Goal: Task Accomplishment & Management: Use online tool/utility

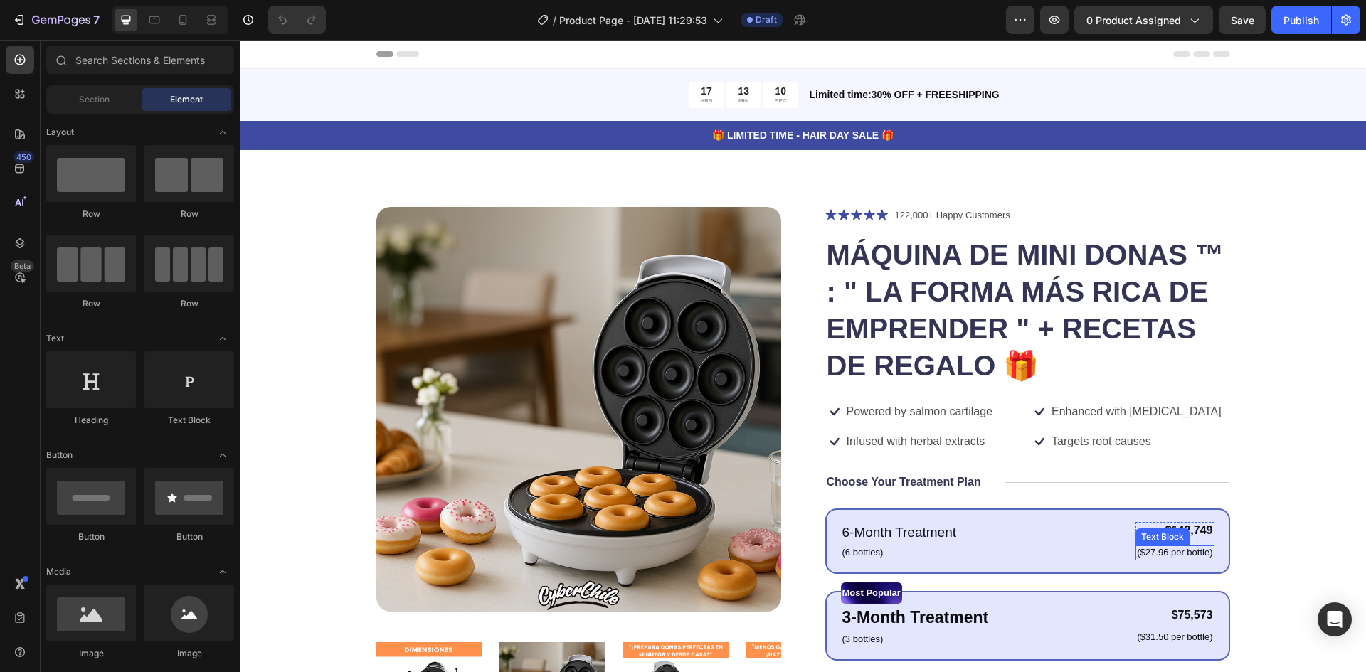
drag, startPoint x: 1132, startPoint y: 542, endPoint x: 984, endPoint y: 544, distance: 148.7
click at [1135, 542] on div "Text Block" at bounding box center [1162, 537] width 54 height 17
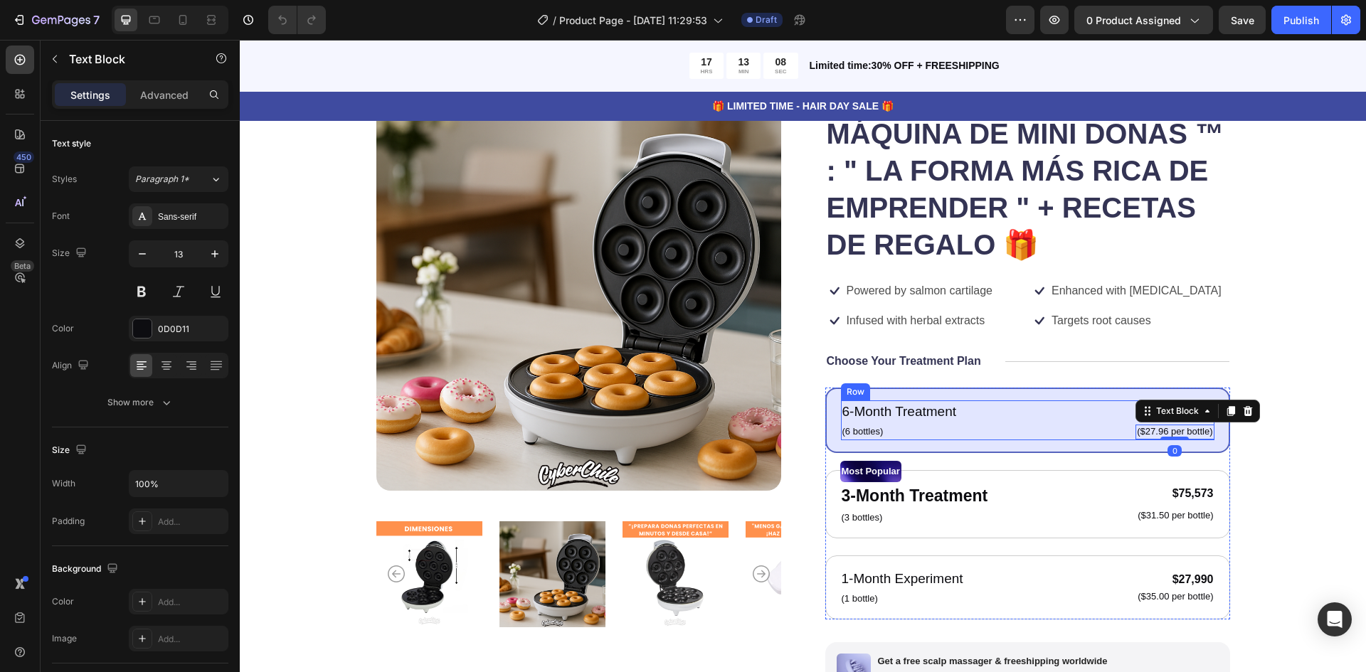
scroll to position [142, 0]
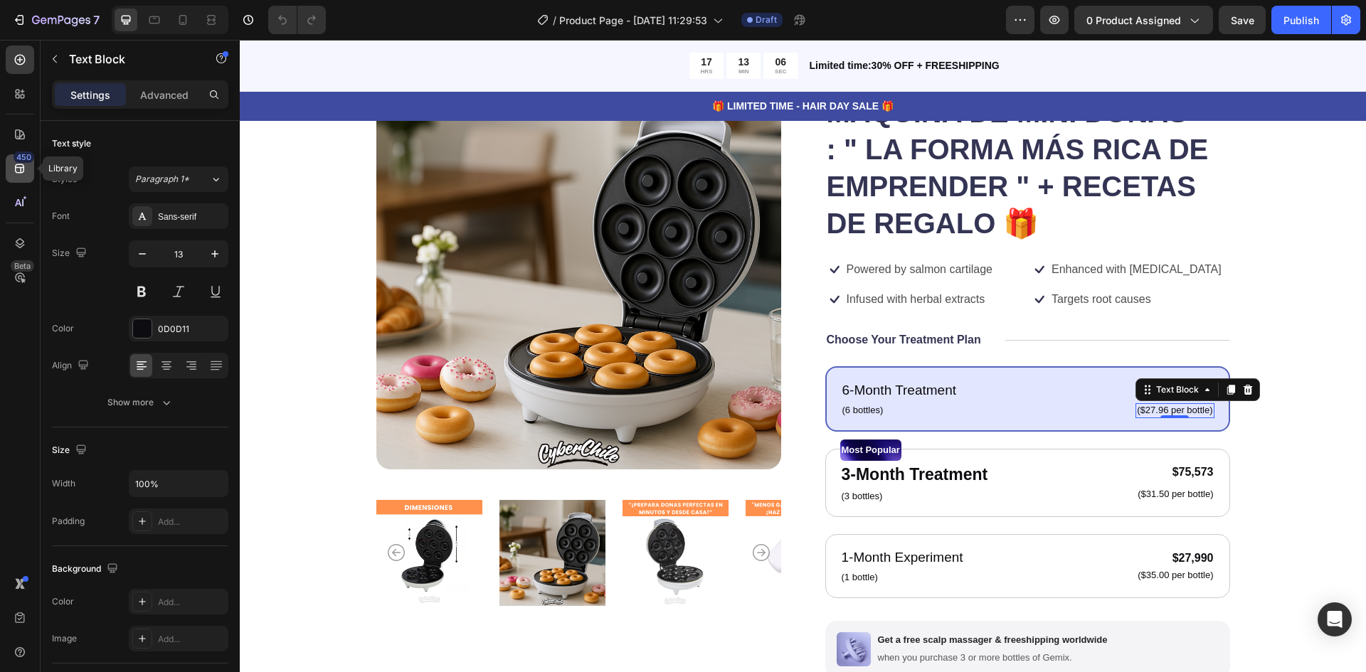
click at [19, 171] on icon at bounding box center [20, 168] width 14 height 14
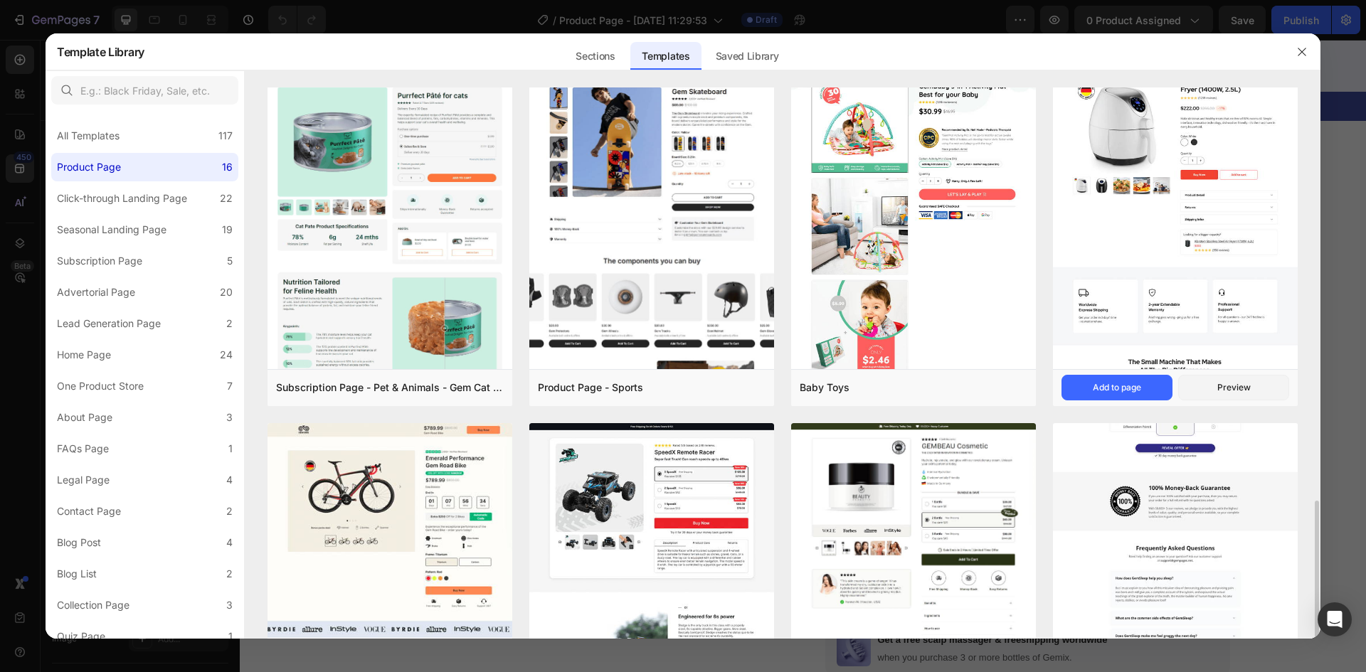
scroll to position [666, 0]
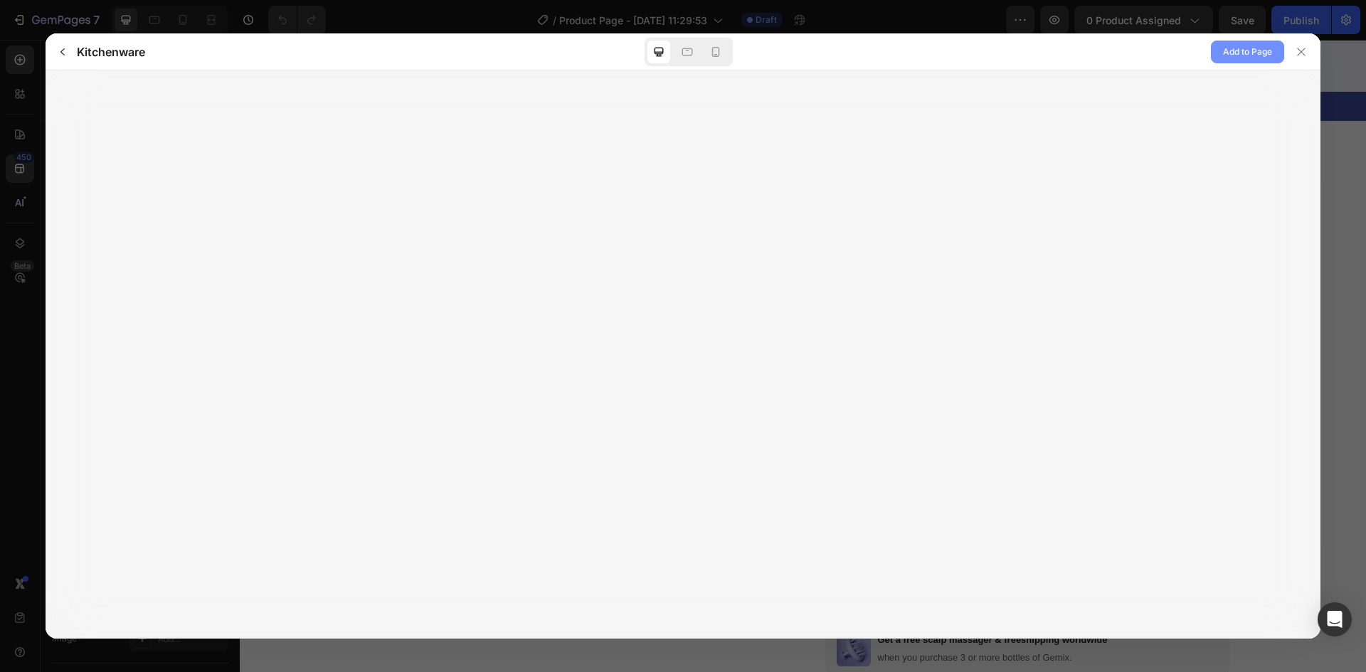
click at [1246, 53] on span "Add to Page" at bounding box center [1247, 51] width 49 height 17
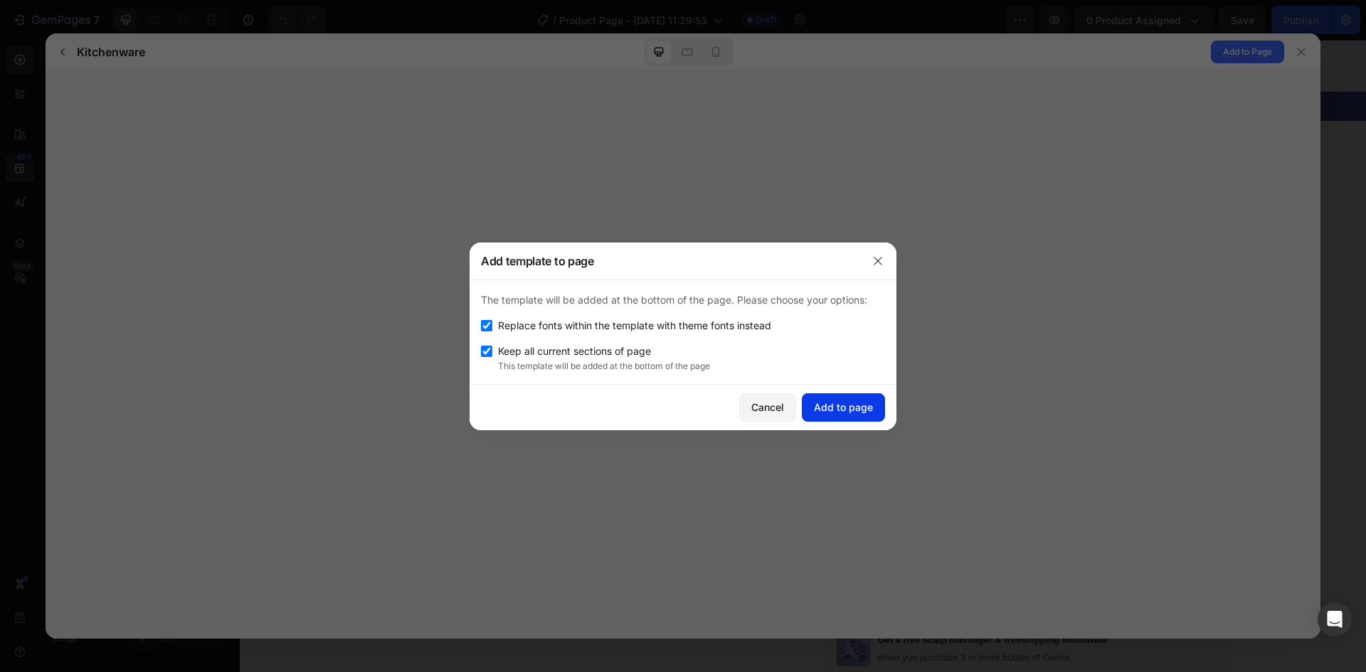
click at [862, 401] on div "Add to page" at bounding box center [843, 407] width 59 height 15
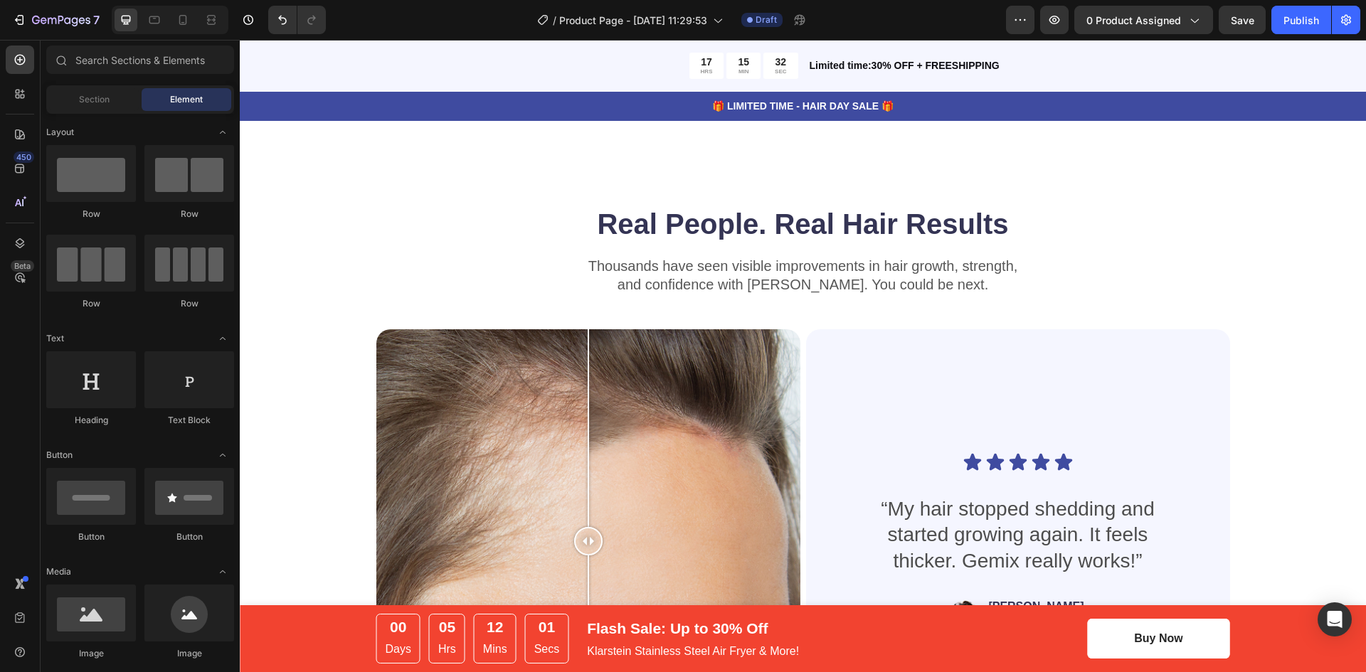
scroll to position [3414, 0]
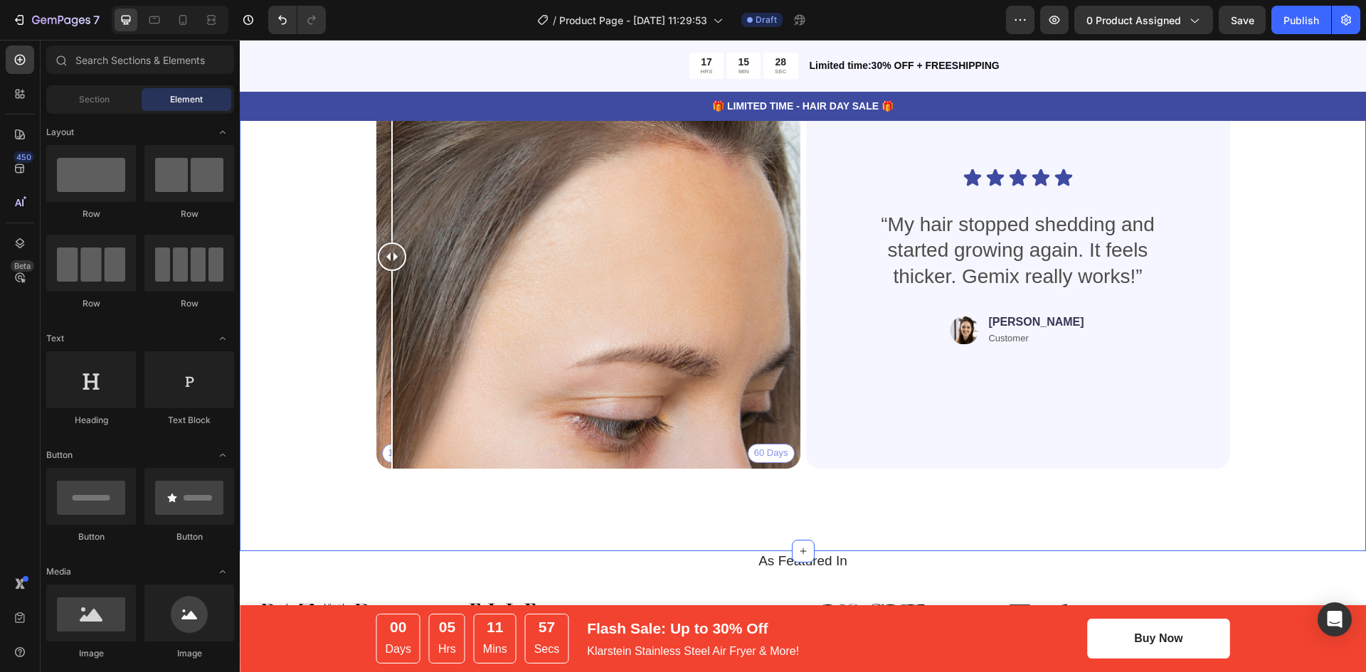
drag, startPoint x: 578, startPoint y: 258, endPoint x: 196, endPoint y: 275, distance: 382.4
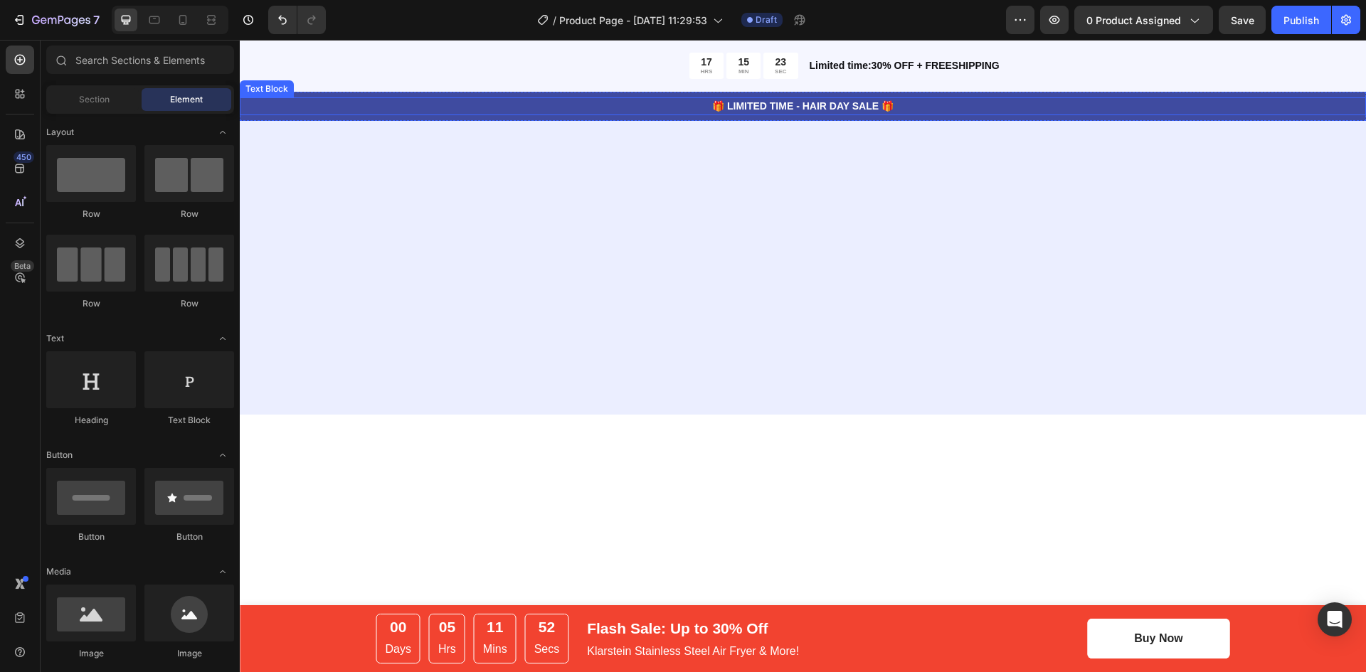
scroll to position [2774, 0]
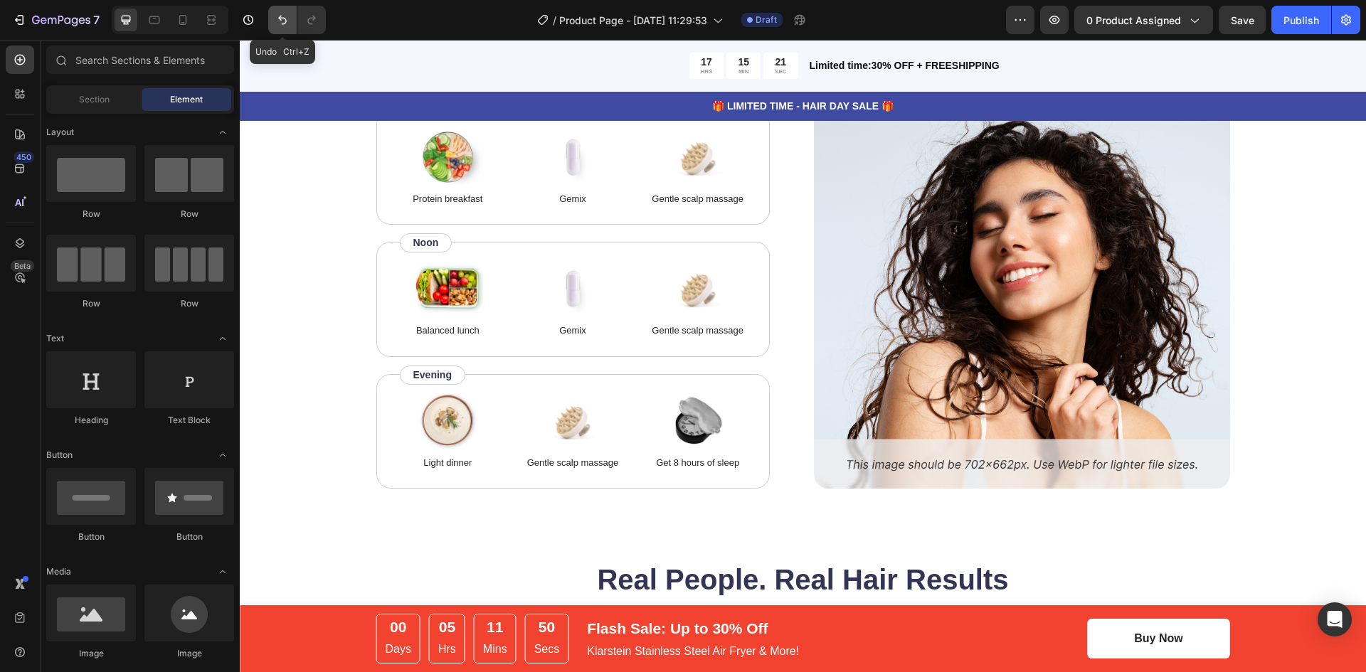
click at [278, 15] on icon "Undo/Redo" at bounding box center [282, 20] width 14 height 14
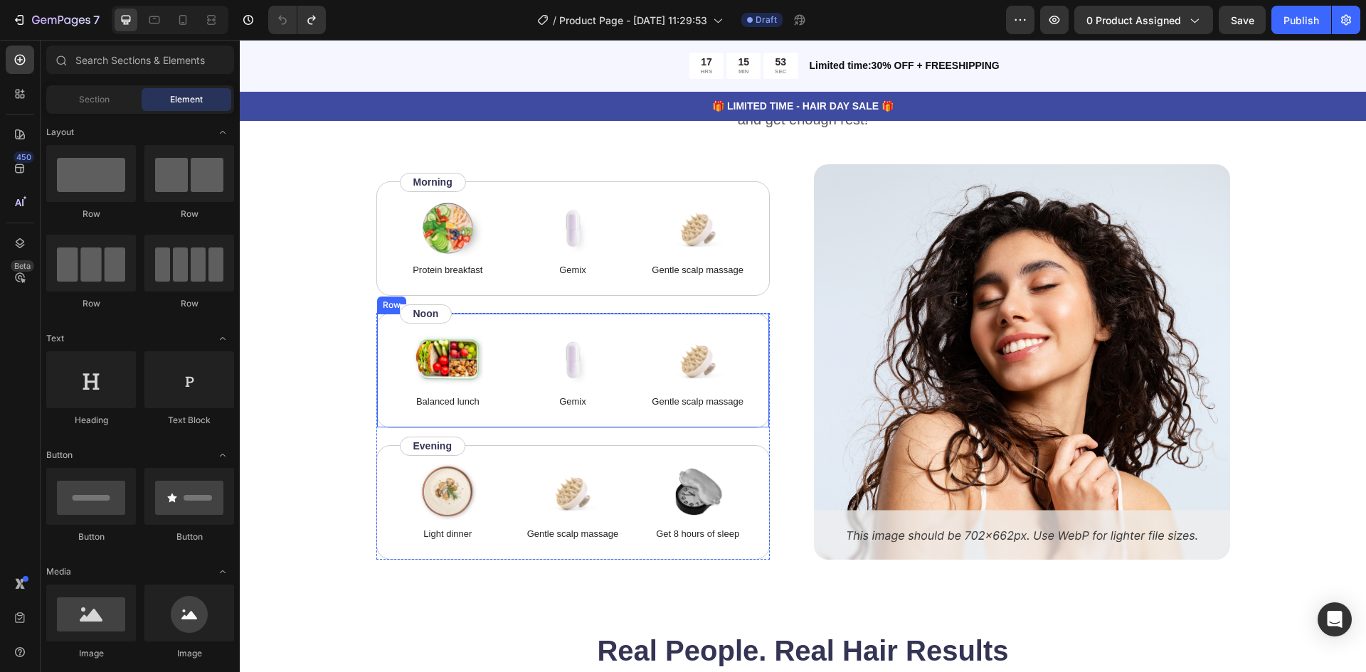
scroll to position [2988, 0]
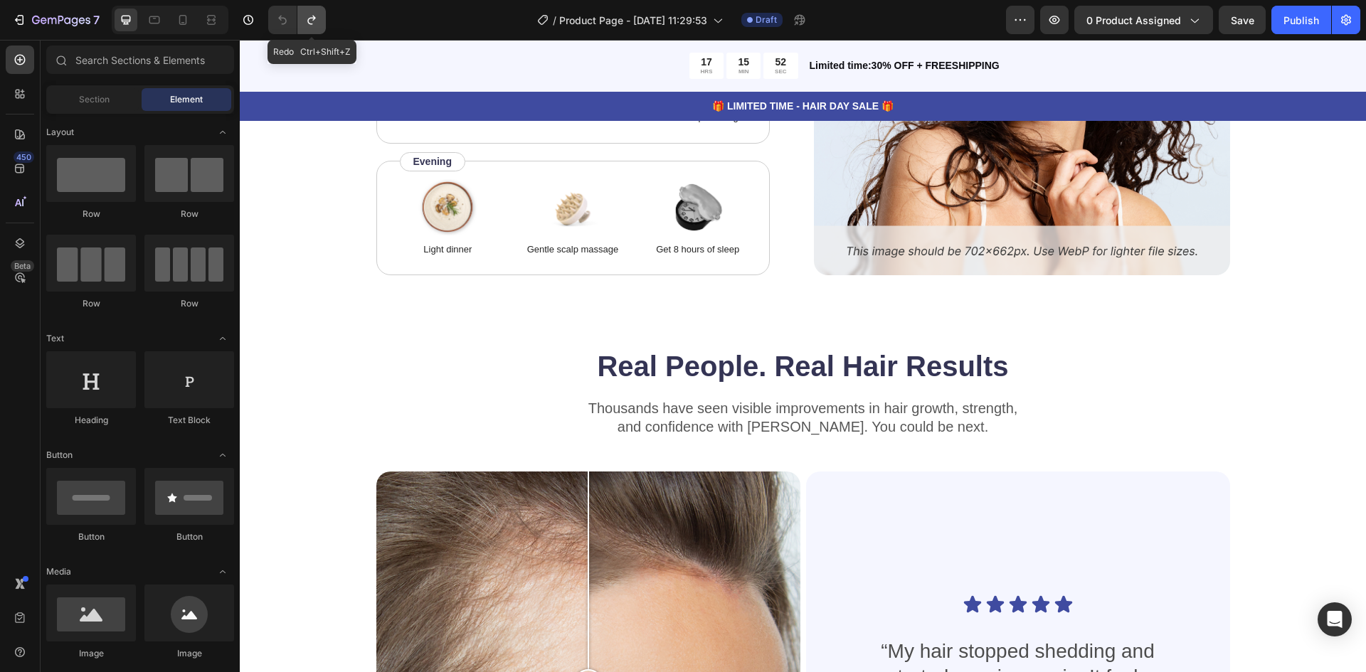
drag, startPoint x: 317, startPoint y: 24, endPoint x: 452, endPoint y: 412, distance: 410.3
click at [317, 24] on icon "Undo/Redo" at bounding box center [311, 20] width 14 height 14
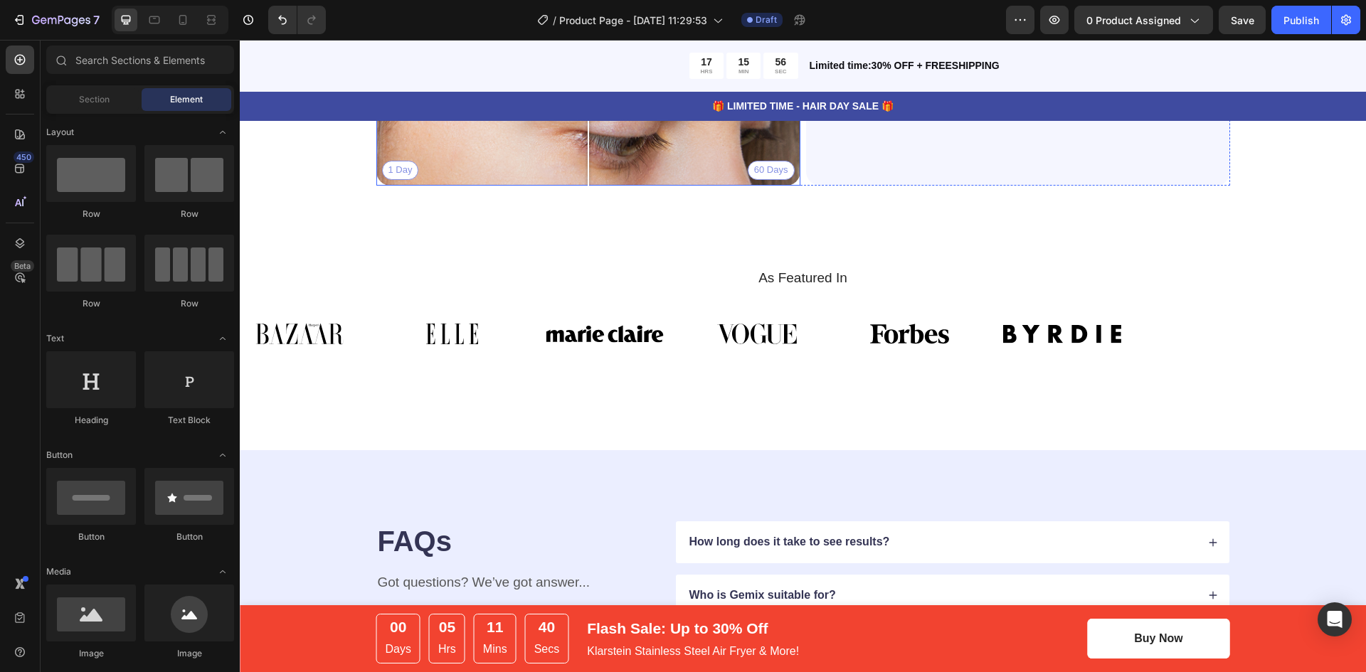
scroll to position [3557, 0]
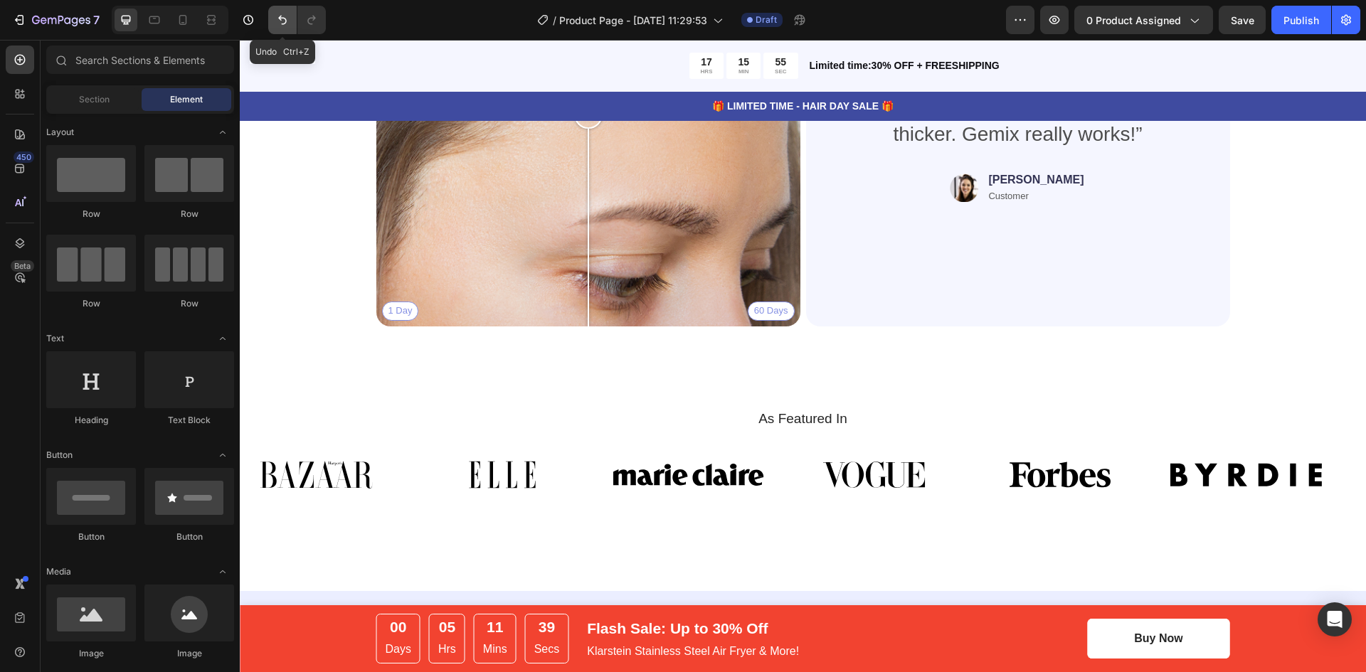
click at [274, 18] on button "Undo/Redo" at bounding box center [282, 20] width 28 height 28
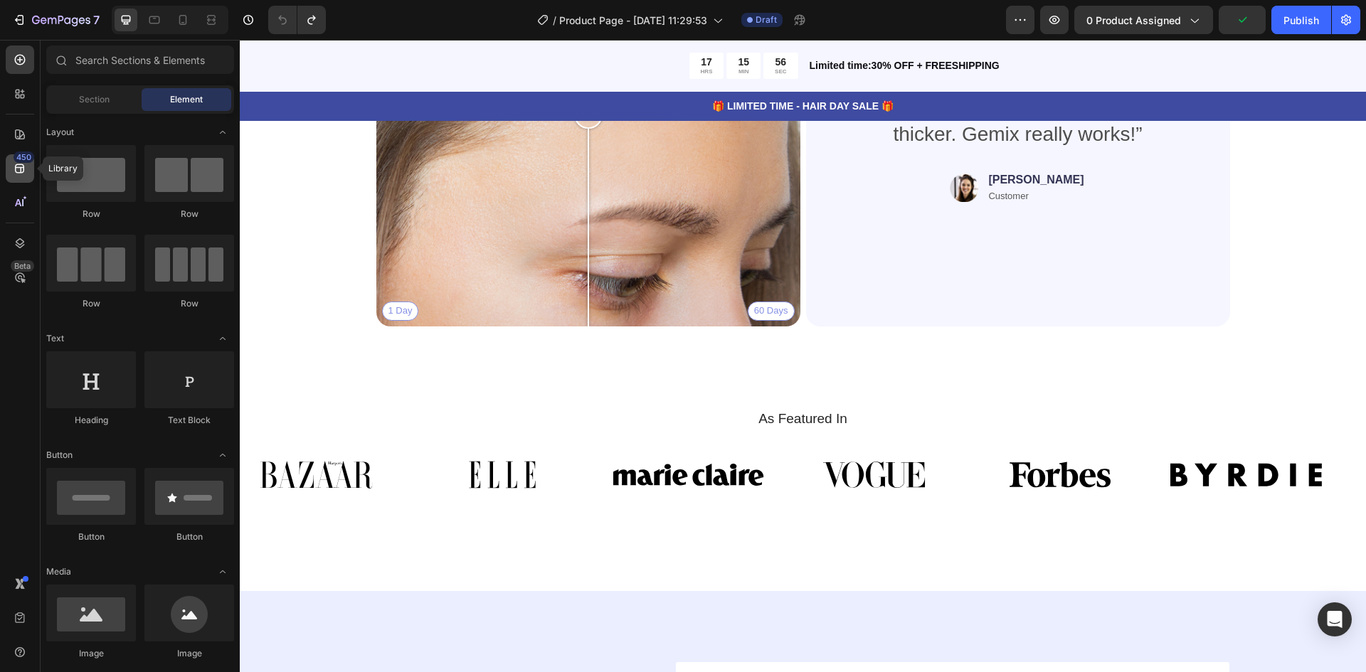
click at [21, 170] on icon at bounding box center [19, 168] width 9 height 9
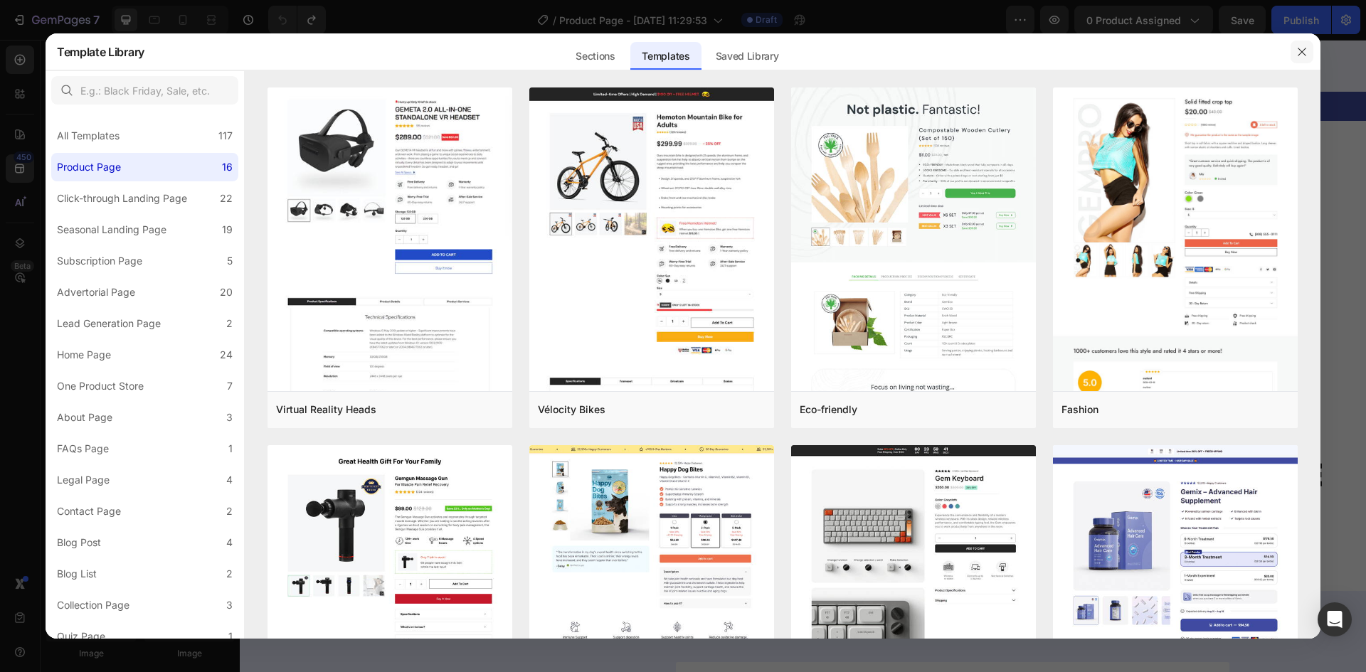
click at [1291, 55] on button "button" at bounding box center [1301, 52] width 23 height 23
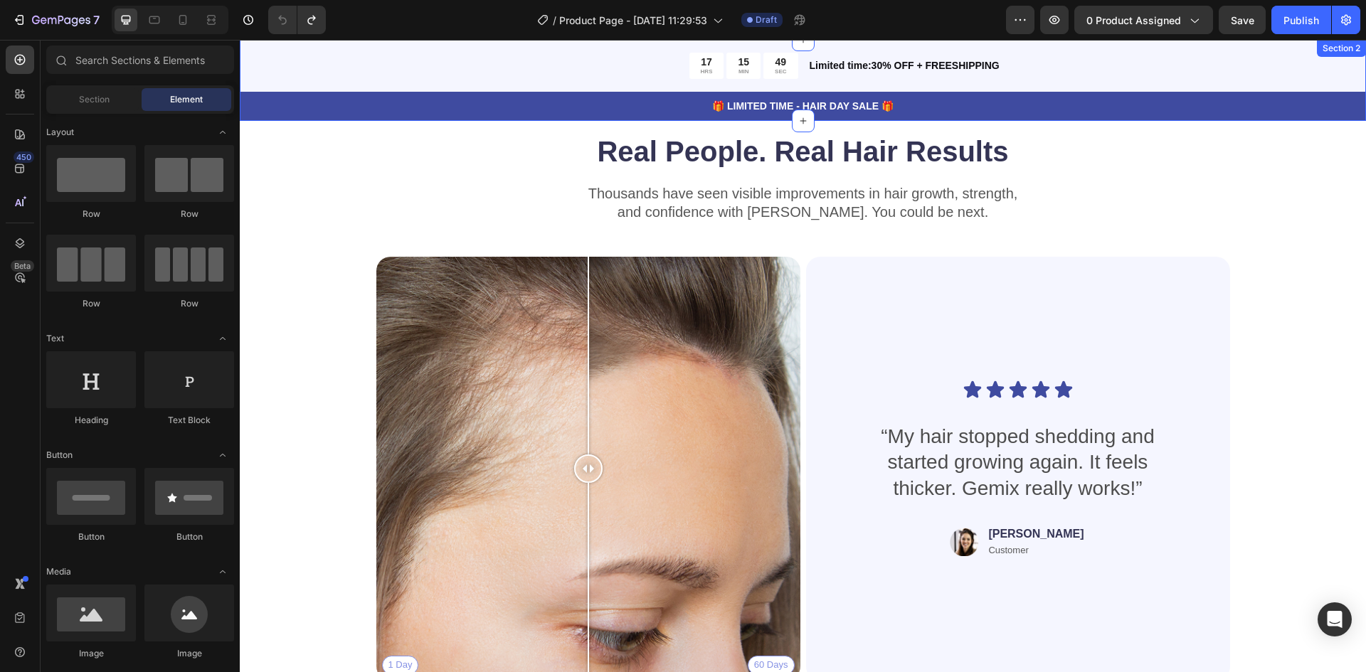
scroll to position [2845, 0]
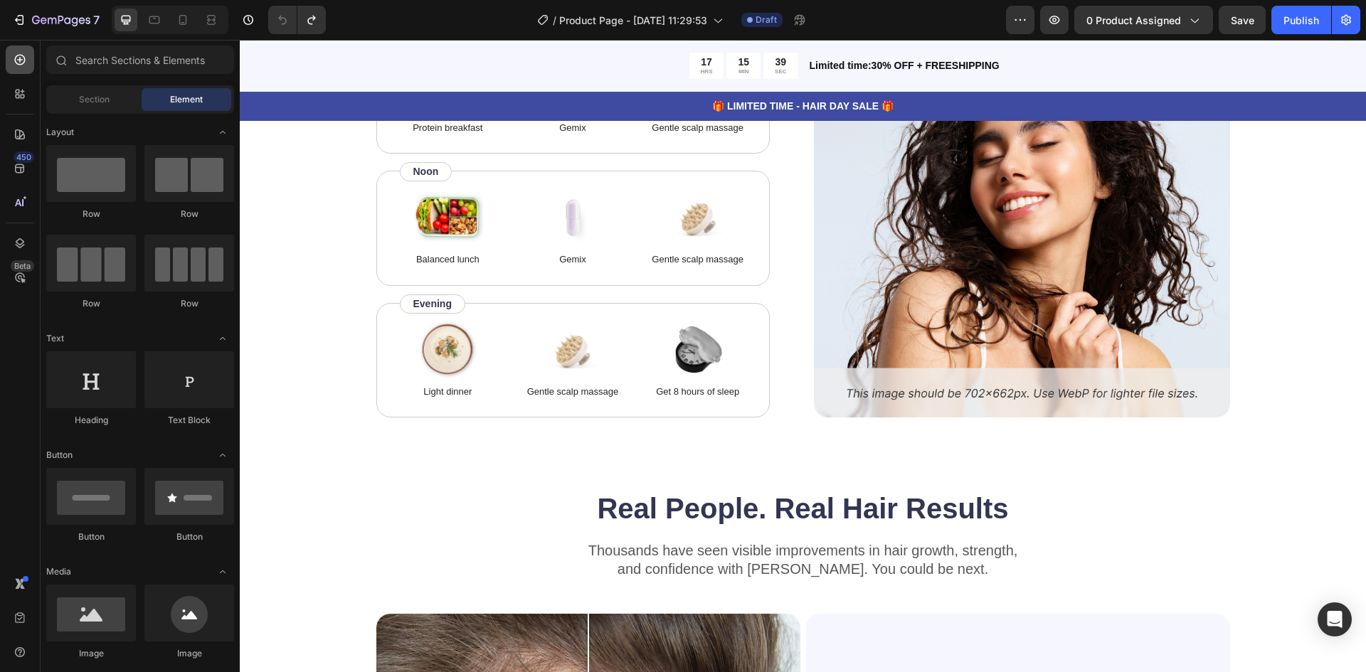
click at [14, 57] on icon at bounding box center [20, 60] width 14 height 14
click at [133, 60] on input "text" at bounding box center [140, 60] width 188 height 28
click at [24, 11] on div "7" at bounding box center [55, 19] width 87 height 17
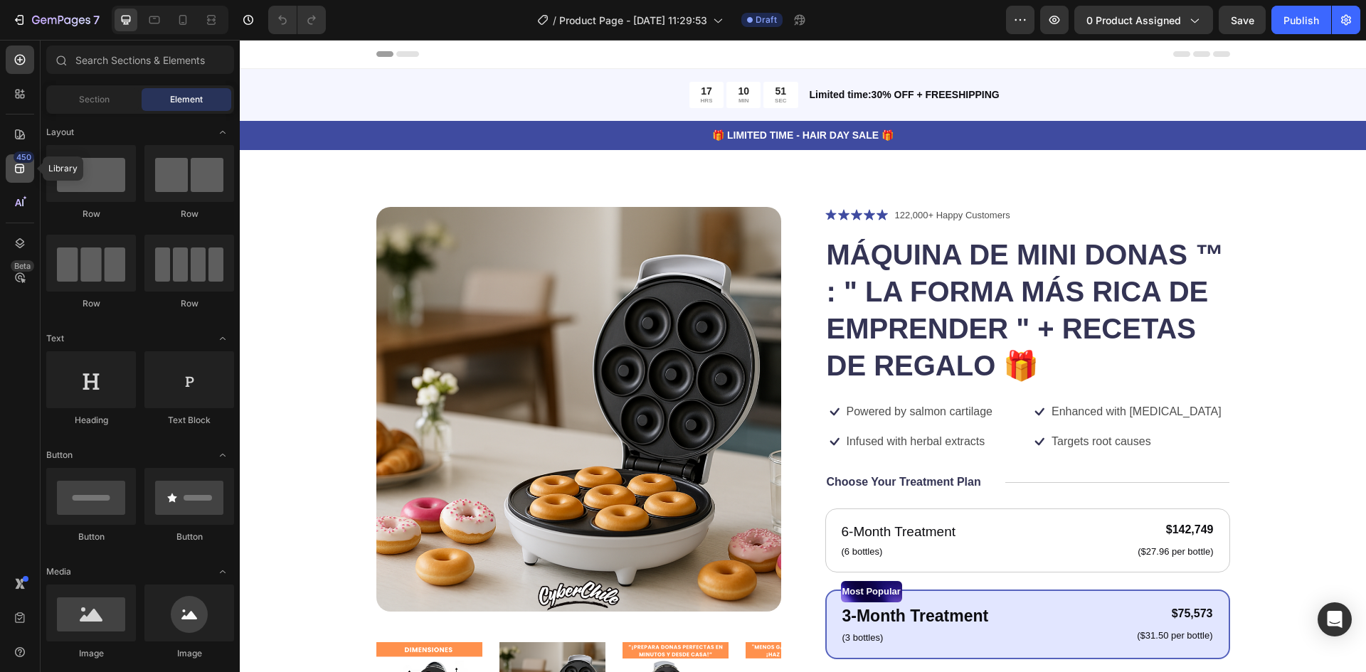
click at [23, 164] on icon at bounding box center [19, 168] width 9 height 9
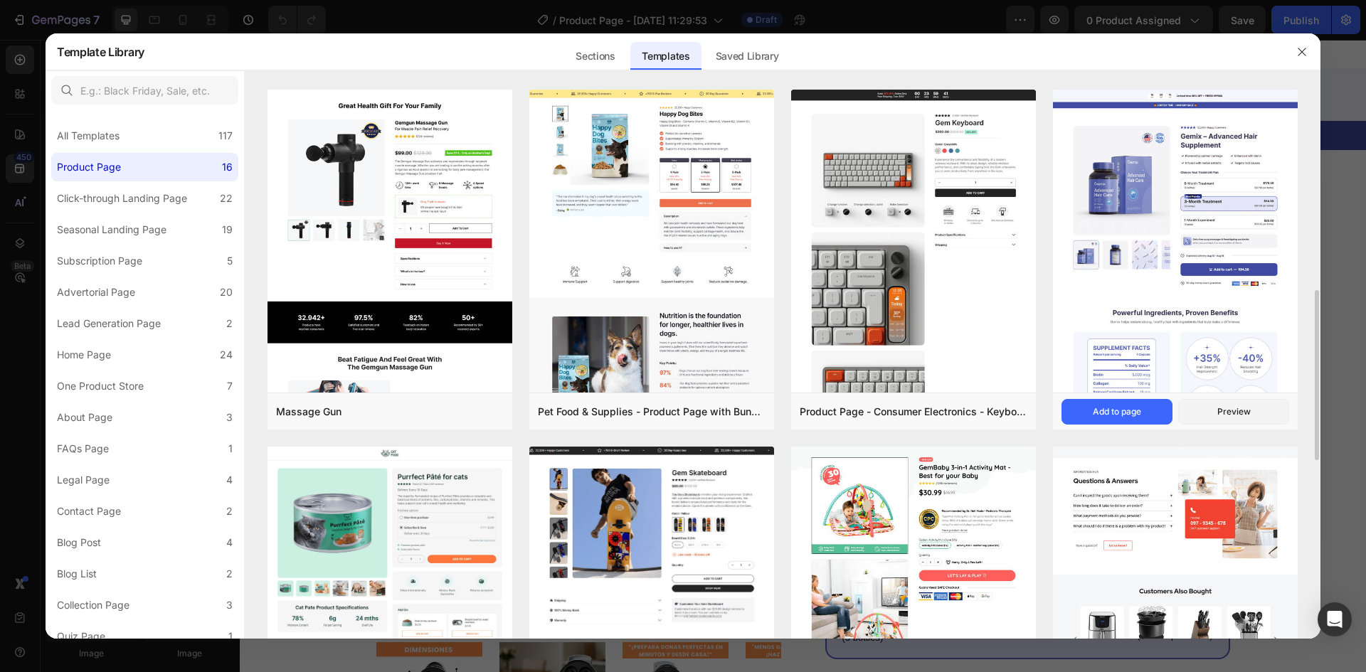
scroll to position [498, 0]
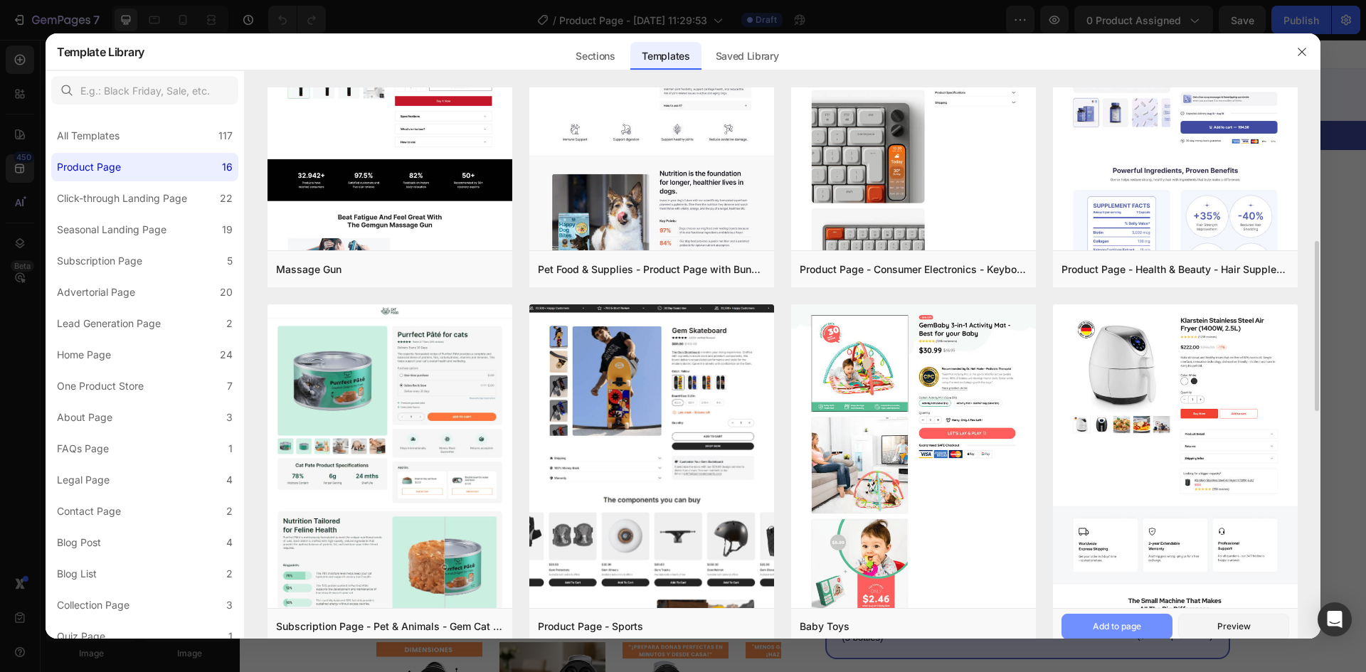
click at [1143, 620] on button "Add to page" at bounding box center [1116, 627] width 111 height 26
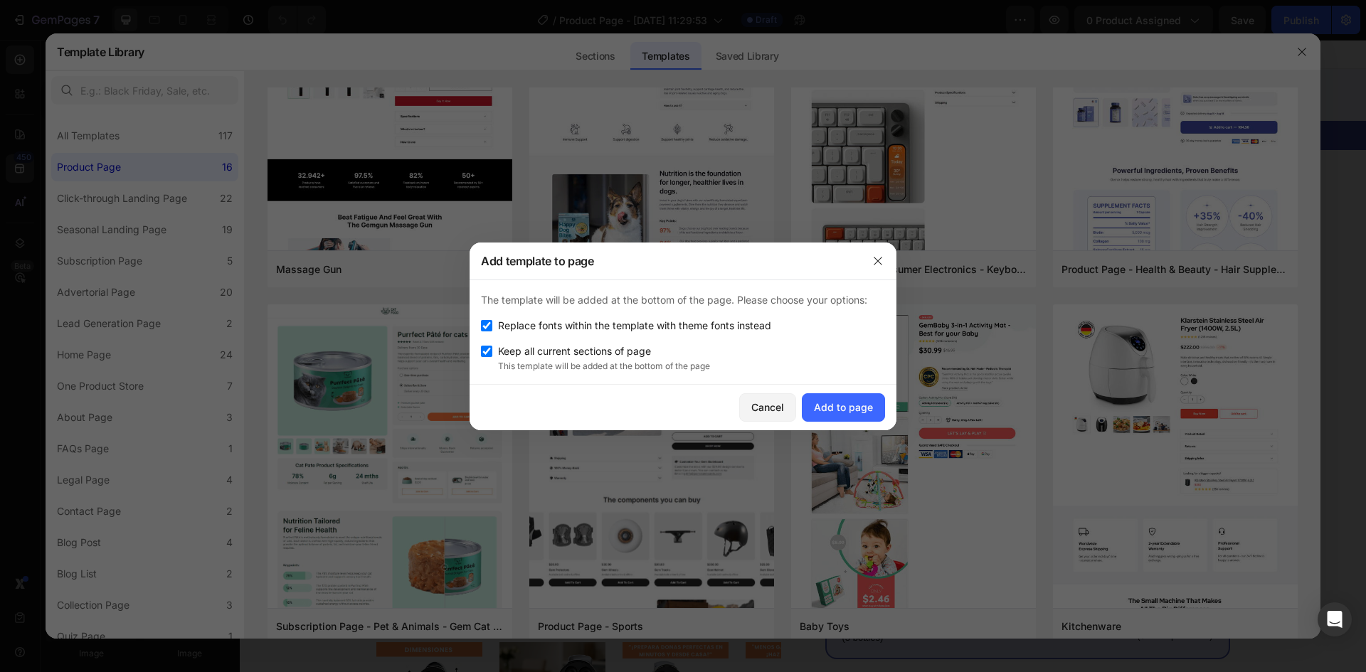
click at [626, 344] on span "Keep all current sections of page" at bounding box center [574, 351] width 153 height 17
checkbox input "false"
click at [612, 334] on span "Replace fonts within the template with theme fonts instead" at bounding box center [634, 325] width 273 height 17
checkbox input "false"
click at [831, 401] on div "Add to page" at bounding box center [843, 407] width 59 height 15
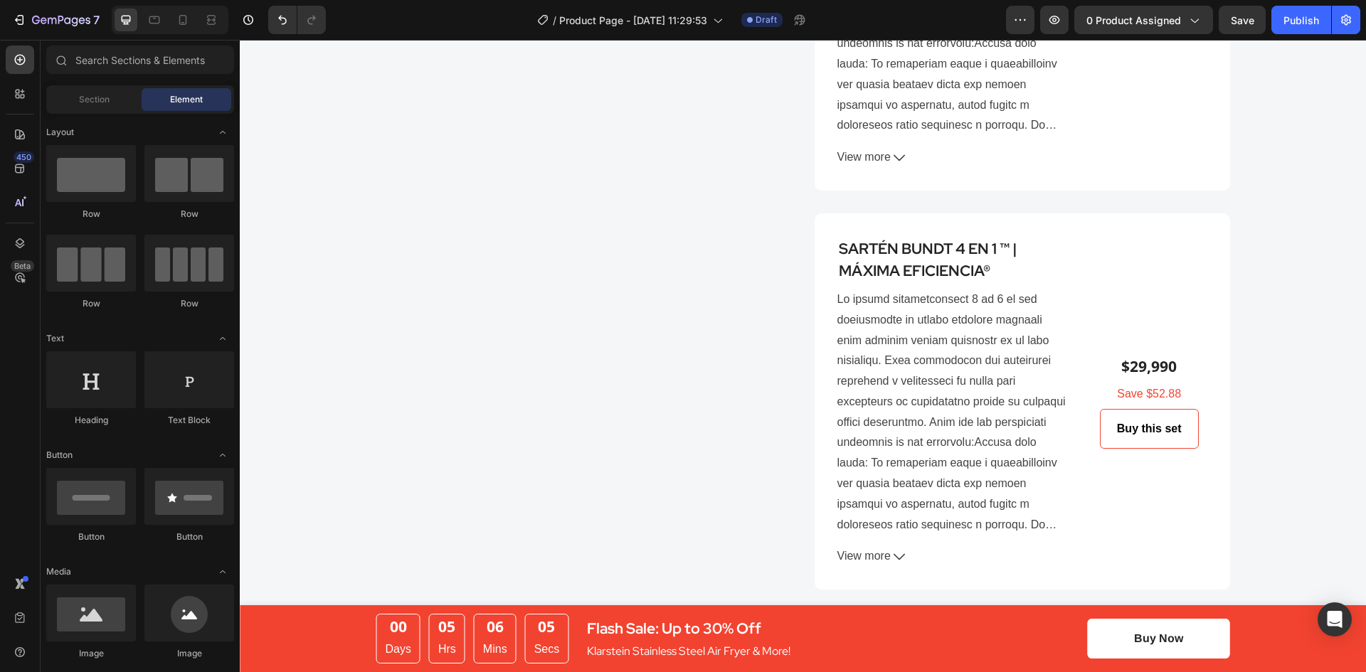
scroll to position [4055, 0]
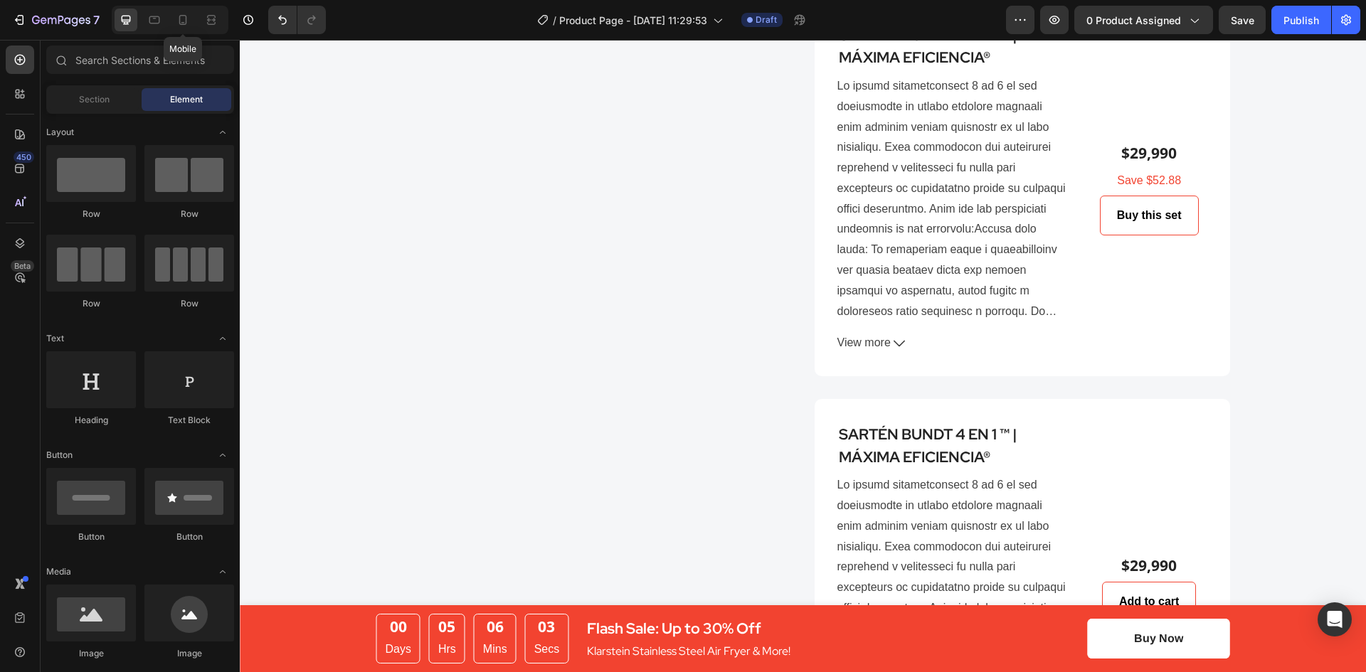
click at [184, 21] on icon at bounding box center [183, 20] width 14 height 14
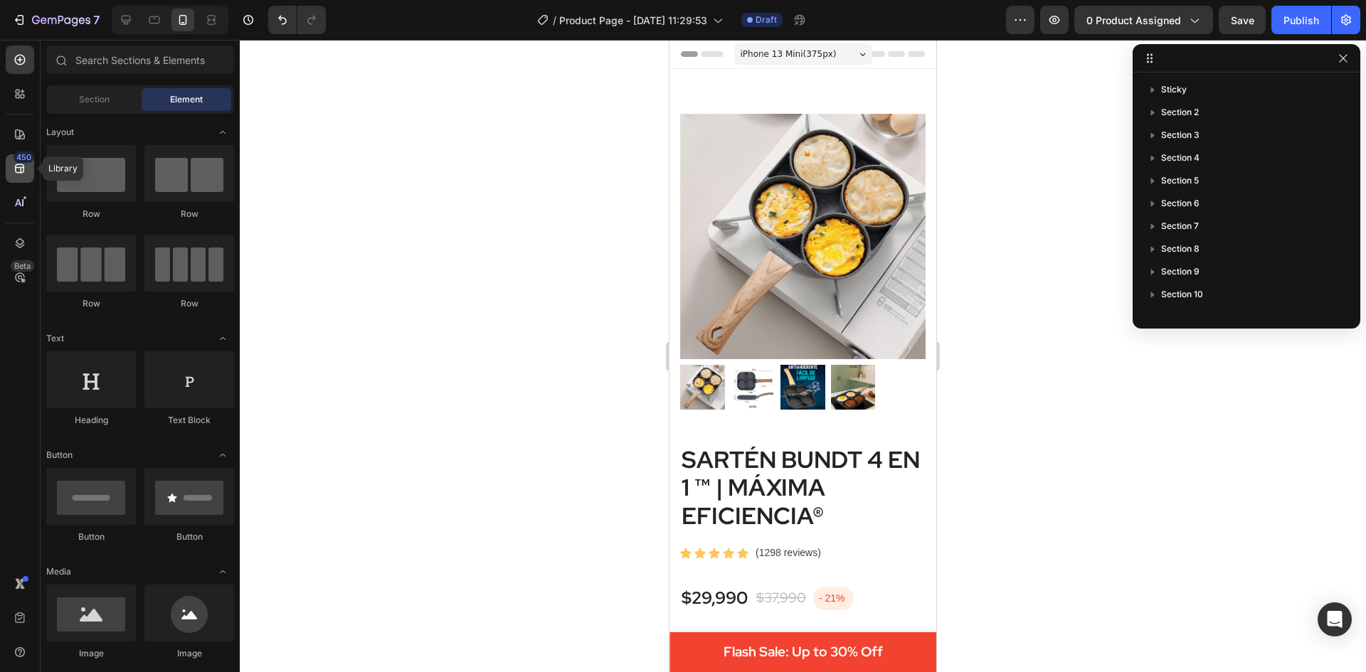
click at [25, 165] on icon at bounding box center [20, 168] width 14 height 14
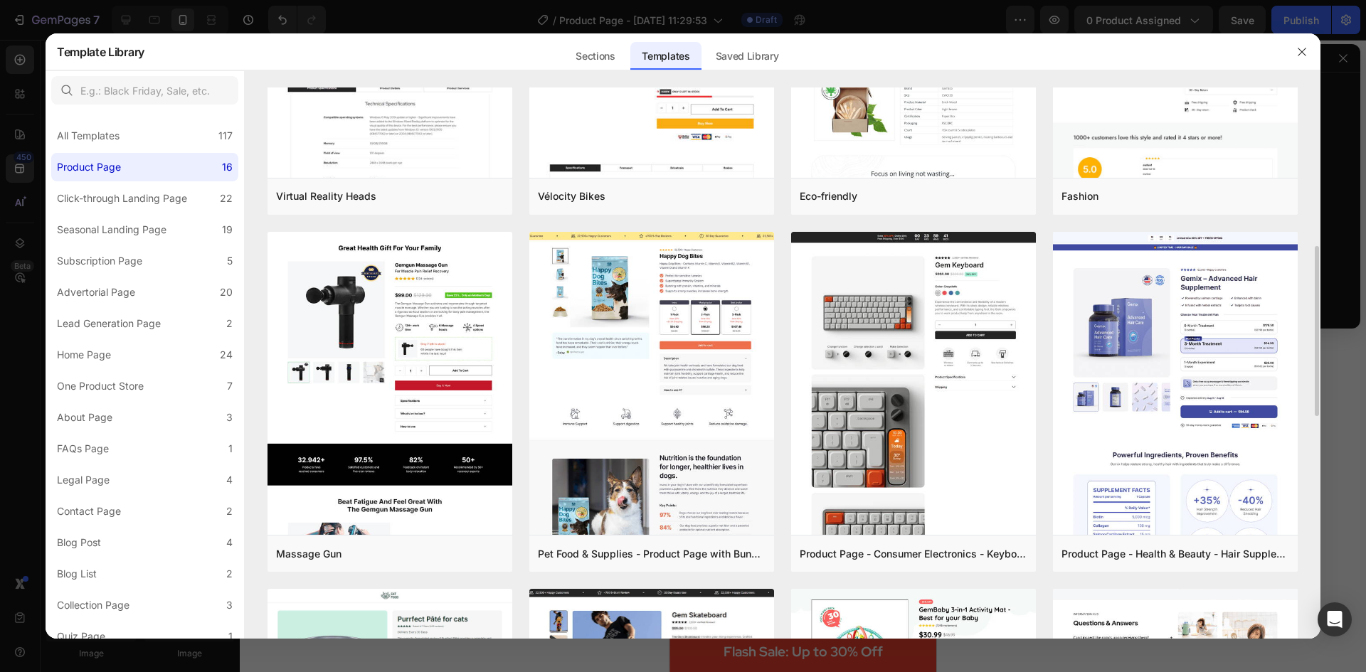
scroll to position [285, 0]
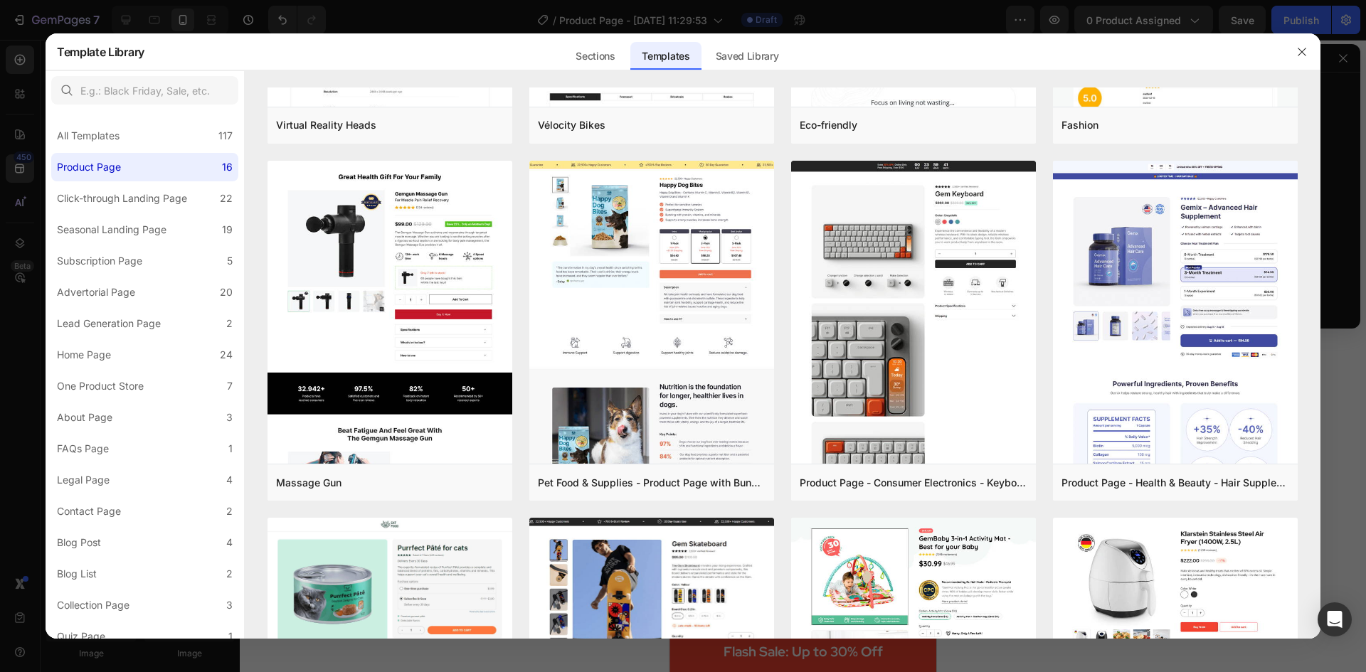
click at [25, 159] on div at bounding box center [683, 336] width 1366 height 672
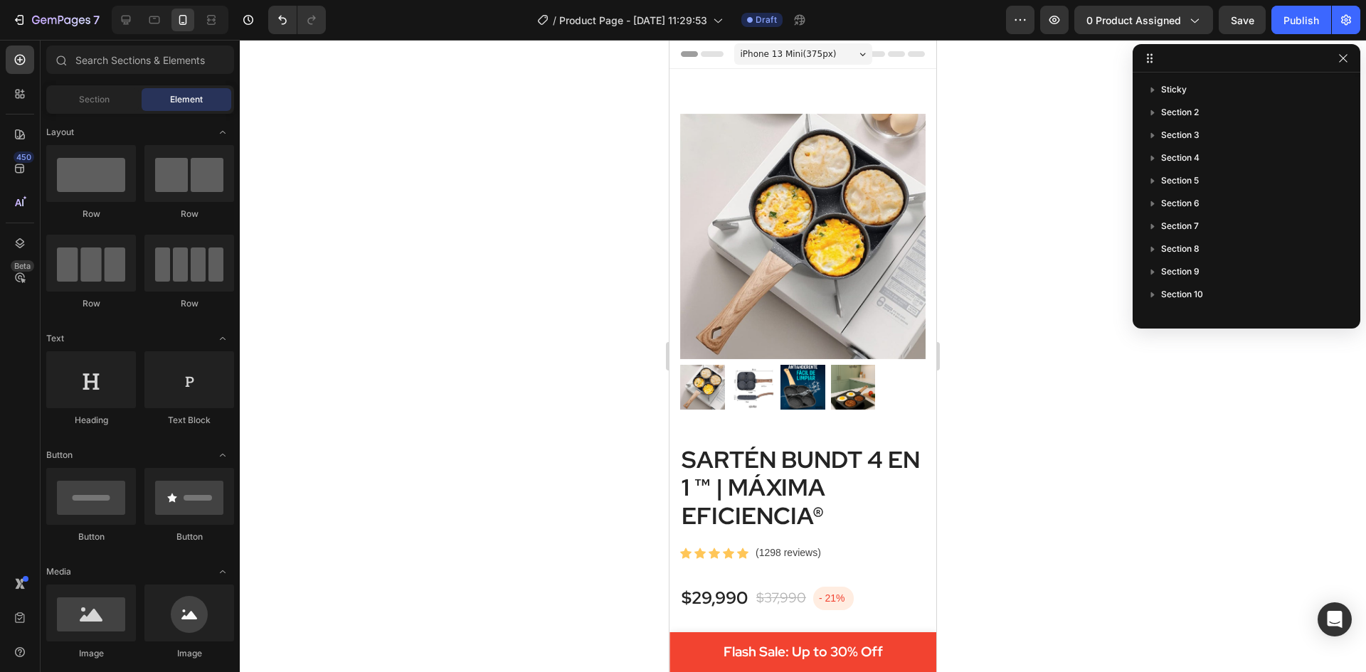
click at [827, 284] on img at bounding box center [802, 236] width 245 height 245
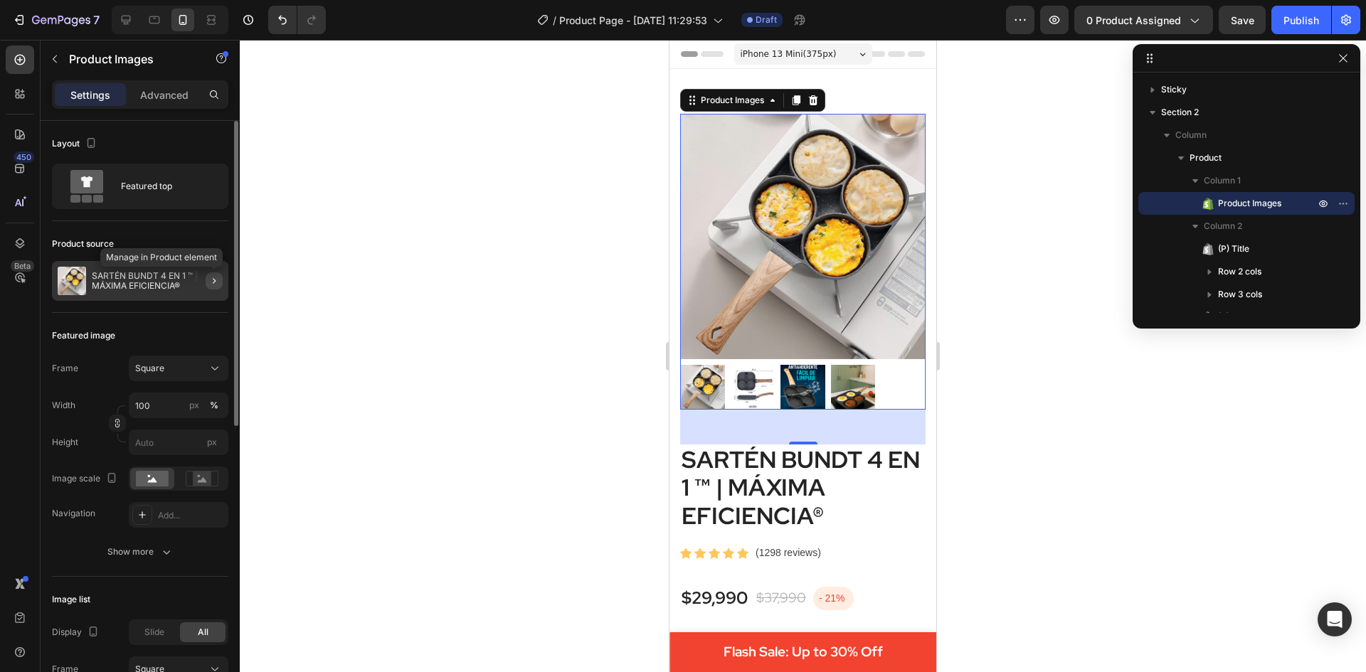
click at [217, 277] on icon "button" at bounding box center [213, 280] width 11 height 11
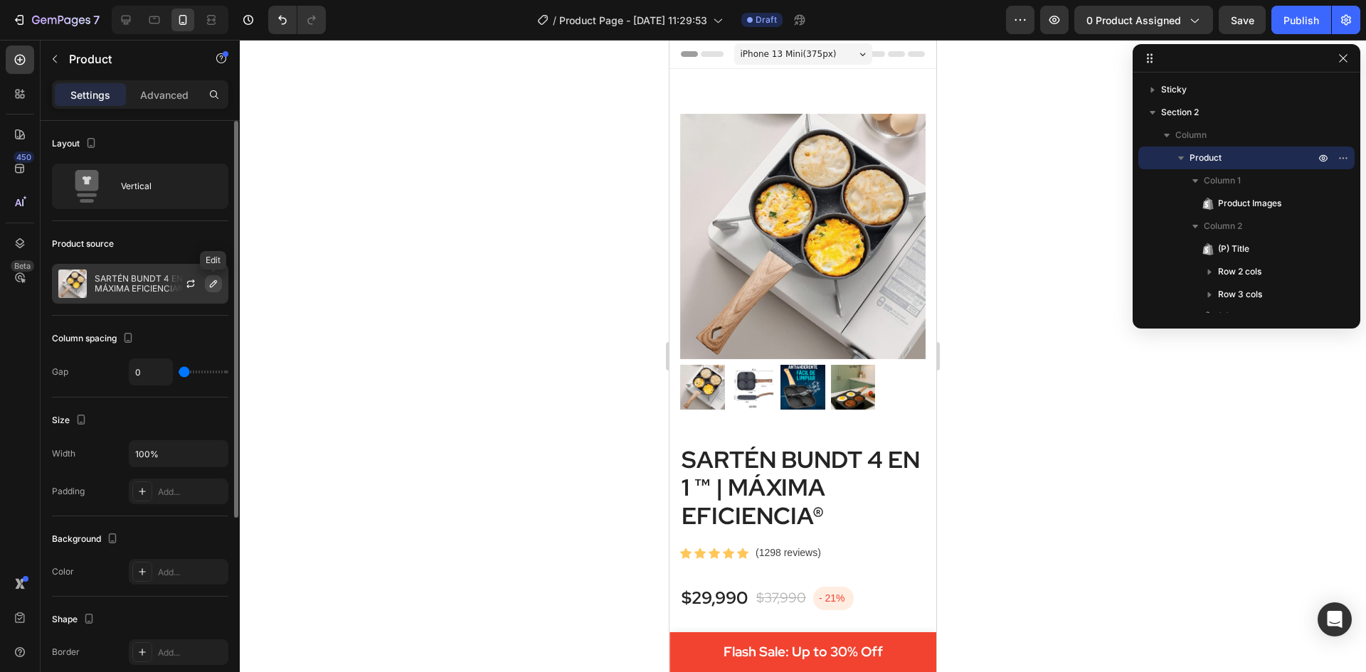
click at [215, 286] on icon "button" at bounding box center [213, 283] width 11 height 11
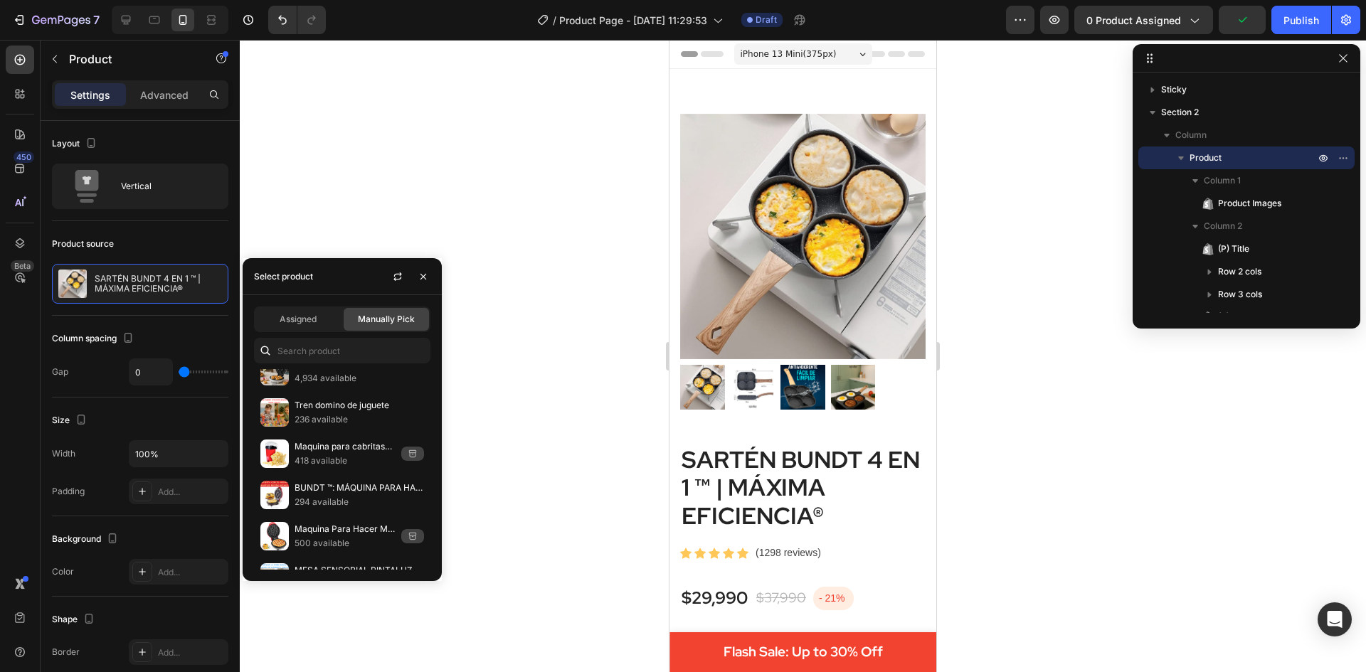
scroll to position [0, 0]
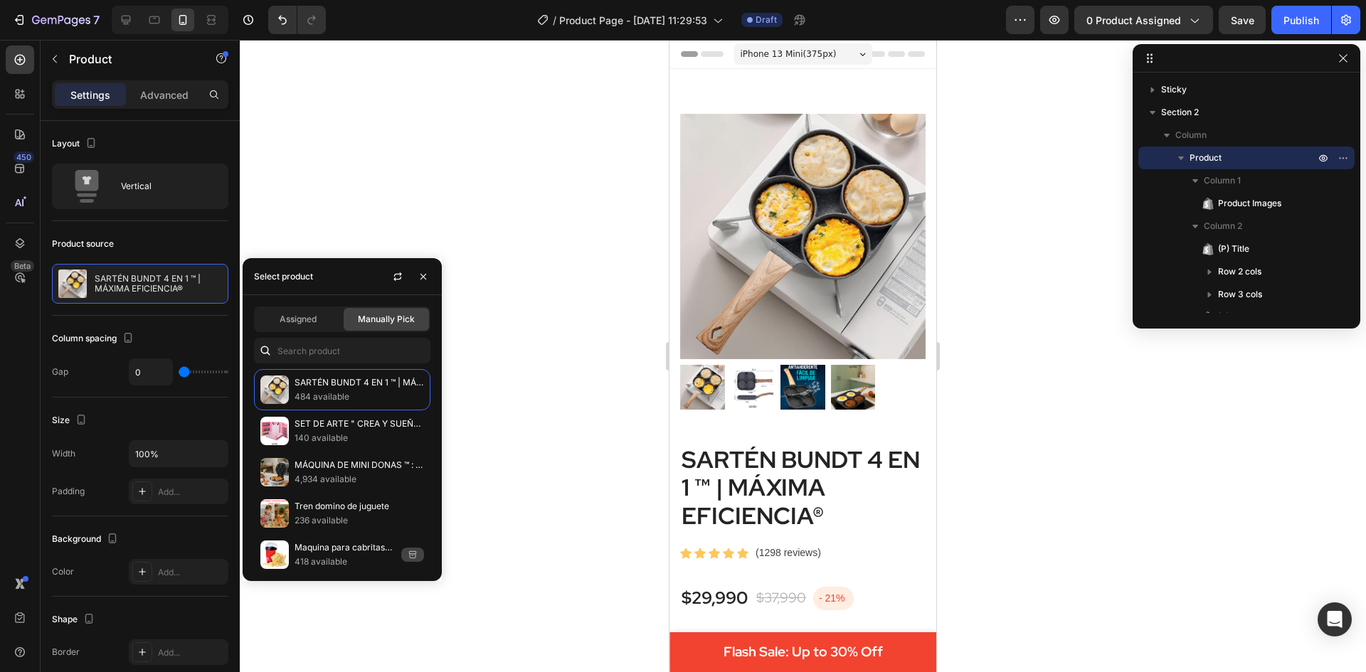
drag, startPoint x: 425, startPoint y: 278, endPoint x: 419, endPoint y: 267, distance: 12.4
click at [425, 278] on icon "button" at bounding box center [423, 276] width 6 height 6
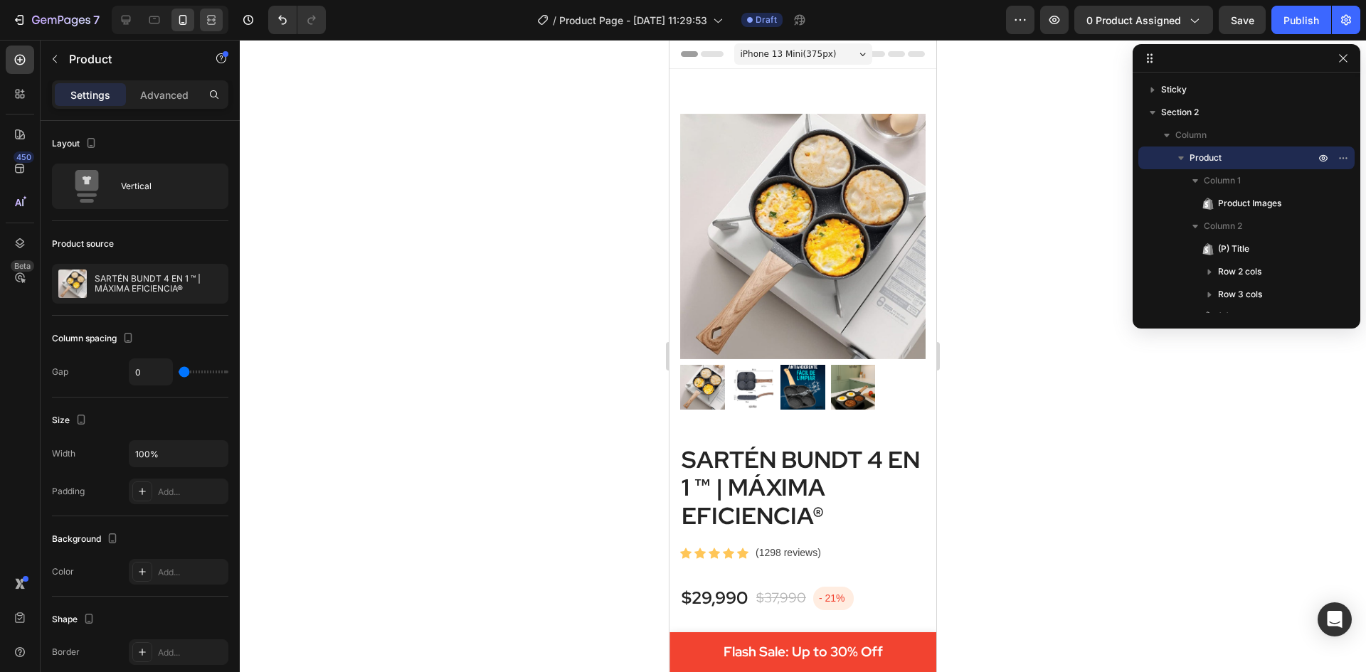
drag, startPoint x: 361, startPoint y: 125, endPoint x: 203, endPoint y: 12, distance: 194.2
click at [361, 124] on div at bounding box center [803, 356] width 1126 height 632
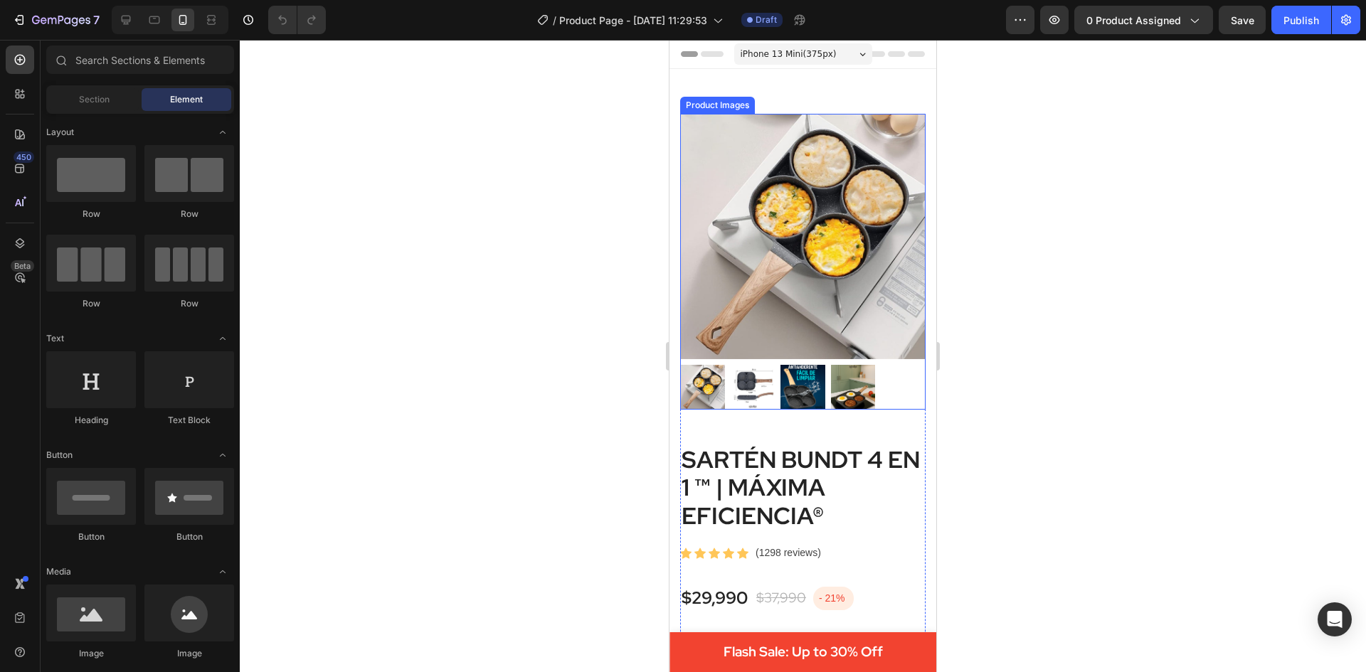
click at [817, 224] on img at bounding box center [802, 236] width 245 height 245
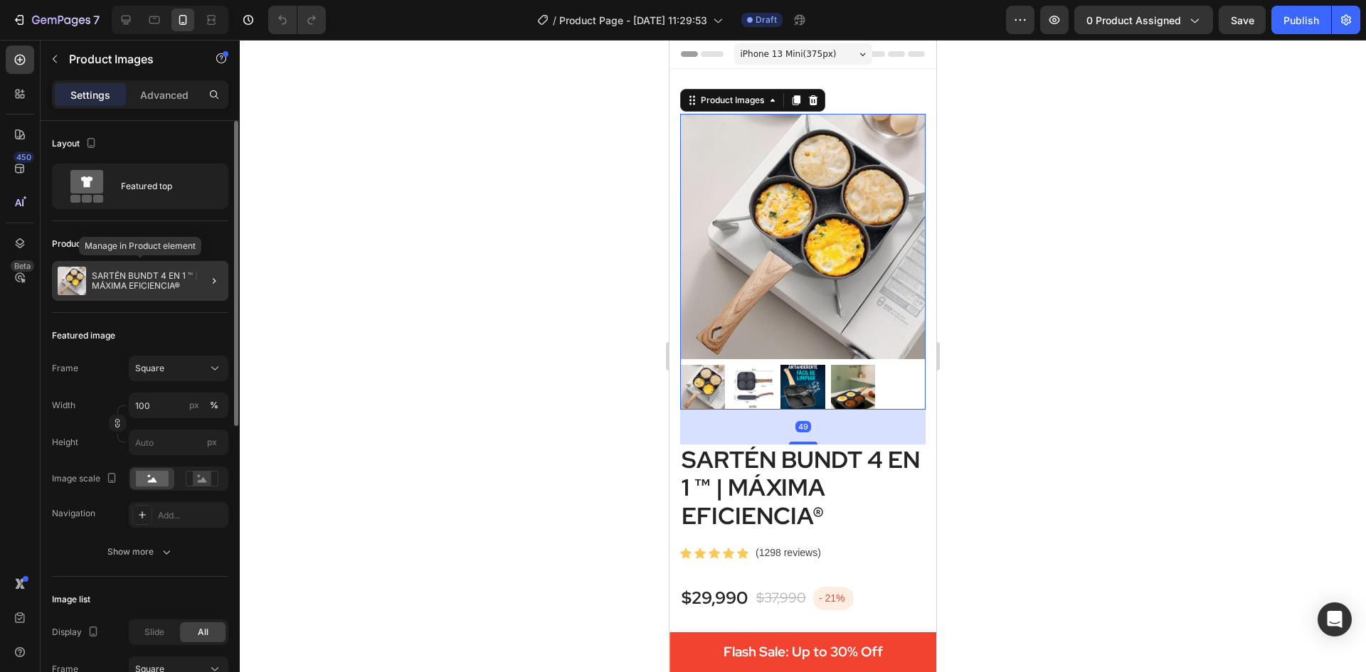
click at [171, 278] on p "SARTÉN BUNDT 4 EN 1 ™ | MÁXIMA EFICIENCIA®" at bounding box center [157, 281] width 131 height 20
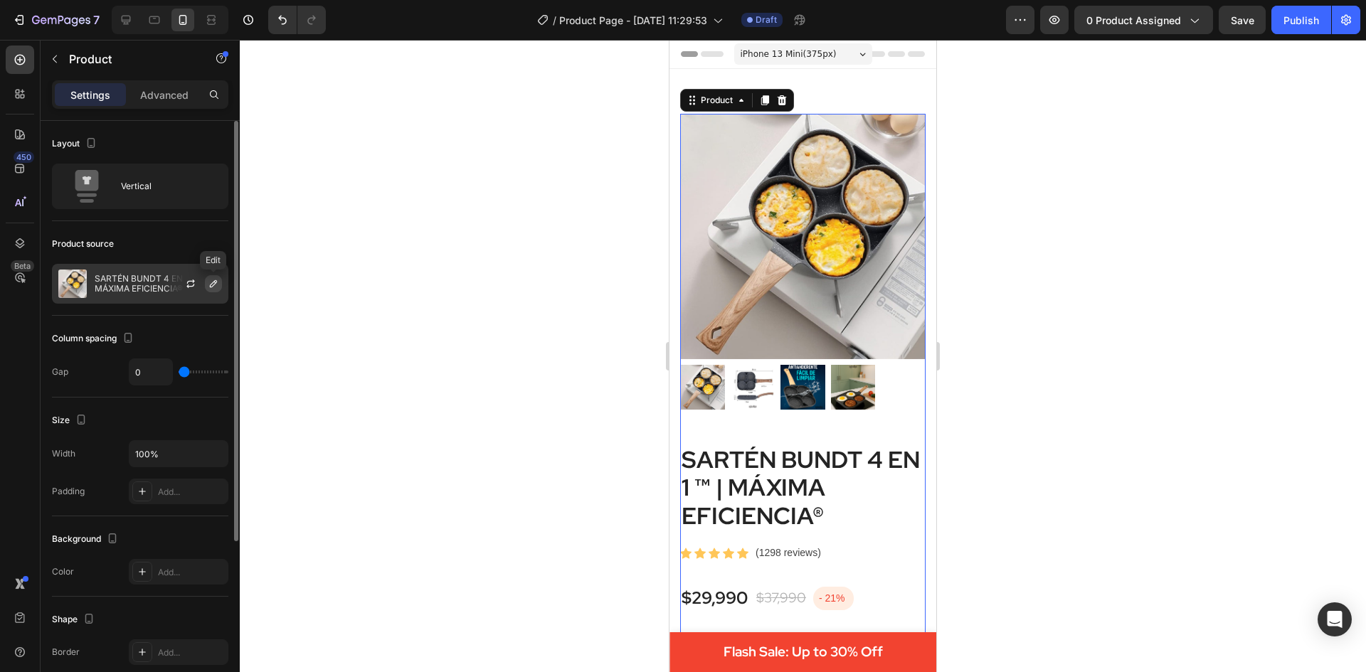
click at [218, 279] on icon "button" at bounding box center [213, 283] width 11 height 11
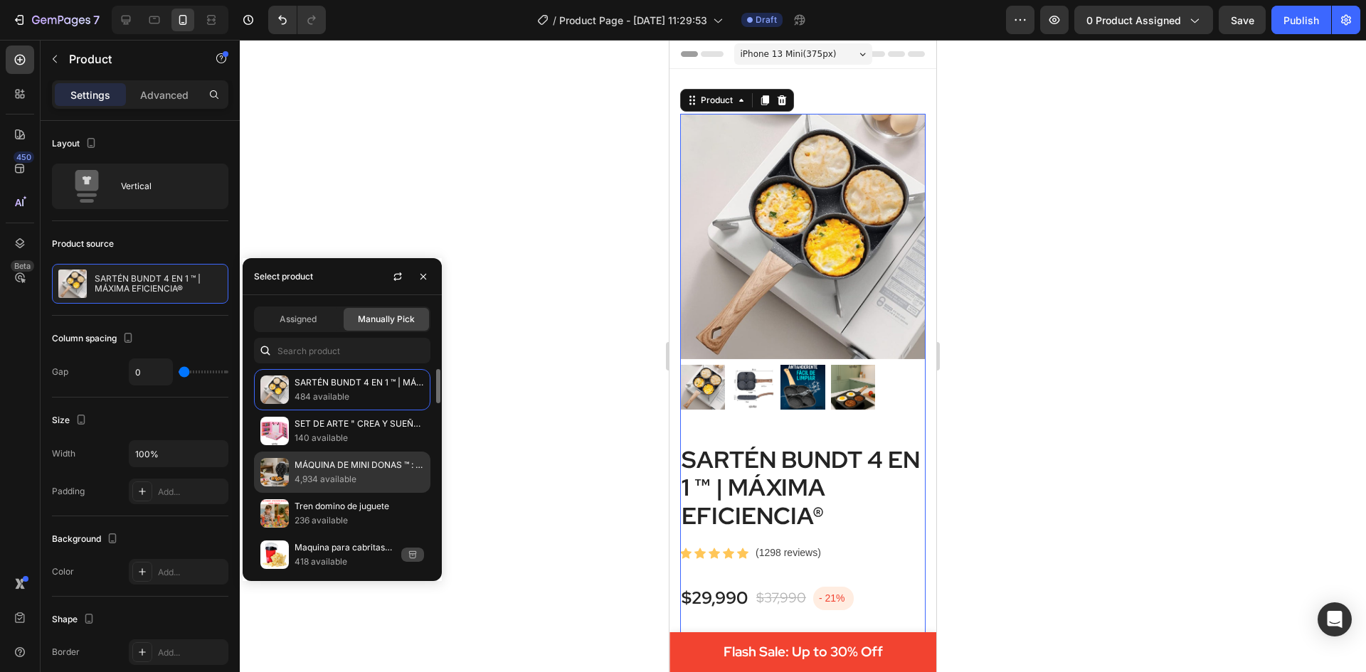
click at [336, 472] on p "4,934 available" at bounding box center [358, 479] width 129 height 14
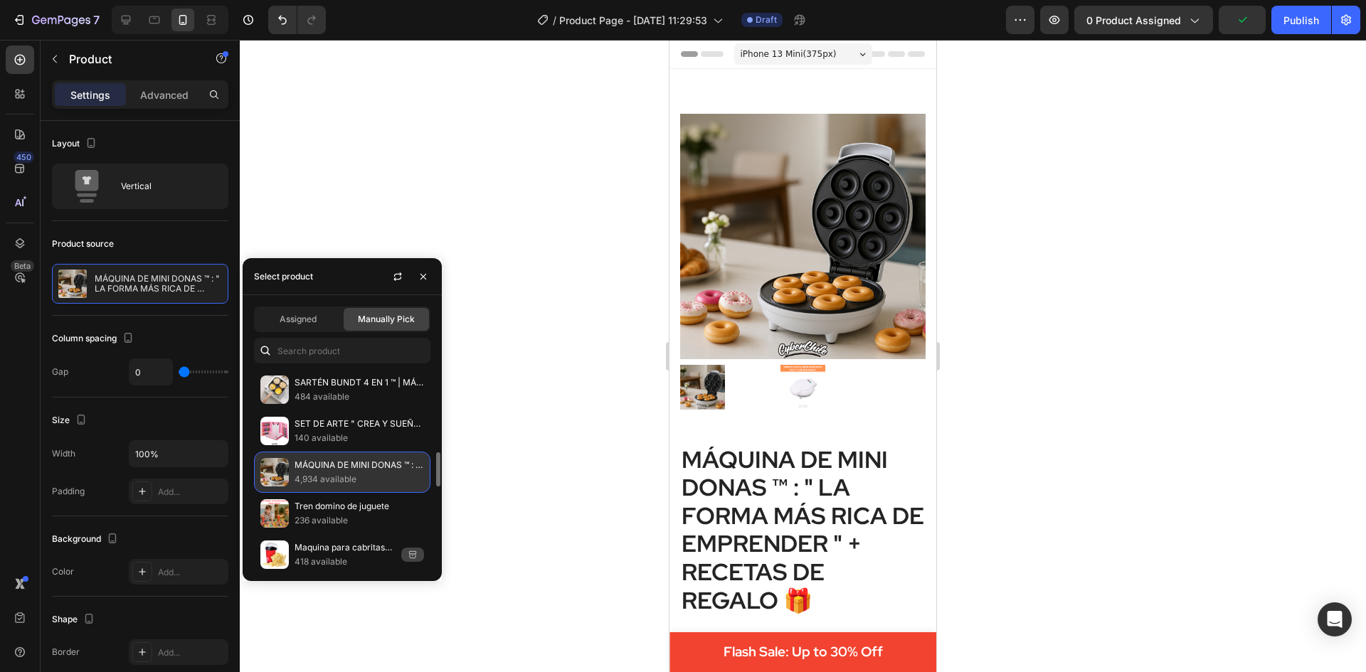
scroll to position [71, 0]
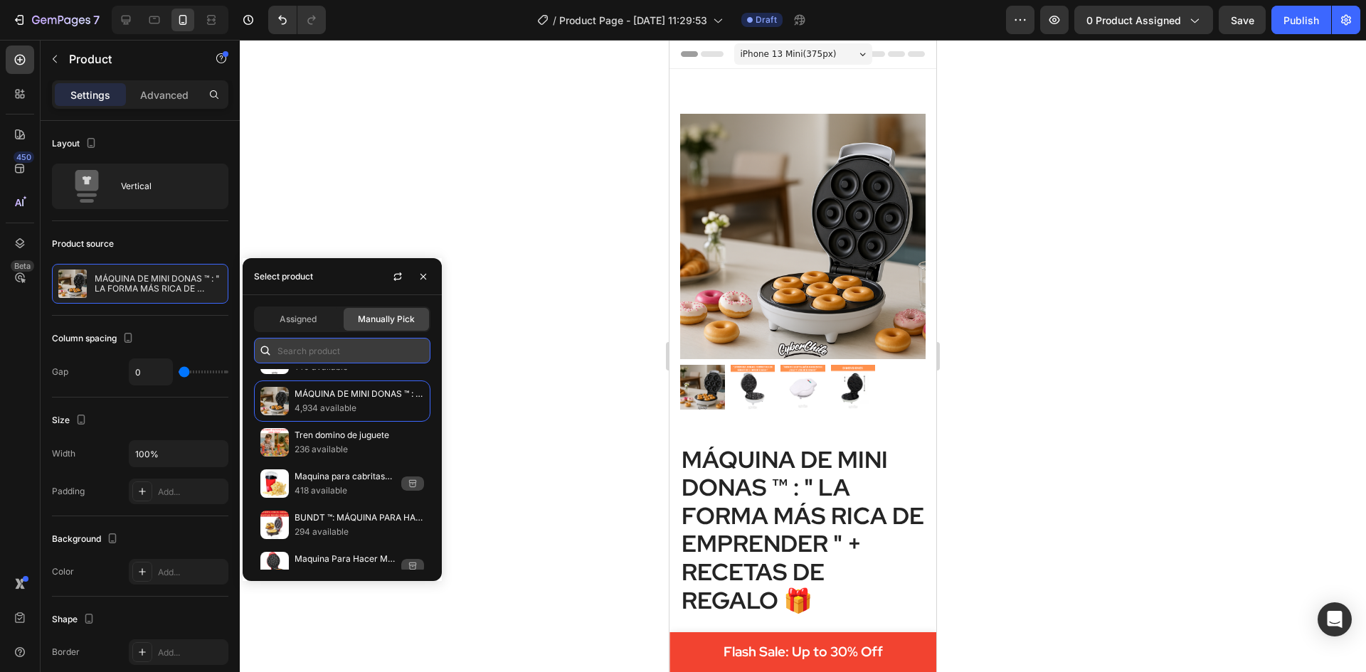
click at [334, 351] on input "text" at bounding box center [342, 351] width 176 height 26
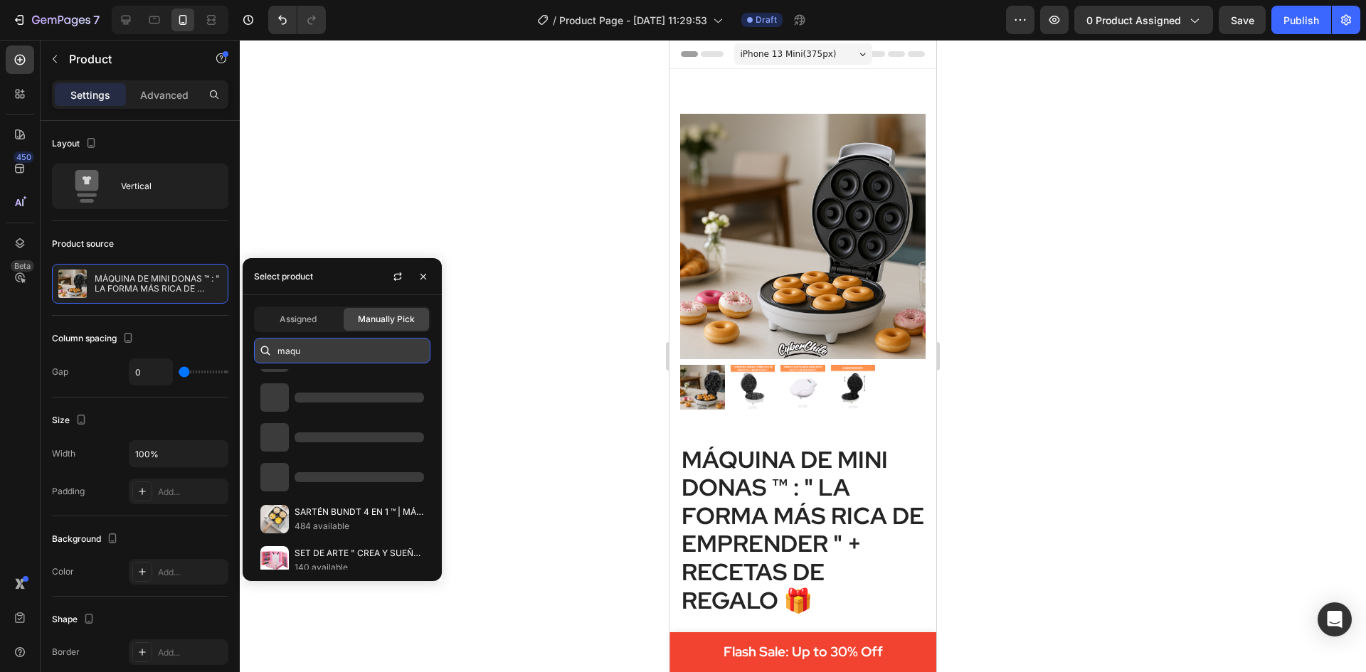
scroll to position [0, 0]
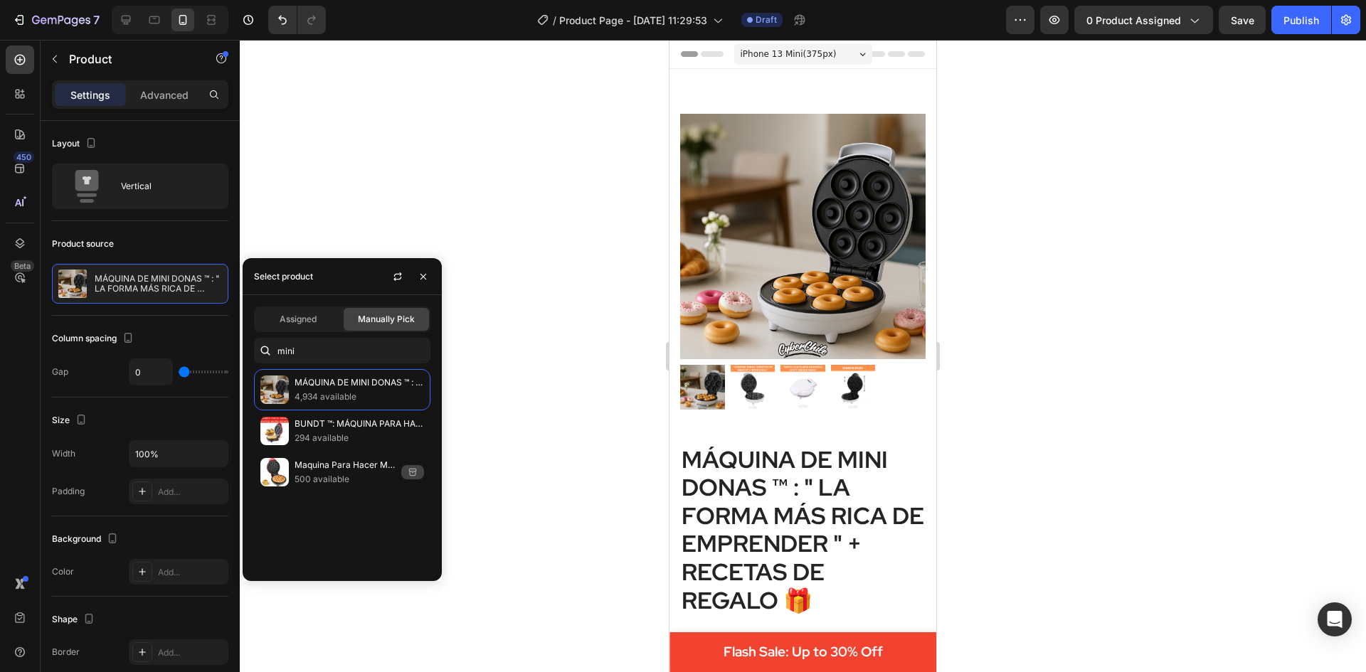
type input "mini"
click at [515, 370] on div at bounding box center [803, 356] width 1126 height 632
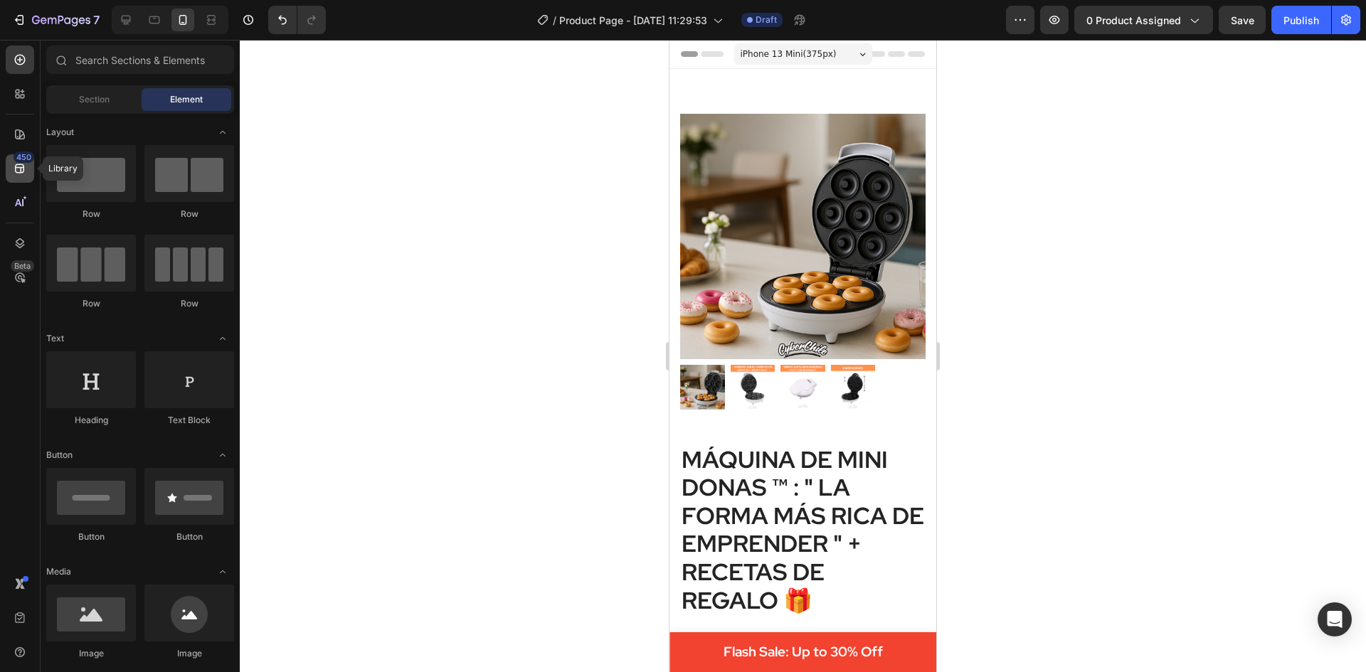
click at [18, 170] on icon at bounding box center [20, 168] width 14 height 14
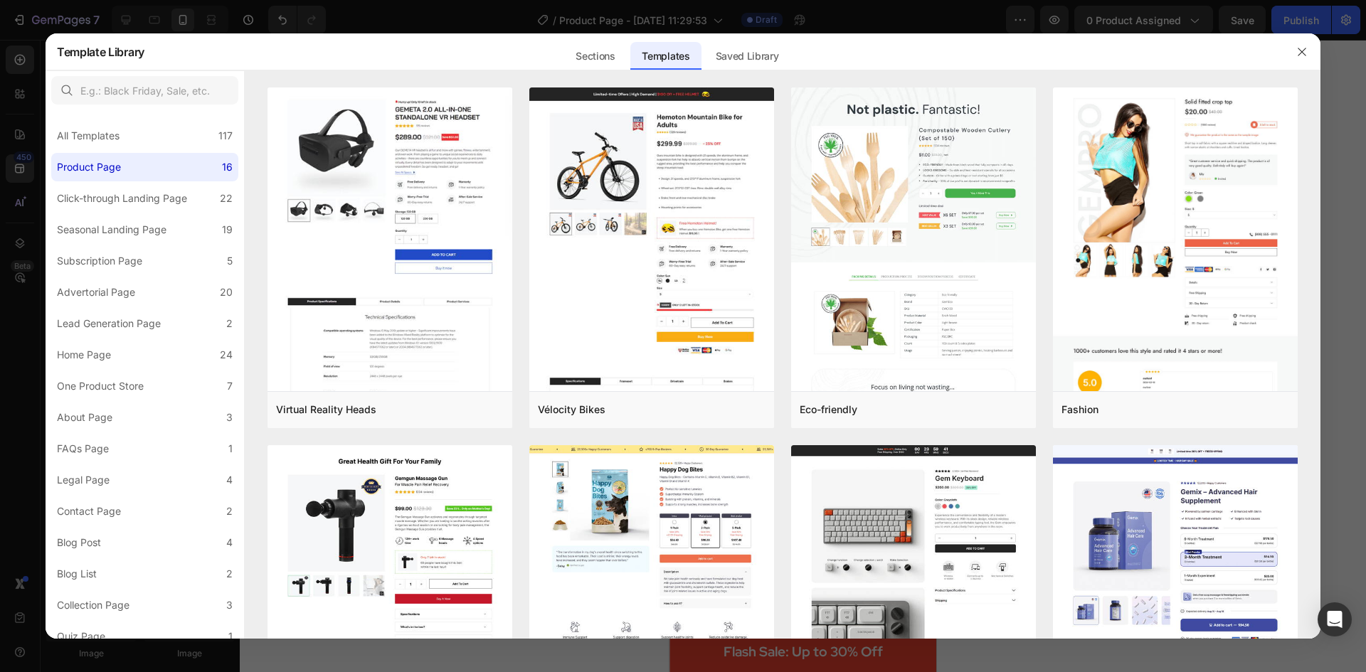
click at [43, 49] on div at bounding box center [683, 336] width 1366 height 672
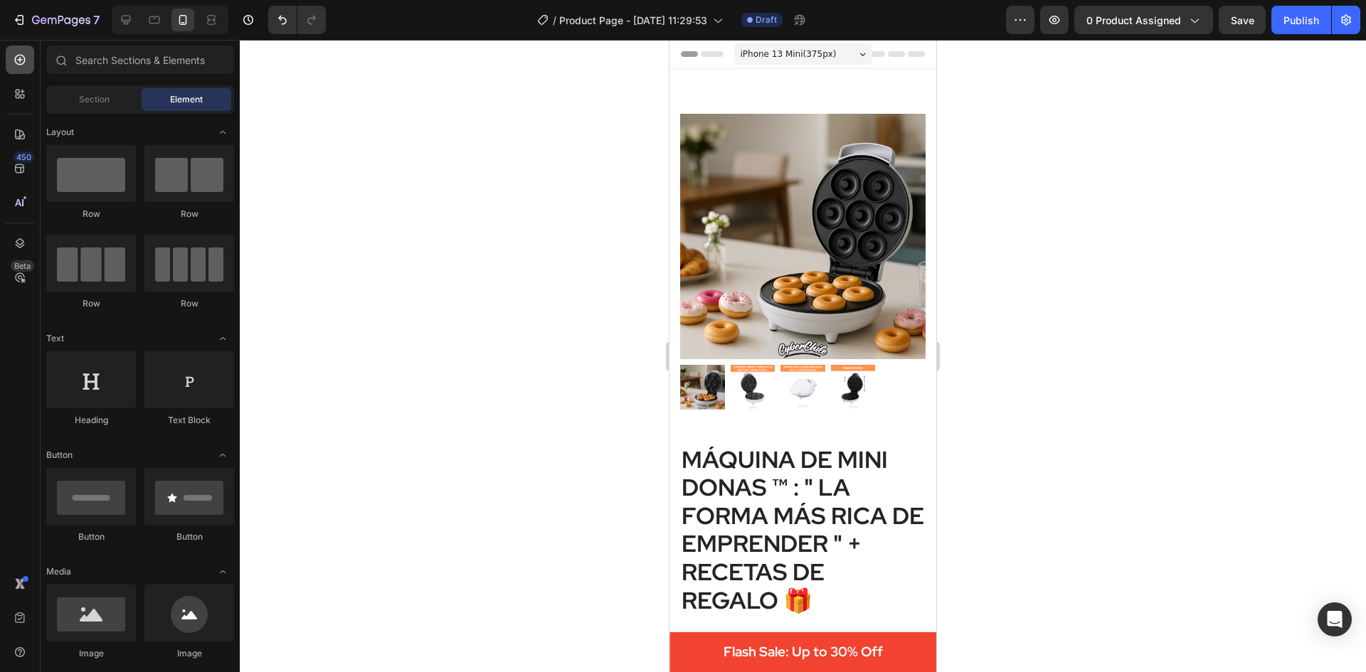
click at [20, 60] on icon at bounding box center [20, 60] width 11 height 11
click at [780, 193] on img at bounding box center [802, 236] width 245 height 245
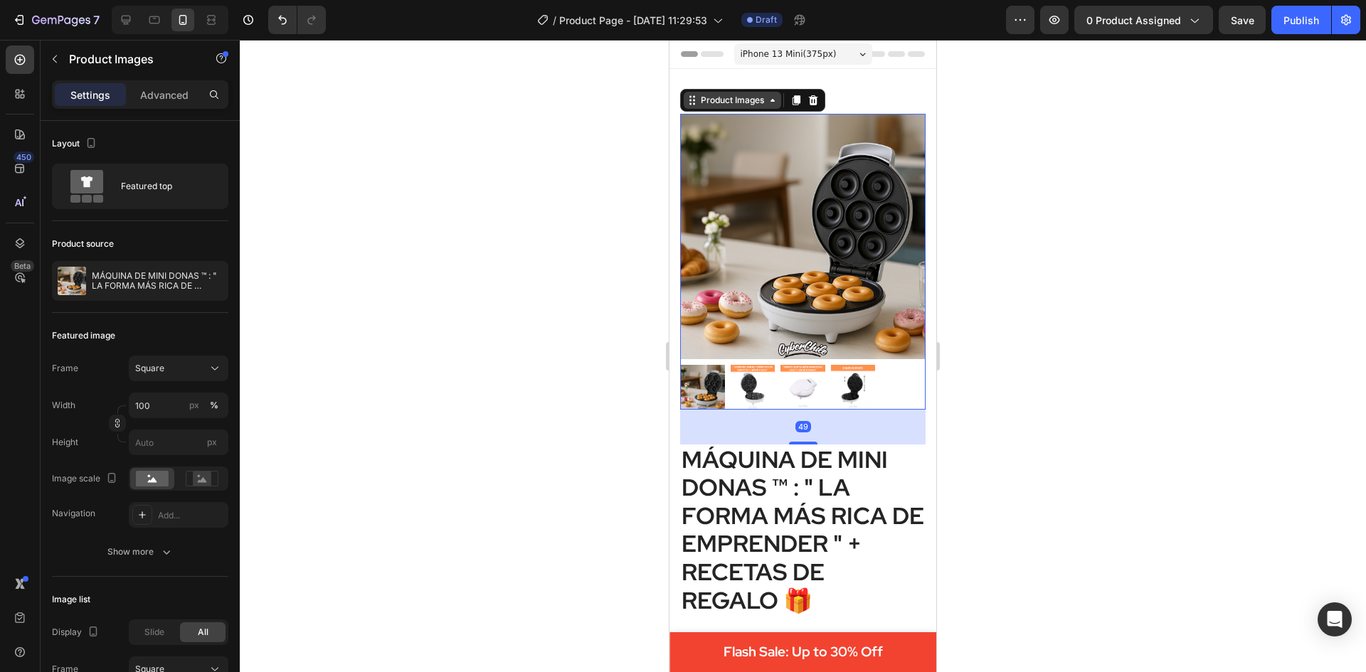
click at [771, 98] on icon at bounding box center [772, 100] width 11 height 11
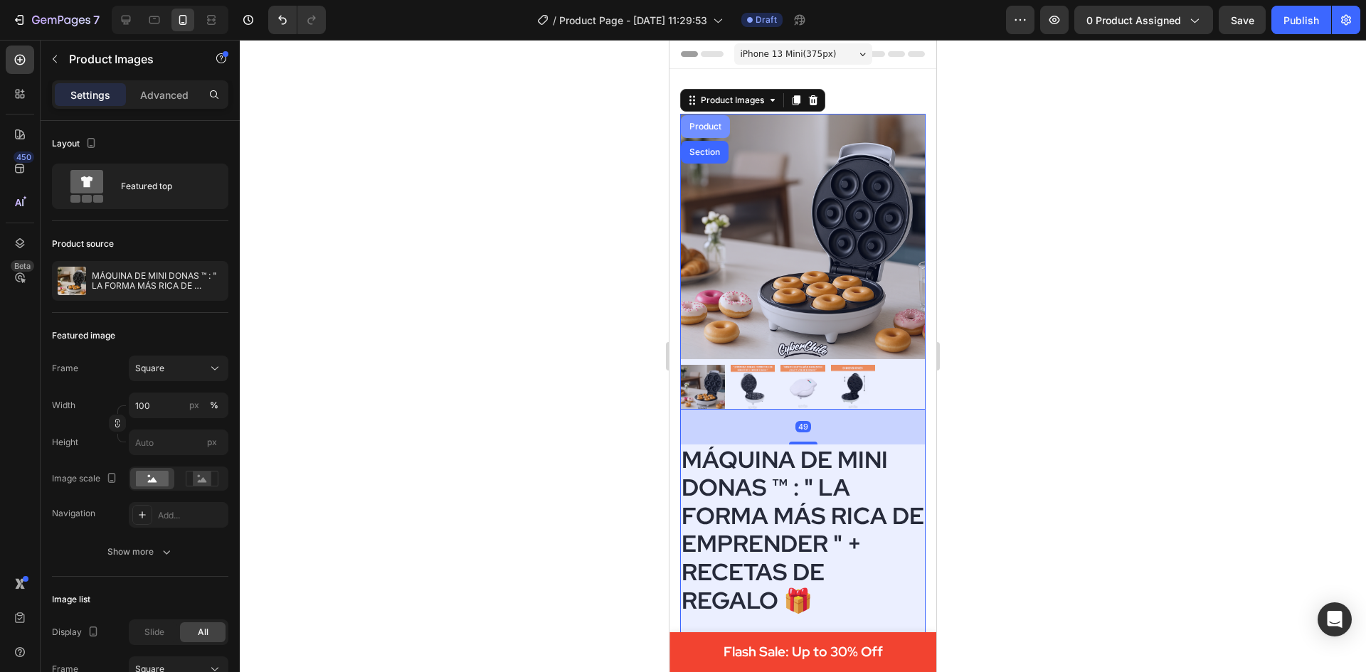
click at [688, 129] on div "Product" at bounding box center [705, 126] width 38 height 9
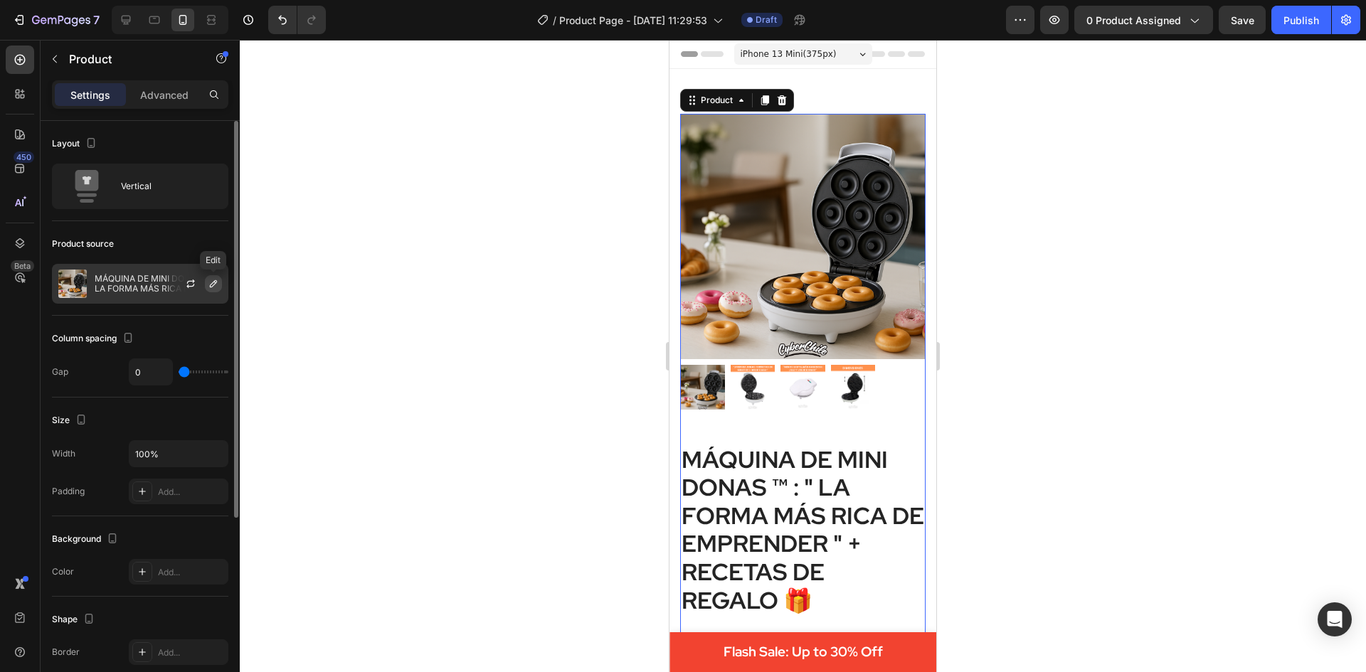
click at [218, 285] on icon "button" at bounding box center [213, 283] width 11 height 11
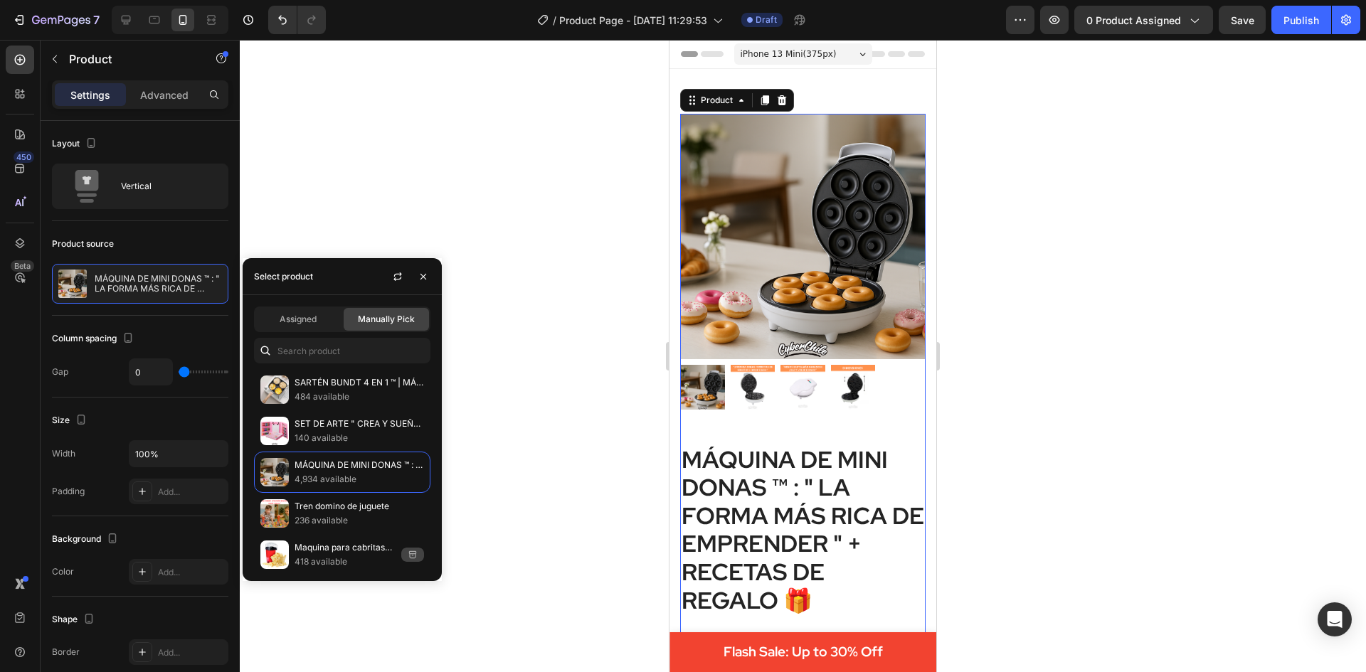
click at [346, 309] on div "Manually Pick" at bounding box center [386, 319] width 85 height 23
click at [324, 314] on div "Assigned" at bounding box center [297, 319] width 85 height 23
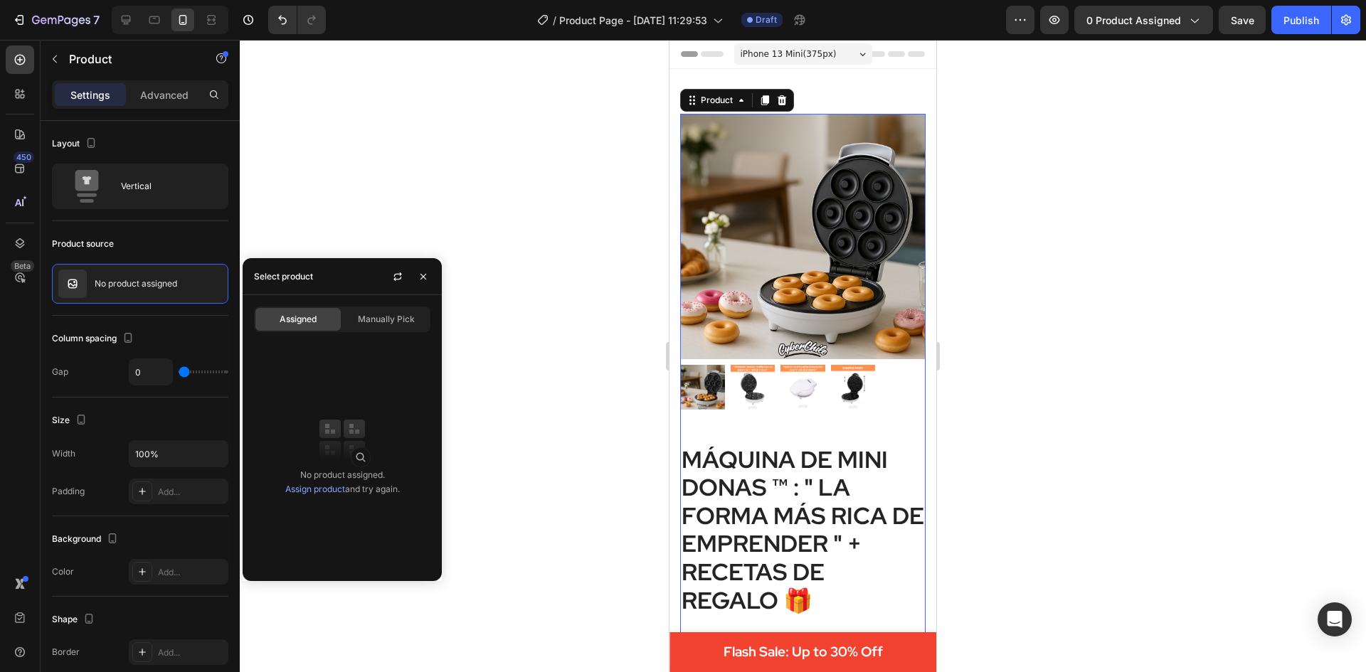
click at [316, 488] on link "Assign product" at bounding box center [315, 489] width 60 height 11
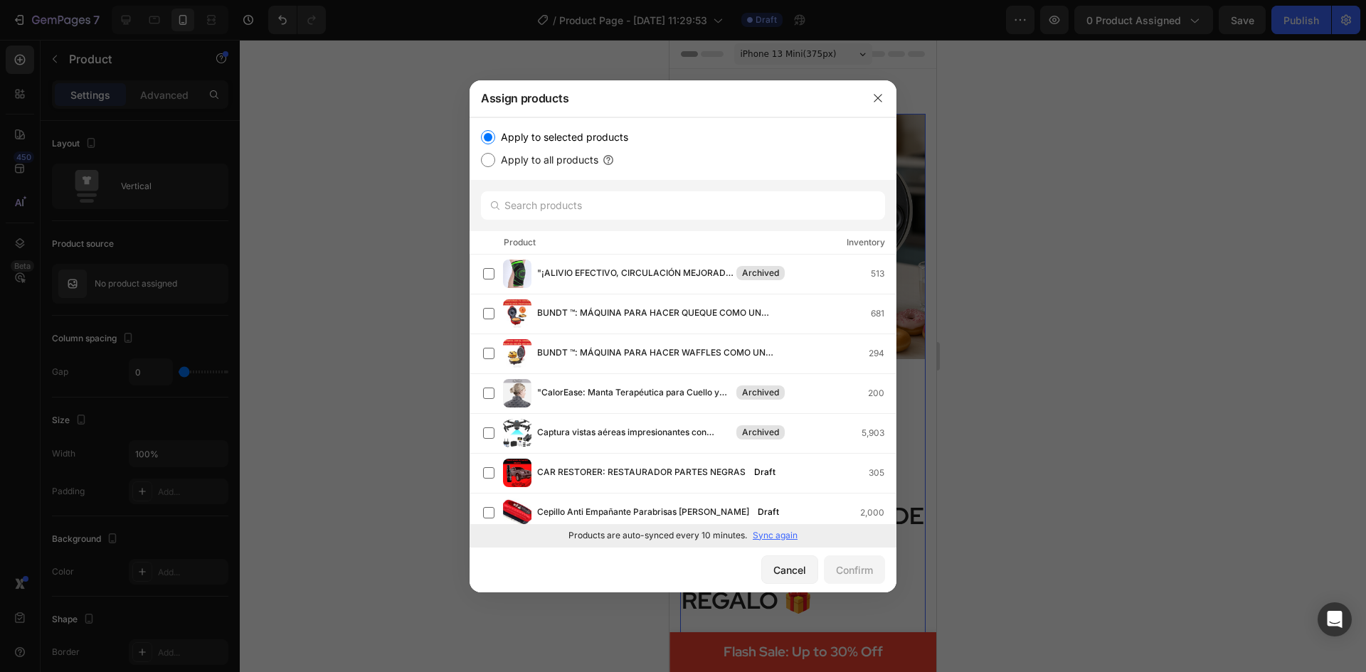
click at [868, 240] on div "Inventory" at bounding box center [866, 242] width 38 height 14
click at [622, 206] on input "text" at bounding box center [683, 205] width 404 height 28
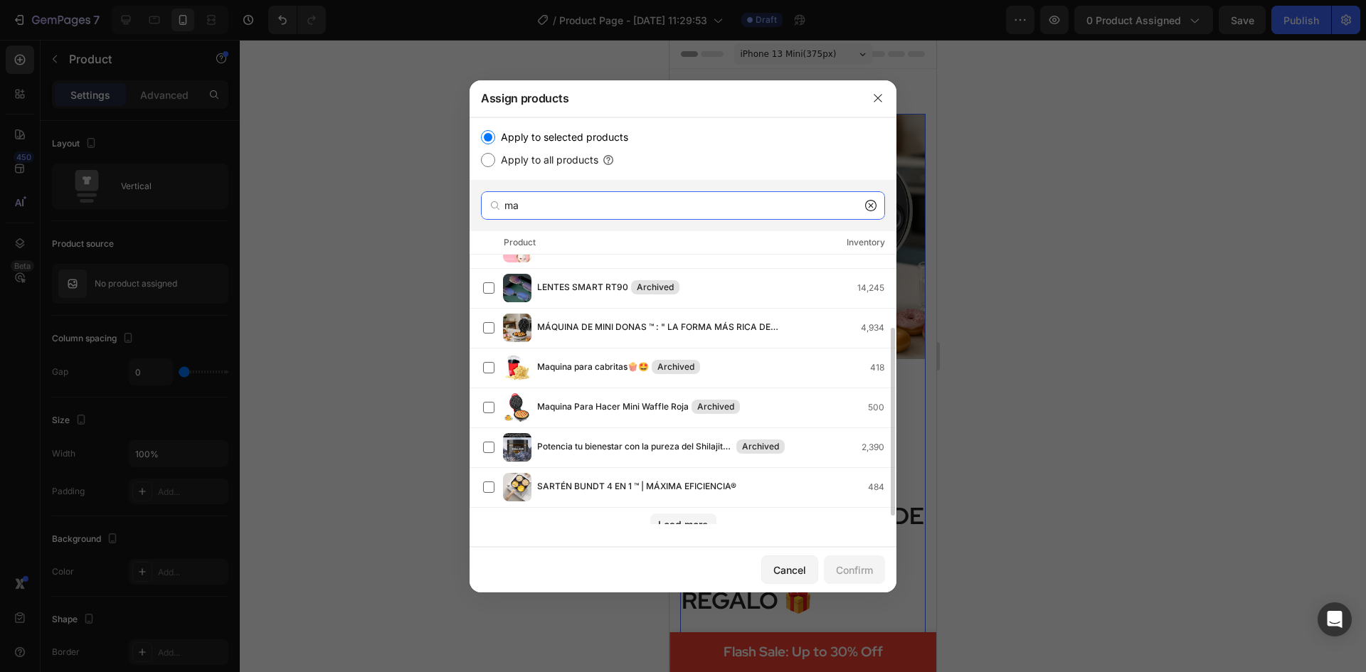
scroll to position [117, 0]
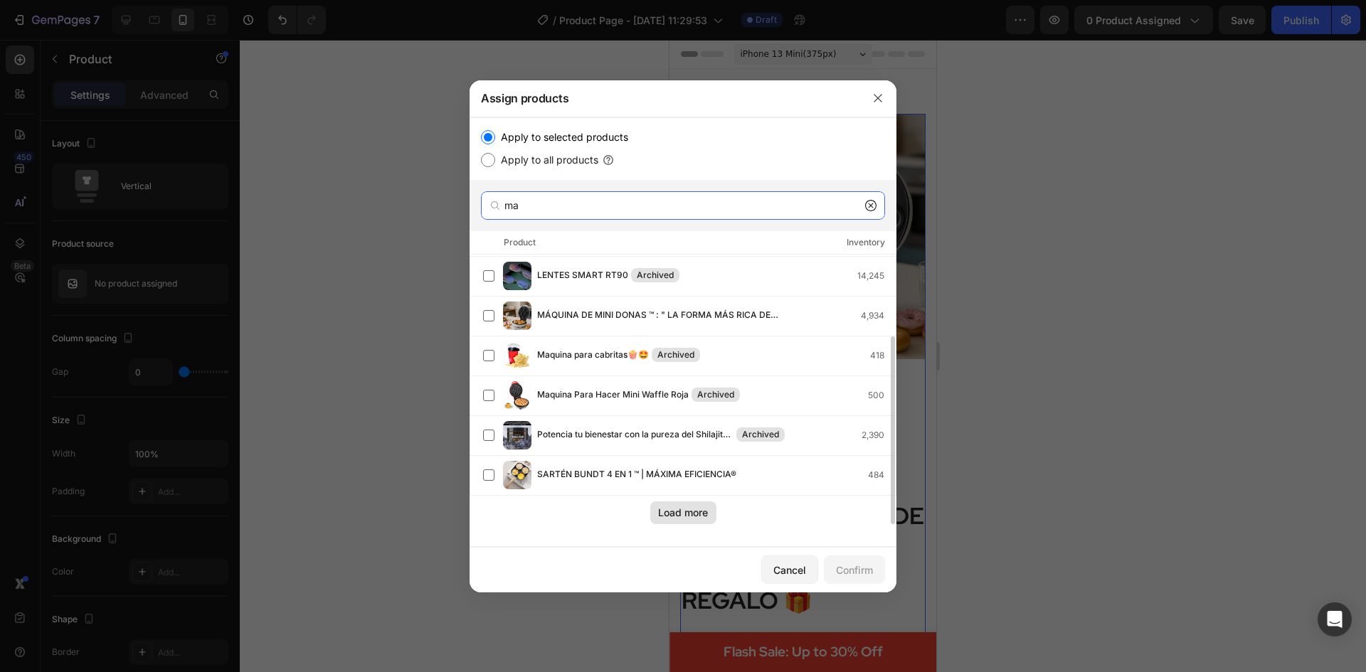
type input "ma"
click at [661, 511] on div "Load more" at bounding box center [683, 512] width 50 height 15
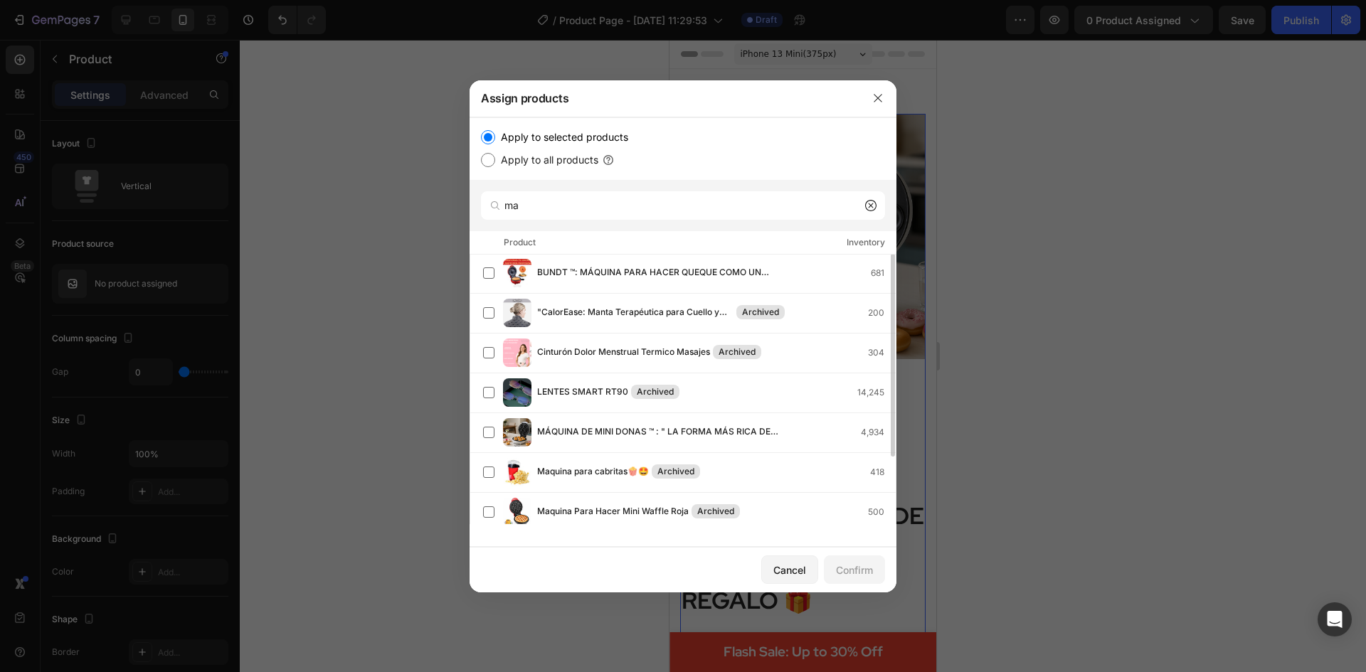
scroll to position [0, 0]
click at [876, 91] on button "button" at bounding box center [877, 98] width 23 height 23
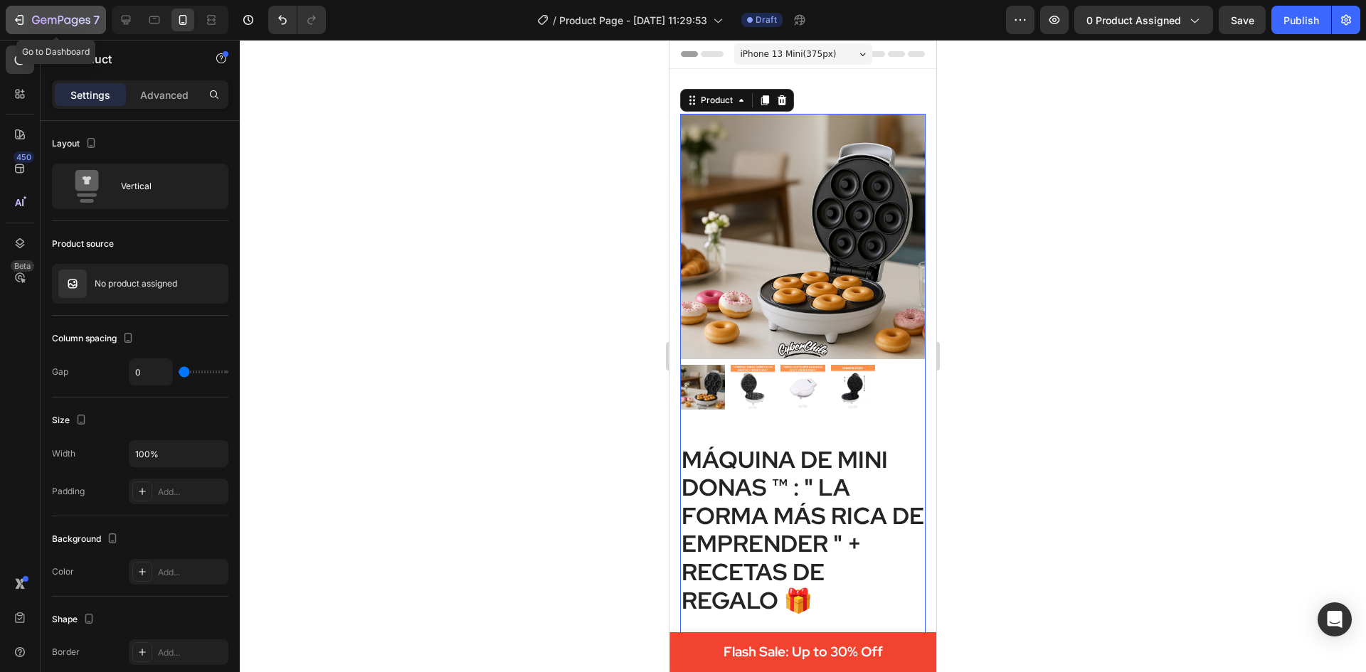
click at [18, 17] on icon "button" at bounding box center [19, 20] width 14 height 14
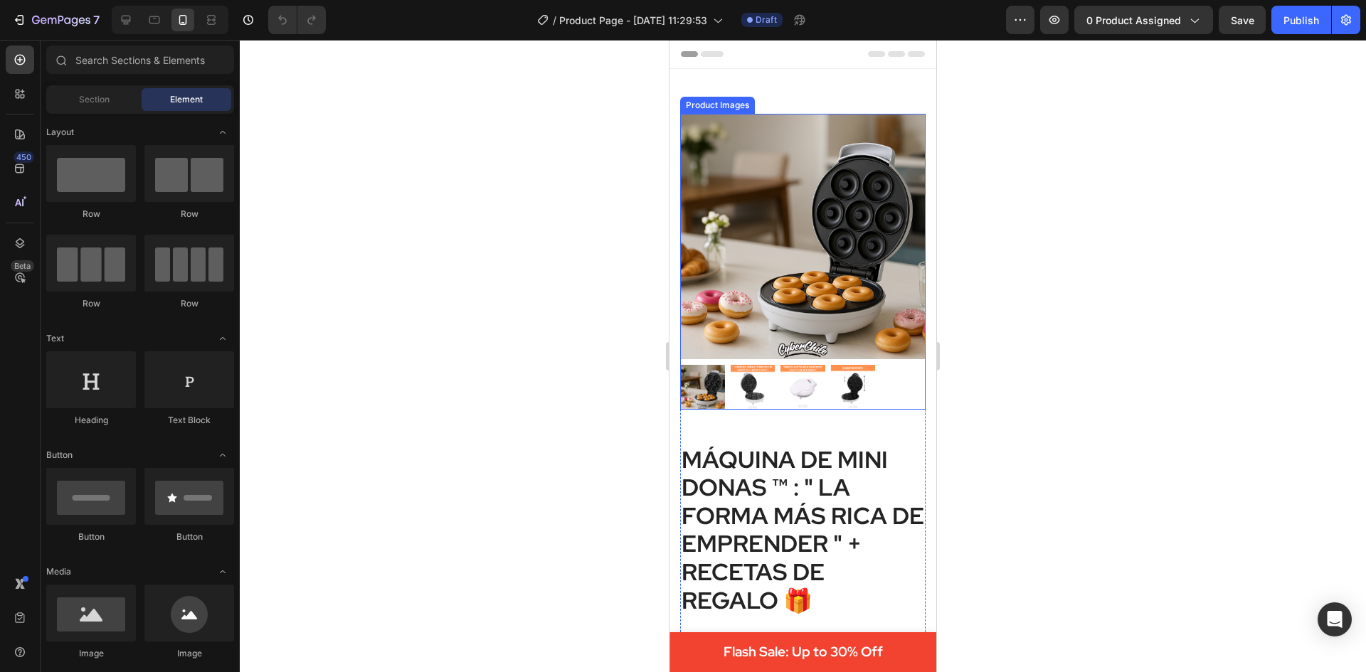
click at [748, 291] on img at bounding box center [802, 236] width 245 height 245
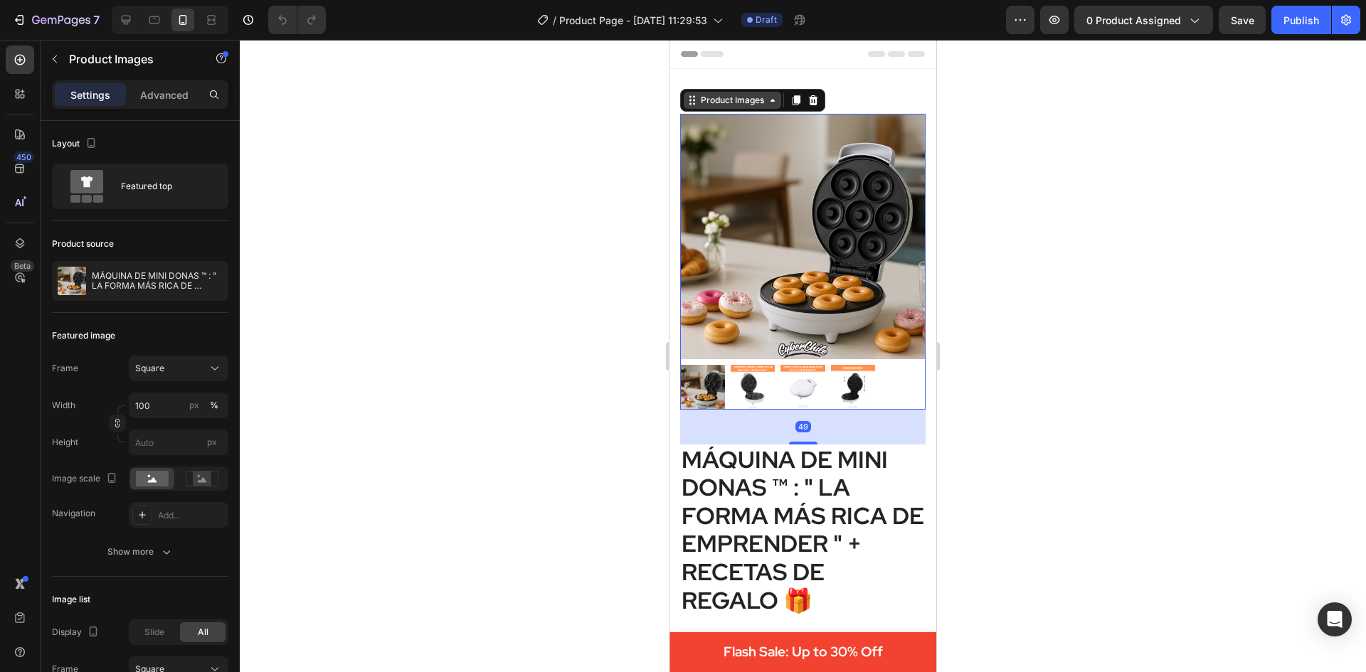
click at [775, 100] on icon at bounding box center [772, 100] width 11 height 11
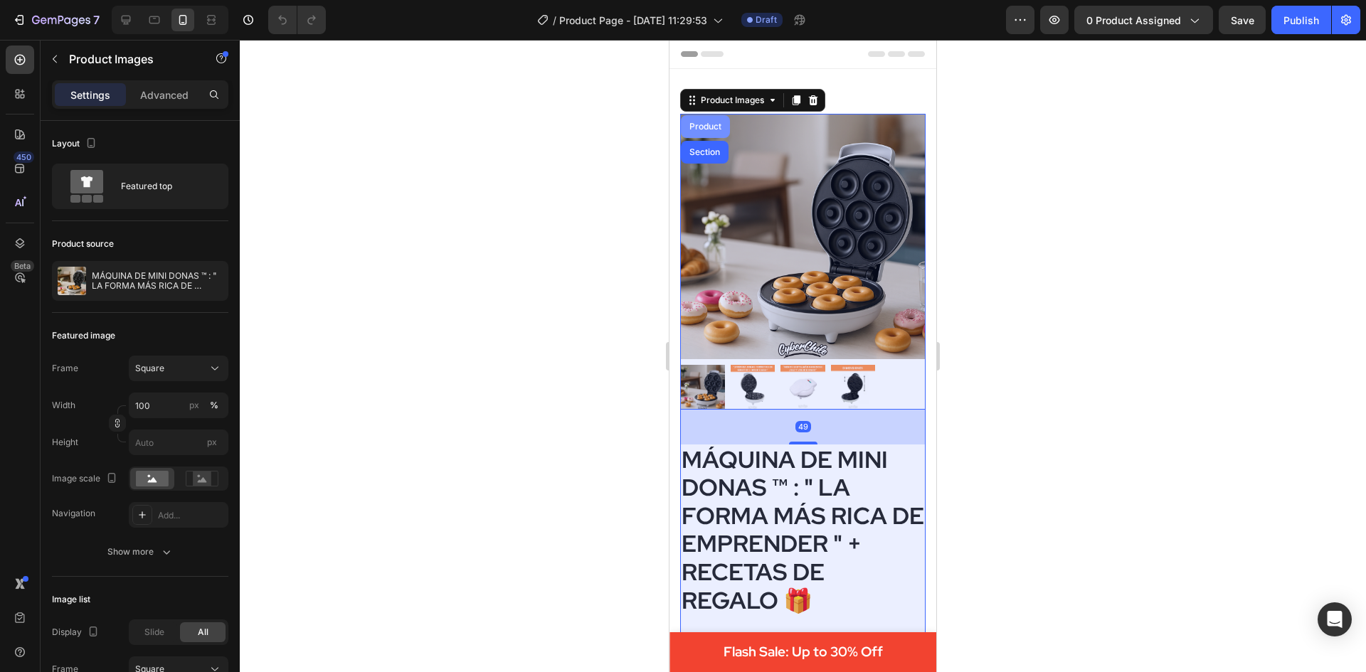
click at [718, 125] on div "Product" at bounding box center [705, 126] width 38 height 9
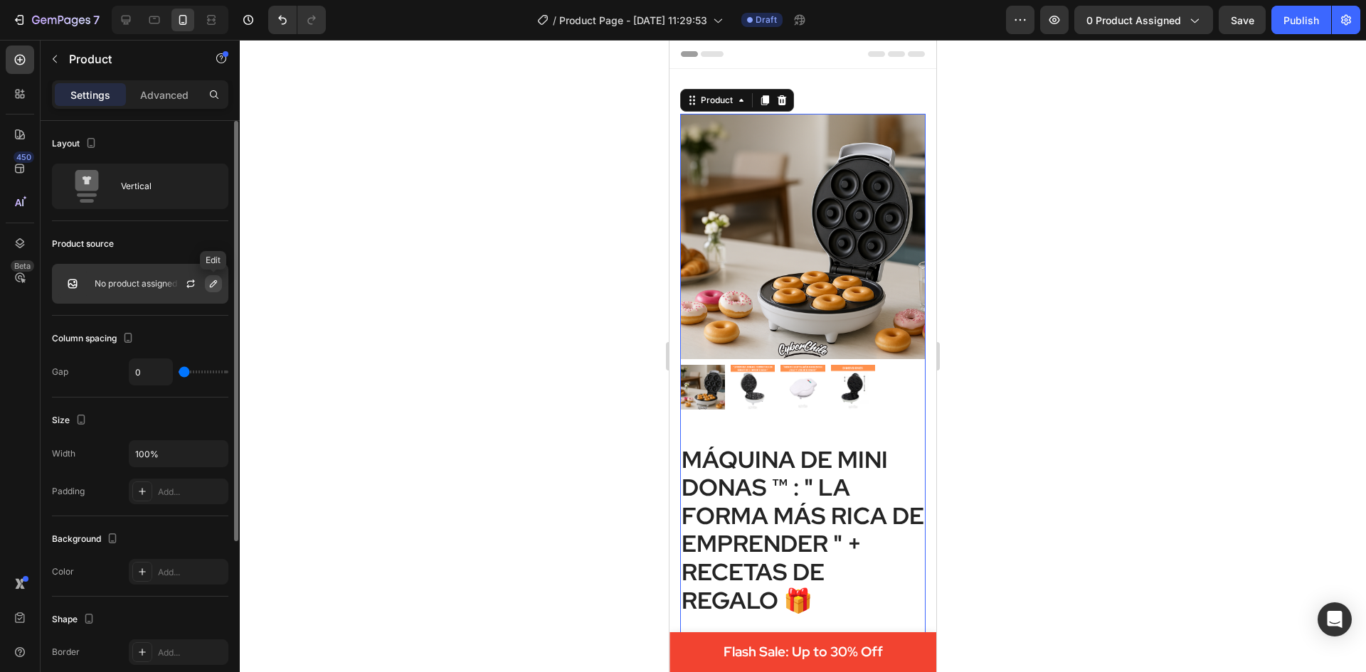
click at [212, 284] on icon "button" at bounding box center [213, 283] width 7 height 7
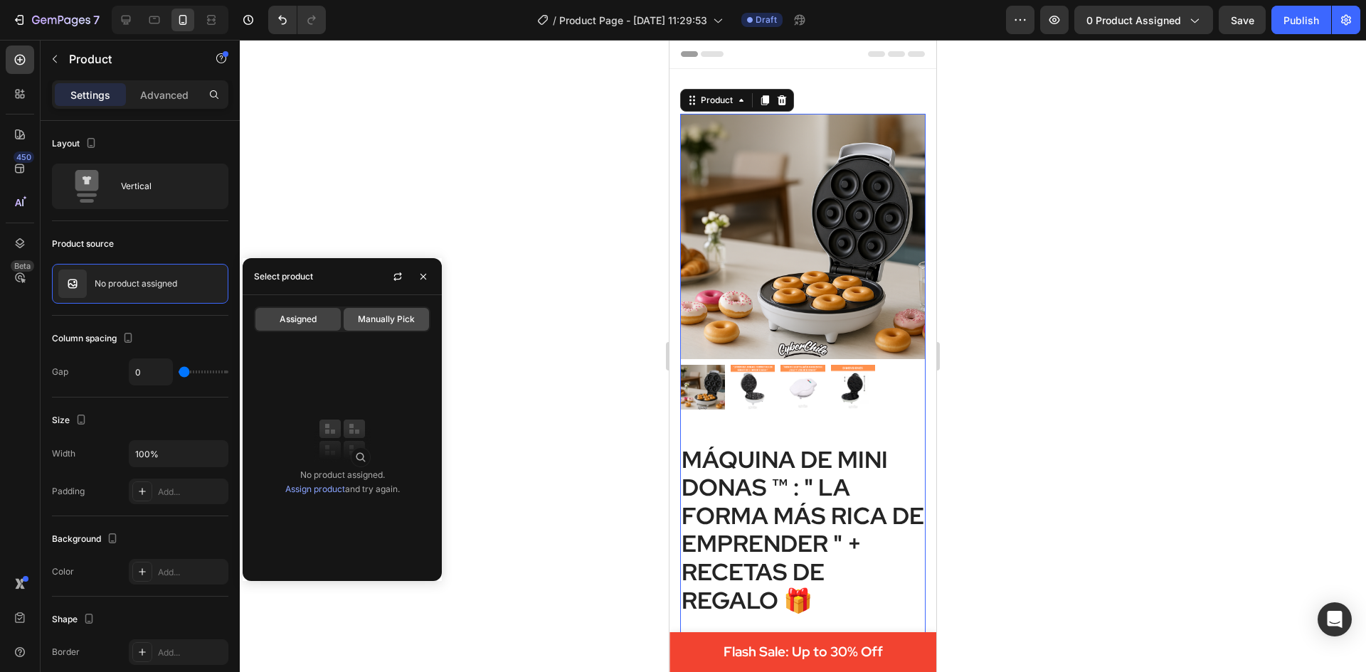
click at [367, 314] on span "Manually Pick" at bounding box center [386, 319] width 57 height 13
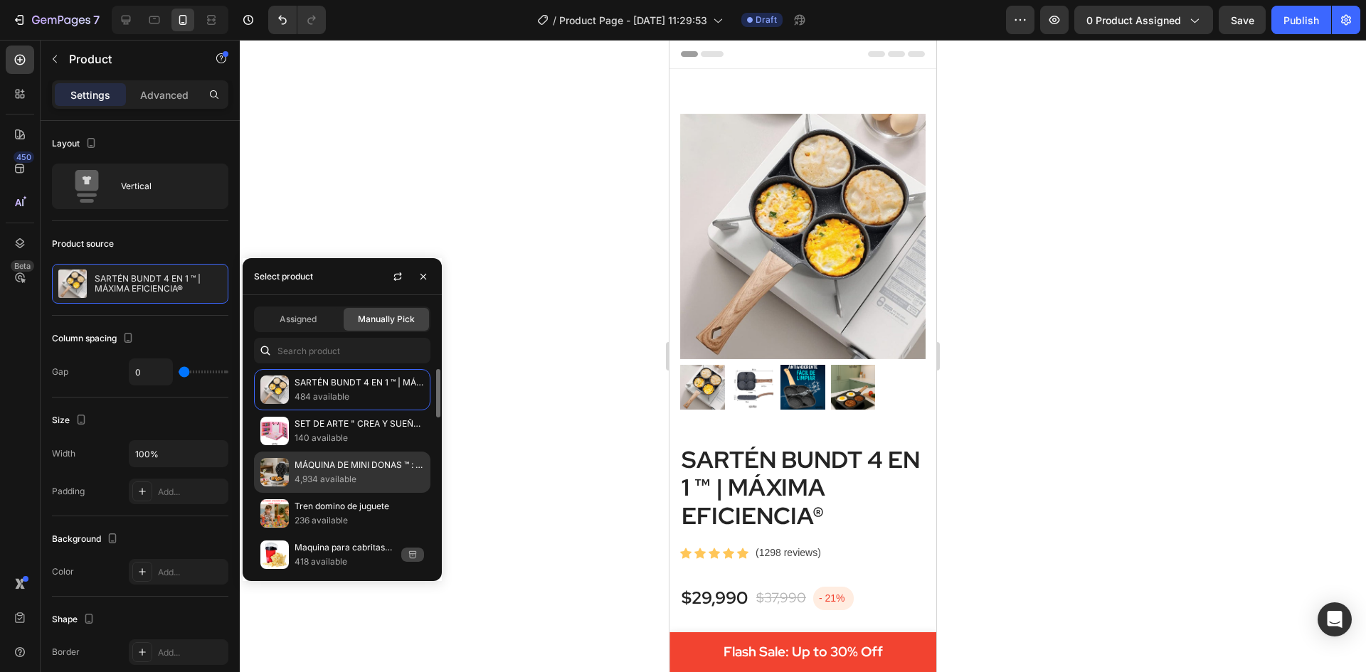
click at [369, 474] on p "4,934 available" at bounding box center [358, 479] width 129 height 14
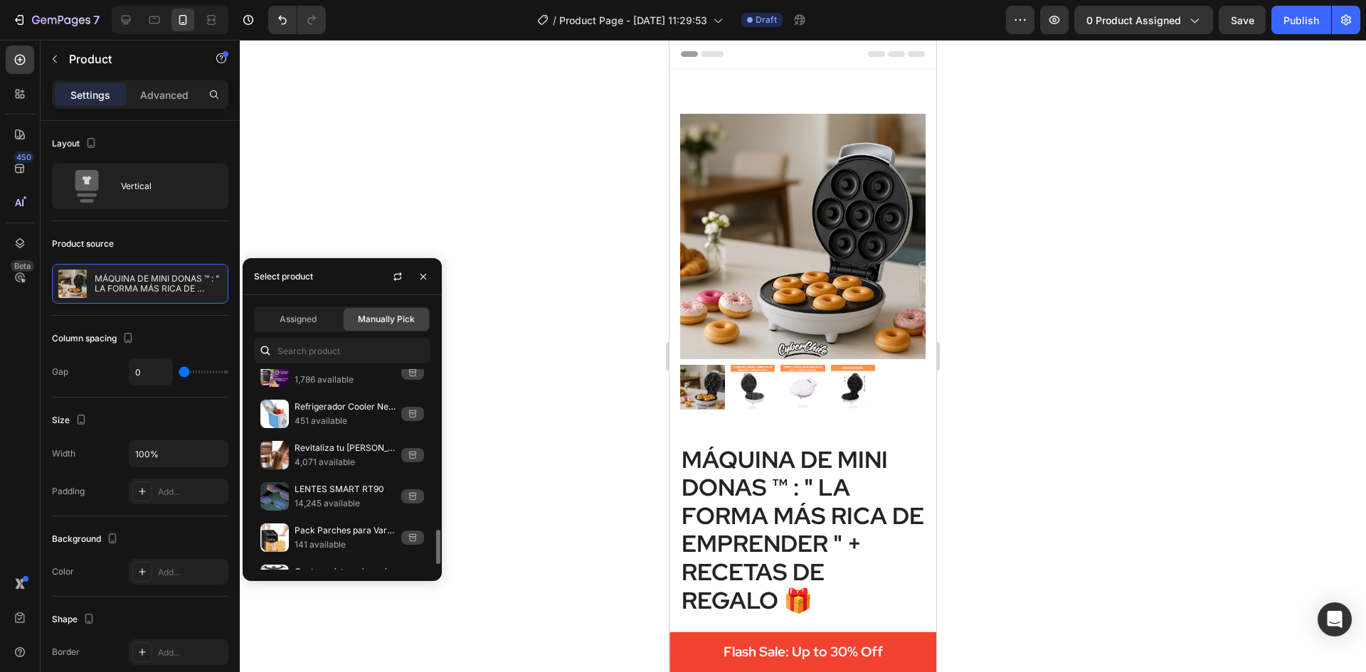
scroll to position [955, 0]
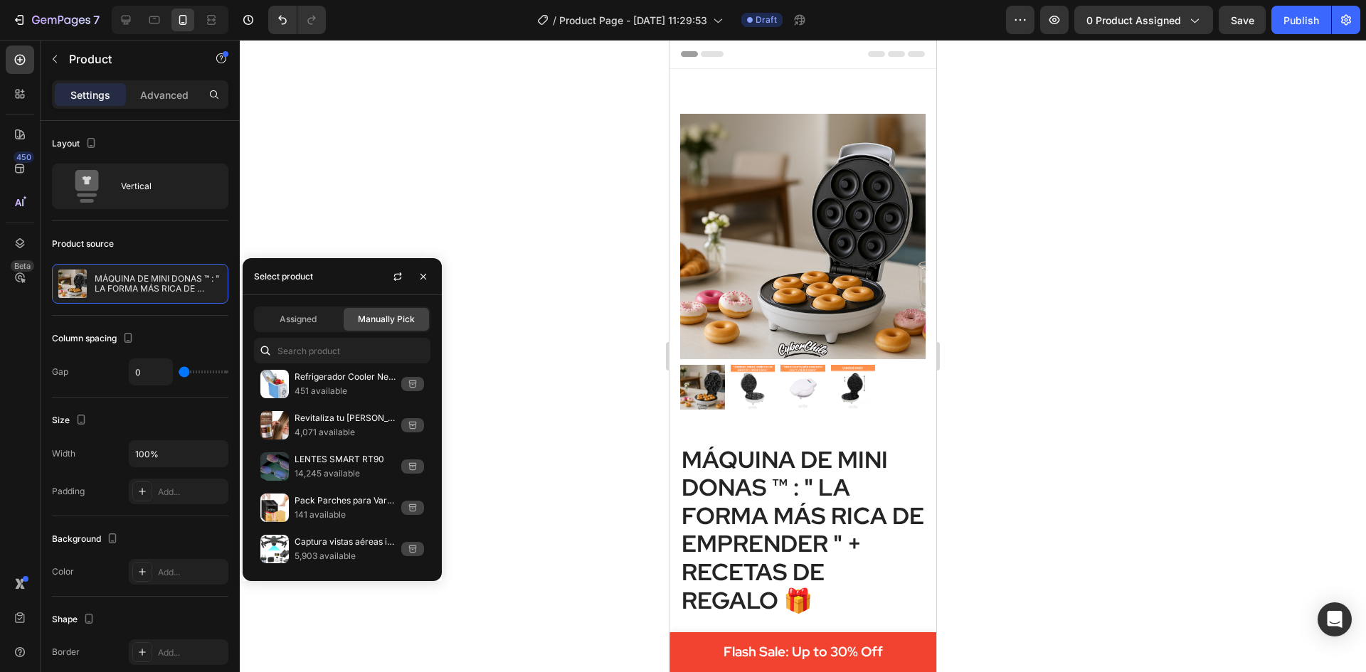
click at [607, 132] on div at bounding box center [803, 356] width 1126 height 632
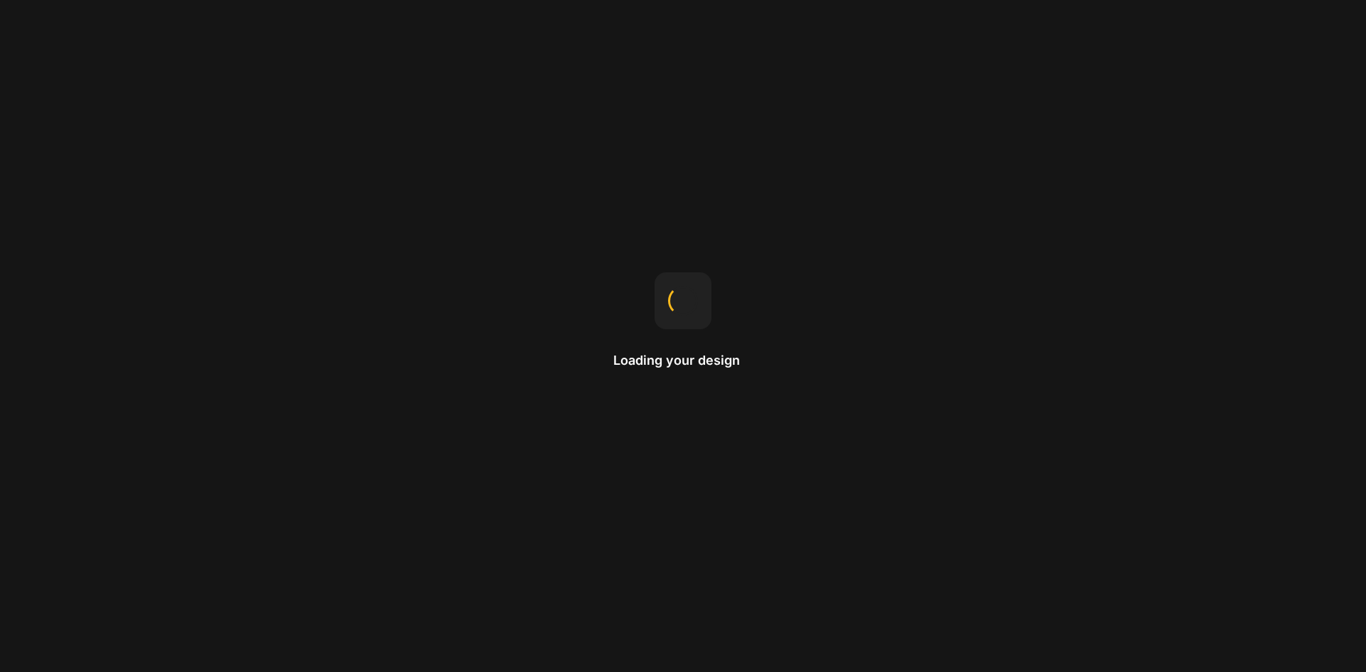
click at [765, 370] on div "Loading your design" at bounding box center [683, 336] width 1366 height 672
drag, startPoint x: 765, startPoint y: 368, endPoint x: 598, endPoint y: 363, distance: 167.2
click at [601, 363] on div "Loading your design" at bounding box center [683, 336] width 1366 height 672
click at [589, 363] on div "Loading your design" at bounding box center [683, 336] width 1366 height 672
drag, startPoint x: 625, startPoint y: 354, endPoint x: 753, endPoint y: 356, distance: 128.1
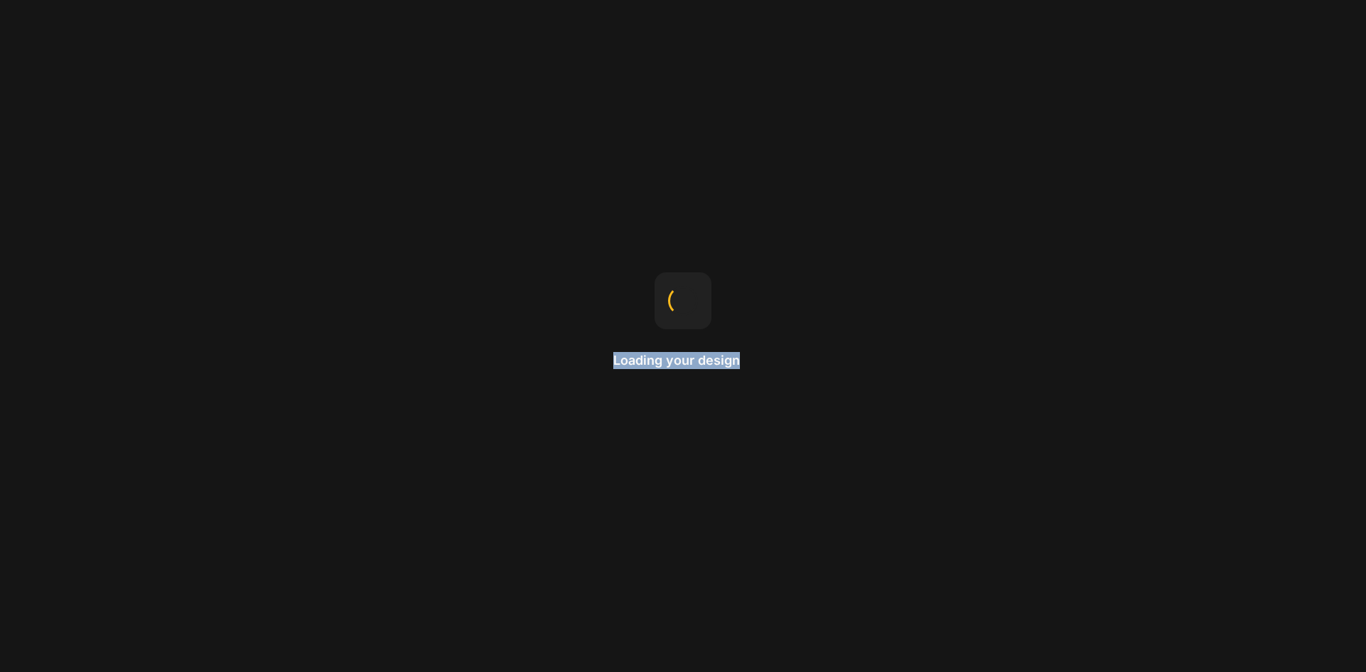
click at [753, 356] on div "Loading your design" at bounding box center [683, 336] width 1366 height 672
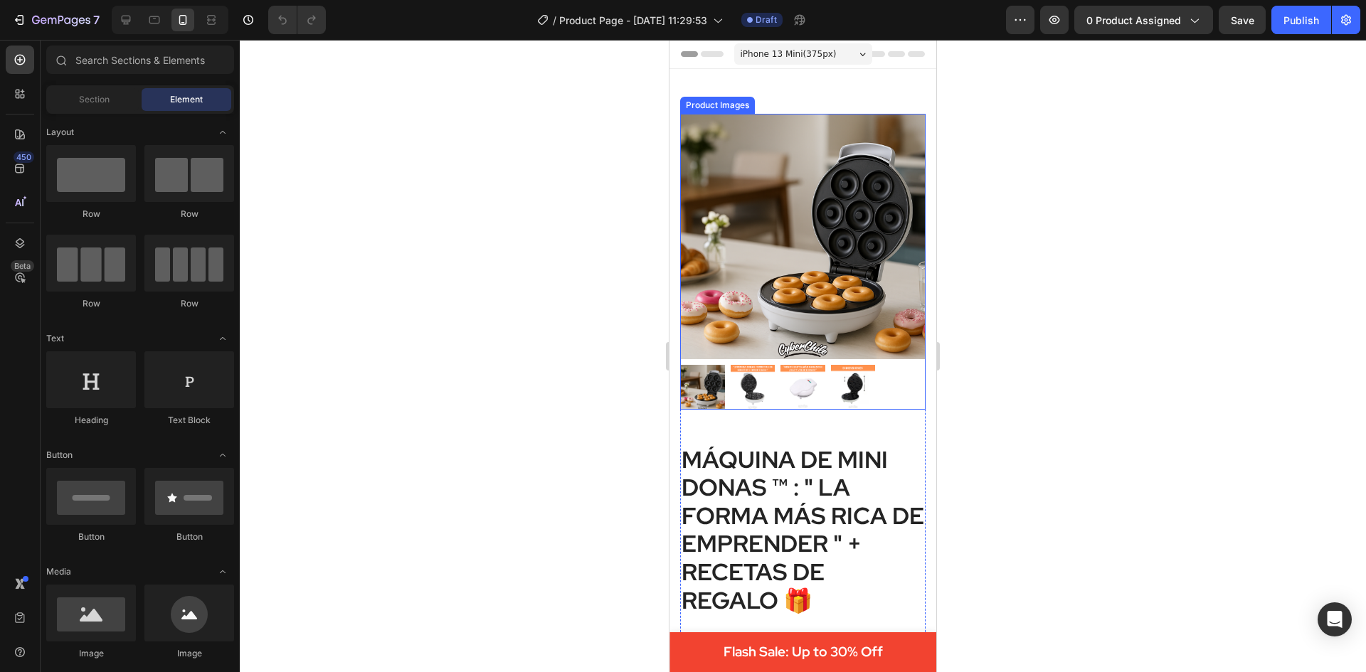
click at [711, 230] on img at bounding box center [802, 236] width 245 height 245
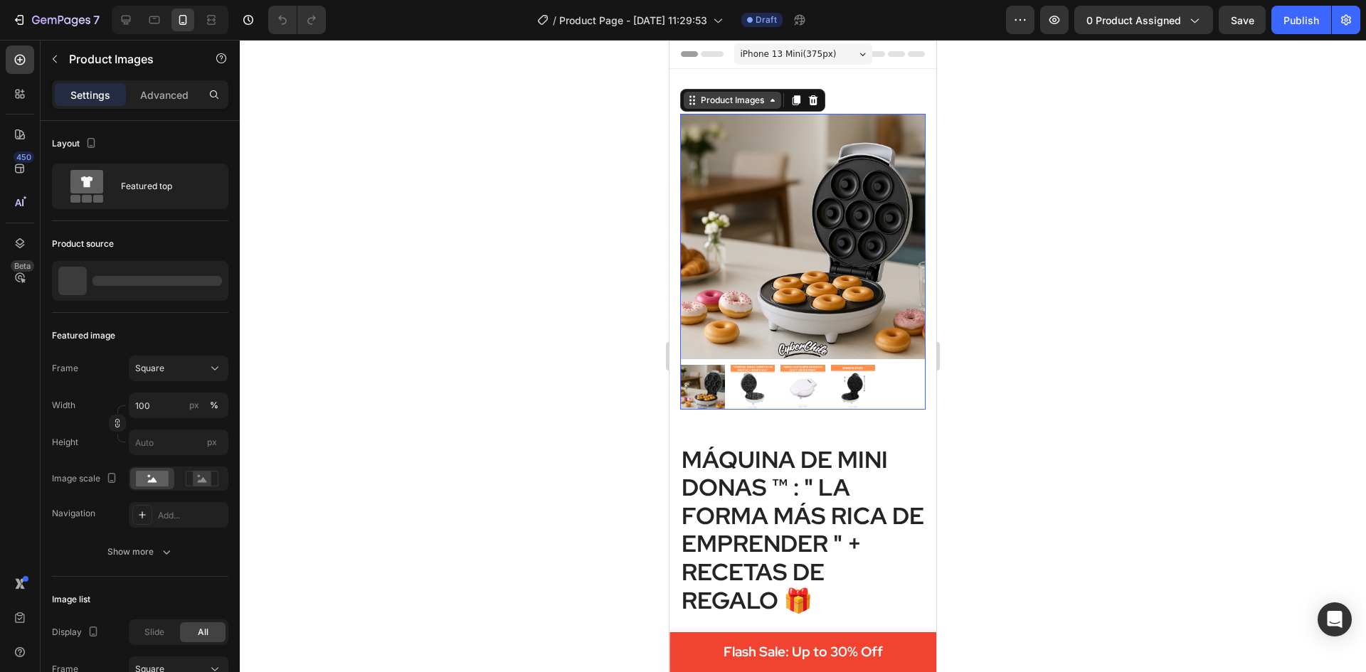
click at [733, 101] on div "Product Images" at bounding box center [732, 100] width 69 height 13
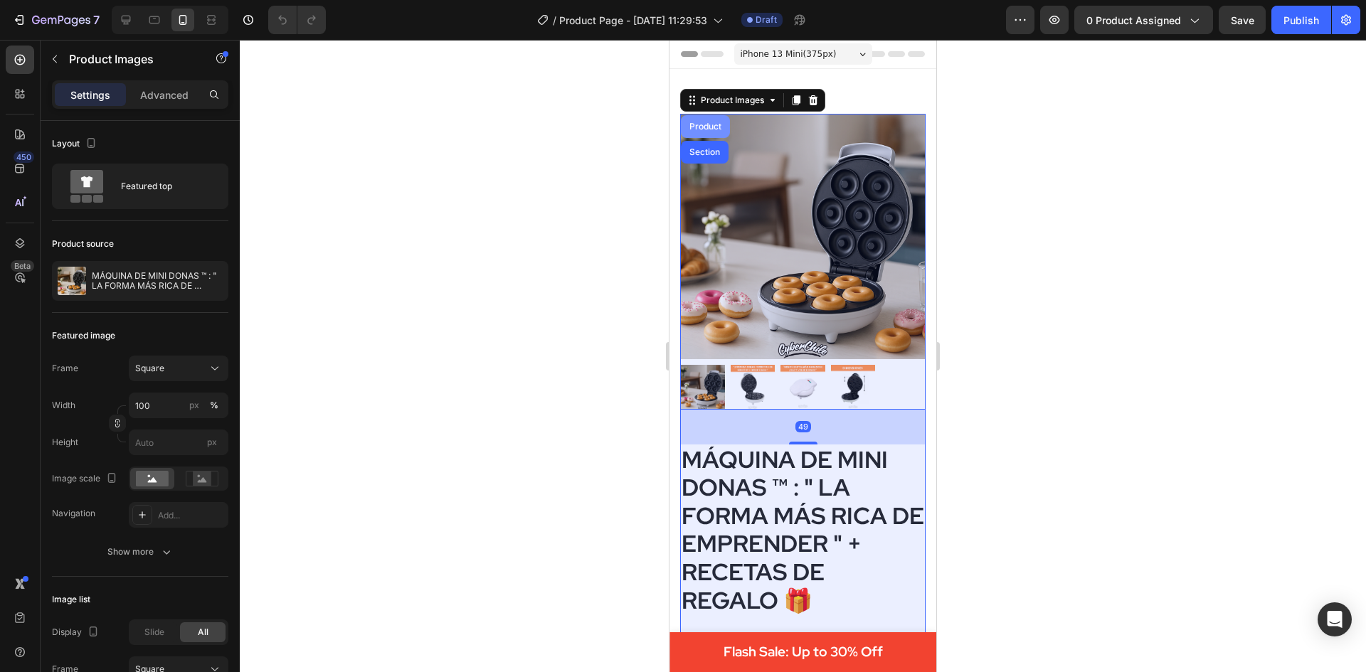
click at [718, 124] on div "Product" at bounding box center [705, 126] width 38 height 9
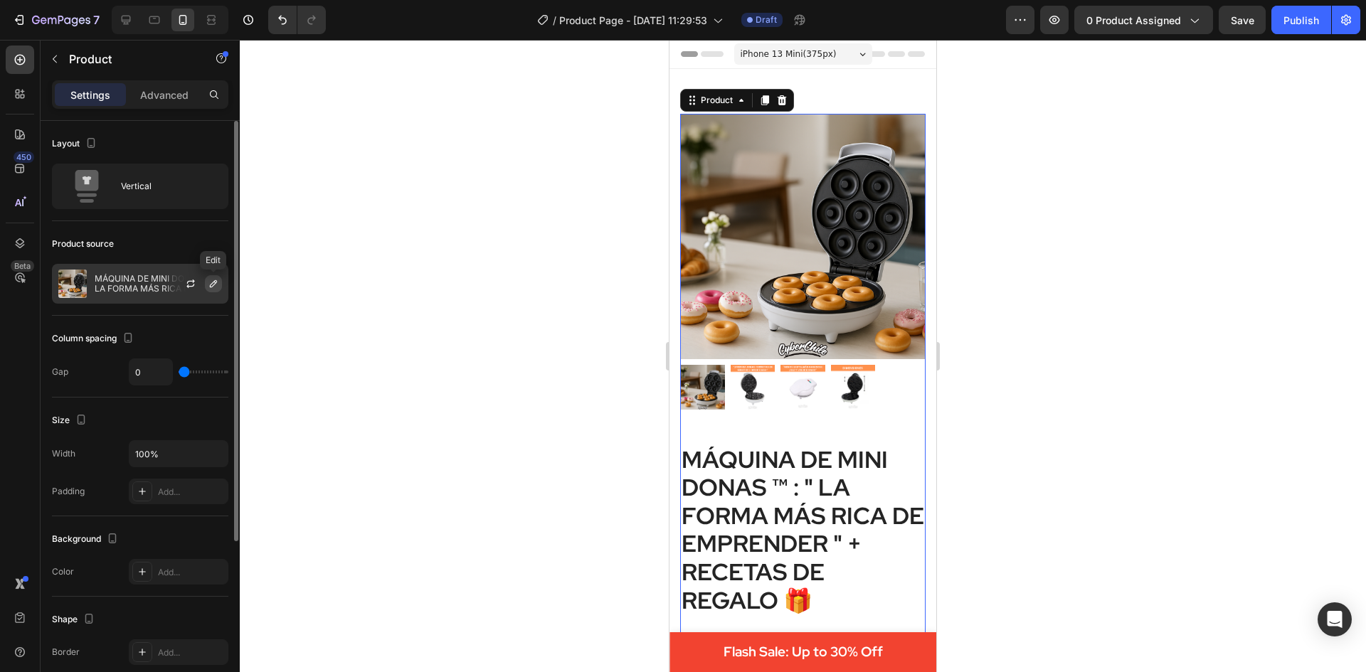
click at [218, 285] on icon "button" at bounding box center [213, 283] width 11 height 11
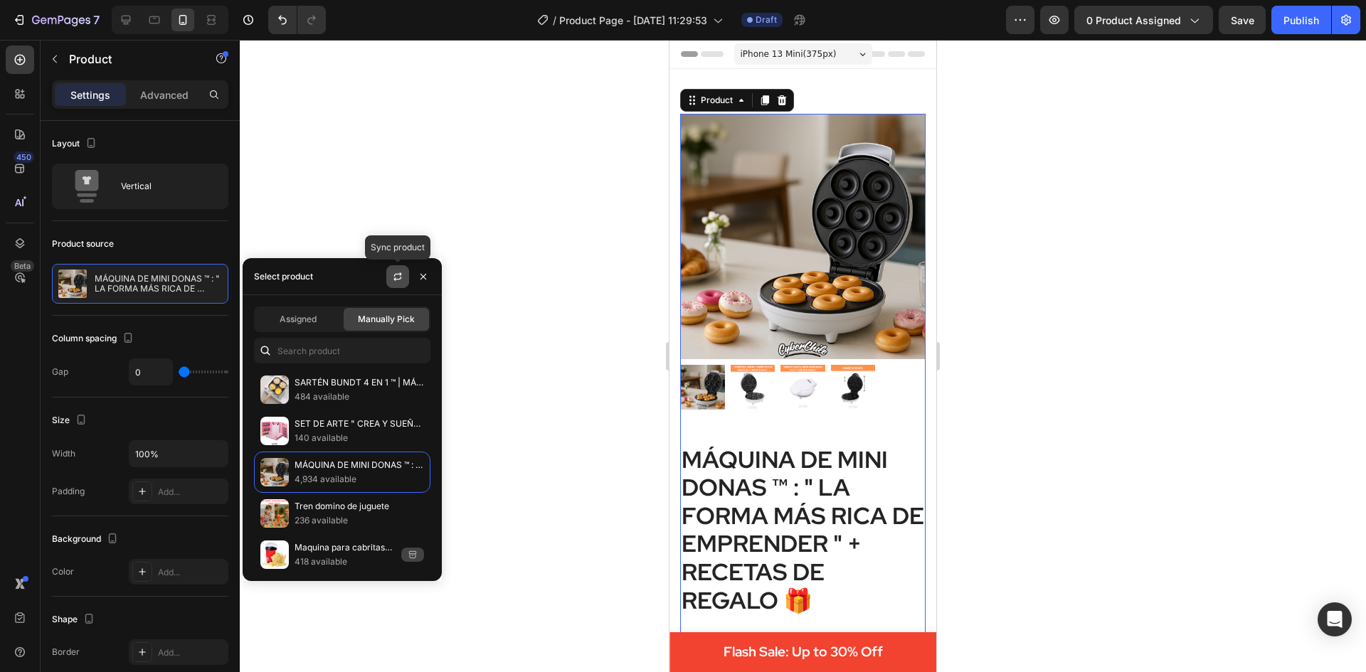
click at [399, 274] on icon "button" at bounding box center [398, 274] width 8 height 4
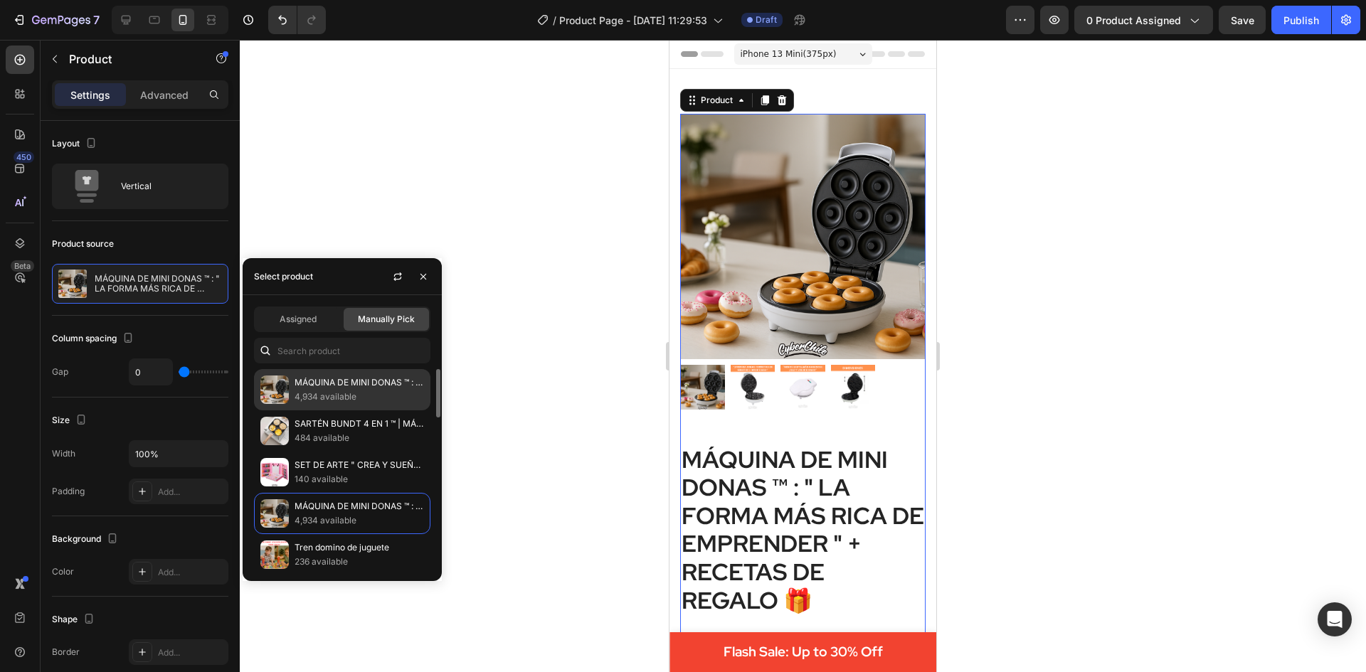
click at [382, 383] on p "MÁQUINA DE MINI DONAS ™ : " LA FORMA MÁS RICA DE EMPRENDER " + RECETAS DE REGAL…" at bounding box center [358, 383] width 129 height 14
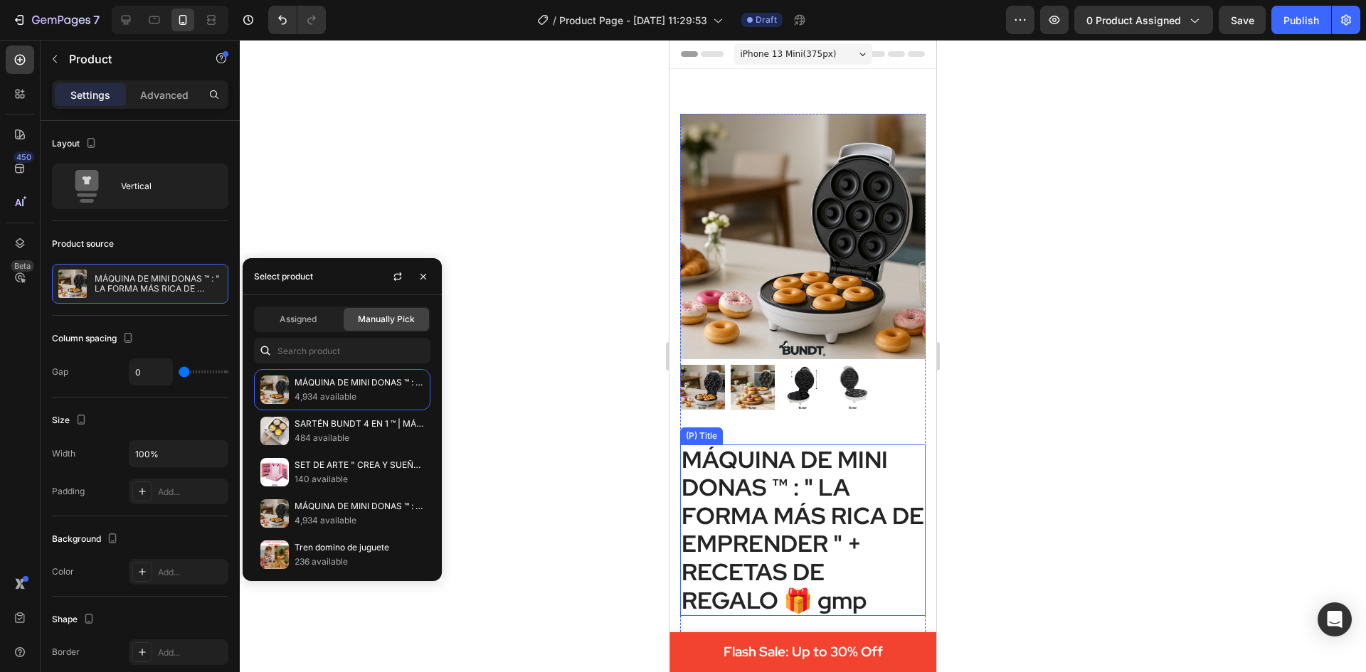
click at [883, 578] on h2 "MÁQUINA DE MINI DONAS ™ : " LA FORMA MÁS RICA DE EMPRENDER " + RECETAS DE REGAL…" at bounding box center [802, 531] width 245 height 172
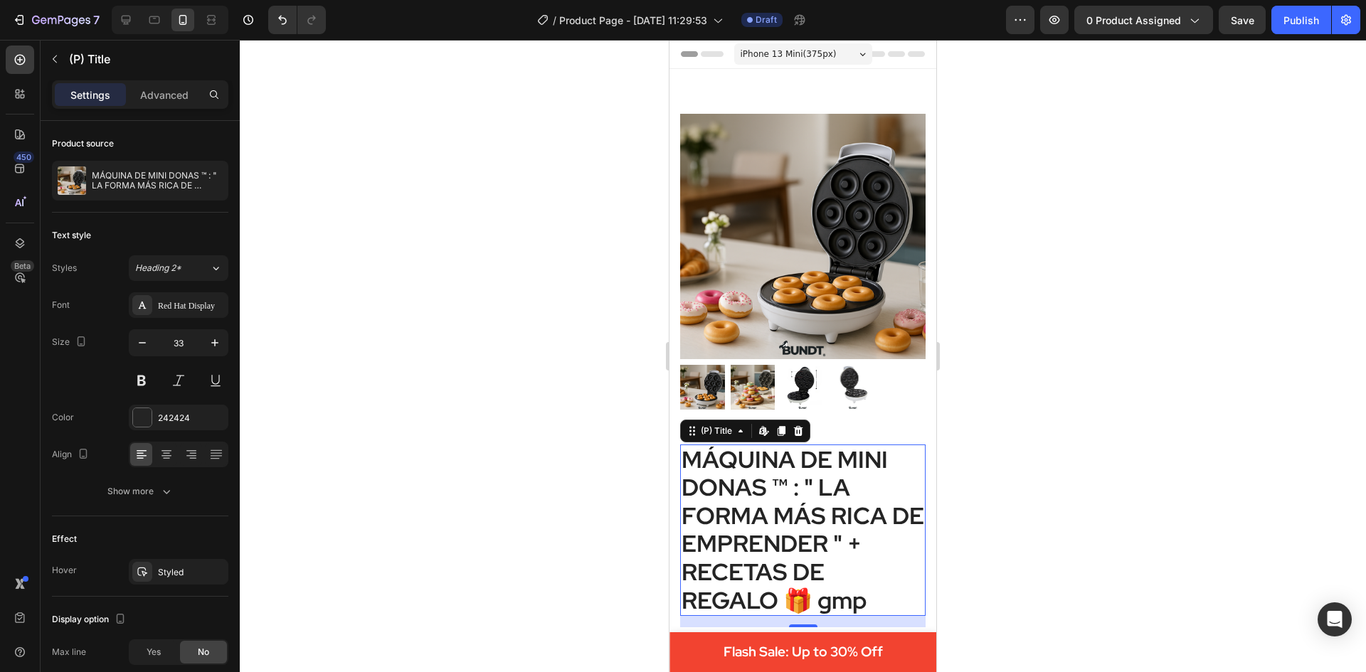
click at [853, 569] on h2 "MÁQUINA DE MINI DONAS ™ : " LA FORMA MÁS RICA DE EMPRENDER " + RECETAS DE REGAL…" at bounding box center [802, 531] width 245 height 172
click at [865, 593] on h2 "MÁQUINA DE MINI DONAS ™ : " LA FORMA MÁS RICA DE EMPRENDER " + RECETAS DE REGAL…" at bounding box center [802, 531] width 245 height 172
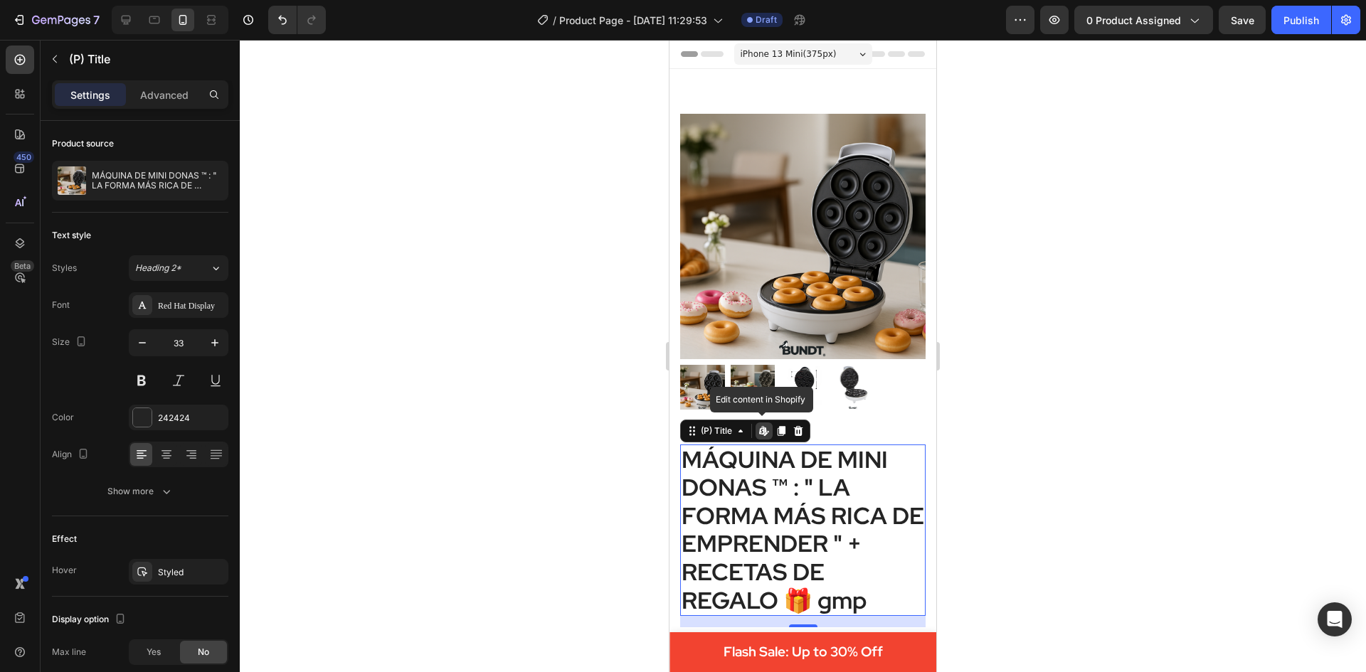
click at [865, 593] on h2 "MÁQUINA DE MINI DONAS ™ : " LA FORMA MÁS RICA DE EMPRENDER " + RECETAS DE REGAL…" at bounding box center [802, 531] width 245 height 172
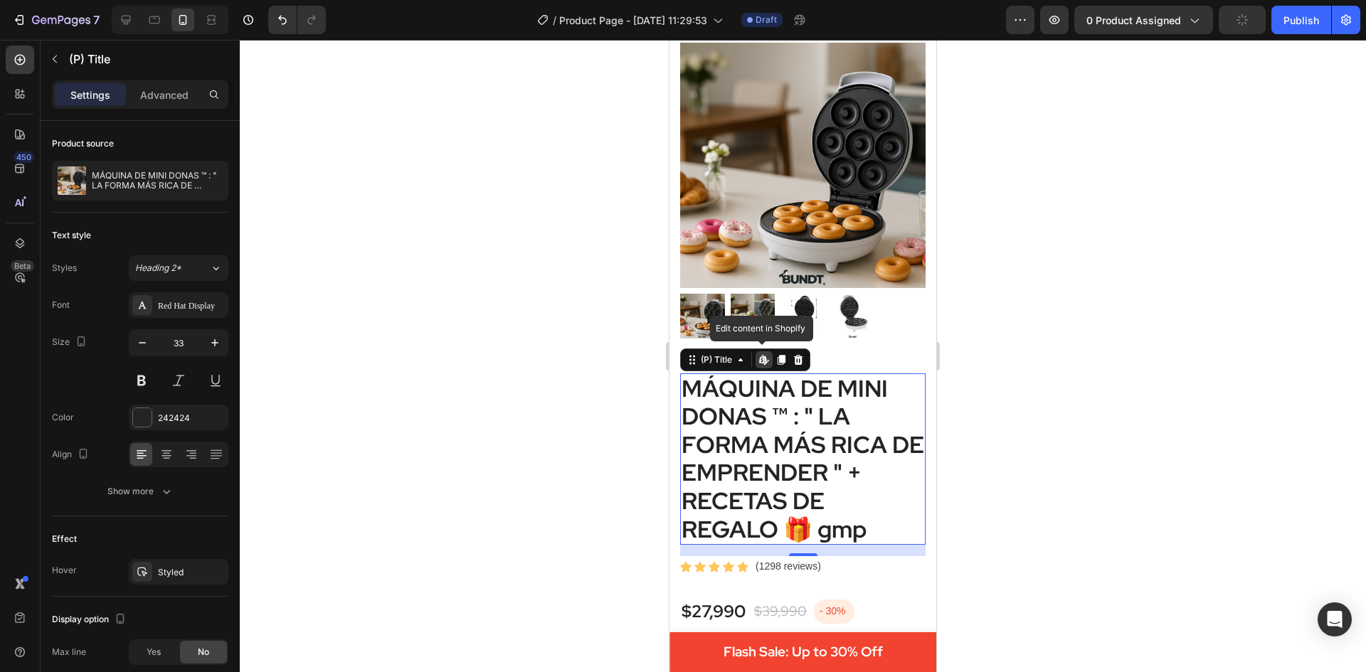
click at [837, 523] on h2 "MÁQUINA DE MINI DONAS ™ : " LA FORMA MÁS RICA DE EMPRENDER " + RECETAS DE REGAL…" at bounding box center [802, 459] width 245 height 172
click at [1010, 488] on div at bounding box center [803, 356] width 1126 height 632
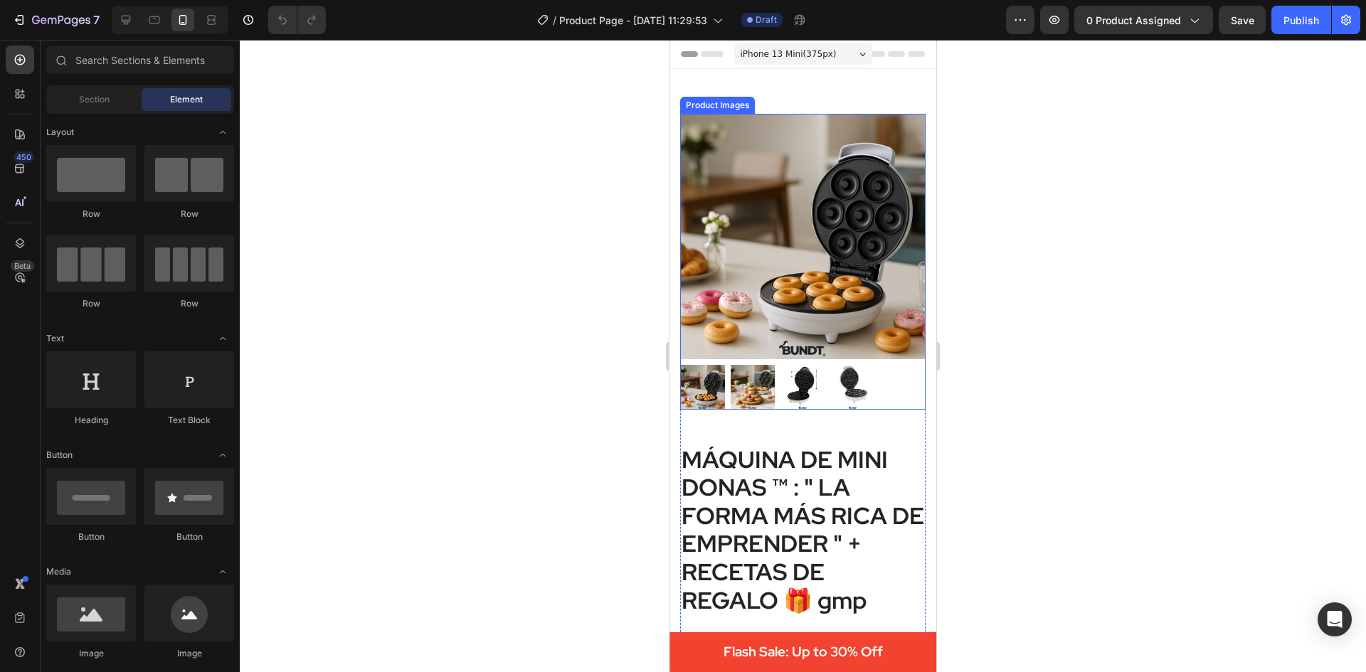
click at [758, 221] on img at bounding box center [802, 236] width 245 height 245
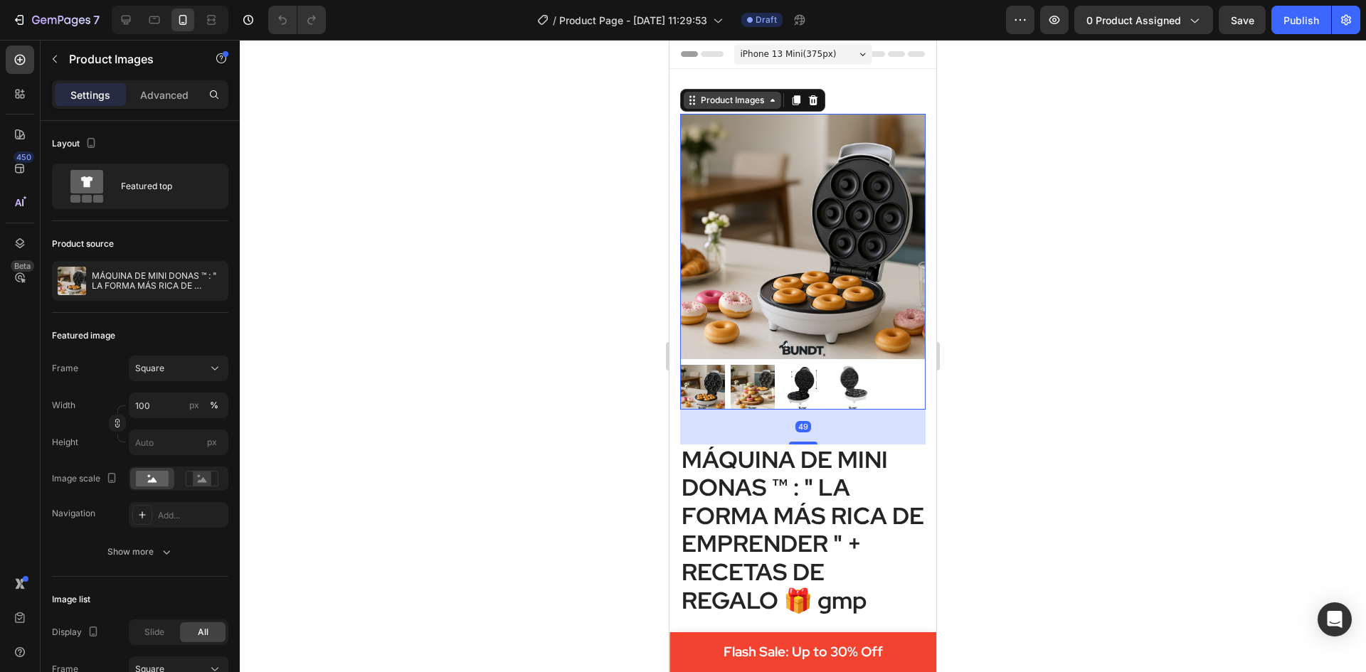
click at [767, 97] on icon at bounding box center [772, 100] width 11 height 11
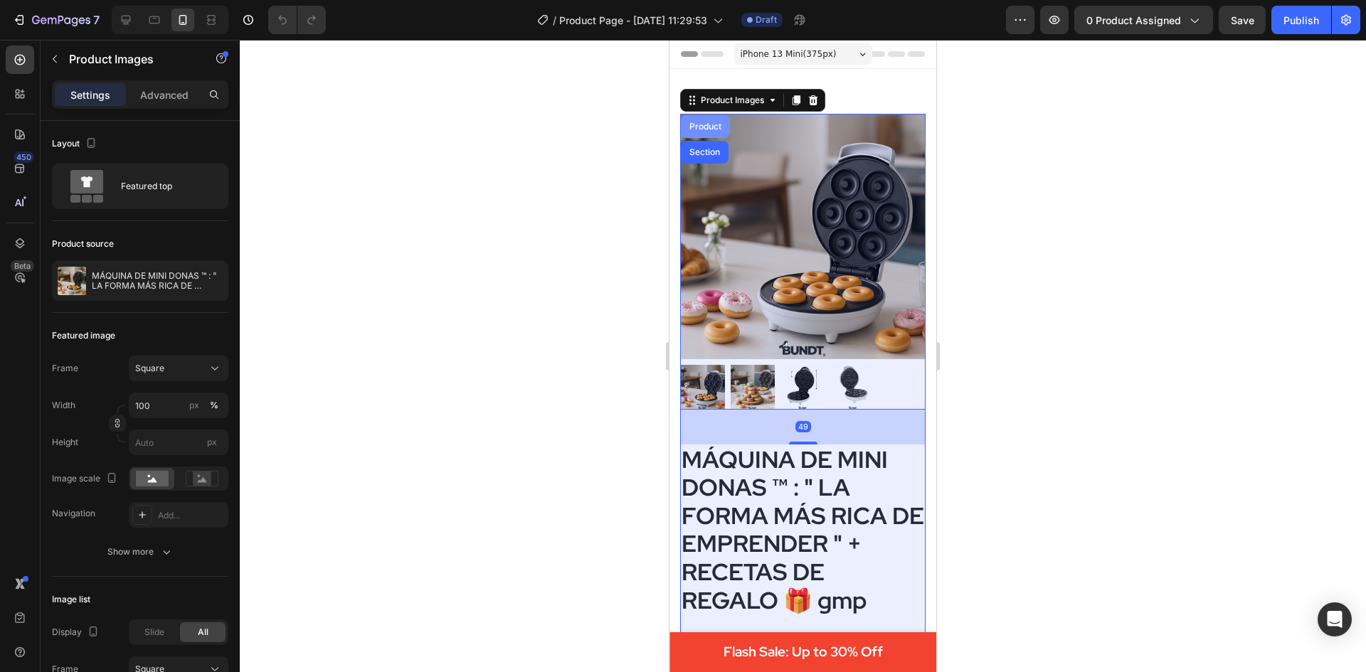
click at [721, 124] on div "Product" at bounding box center [705, 126] width 38 height 9
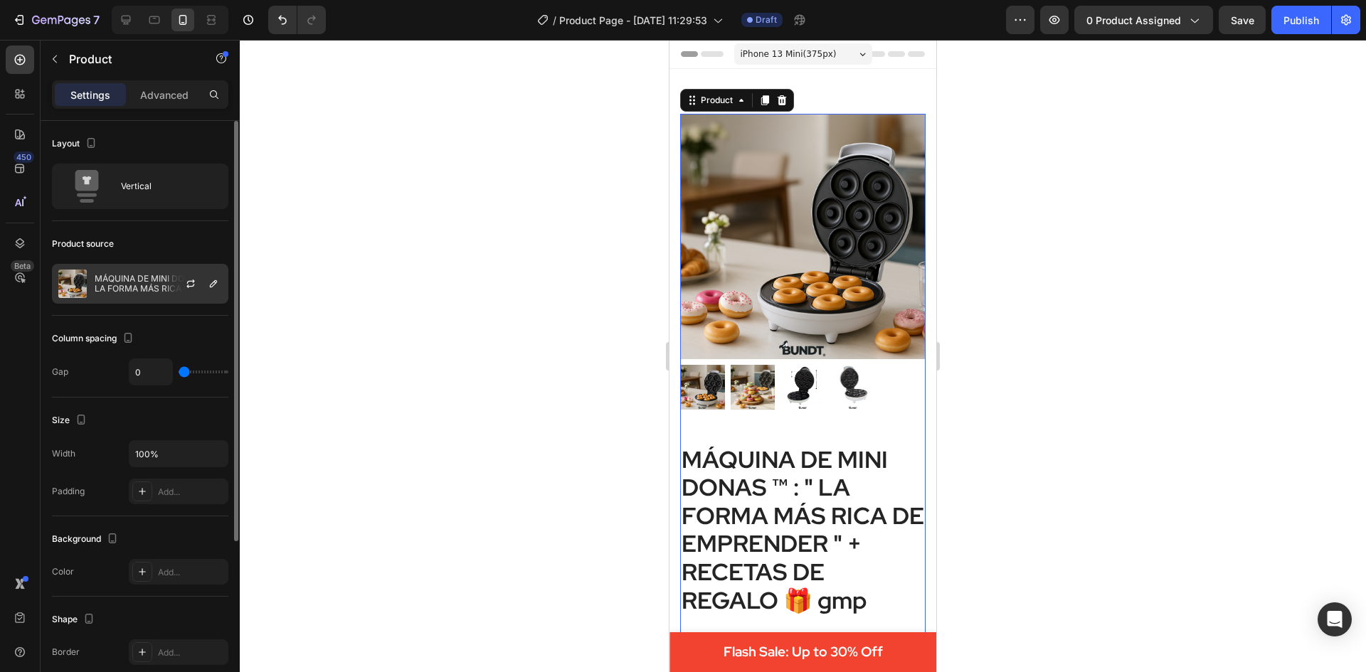
click at [193, 270] on div at bounding box center [196, 284] width 63 height 38
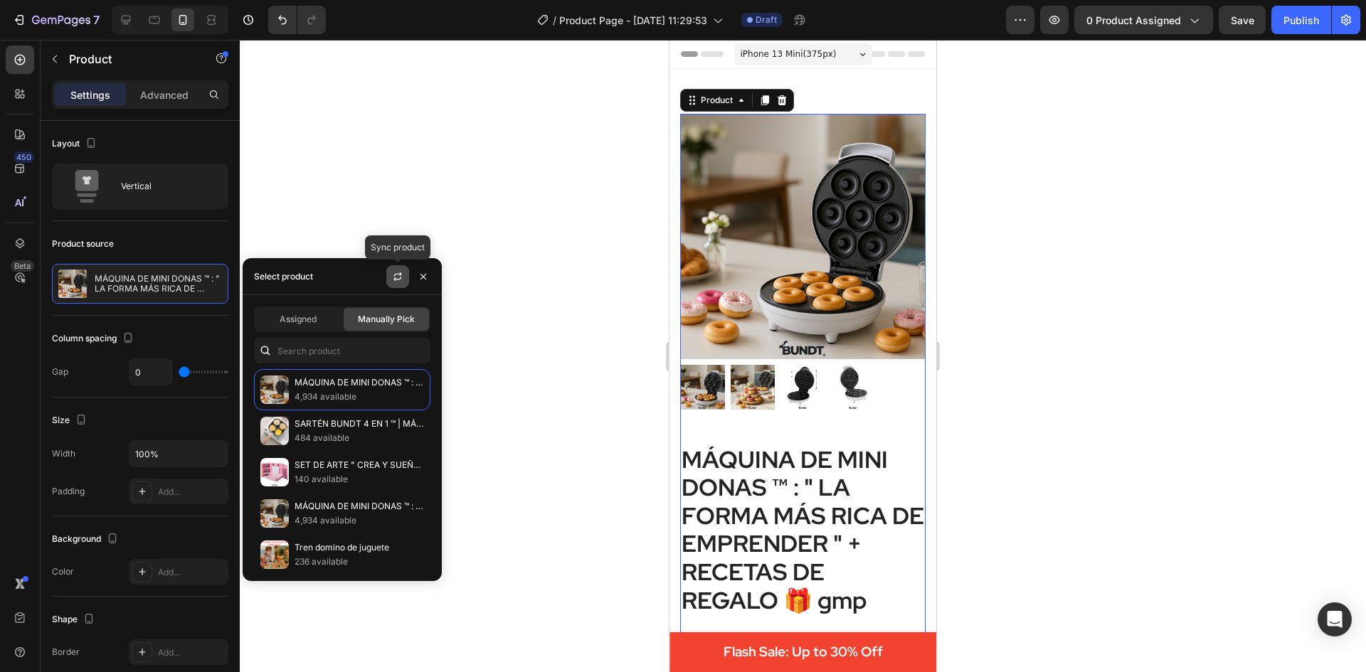
click at [398, 274] on icon "button" at bounding box center [398, 274] width 8 height 4
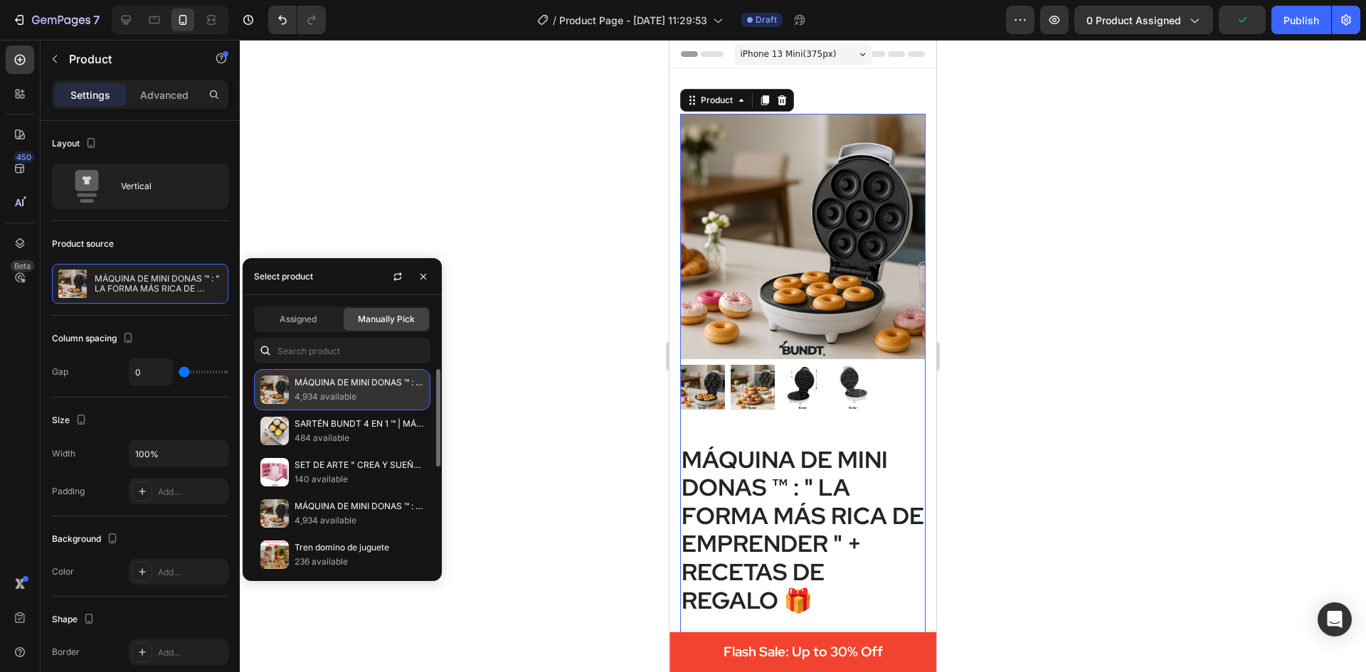
click at [371, 392] on p "4,934 available" at bounding box center [358, 397] width 129 height 14
click at [540, 301] on div at bounding box center [803, 356] width 1126 height 632
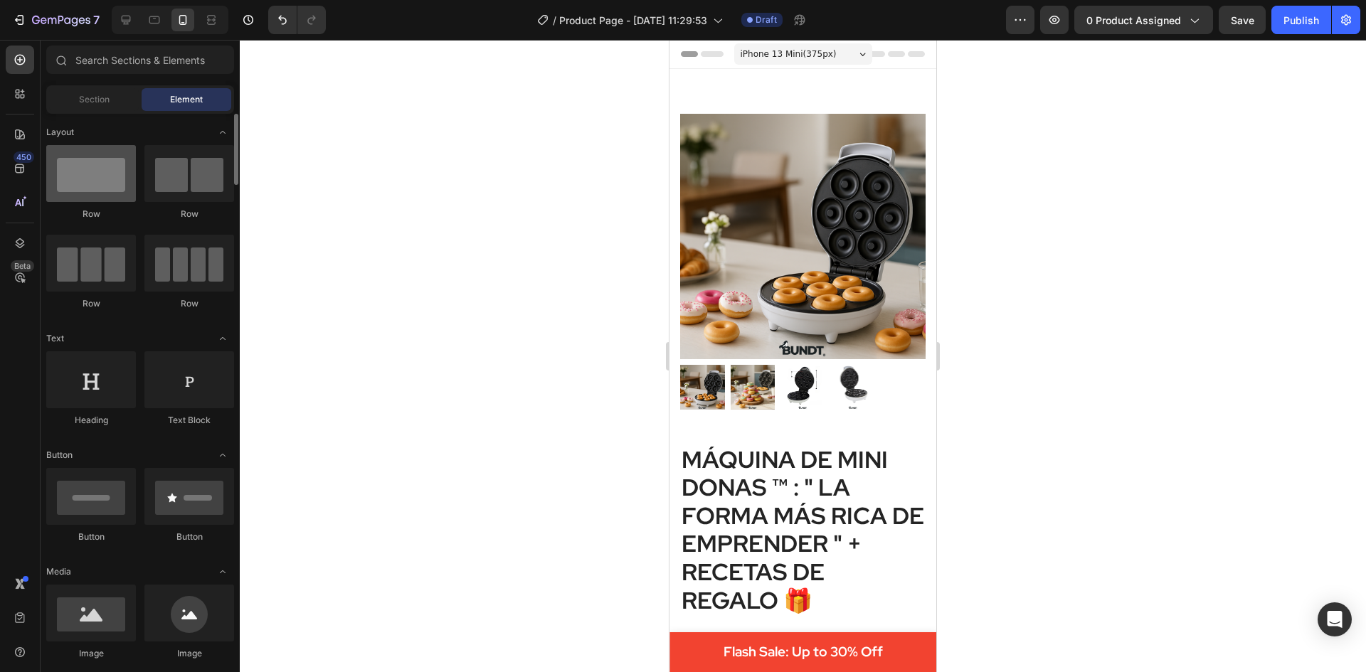
click at [110, 179] on div at bounding box center [91, 173] width 90 height 57
click at [68, 167] on div at bounding box center [91, 173] width 90 height 57
click at [89, 178] on div at bounding box center [91, 173] width 90 height 57
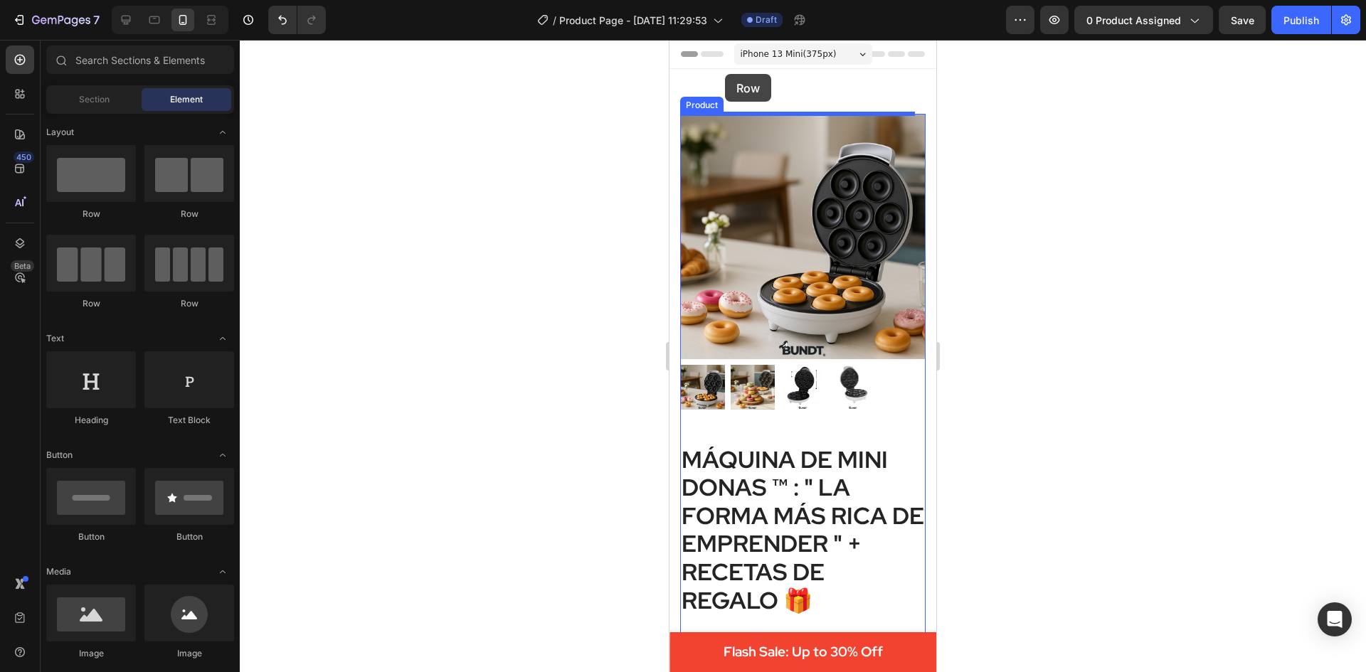
drag, startPoint x: 763, startPoint y: 218, endPoint x: 725, endPoint y: 74, distance: 149.2
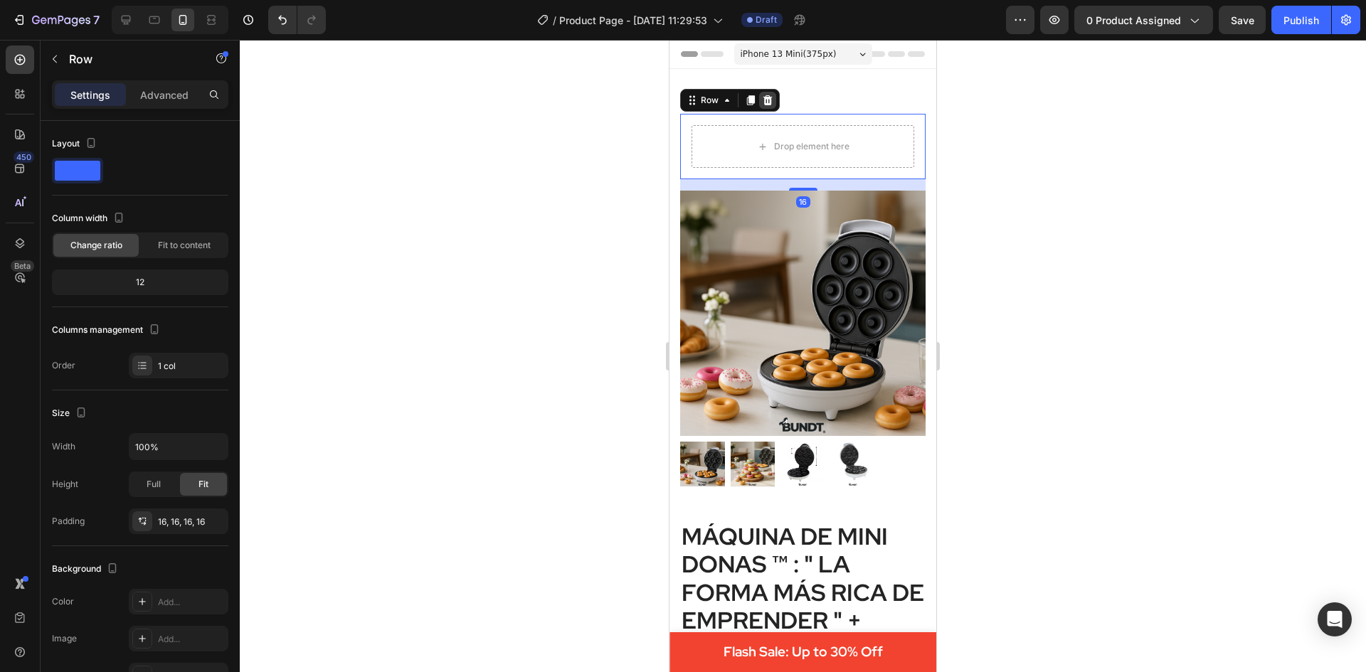
click at [765, 92] on div at bounding box center [767, 100] width 17 height 17
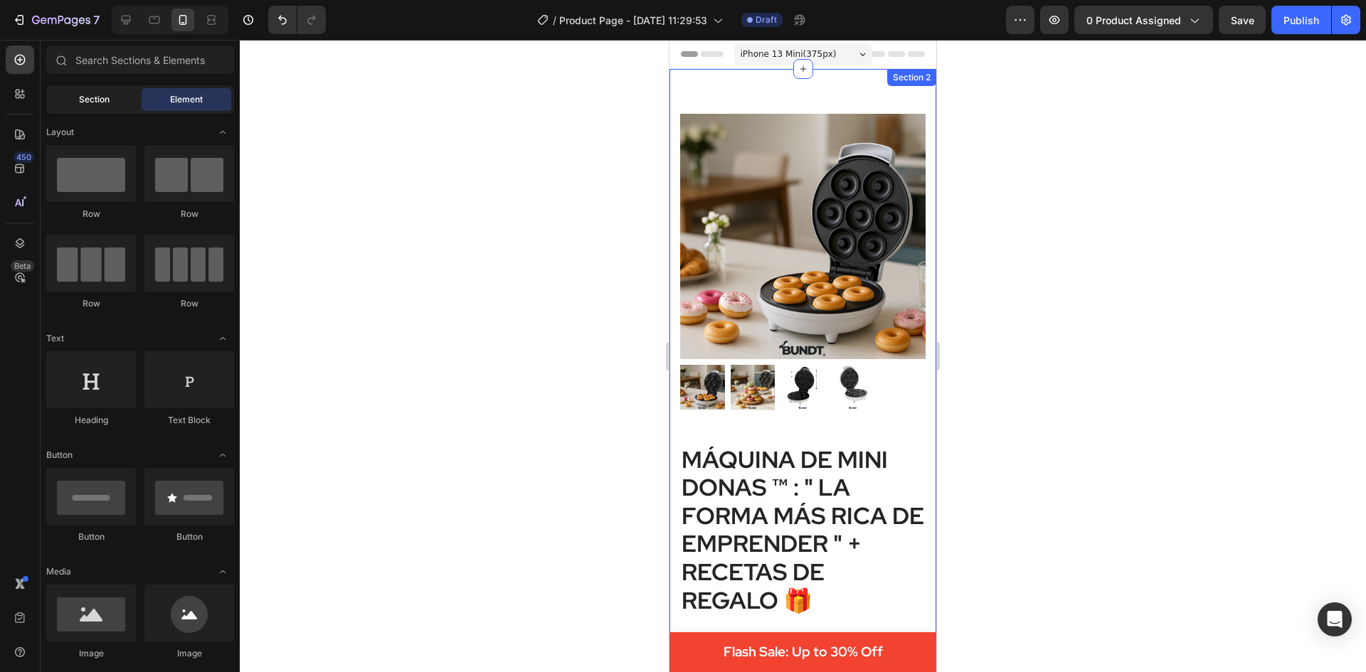
click at [111, 90] on div "Section" at bounding box center [94, 99] width 90 height 23
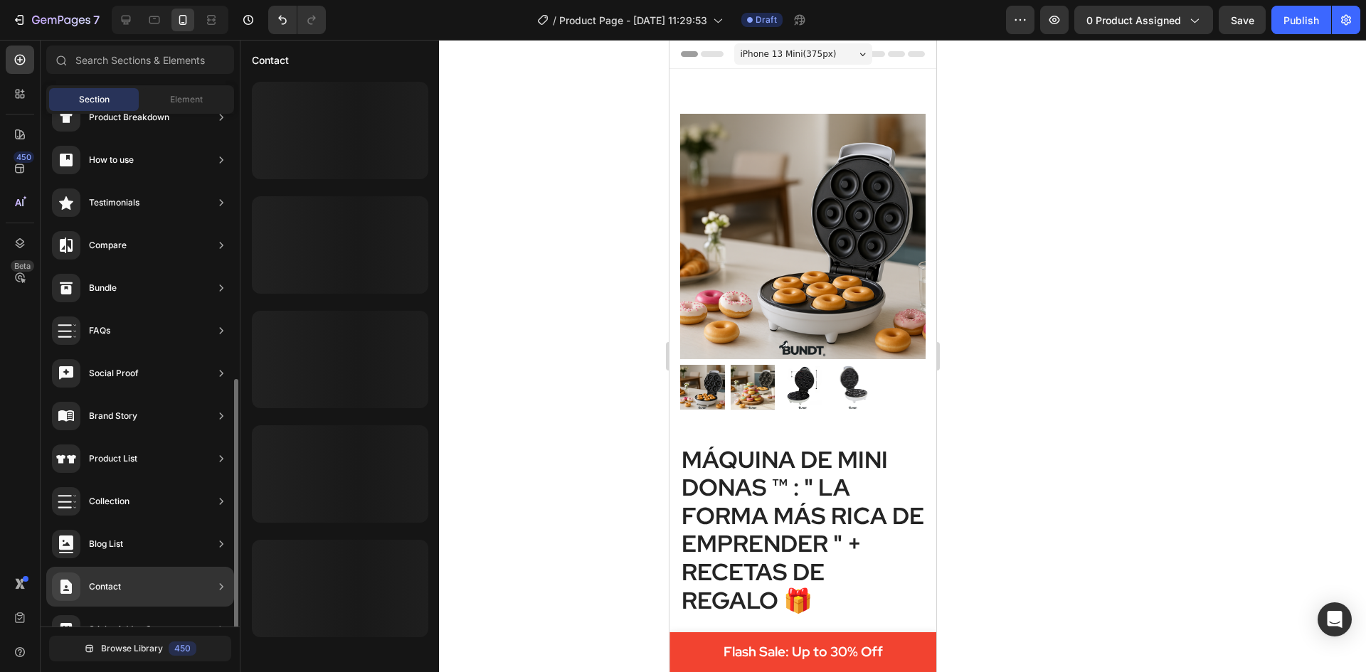
scroll to position [312, 0]
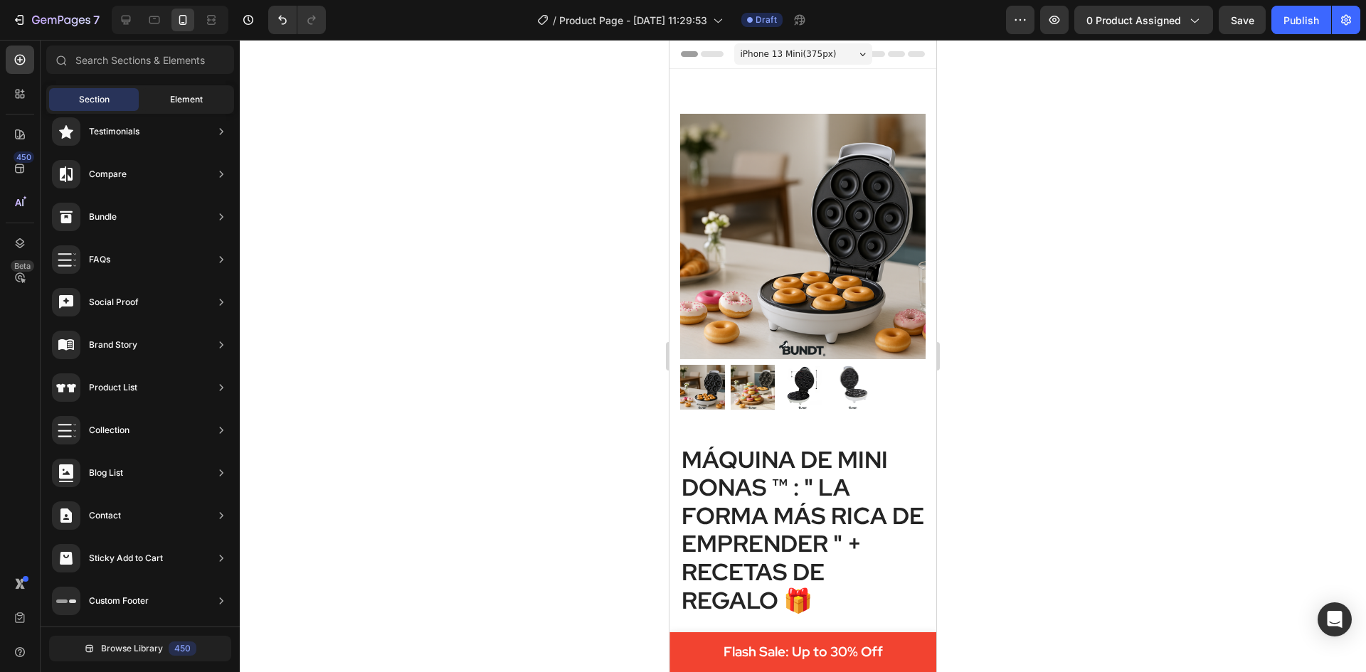
click at [183, 100] on span "Element" at bounding box center [186, 99] width 33 height 13
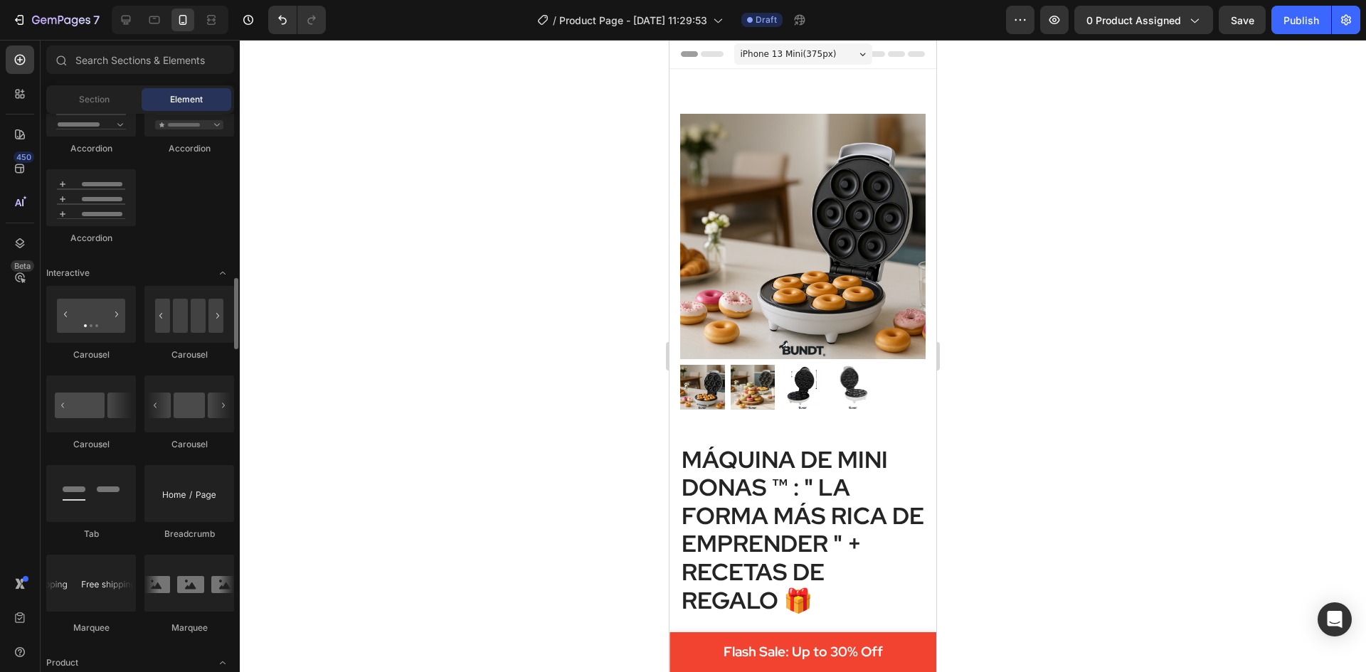
scroll to position [1494, 0]
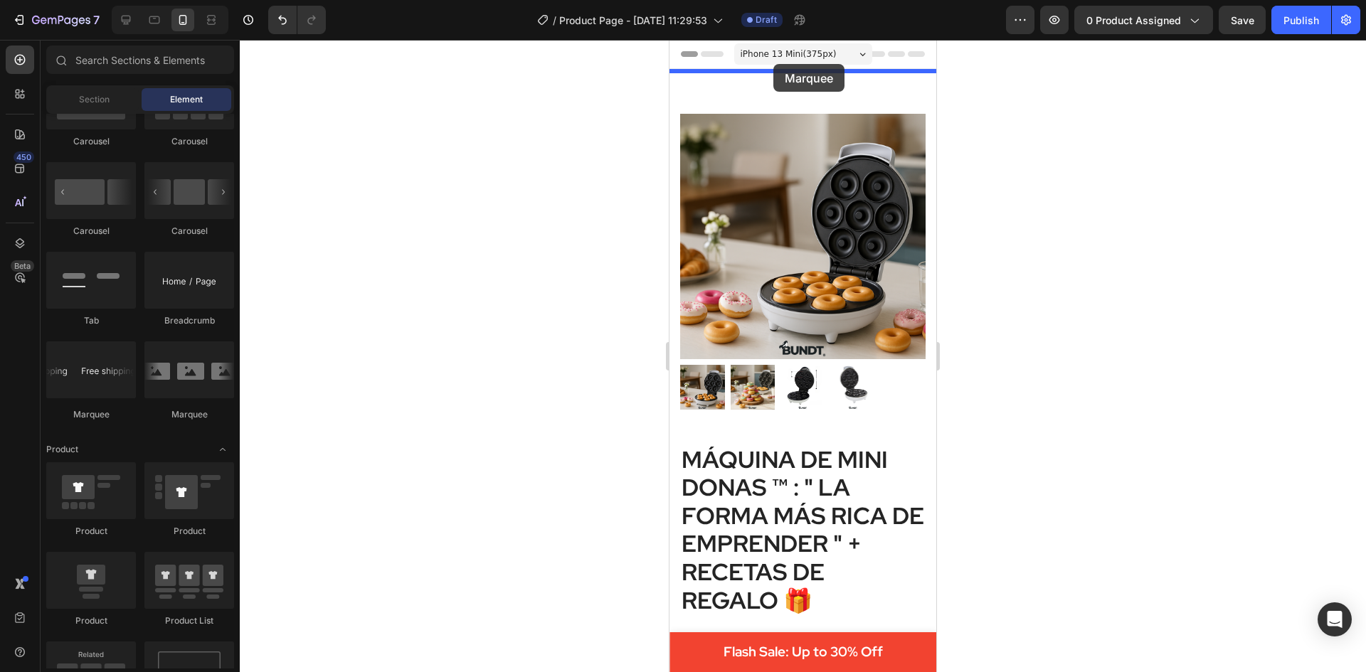
drag, startPoint x: 754, startPoint y: 424, endPoint x: 773, endPoint y: 64, distance: 360.5
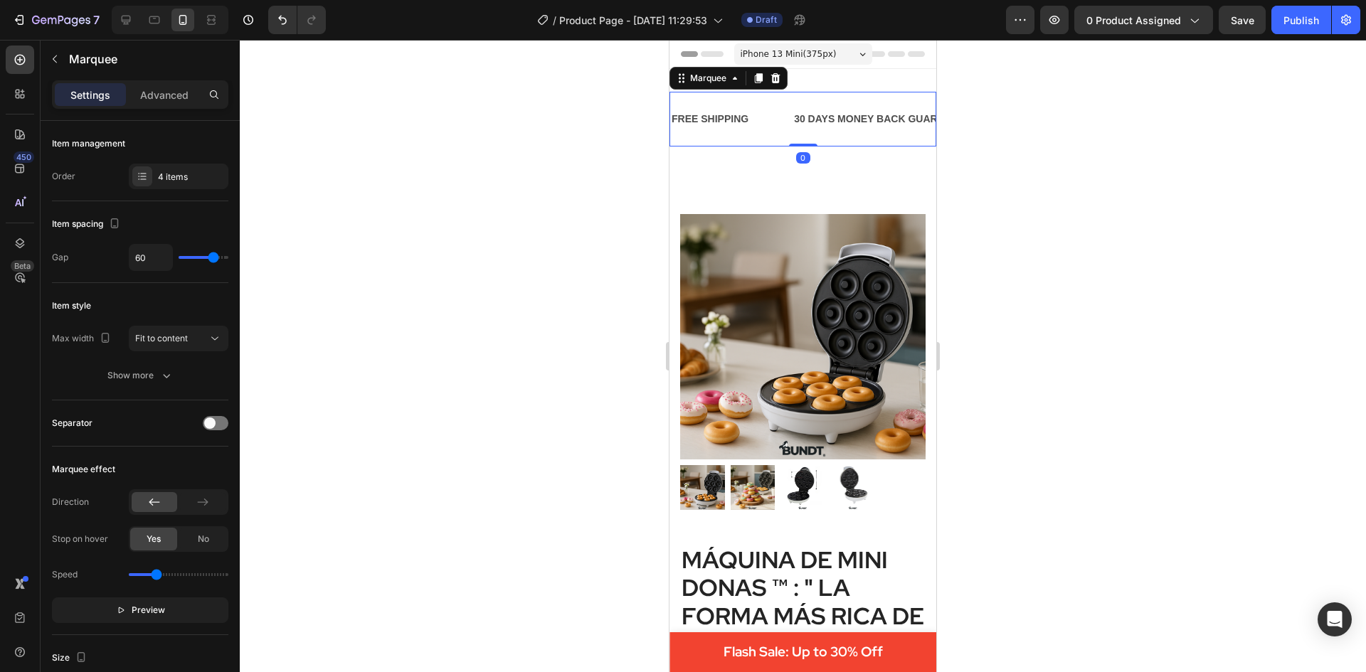
drag, startPoint x: 796, startPoint y: 144, endPoint x: 801, endPoint y: 124, distance: 20.5
click at [801, 124] on div "FREE SHIPPING Text Block 30 DAYS MONEY BACK GUARANTEE Text Block LIMITED TIME 5…" at bounding box center [802, 119] width 267 height 55
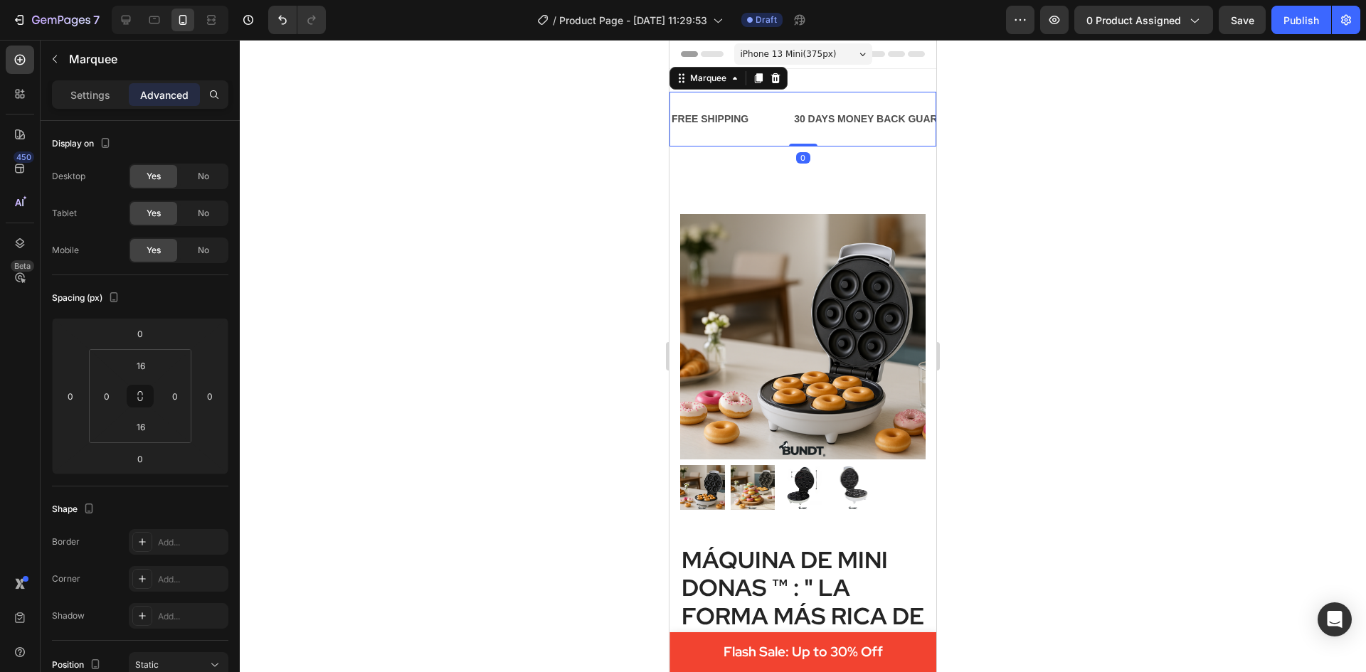
drag, startPoint x: 803, startPoint y: 145, endPoint x: 803, endPoint y: 134, distance: 10.7
click at [803, 134] on div "FREE SHIPPING Text Block 30 DAYS MONEY BACK GUARANTEE Text Block LIMITED TIME 5…" at bounding box center [802, 119] width 267 height 55
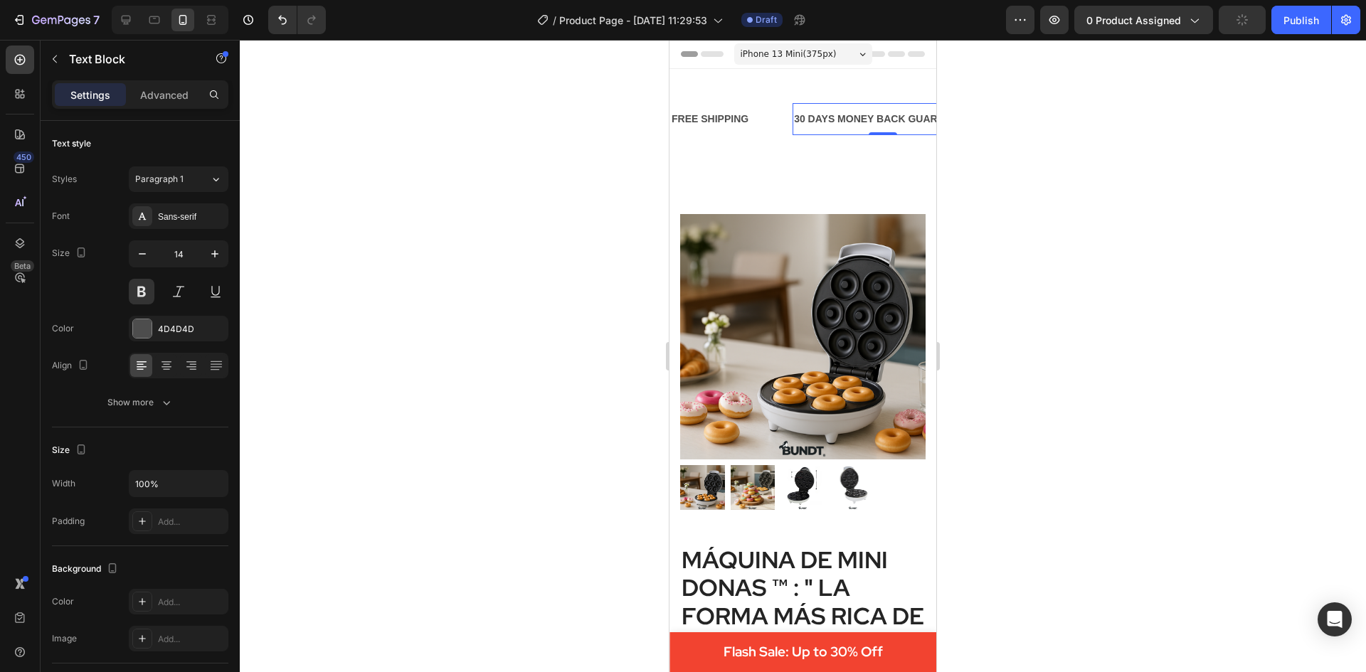
click at [836, 122] on div "30 DAYS MONEY BACK GUARANTEE" at bounding box center [882, 119] width 180 height 21
click at [827, 137] on div "FREE SHIPPING Text Block 30 DAYS MONEY BACK GUARANTEE Text Block 0 LIMITED TIME…" at bounding box center [802, 119] width 267 height 55
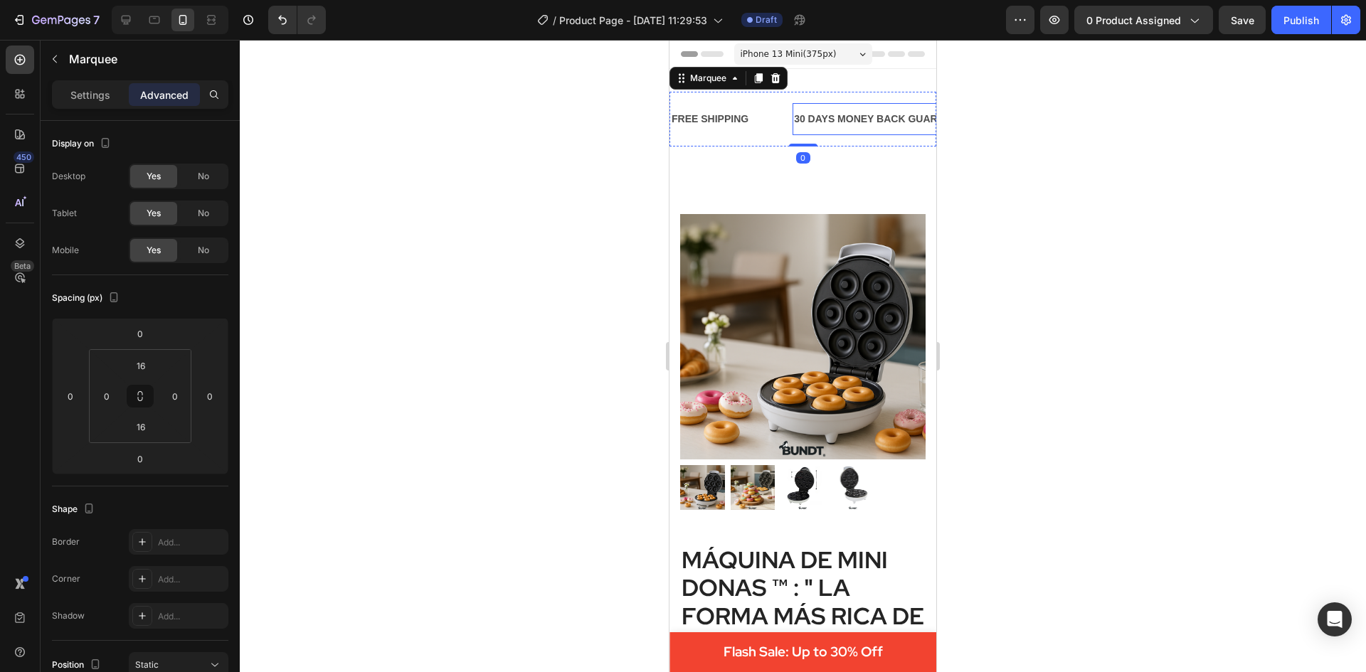
click at [827, 120] on p "30 DAYS MONEY BACK GUARANTEE" at bounding box center [882, 119] width 177 height 18
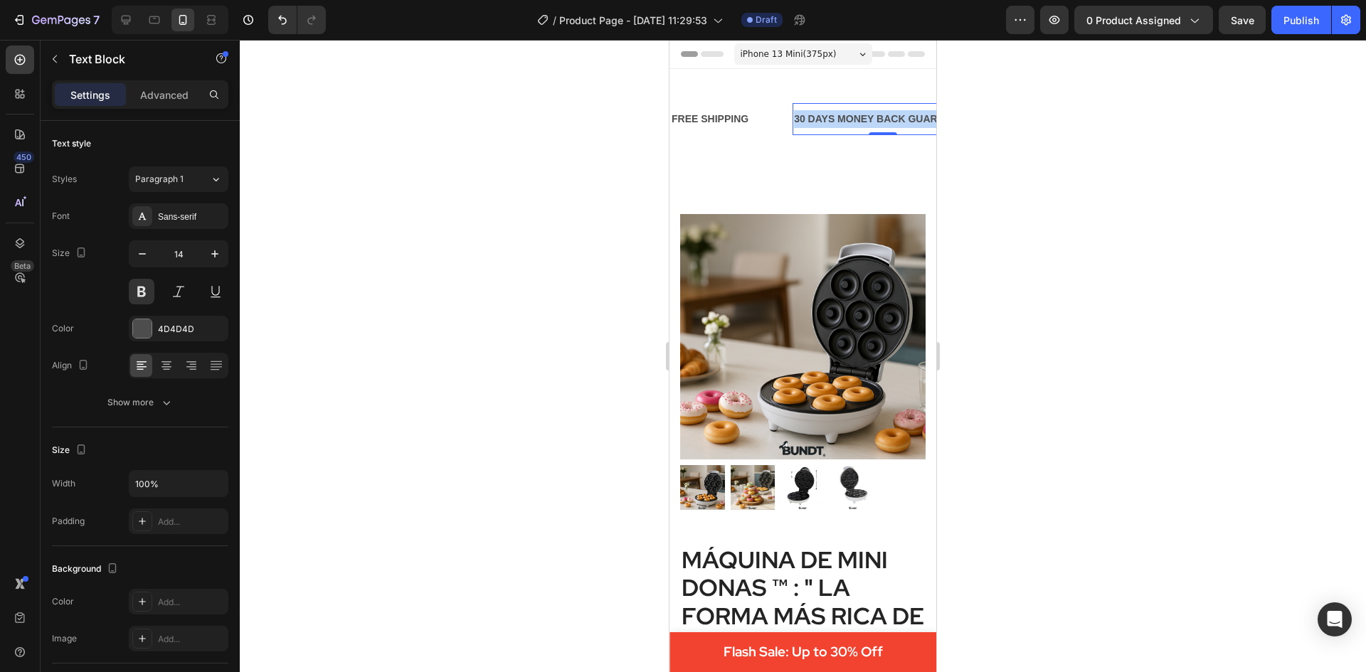
click at [827, 120] on p "30 DAYS MONEY BACK GUARANTEE" at bounding box center [882, 119] width 177 height 18
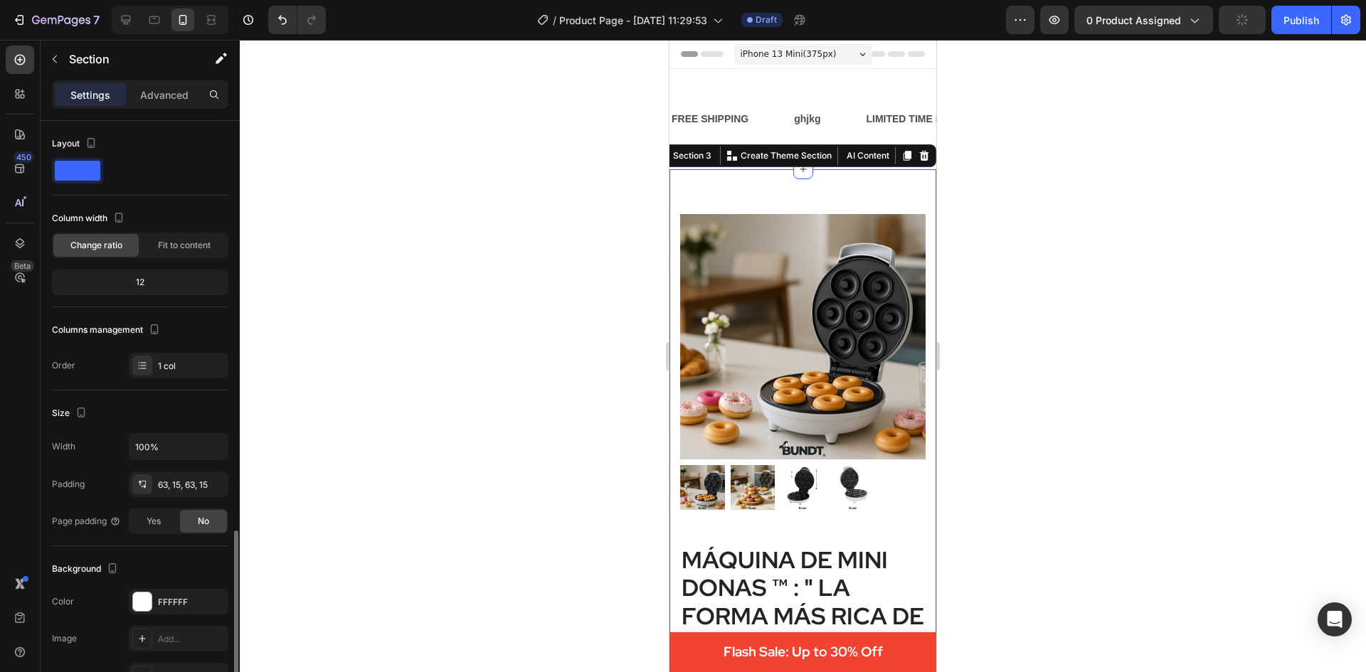
scroll to position [239, 0]
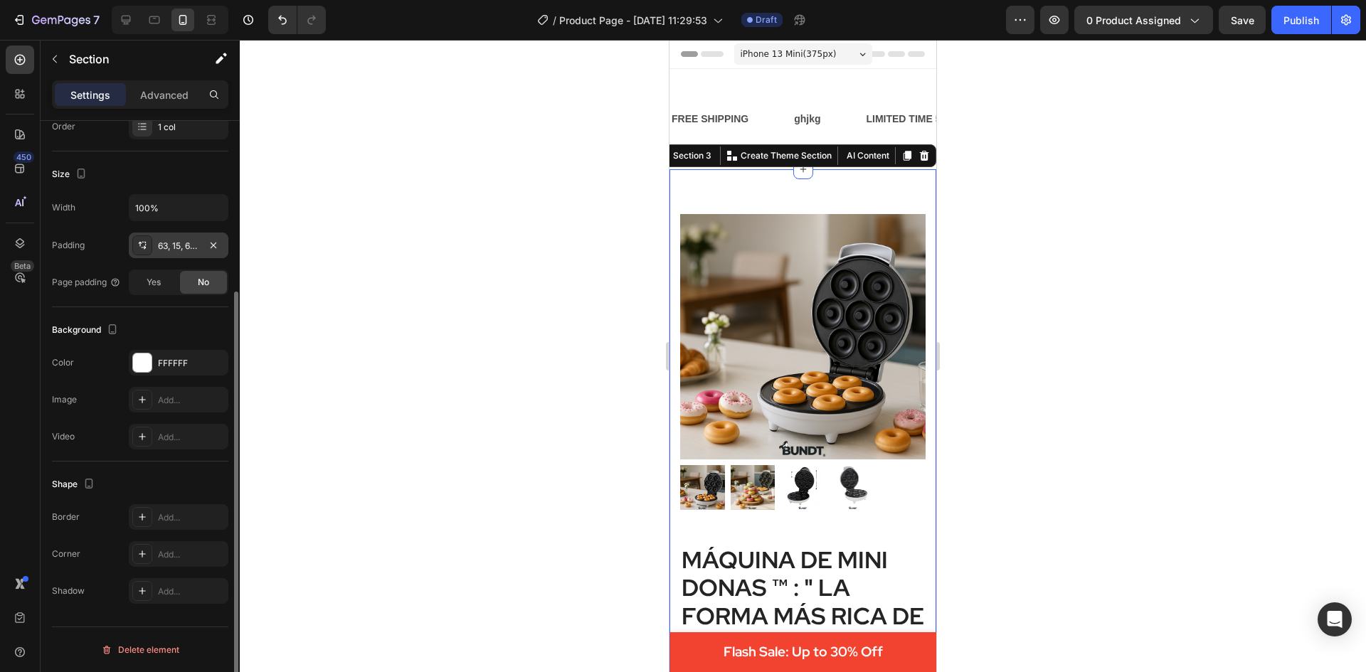
click at [144, 247] on icon at bounding box center [142, 245] width 11 height 11
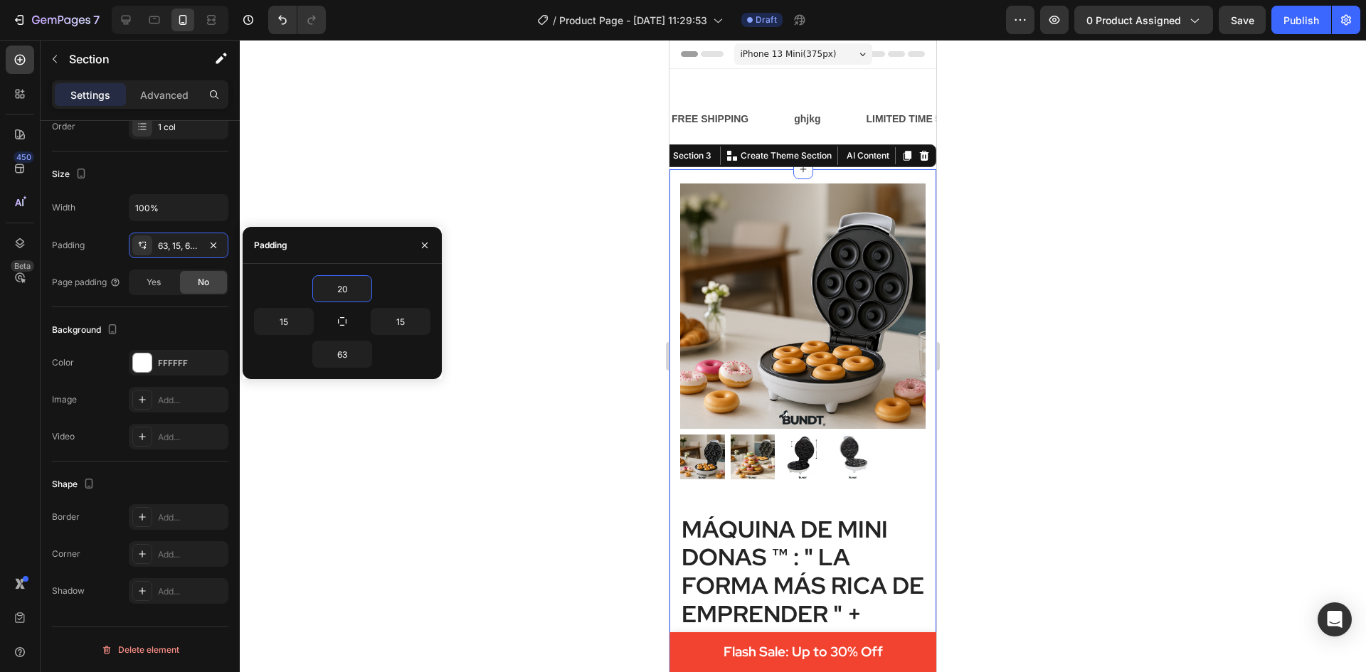
type input "20"
click at [526, 346] on div at bounding box center [803, 356] width 1126 height 632
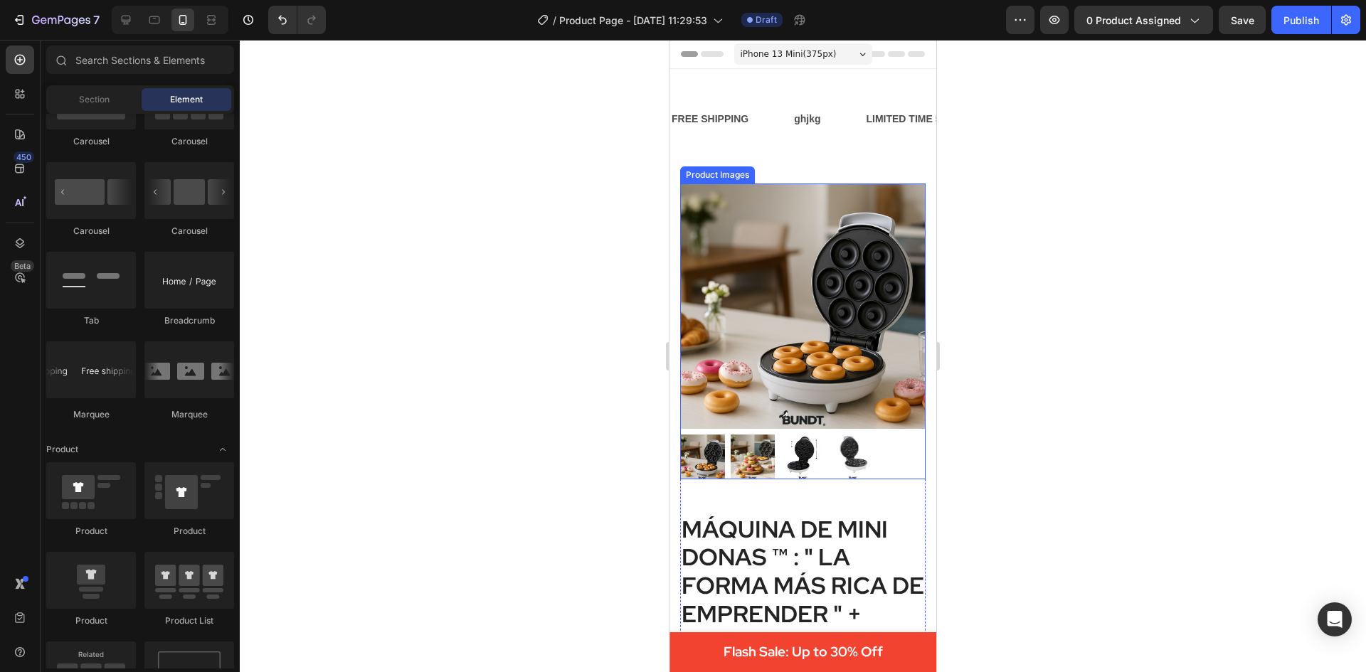
click at [722, 272] on img at bounding box center [802, 306] width 245 height 245
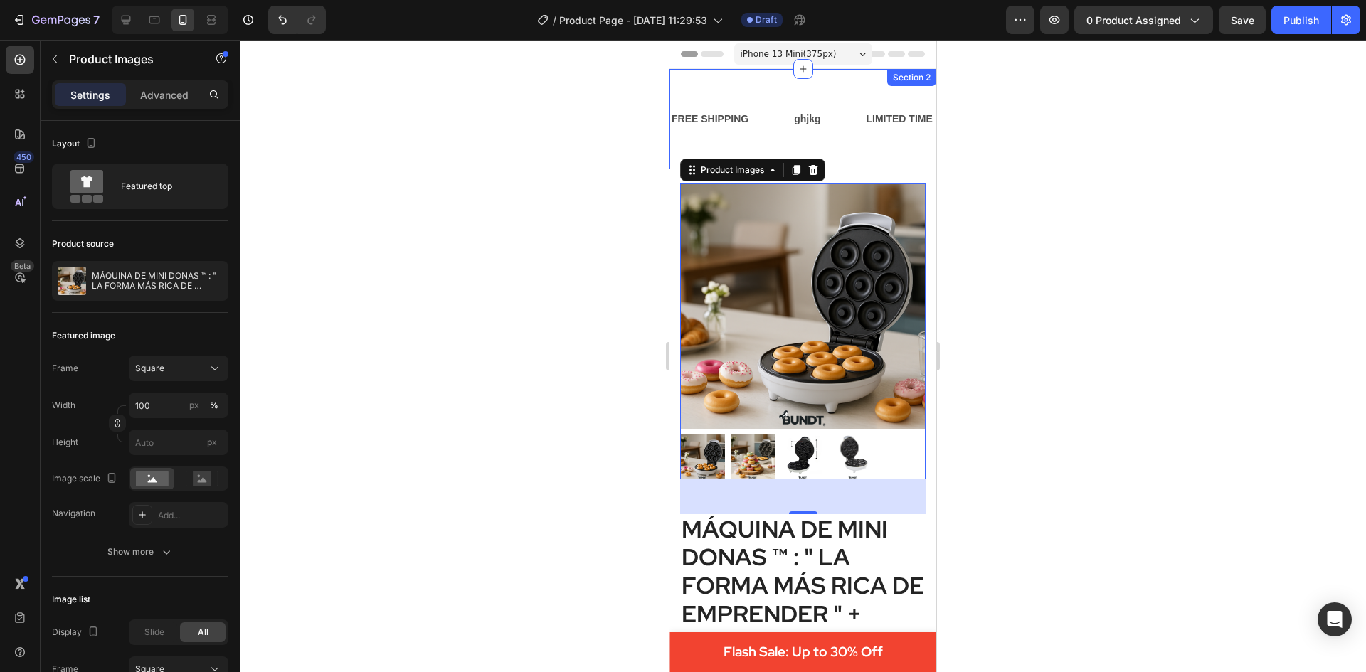
click at [844, 157] on div "FREE SHIPPING Text Block ghjkg Text Block LIMITED TIME 50% OFF SALE Text Block …" at bounding box center [802, 119] width 267 height 100
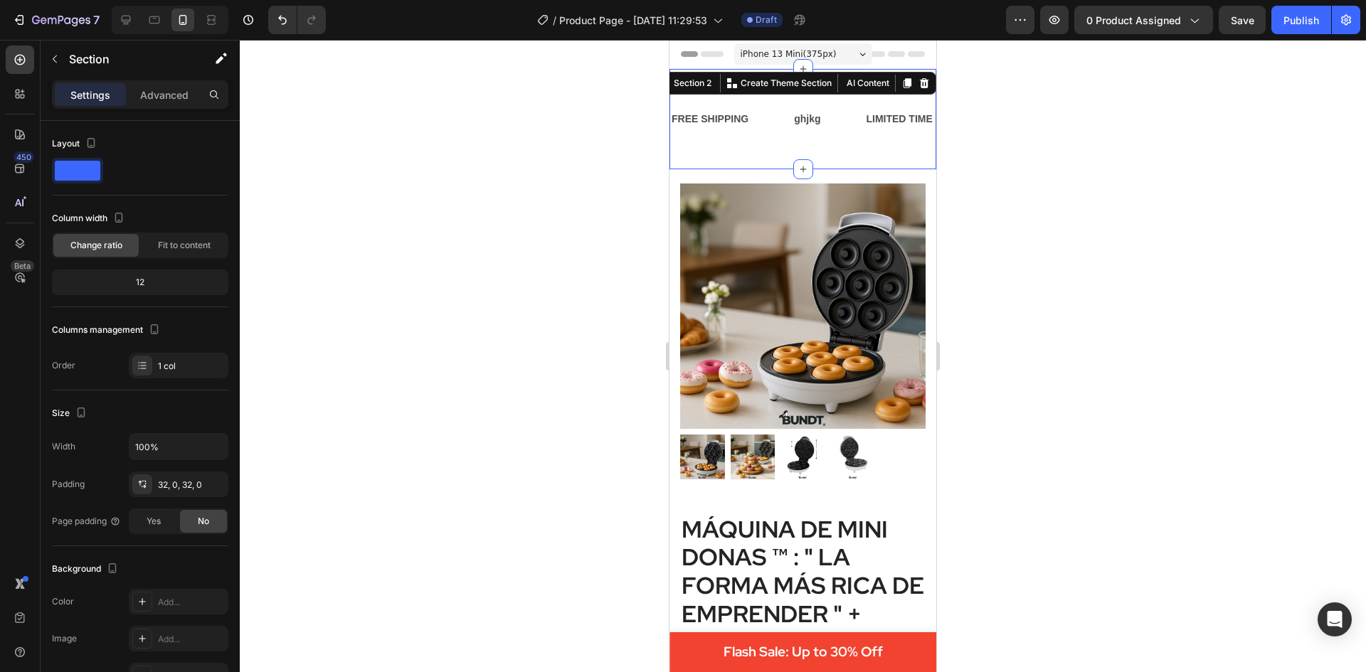
click at [858, 167] on div "FREE SHIPPING Text Block ghjkg Text Block LIMITED TIME 50% OFF SALE Text Block …" at bounding box center [802, 119] width 267 height 100
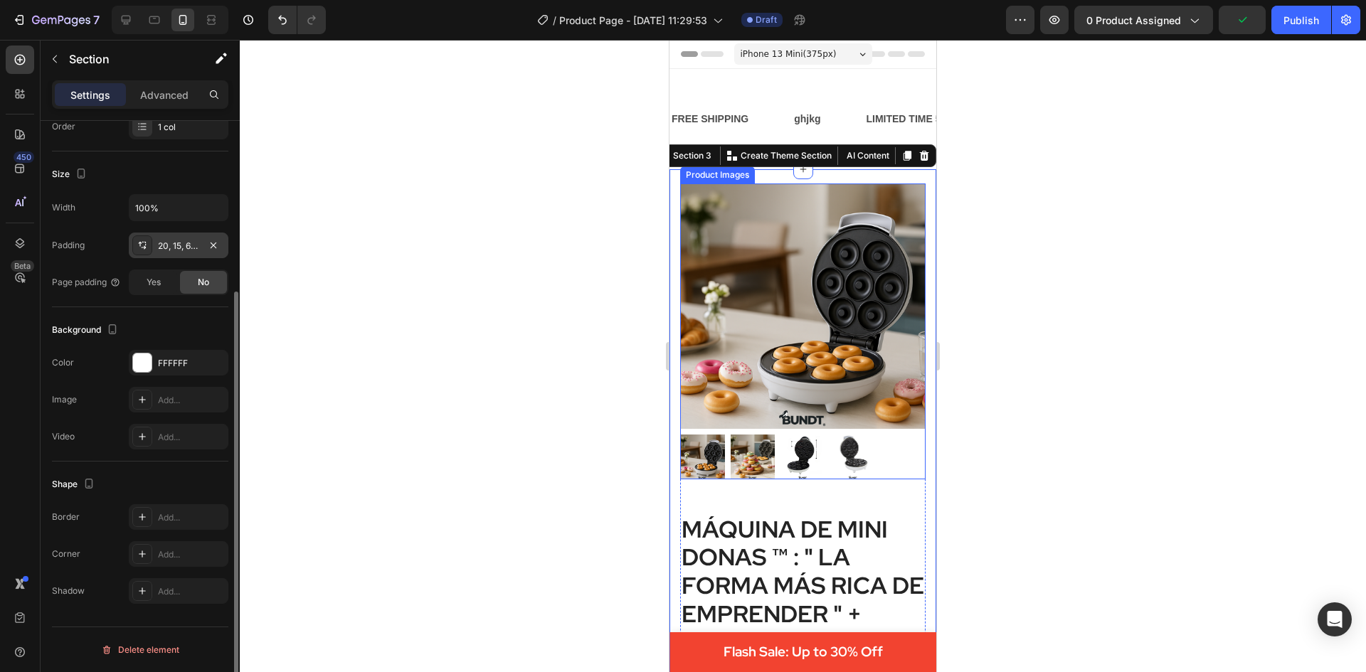
click at [152, 243] on div at bounding box center [142, 245] width 20 height 20
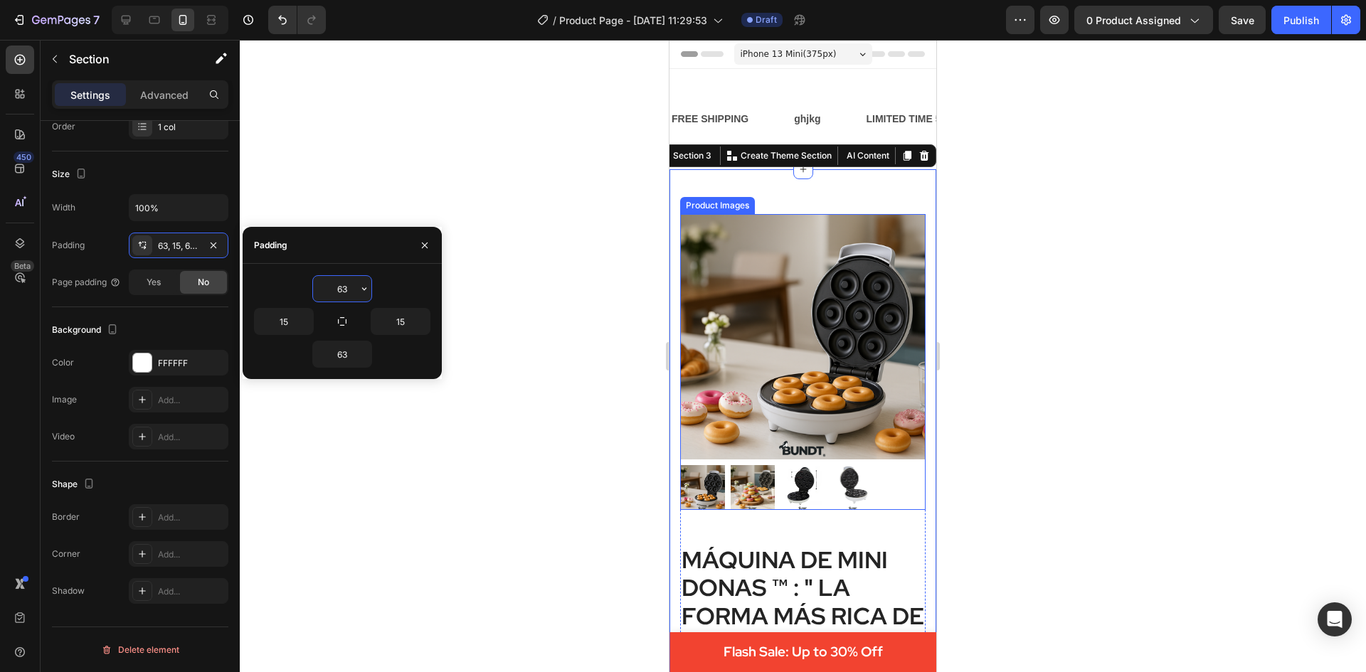
type input "6"
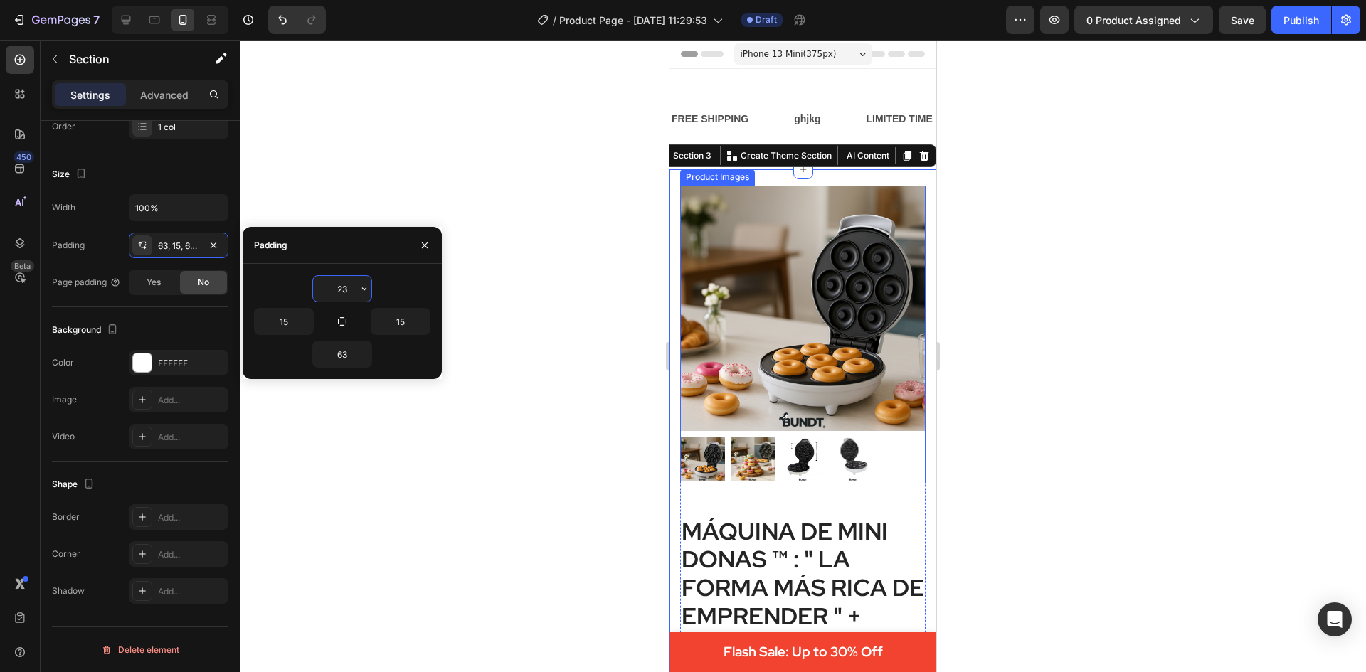
type input "2"
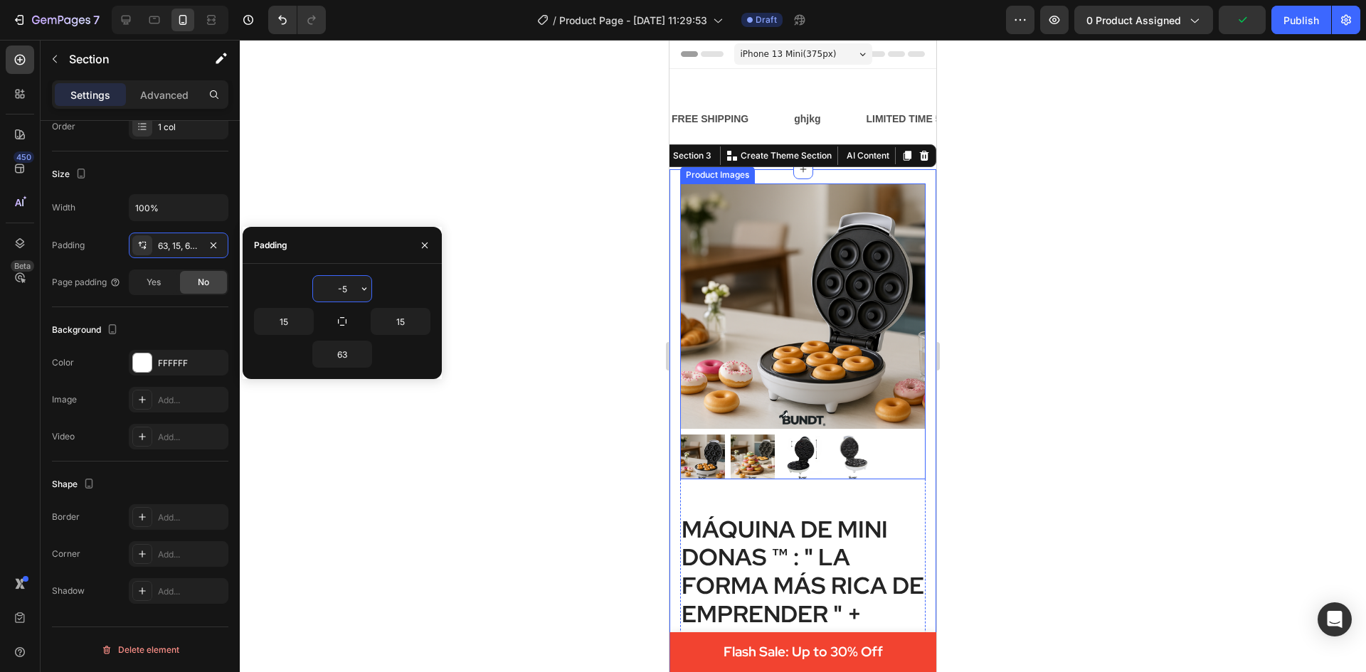
type input "-"
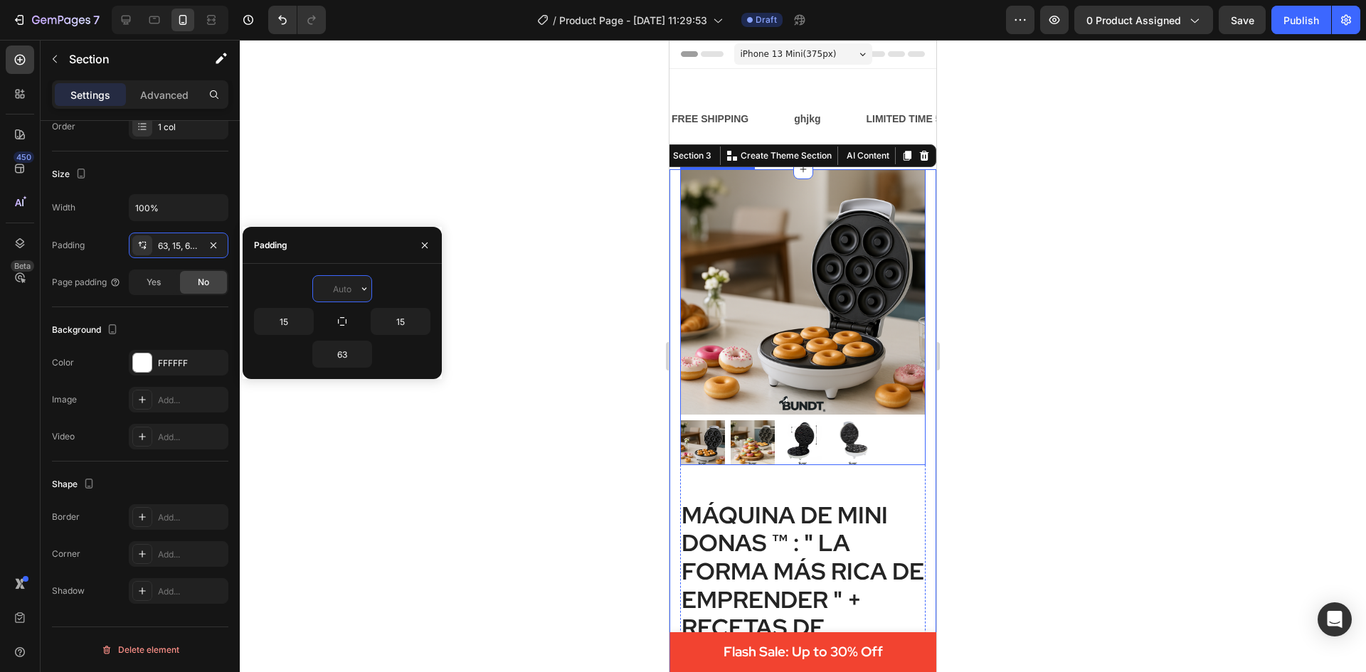
type input "0"
click at [593, 280] on div at bounding box center [803, 356] width 1126 height 632
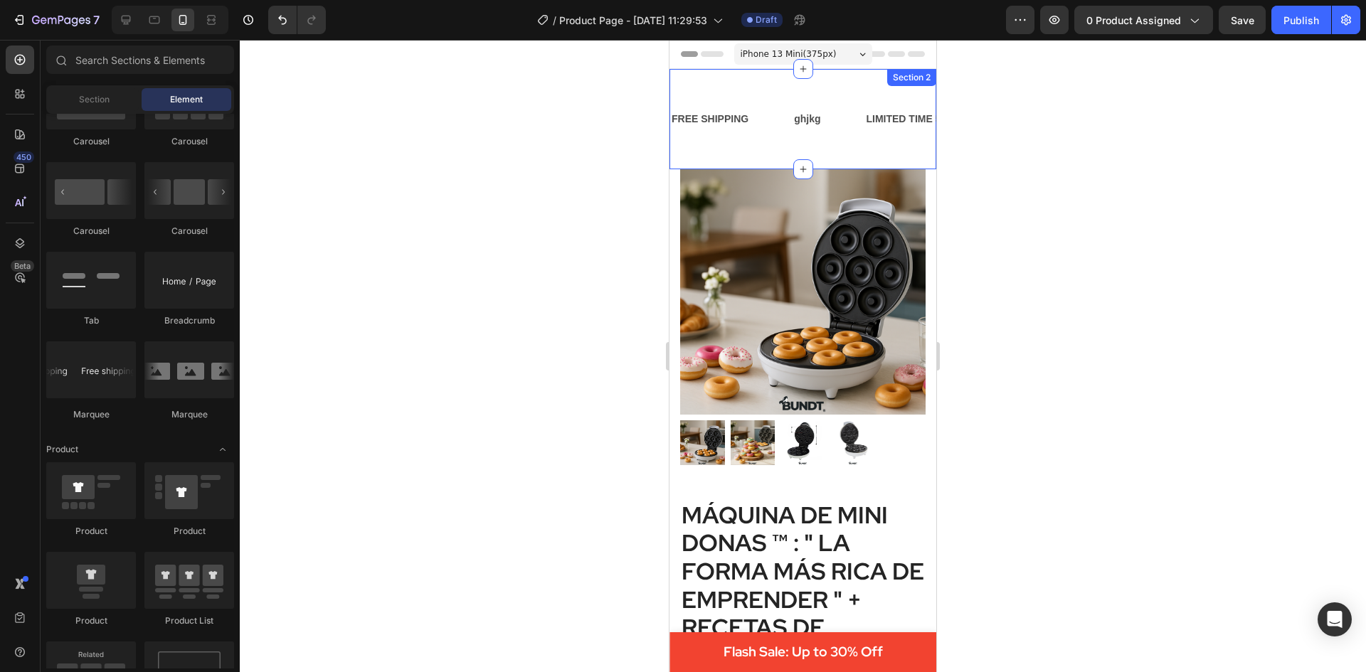
click at [805, 152] on div "FREE SHIPPING Text Block ghjkg Text Block LIMITED TIME 50% OFF SALE Text Block …" at bounding box center [802, 119] width 267 height 100
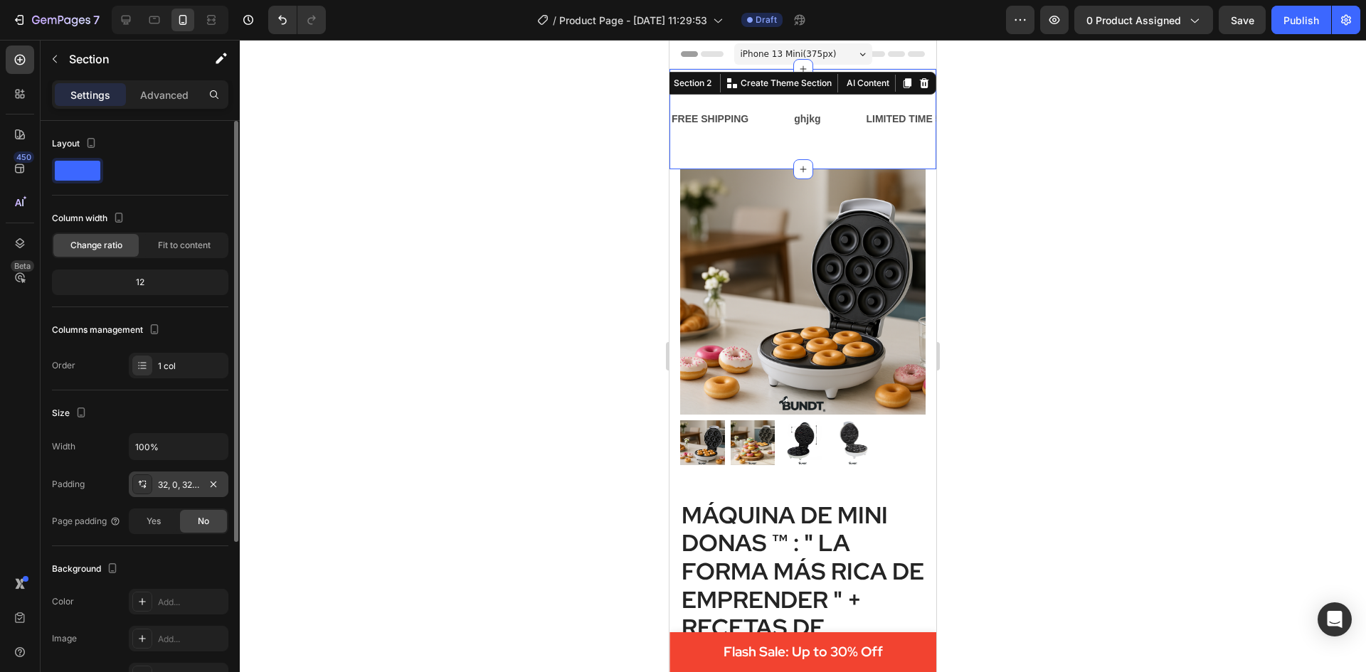
click at [175, 490] on div "32, 0, 32, 0" at bounding box center [178, 485] width 41 height 13
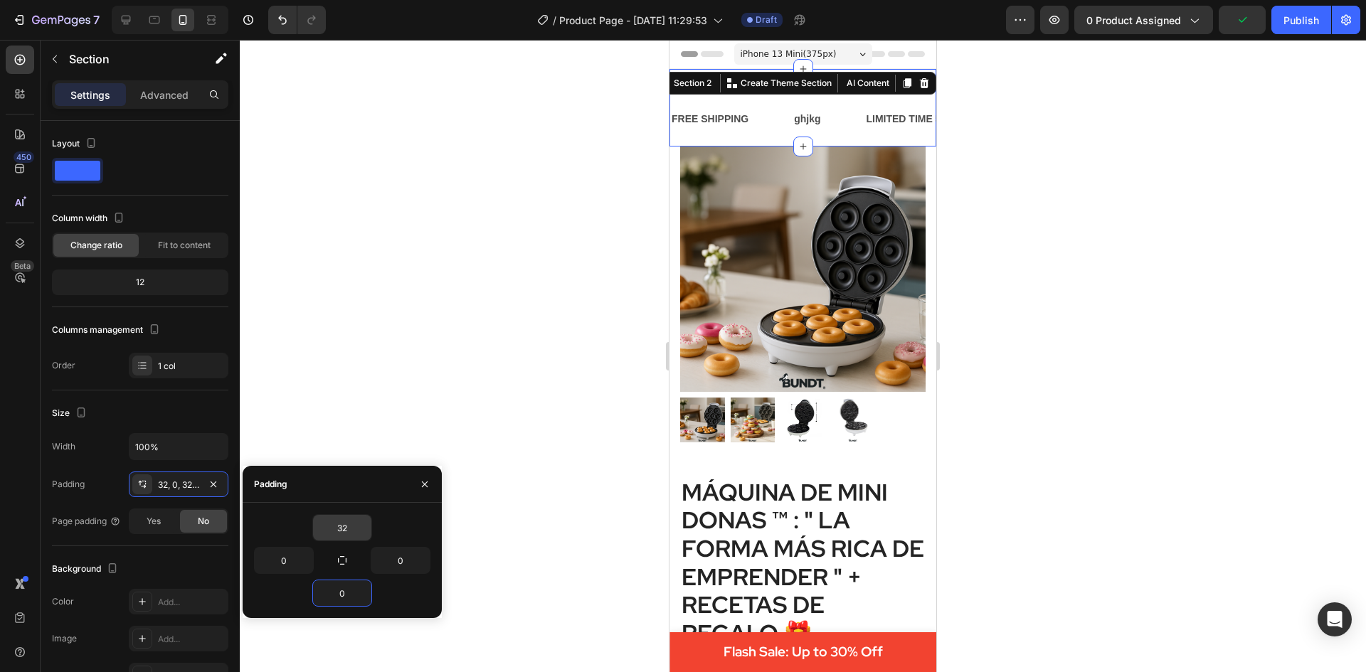
type input "0"
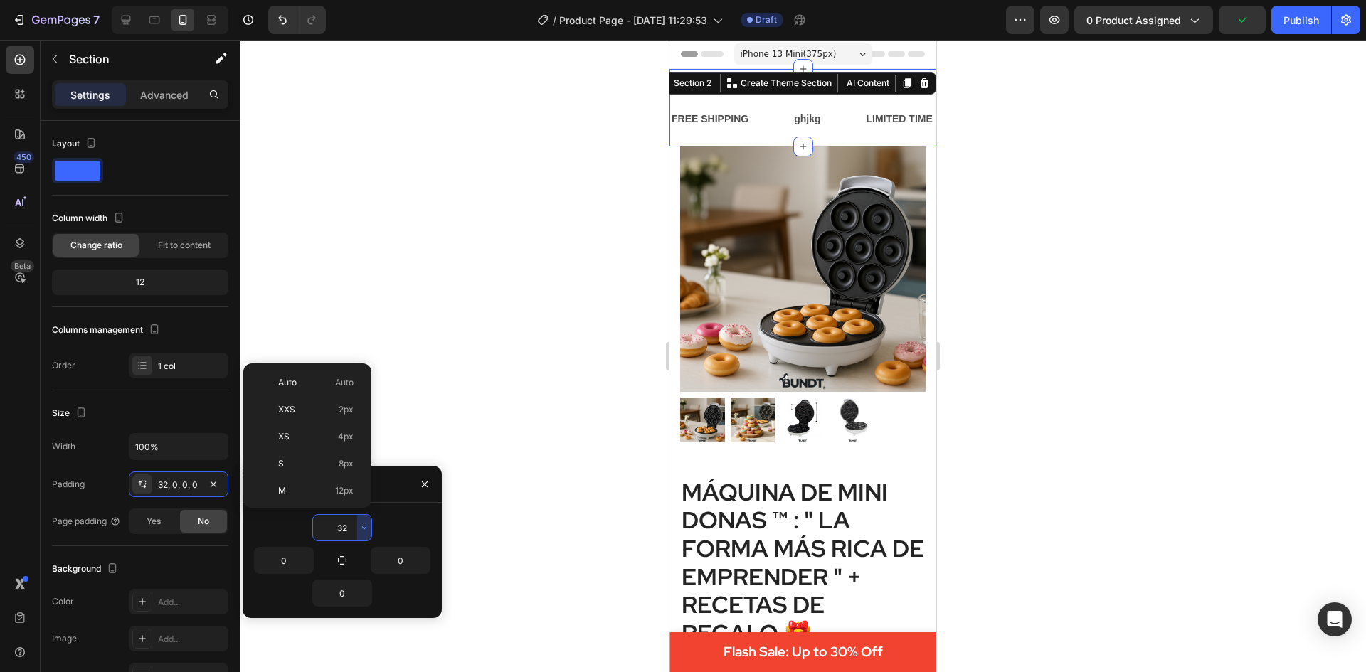
scroll to position [102, 0]
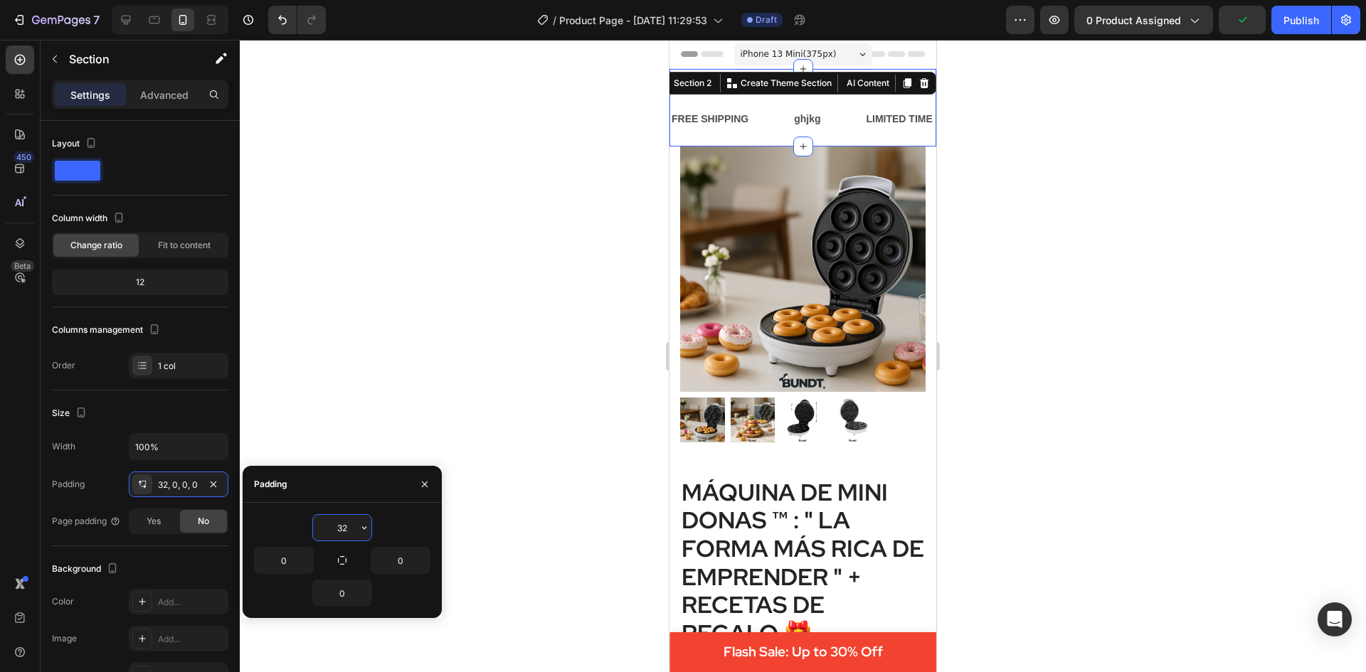
click at [347, 527] on input "32" at bounding box center [342, 528] width 58 height 26
type input "0"
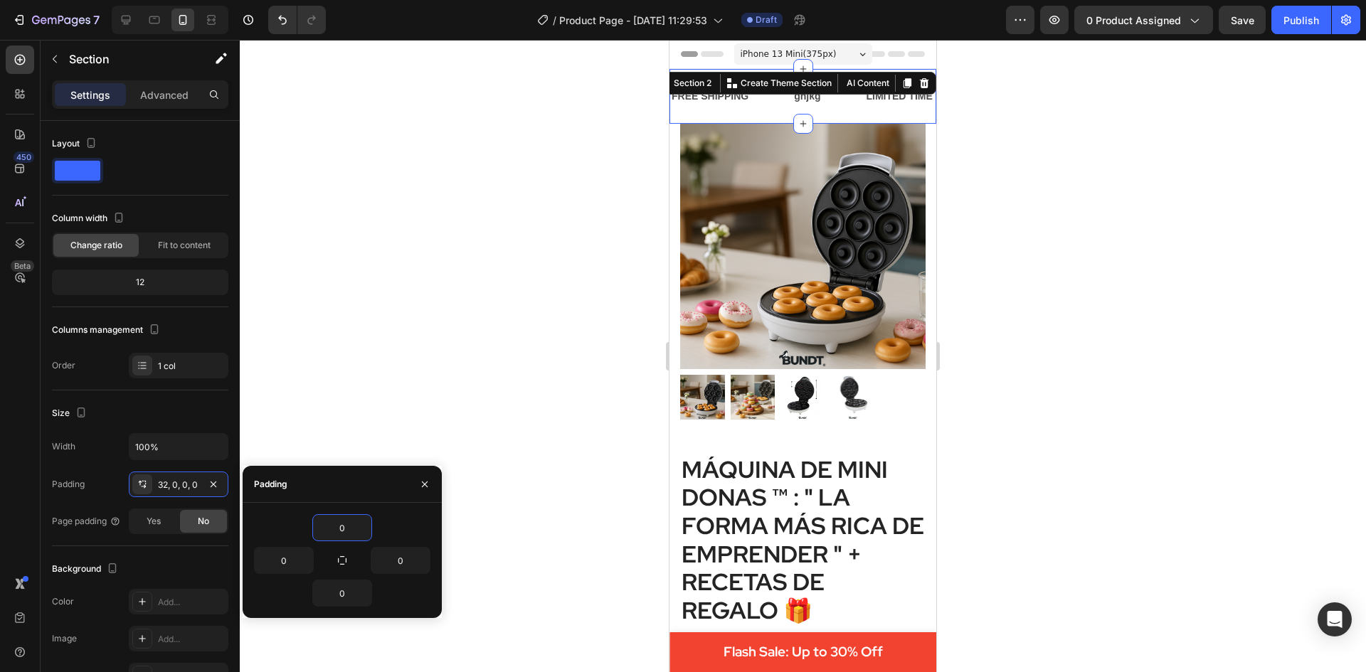
click at [1138, 317] on div at bounding box center [803, 356] width 1126 height 632
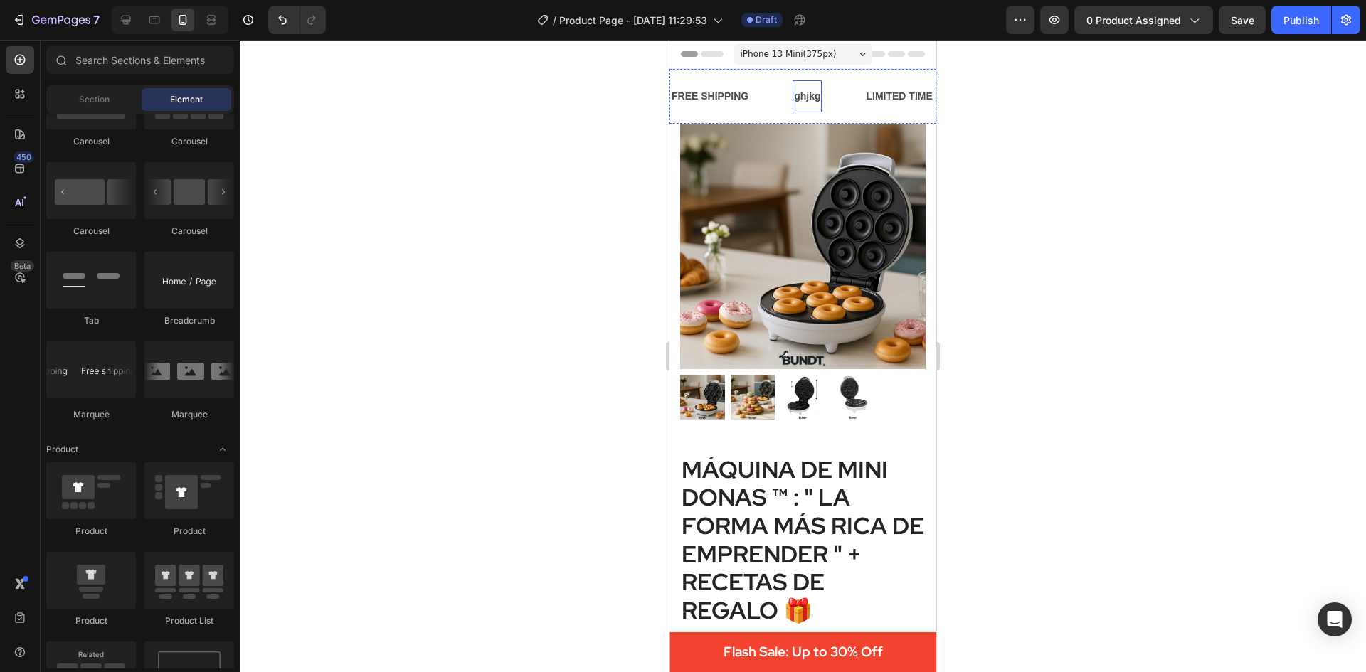
click at [810, 91] on p "ghjkg" at bounding box center [807, 96] width 26 height 18
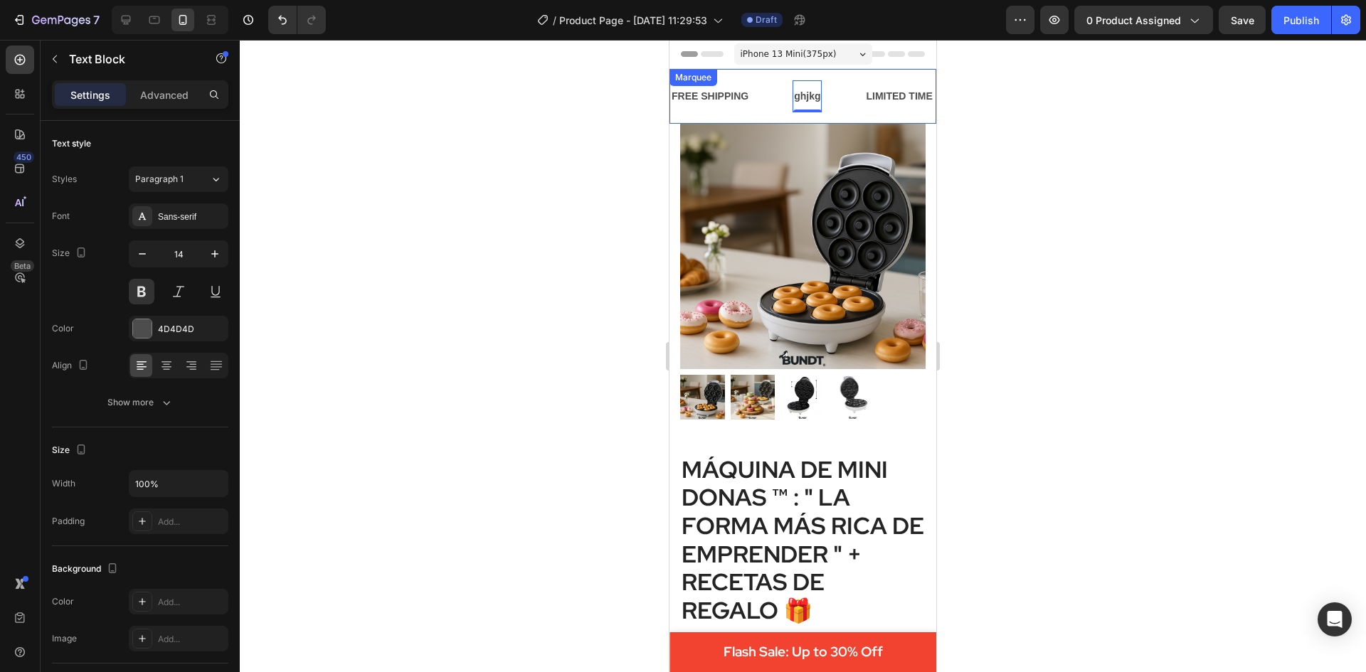
click at [741, 92] on div "FREE SHIPPING" at bounding box center [710, 96] width 80 height 21
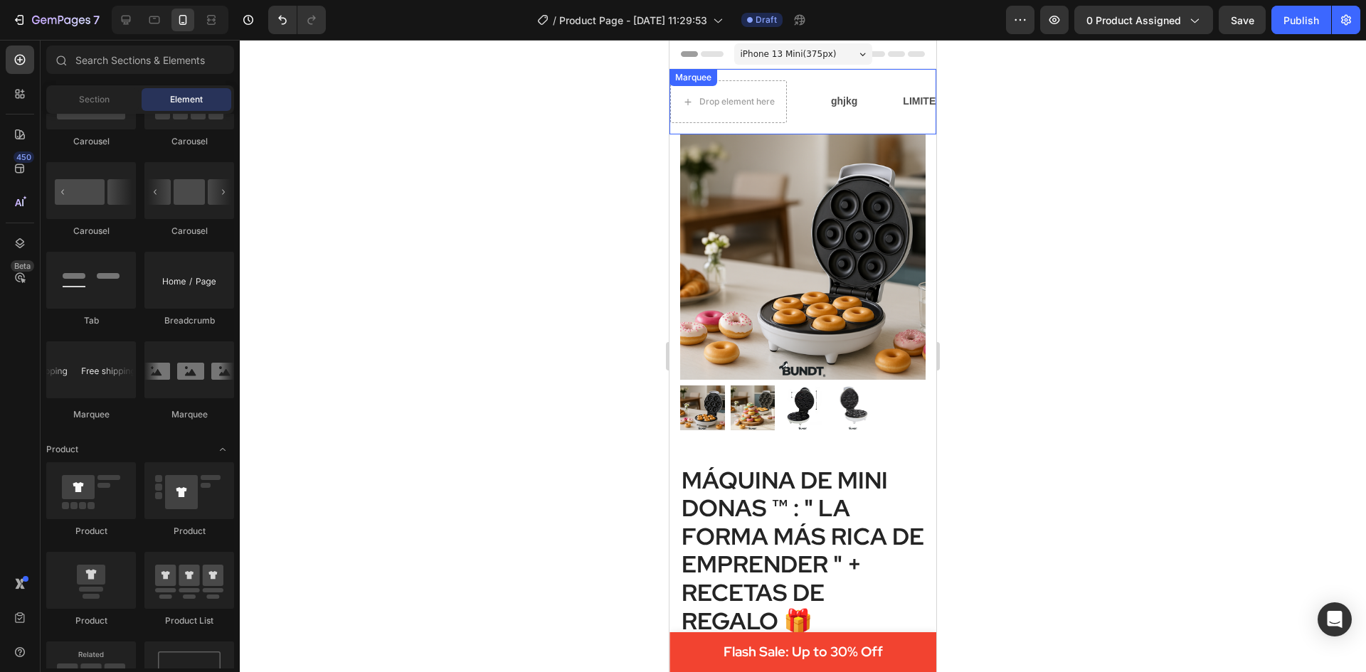
click at [832, 102] on p "ghjkg" at bounding box center [844, 101] width 26 height 18
click at [770, 102] on div "Drop element here" at bounding box center [736, 101] width 75 height 11
click at [765, 83] on div "Drop element here" at bounding box center [728, 101] width 117 height 43
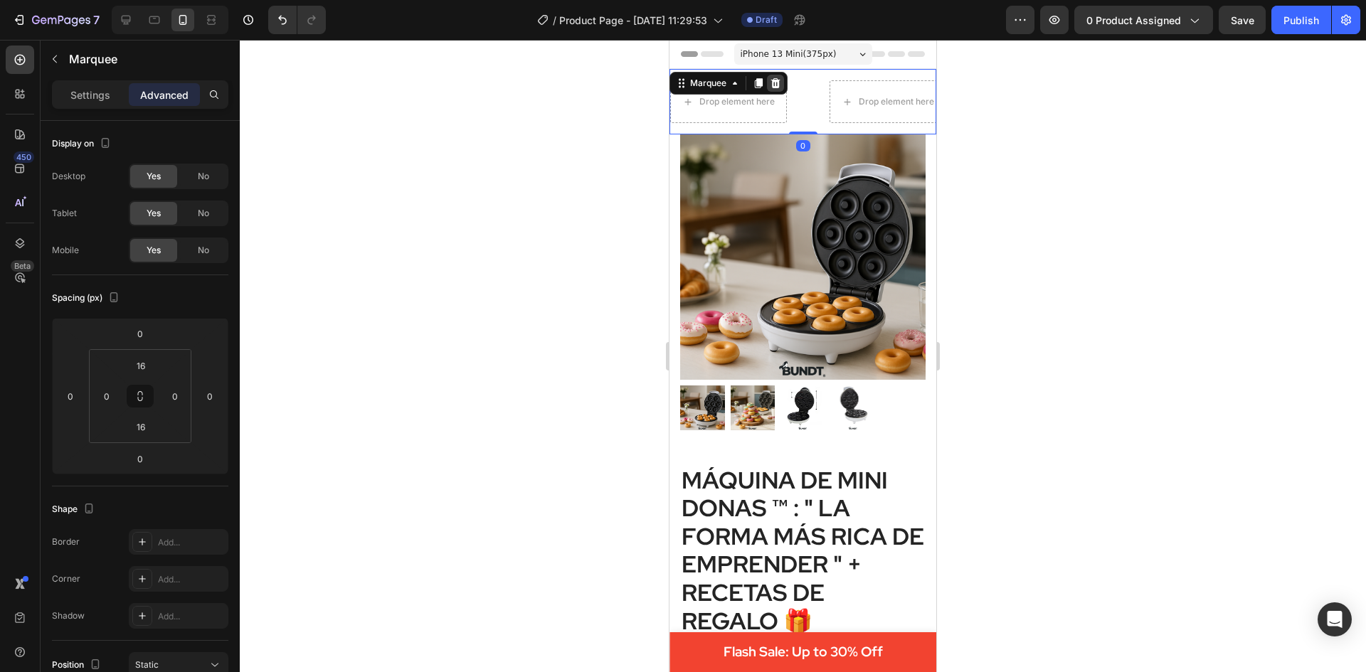
click at [774, 80] on icon at bounding box center [775, 83] width 9 height 10
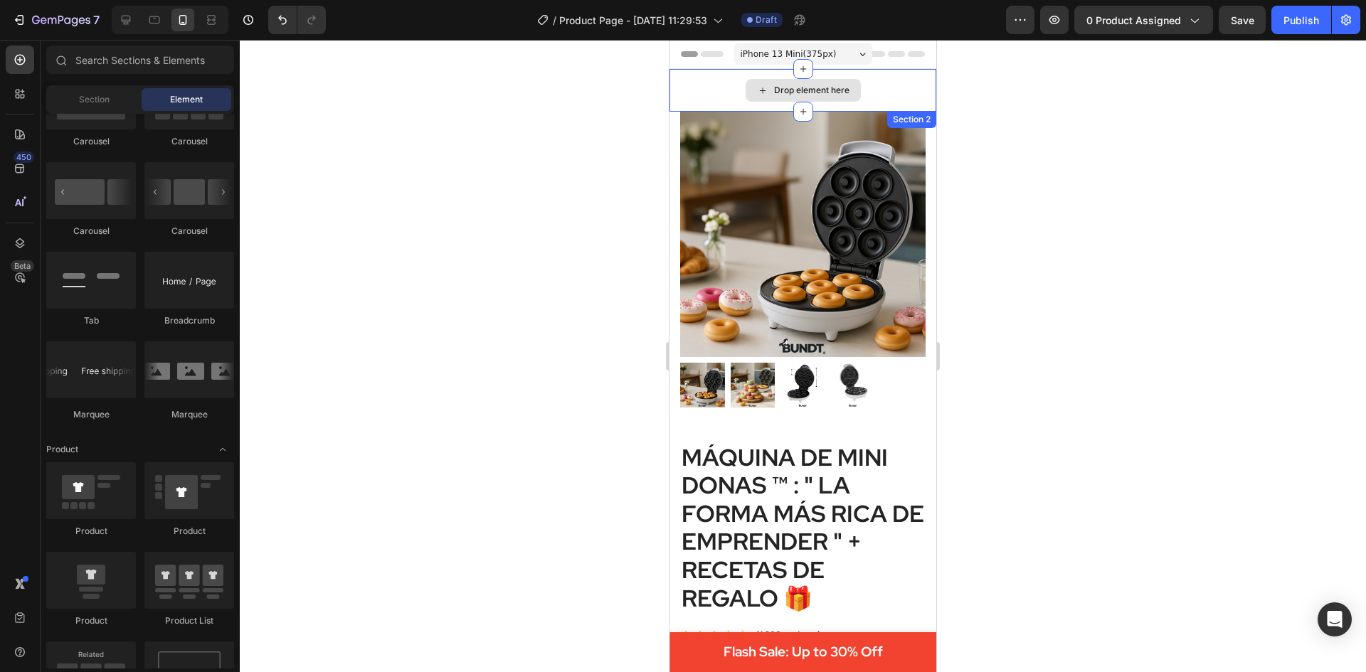
click at [817, 87] on div "Drop element here" at bounding box center [811, 90] width 75 height 11
click at [782, 96] on div "Drop element here" at bounding box center [802, 90] width 115 height 23
click at [774, 95] on div "Drop element here" at bounding box center [811, 90] width 75 height 11
click at [802, 85] on div "Drop element here" at bounding box center [811, 90] width 75 height 11
click at [757, 87] on icon at bounding box center [762, 91] width 11 height 12
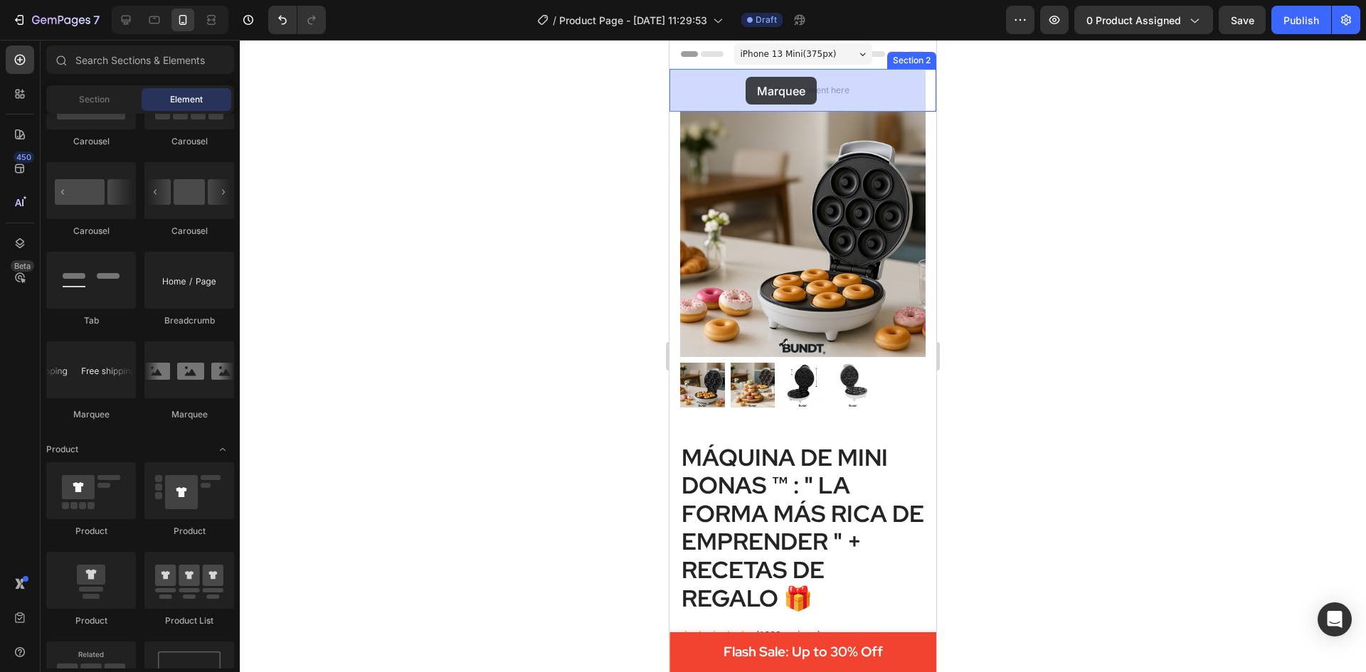
drag, startPoint x: 873, startPoint y: 413, endPoint x: 748, endPoint y: 76, distance: 358.8
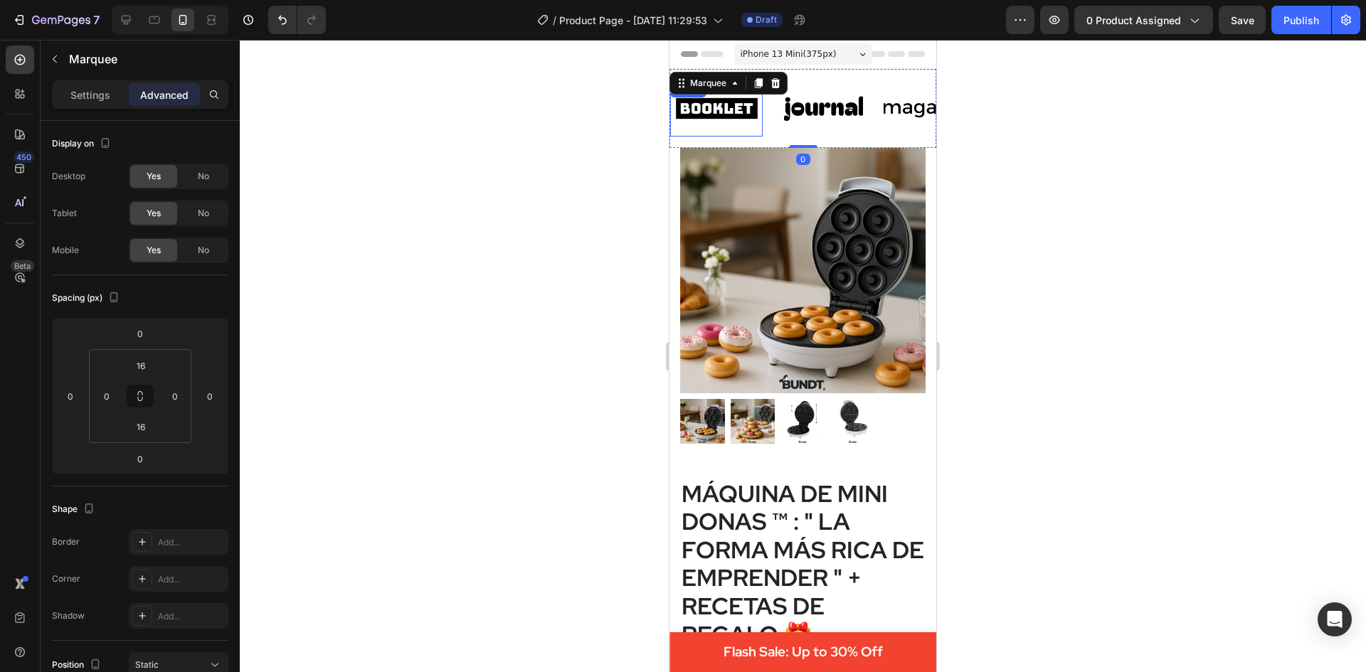
click at [752, 114] on img at bounding box center [716, 108] width 92 height 39
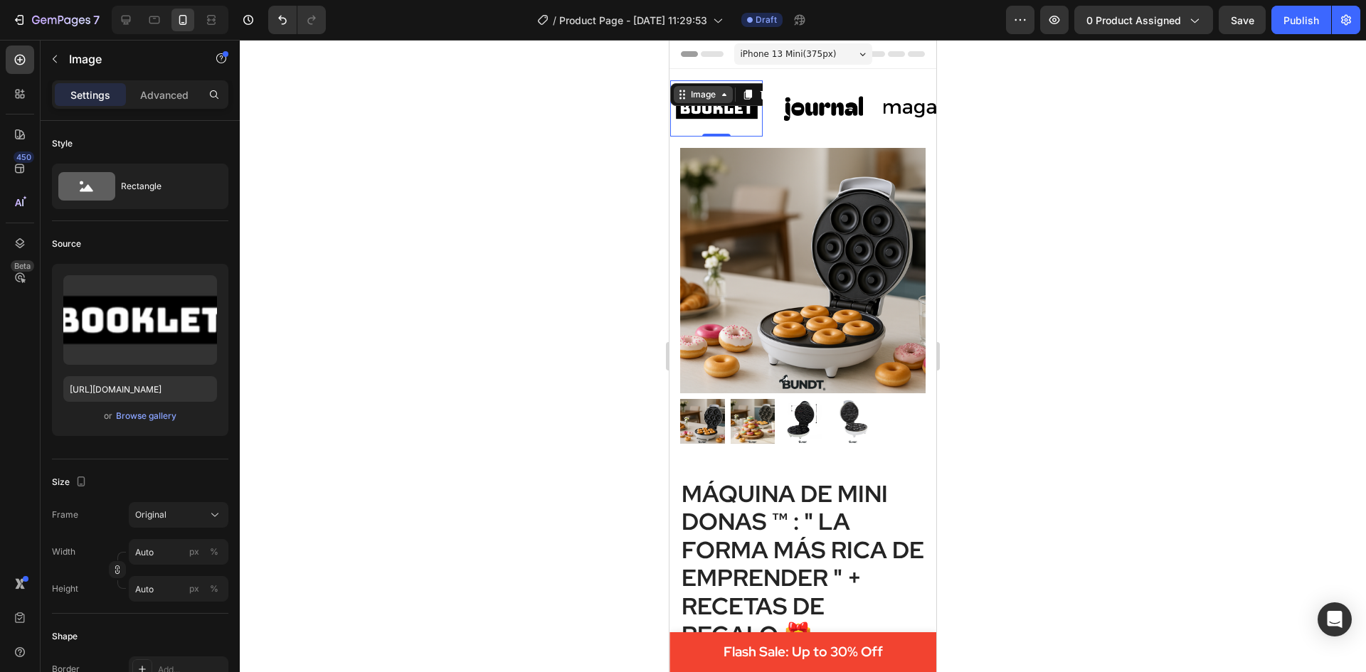
click at [723, 96] on icon at bounding box center [724, 94] width 4 height 3
click at [1030, 114] on div at bounding box center [803, 356] width 1126 height 632
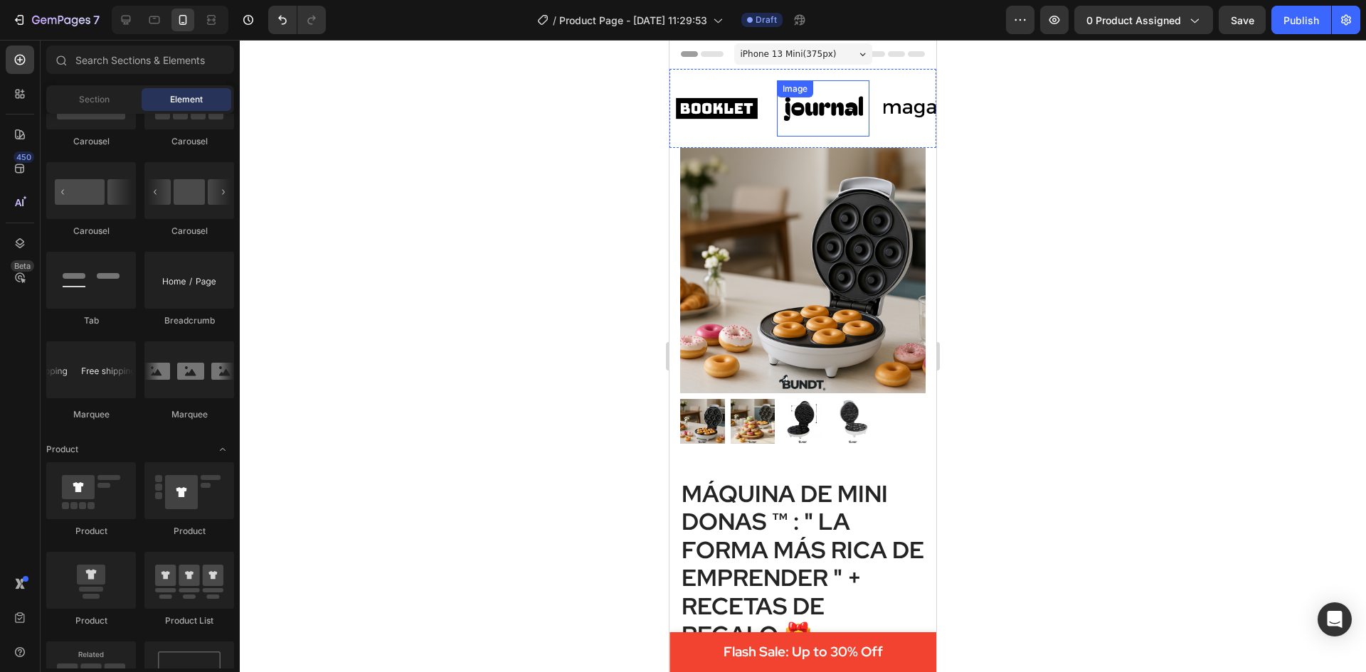
click at [837, 112] on img at bounding box center [823, 108] width 92 height 39
click at [732, 105] on img at bounding box center [716, 108] width 92 height 39
click at [805, 102] on div at bounding box center [823, 108] width 92 height 43
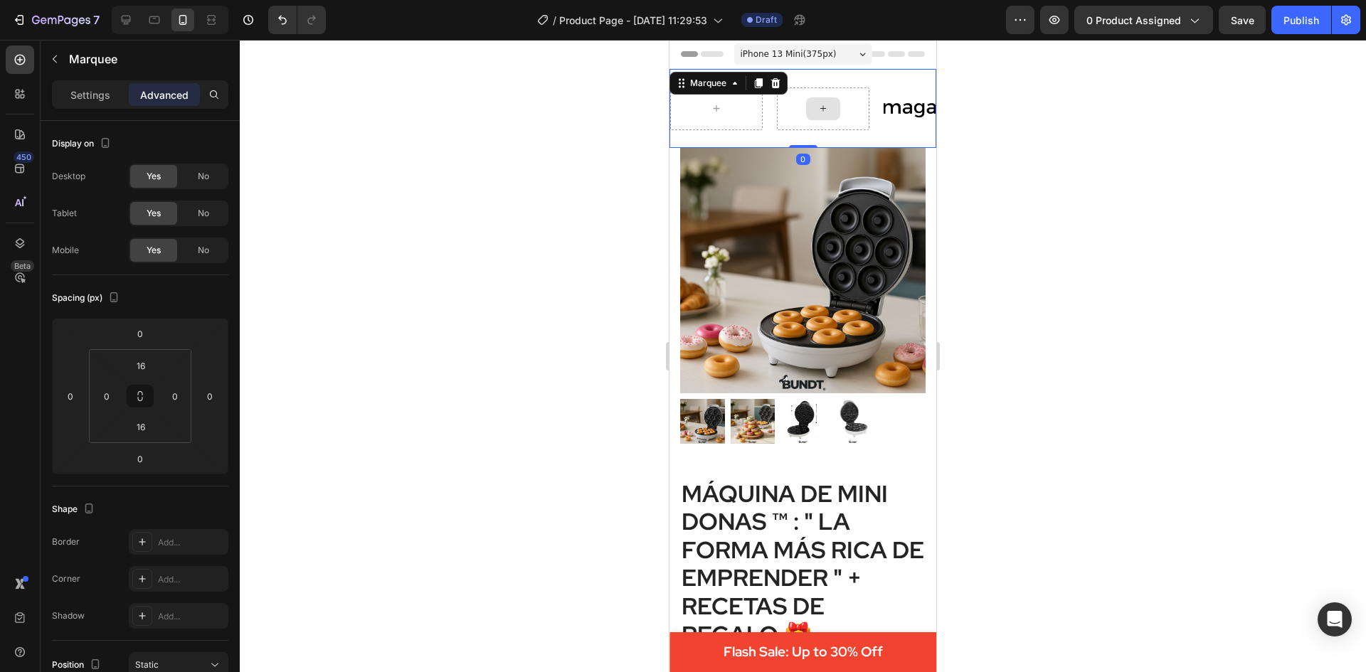
click at [826, 107] on icon at bounding box center [822, 108] width 11 height 12
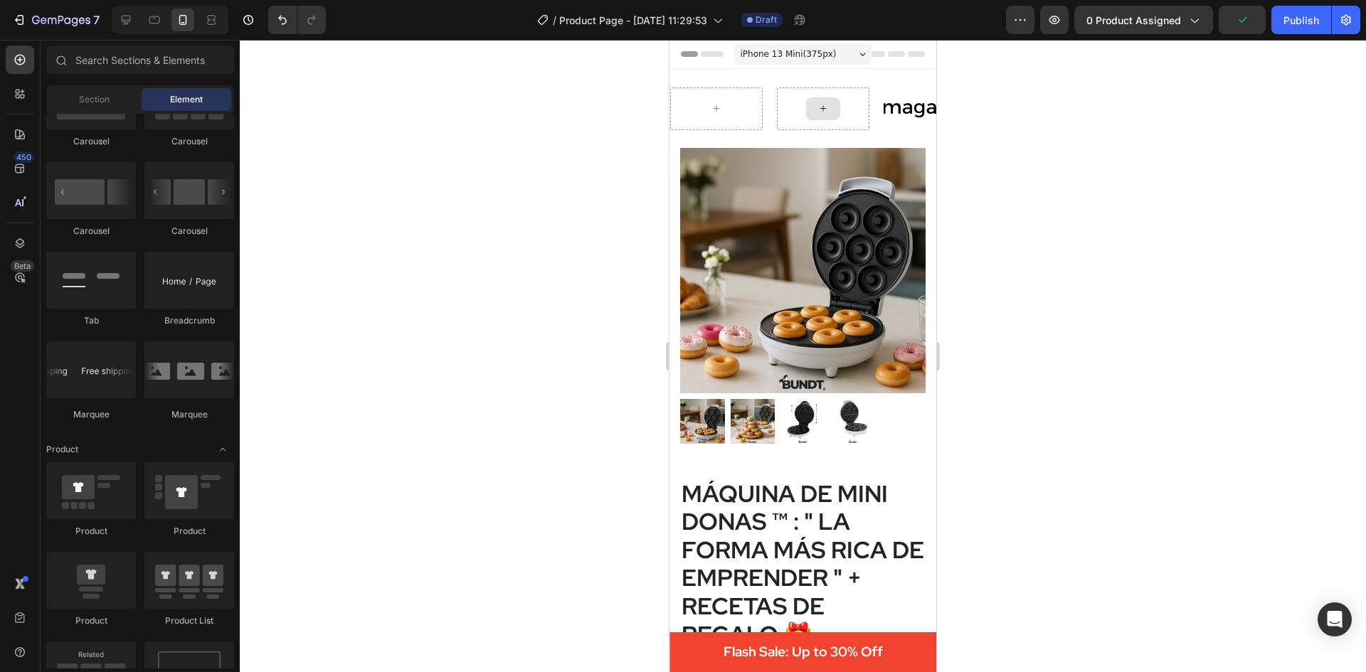
click at [826, 107] on icon at bounding box center [822, 108] width 11 height 12
click at [790, 105] on div at bounding box center [823, 108] width 92 height 43
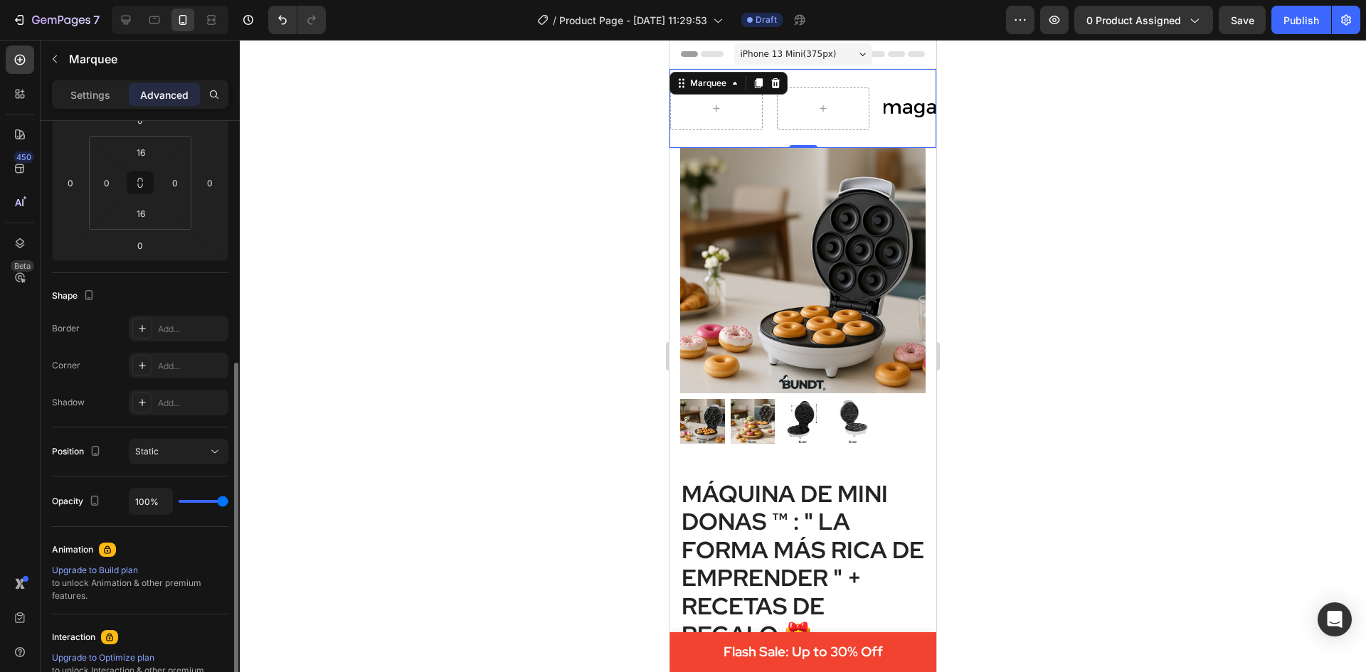
scroll to position [285, 0]
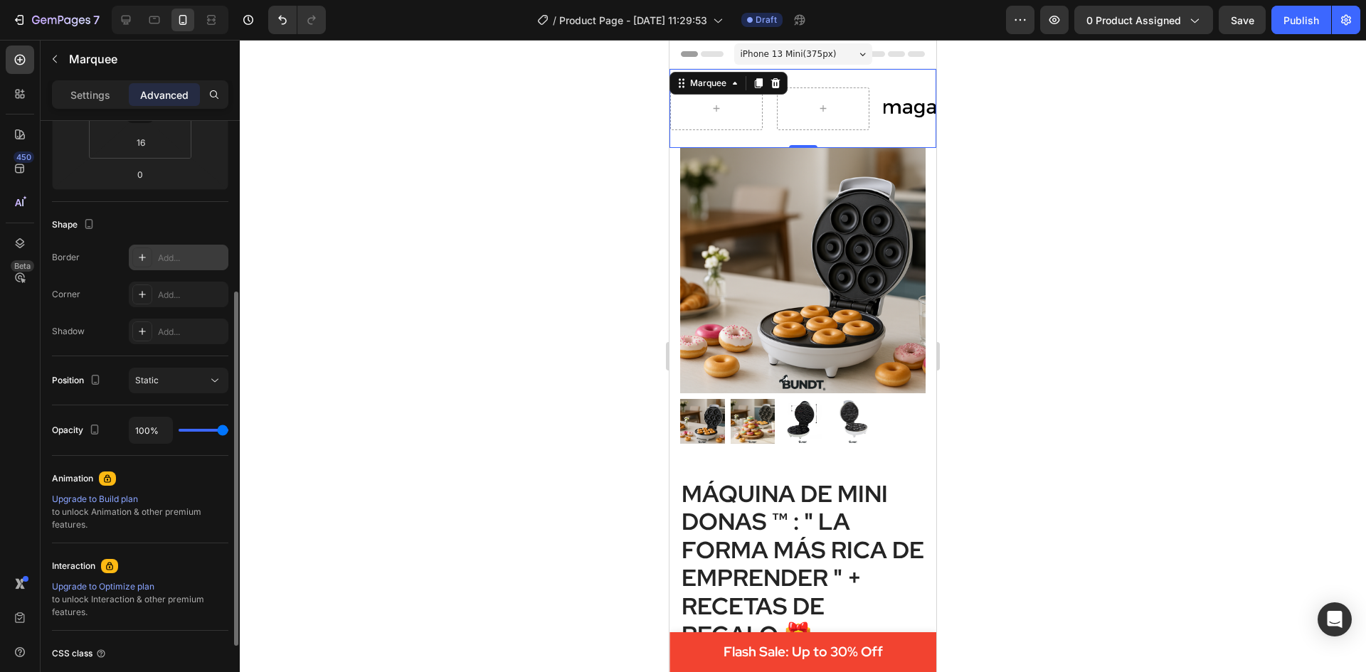
click at [142, 265] on div at bounding box center [142, 258] width 20 height 20
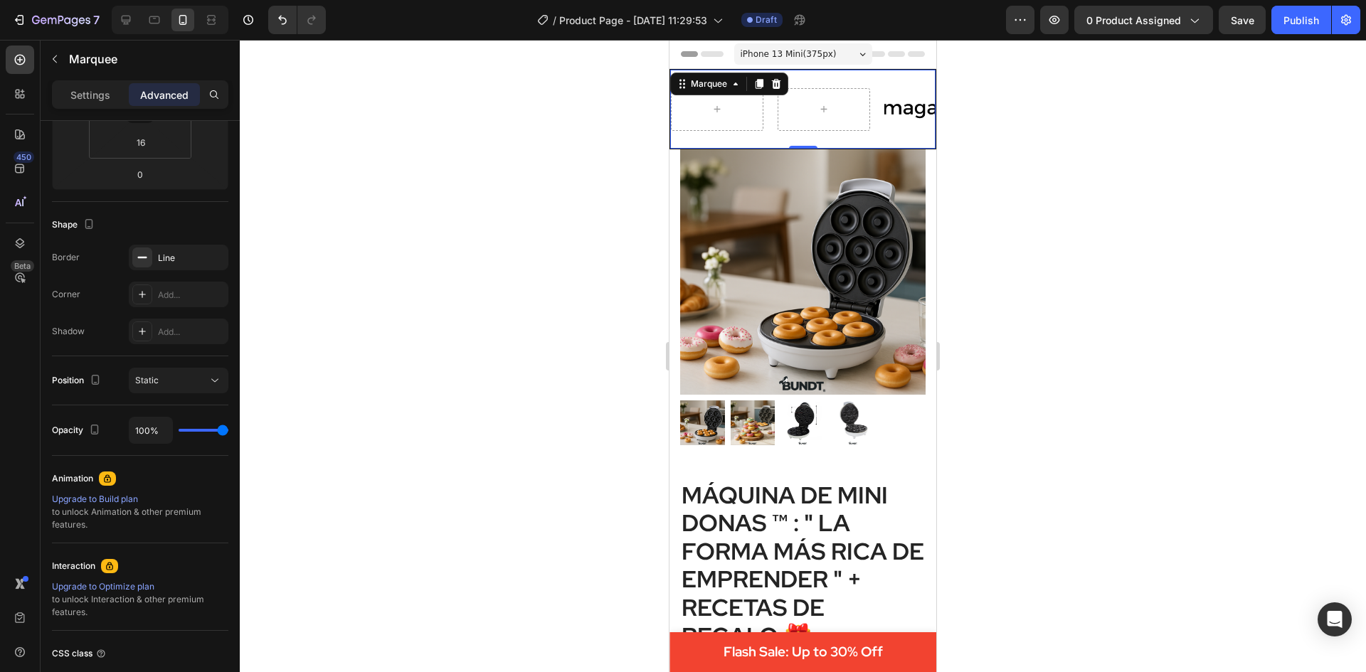
drag, startPoint x: 392, startPoint y: 549, endPoint x: 348, endPoint y: 526, distance: 50.0
click at [393, 549] on div at bounding box center [803, 356] width 1126 height 632
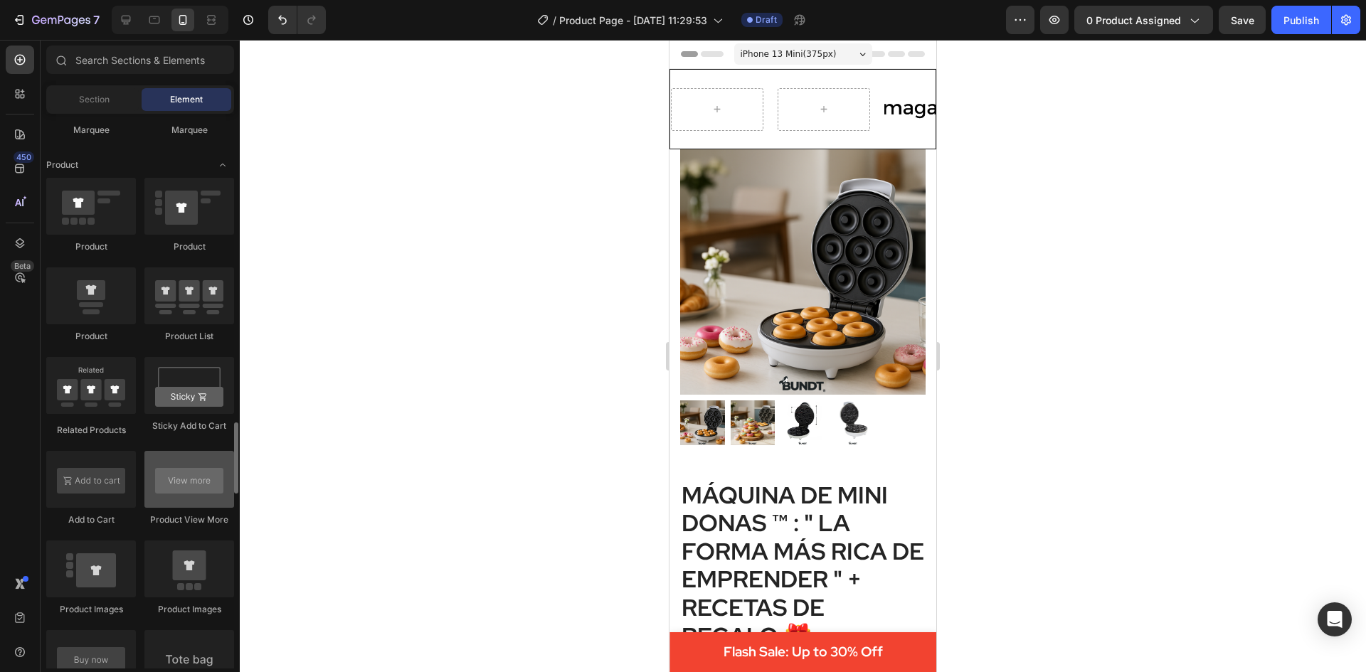
scroll to position [1850, 0]
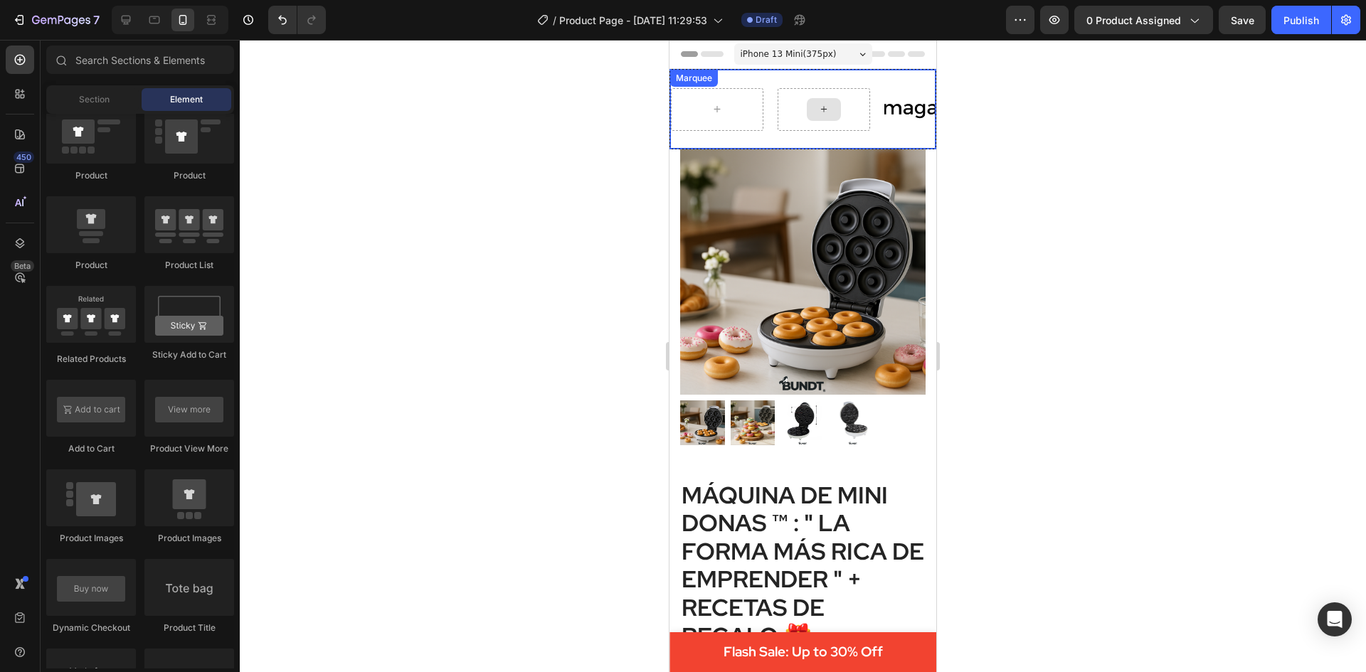
click at [822, 109] on icon at bounding box center [823, 109] width 11 height 12
click at [847, 106] on div at bounding box center [824, 109] width 92 height 43
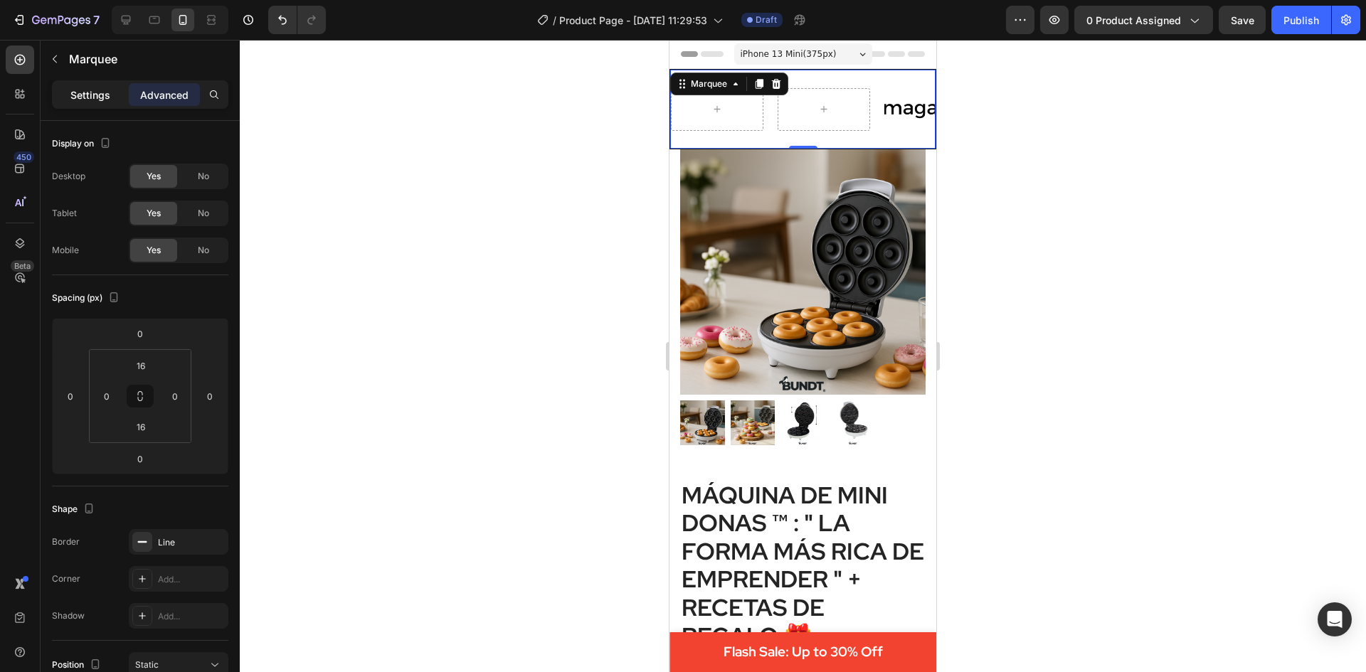
click at [91, 96] on p "Settings" at bounding box center [90, 94] width 40 height 15
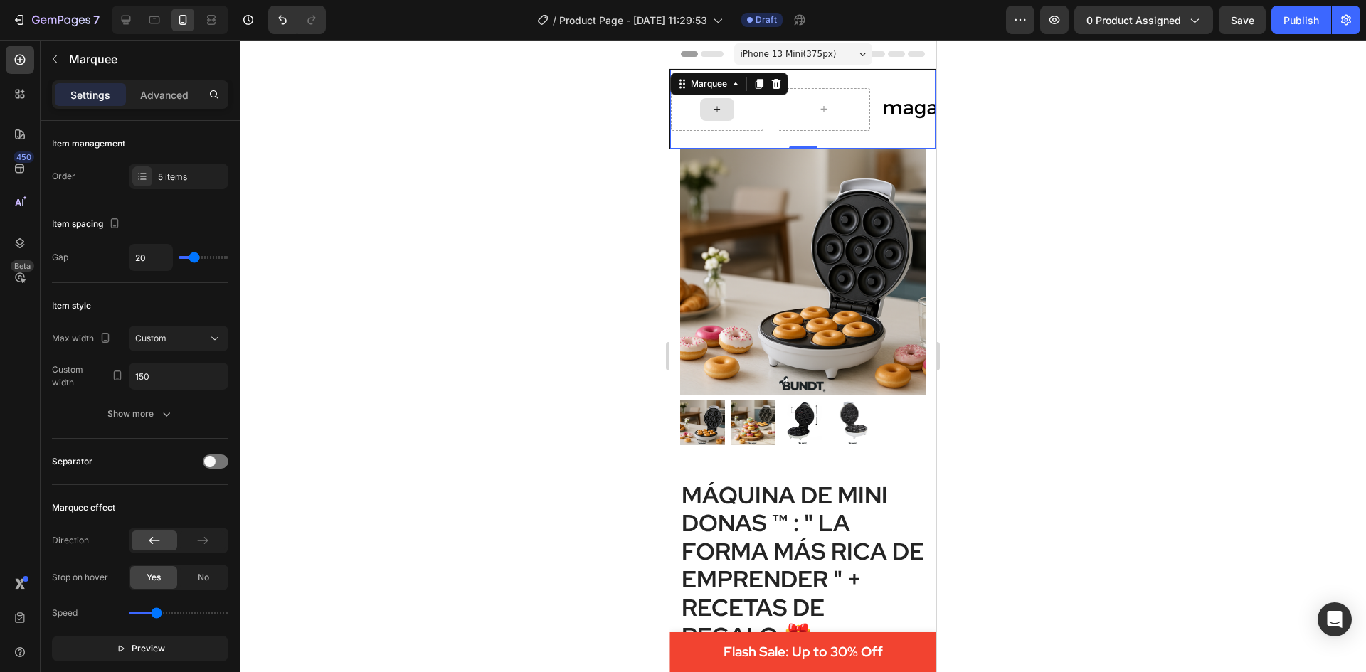
click at [921, 105] on div "Image" at bounding box center [930, 109] width 92 height 56
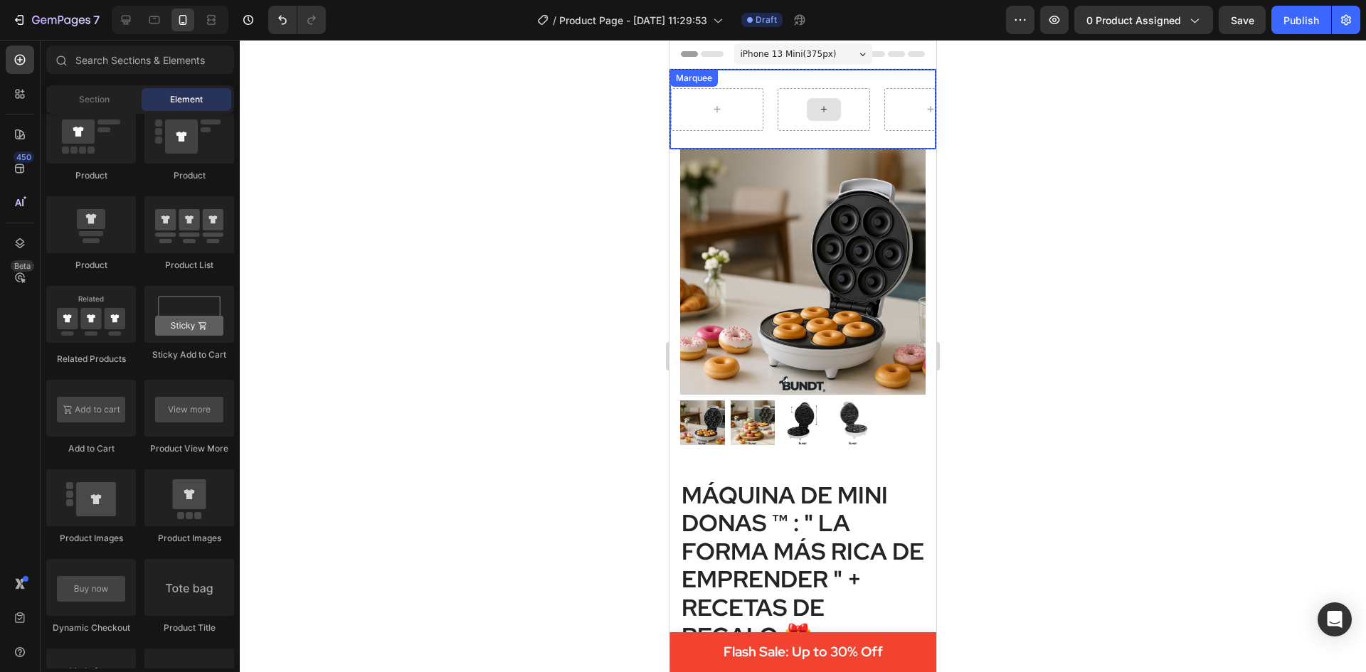
click at [835, 107] on div at bounding box center [824, 109] width 34 height 23
click at [854, 121] on div at bounding box center [824, 109] width 92 height 43
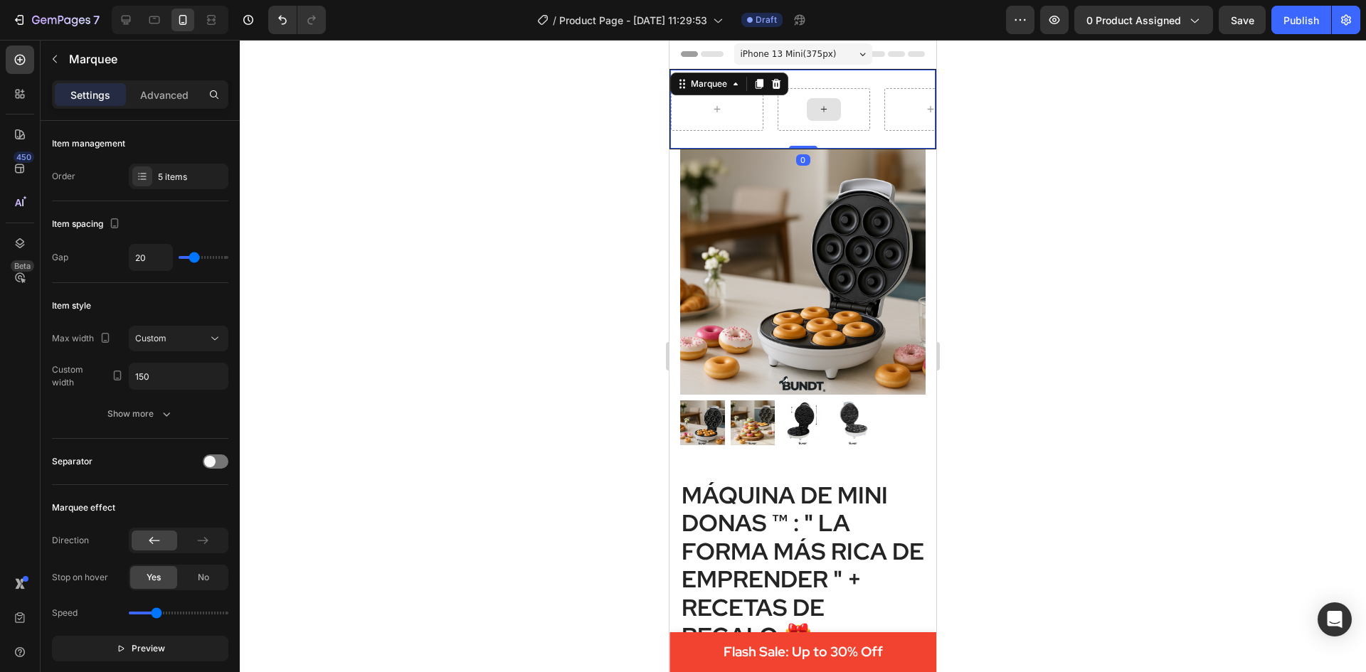
click at [861, 124] on div at bounding box center [824, 109] width 92 height 43
click at [898, 105] on div at bounding box center [930, 109] width 92 height 43
click at [777, 87] on icon at bounding box center [776, 84] width 9 height 10
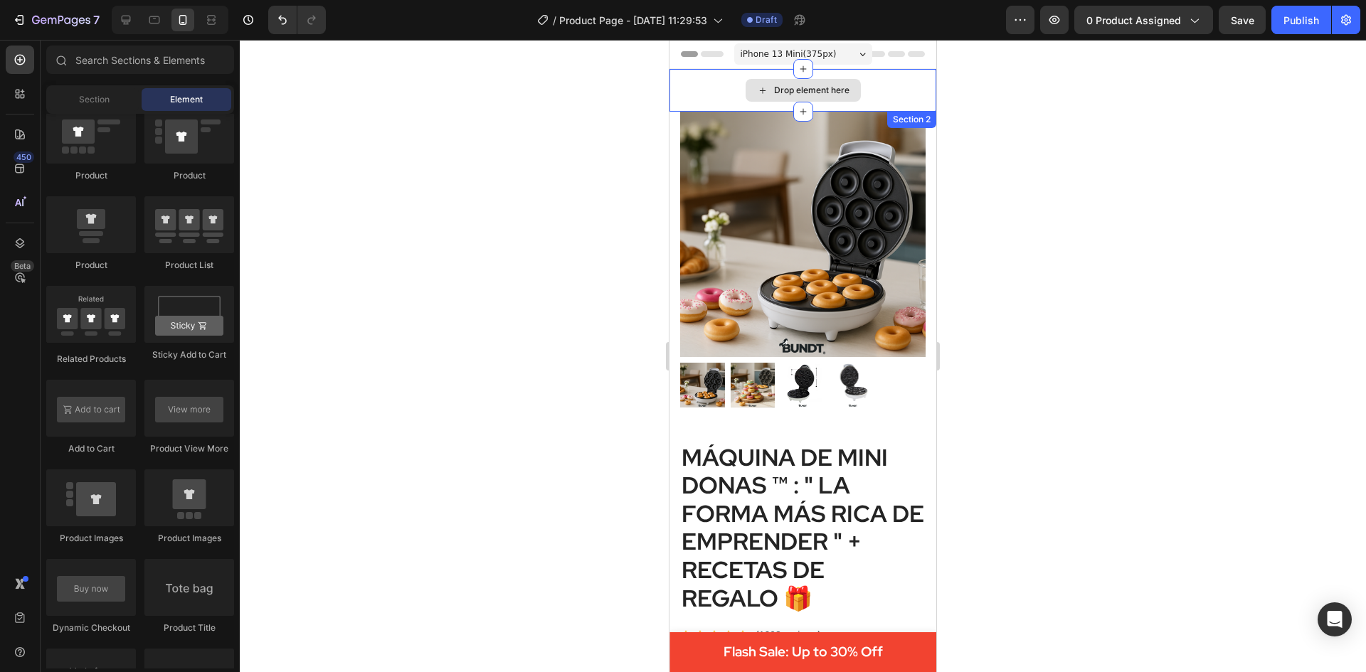
click at [760, 90] on icon at bounding box center [762, 91] width 11 height 12
click at [716, 87] on div "Drop element here" at bounding box center [802, 90] width 267 height 43
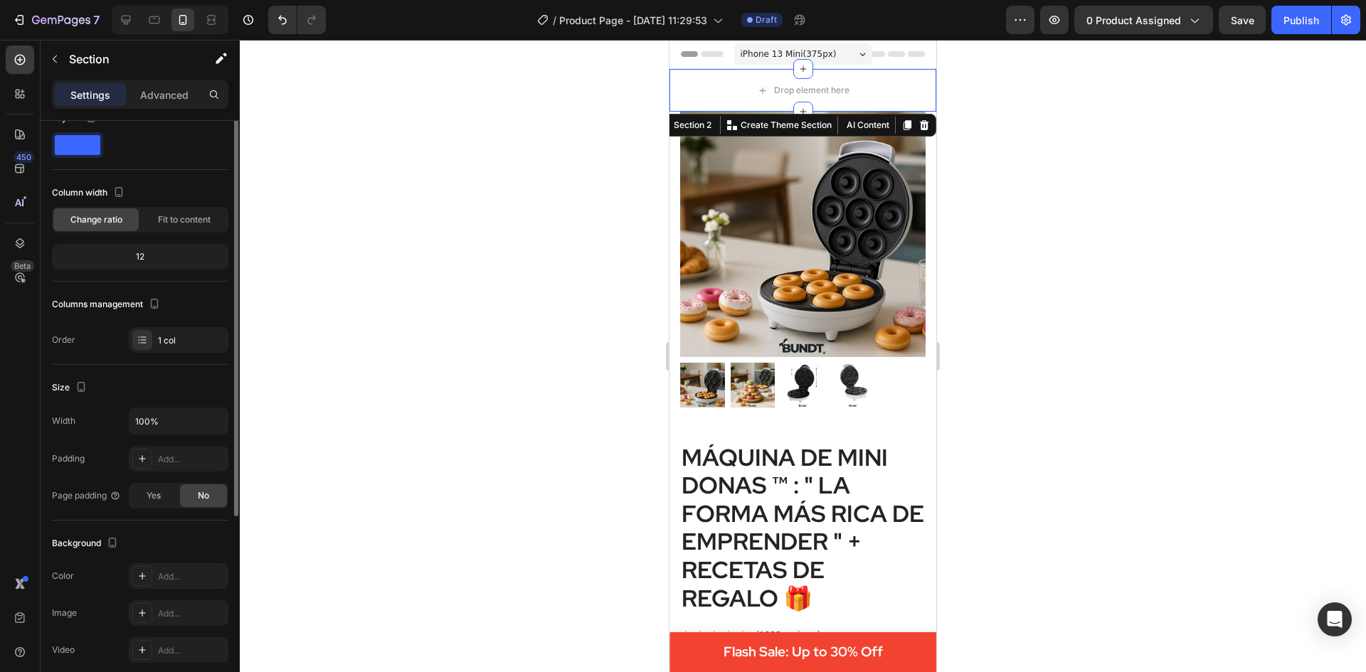
scroll to position [0, 0]
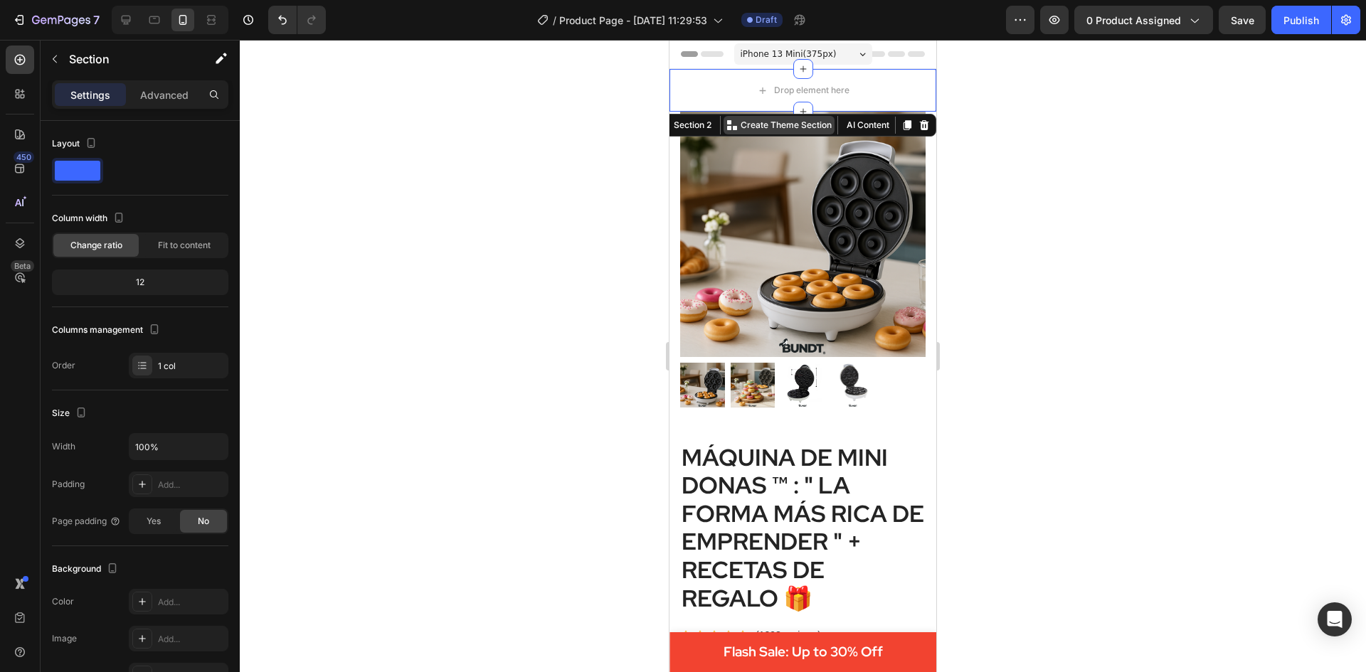
click at [772, 127] on p "Create Theme Section" at bounding box center [786, 125] width 91 height 13
click at [848, 120] on button "AI Content" at bounding box center [866, 125] width 51 height 17
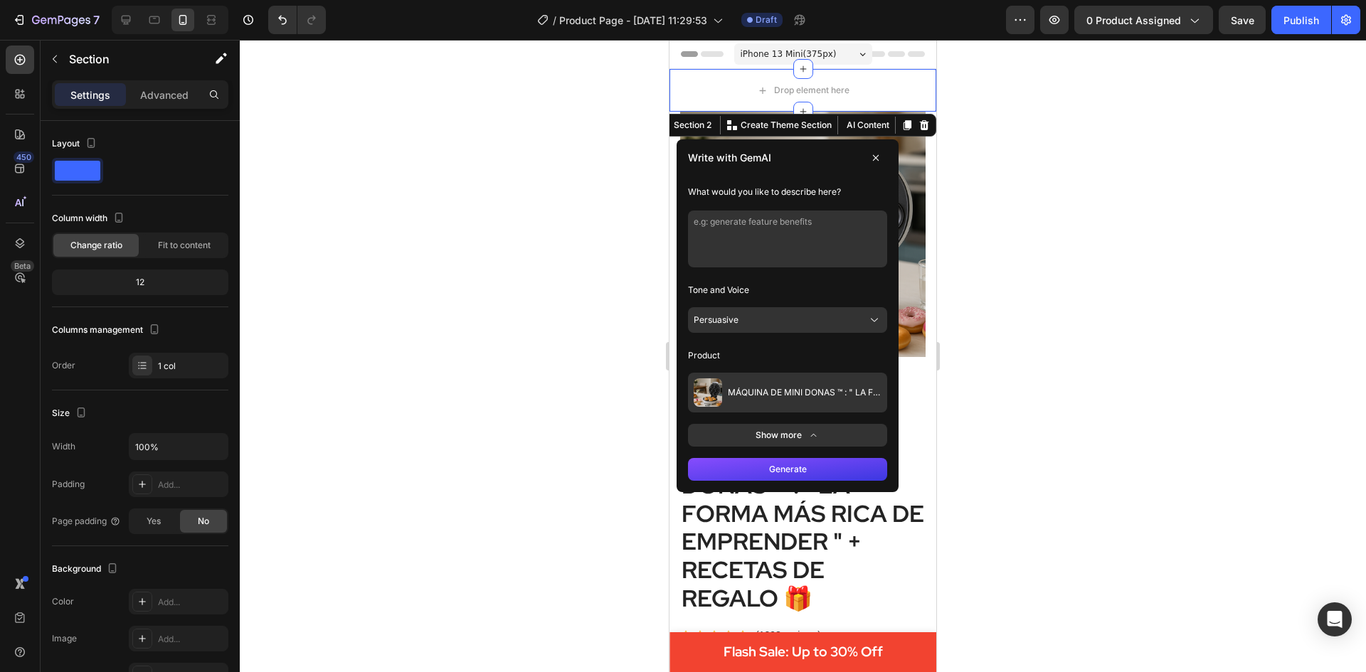
click at [870, 155] on icon at bounding box center [875, 157] width 11 height 11
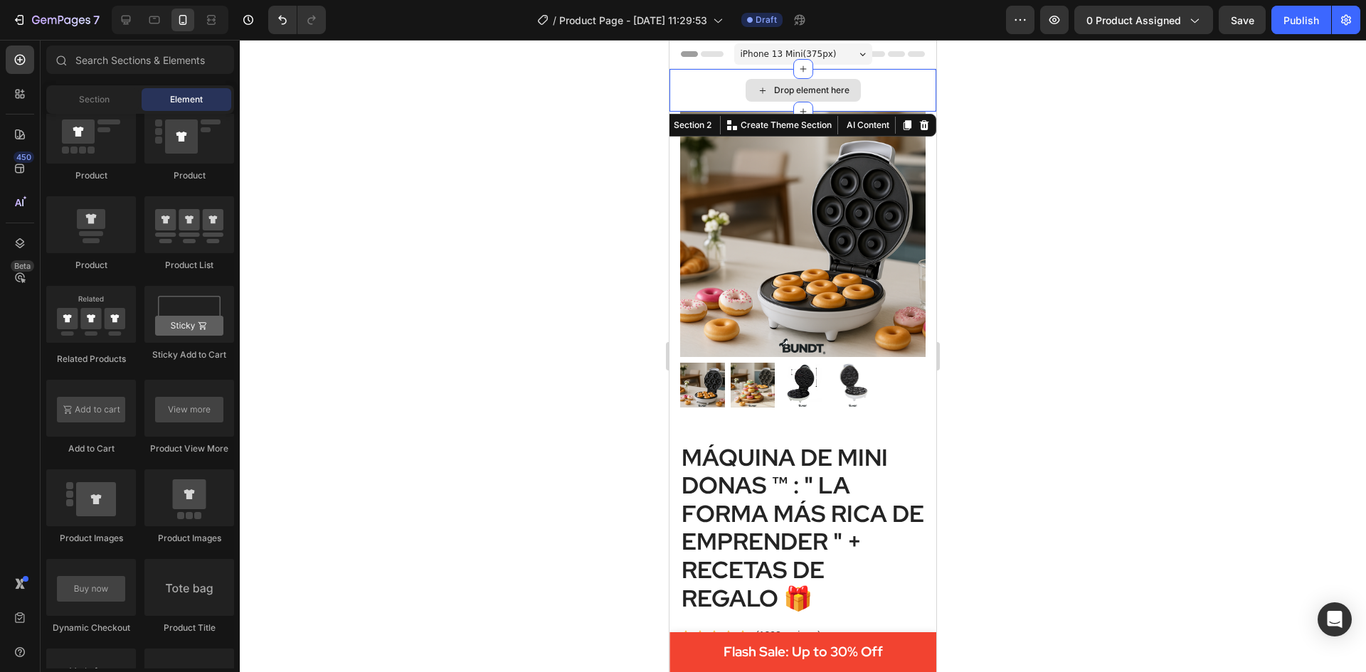
click at [759, 88] on icon at bounding box center [762, 90] width 6 height 6
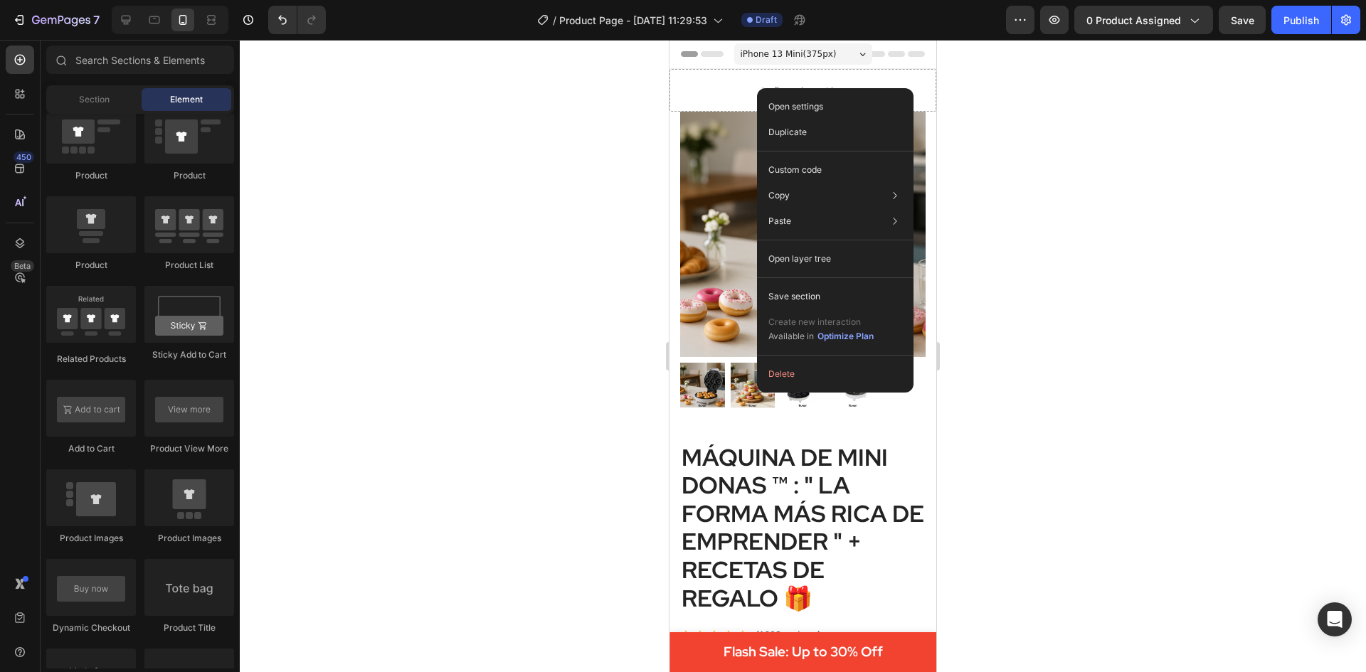
drag, startPoint x: 1092, startPoint y: 287, endPoint x: 1064, endPoint y: 274, distance: 30.6
click at [1091, 287] on div at bounding box center [803, 356] width 1126 height 632
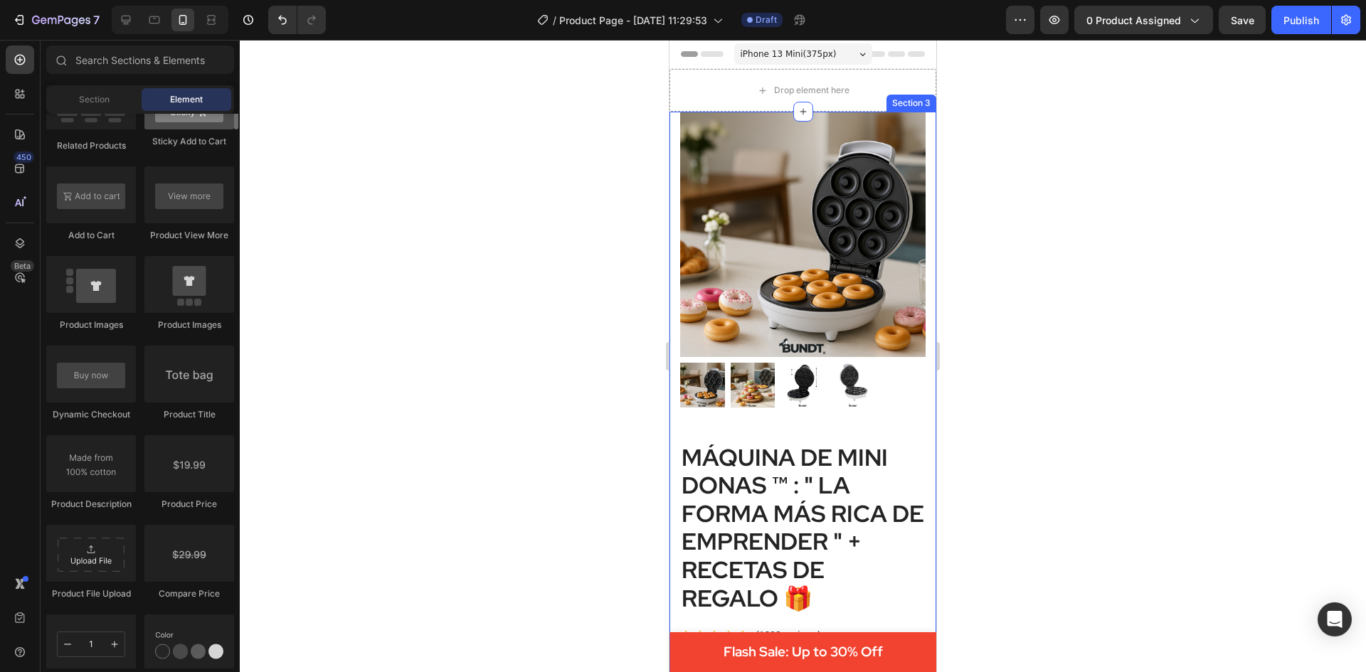
scroll to position [1778, 0]
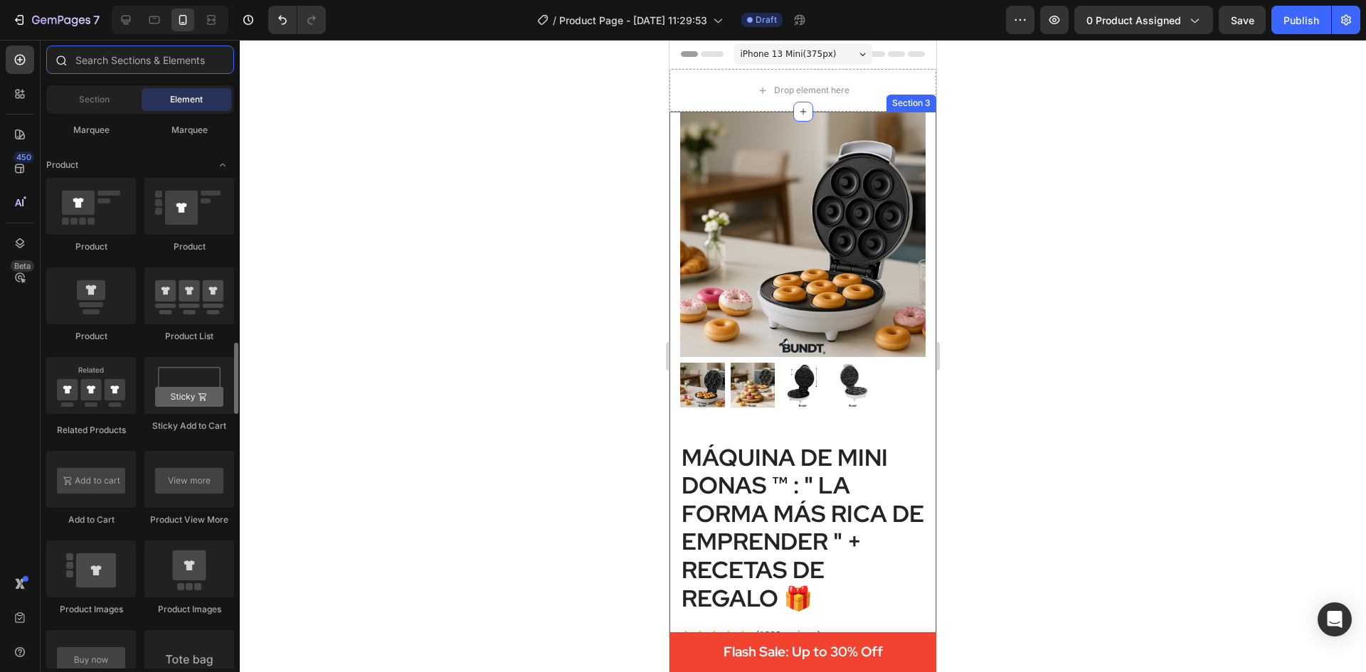
click at [120, 58] on input "text" at bounding box center [140, 60] width 188 height 28
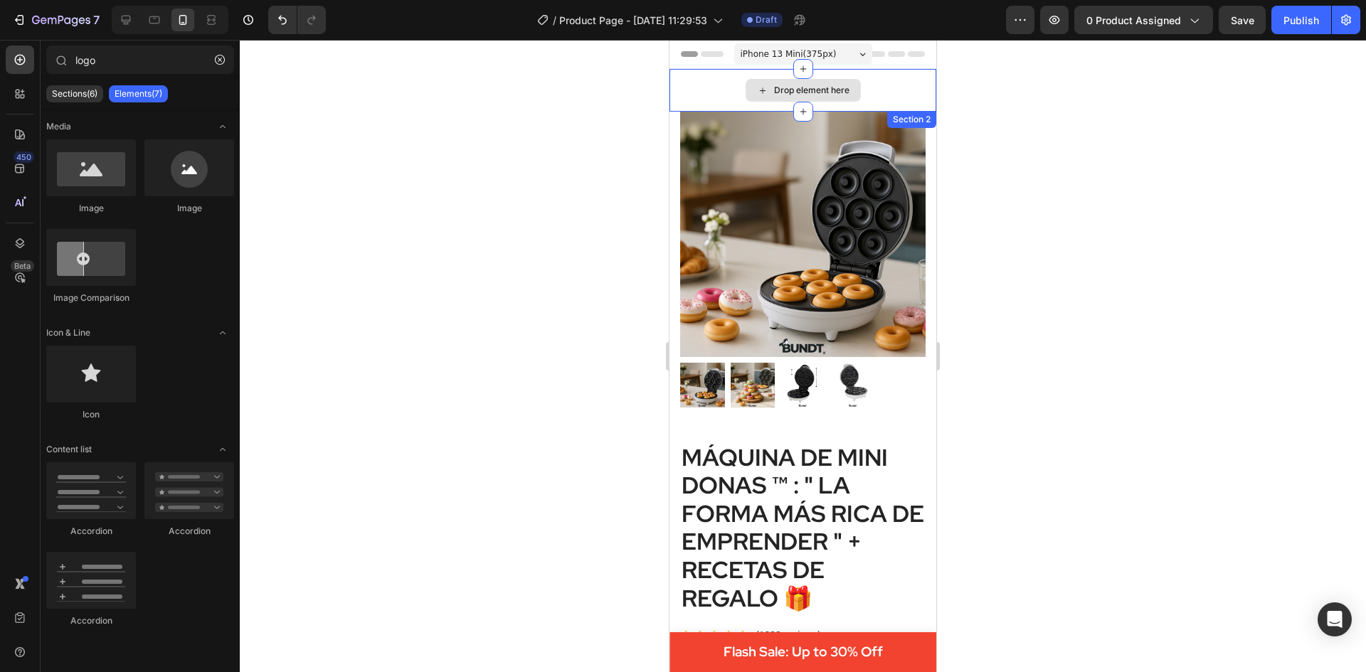
click at [782, 82] on div "Drop element here" at bounding box center [802, 90] width 115 height 23
drag, startPoint x: 112, startPoint y: 62, endPoint x: 4, endPoint y: 61, distance: 108.1
click at [4, 61] on div "450 Beta logo Sections(6) Elements(7) Media Image Image Image Comparison Icon &…" at bounding box center [120, 356] width 240 height 632
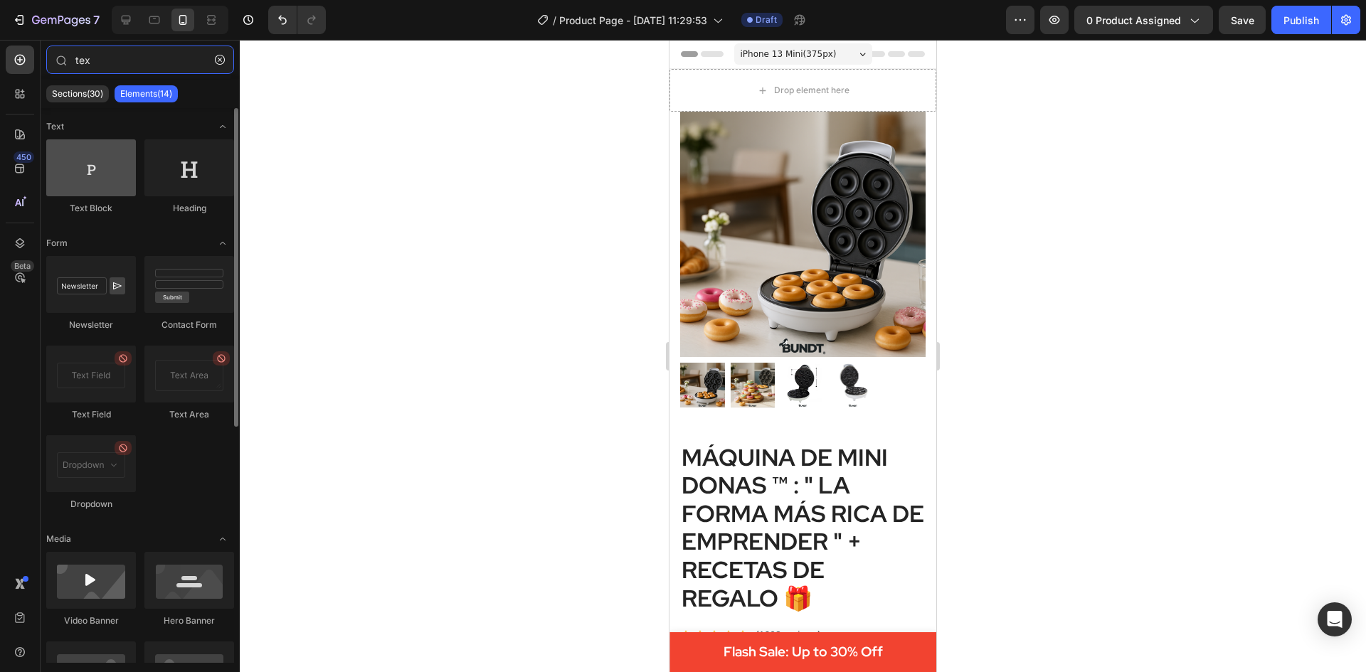
type input "tex"
click at [86, 166] on div at bounding box center [91, 167] width 90 height 57
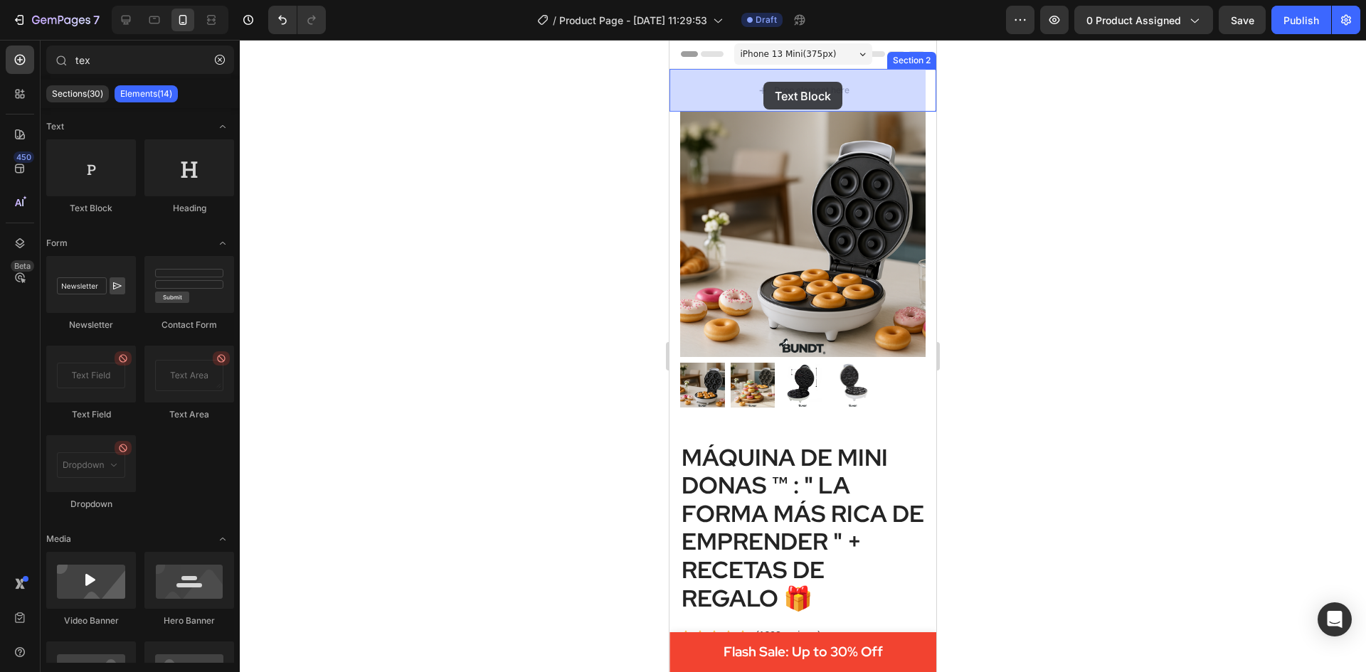
drag, startPoint x: 745, startPoint y: 210, endPoint x: 761, endPoint y: 77, distance: 134.0
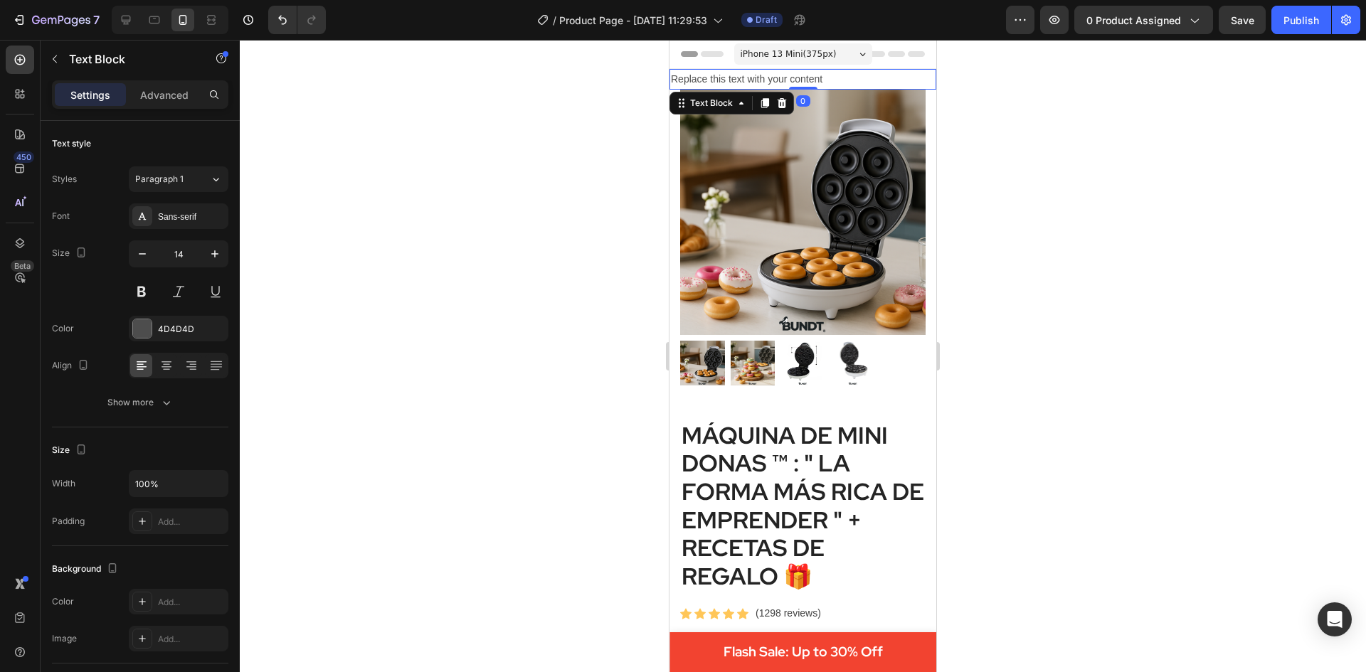
click at [813, 75] on div "Replace this text with your content" at bounding box center [802, 79] width 267 height 21
click at [821, 75] on p "Replace this text with your content" at bounding box center [803, 79] width 264 height 18
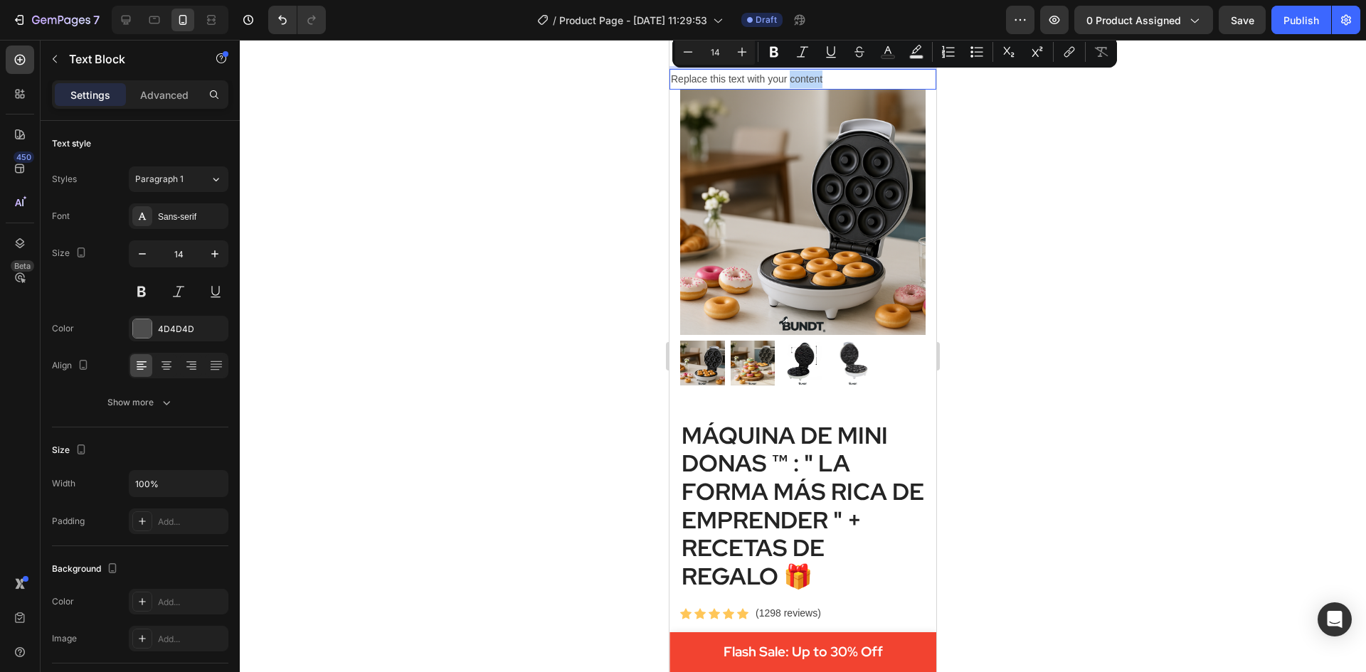
click at [827, 75] on p "Replace this text with your content" at bounding box center [803, 79] width 264 height 18
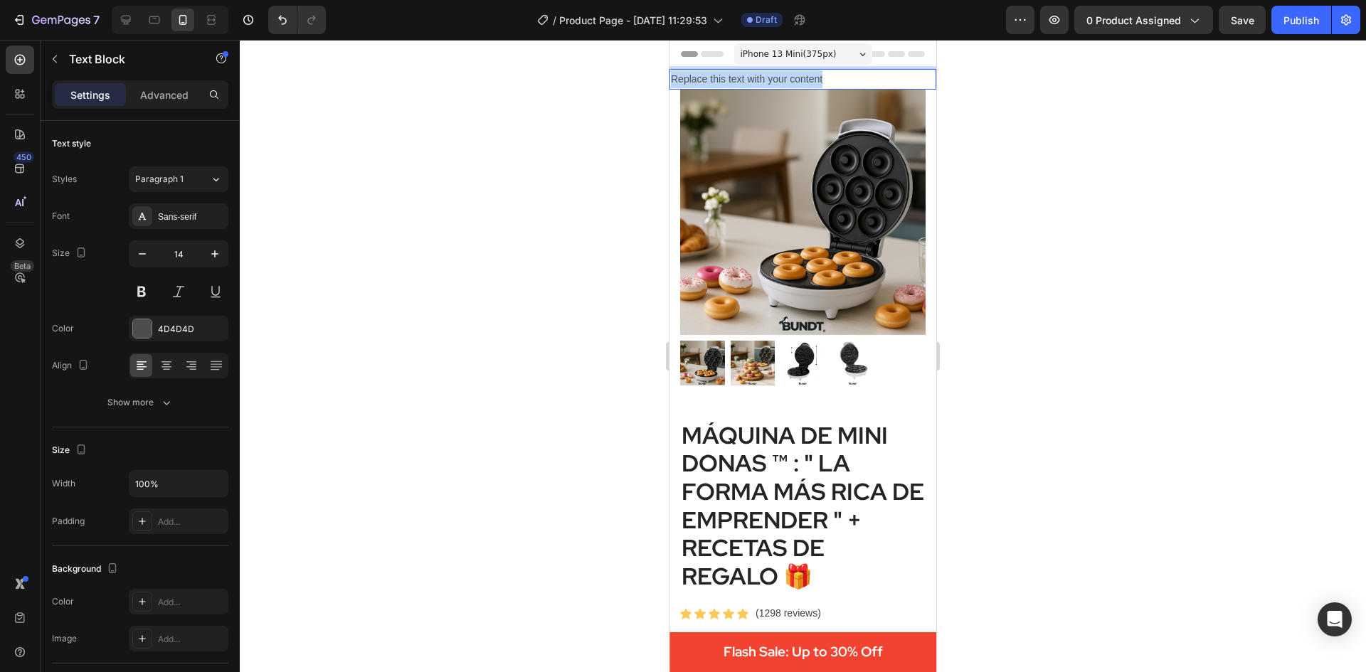
drag, startPoint x: 828, startPoint y: 77, endPoint x: 625, endPoint y: 75, distance: 202.7
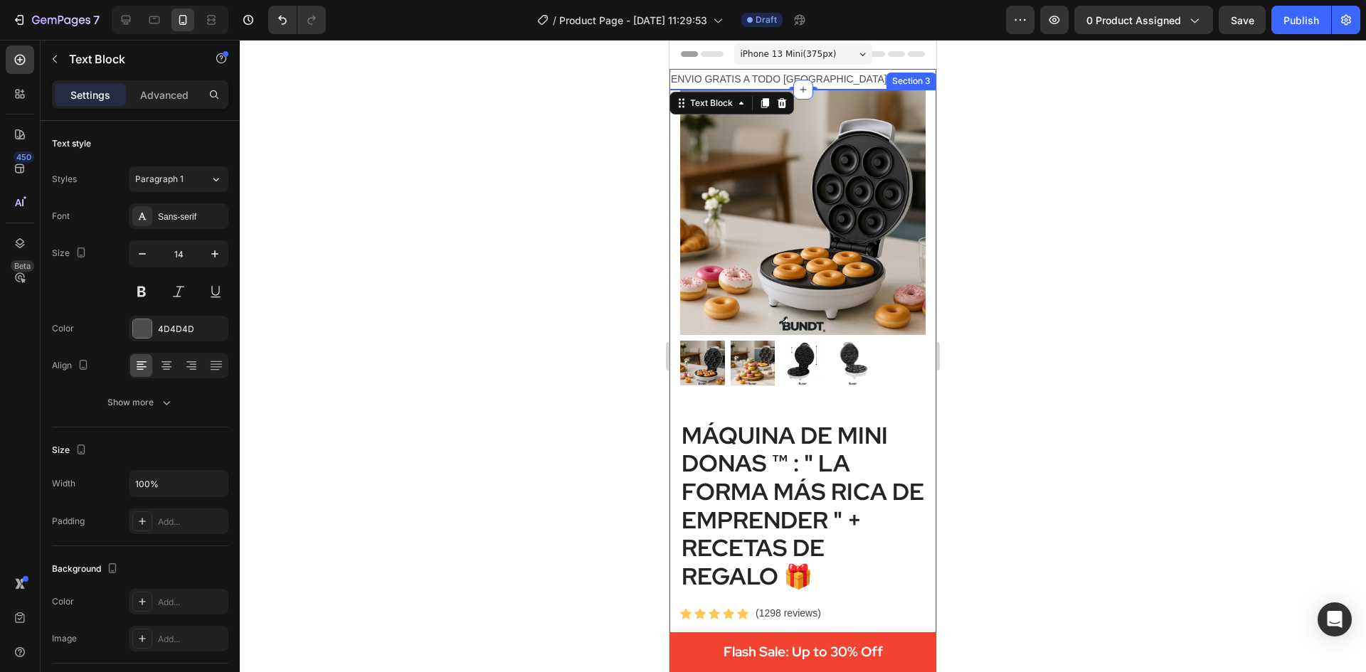
click at [1087, 187] on div at bounding box center [803, 356] width 1126 height 632
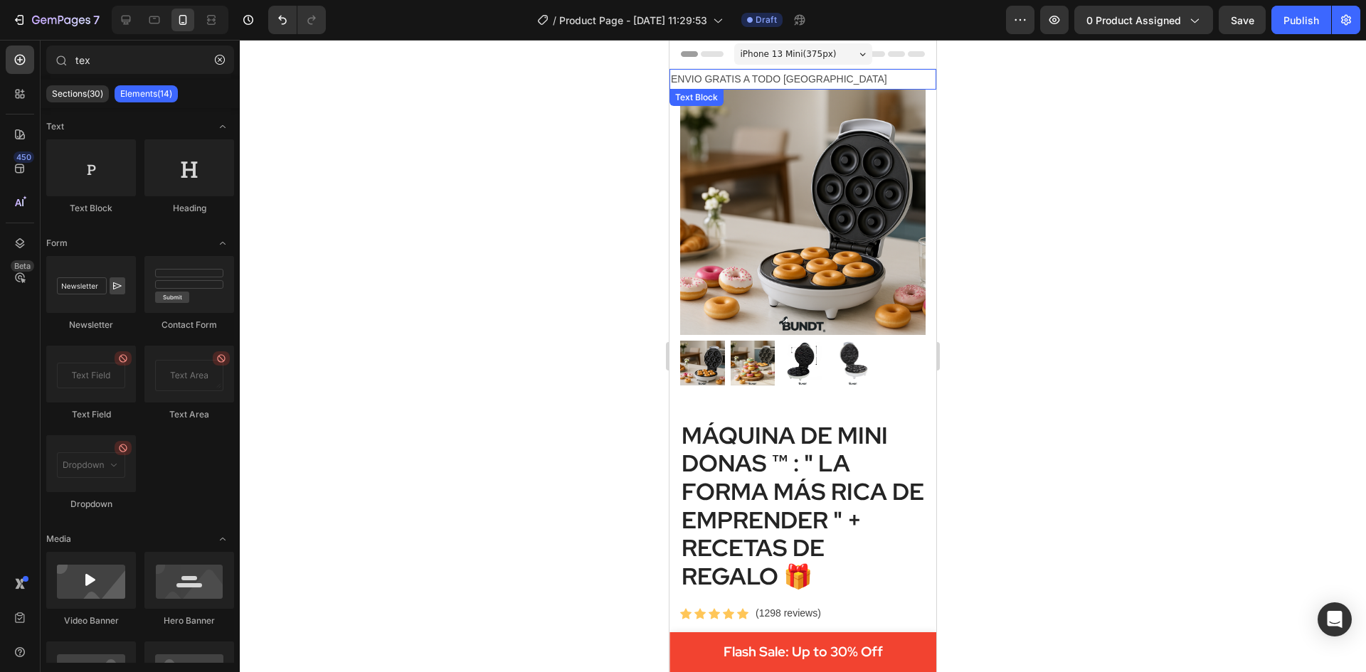
click at [826, 78] on p "ENVIO GRATIS A TODO CHILE" at bounding box center [803, 79] width 264 height 18
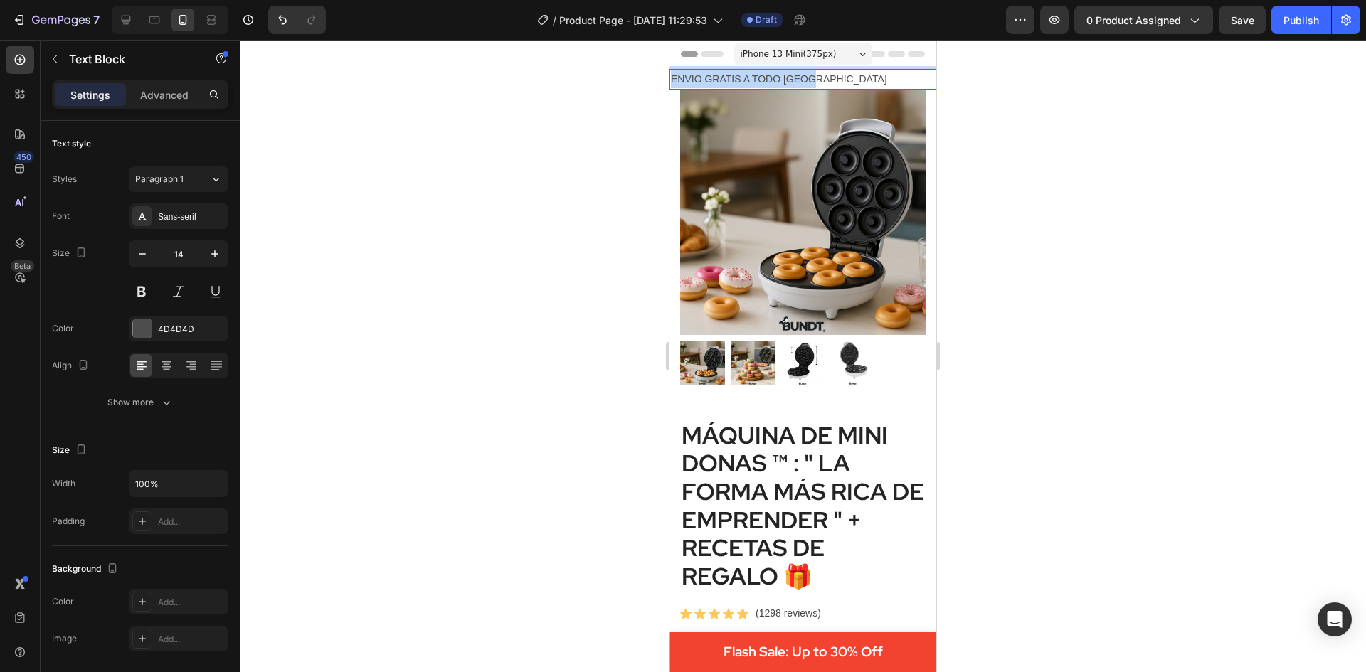
drag, startPoint x: 822, startPoint y: 78, endPoint x: 642, endPoint y: 75, distance: 180.0
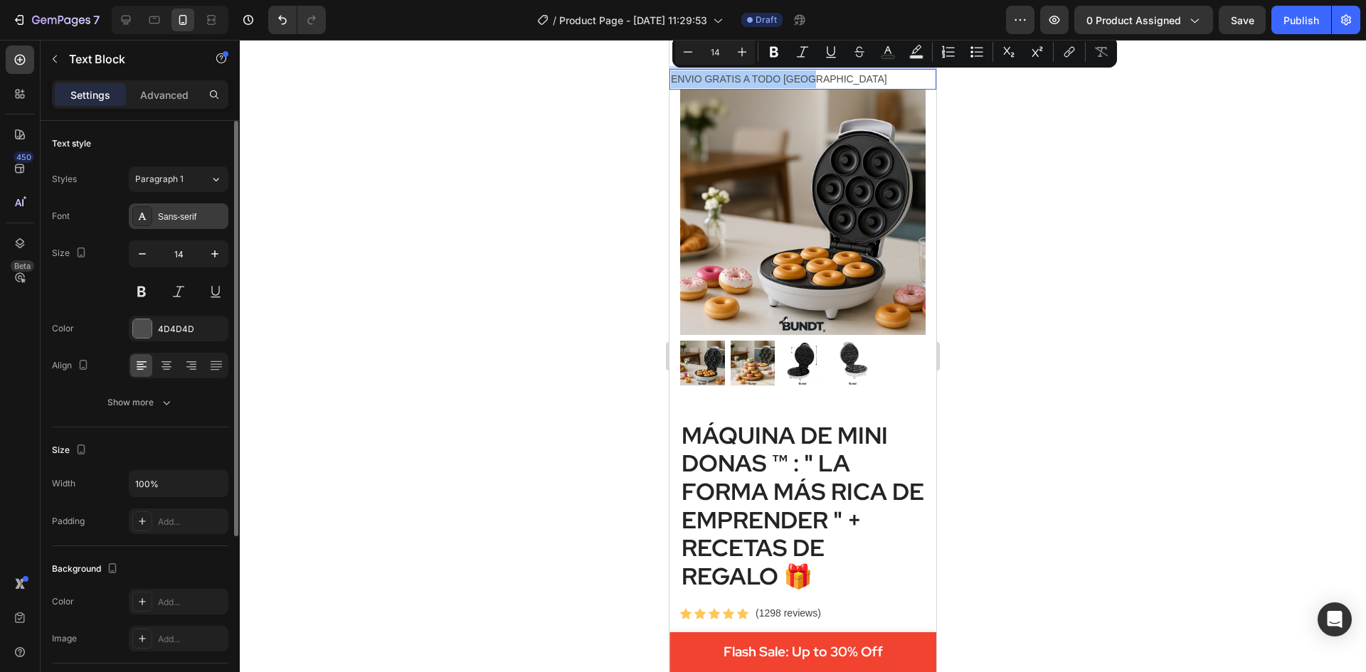
click at [188, 211] on div "Sans-serif" at bounding box center [191, 217] width 67 height 13
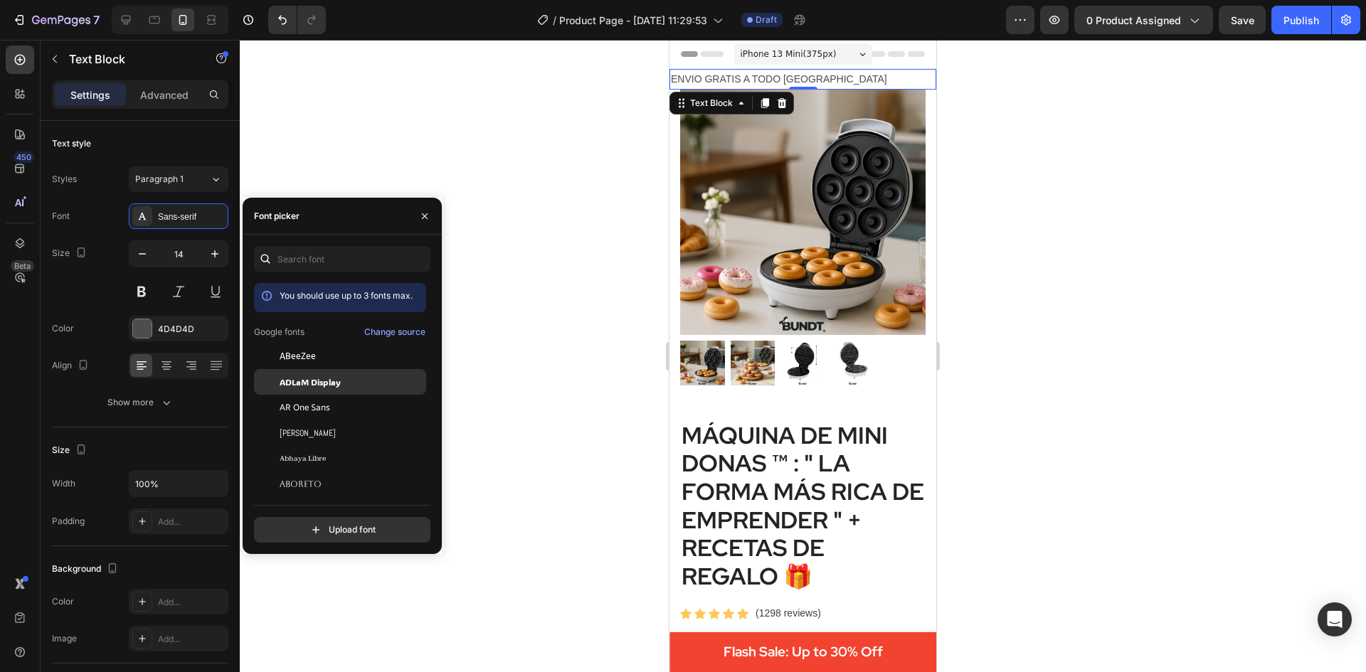
click at [328, 379] on span "ADLaM Display" at bounding box center [310, 382] width 61 height 13
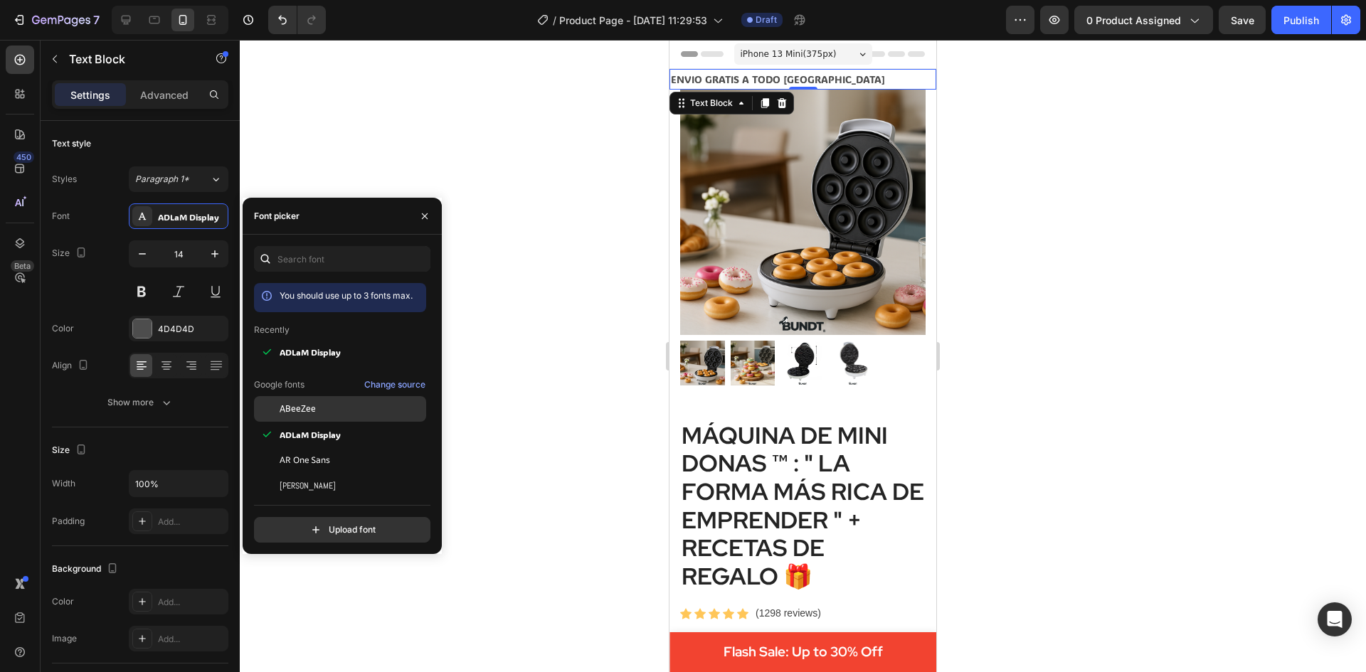
click at [333, 414] on div "ABeeZee" at bounding box center [352, 409] width 144 height 13
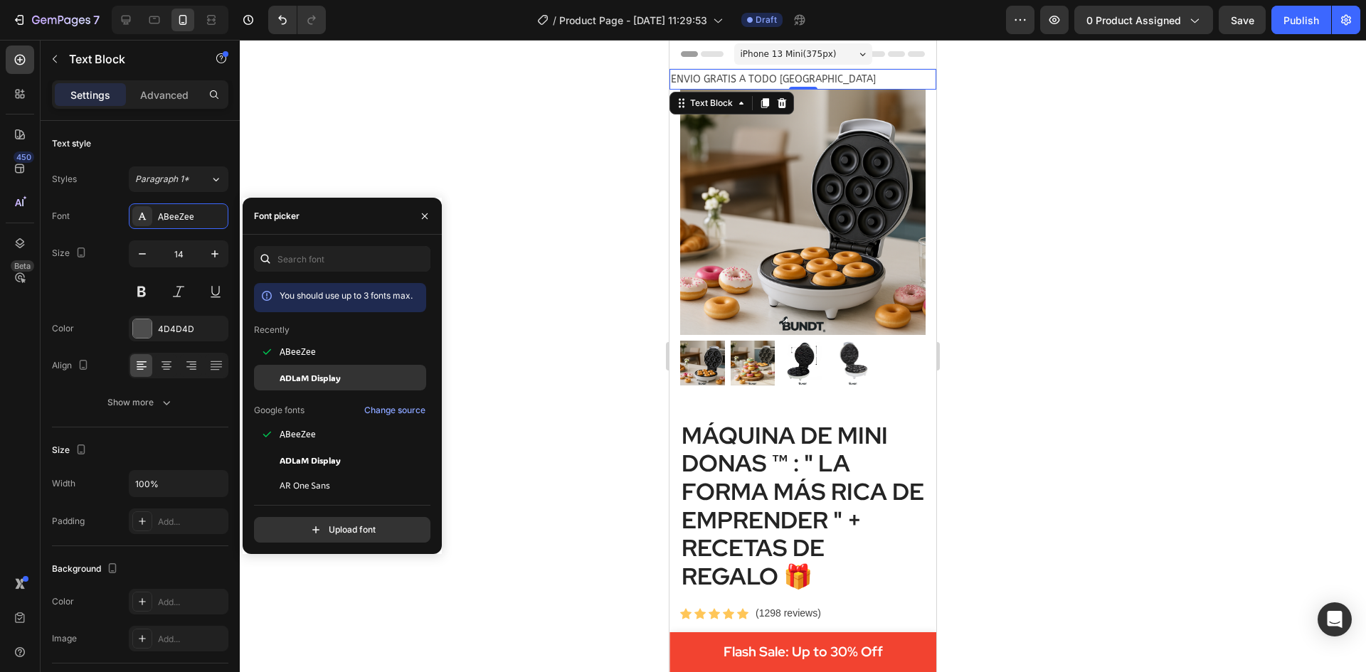
click at [331, 377] on span "ADLaM Display" at bounding box center [310, 377] width 61 height 13
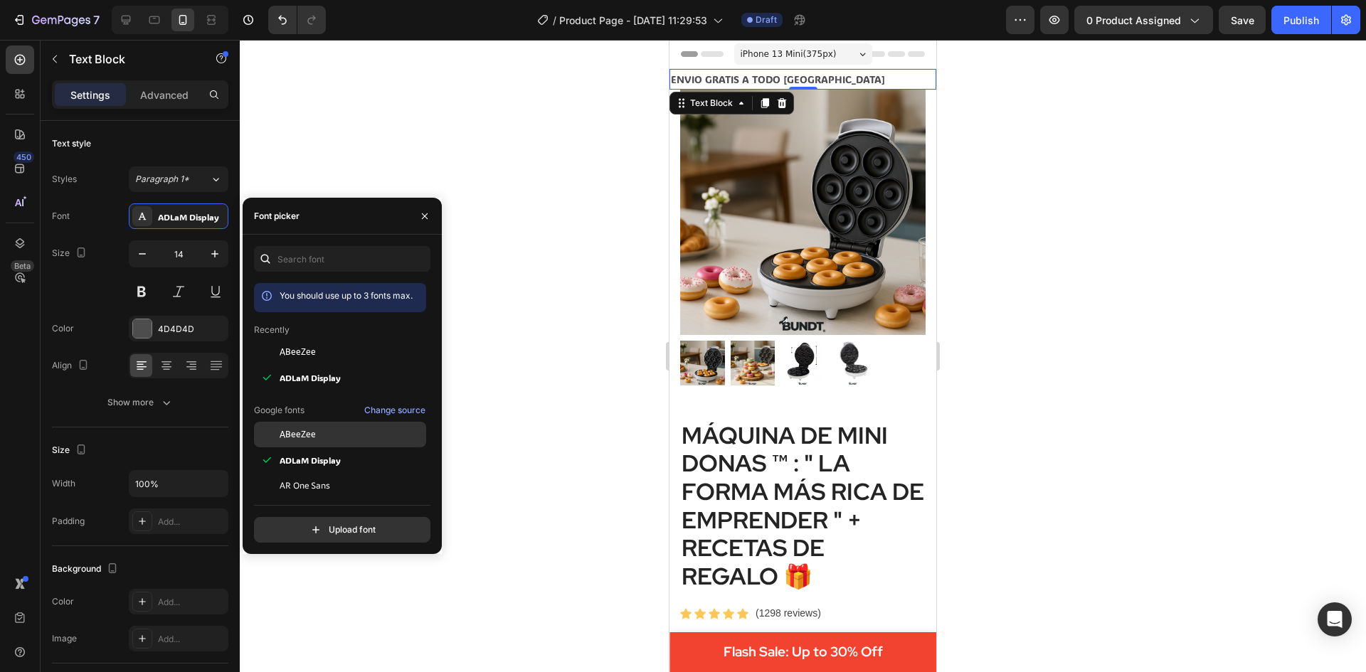
click at [304, 431] on span "ABeeZee" at bounding box center [298, 434] width 36 height 13
click at [312, 466] on span "ADLaM Display" at bounding box center [310, 460] width 61 height 13
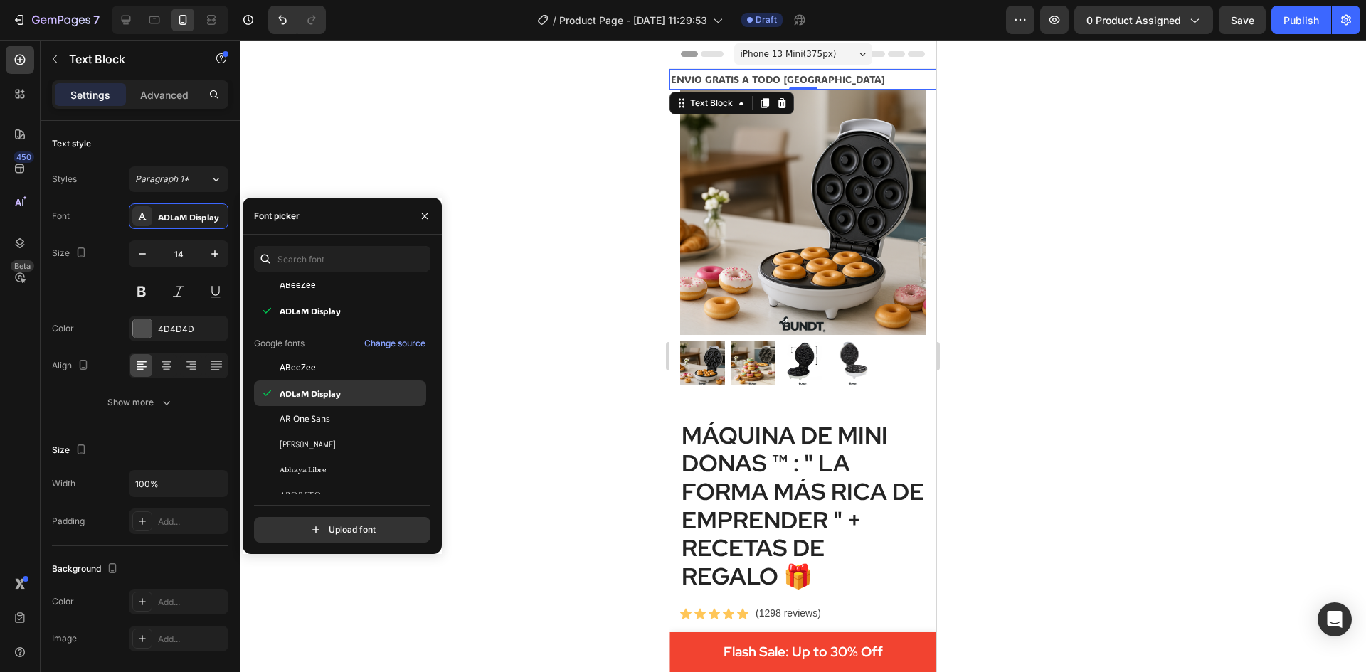
scroll to position [71, 0]
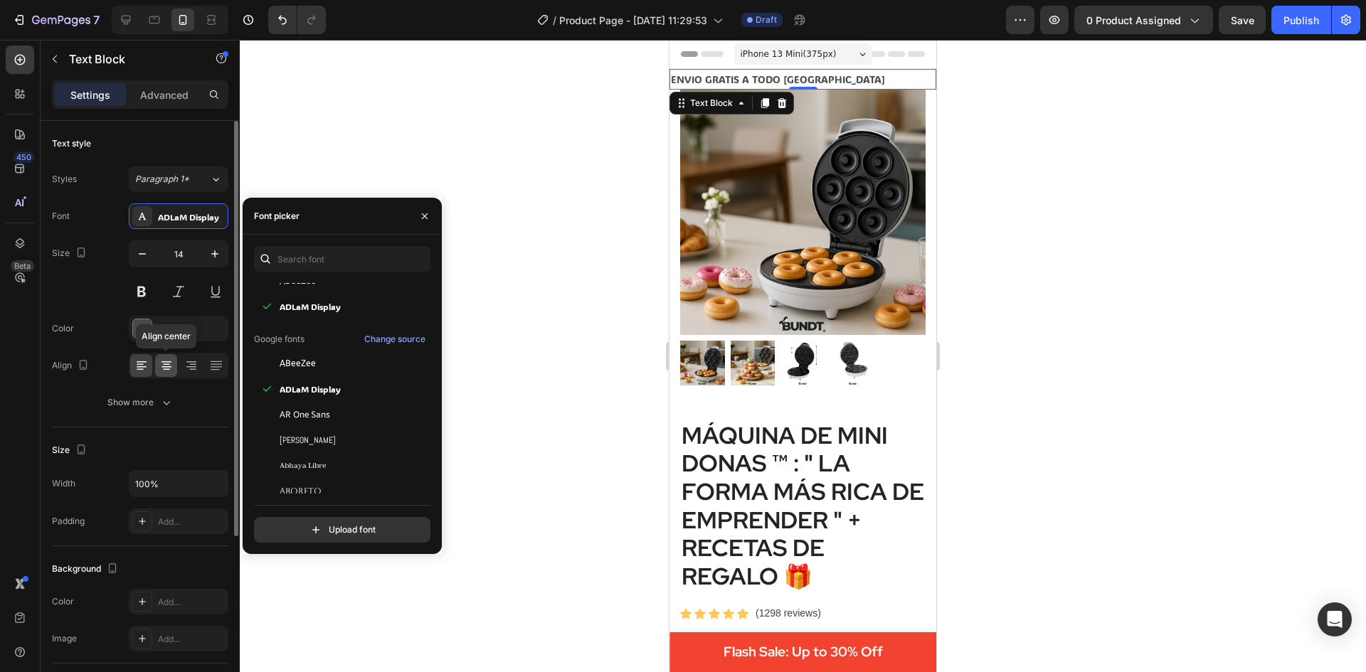
click at [170, 364] on icon at bounding box center [166, 366] width 14 height 14
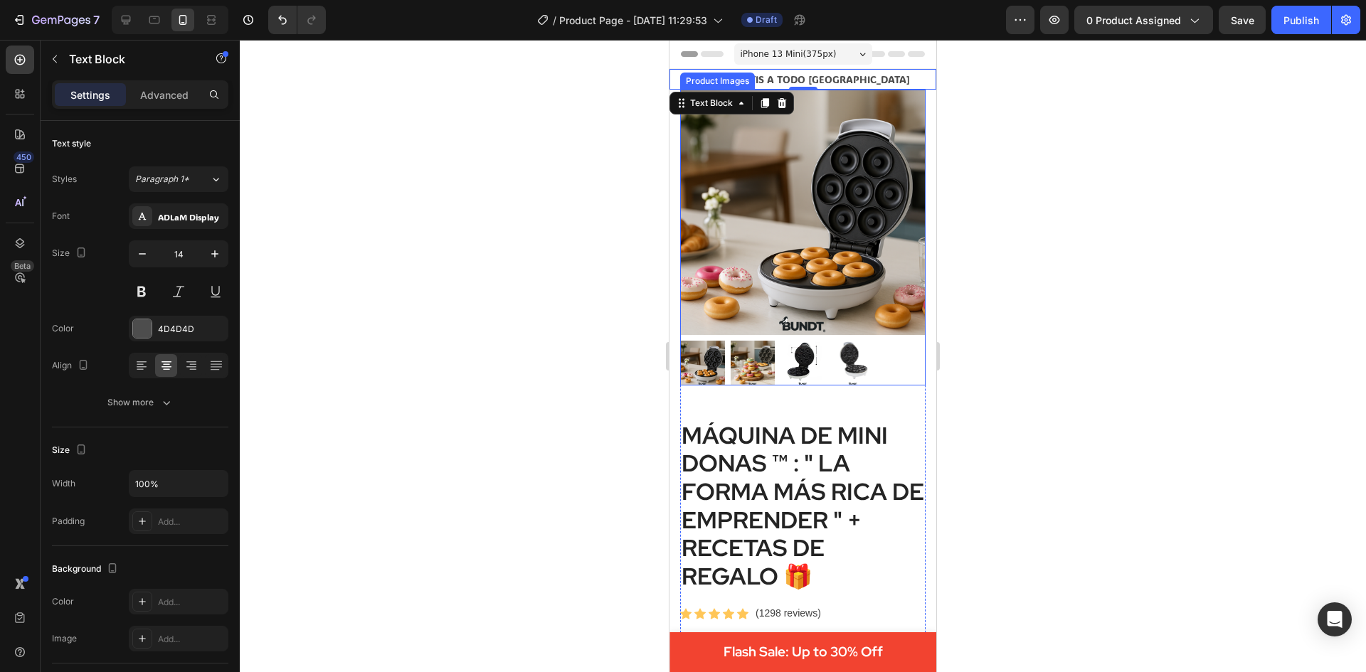
click at [627, 209] on div at bounding box center [803, 356] width 1126 height 632
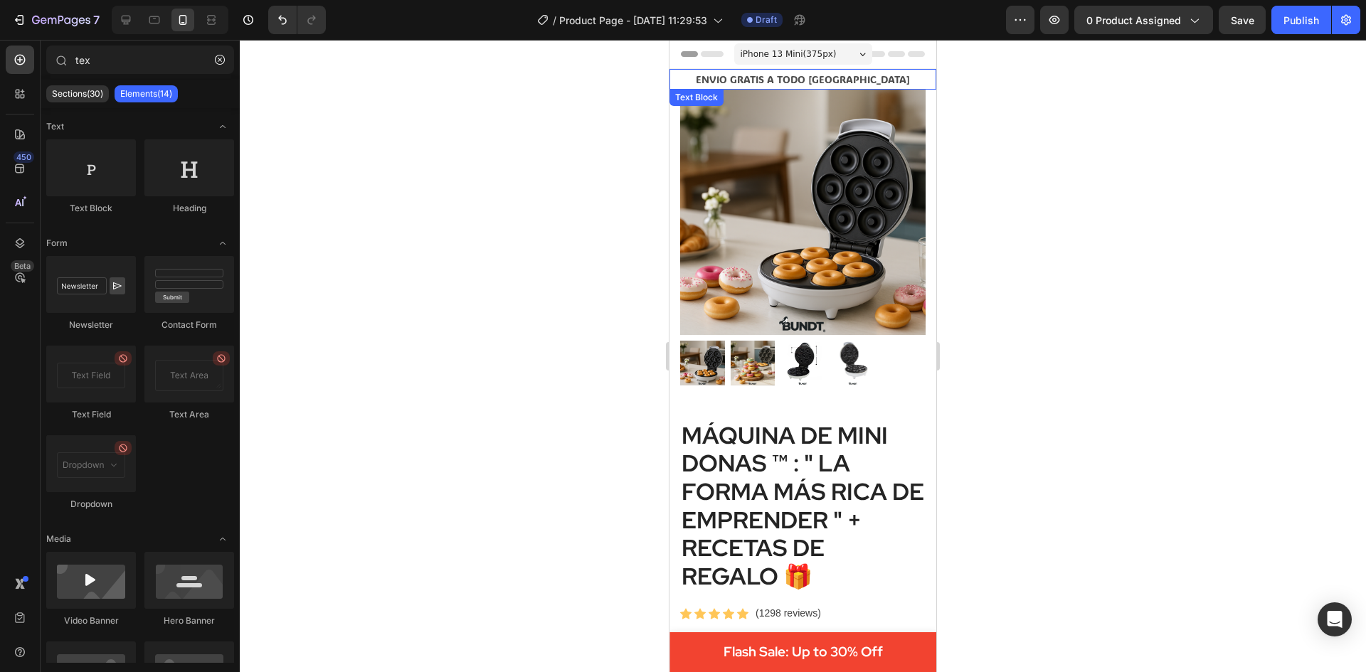
click at [679, 78] on p "ENVIO GRATIS A TODO CHILE" at bounding box center [803, 79] width 264 height 18
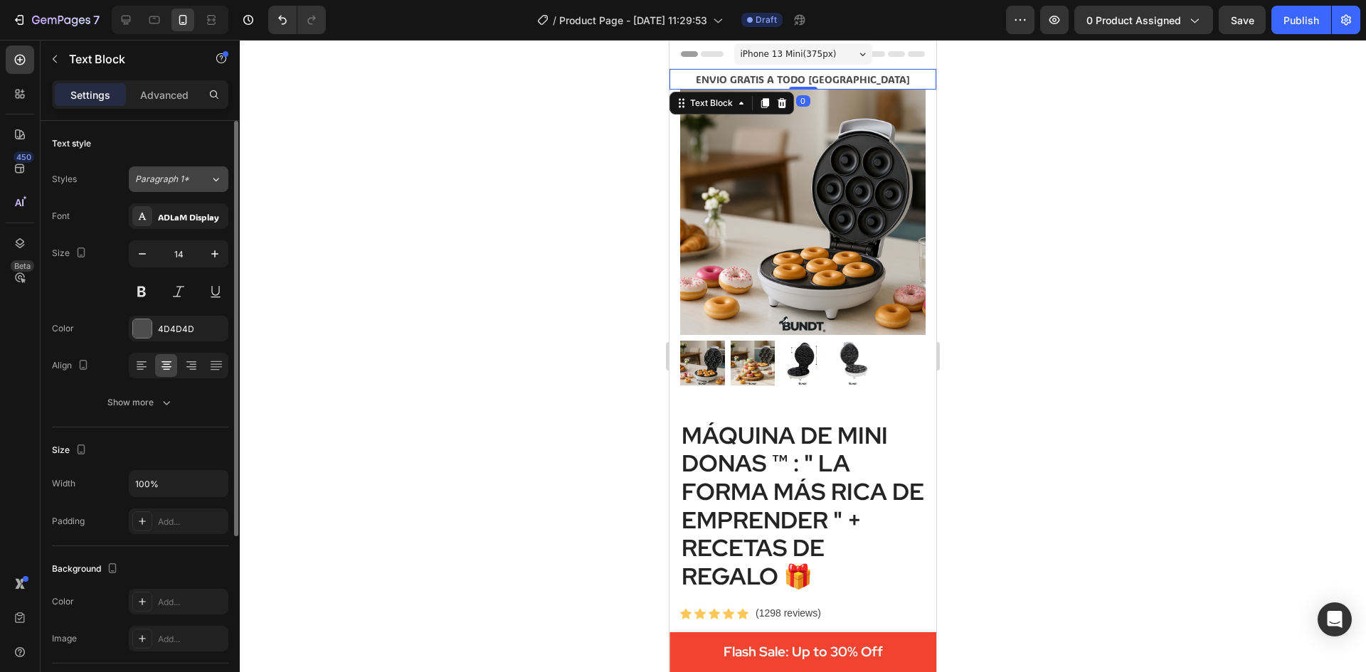
click at [197, 171] on button "Paragraph 1*" at bounding box center [179, 179] width 100 height 26
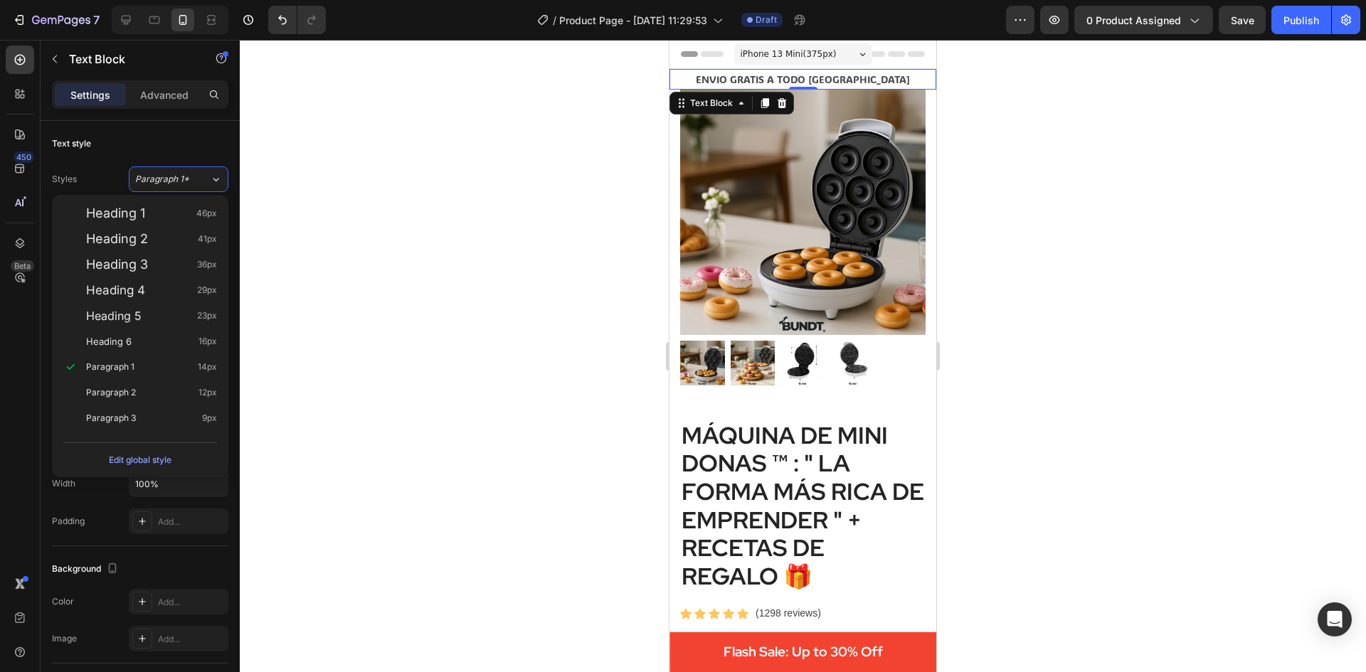
click at [316, 437] on div at bounding box center [803, 356] width 1126 height 632
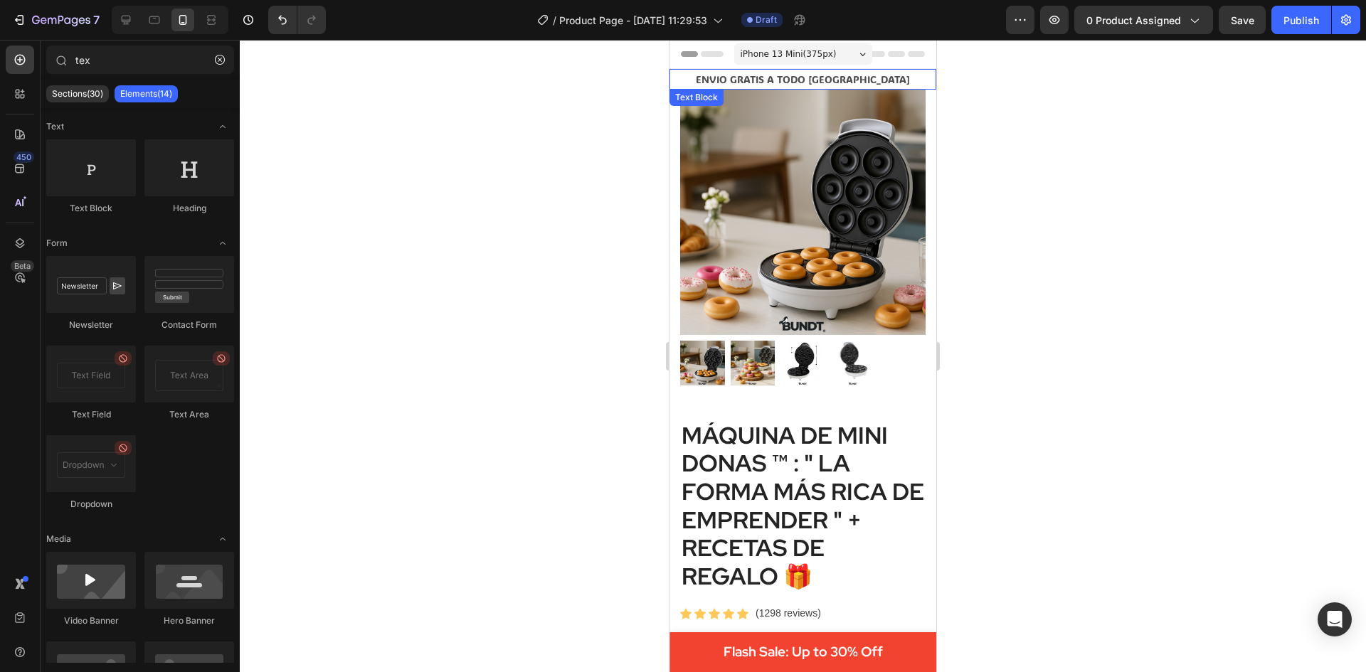
click at [771, 73] on p "ENVIO GRATIS A TODO CHILE" at bounding box center [803, 79] width 264 height 18
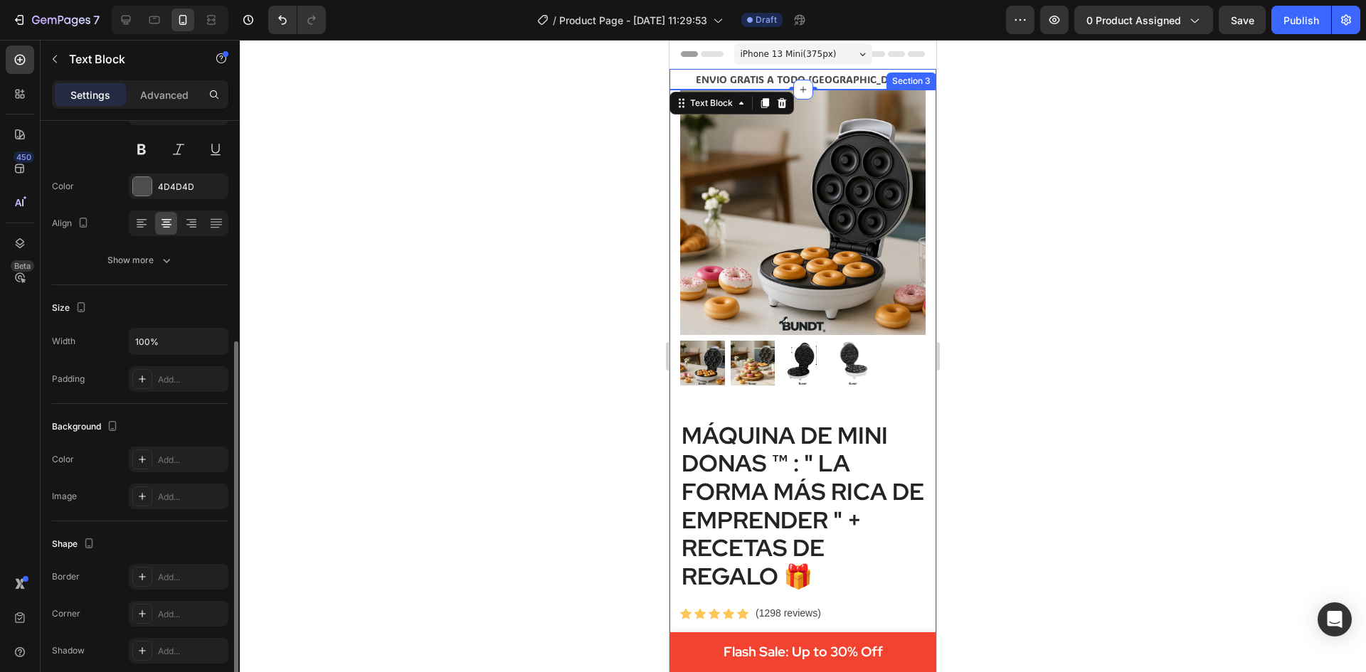
scroll to position [251, 0]
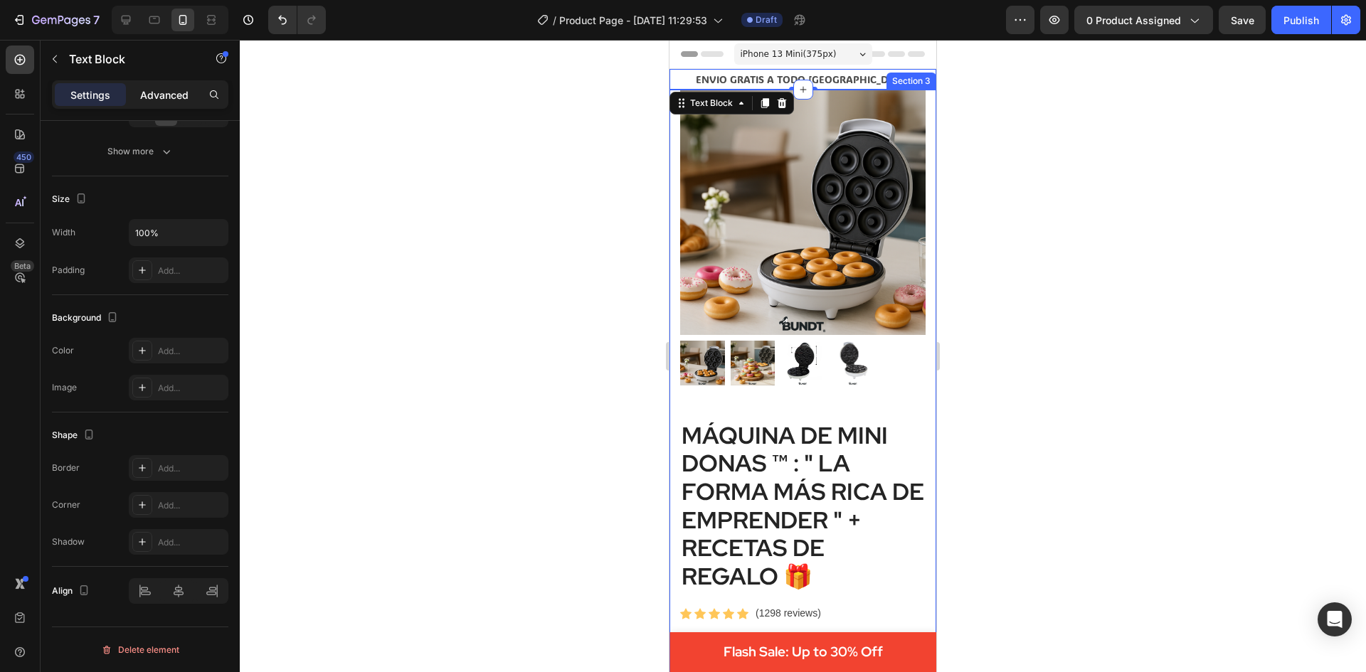
click at [152, 88] on p "Advanced" at bounding box center [164, 94] width 48 height 15
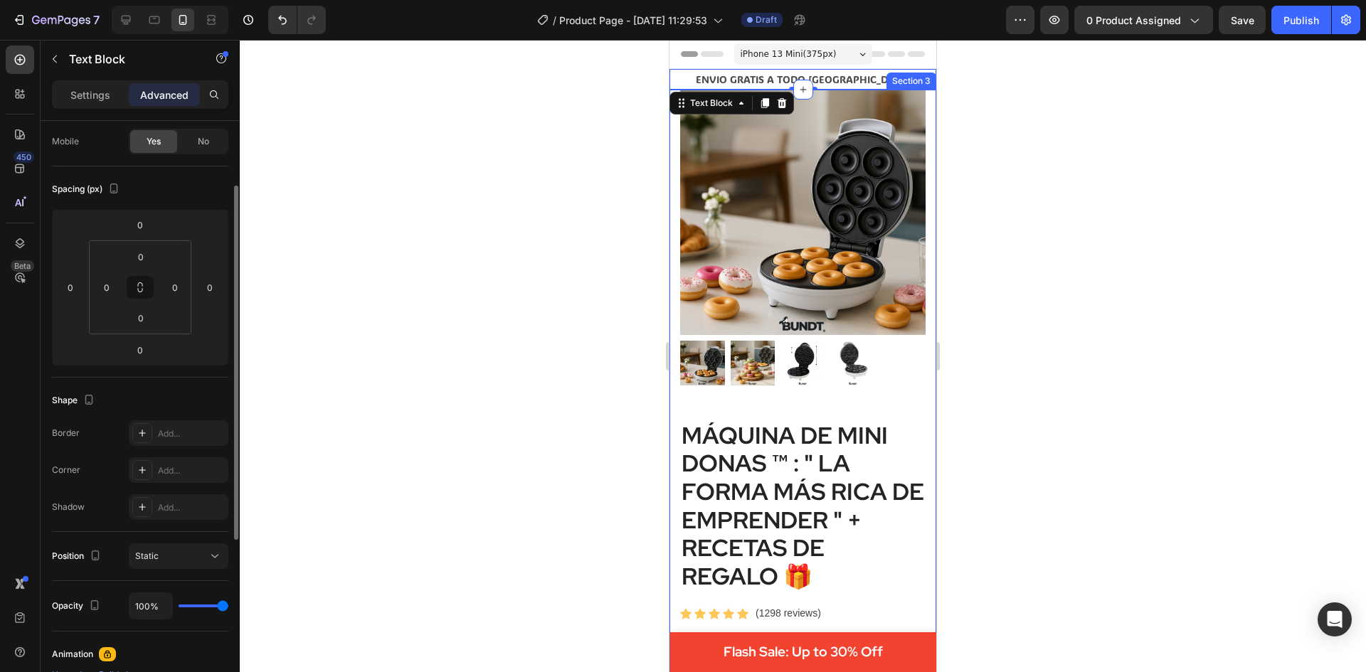
scroll to position [0, 0]
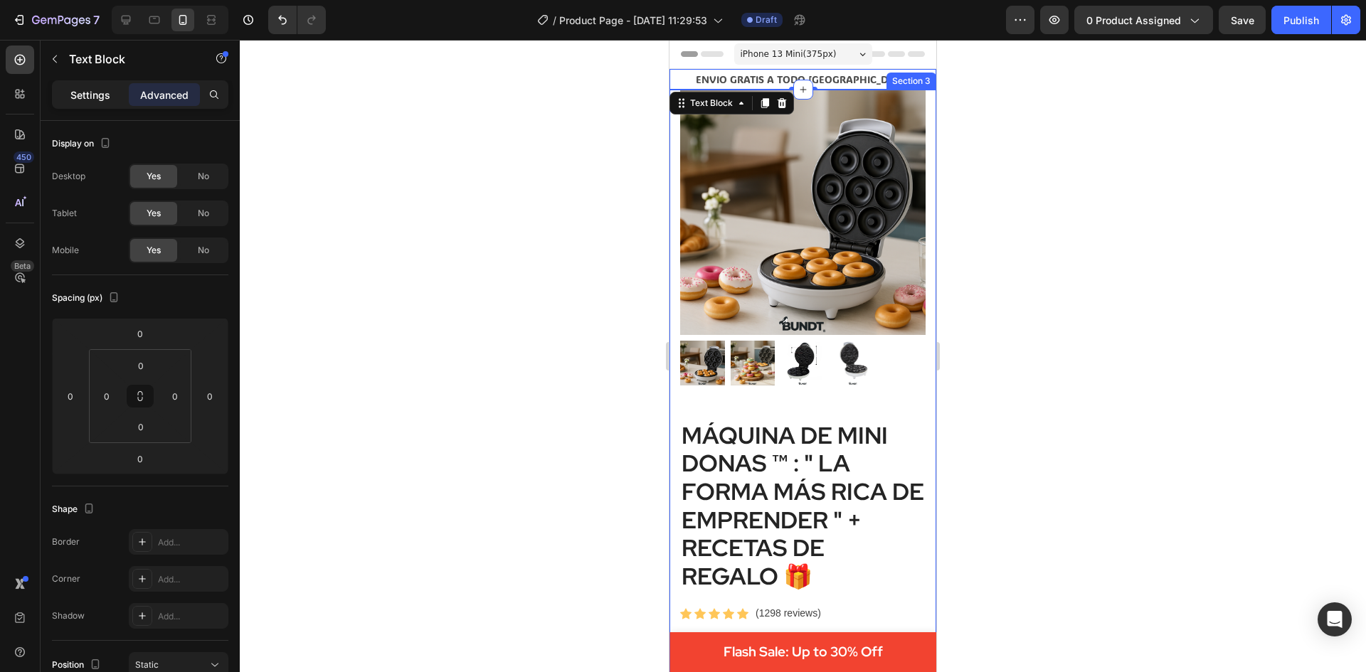
click at [113, 102] on div "Settings" at bounding box center [90, 94] width 71 height 23
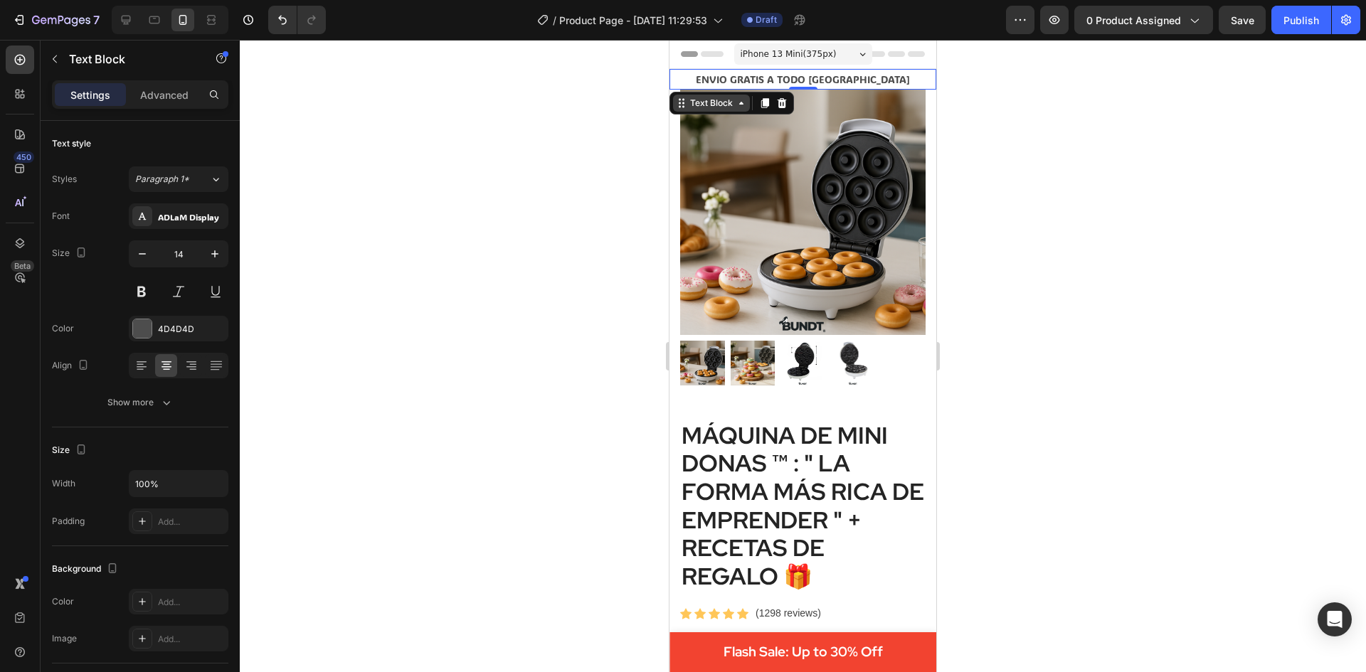
click at [739, 111] on div "Text Block" at bounding box center [711, 103] width 77 height 17
click at [694, 80] on div "Section" at bounding box center [694, 78] width 36 height 9
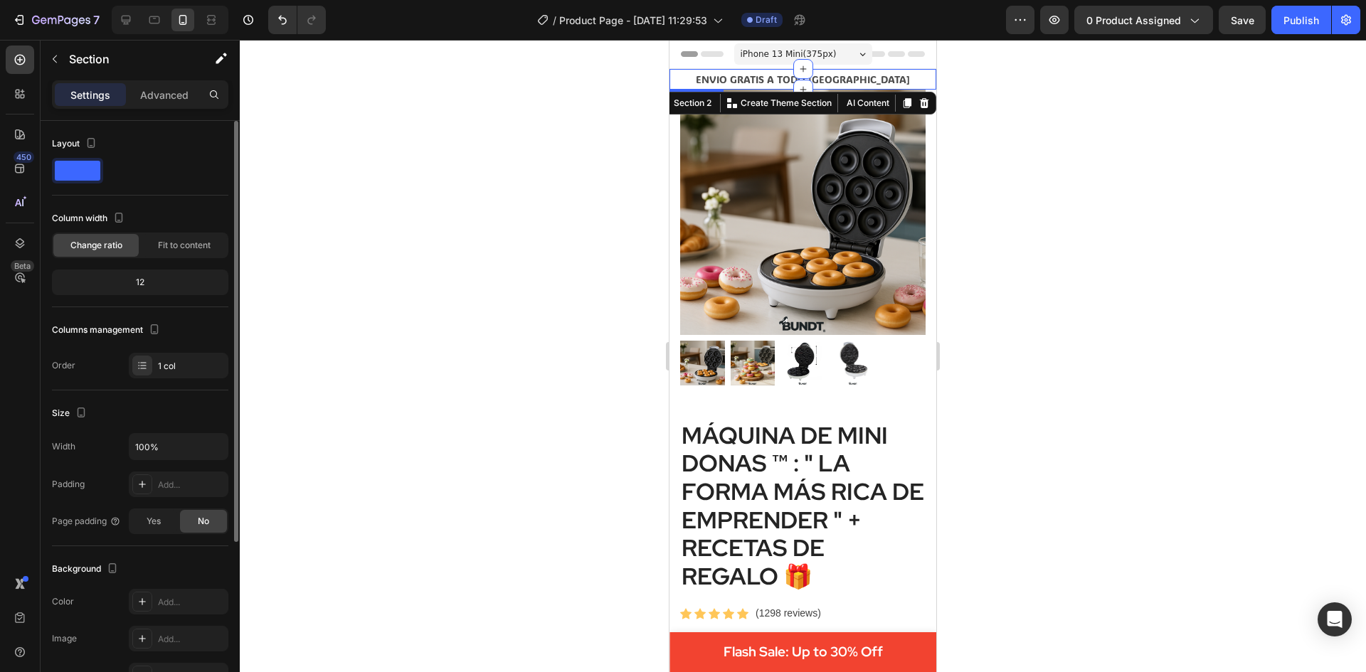
click at [83, 159] on div at bounding box center [77, 171] width 51 height 26
click at [95, 175] on span at bounding box center [78, 171] width 46 height 20
click at [97, 170] on span at bounding box center [78, 171] width 46 height 20
click at [148, 612] on div "Add..." at bounding box center [179, 602] width 100 height 26
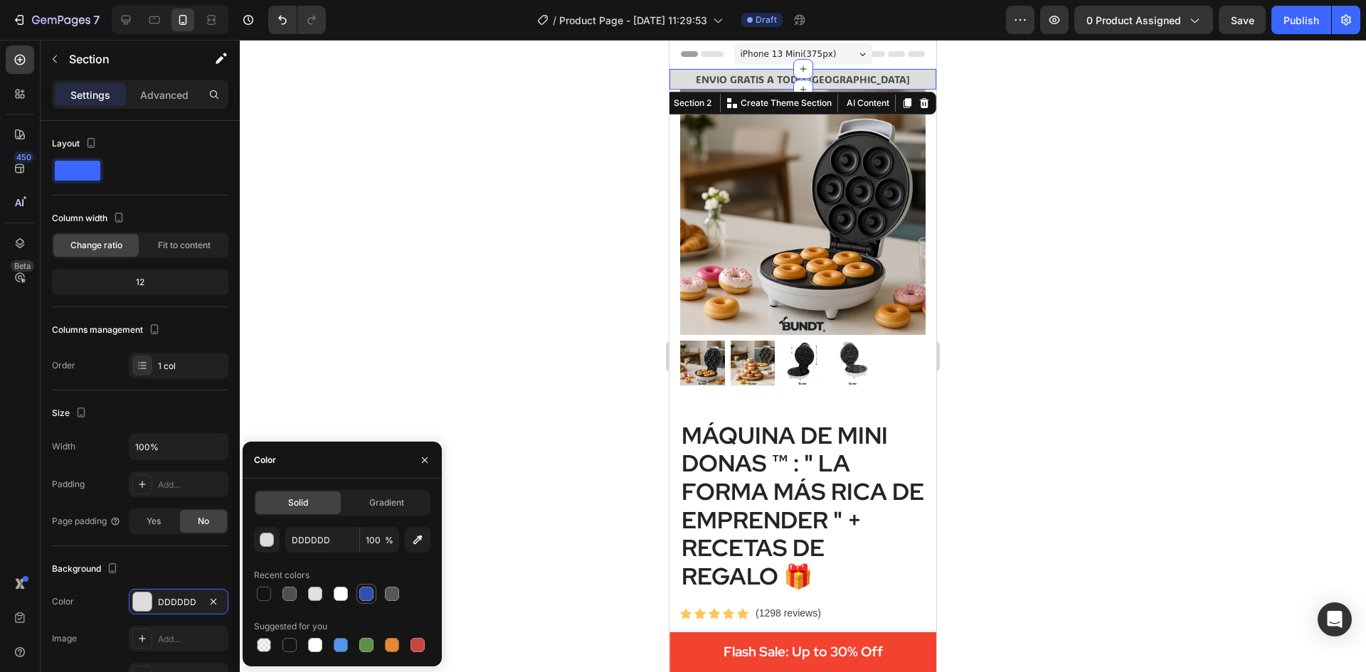
click at [364, 594] on div at bounding box center [366, 594] width 14 height 14
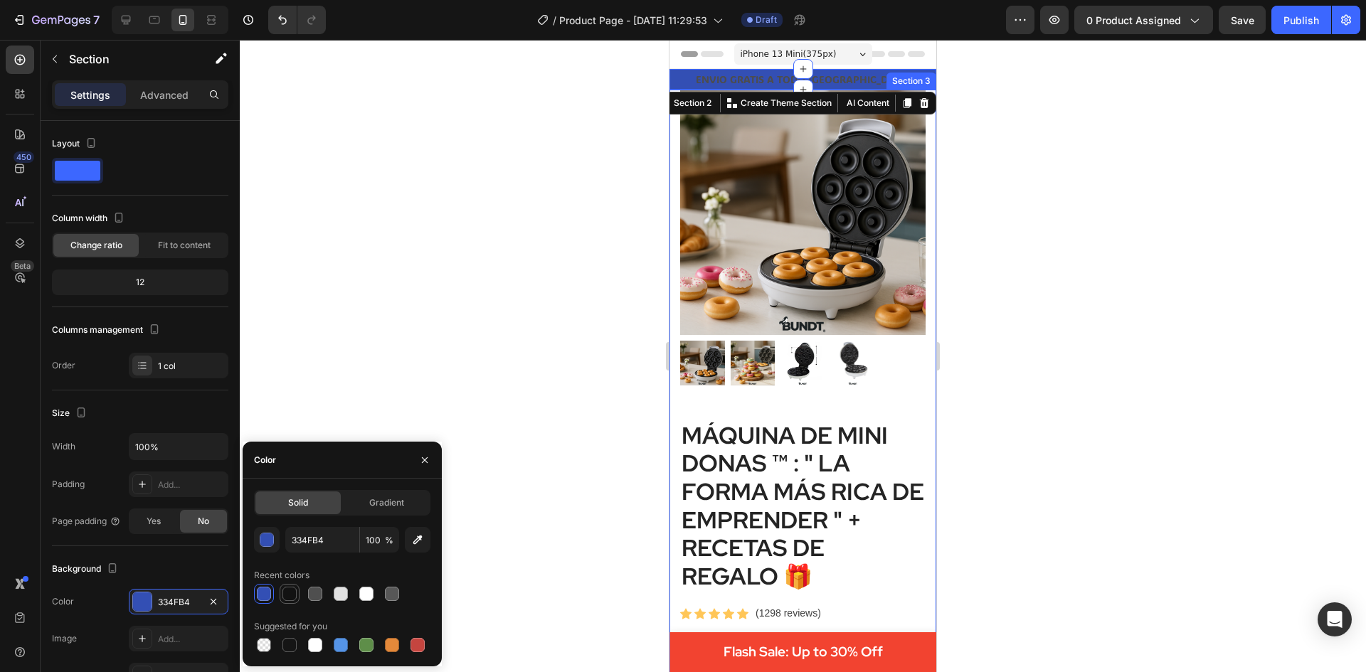
click at [292, 594] on div at bounding box center [289, 594] width 14 height 14
type input "121212"
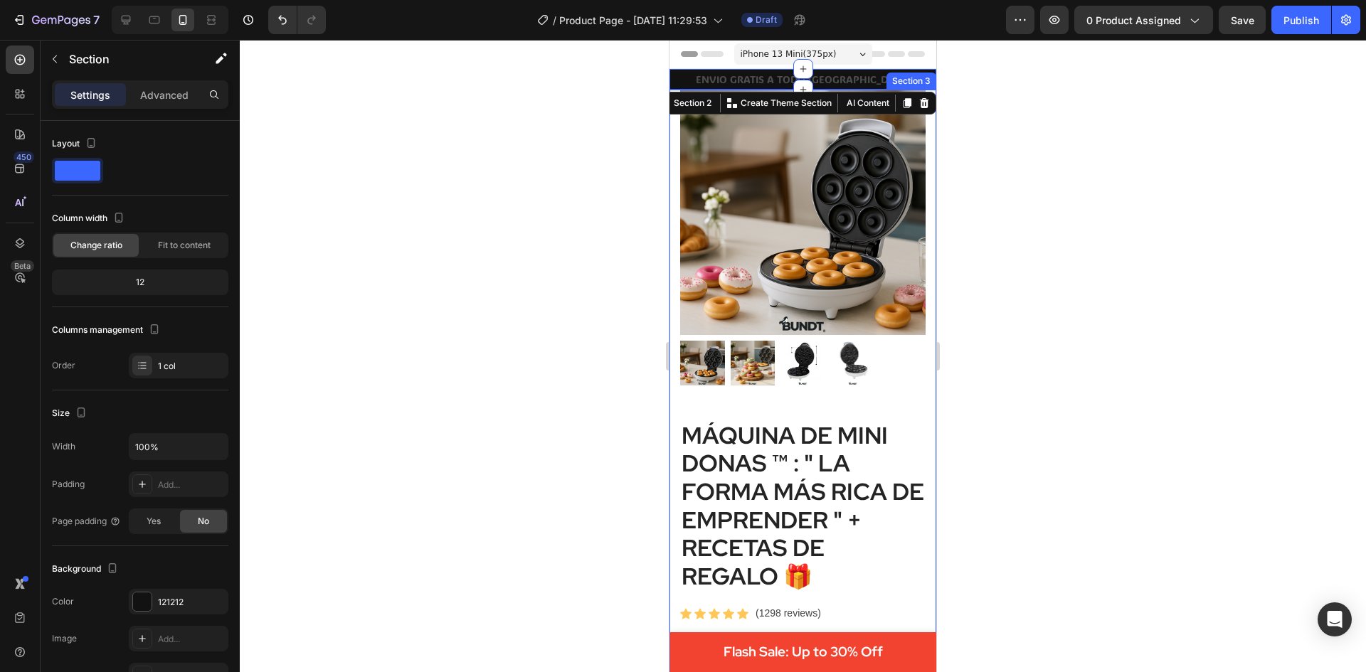
click at [557, 431] on div at bounding box center [803, 356] width 1126 height 632
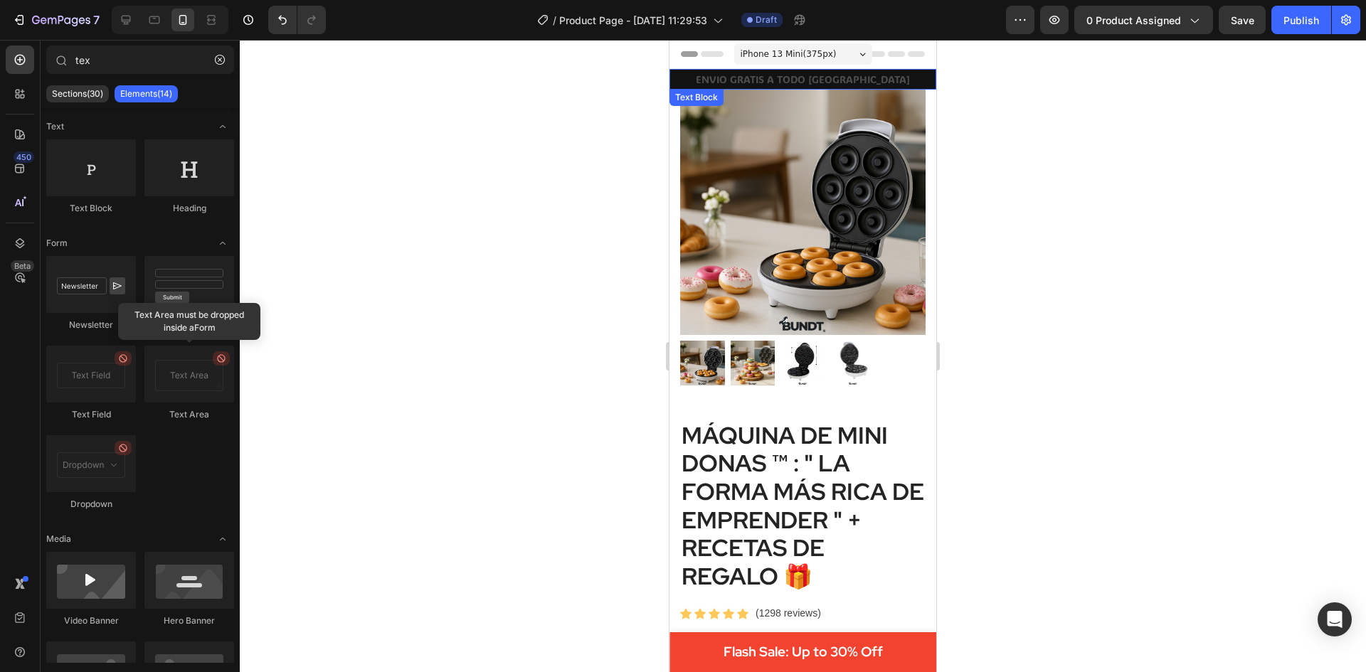
click at [760, 75] on p "ENVIO GRATIS A TODO CHILE" at bounding box center [803, 79] width 264 height 18
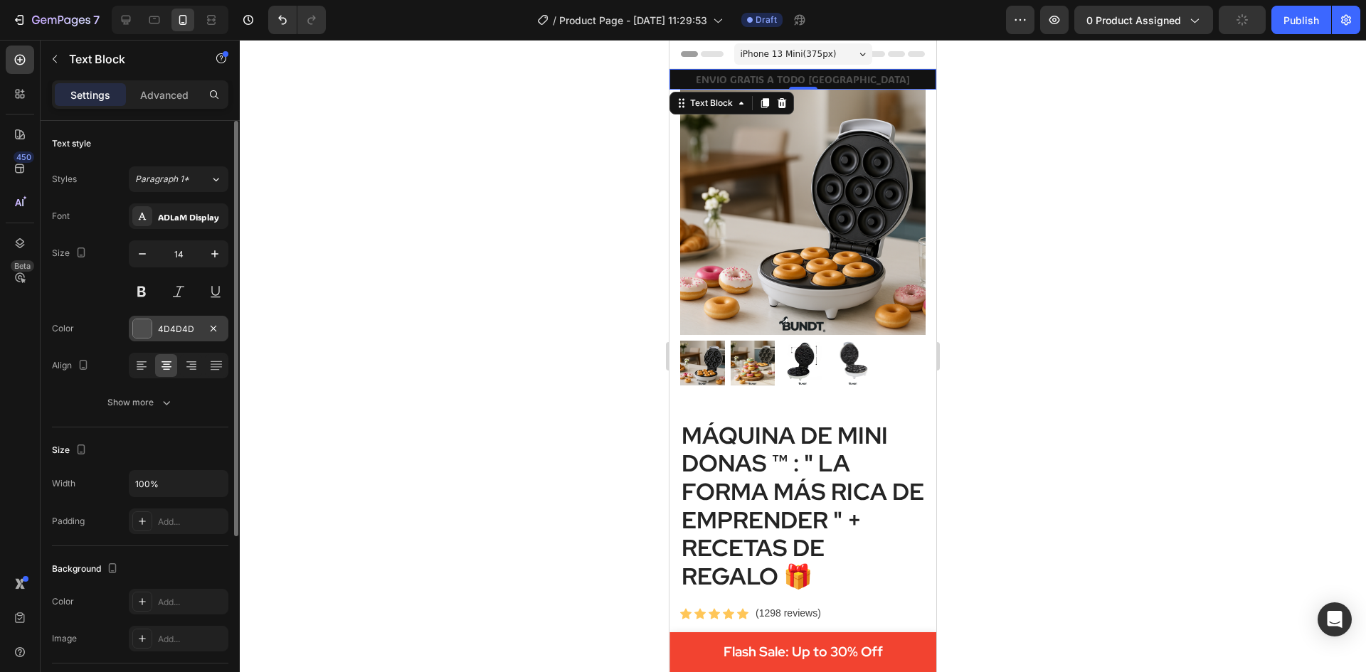
click at [144, 330] on div at bounding box center [142, 328] width 18 height 18
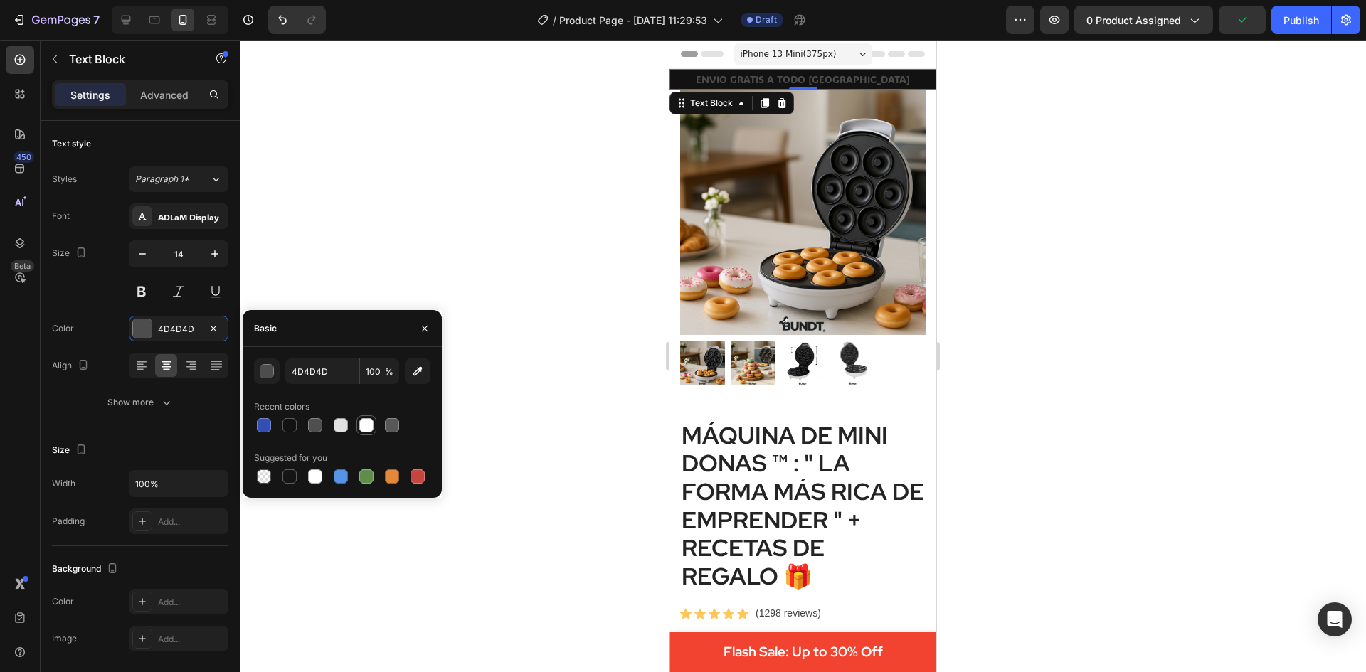
click at [367, 425] on div at bounding box center [366, 425] width 14 height 14
type input "FFFFFF"
click at [548, 329] on div at bounding box center [803, 356] width 1126 height 632
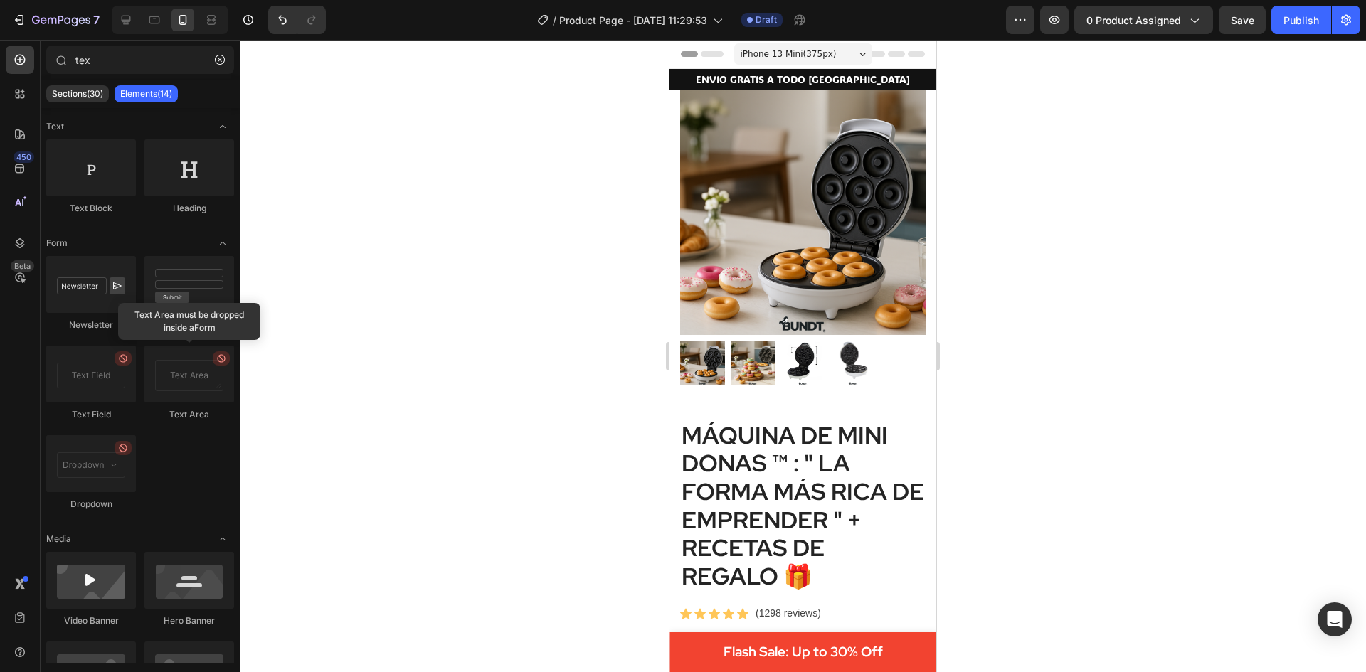
click at [548, 329] on div at bounding box center [803, 356] width 1126 height 632
click at [80, 96] on p "Sections(30)" at bounding box center [77, 93] width 51 height 11
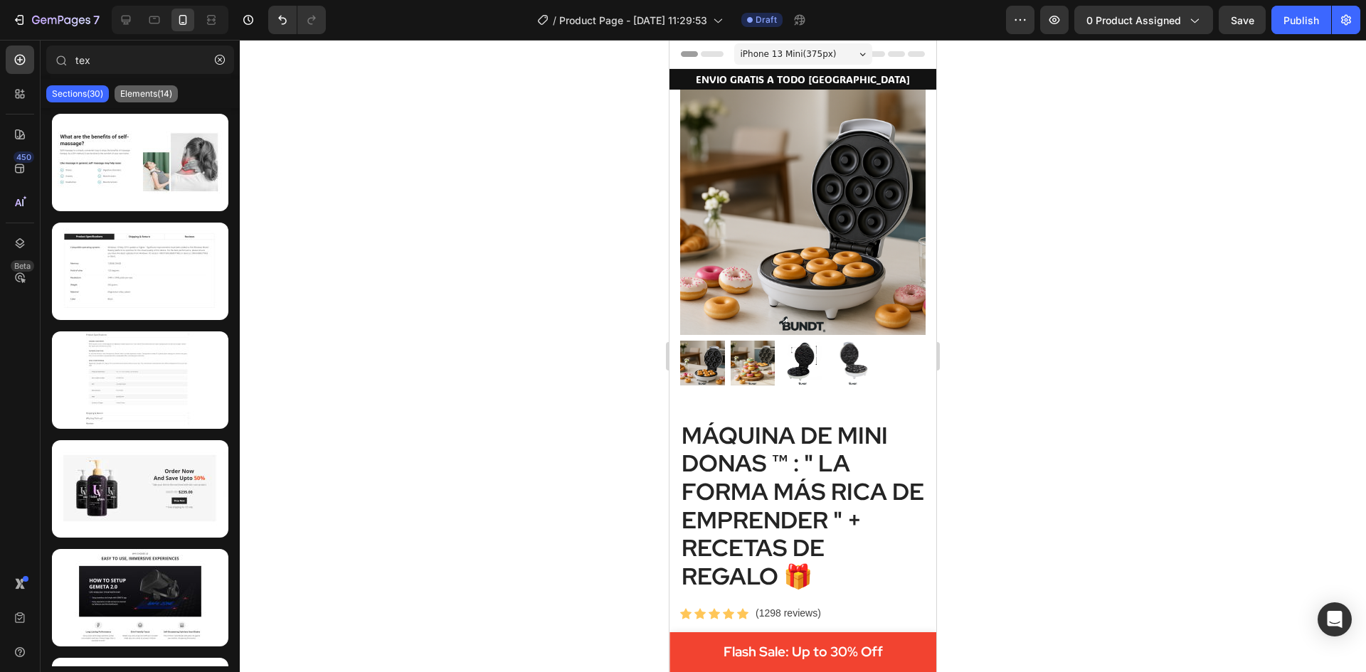
click at [120, 88] on div "Elements(14)" at bounding box center [146, 93] width 63 height 17
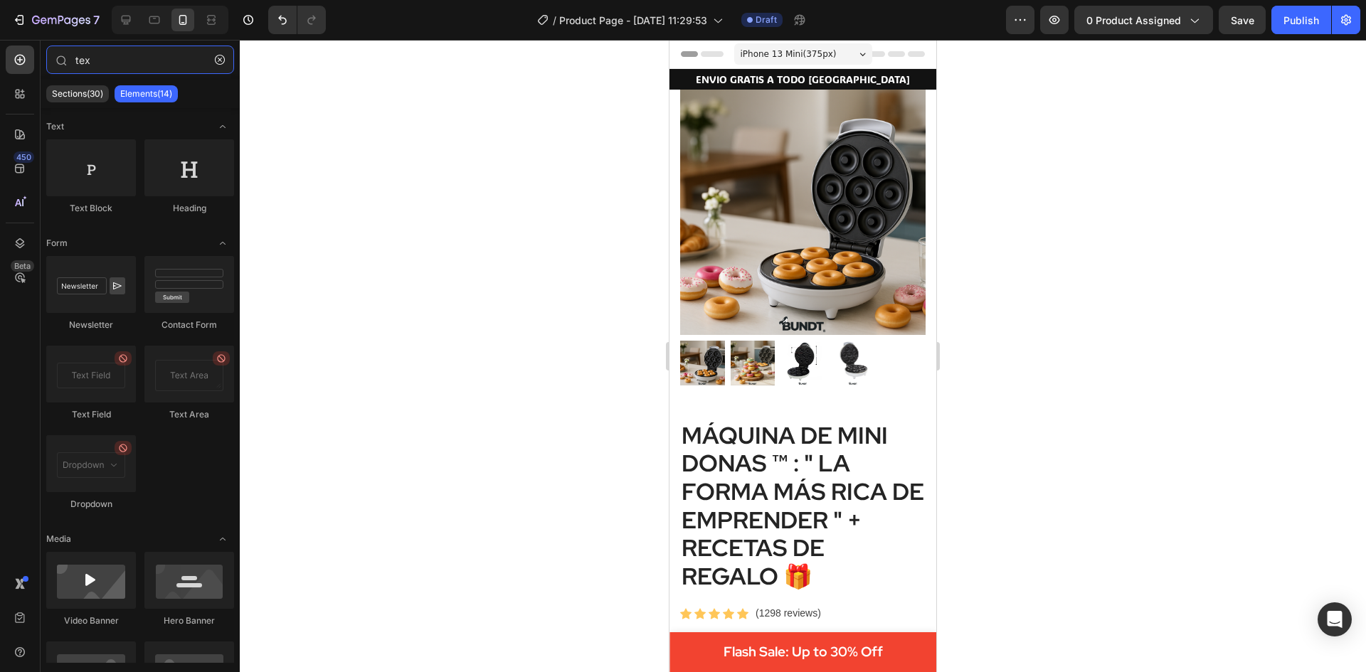
drag, startPoint x: 120, startPoint y: 56, endPoint x: -1, endPoint y: 54, distance: 120.9
click at [0, 0] on html "7 / Product Page - Aug 20, 11:29:53 Draft Preview 0 product assigned Save Publi…" at bounding box center [683, 0] width 1366 height 0
click at [224, 62] on icon "button" at bounding box center [220, 60] width 10 height 10
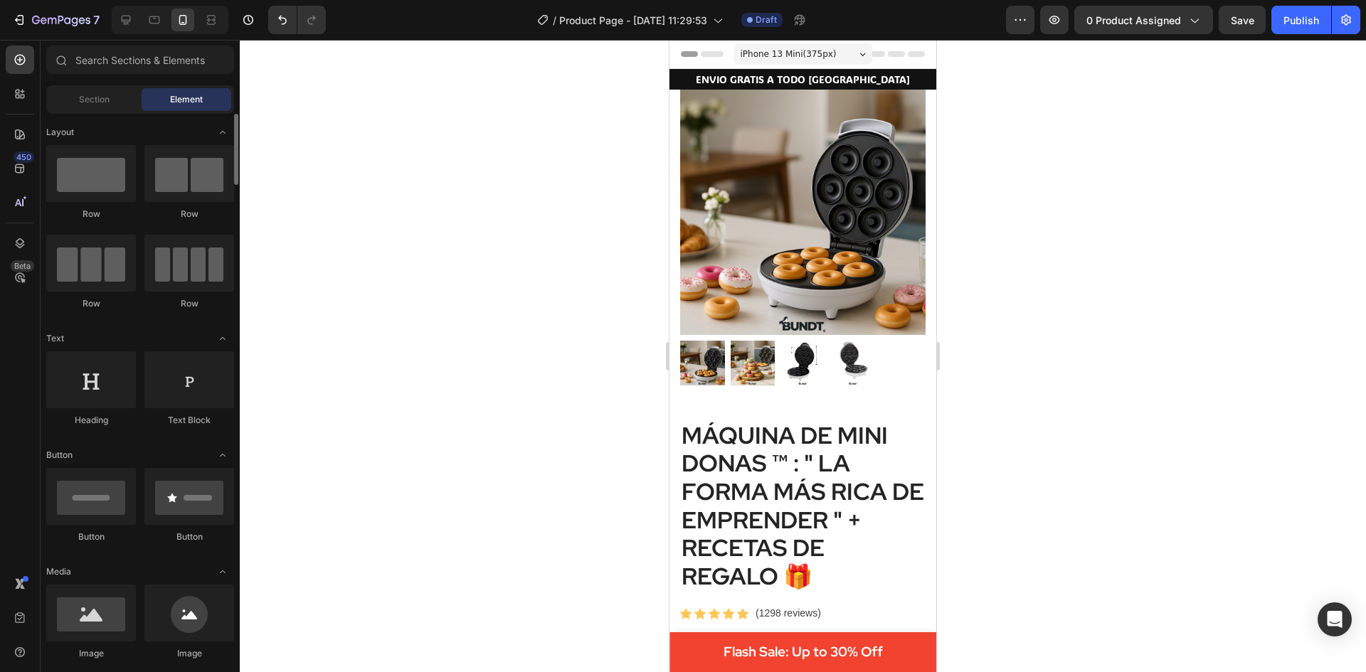
scroll to position [71, 0]
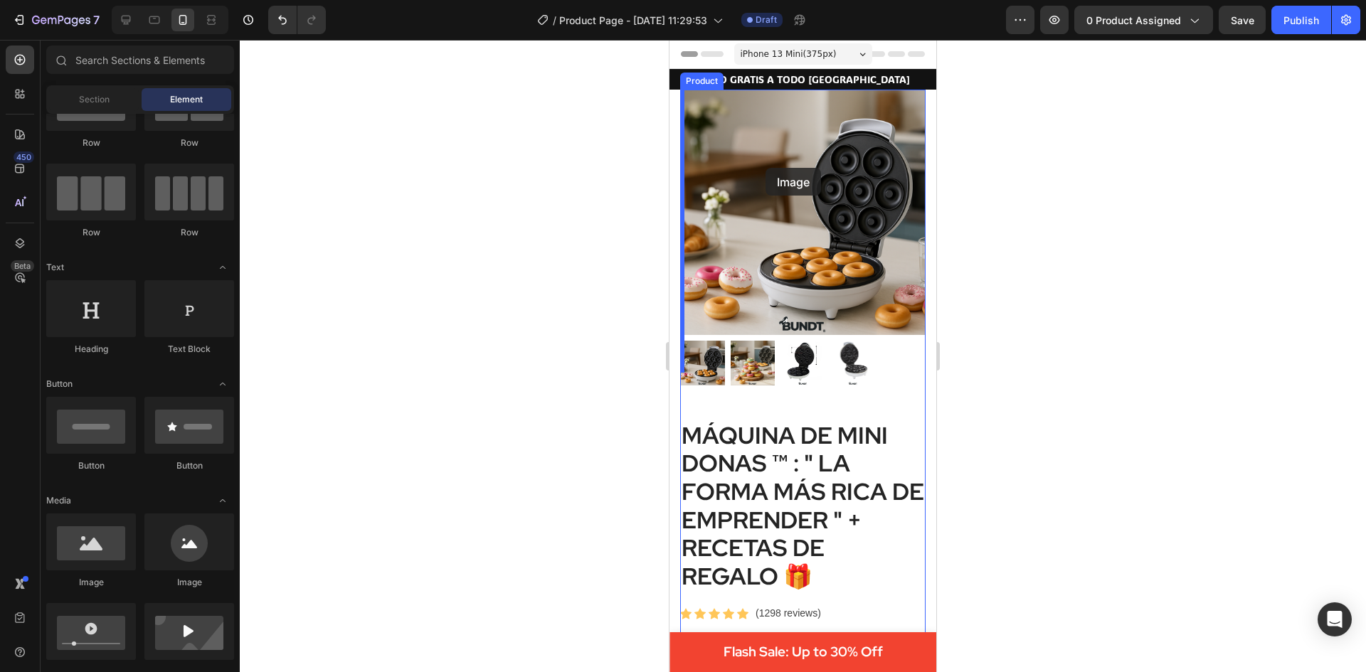
drag, startPoint x: 765, startPoint y: 592, endPoint x: 717, endPoint y: 58, distance: 535.6
click at [717, 58] on span "Header" at bounding box center [711, 54] width 31 height 14
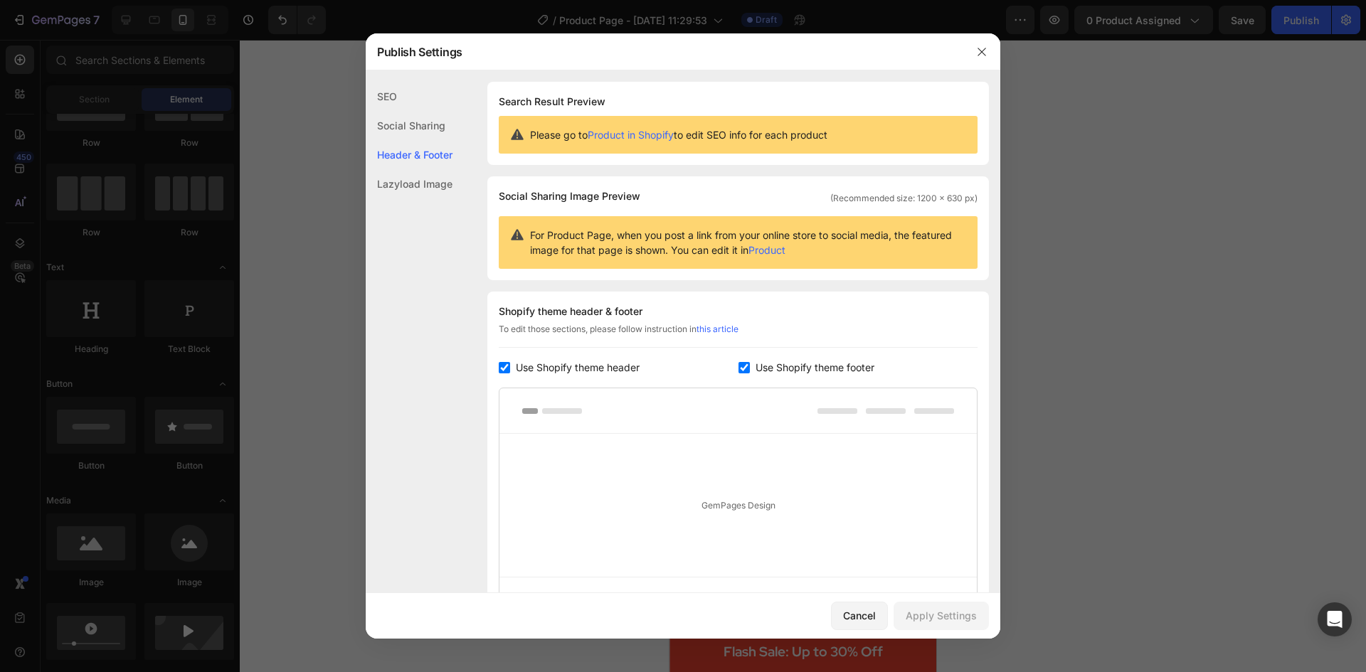
scroll to position [147, 0]
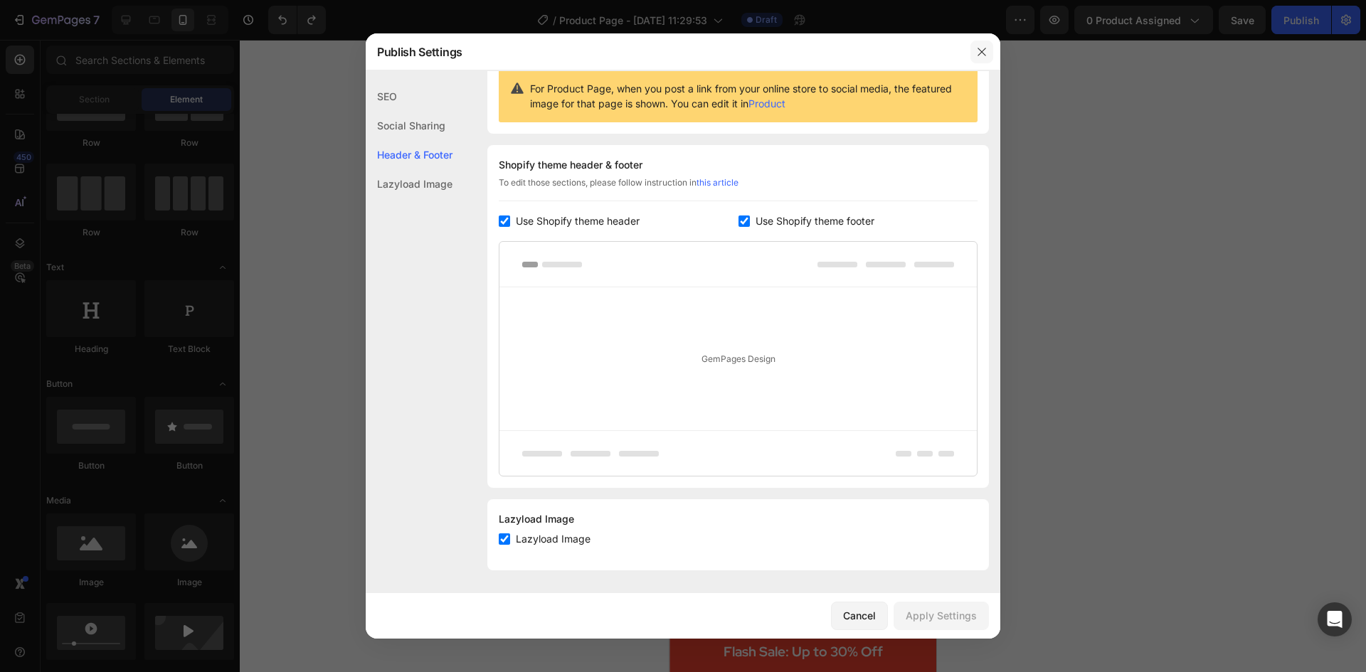
click at [979, 52] on icon "button" at bounding box center [981, 51] width 11 height 11
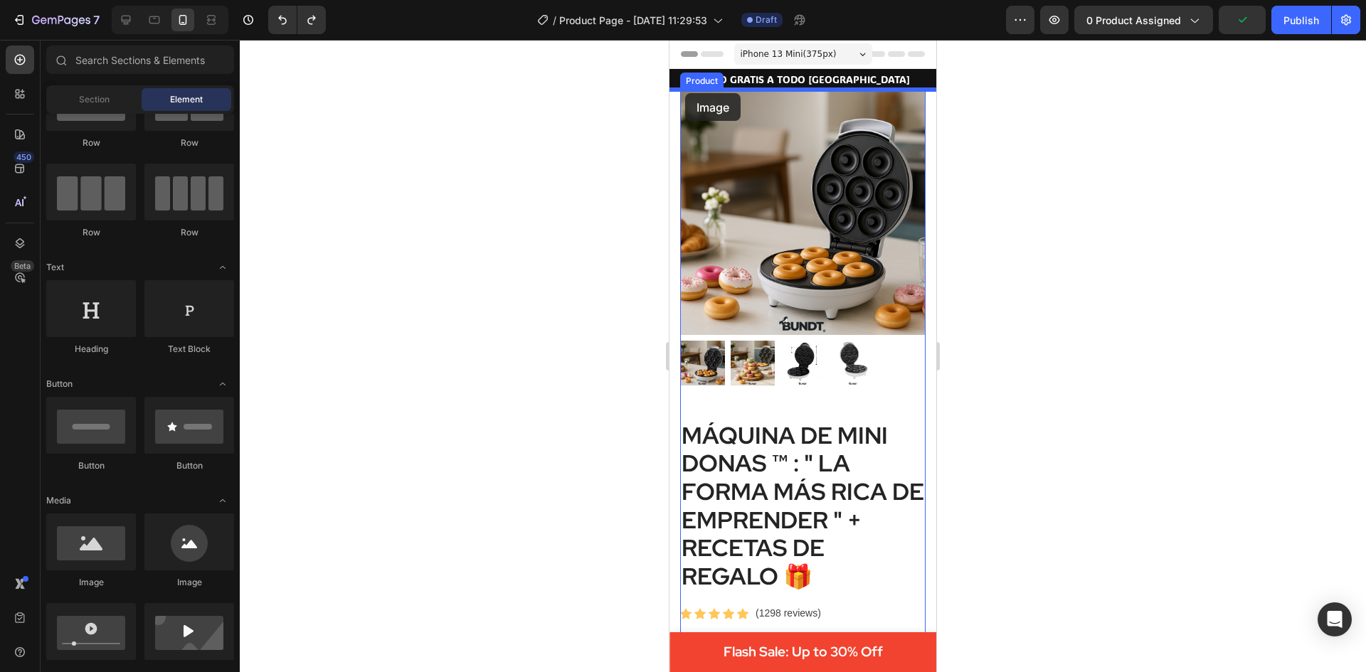
drag, startPoint x: 753, startPoint y: 580, endPoint x: 685, endPoint y: 93, distance: 491.3
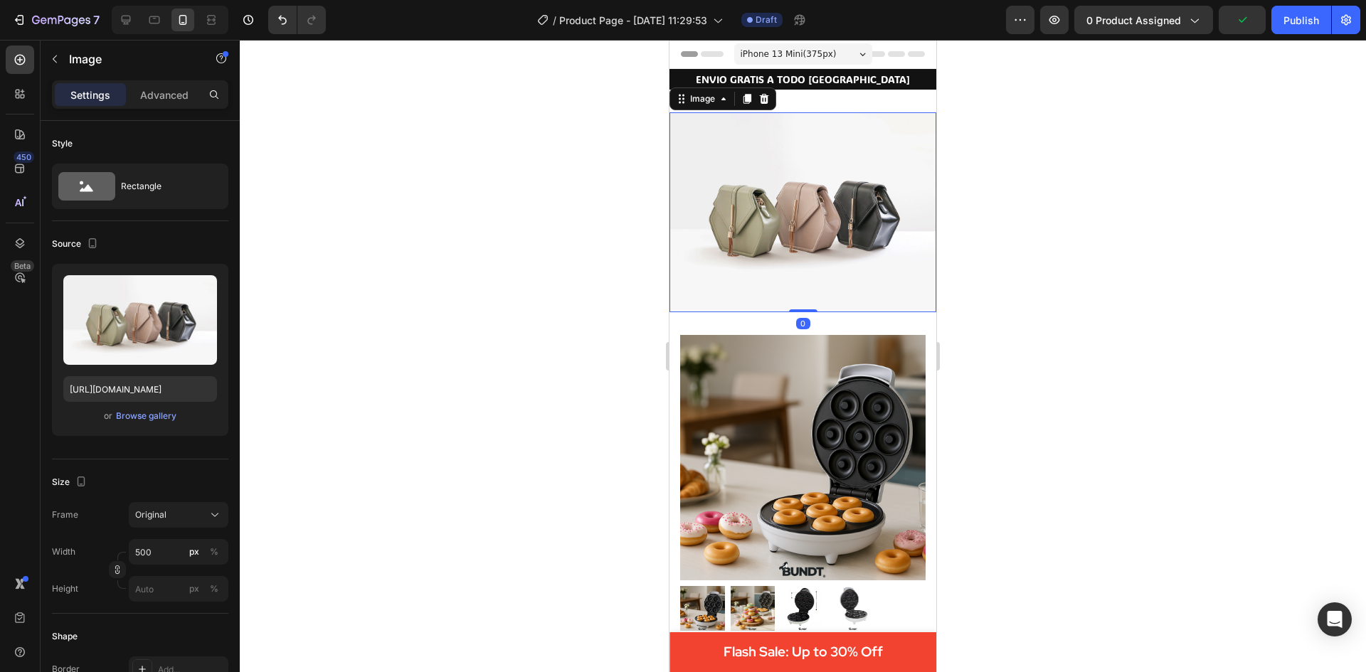
drag, startPoint x: 801, startPoint y: 302, endPoint x: 829, endPoint y: 250, distance: 59.5
click at [807, 196] on div "Image 0" at bounding box center [802, 212] width 267 height 200
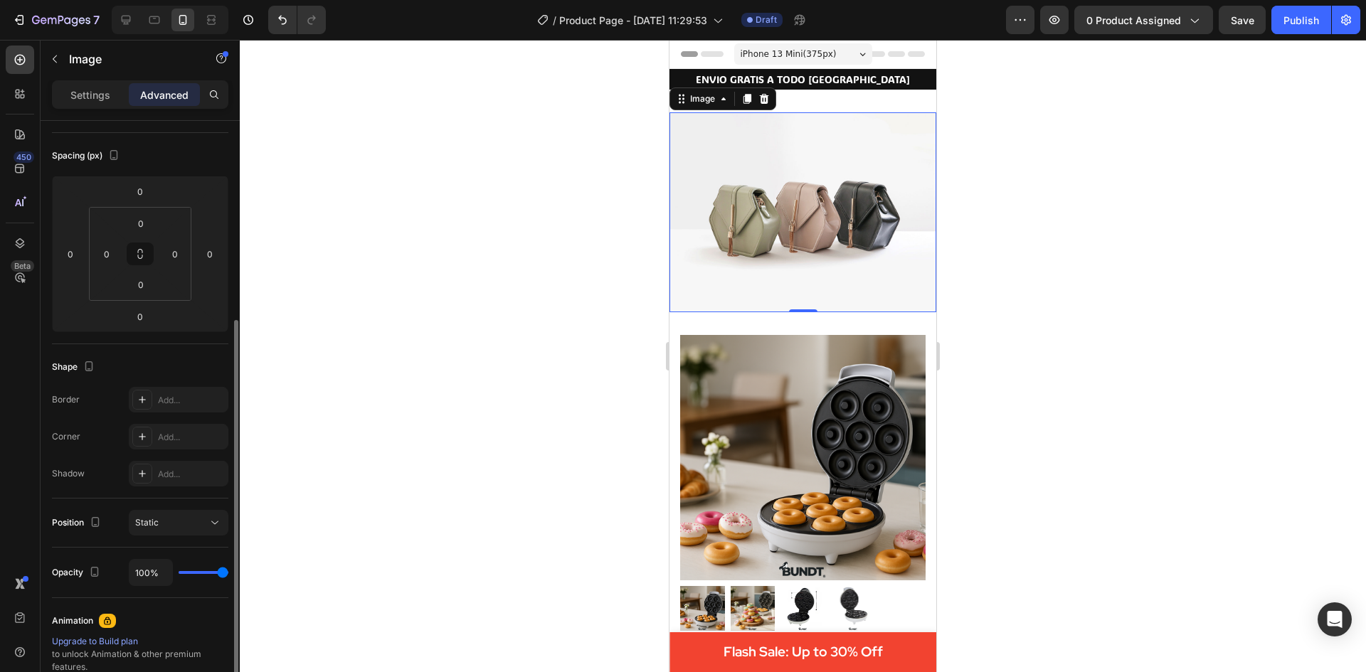
scroll to position [213, 0]
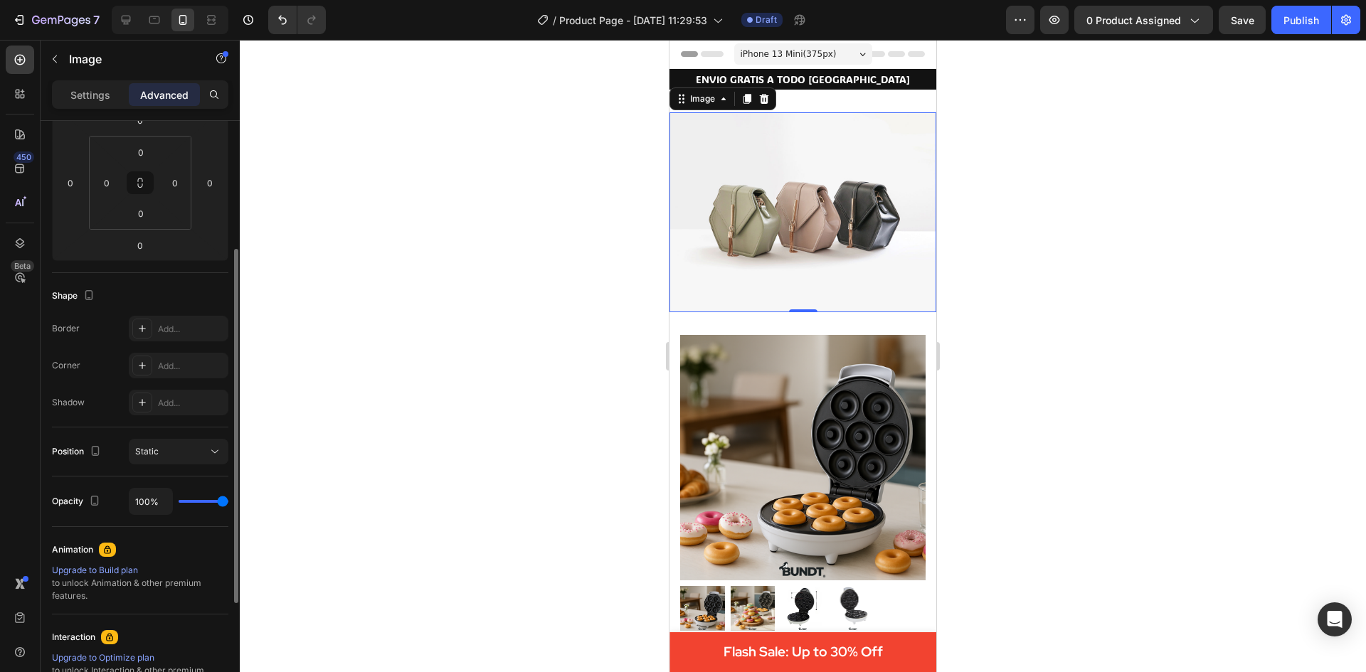
type input "0%"
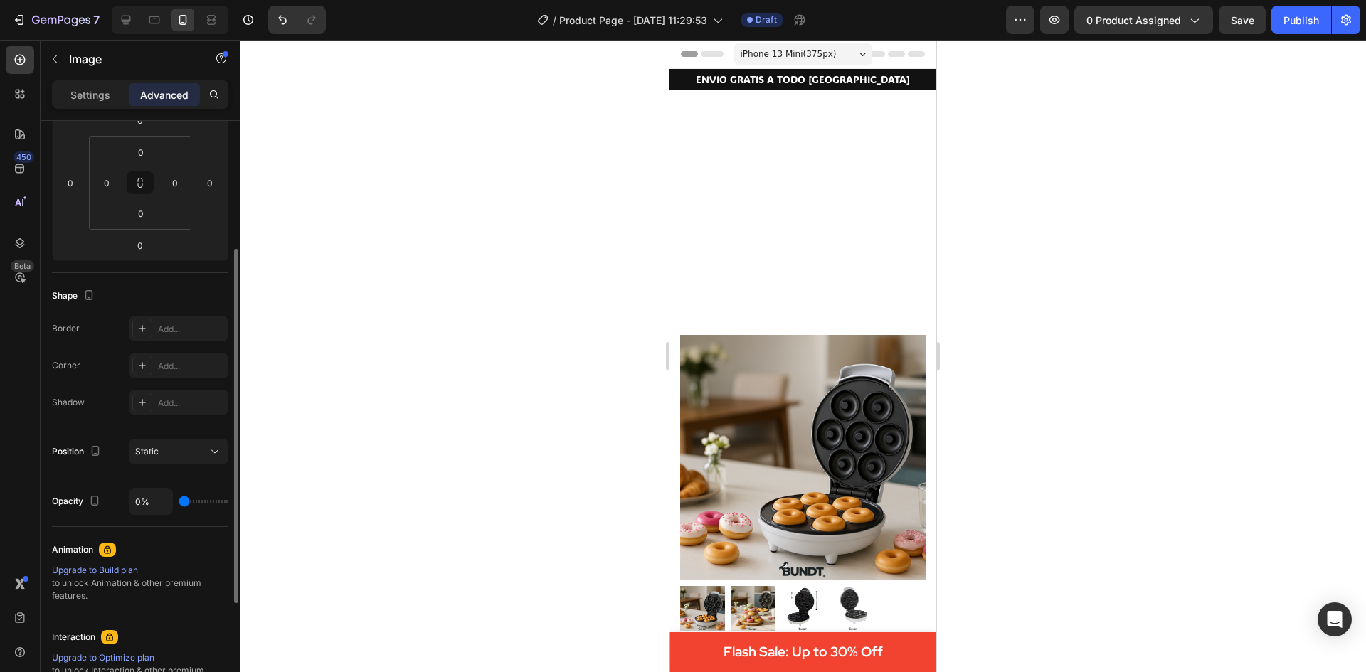
drag, startPoint x: 224, startPoint y: 502, endPoint x: 184, endPoint y: 497, distance: 40.2
type input "0"
click at [184, 500] on input "range" at bounding box center [204, 501] width 50 height 3
type input "4%"
type input "4"
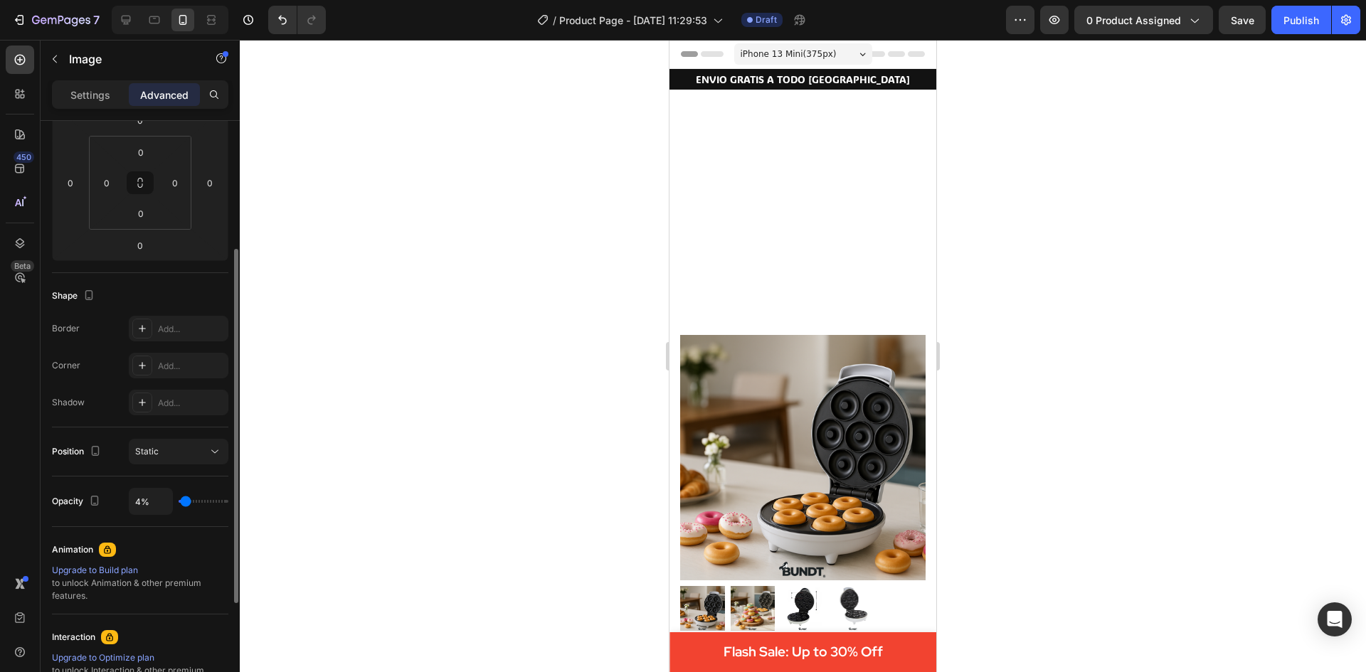
type input "100%"
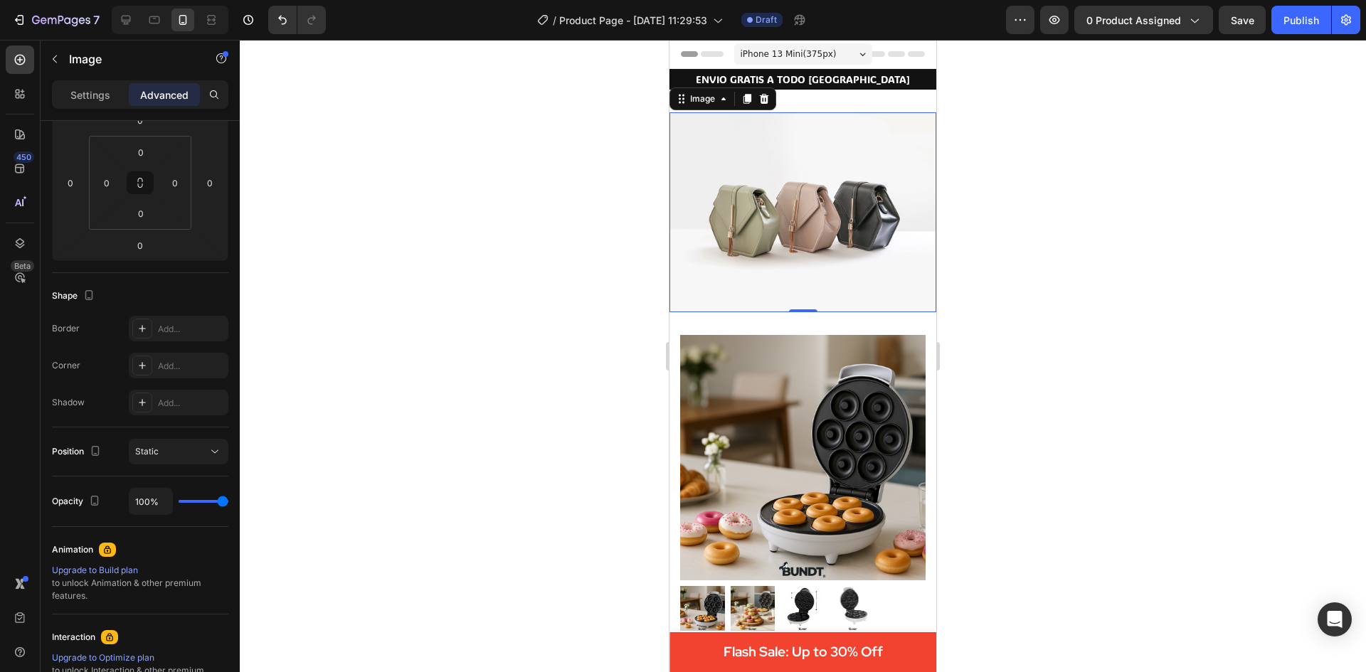
drag, startPoint x: 184, startPoint y: 497, endPoint x: 254, endPoint y: 501, distance: 69.8
type input "100"
click at [228, 501] on input "range" at bounding box center [204, 501] width 50 height 3
click at [157, 454] on span "Static" at bounding box center [146, 451] width 23 height 11
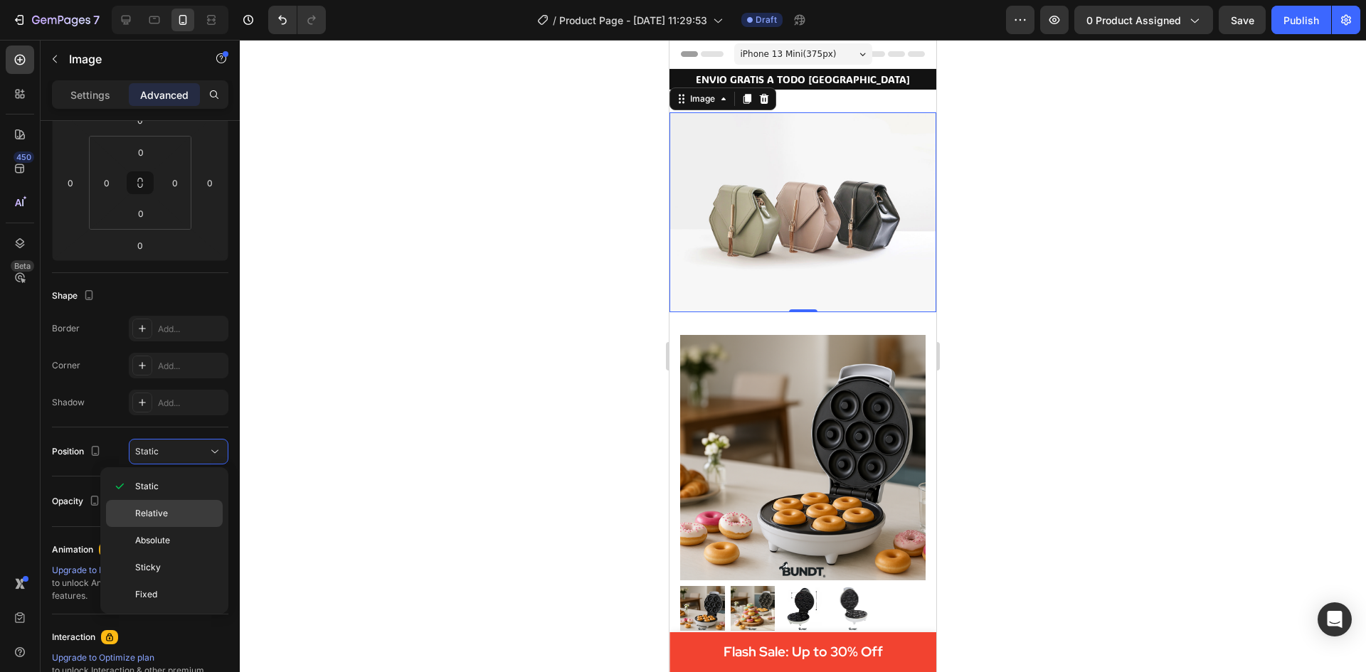
click at [154, 527] on div "Relative" at bounding box center [164, 540] width 117 height 27
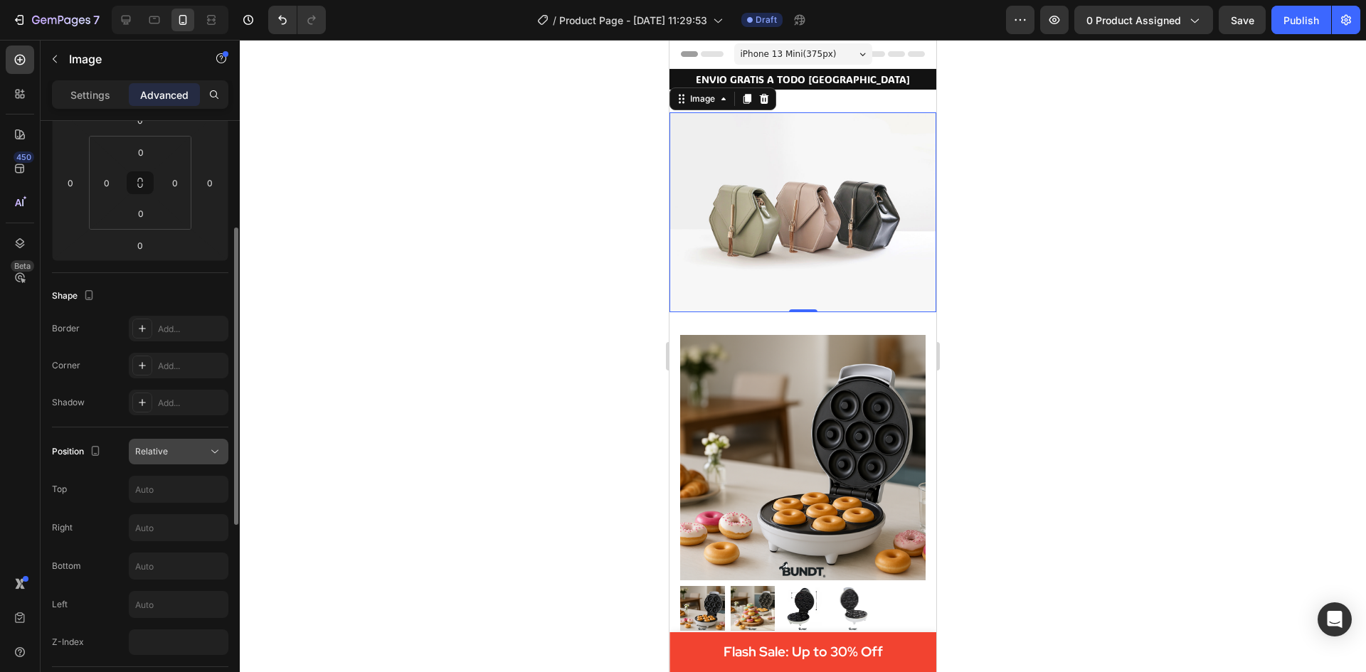
click at [165, 452] on span "Relative" at bounding box center [151, 451] width 33 height 11
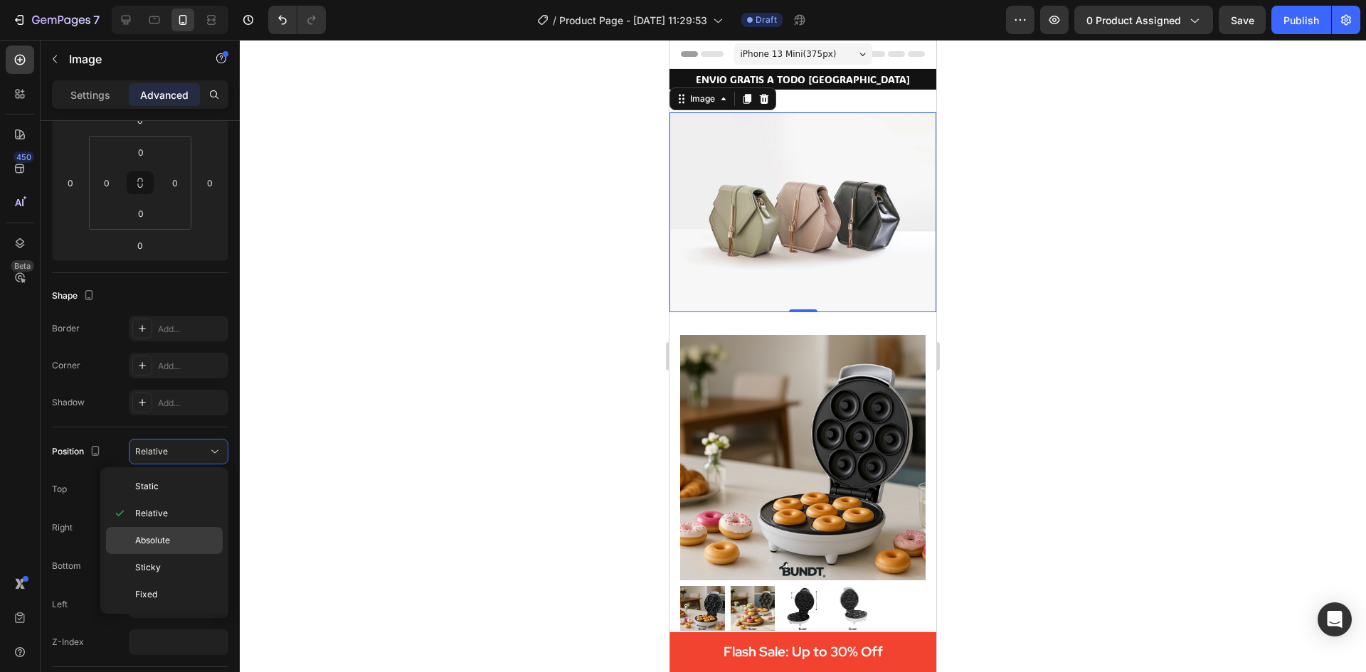
click at [173, 534] on p "Absolute" at bounding box center [175, 540] width 81 height 13
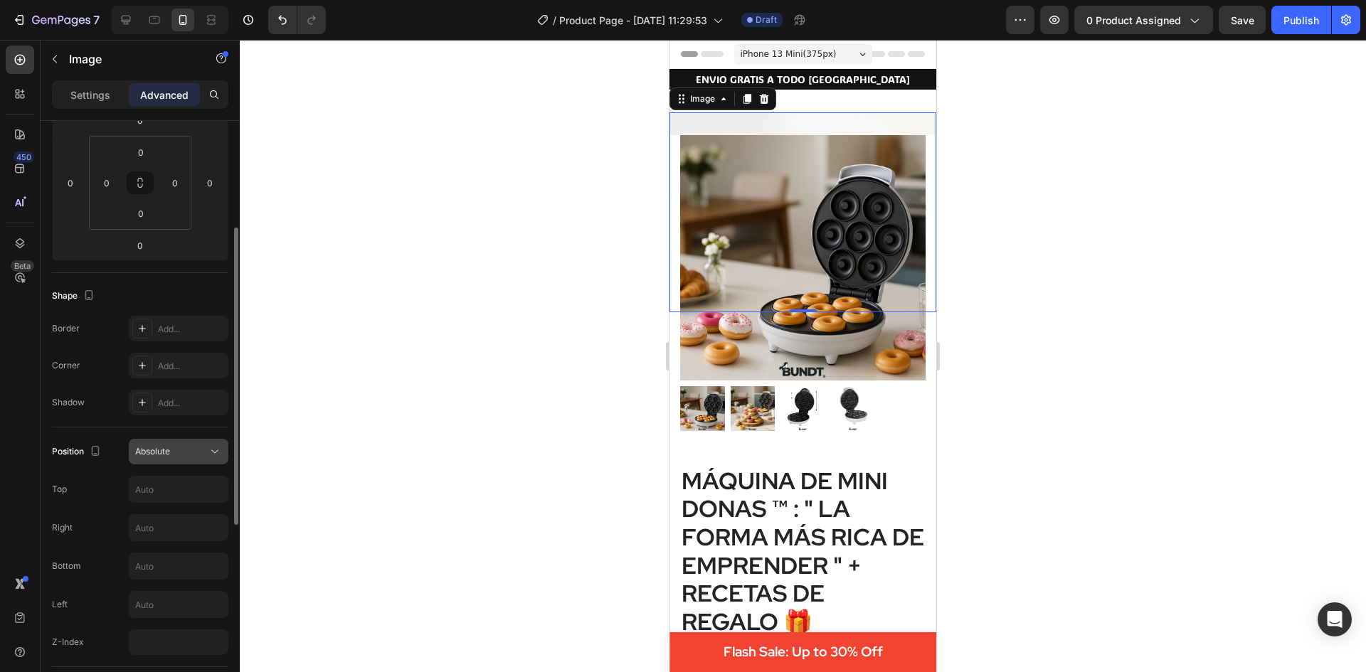
click at [180, 457] on div "Absolute" at bounding box center [171, 451] width 73 height 13
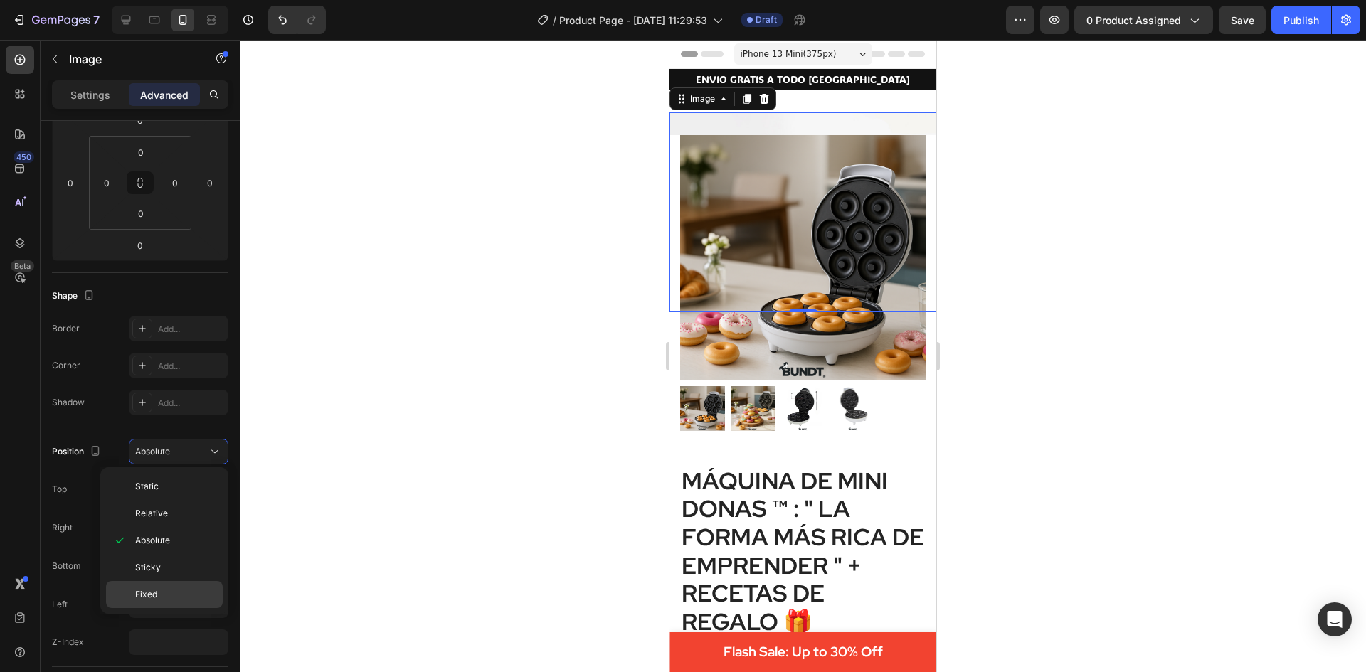
click at [167, 590] on p "Fixed" at bounding box center [175, 594] width 81 height 13
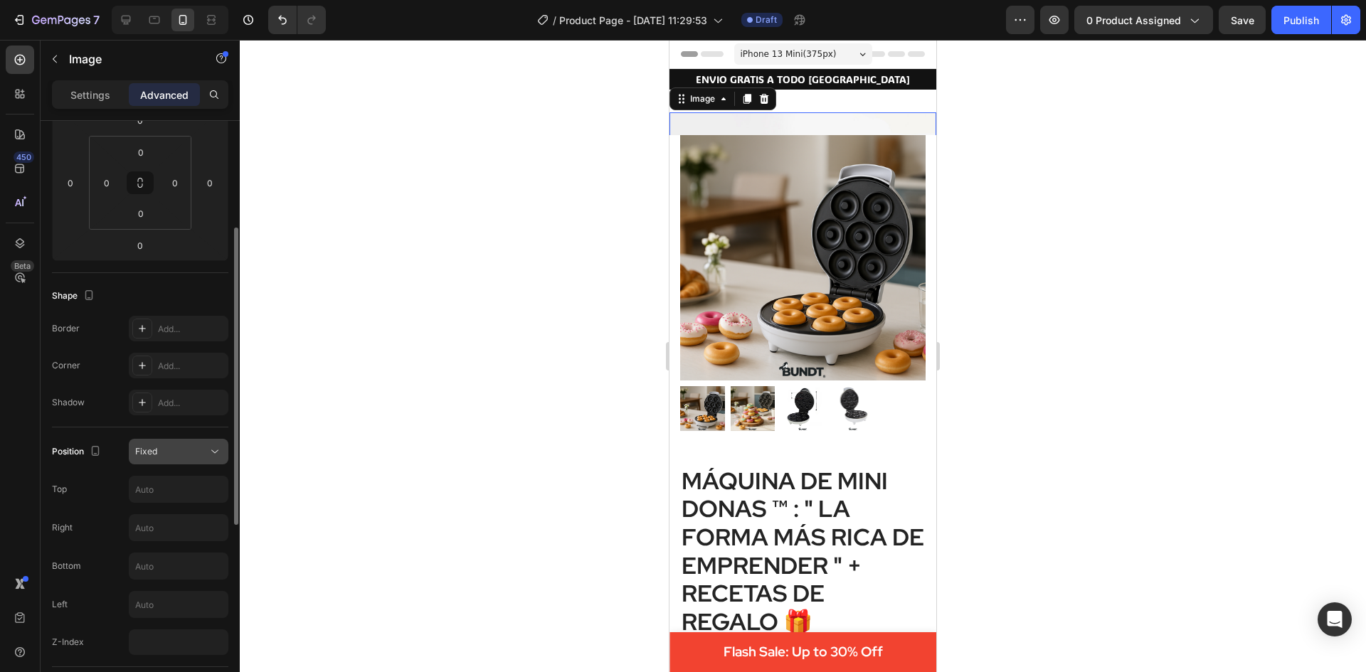
click at [194, 454] on div "Fixed" at bounding box center [171, 451] width 73 height 13
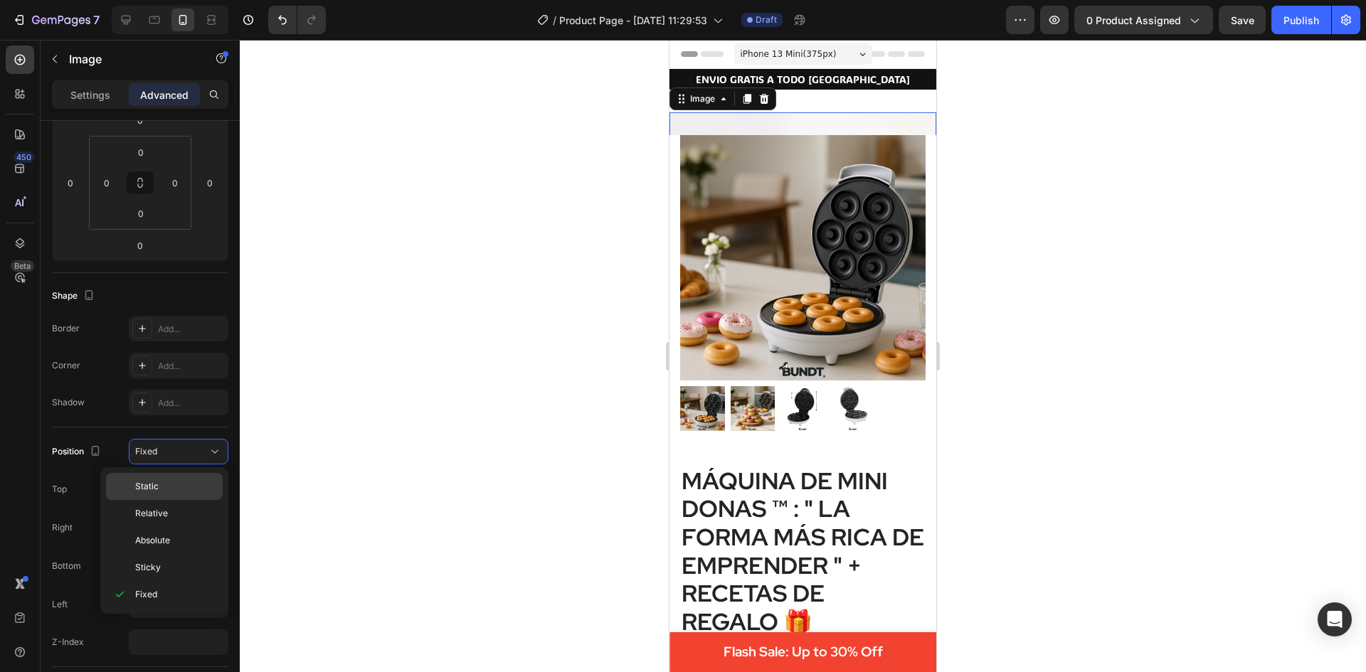
click at [194, 483] on p "Static" at bounding box center [175, 486] width 81 height 13
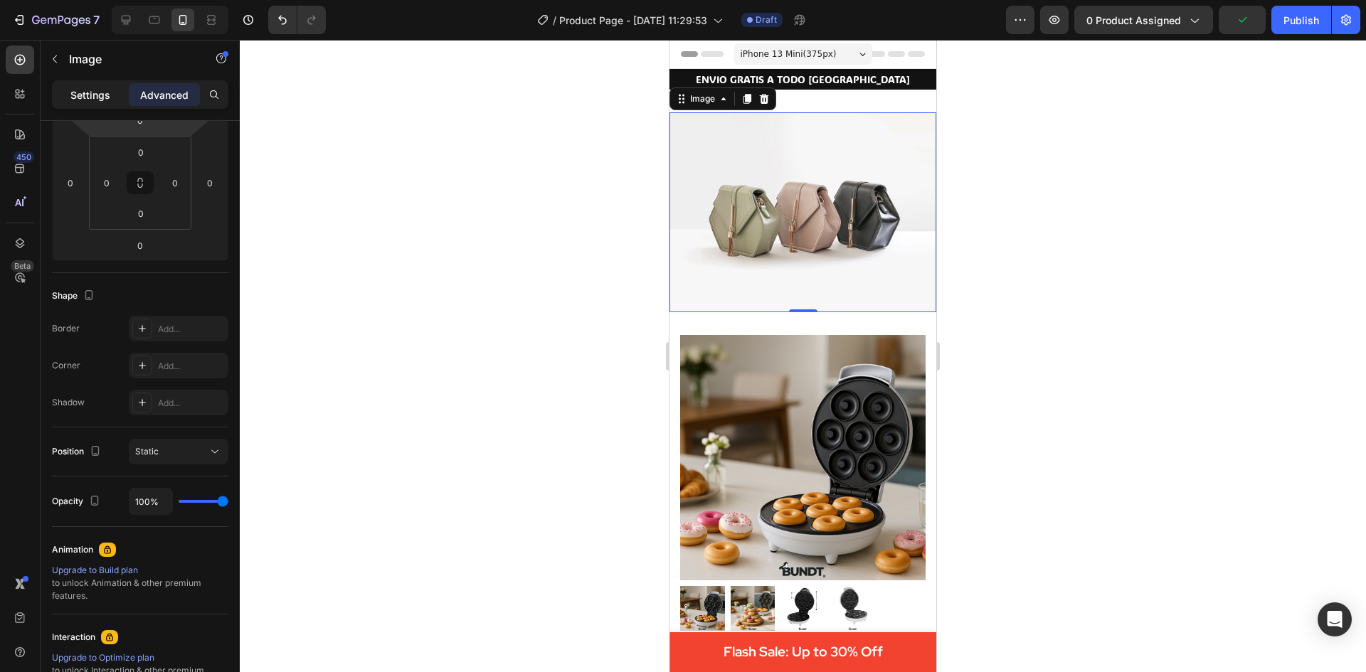
click at [97, 89] on p "Settings" at bounding box center [90, 94] width 40 height 15
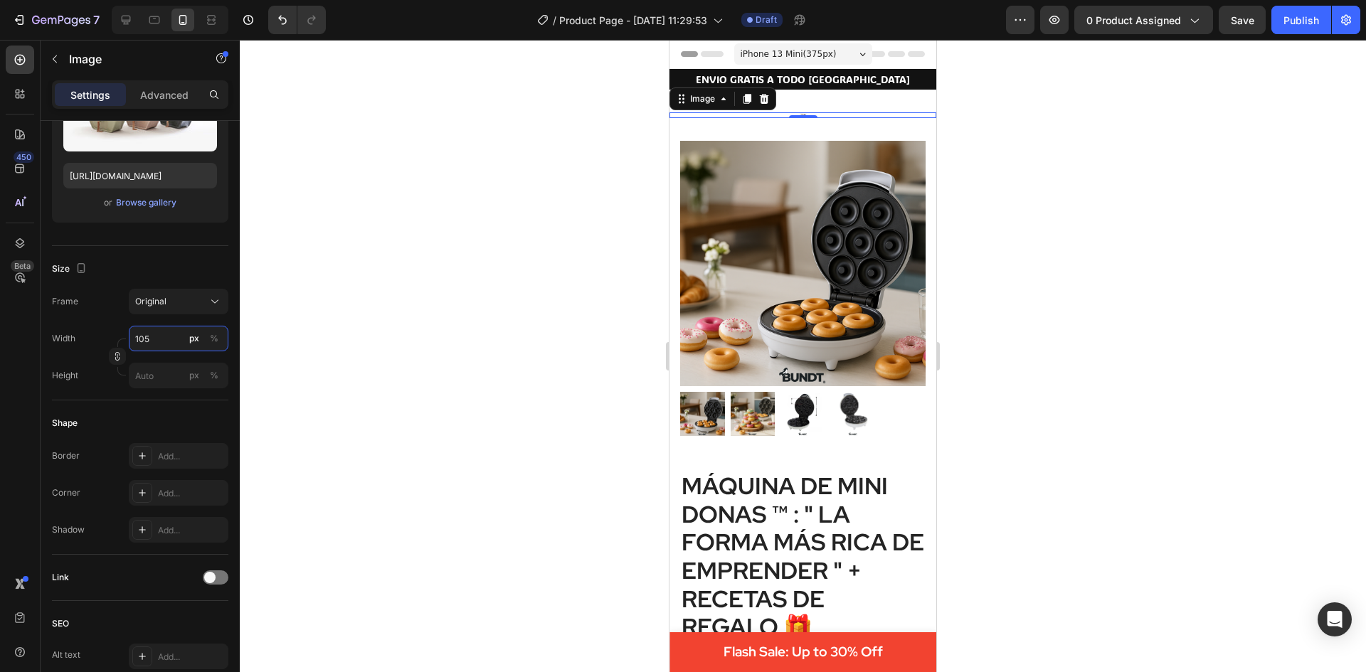
type input "1050"
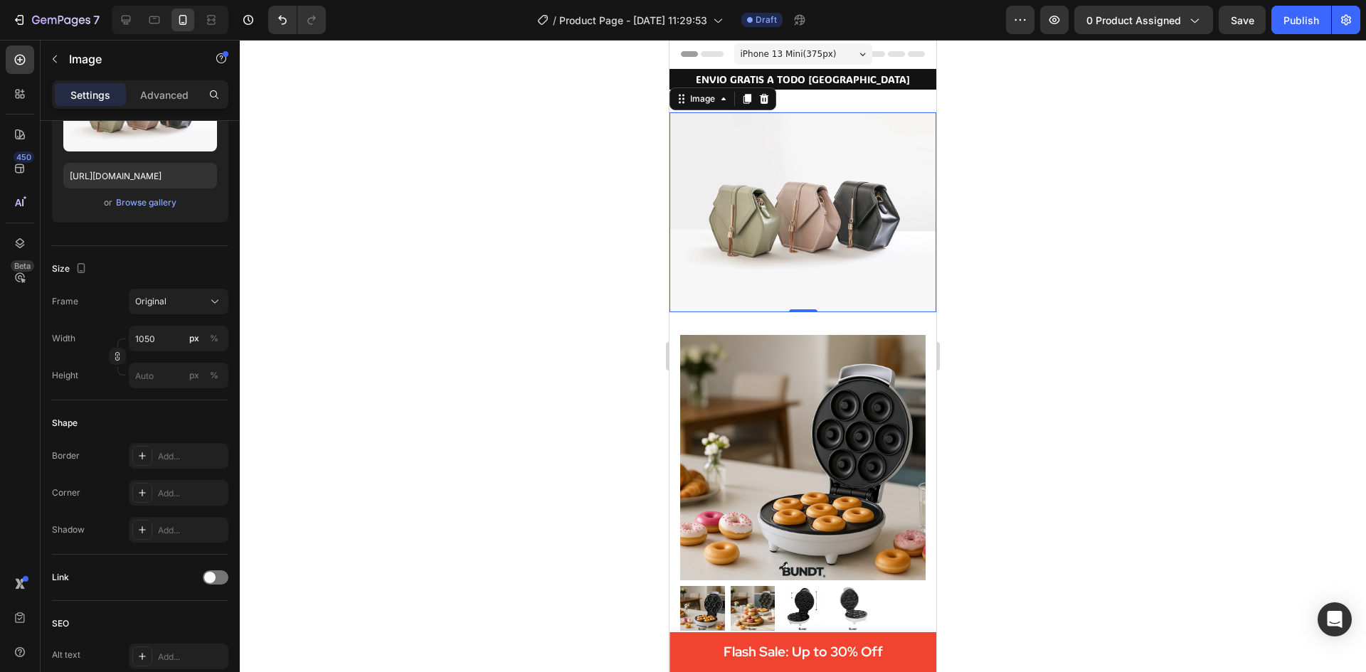
click at [452, 275] on div at bounding box center [803, 356] width 1126 height 632
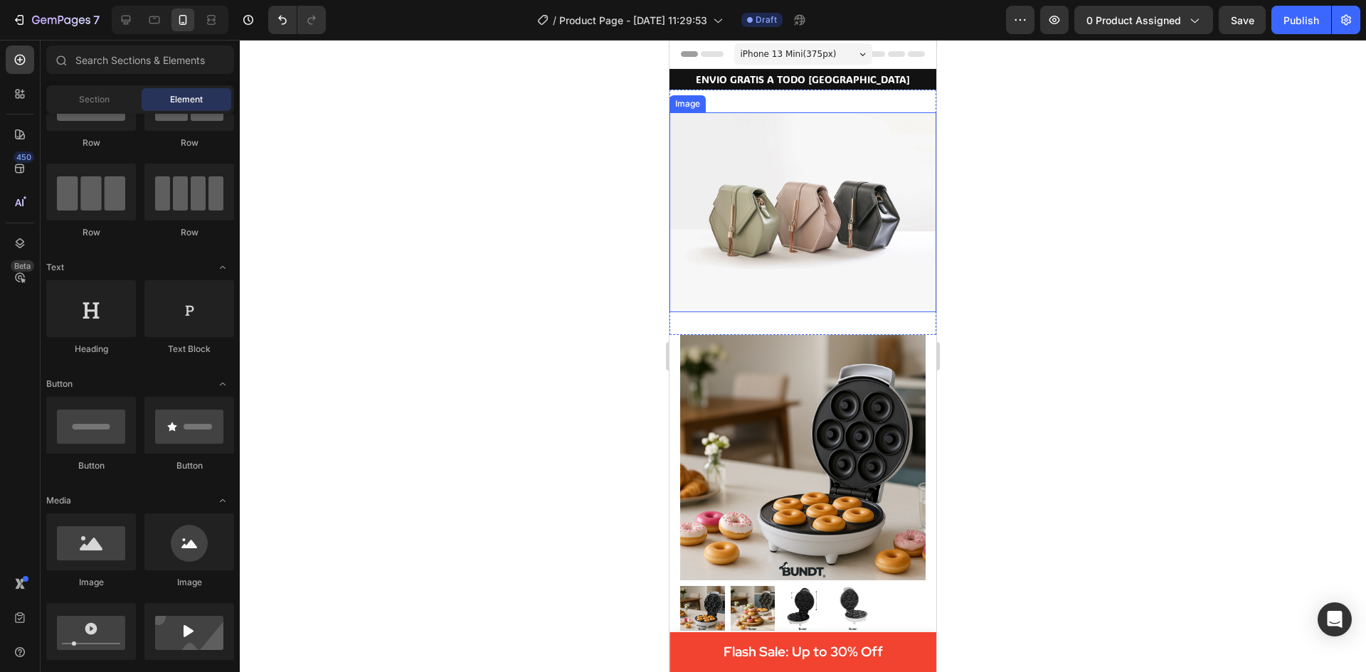
click at [708, 132] on img at bounding box center [802, 212] width 267 height 200
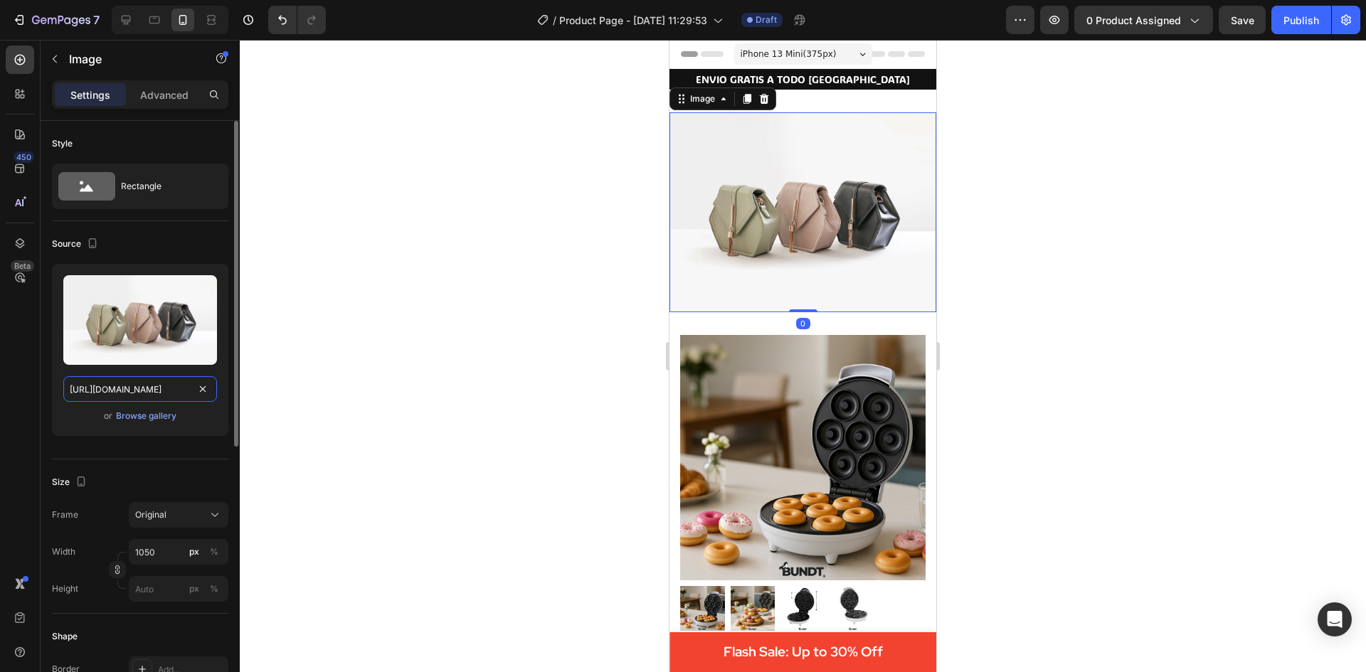
click at [147, 387] on input "https://cdn.shopify.com/s/files/1/2005/9307/files/image_demo.jpg" at bounding box center [140, 389] width 154 height 26
click at [211, 391] on input "https://cdn.shopify.com/s/files/1/2005/9307/files/image_demo.jpg" at bounding box center [140, 389] width 154 height 26
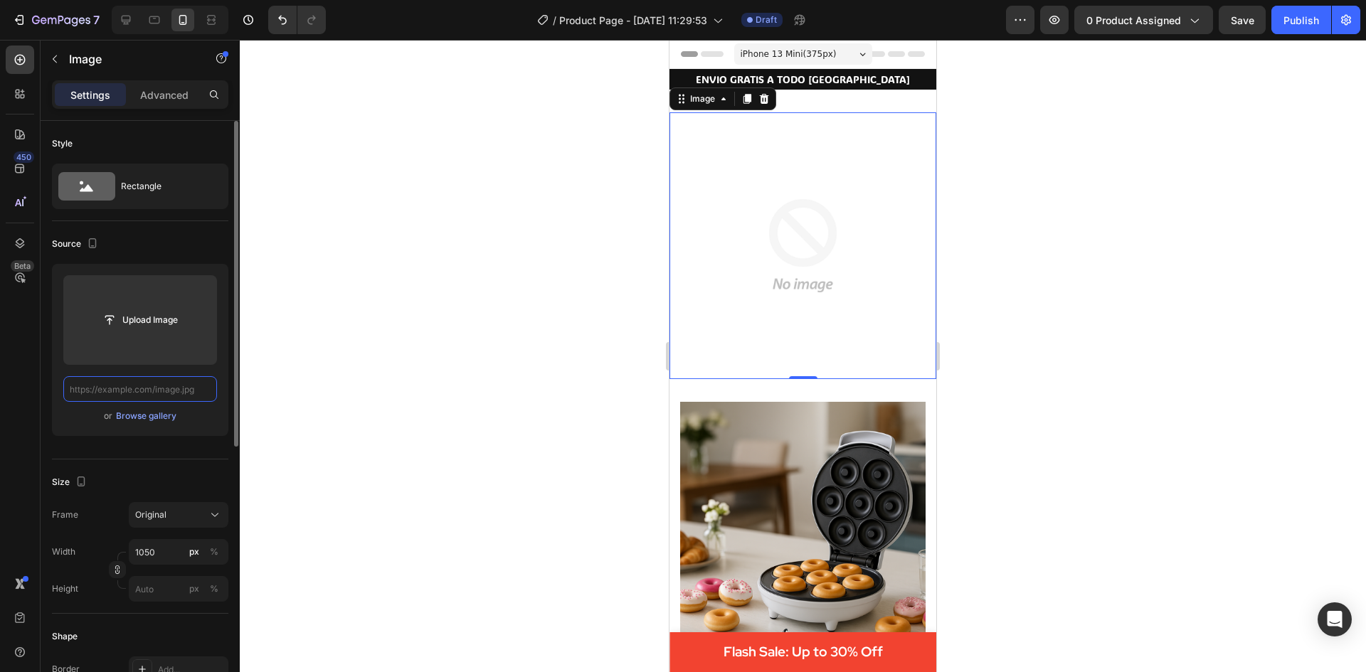
click at [173, 390] on input "text" at bounding box center [140, 389] width 154 height 26
paste input "https://cdn.shopify.com/s/files/1/0695/1147/9475/files/LOGO_NEGRO_RECORTADO_OF.…"
type input "https://cdn.shopify.com/s/files/1/0695/1147/9475/files/LOGO_NEGRO_RECORTADO_OF.…"
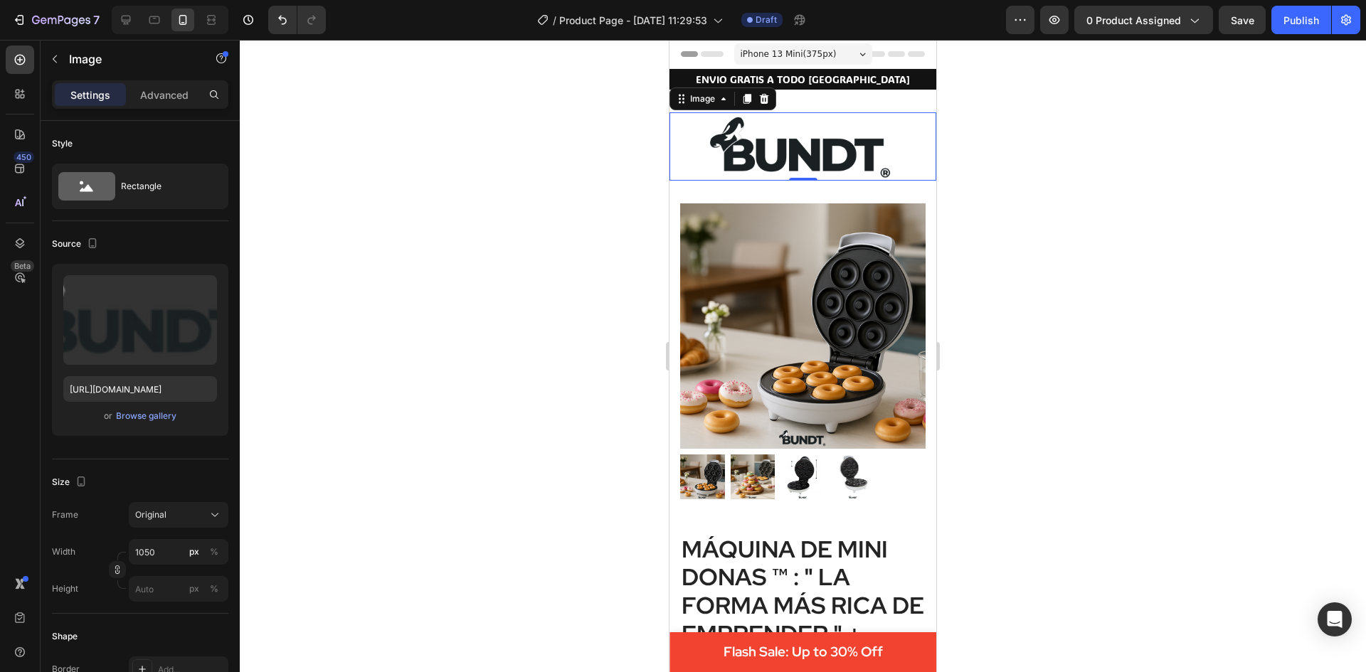
click at [302, 363] on div at bounding box center [803, 356] width 1126 height 632
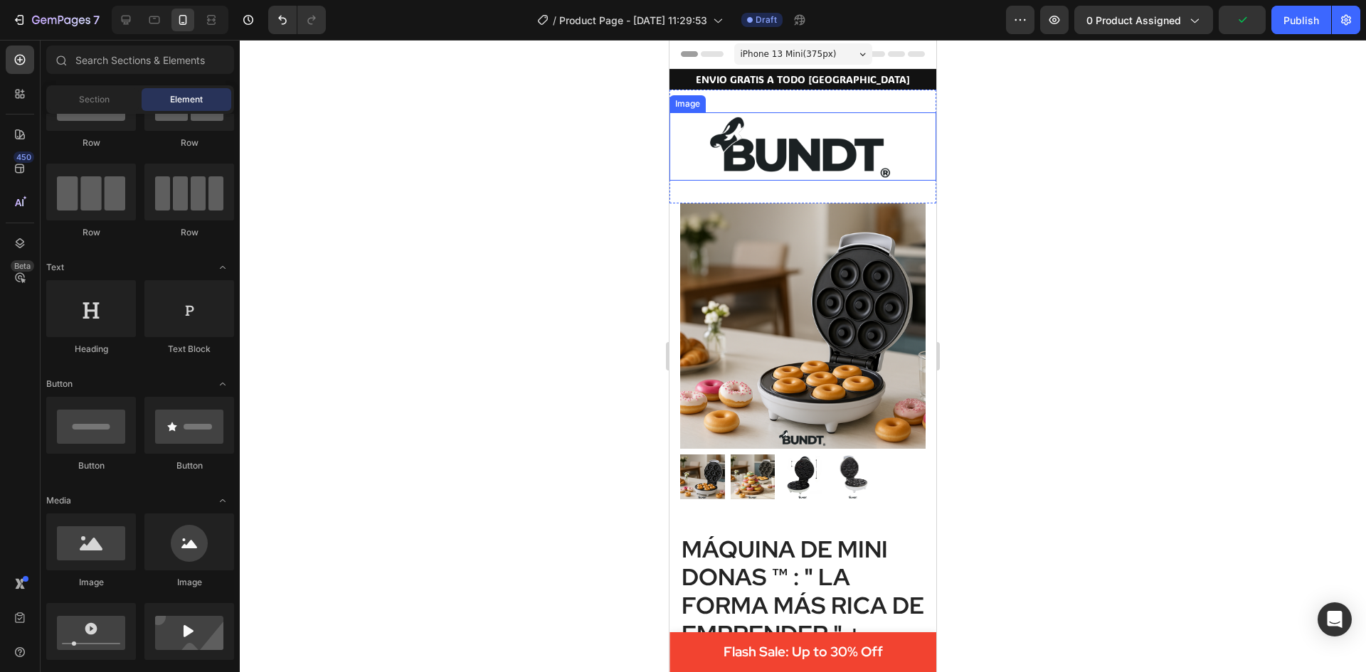
click at [854, 161] on img at bounding box center [802, 146] width 267 height 68
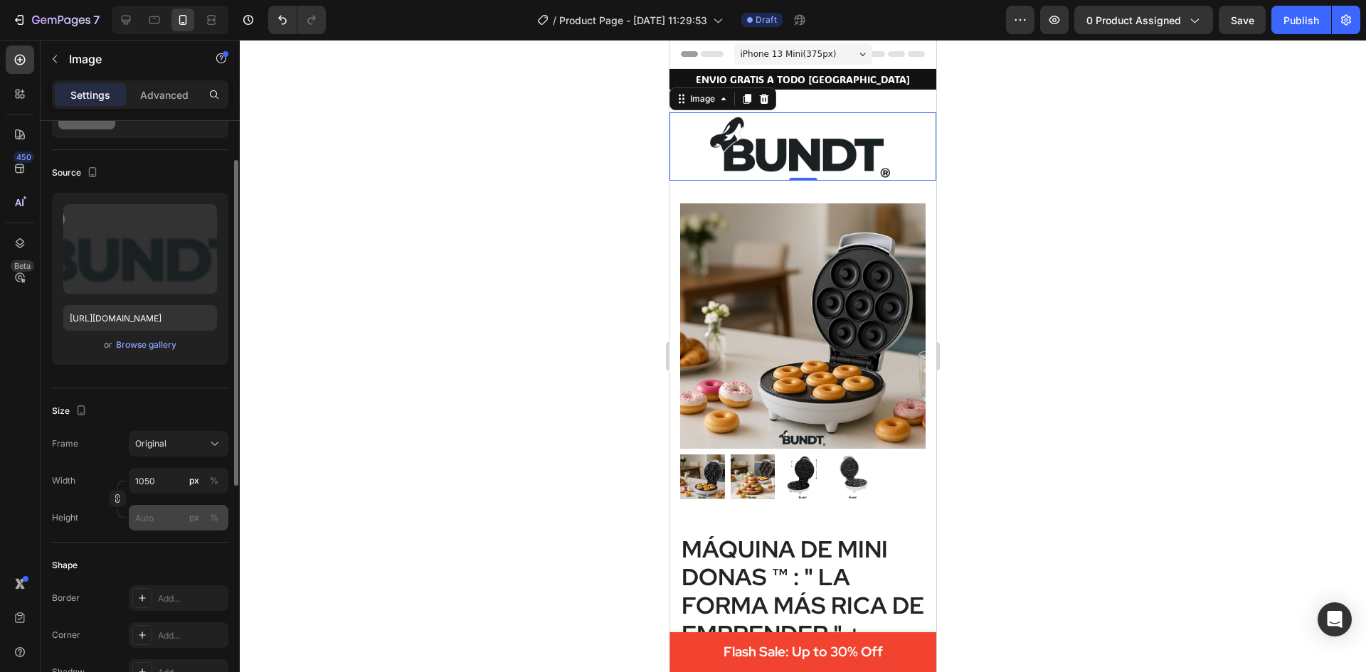
scroll to position [142, 0]
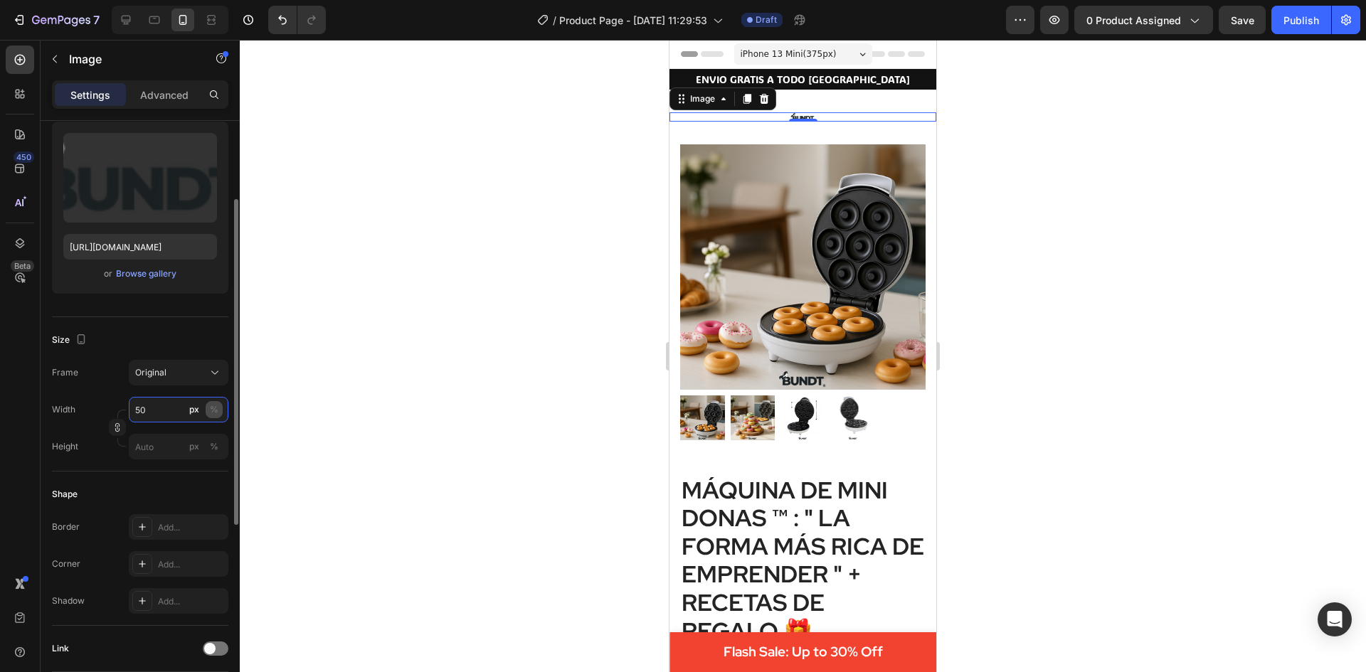
type input "5"
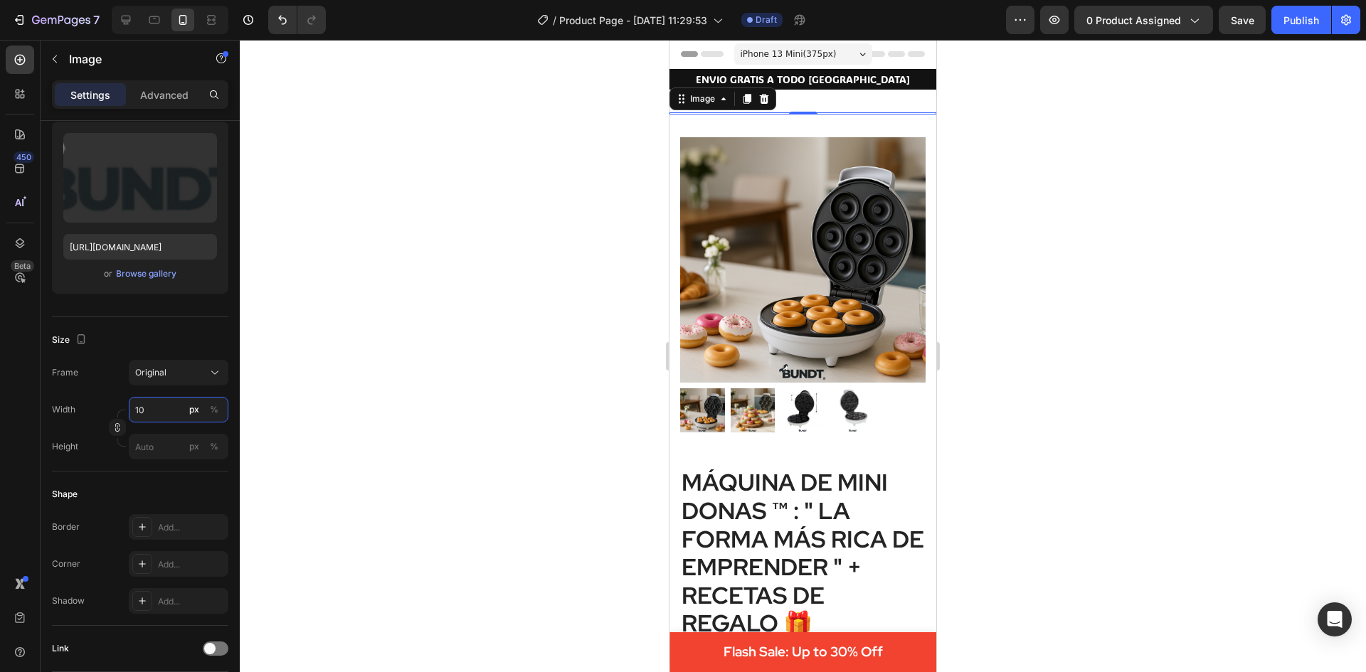
type input "1"
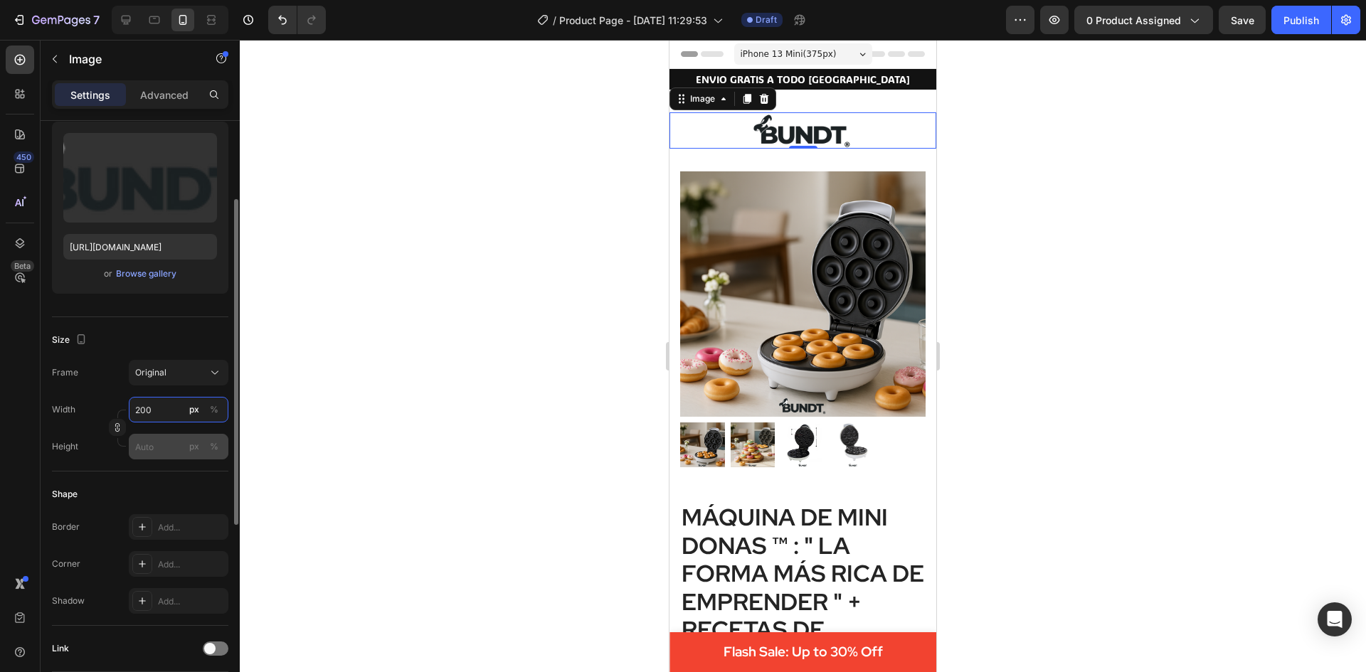
type input "200"
click at [167, 439] on input "px %" at bounding box center [179, 447] width 100 height 26
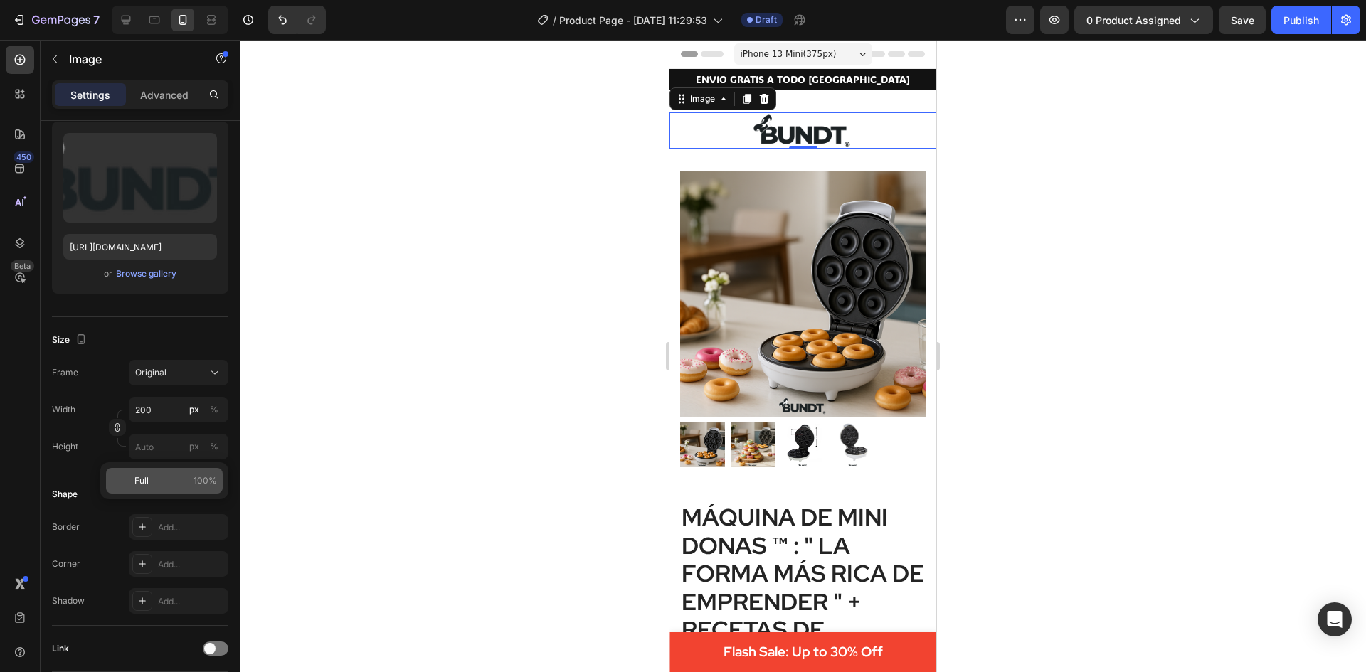
click at [164, 482] on p "Full 100%" at bounding box center [175, 480] width 83 height 13
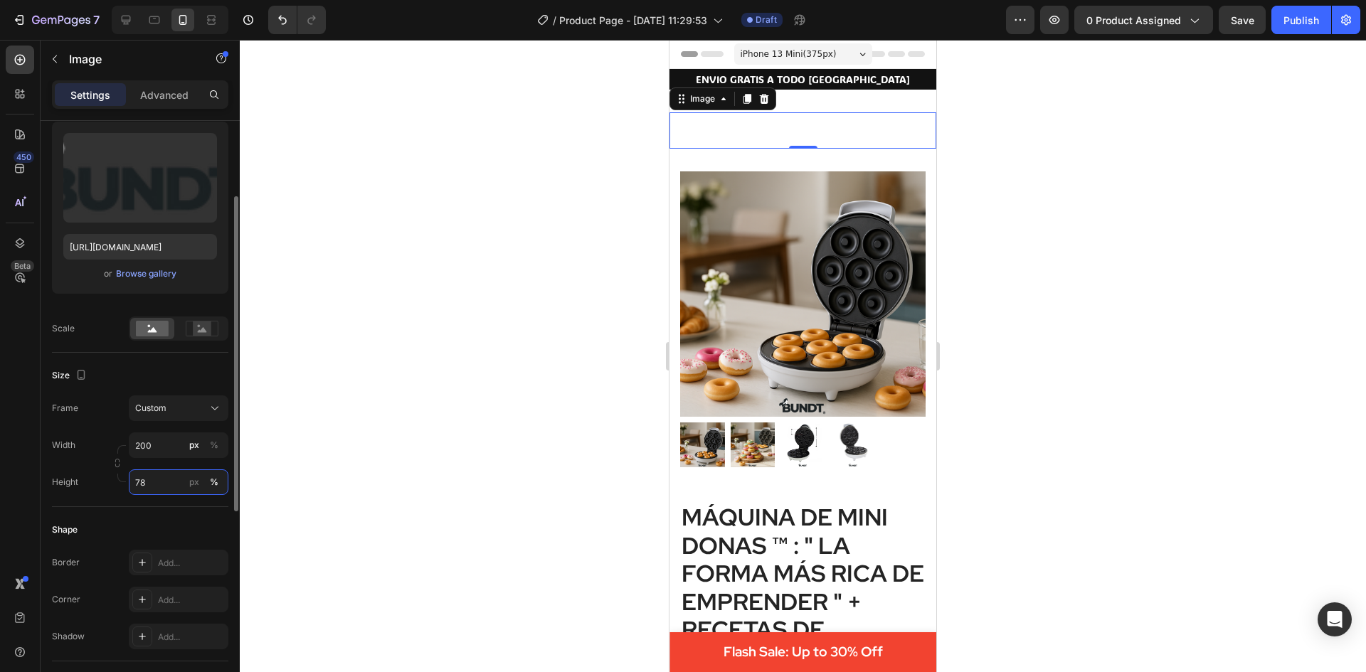
type input "7"
click at [307, 500] on div at bounding box center [803, 356] width 1126 height 632
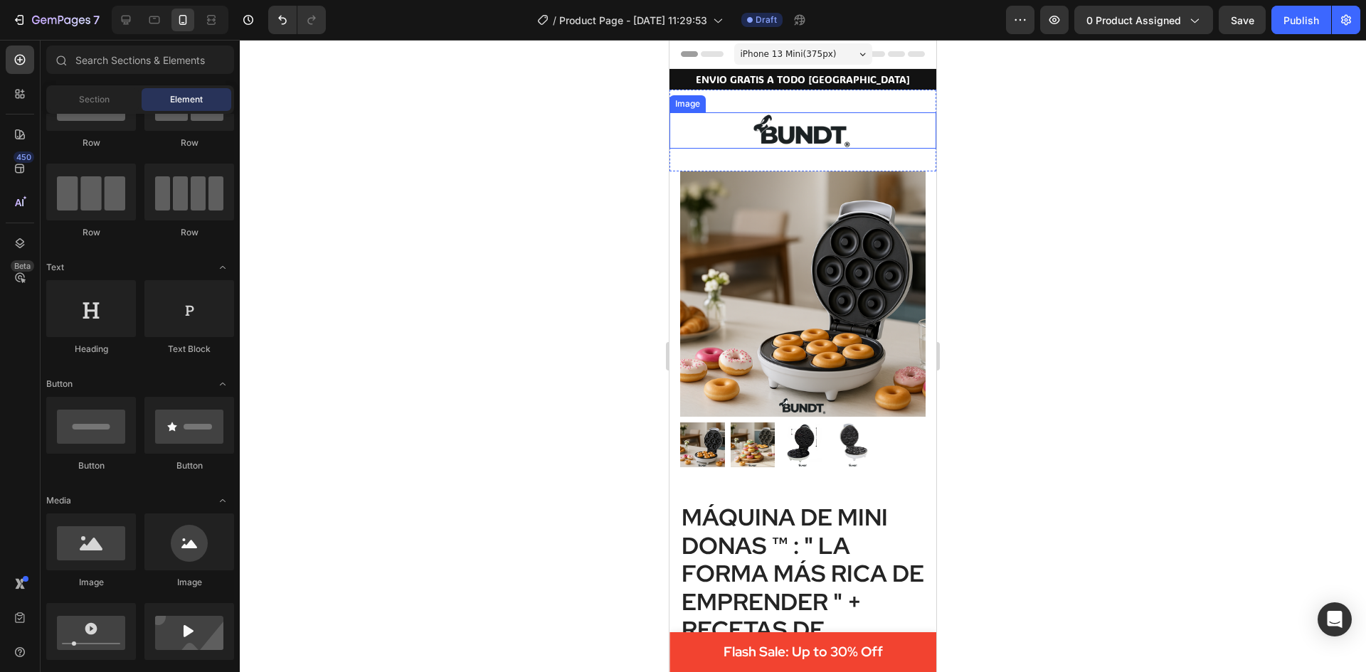
click at [751, 132] on img at bounding box center [803, 130] width 142 height 36
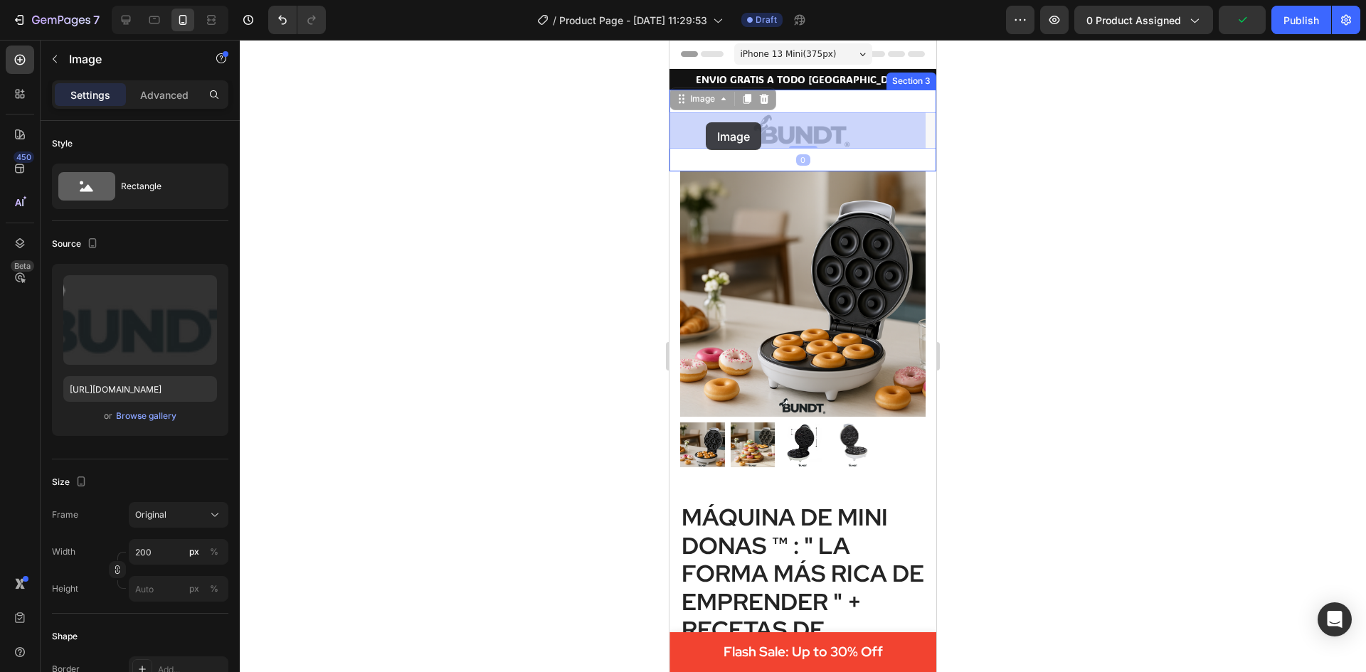
drag, startPoint x: 771, startPoint y: 125, endPoint x: 706, endPoint y: 122, distance: 65.5
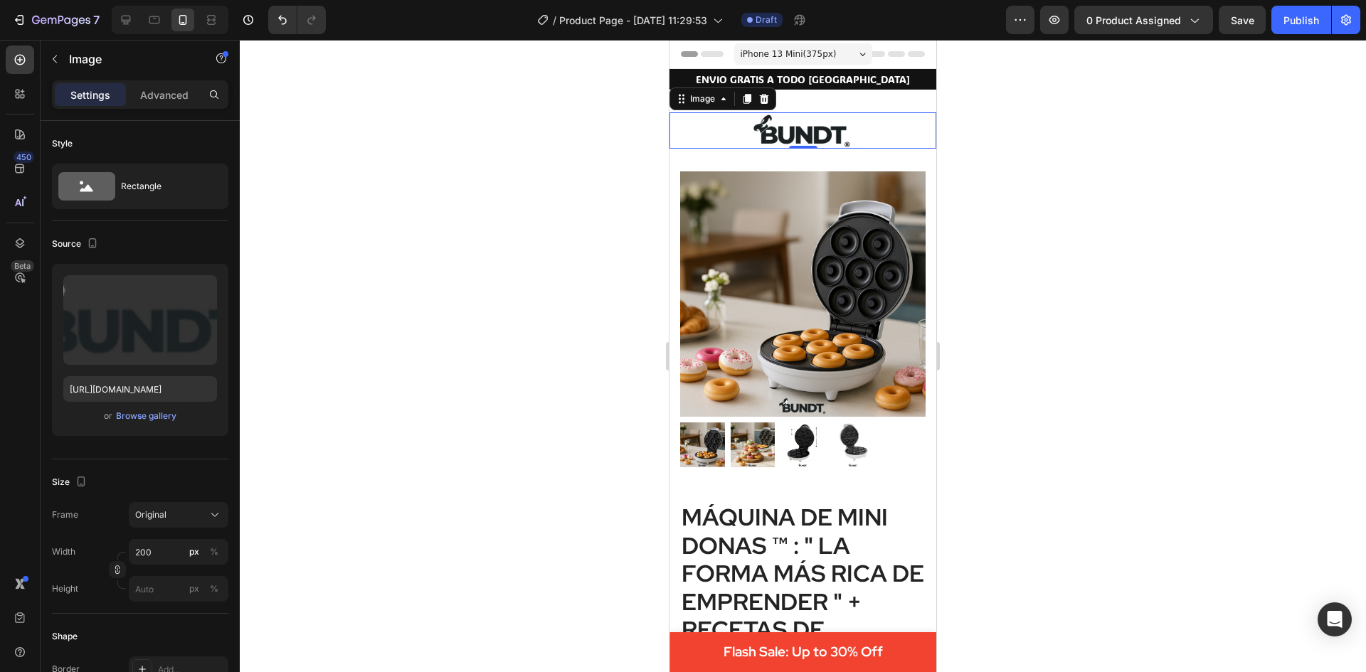
click at [784, 126] on img at bounding box center [803, 130] width 142 height 36
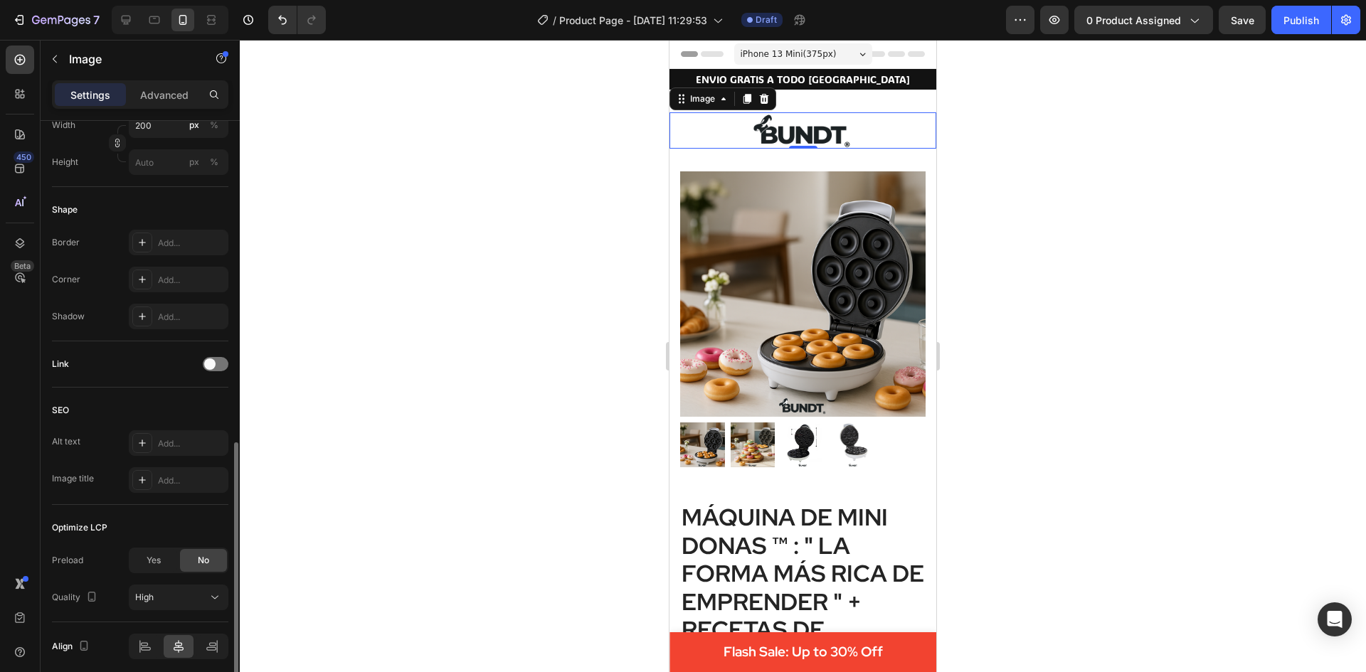
scroll to position [482, 0]
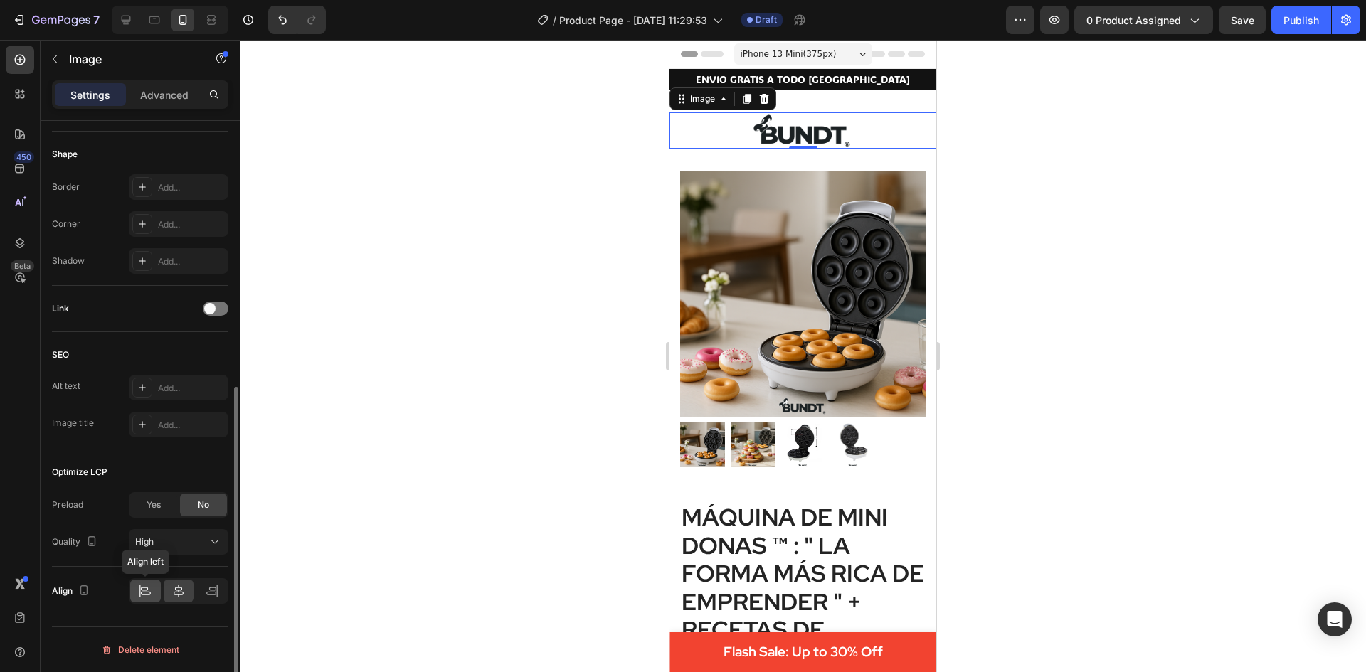
click at [137, 593] on div at bounding box center [145, 591] width 31 height 23
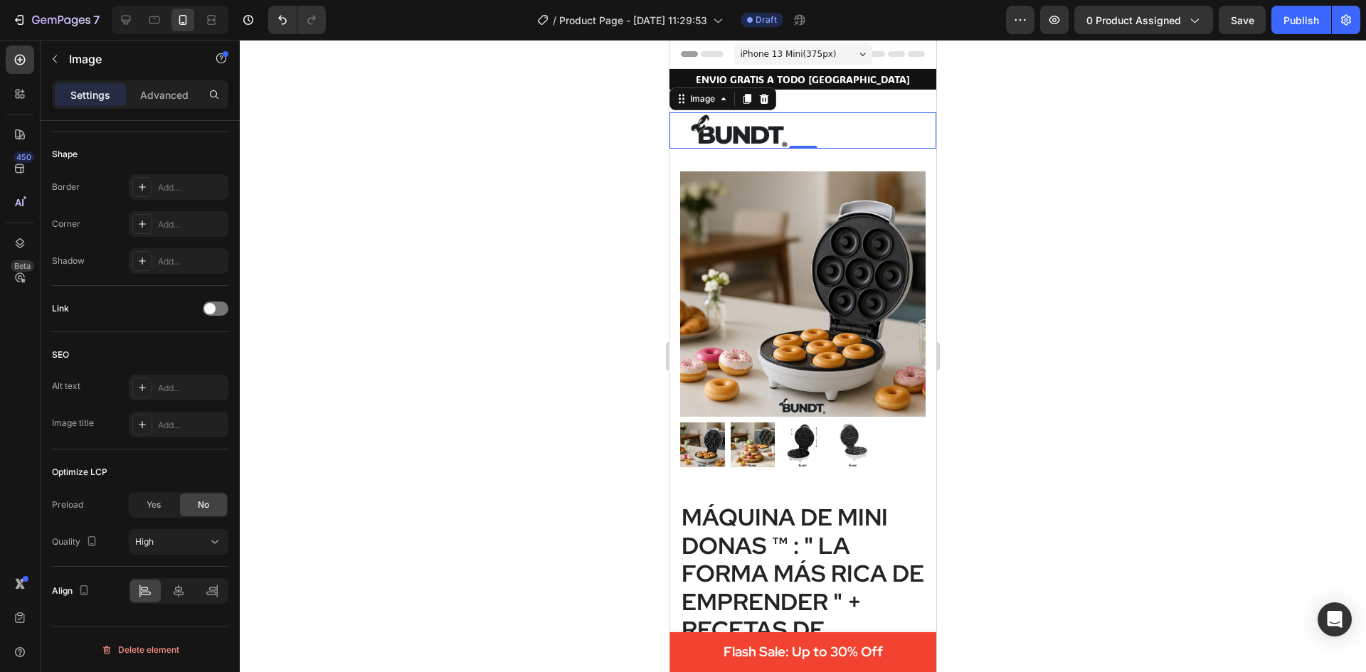
click at [1010, 262] on div at bounding box center [803, 356] width 1126 height 632
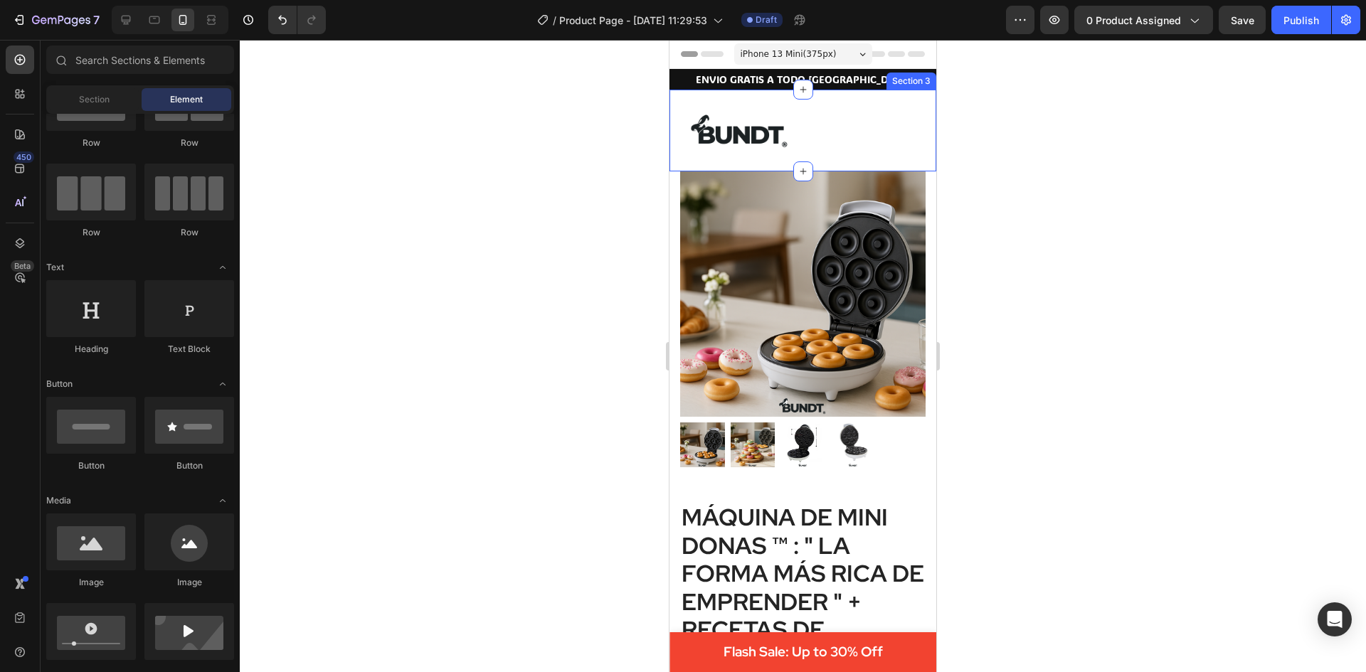
click at [718, 109] on div "Image Section 3" at bounding box center [802, 131] width 267 height 82
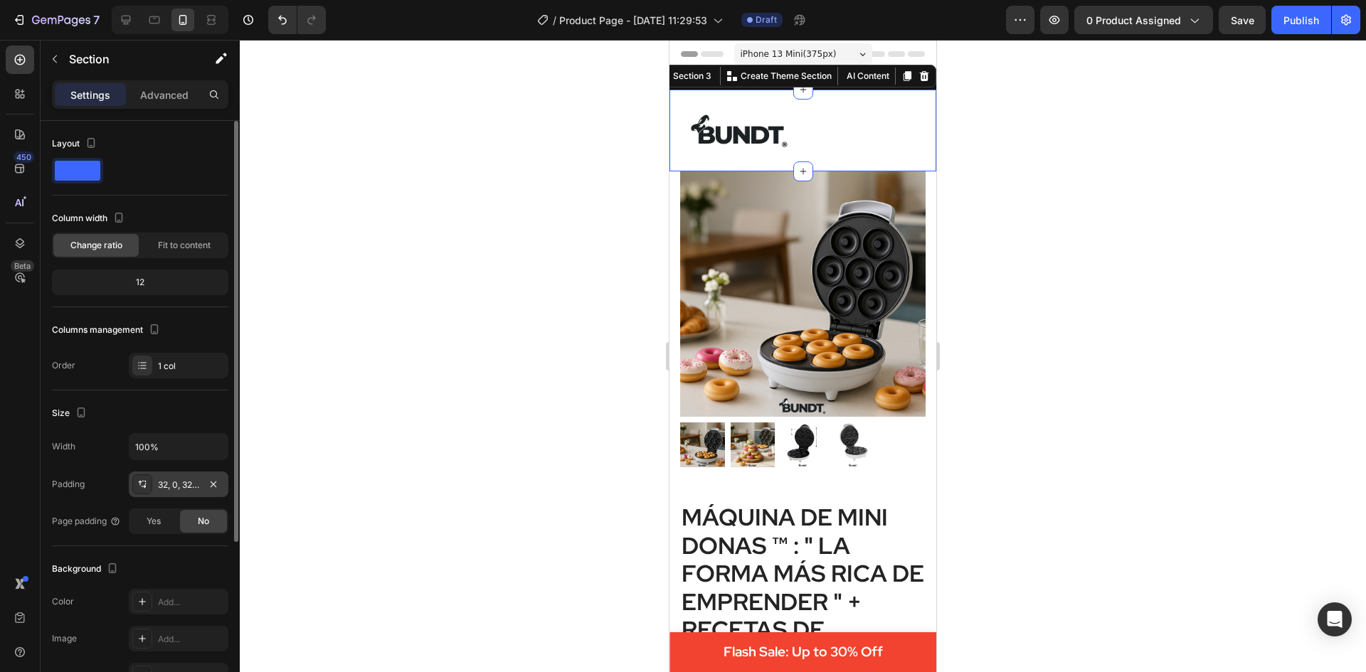
click at [176, 479] on div "32, 0, 32, 0" at bounding box center [178, 485] width 41 height 13
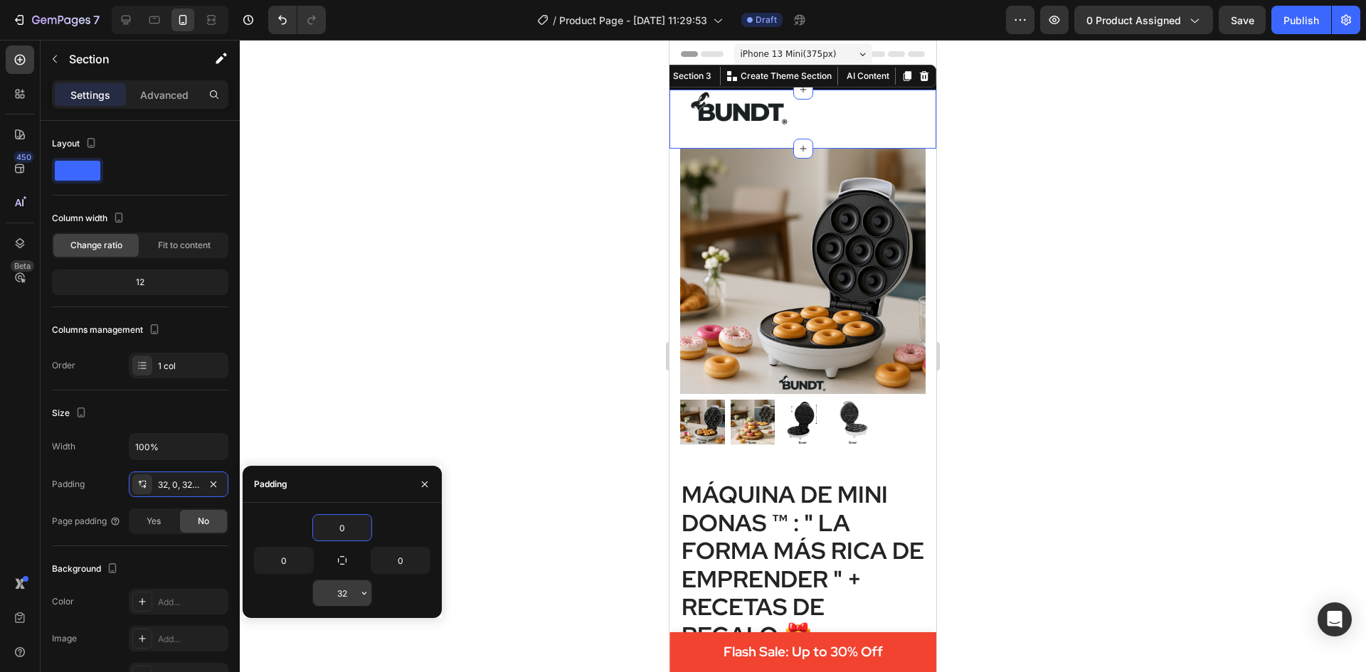
type input "0"
click at [351, 587] on input "32" at bounding box center [342, 593] width 58 height 26
type input "0"
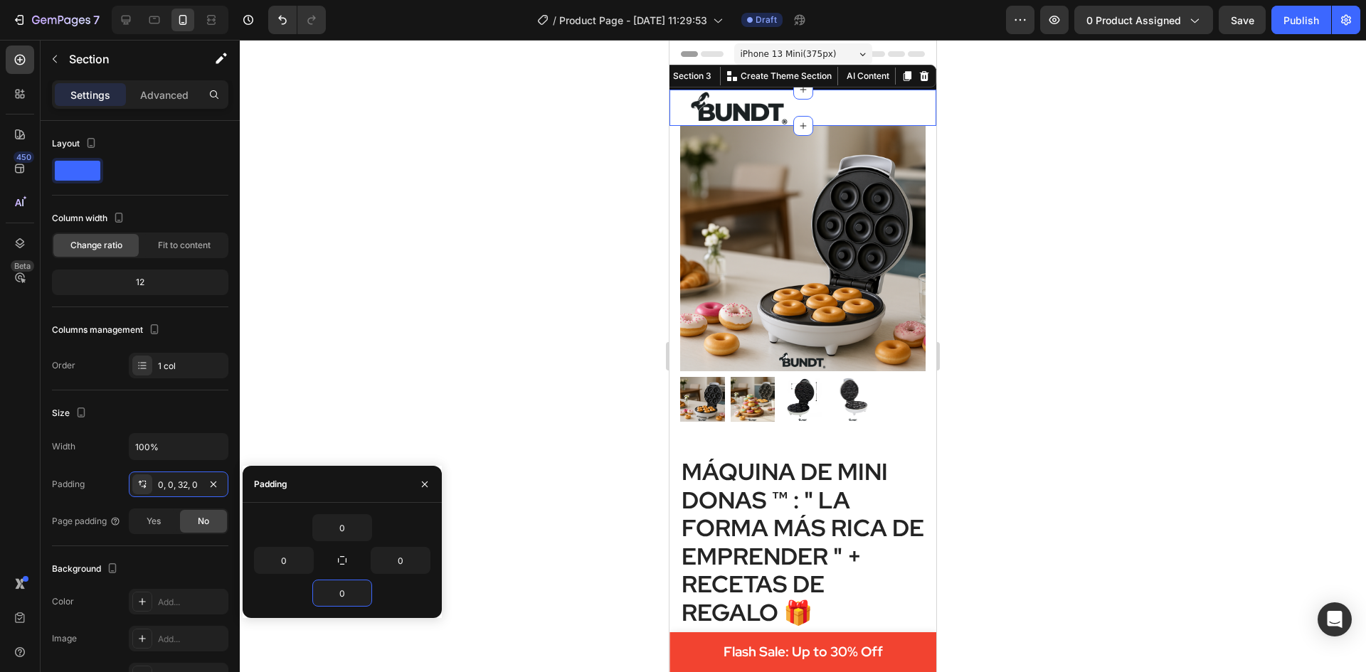
click at [1039, 347] on div at bounding box center [803, 356] width 1126 height 632
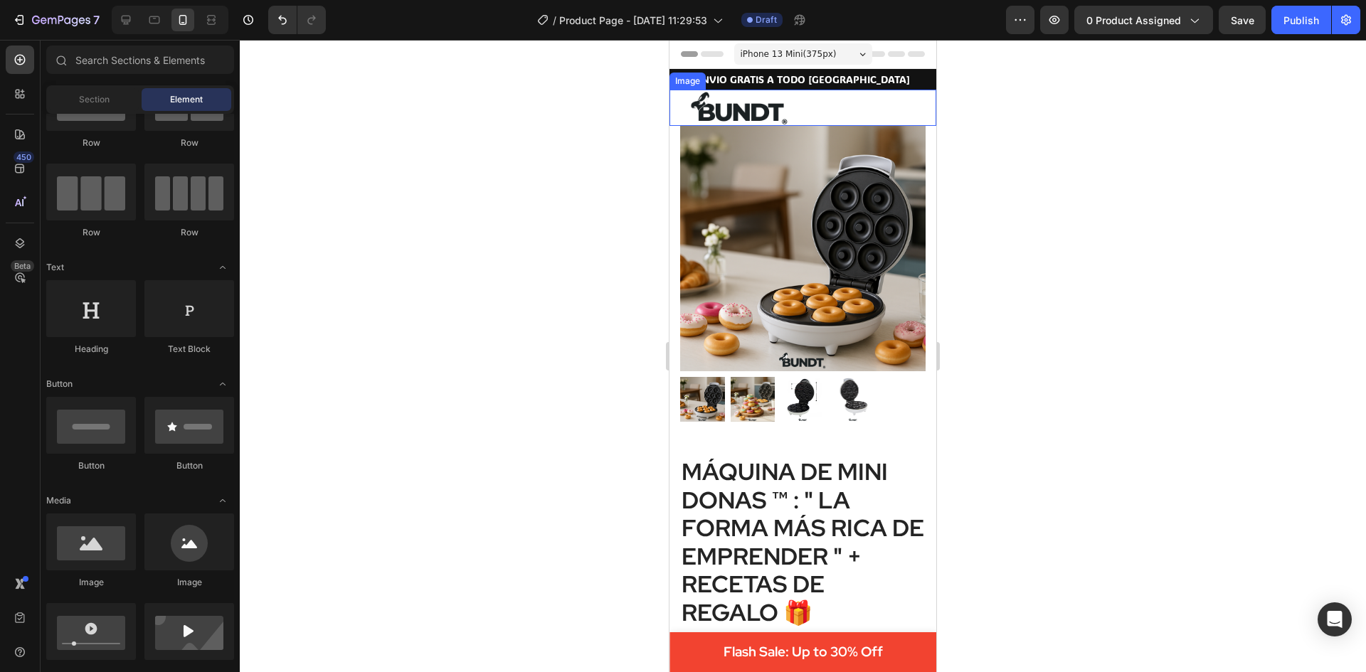
click at [758, 102] on img at bounding box center [740, 108] width 142 height 36
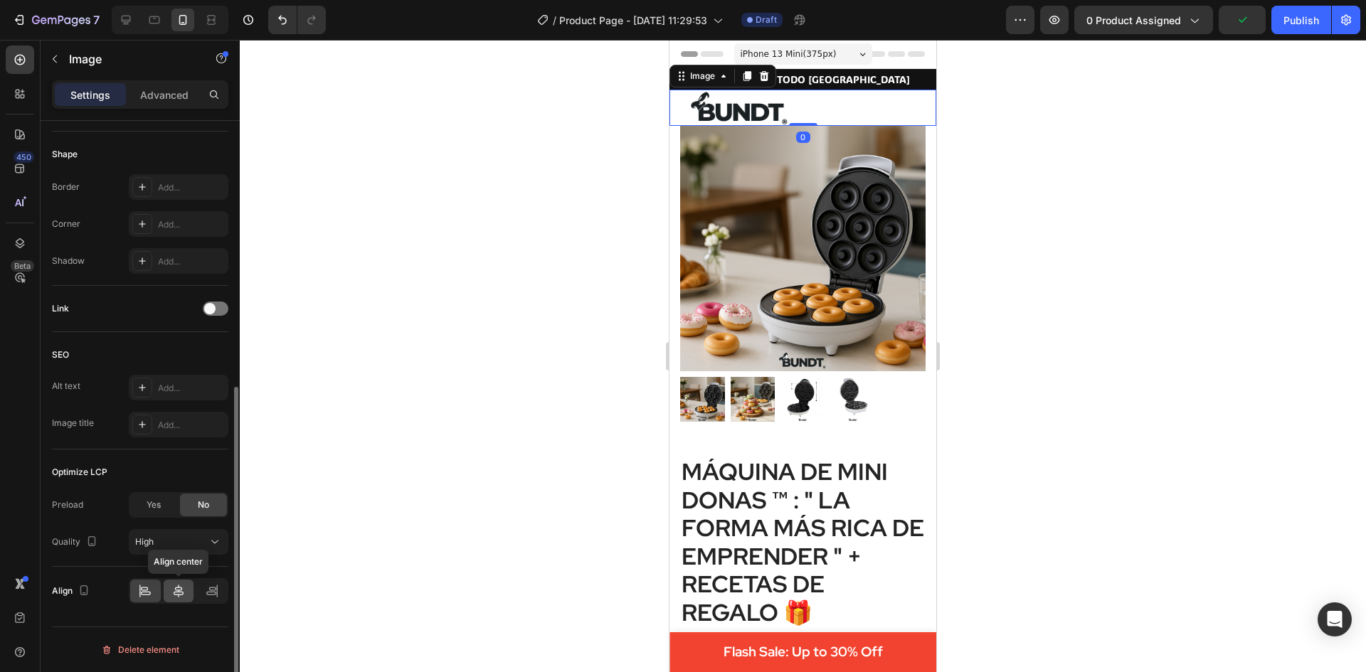
drag, startPoint x: 176, startPoint y: 593, endPoint x: 136, endPoint y: 536, distance: 70.5
click at [176, 593] on icon at bounding box center [178, 591] width 14 height 14
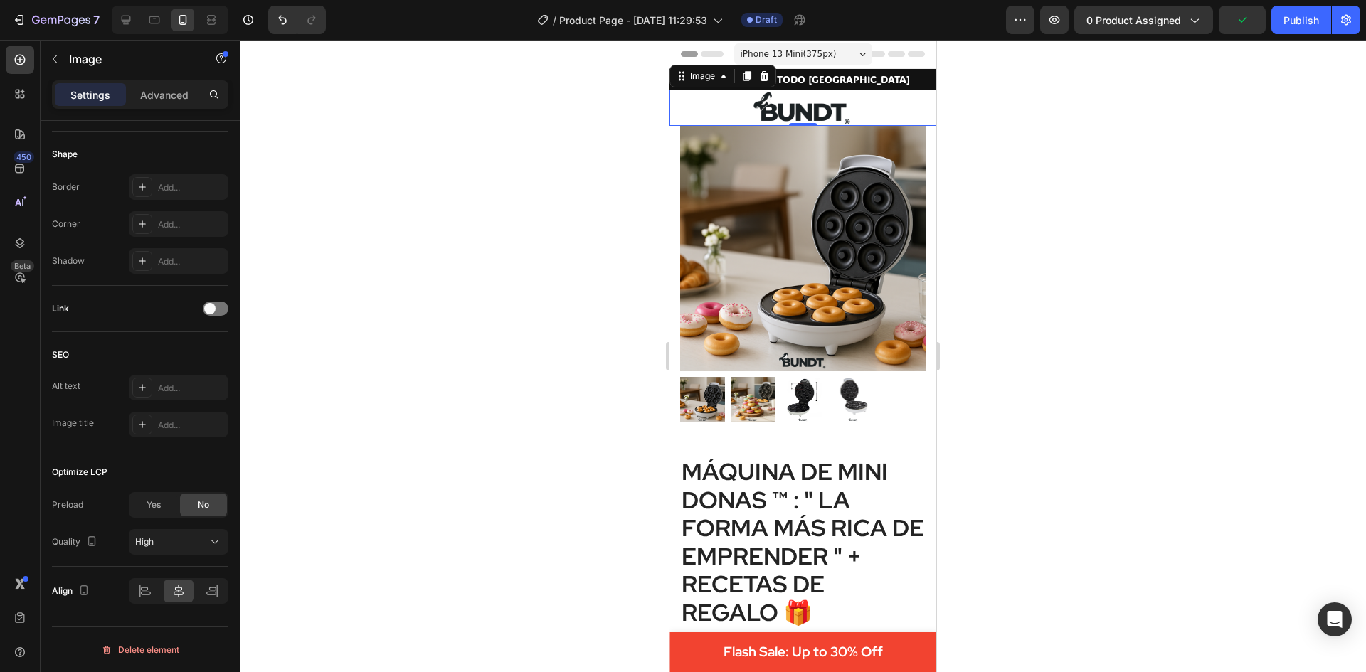
click at [1047, 452] on div at bounding box center [803, 356] width 1126 height 632
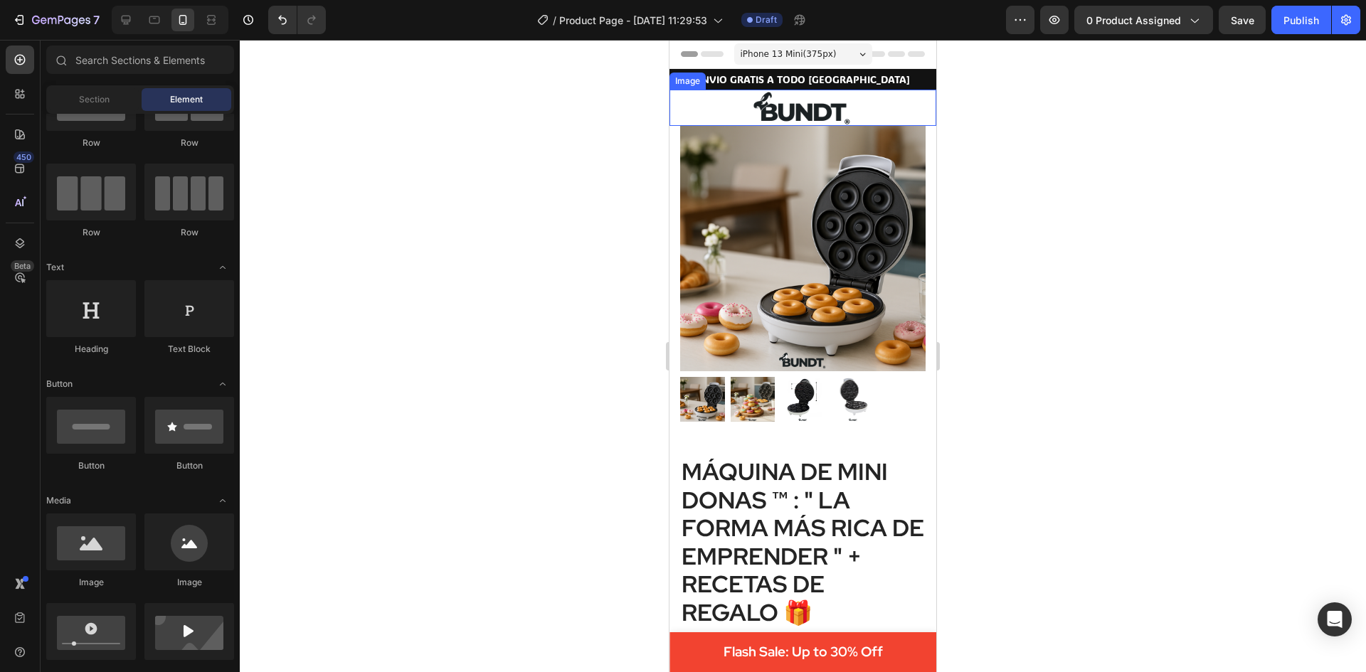
click at [760, 102] on img at bounding box center [803, 108] width 142 height 36
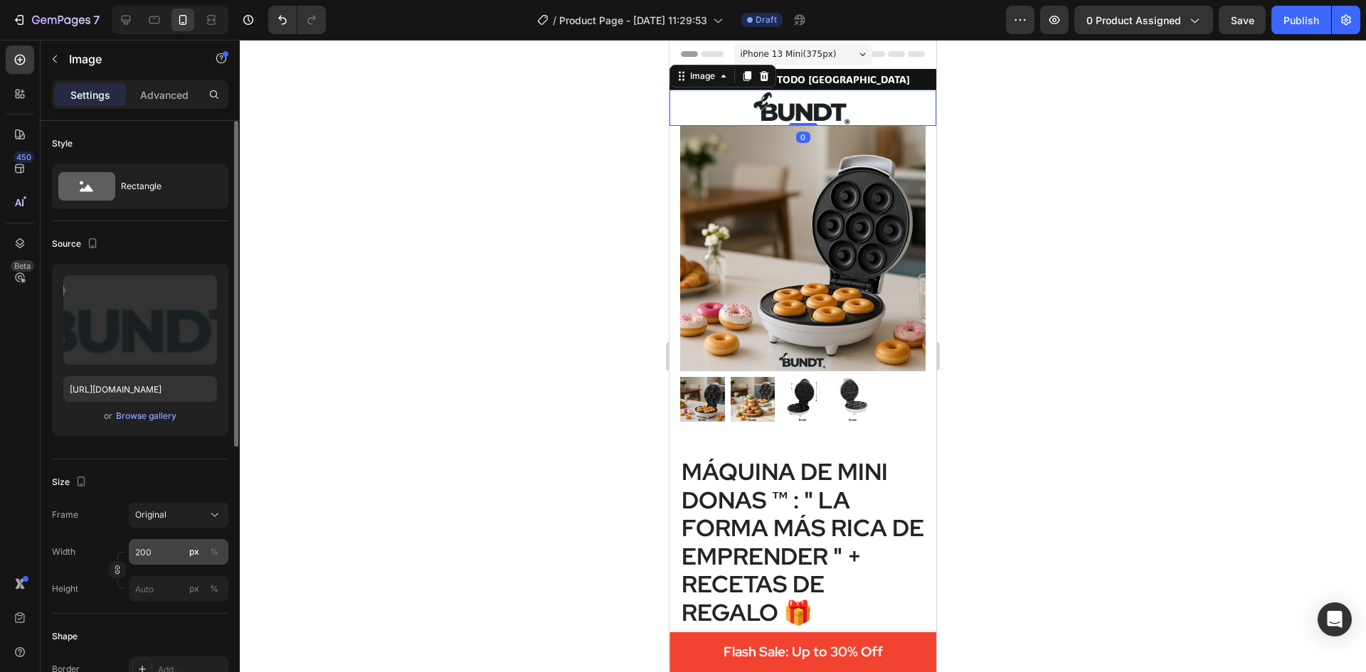
scroll to position [71, 0]
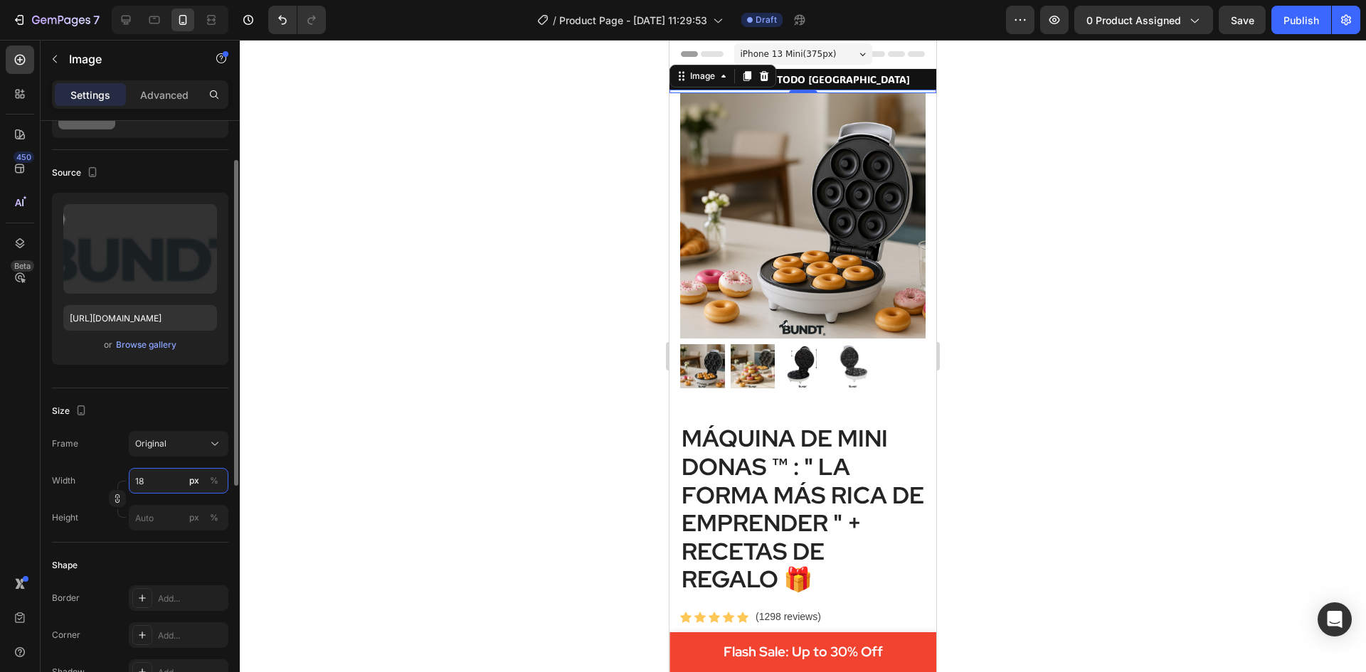
type input "1"
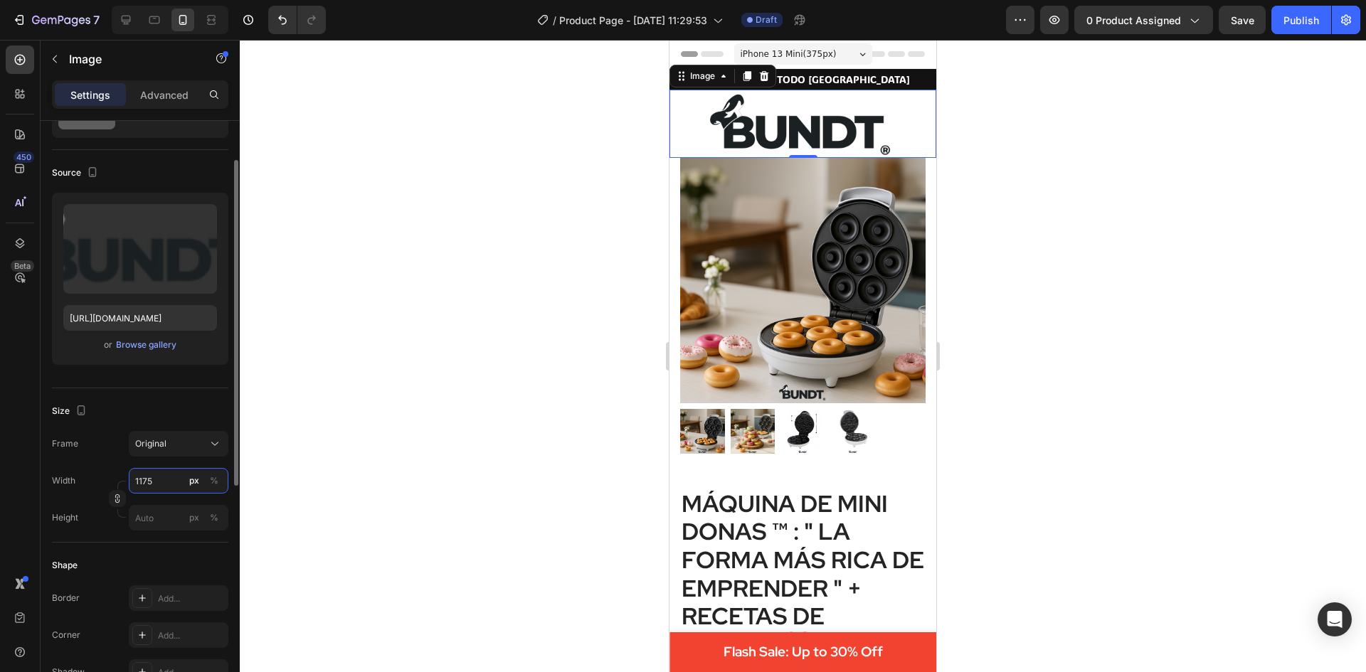
click at [139, 480] on input "1175" at bounding box center [179, 481] width 100 height 26
type input "175"
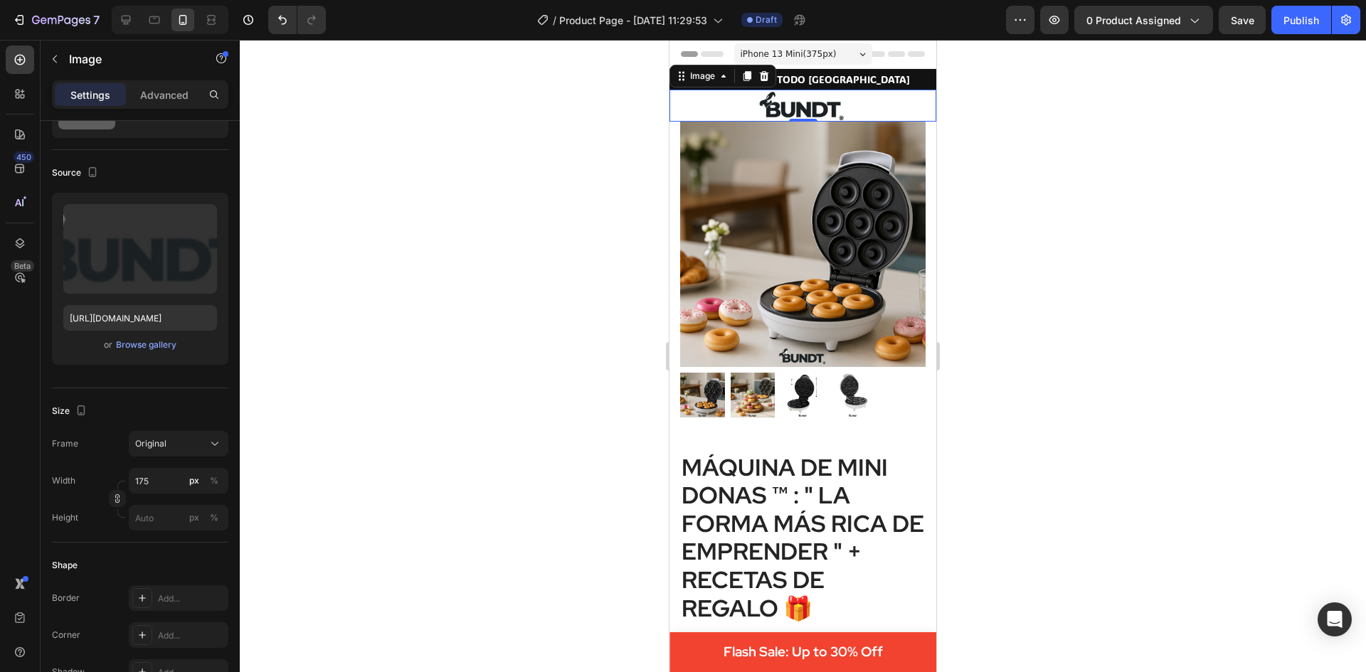
click at [1132, 364] on div at bounding box center [803, 356] width 1126 height 632
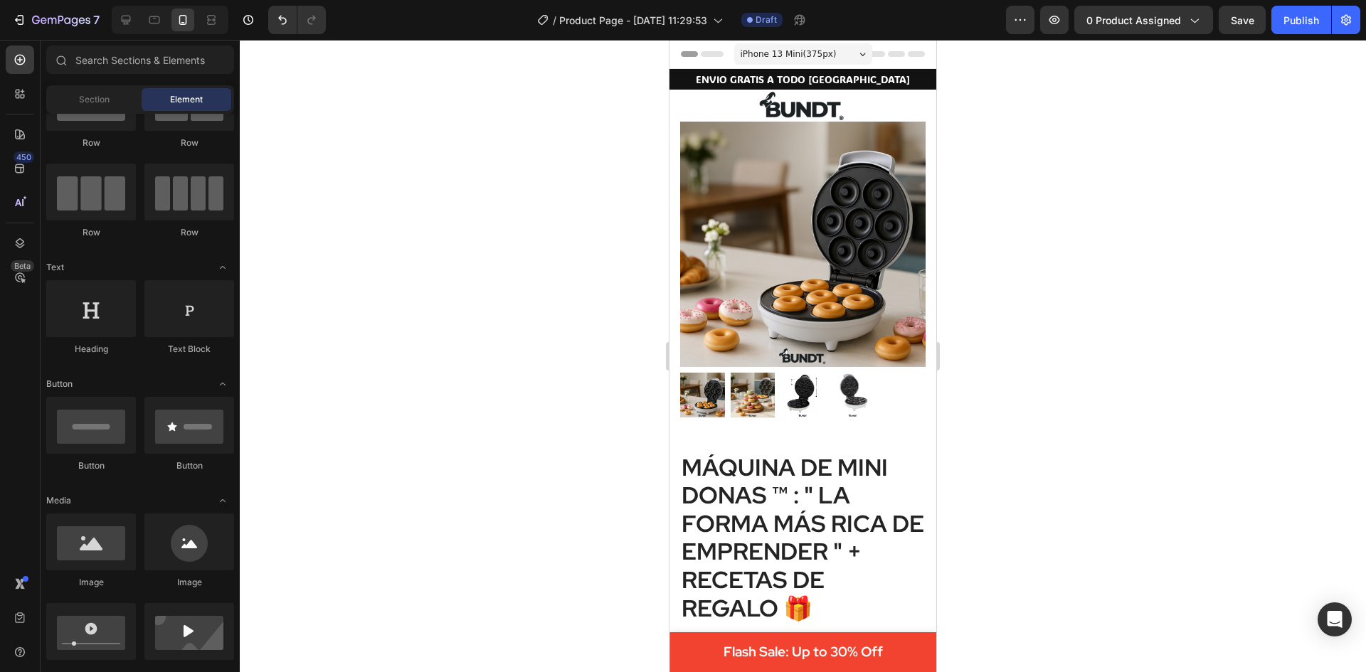
scroll to position [0, 0]
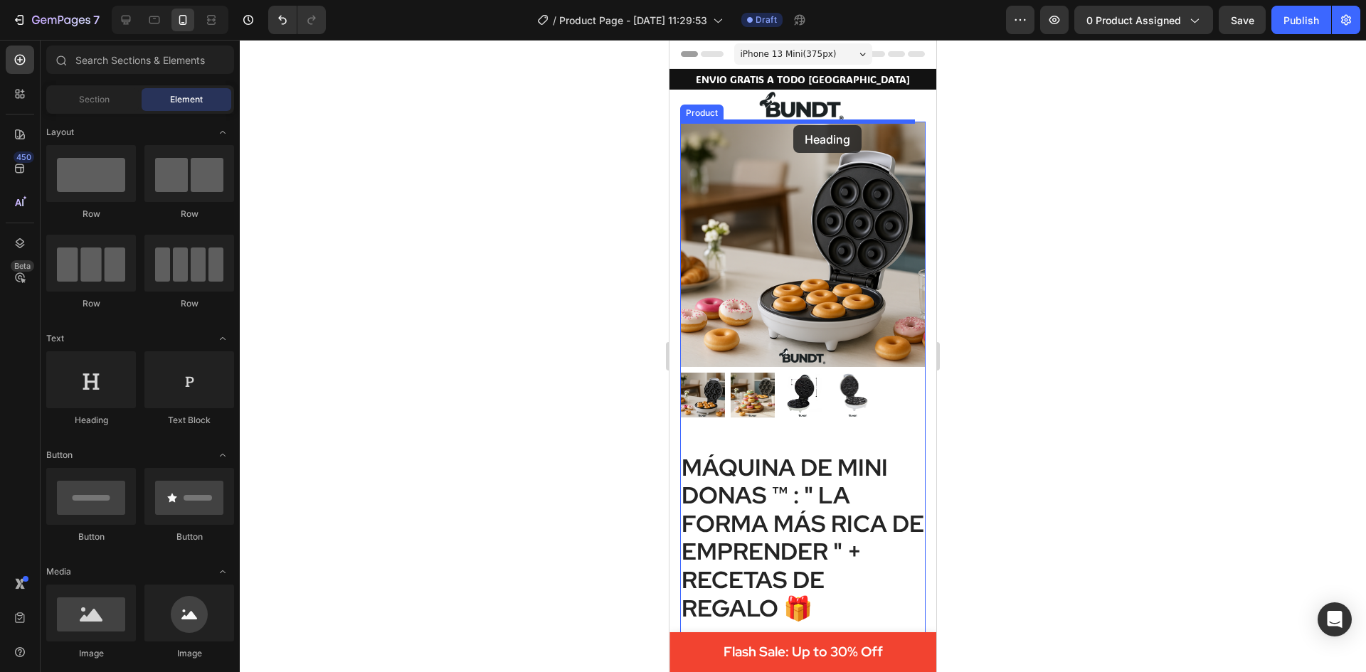
drag, startPoint x: 769, startPoint y: 428, endPoint x: 793, endPoint y: 125, distance: 304.0
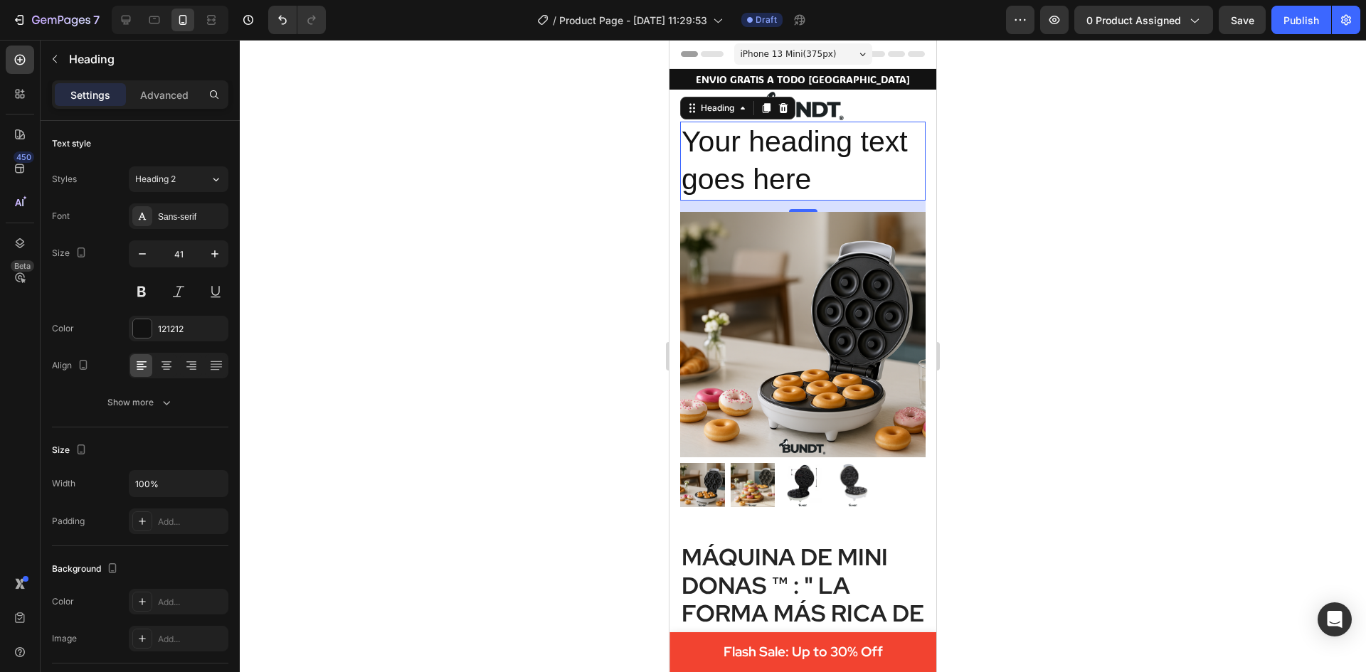
click at [741, 151] on h2 "Your heading text goes here" at bounding box center [802, 161] width 245 height 79
click at [741, 151] on p "Your heading text goes here" at bounding box center [802, 161] width 243 height 76
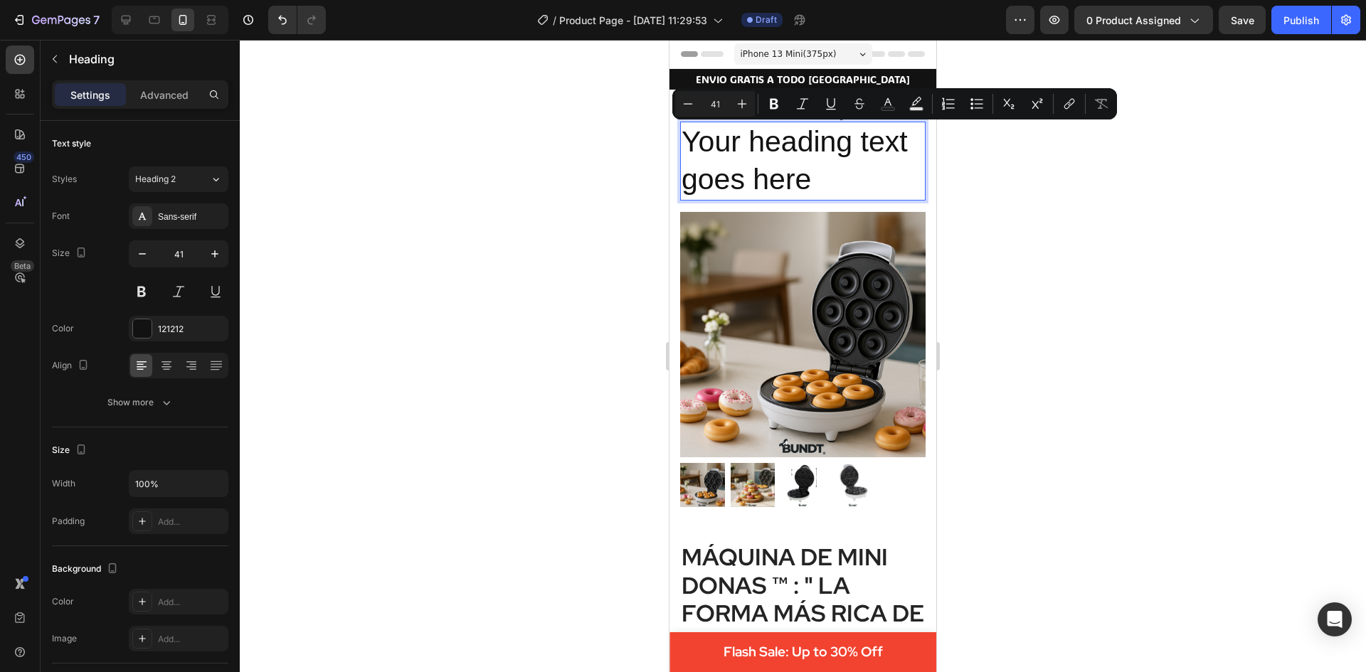
click at [823, 176] on p "Your heading text goes here" at bounding box center [802, 161] width 243 height 76
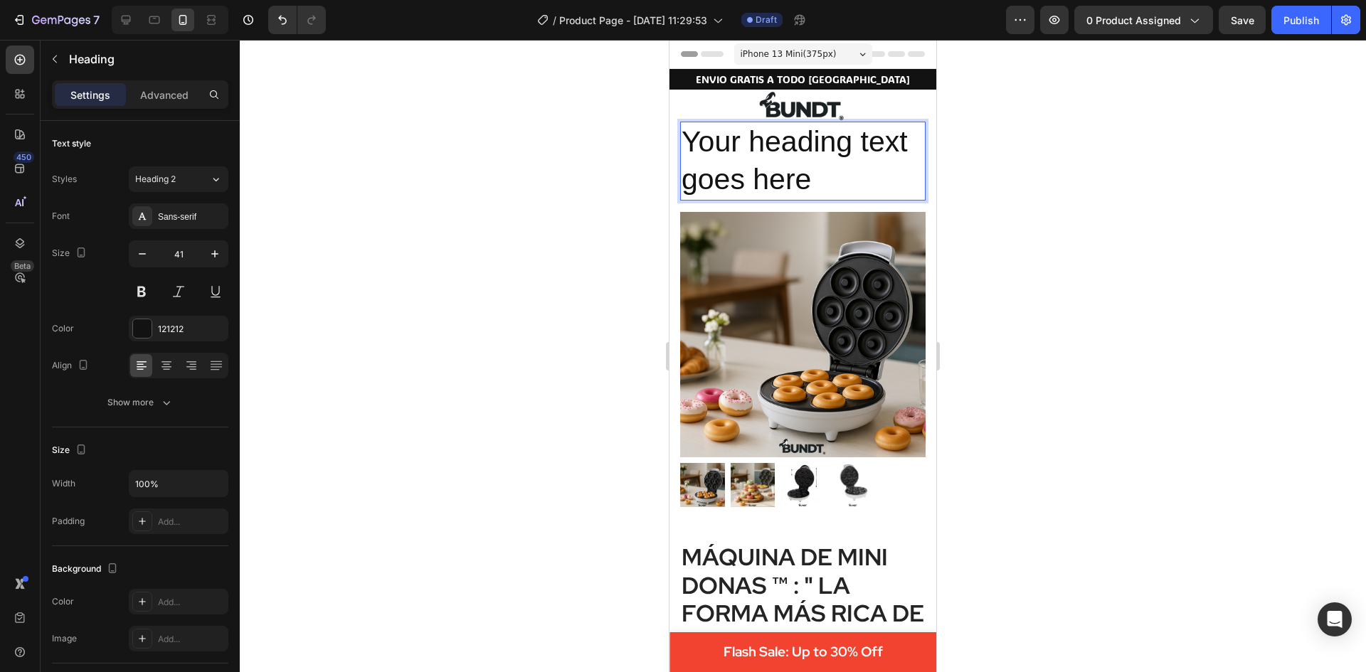
click at [823, 176] on p "Your heading text goes here" at bounding box center [802, 161] width 243 height 76
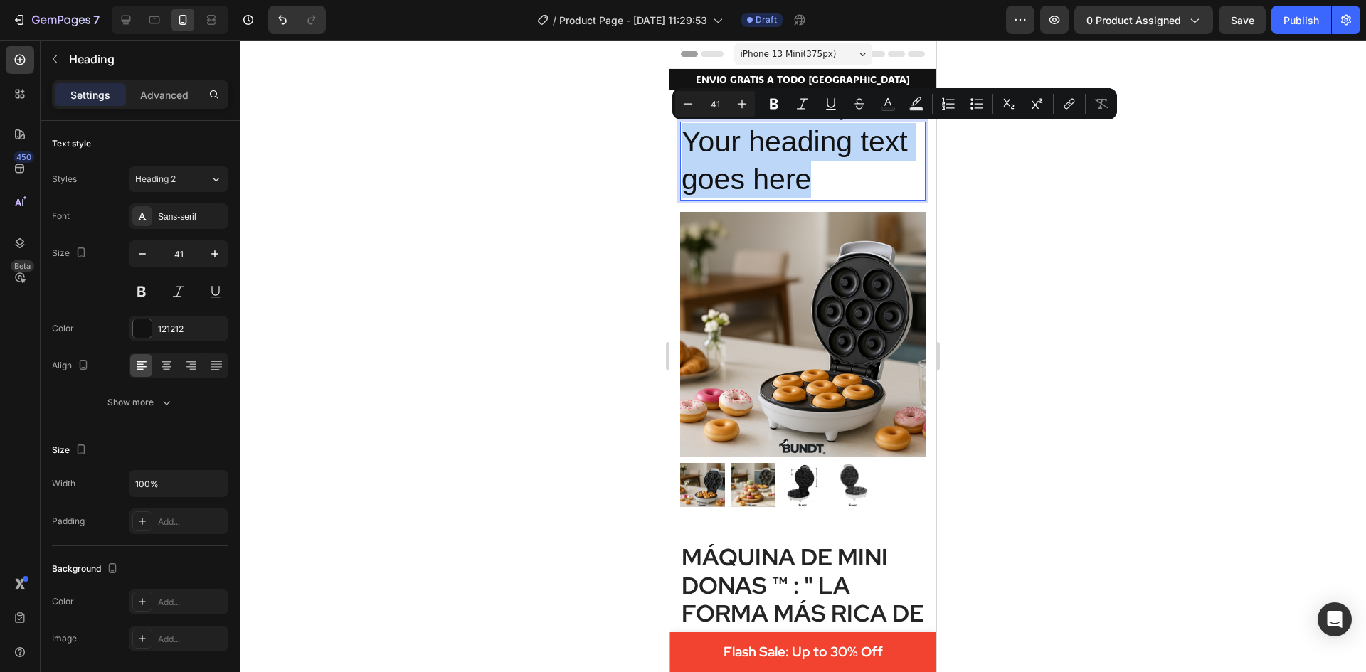
drag, startPoint x: 823, startPoint y: 176, endPoint x: 739, endPoint y: 156, distance: 86.3
click at [739, 156] on p "Your heading text goes here" at bounding box center [802, 161] width 243 height 76
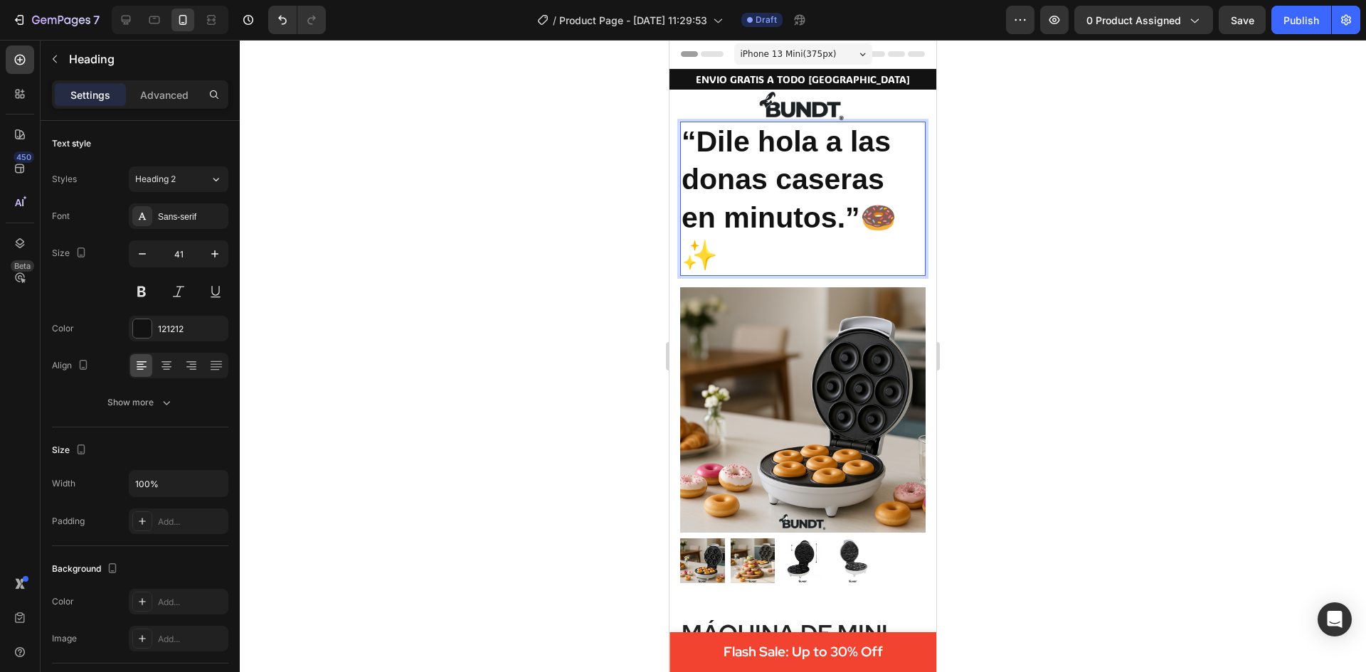
click at [745, 142] on strong "“Dile hola a las donas caseras en minutos.”" at bounding box center [785, 179] width 209 height 109
drag, startPoint x: 747, startPoint y: 142, endPoint x: 729, endPoint y: 139, distance: 18.0
click at [729, 139] on strong "“Dile hola a las donas caseras en minutos.”" at bounding box center [785, 179] width 209 height 109
click at [858, 211] on strong "“Di hola a las donas caseras en minutos.”" at bounding box center [782, 179] width 203 height 109
drag, startPoint x: 870, startPoint y: 216, endPoint x: 896, endPoint y: 251, distance: 43.7
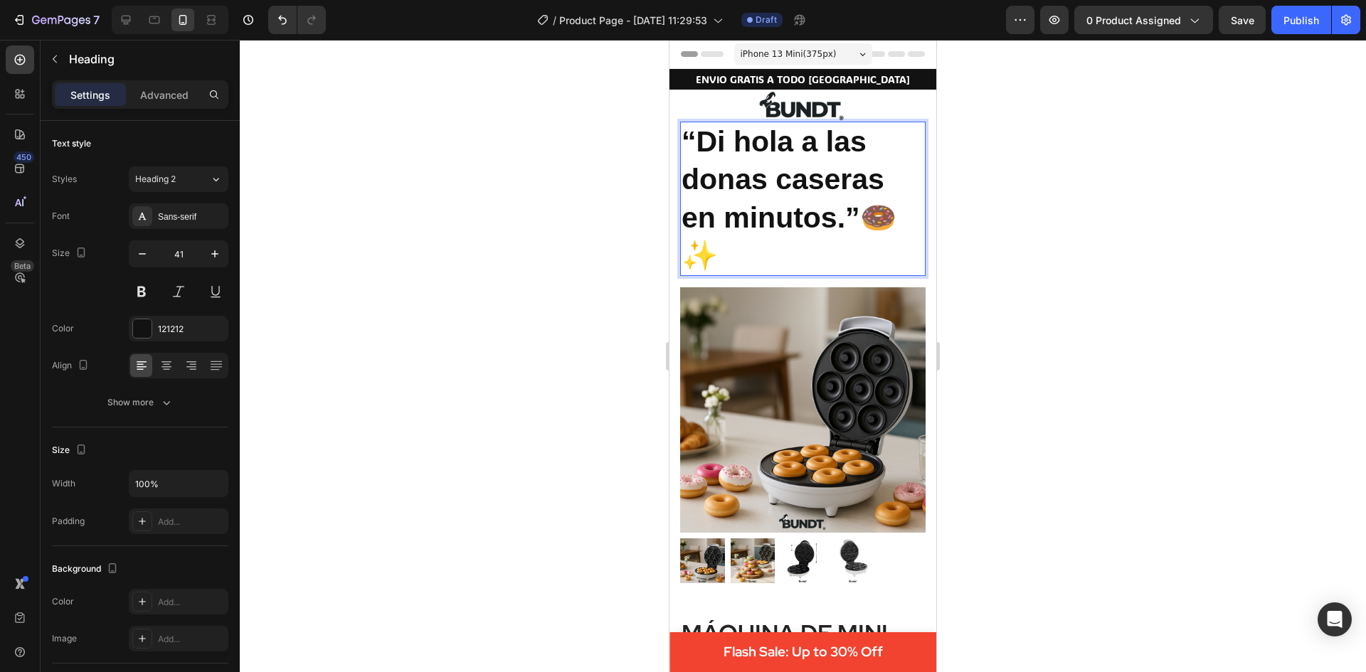
click at [896, 251] on p "“Di hola a las donas caseras en minutos.” 🍩✨" at bounding box center [802, 199] width 243 height 152
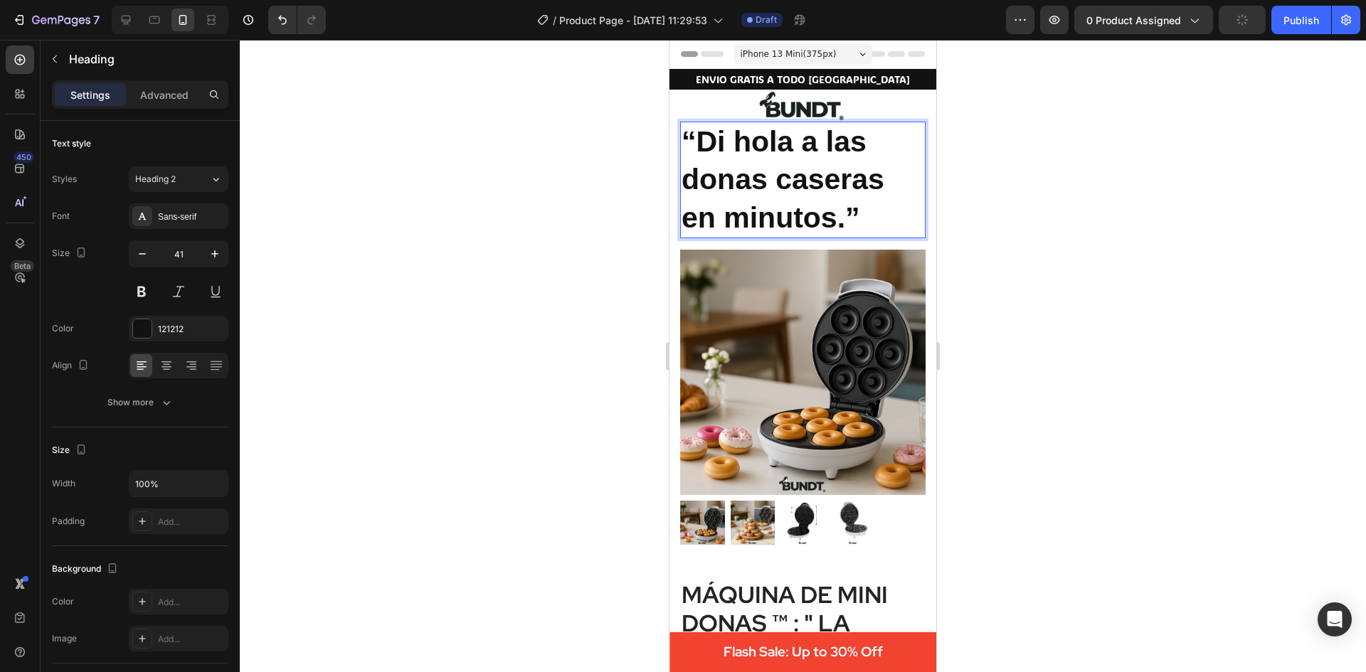
click at [695, 133] on strong "“Di hola a las donas caseras en minutos.”" at bounding box center [782, 179] width 203 height 109
click at [853, 213] on strong "Di hola a las donas caseras en minutos.”" at bounding box center [782, 179] width 203 height 109
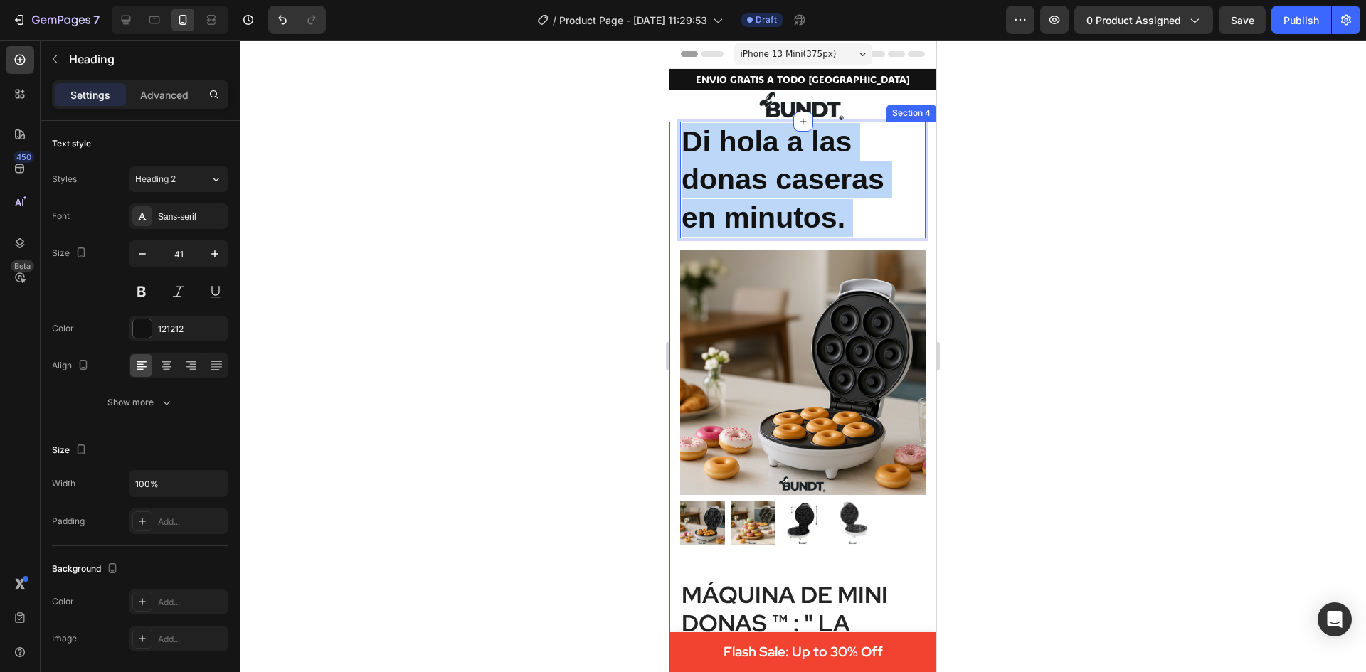
drag, startPoint x: 858, startPoint y: 230, endPoint x: 669, endPoint y: 123, distance: 217.0
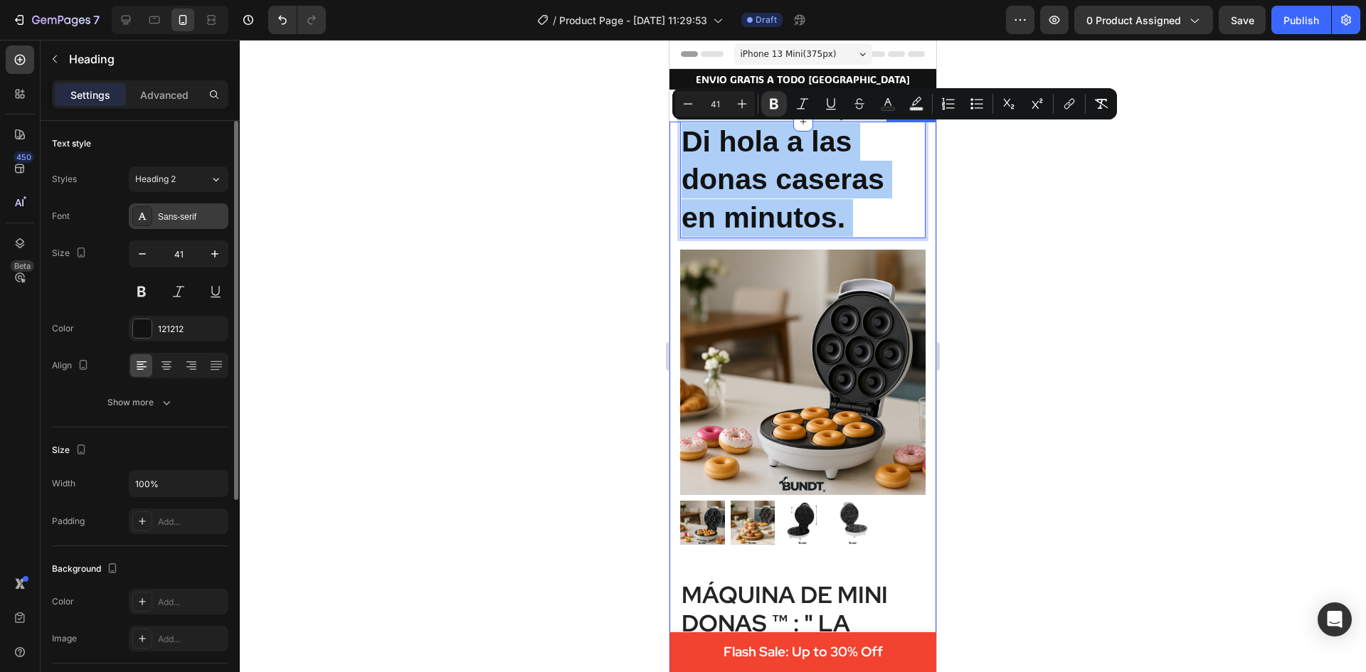
click at [191, 209] on div "Sans-serif" at bounding box center [179, 216] width 100 height 26
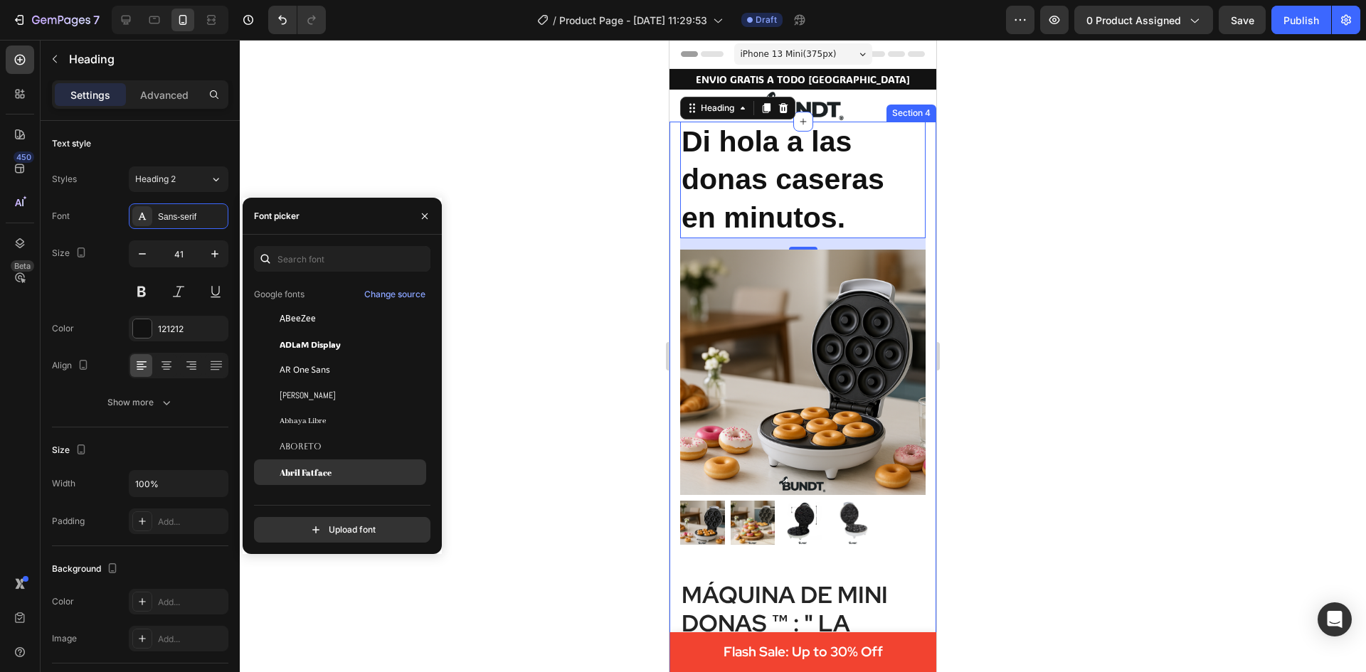
scroll to position [142, 0]
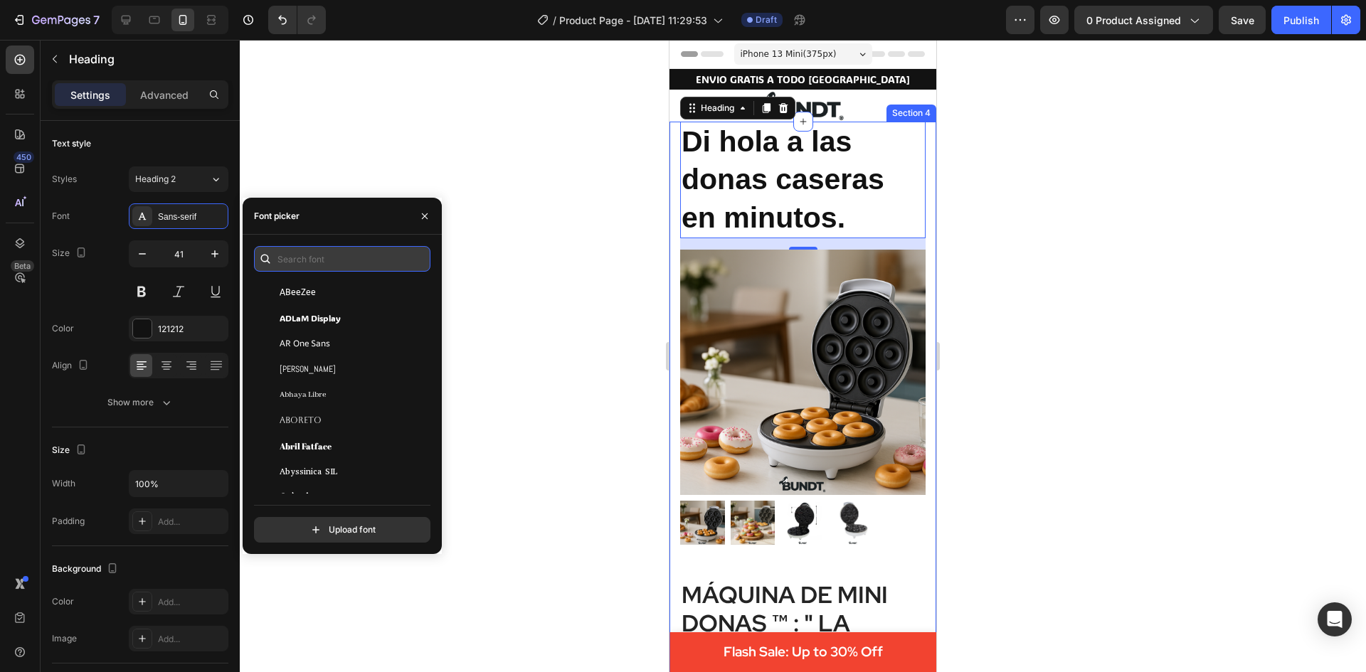
click at [313, 254] on input "text" at bounding box center [342, 259] width 176 height 26
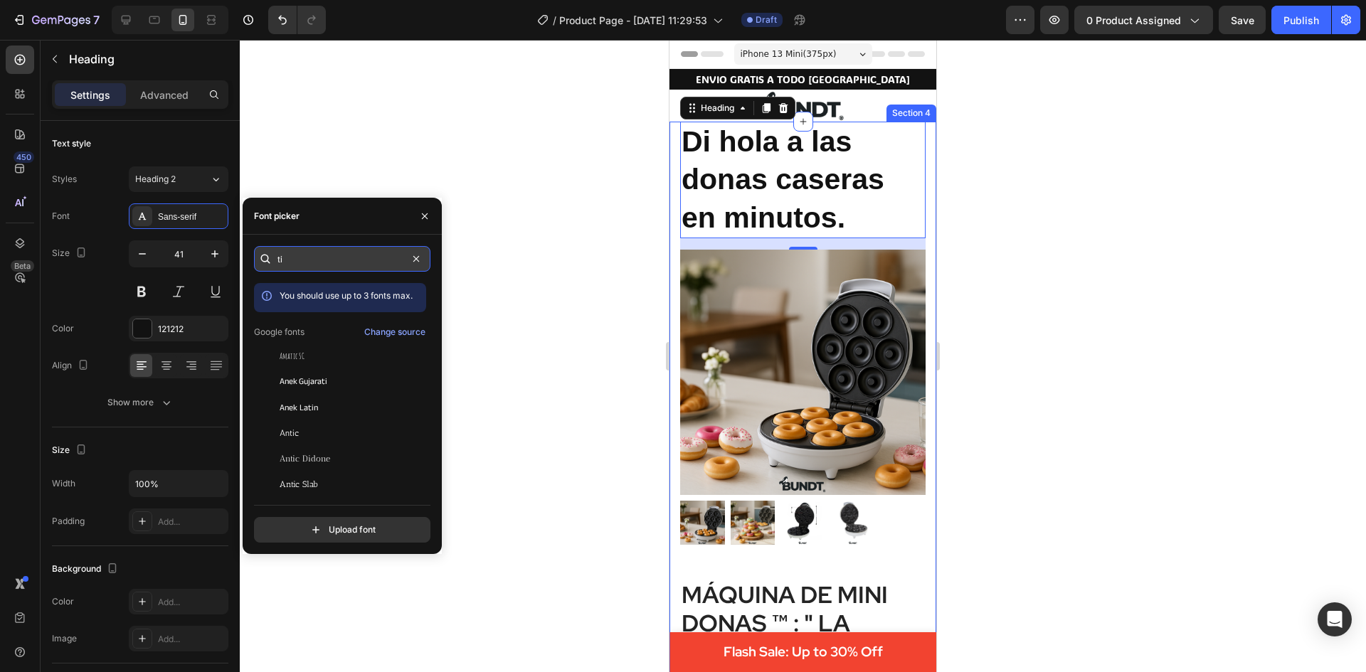
type input "t"
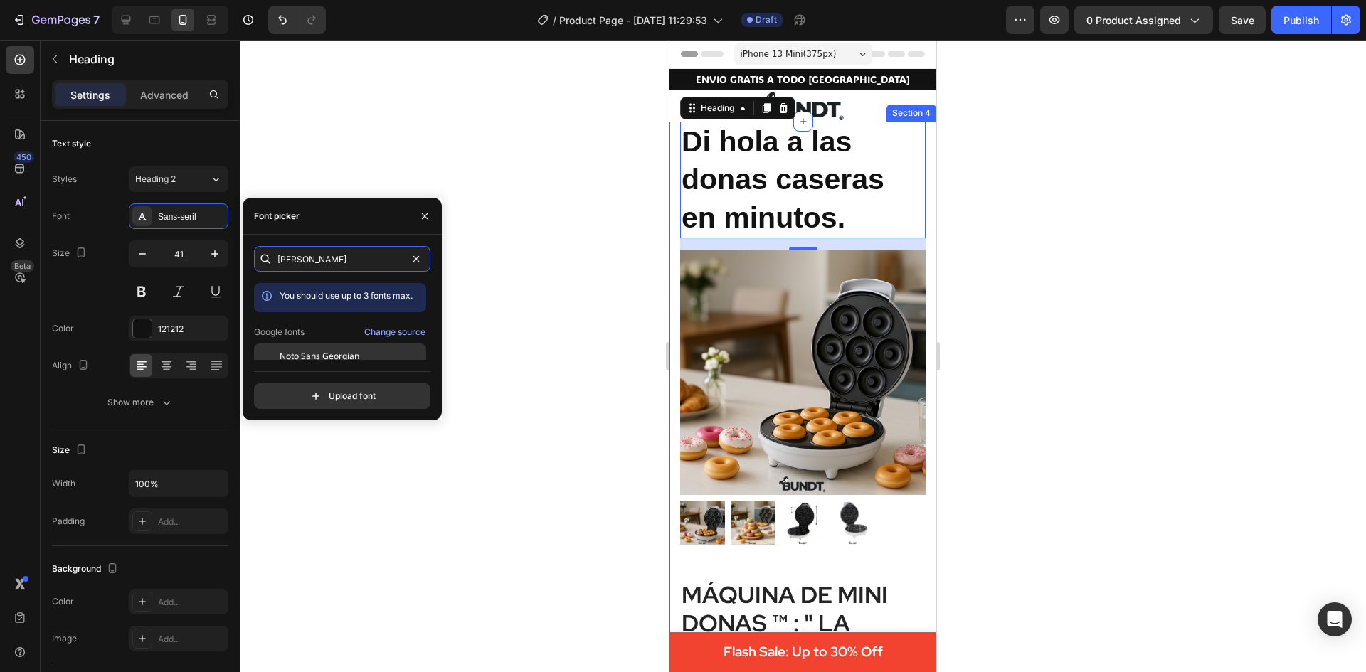
type input "georg"
click at [356, 356] on span "Noto Sans Georgian" at bounding box center [320, 356] width 80 height 13
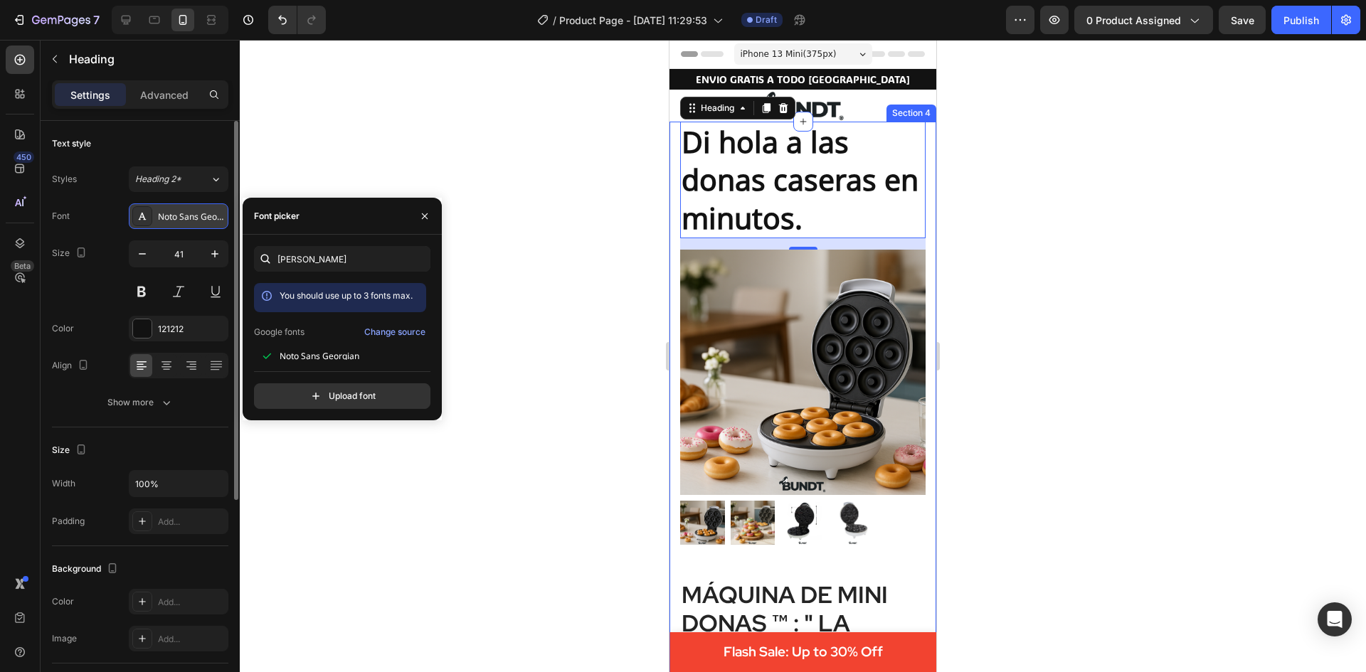
click at [199, 209] on div "Noto Sans Georgian" at bounding box center [179, 216] width 100 height 26
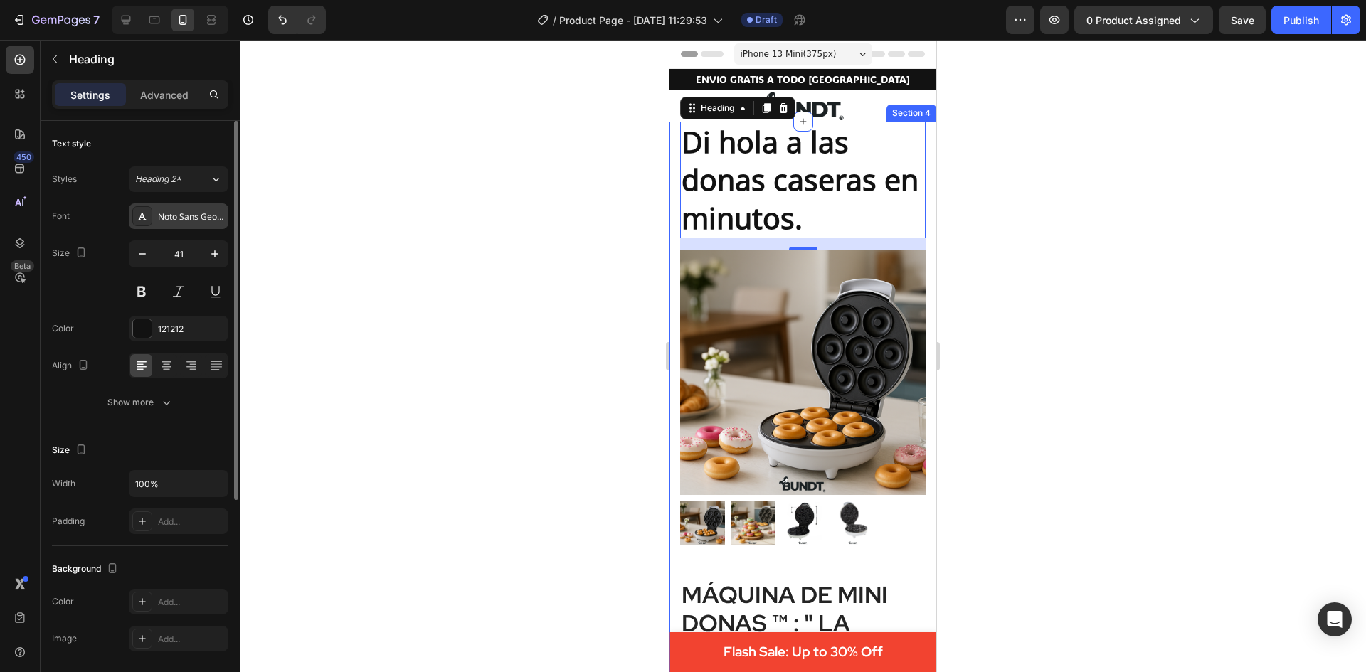
click at [199, 209] on div "Noto Sans Georgian" at bounding box center [179, 216] width 100 height 26
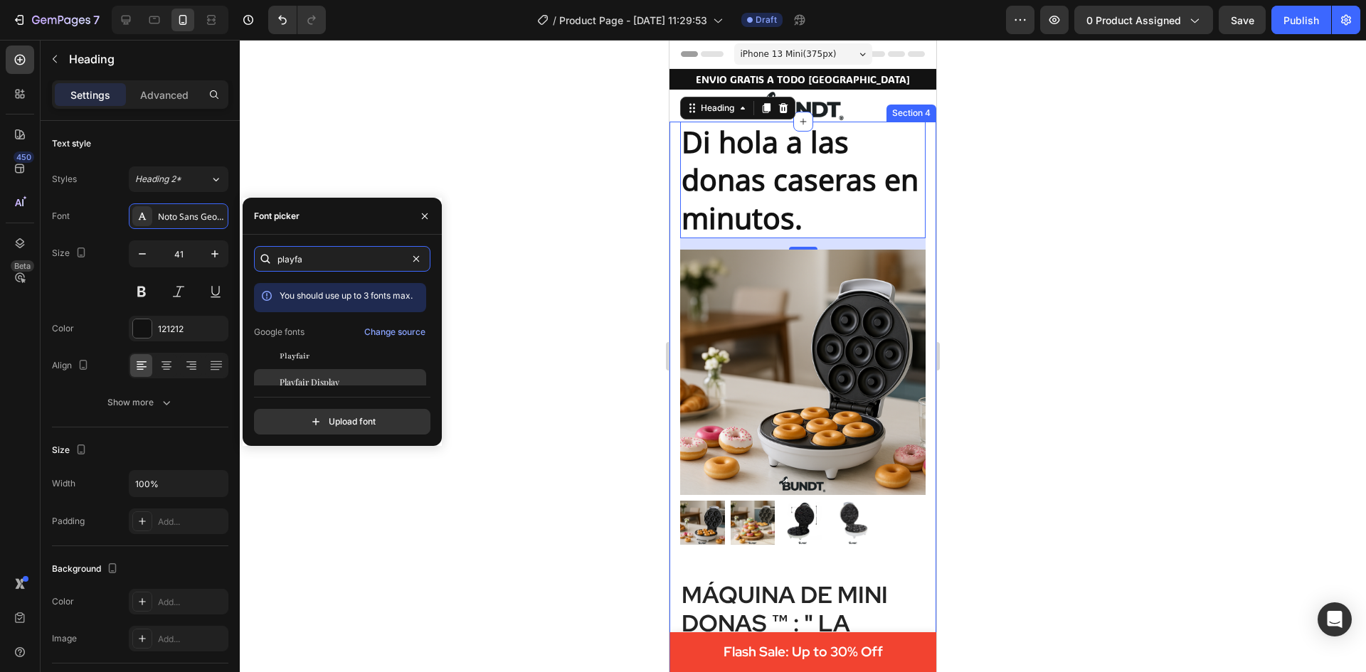
type input "playfa"
click at [322, 381] on span "Playfair Display" at bounding box center [310, 382] width 60 height 13
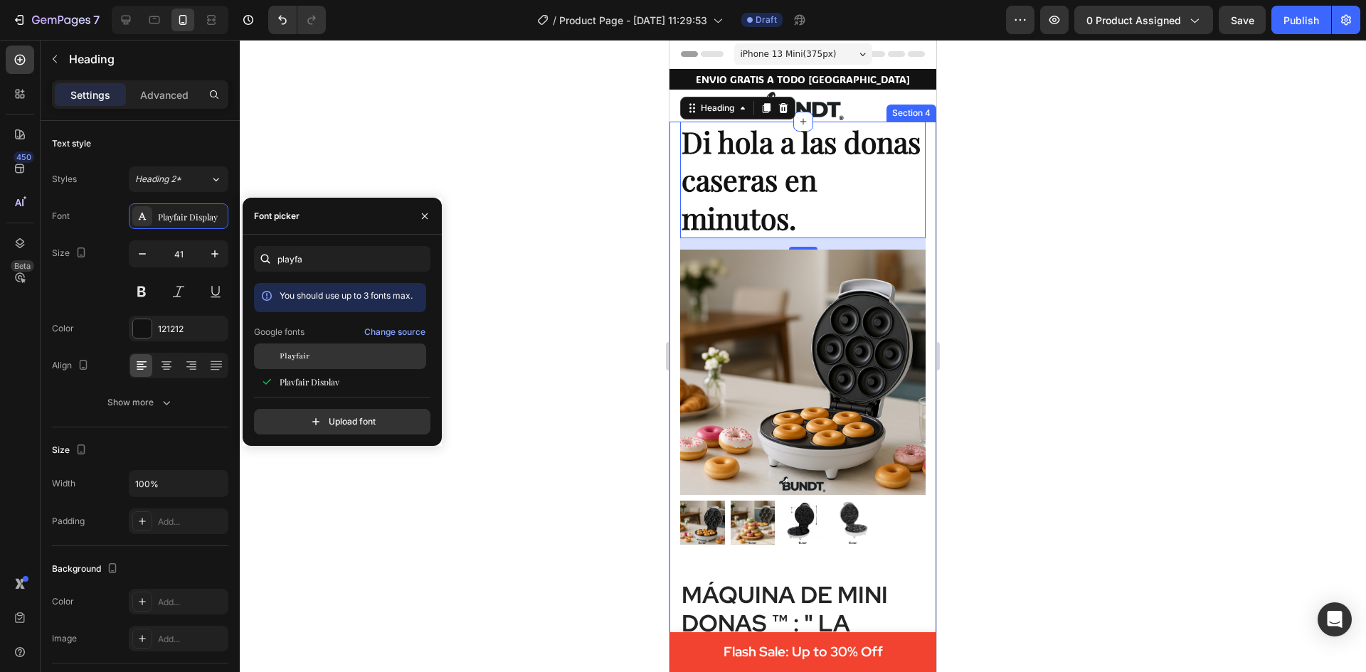
click at [342, 354] on div "Playfair" at bounding box center [352, 356] width 144 height 13
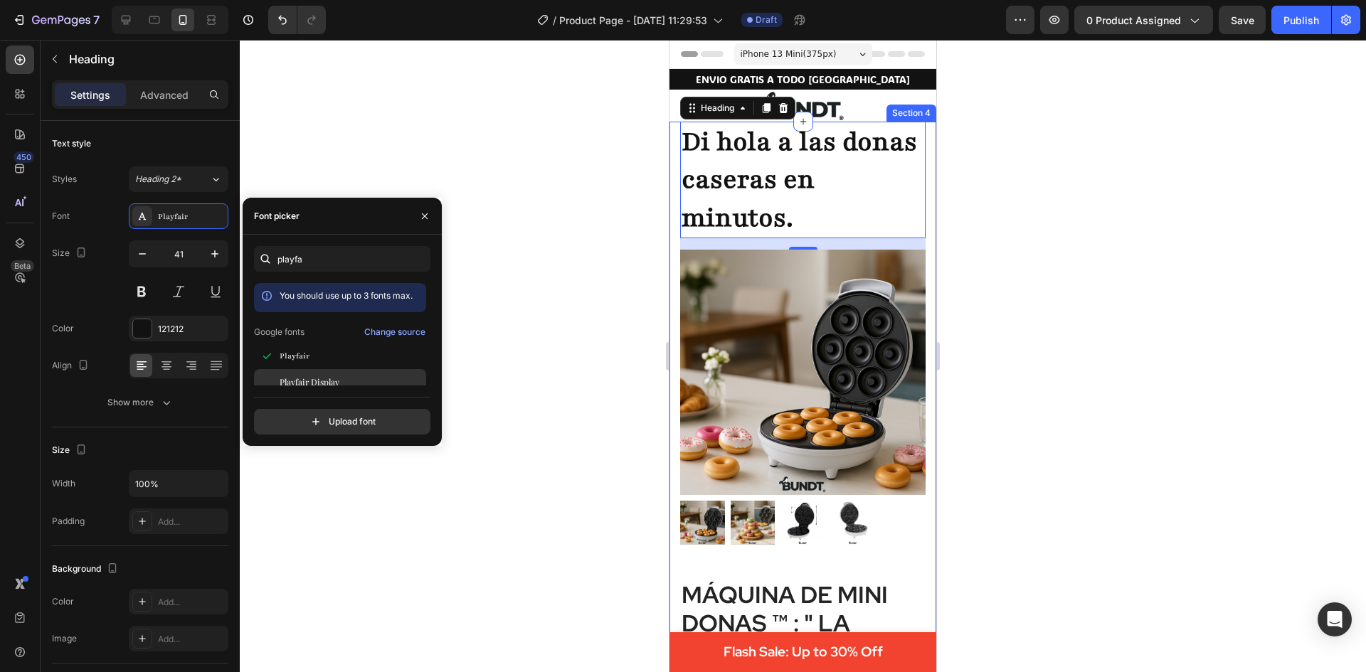
click at [349, 376] on div "Playfair Display" at bounding box center [352, 382] width 144 height 13
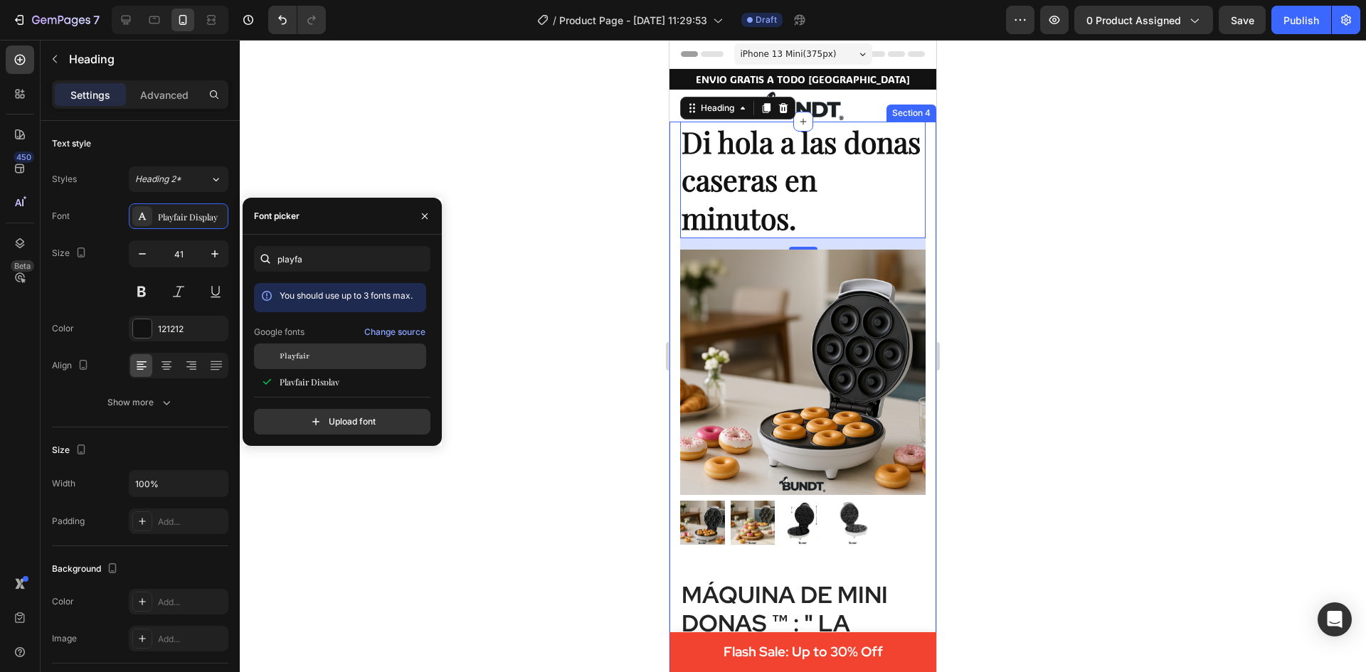
scroll to position [35, 0]
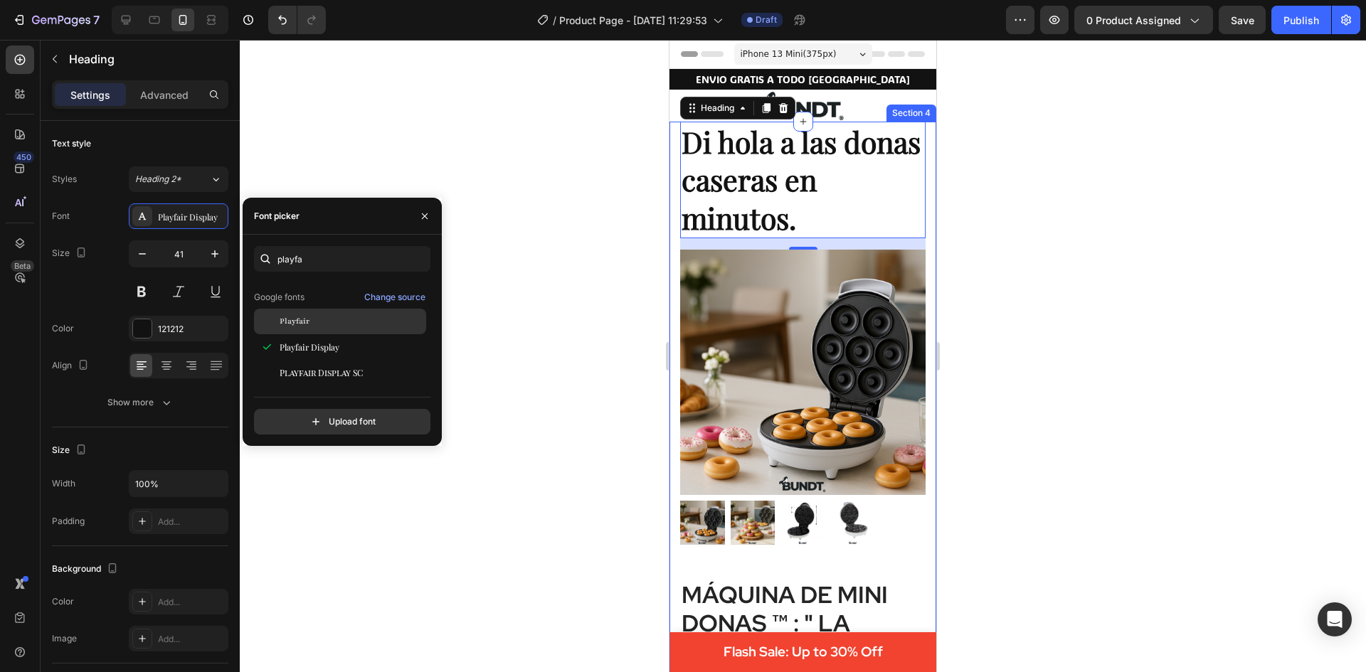
click at [354, 366] on span "Playfair Display SC" at bounding box center [321, 372] width 83 height 13
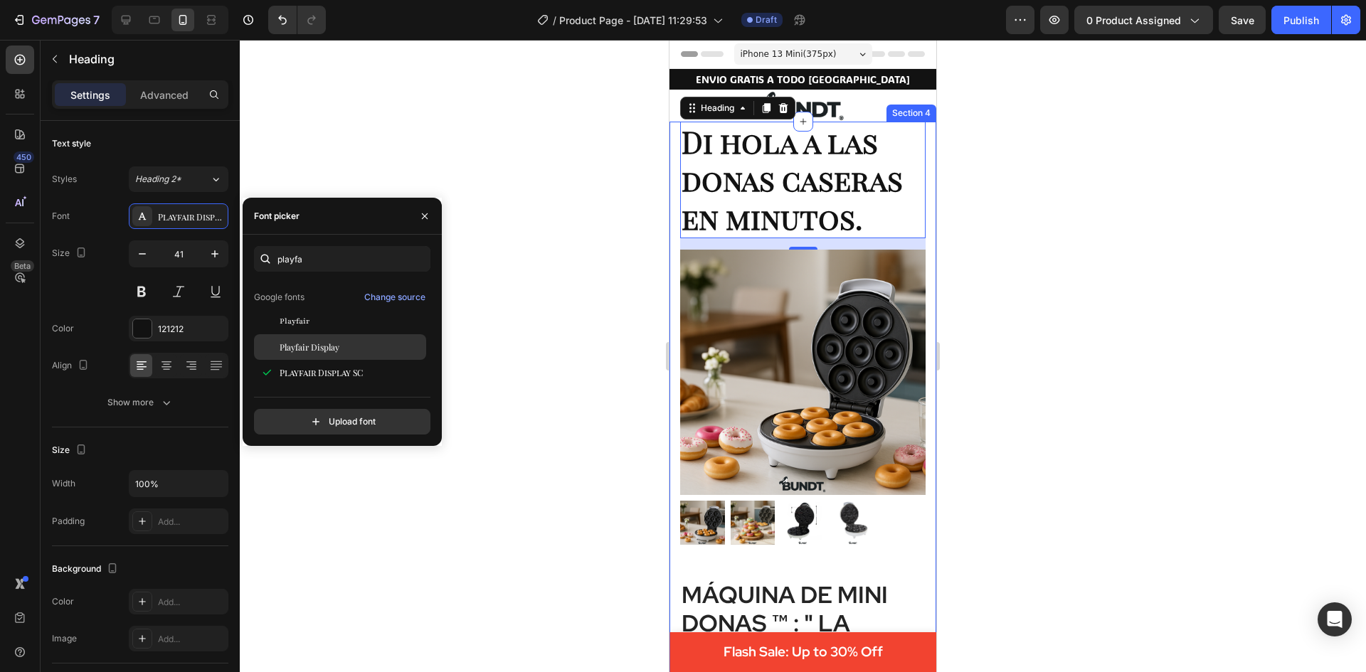
click at [354, 354] on div "Playfair Display" at bounding box center [340, 347] width 172 height 26
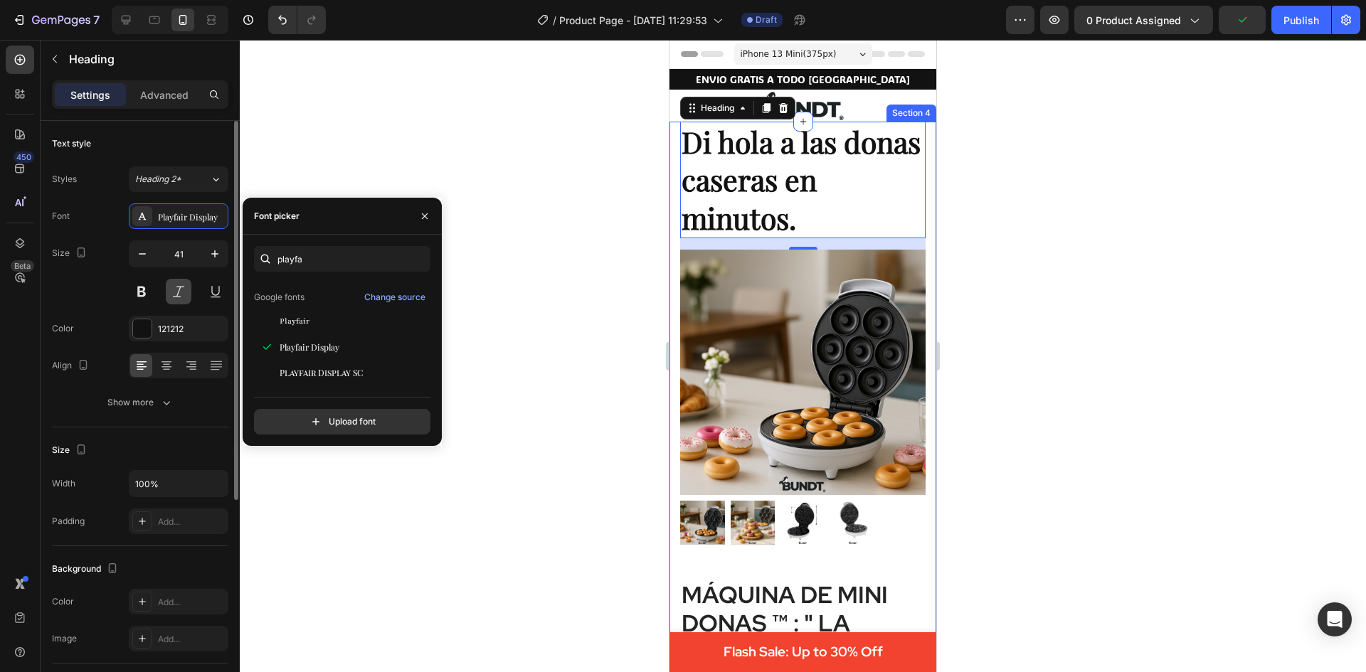
click at [176, 292] on button at bounding box center [179, 292] width 26 height 26
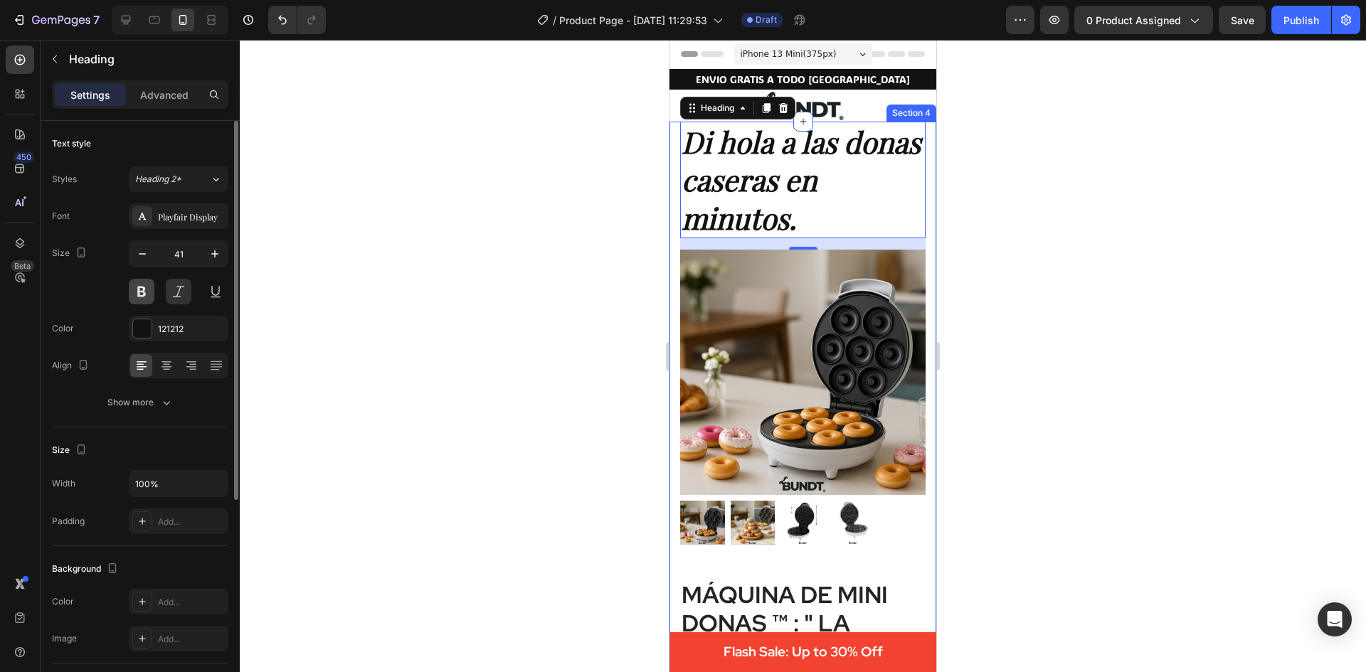
click at [144, 291] on button at bounding box center [142, 292] width 26 height 26
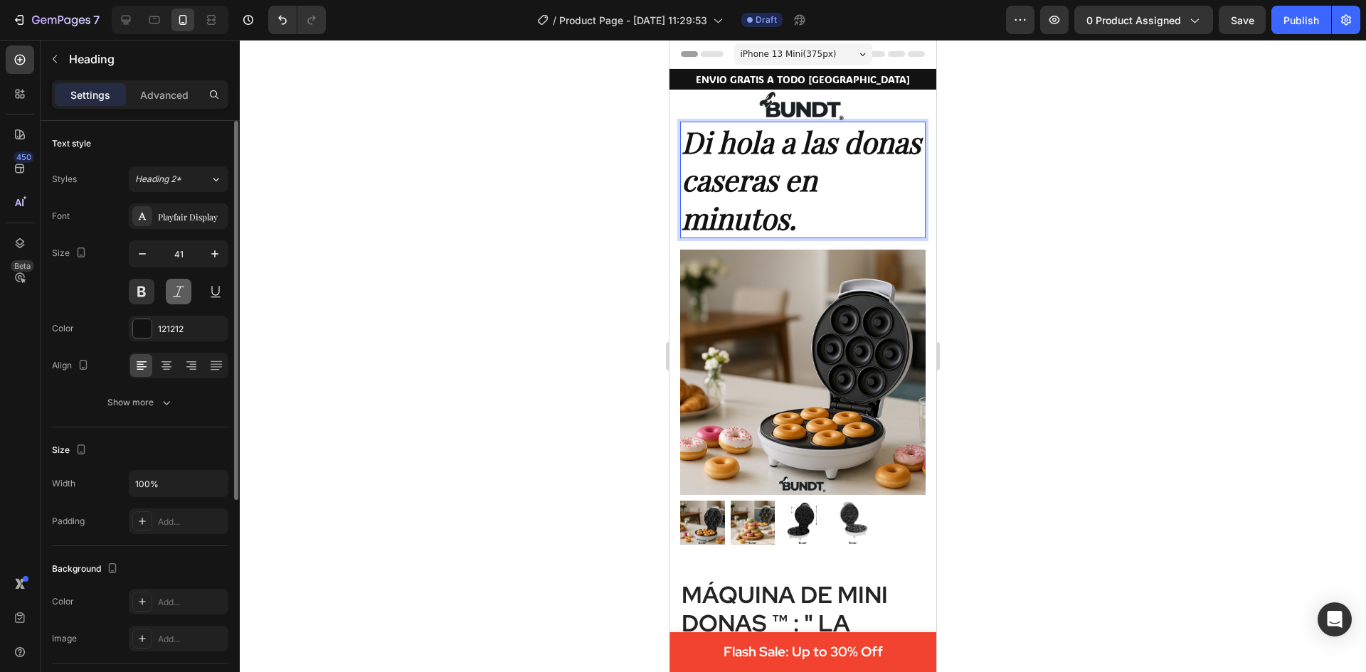
click at [171, 288] on button at bounding box center [179, 292] width 26 height 26
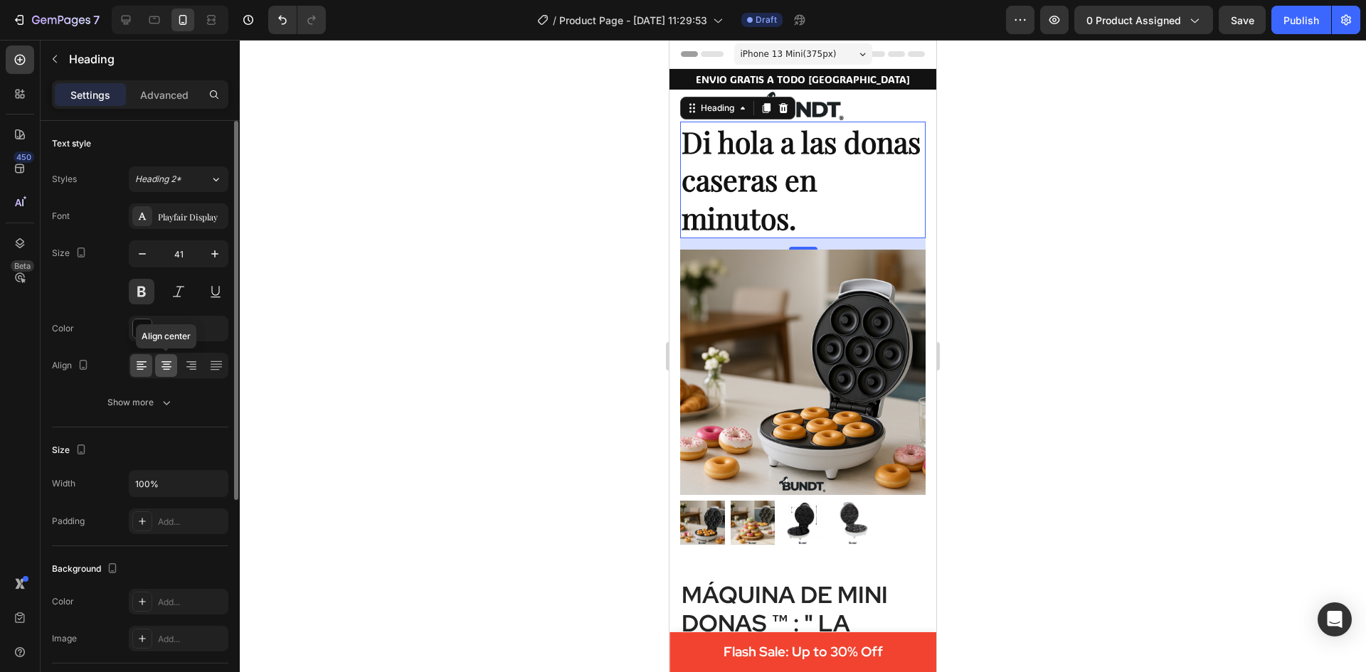
click at [169, 363] on icon at bounding box center [166, 366] width 14 height 14
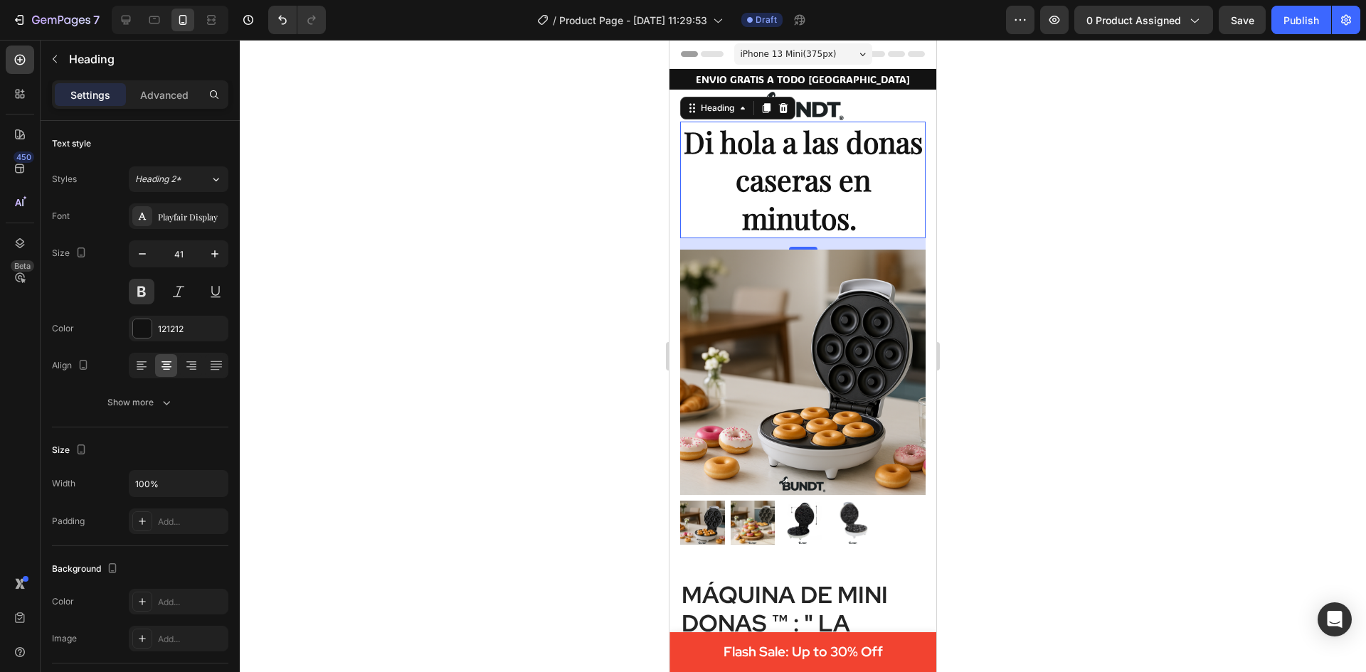
click at [754, 151] on strong "Di hola a las donas caseras en minutos." at bounding box center [803, 179] width 239 height 115
click at [755, 144] on strong "Di hola a las donas caseras en minutos." at bounding box center [803, 179] width 239 height 115
click at [750, 145] on strong "Di hola a las donas caseras en minutos." at bounding box center [803, 179] width 239 height 115
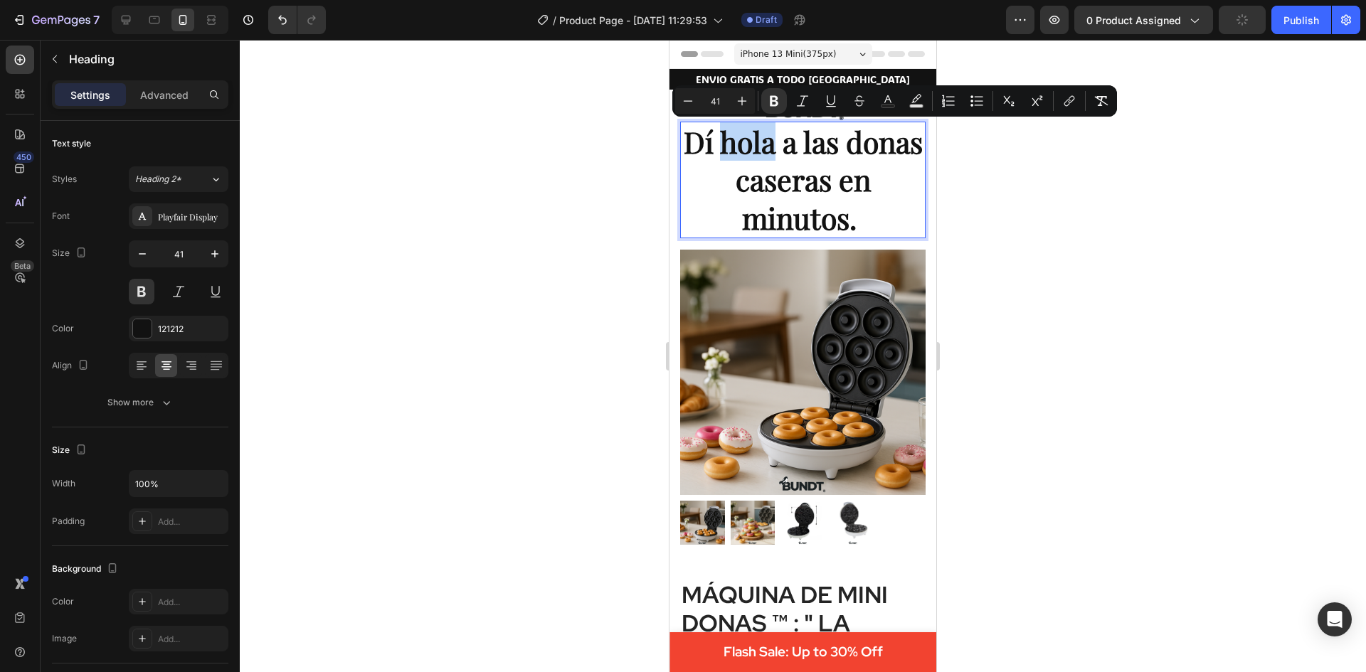
drag, startPoint x: 811, startPoint y: 140, endPoint x: 761, endPoint y: 141, distance: 49.8
click at [761, 141] on strong "Dí hola a las donas caseras en minutos." at bounding box center [803, 179] width 239 height 115
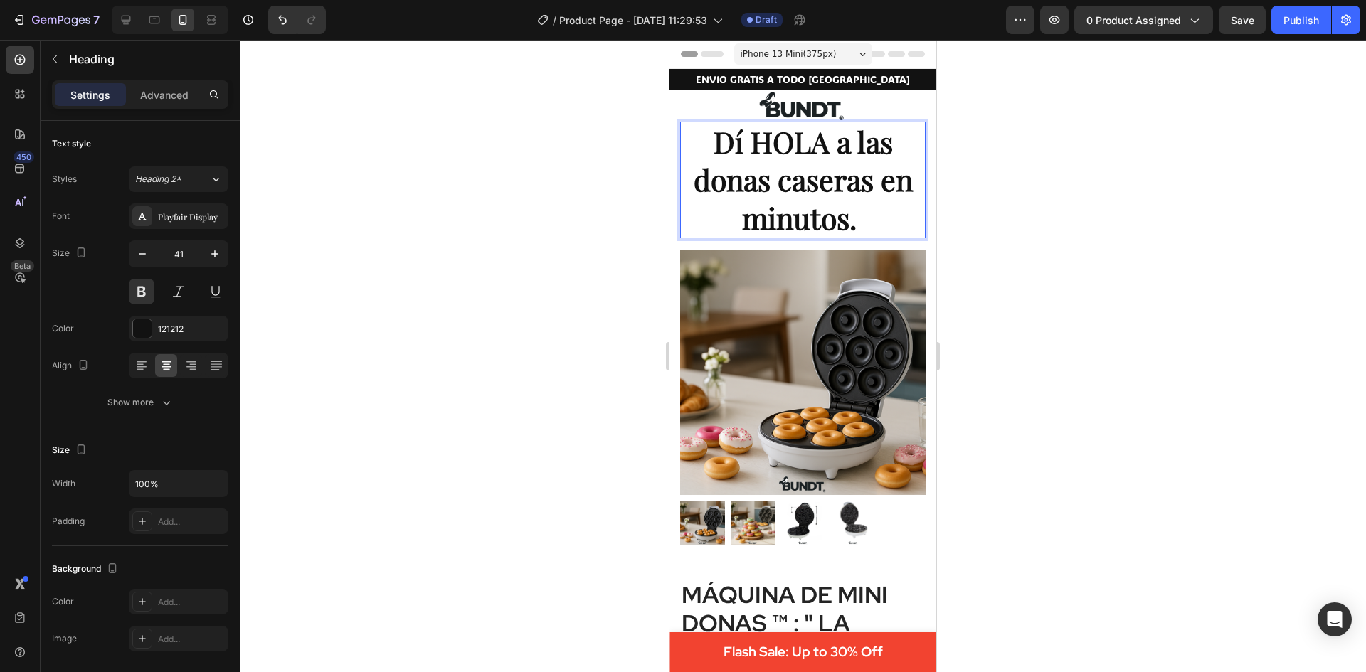
click at [864, 221] on p "Dí HOLA a las donas caseras en minutos." at bounding box center [802, 180] width 243 height 114
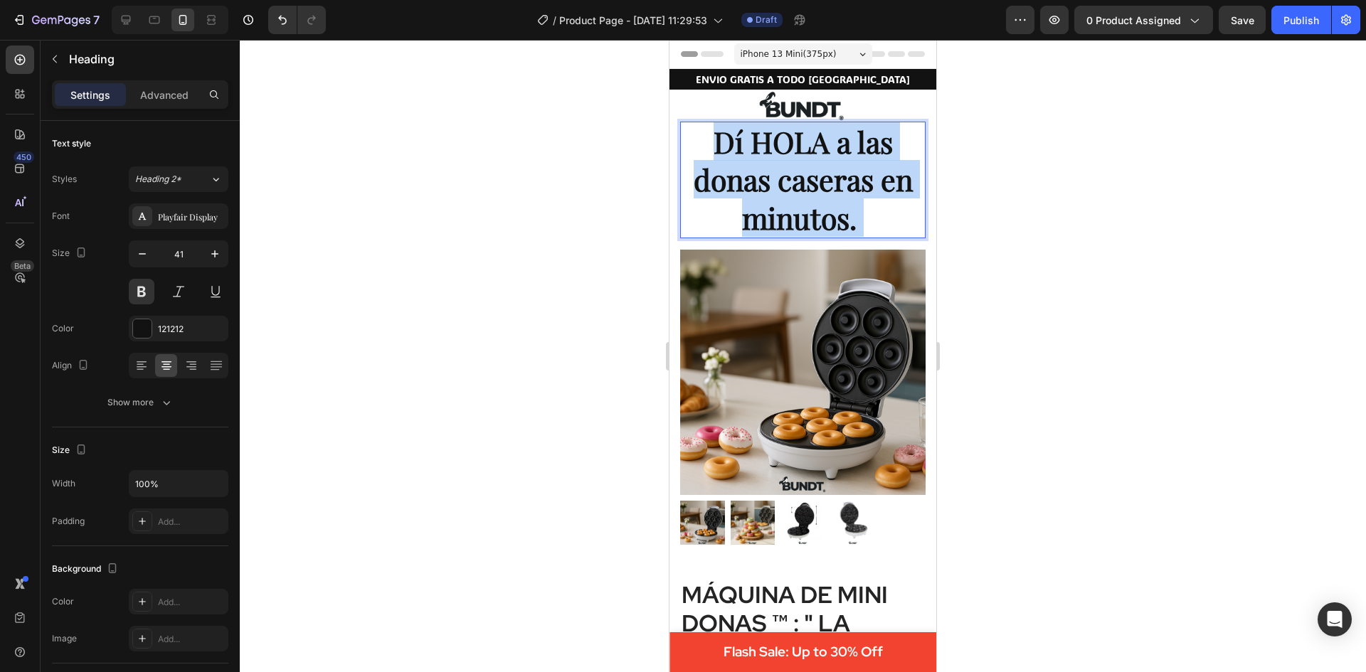
drag, startPoint x: 859, startPoint y: 223, endPoint x: 708, endPoint y: 130, distance: 177.9
click at [708, 130] on p "Dí HOLA a las donas caseras en minutos." at bounding box center [802, 180] width 243 height 114
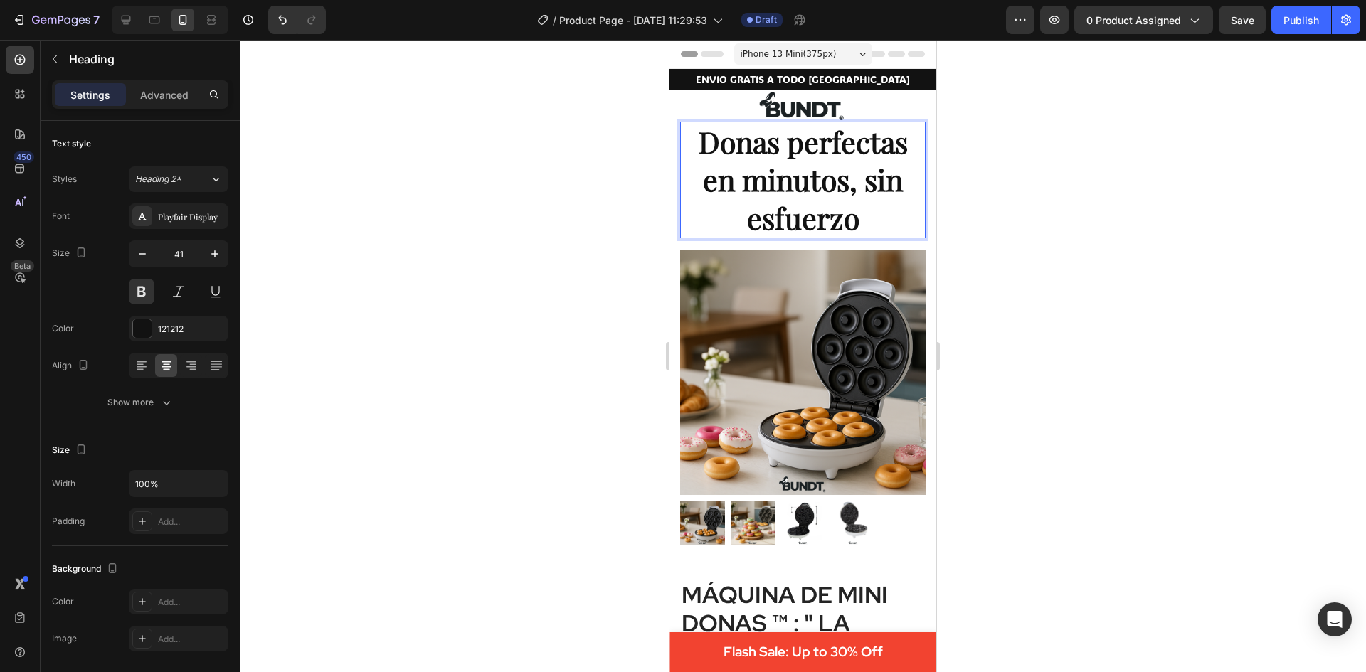
click at [1031, 186] on div at bounding box center [803, 356] width 1126 height 632
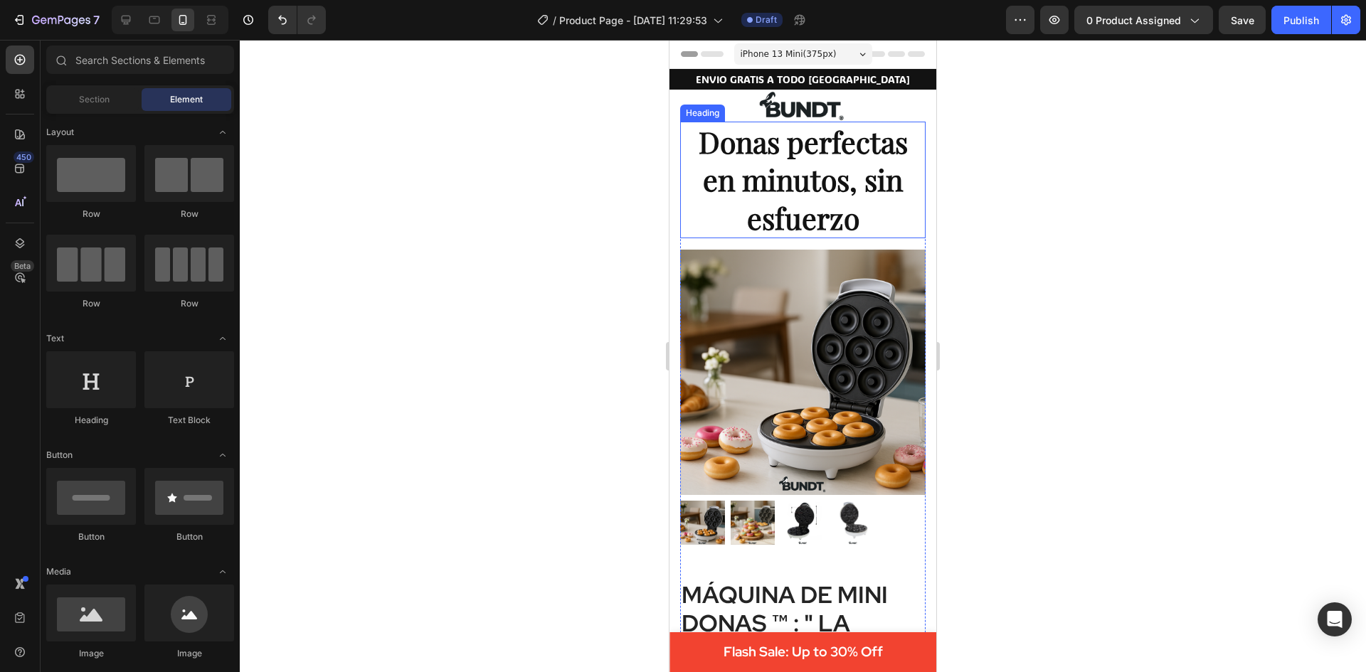
click at [806, 186] on strong "Donas perfectas en minutos, sin esfuerzo" at bounding box center [803, 179] width 209 height 115
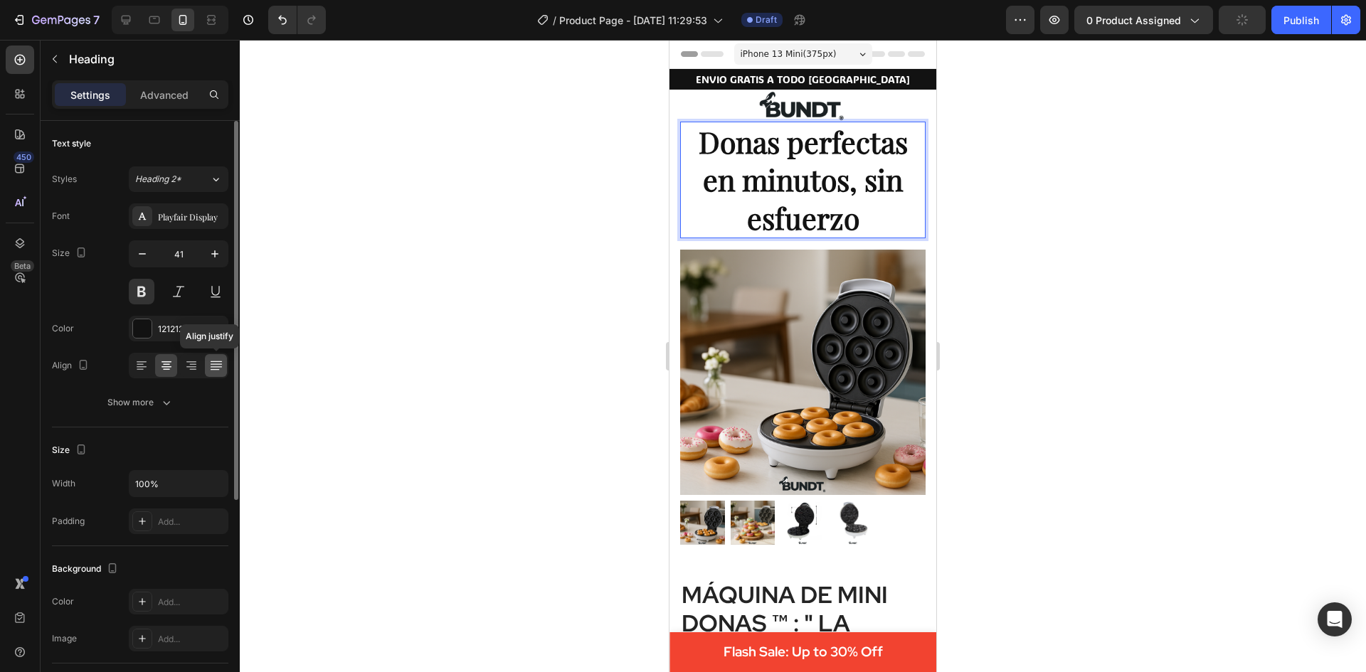
click at [212, 363] on icon at bounding box center [216, 366] width 14 height 14
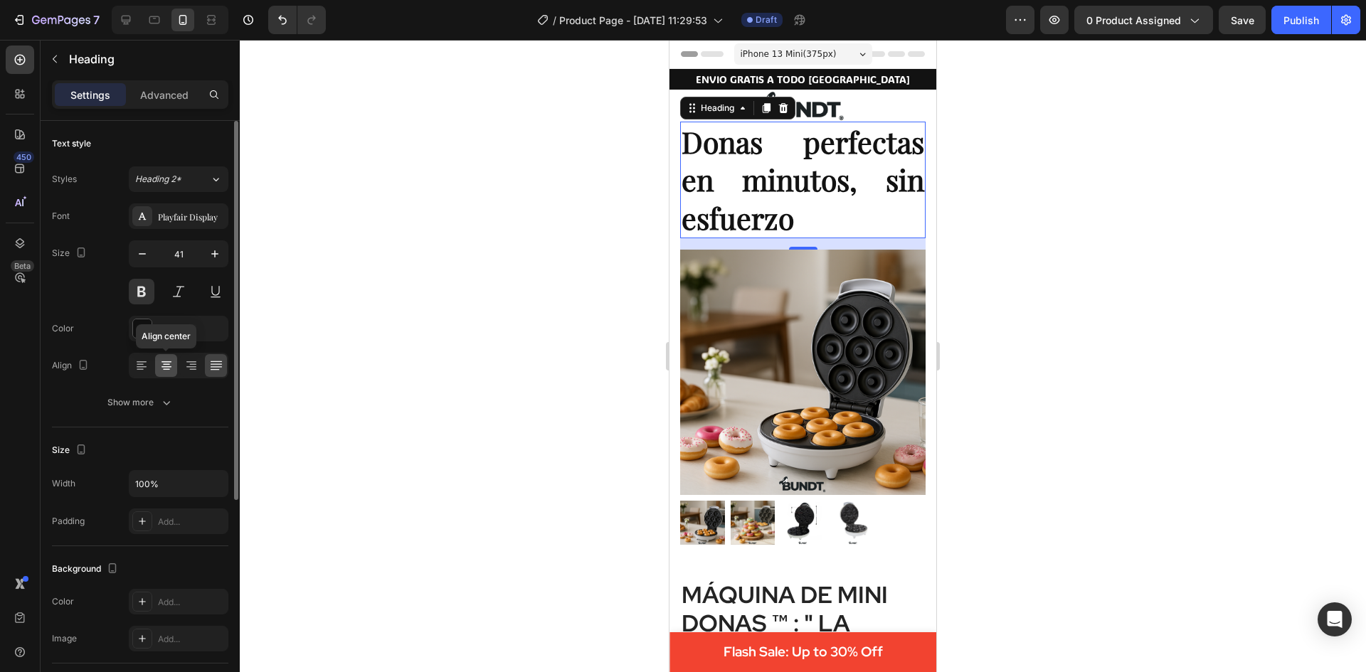
click at [167, 363] on icon at bounding box center [166, 366] width 14 height 14
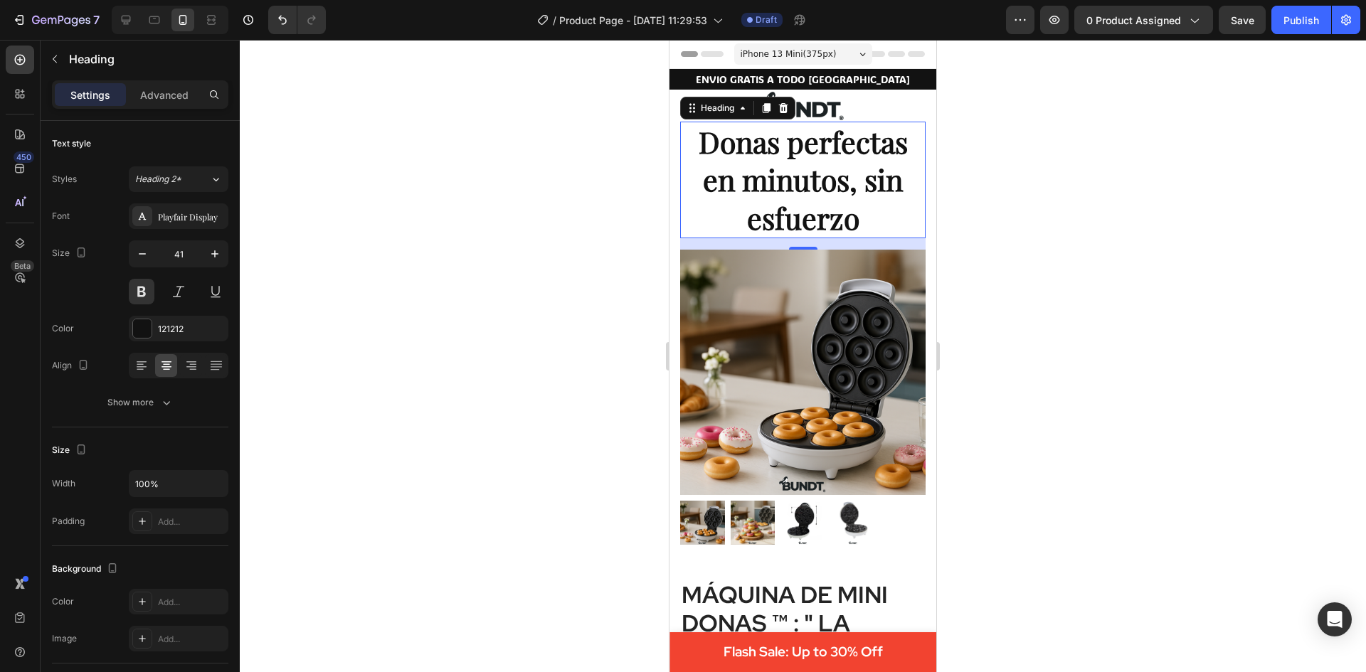
click at [866, 230] on p "Donas perfectas en minutos, sin esfuerzo" at bounding box center [802, 180] width 243 height 114
click at [1107, 302] on div at bounding box center [803, 356] width 1126 height 632
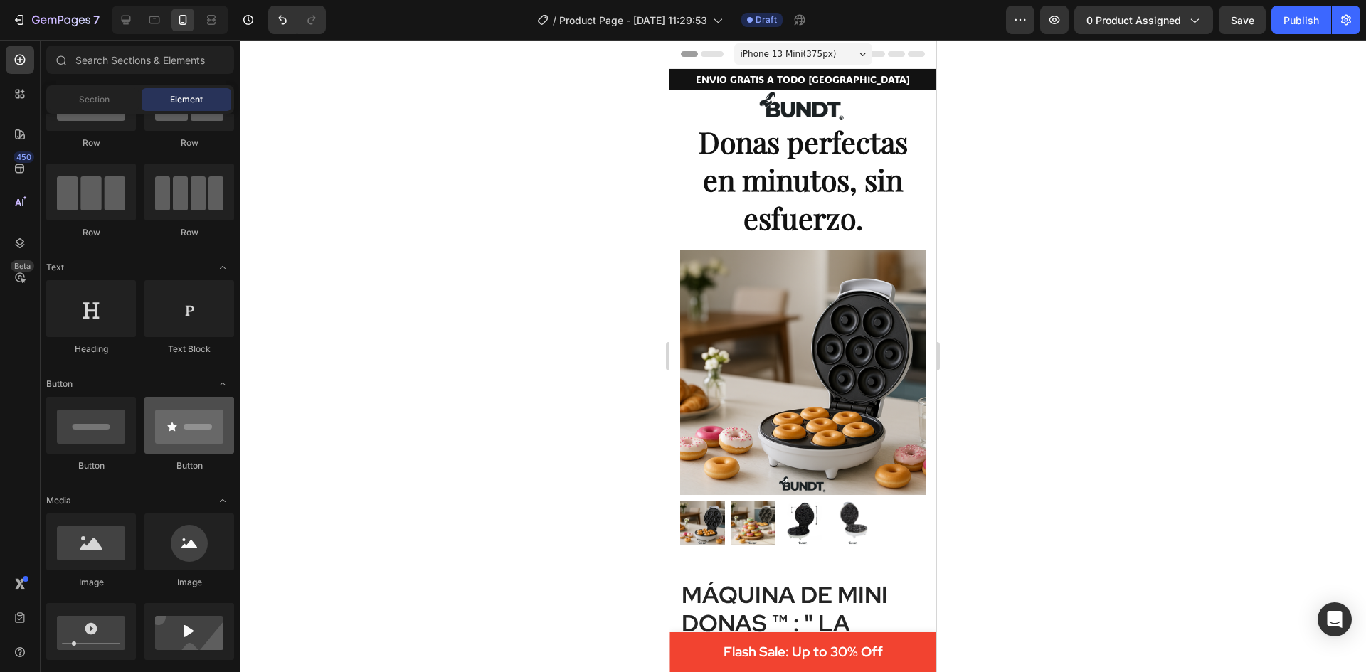
scroll to position [0, 0]
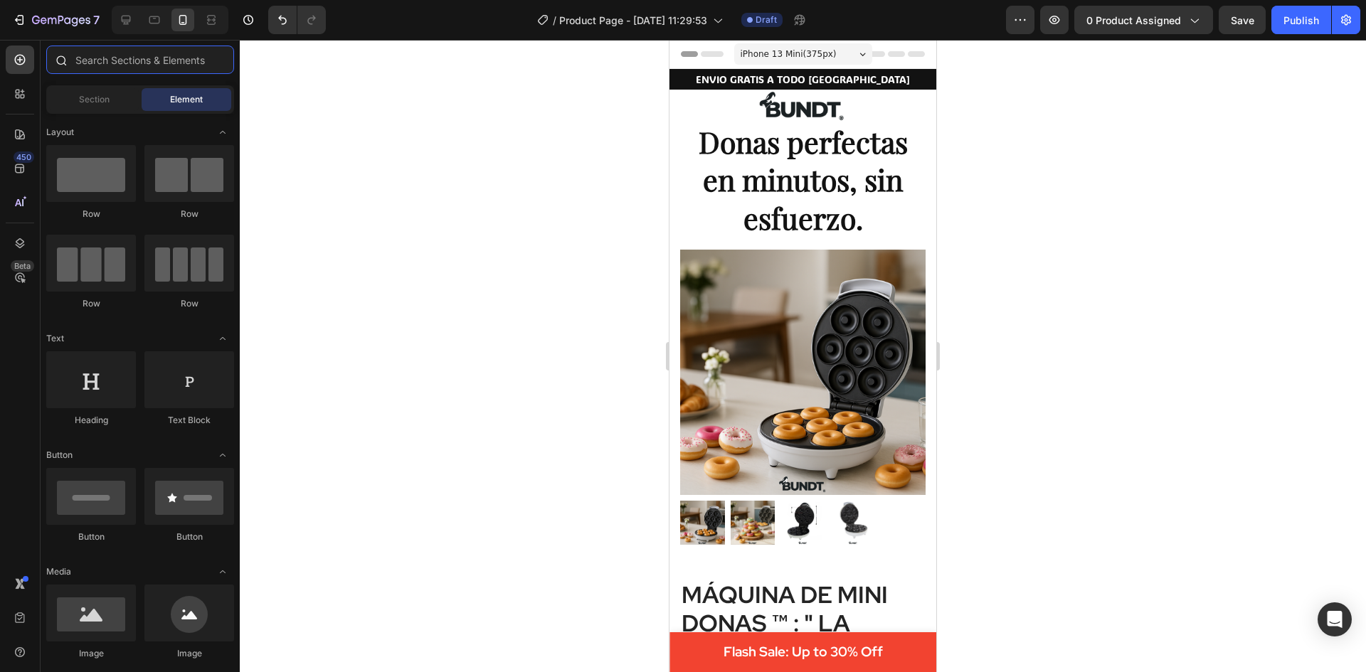
click at [112, 58] on input "text" at bounding box center [140, 60] width 188 height 28
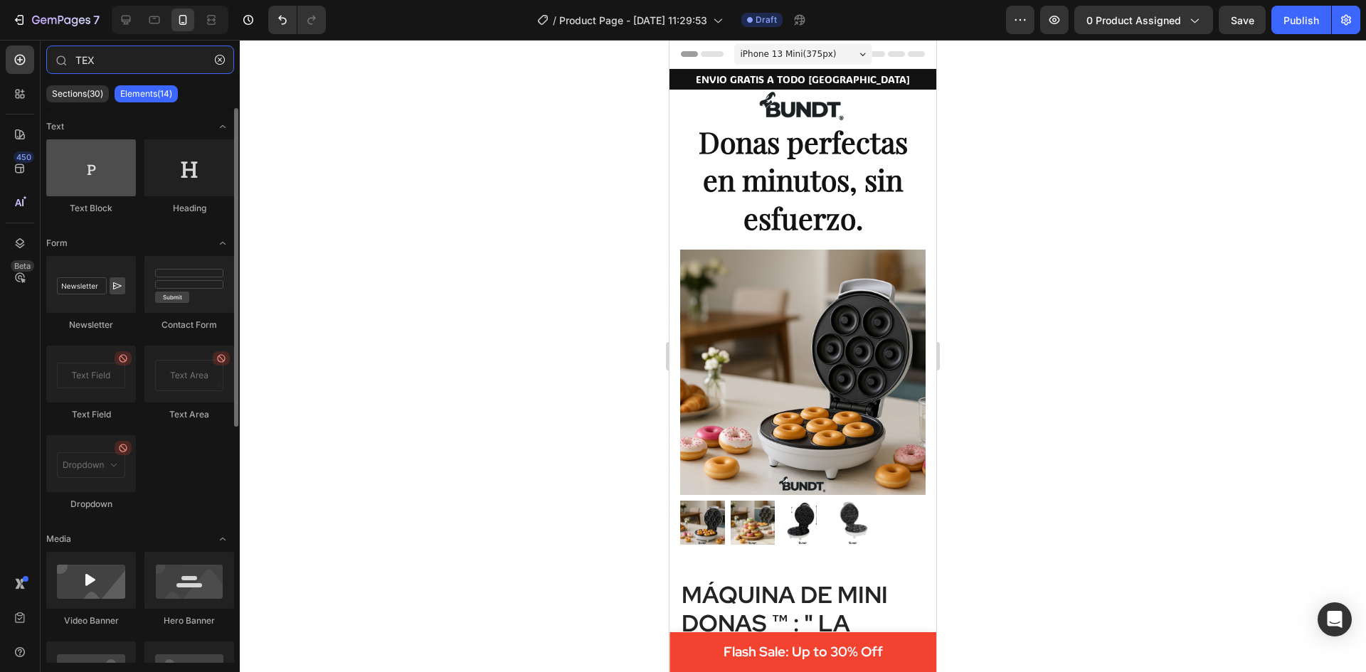
type input "TEX"
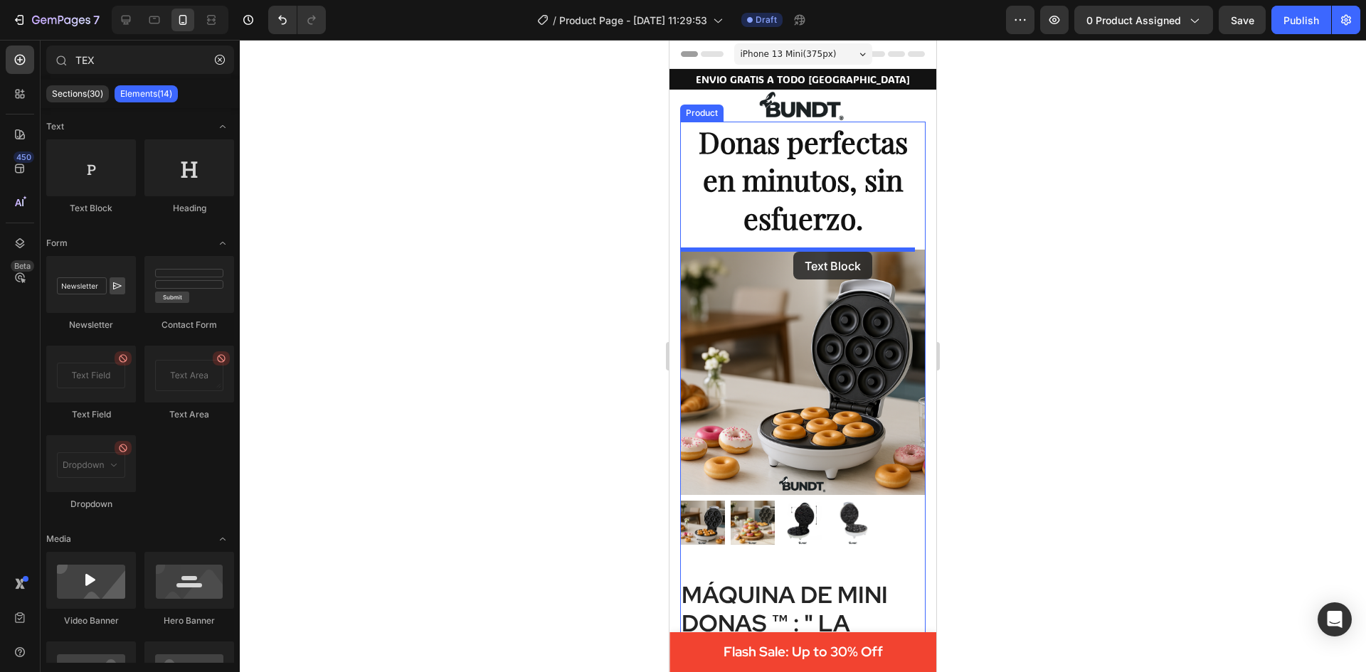
drag, startPoint x: 769, startPoint y: 223, endPoint x: 793, endPoint y: 252, distance: 37.9
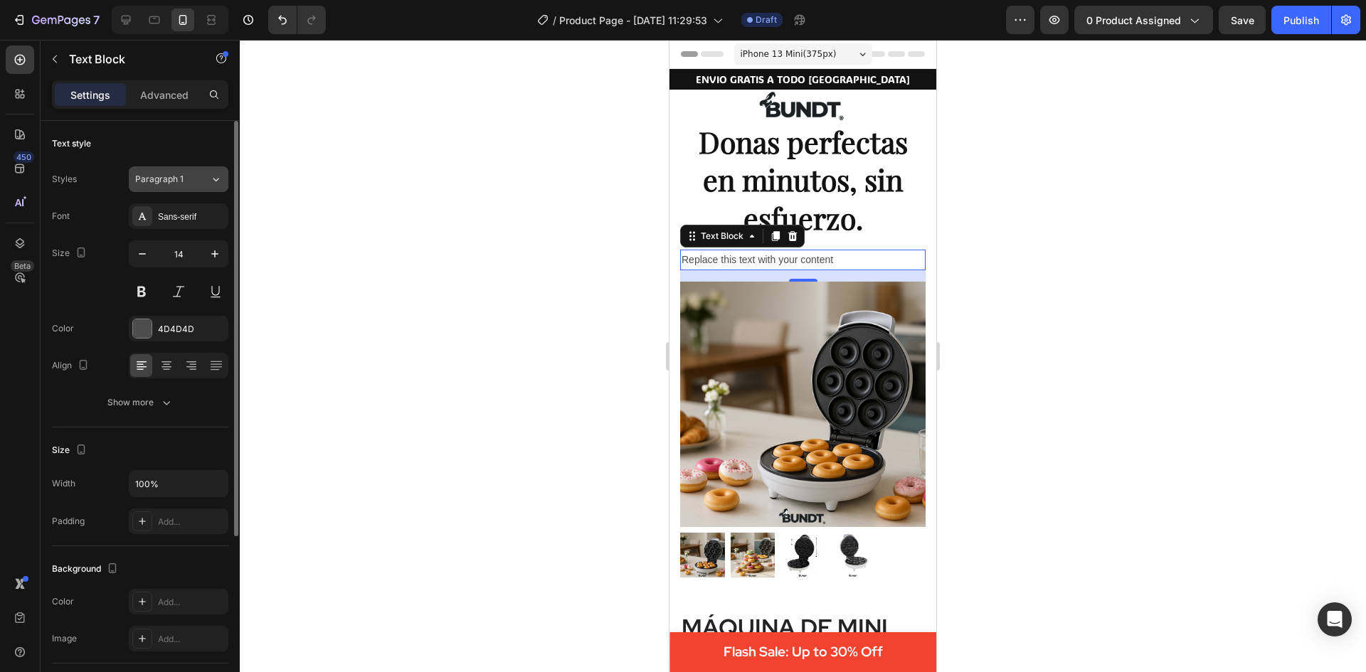
click at [226, 173] on button "Paragraph 1" at bounding box center [179, 179] width 100 height 26
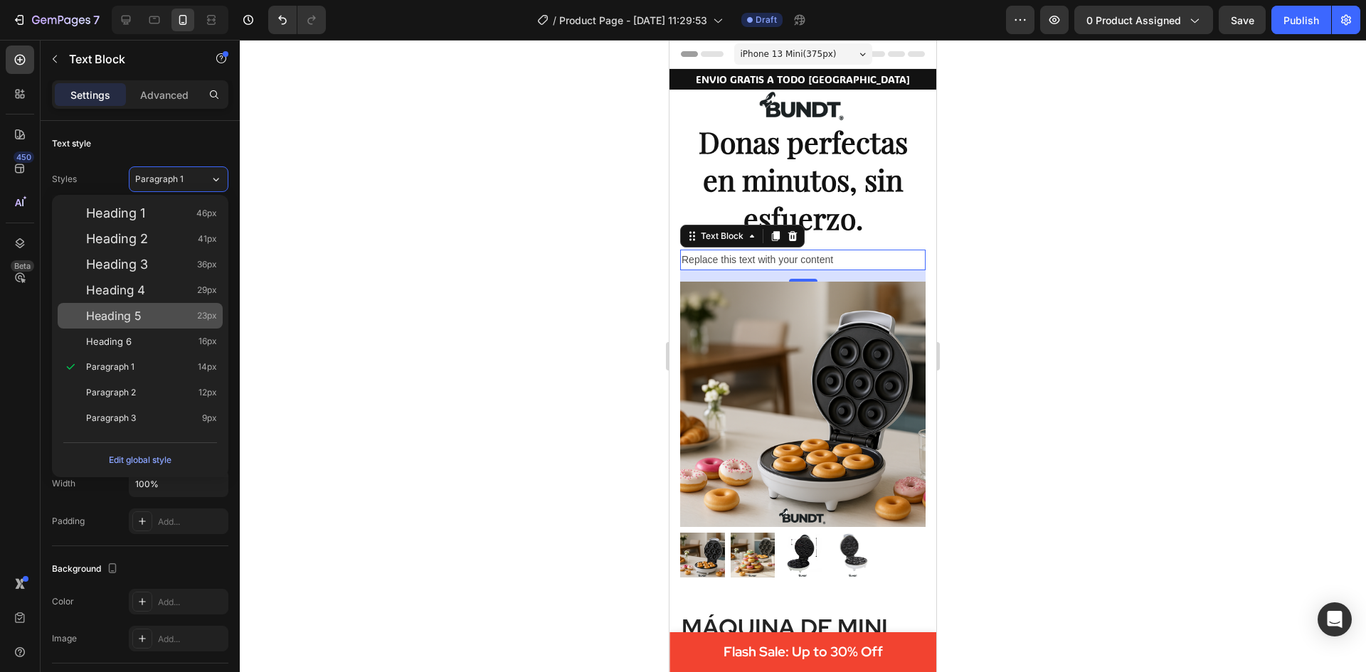
click at [154, 320] on div "Heading 5 23px" at bounding box center [151, 316] width 131 height 14
type input "23"
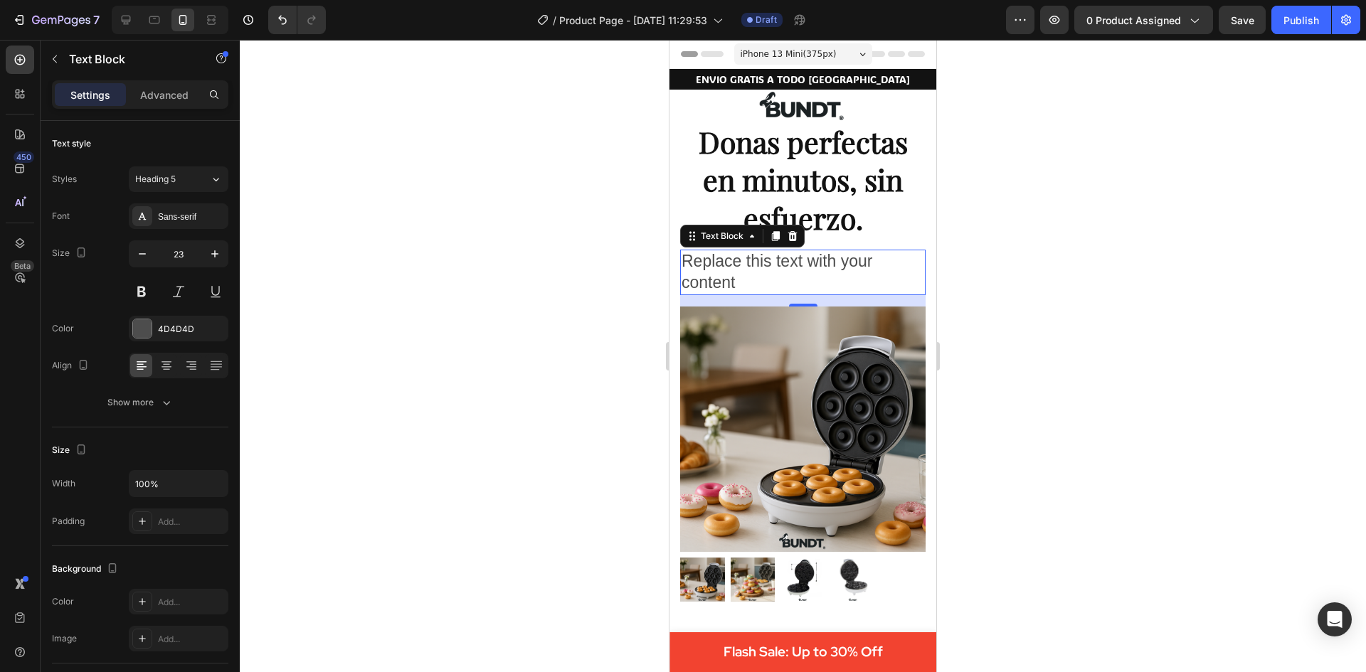
click at [551, 340] on div at bounding box center [803, 356] width 1126 height 632
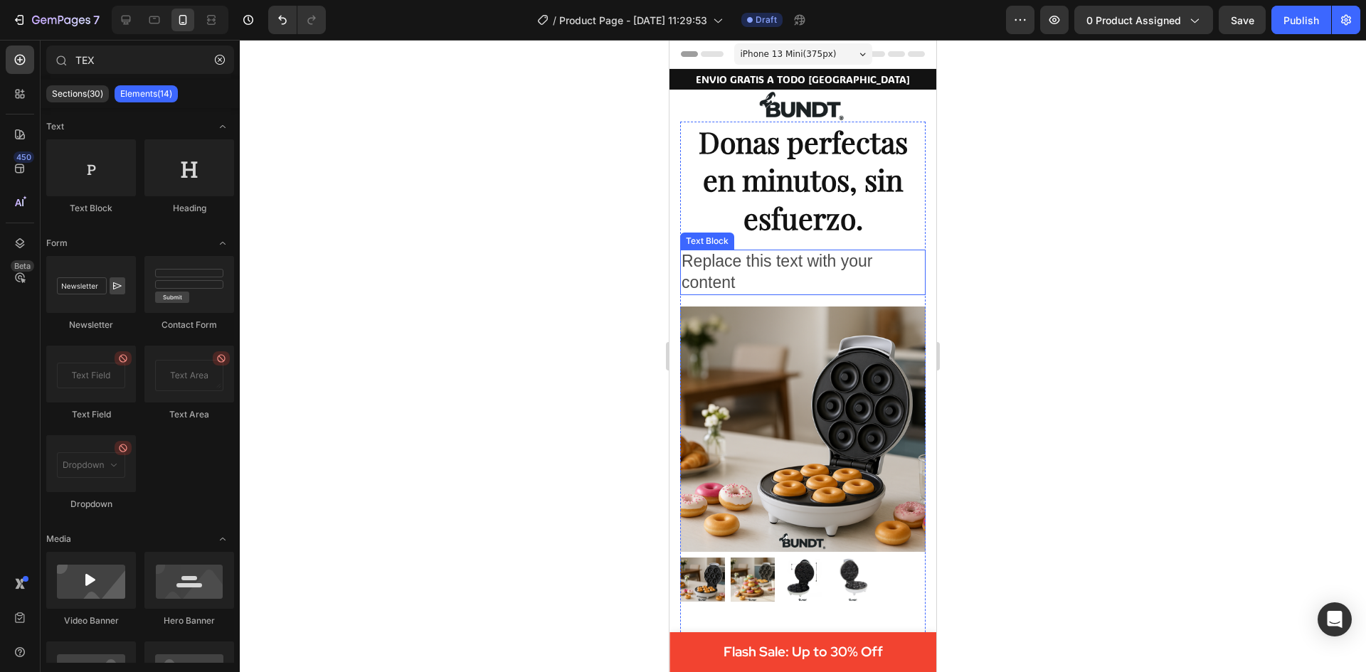
click at [759, 260] on div "Replace this text with your content" at bounding box center [802, 273] width 245 height 46
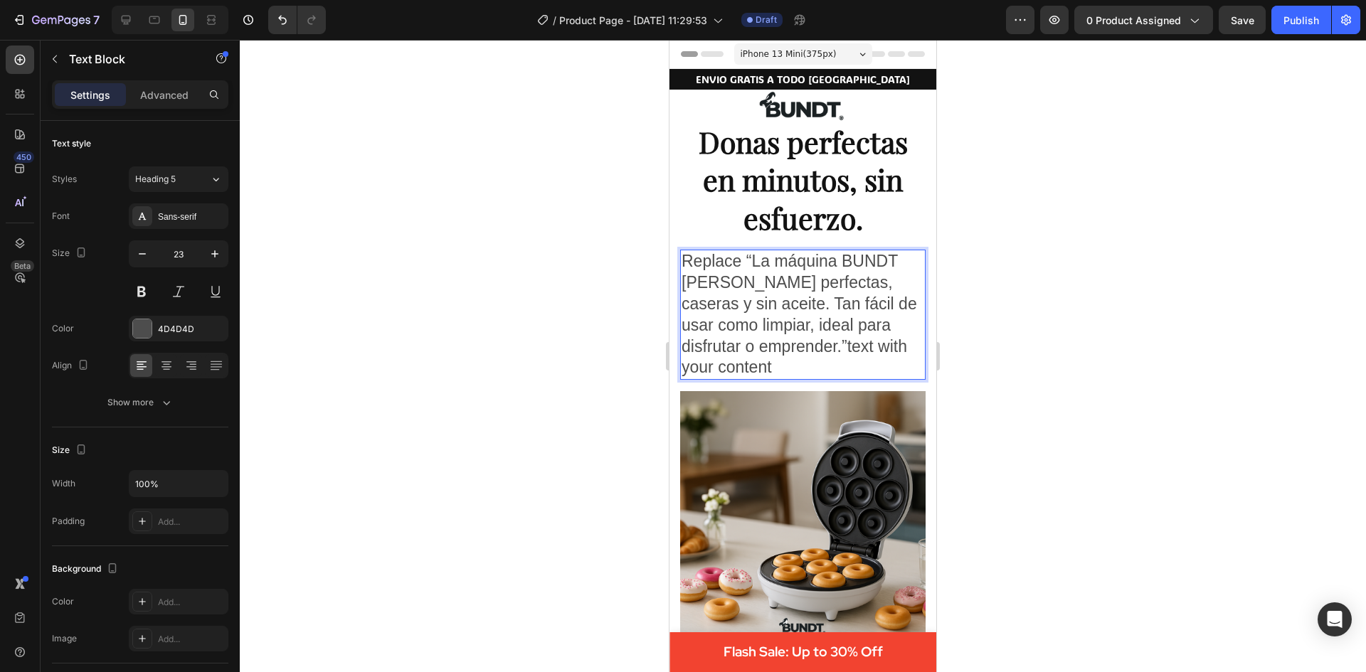
click at [746, 257] on p "Replace “La máquina BUNDT hornea donas perfectas, caseras y sin aceite. Tan fác…" at bounding box center [802, 314] width 243 height 127
drag, startPoint x: 746, startPoint y: 257, endPoint x: 1337, endPoint y: 298, distance: 592.6
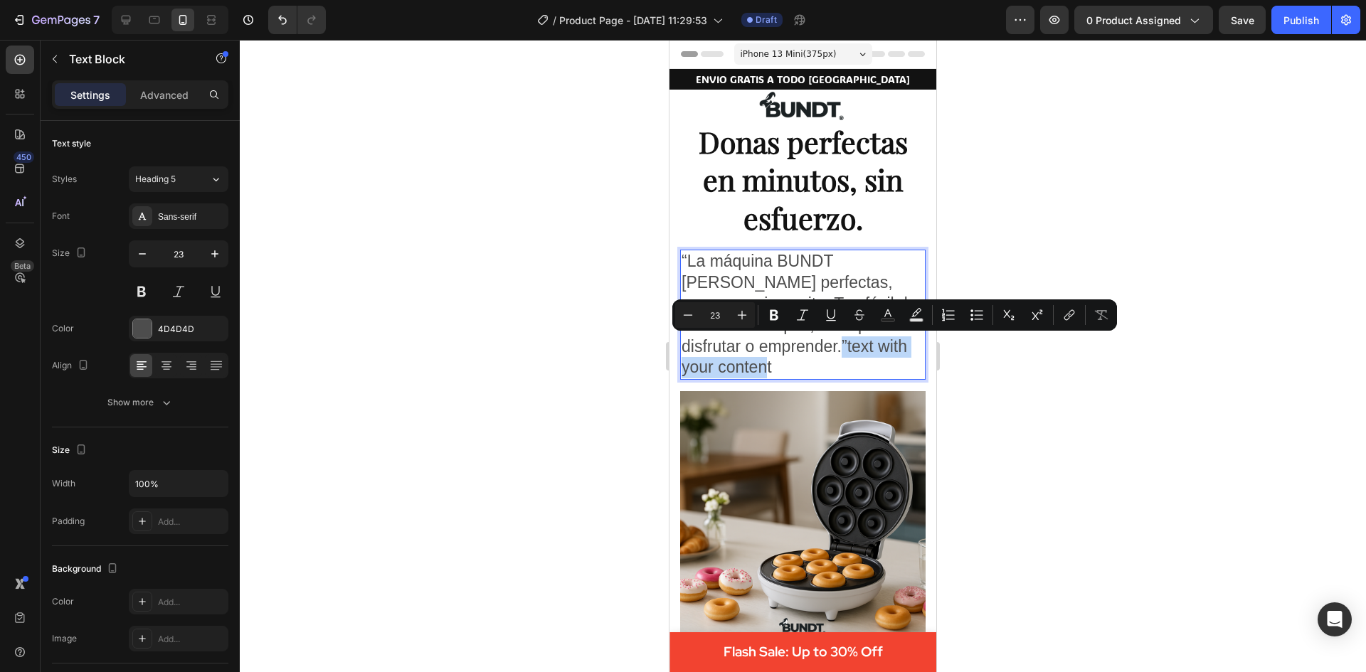
drag, startPoint x: 771, startPoint y: 346, endPoint x: 804, endPoint y: 376, distance: 44.3
click at [804, 376] on p "“La máquina BUNDT hornea donas perfectas, caseras y sin aceite. Tan fácil de us…" at bounding box center [802, 314] width 243 height 127
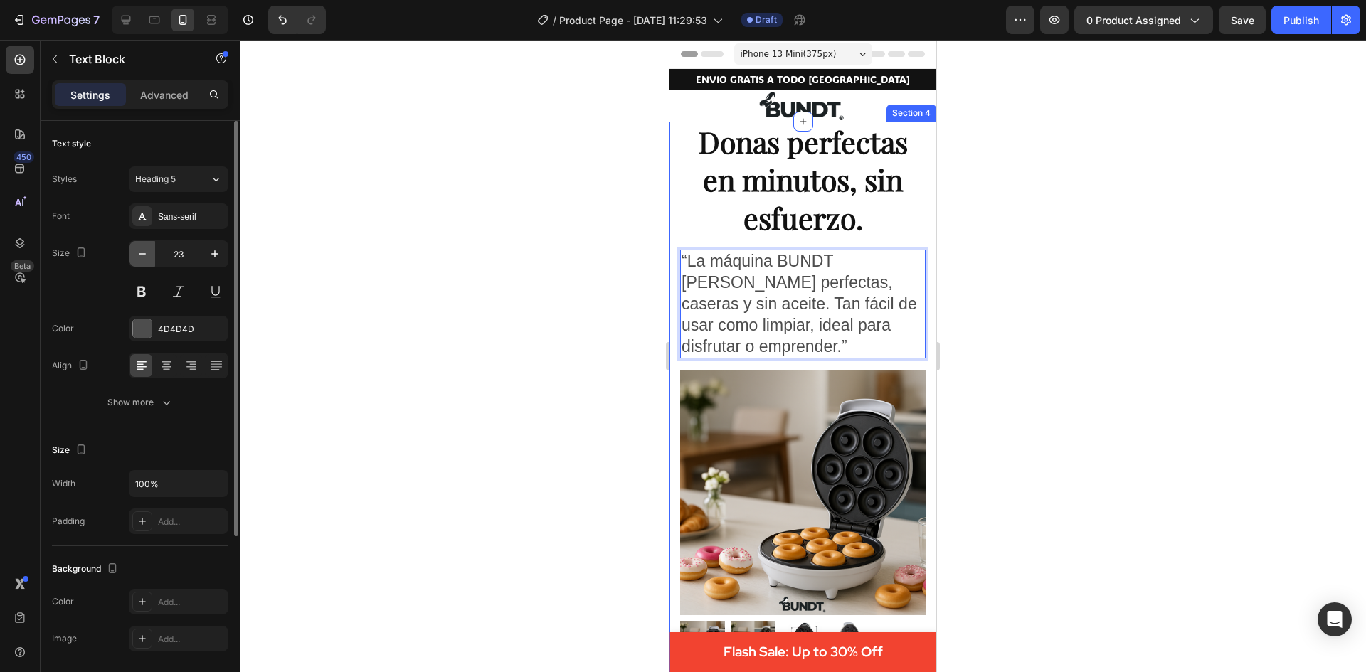
click at [147, 256] on icon "button" at bounding box center [142, 254] width 14 height 14
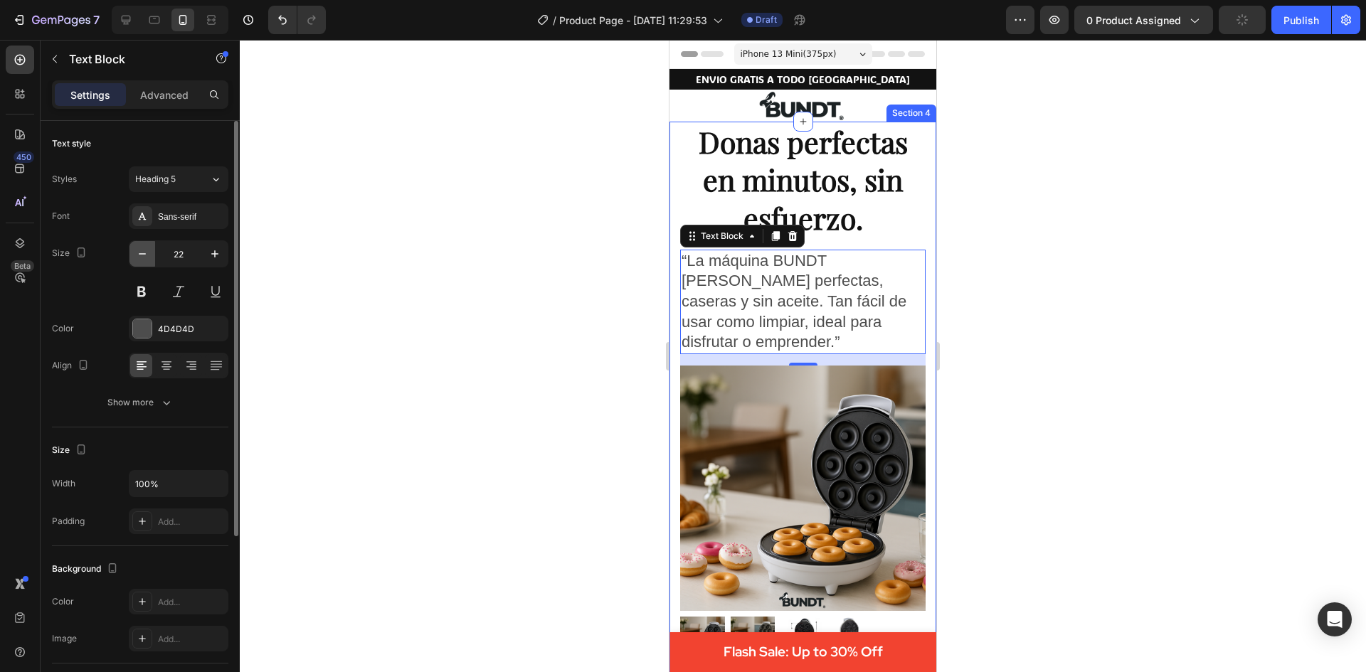
click at [147, 256] on icon "button" at bounding box center [142, 254] width 14 height 14
type input "21"
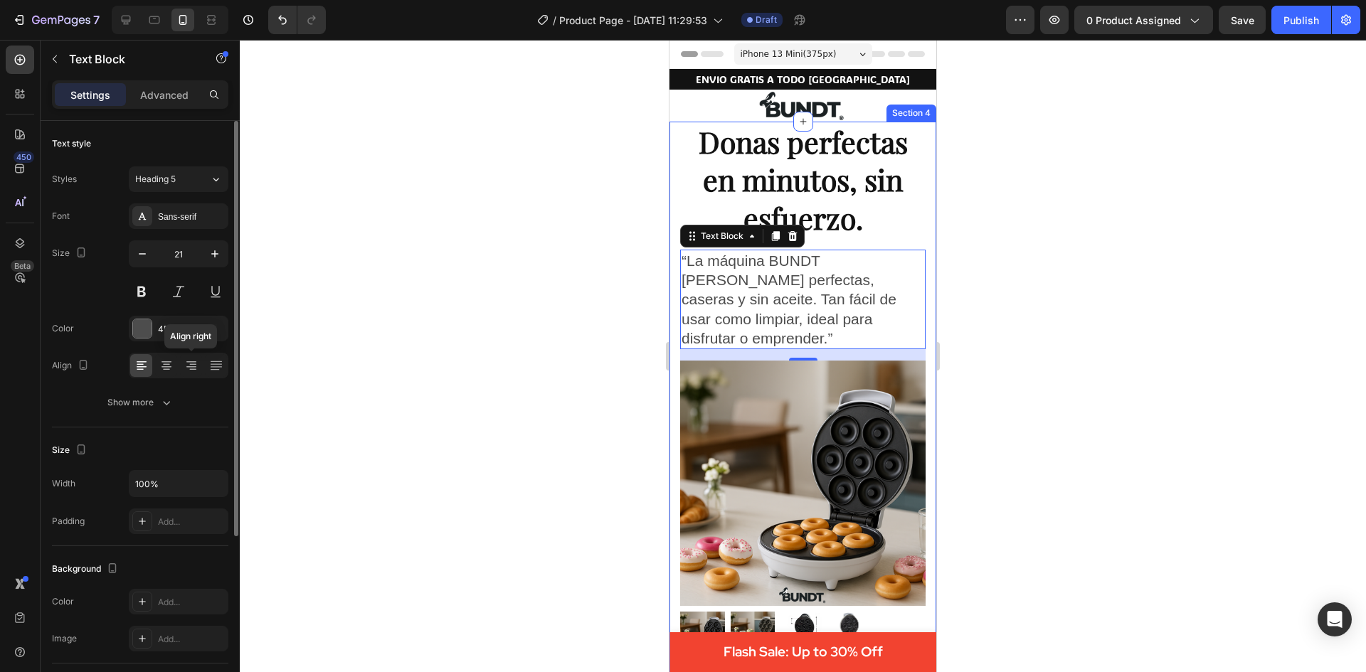
click at [179, 364] on div "Align right" at bounding box center [179, 366] width 100 height 26
click at [169, 364] on icon at bounding box center [166, 364] width 7 height 1
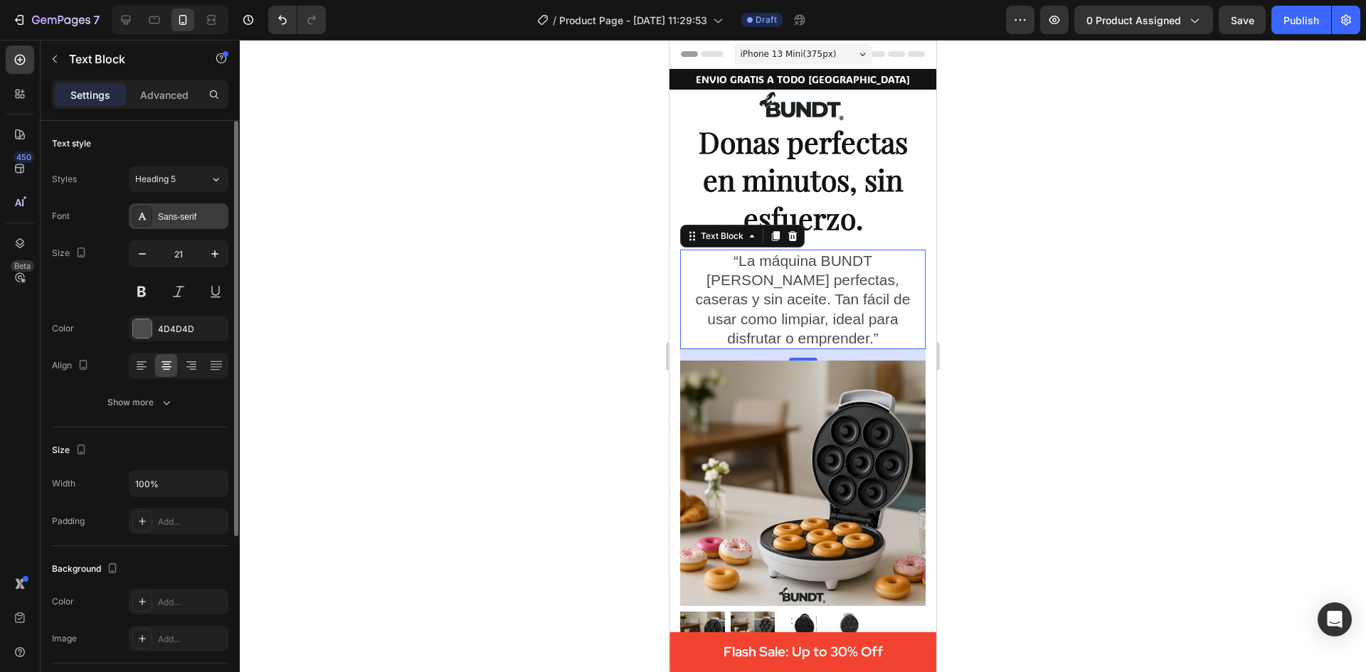
click at [181, 221] on div "Sans-serif" at bounding box center [191, 217] width 67 height 13
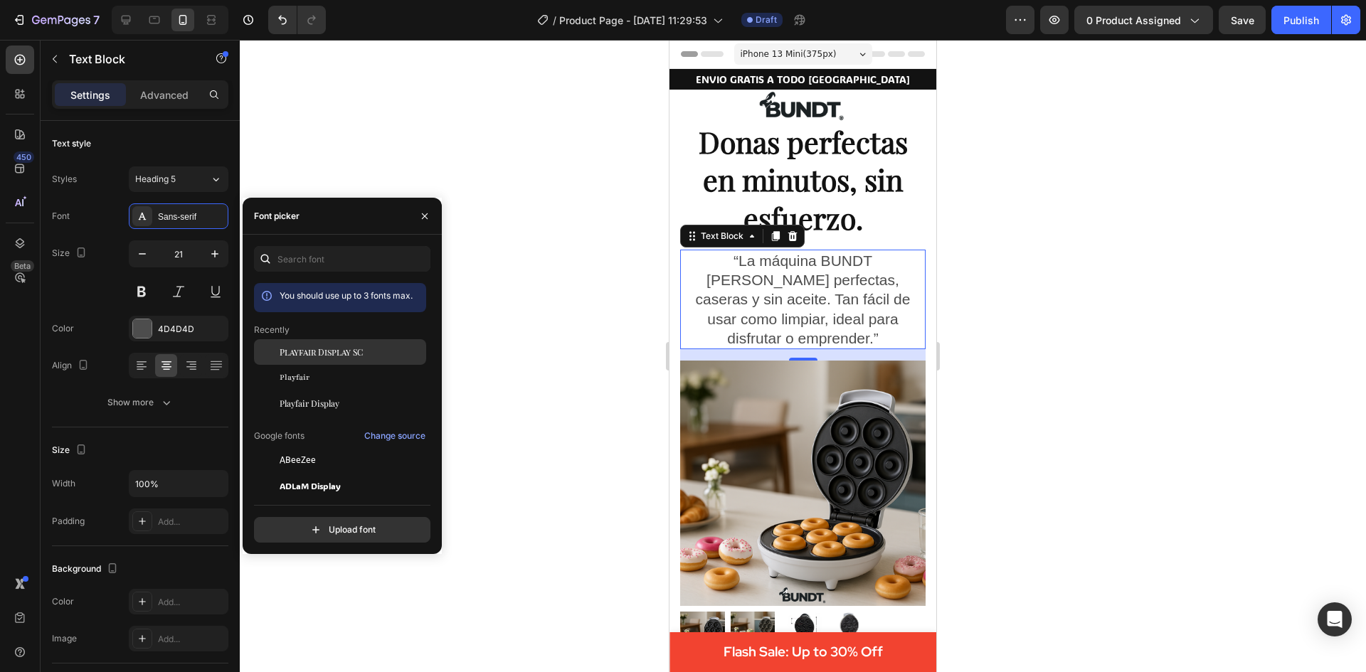
click at [315, 354] on span "Playfair Display SC" at bounding box center [321, 352] width 83 height 13
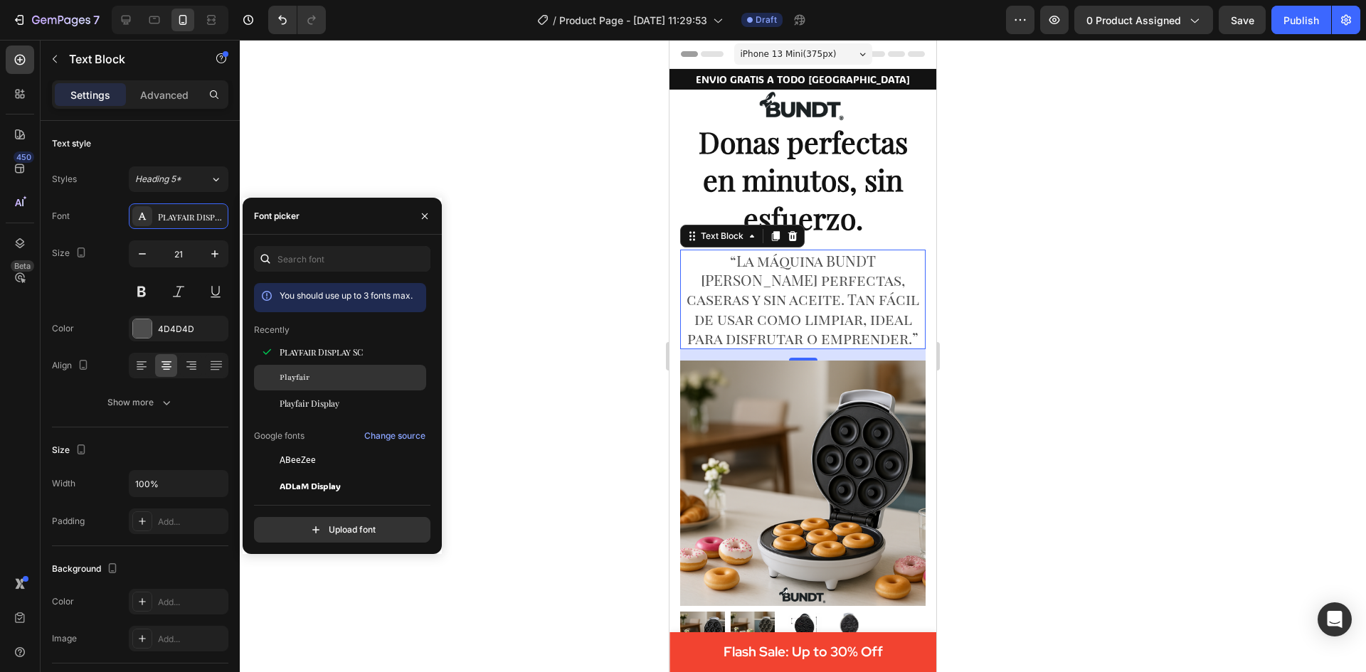
click at [317, 382] on div "Playfair" at bounding box center [352, 377] width 144 height 13
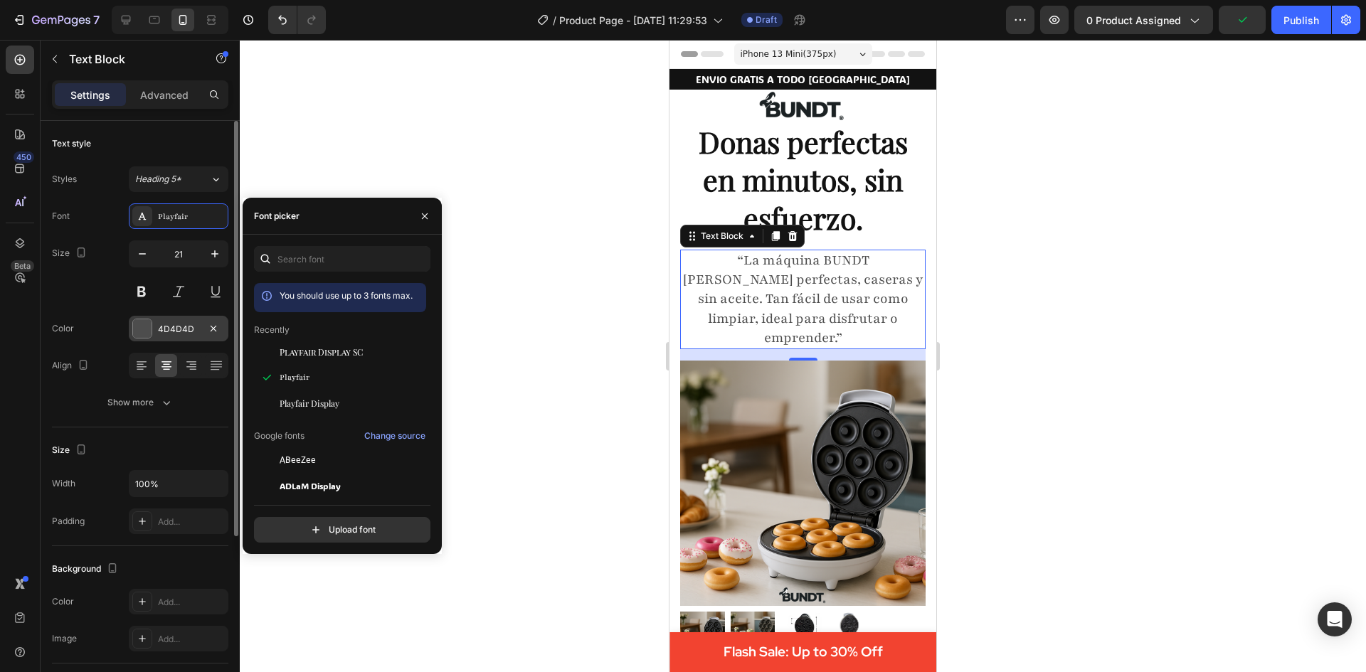
click at [146, 324] on div at bounding box center [142, 328] width 18 height 18
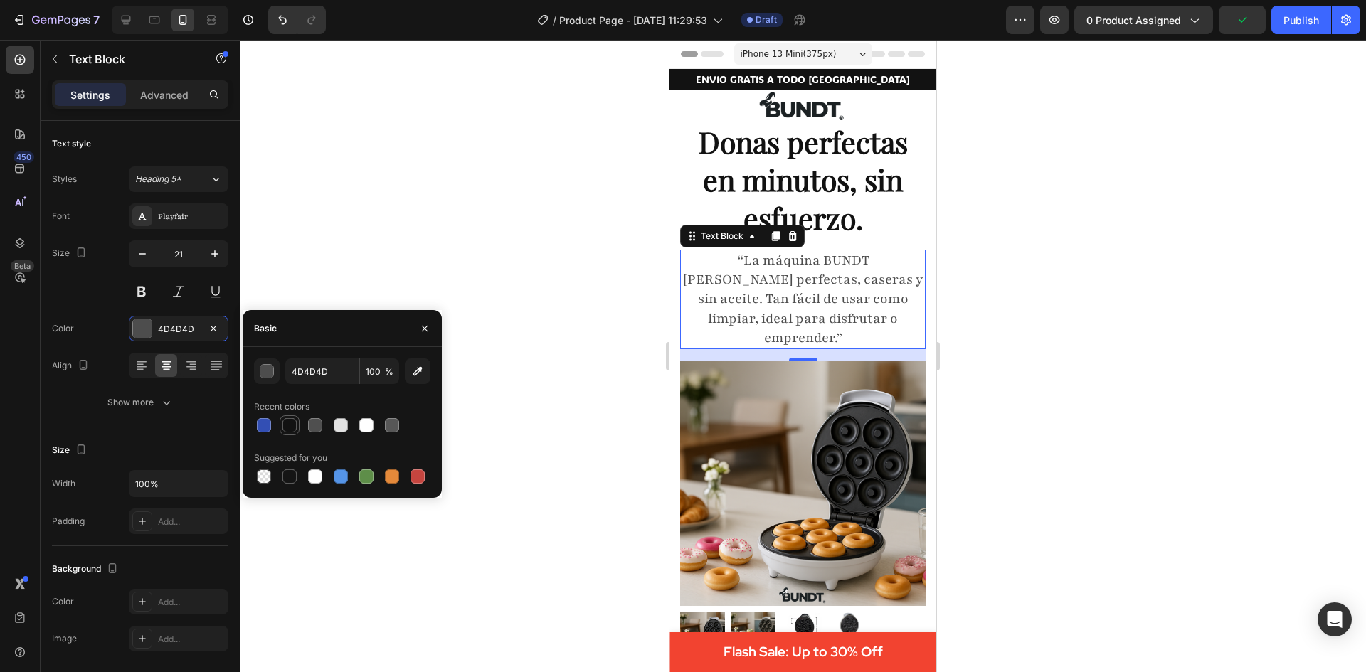
click at [295, 431] on div at bounding box center [289, 425] width 14 height 14
click at [290, 472] on div at bounding box center [289, 476] width 14 height 14
type input "151515"
click at [168, 212] on div "Playfair" at bounding box center [191, 217] width 67 height 13
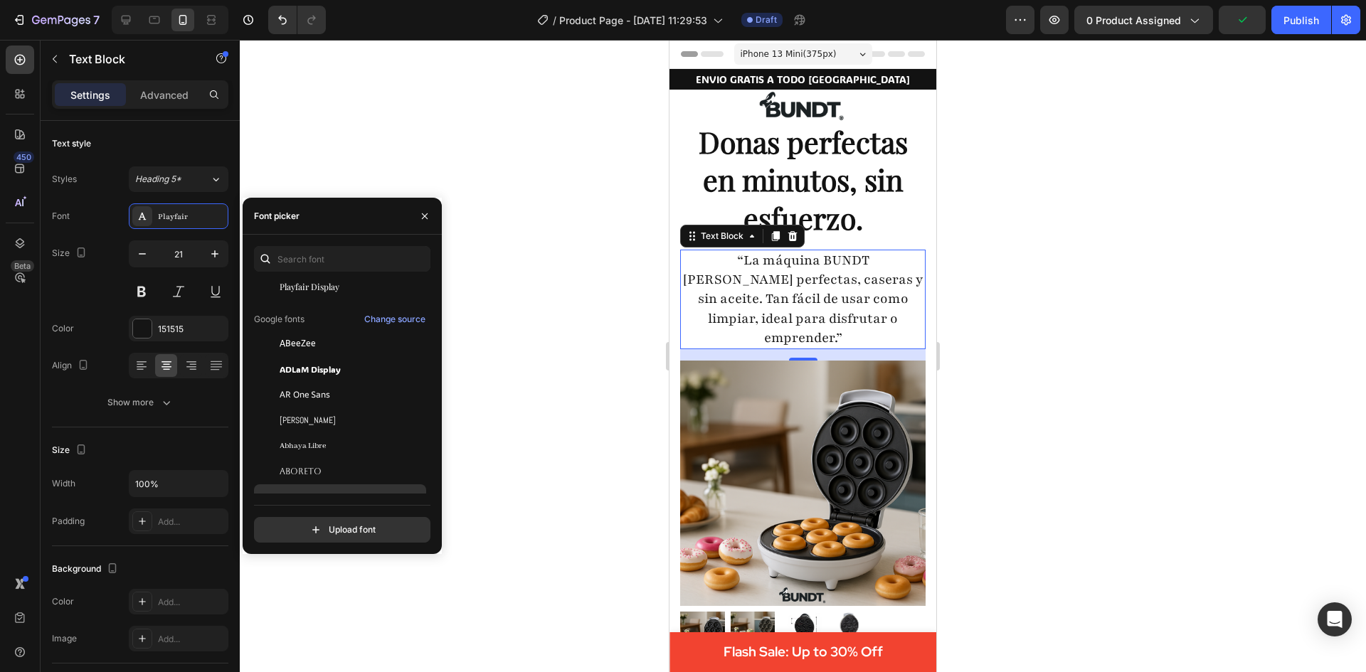
scroll to position [142, 0]
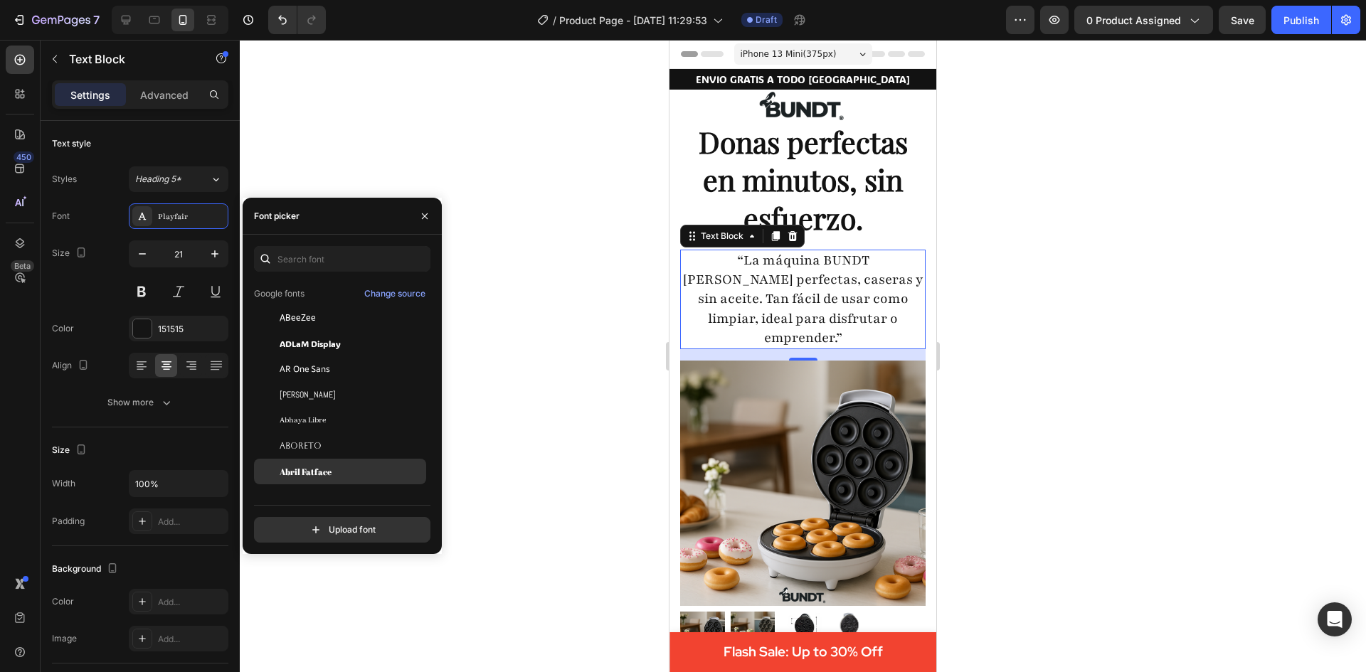
click at [314, 472] on span "Abril Fatface" at bounding box center [306, 471] width 52 height 13
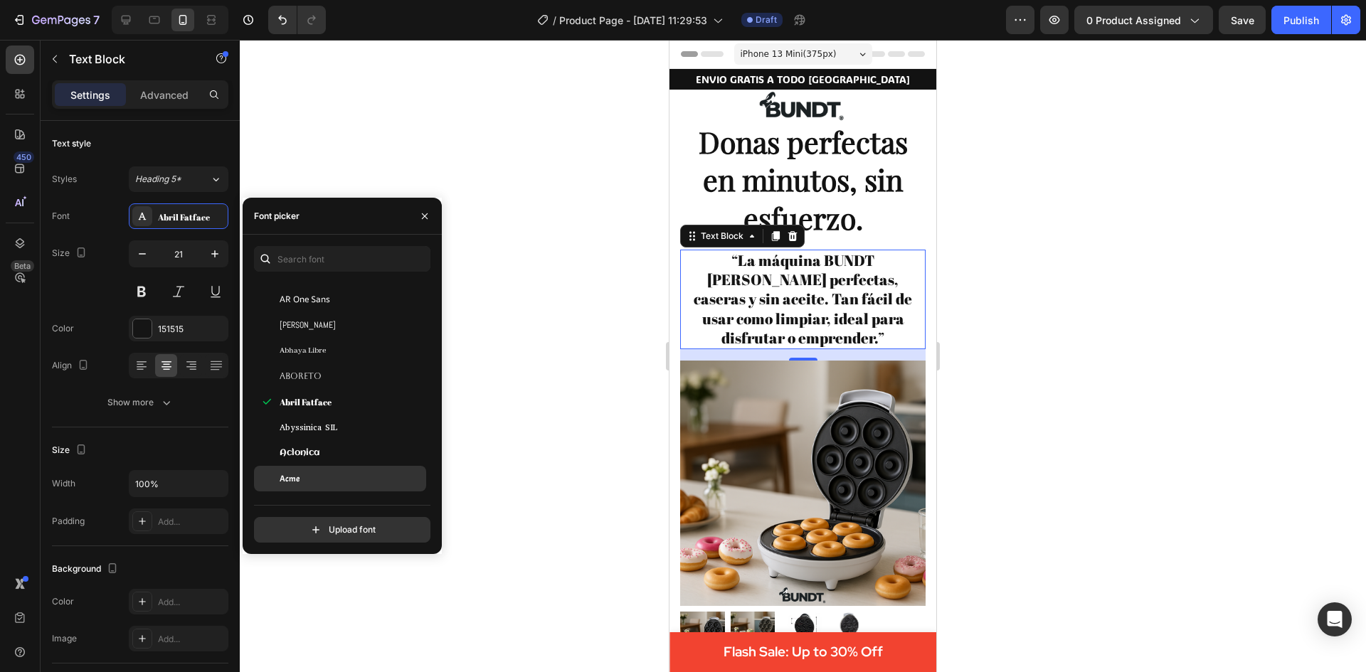
scroll to position [213, 0]
click at [320, 419] on div "Abyssinica SIL" at bounding box center [340, 426] width 172 height 26
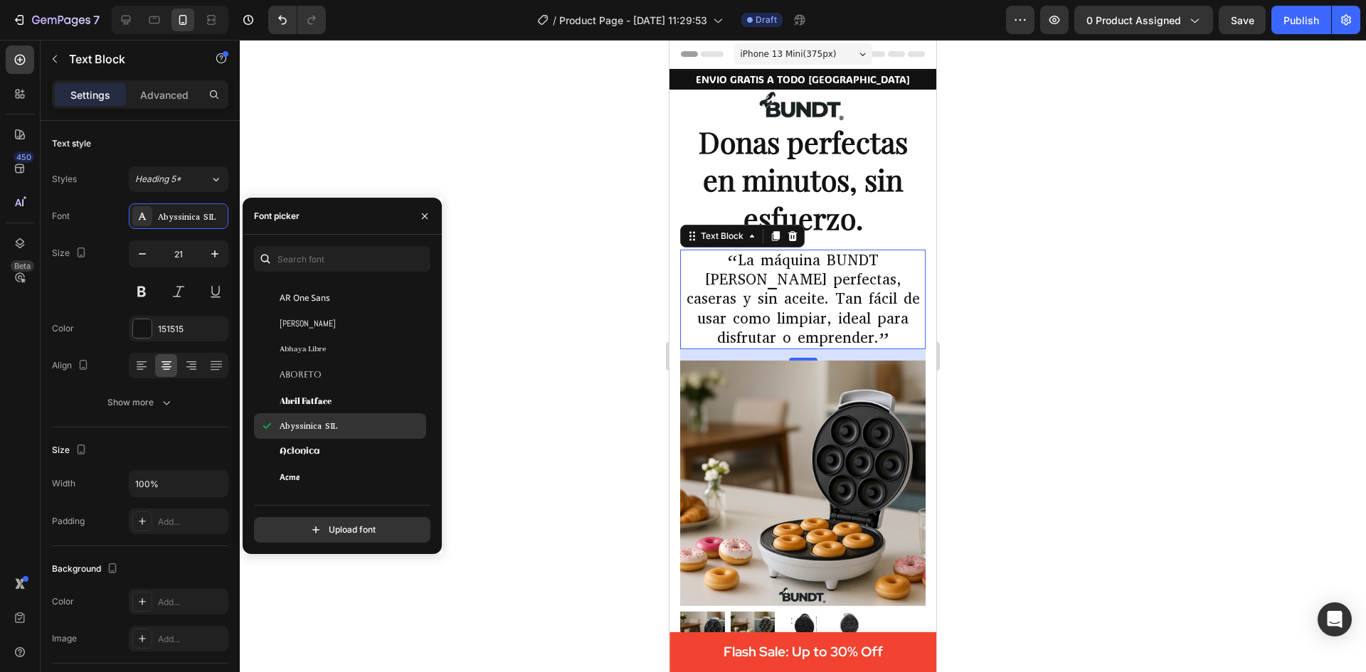
click at [322, 430] on span "Abyssinica SIL" at bounding box center [309, 426] width 58 height 13
click at [326, 451] on div "Aclonica" at bounding box center [352, 451] width 144 height 13
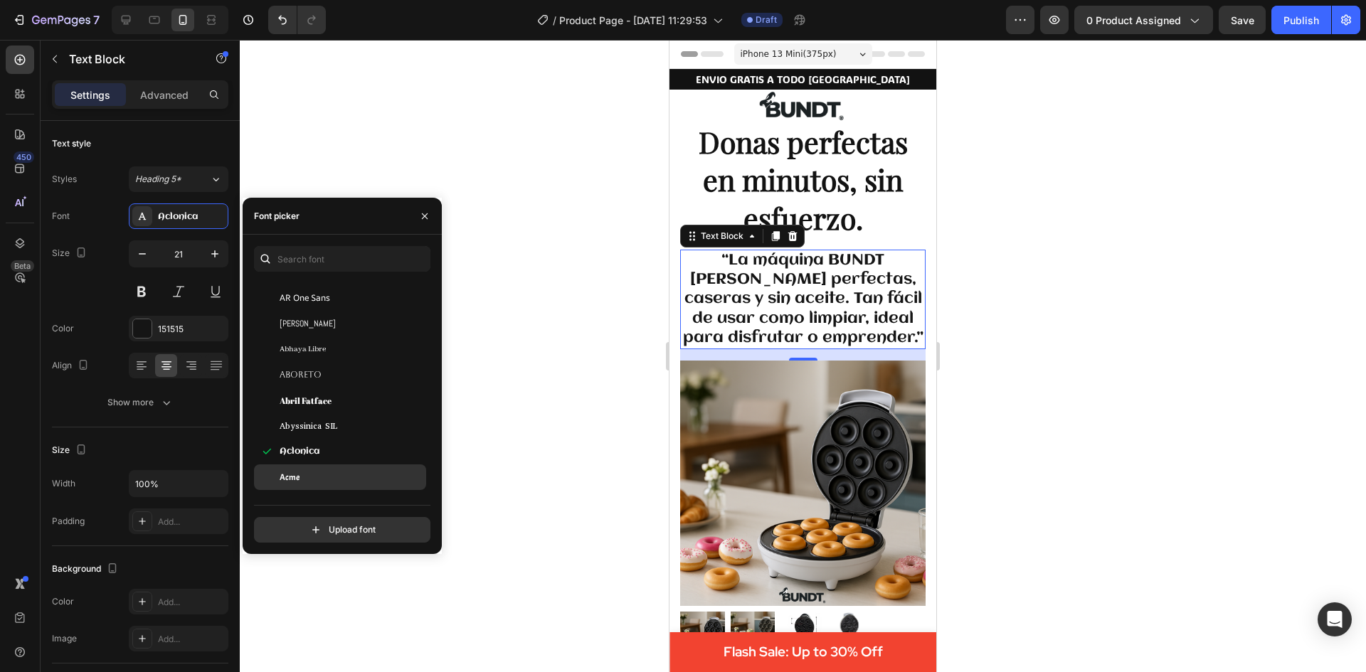
click at [336, 478] on div "Acme" at bounding box center [352, 477] width 144 height 13
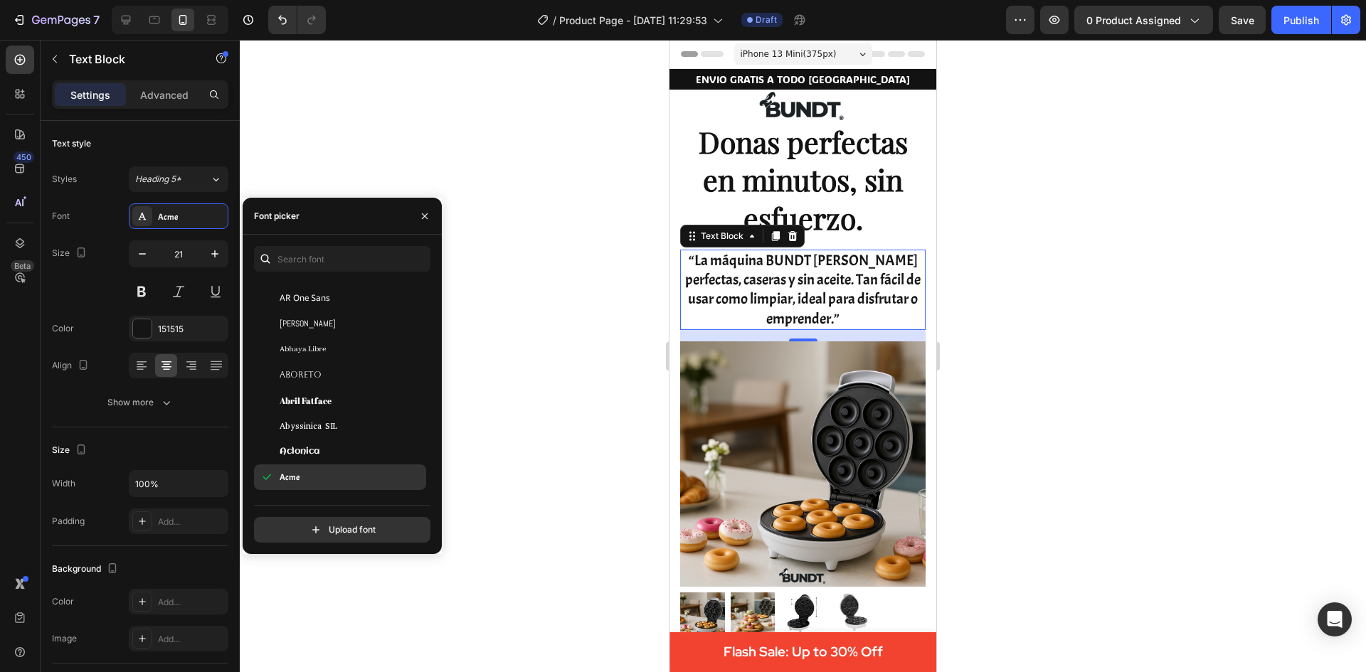
scroll to position [285, 0]
click at [344, 467] on div "Adamina" at bounding box center [340, 456] width 172 height 26
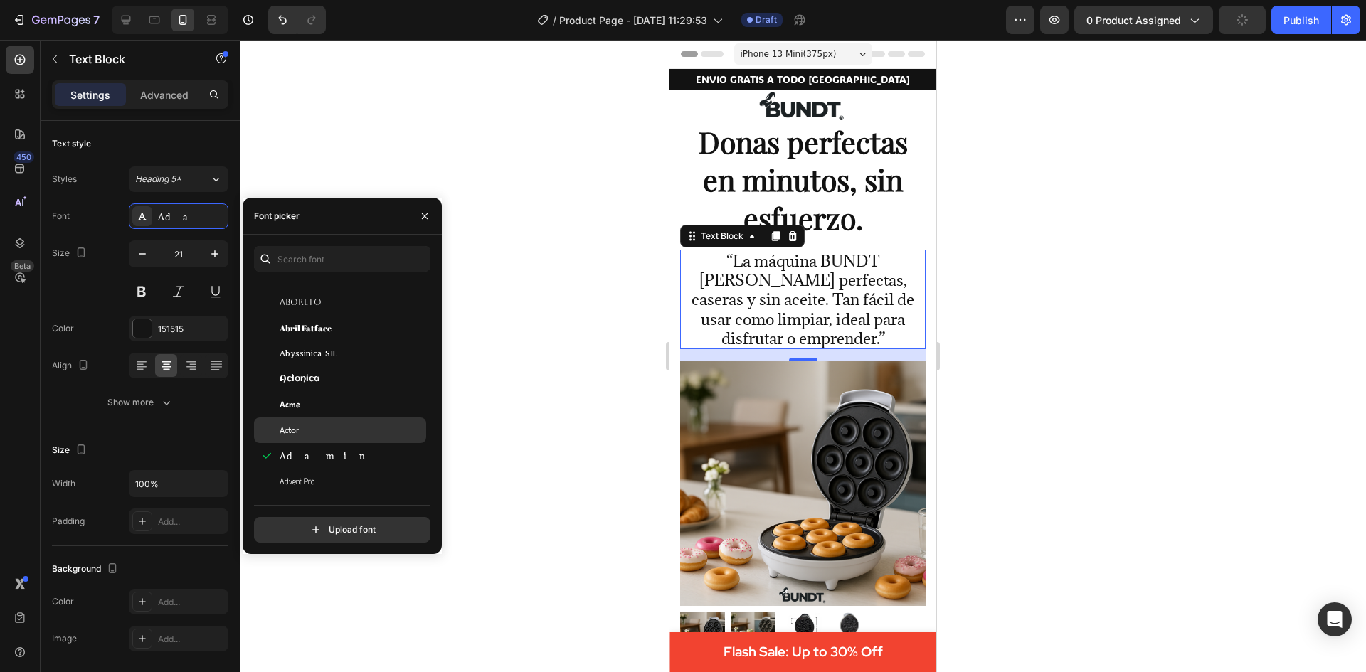
click at [341, 432] on div "Actor" at bounding box center [352, 430] width 144 height 13
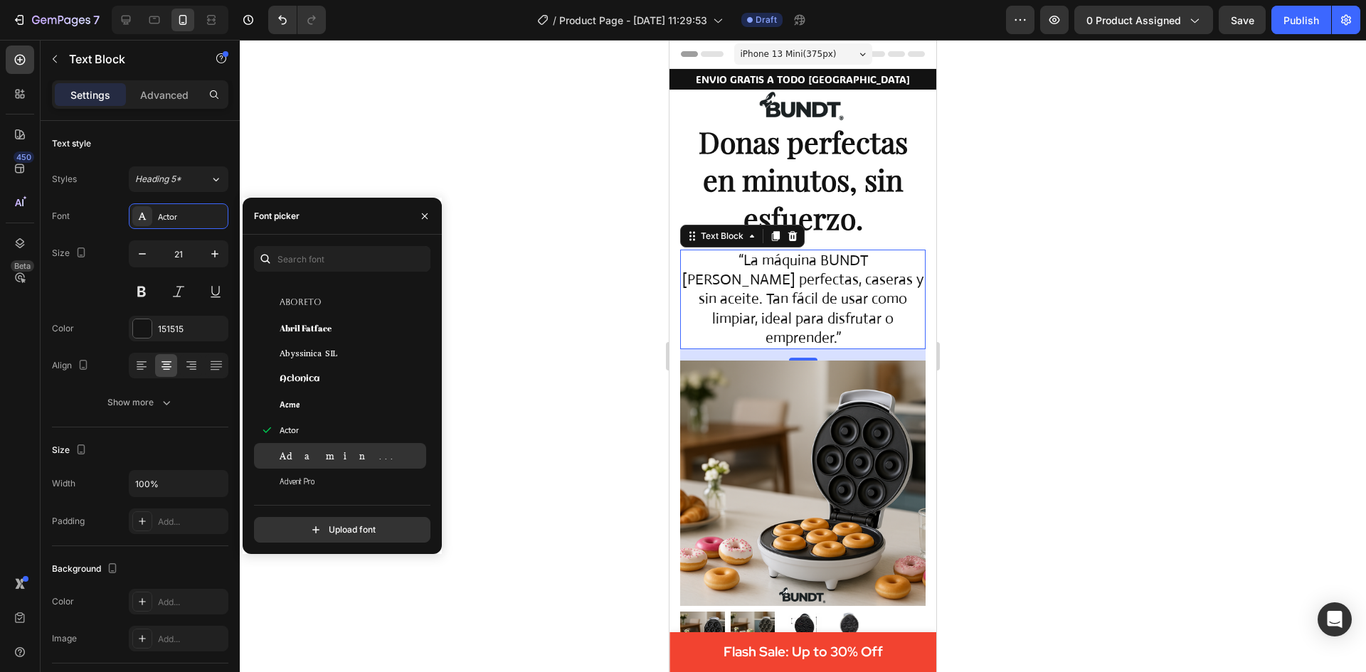
click at [344, 467] on div "Adamina" at bounding box center [340, 456] width 172 height 26
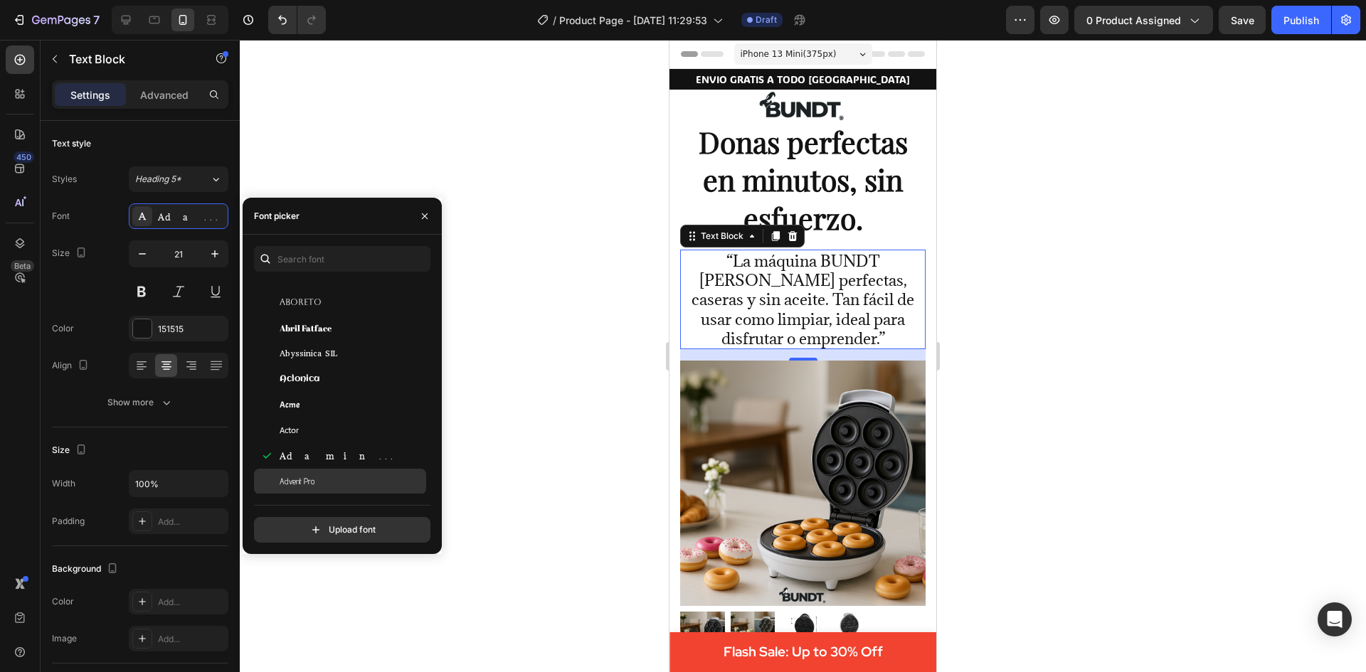
click at [344, 479] on div "Advent Pro" at bounding box center [352, 481] width 144 height 13
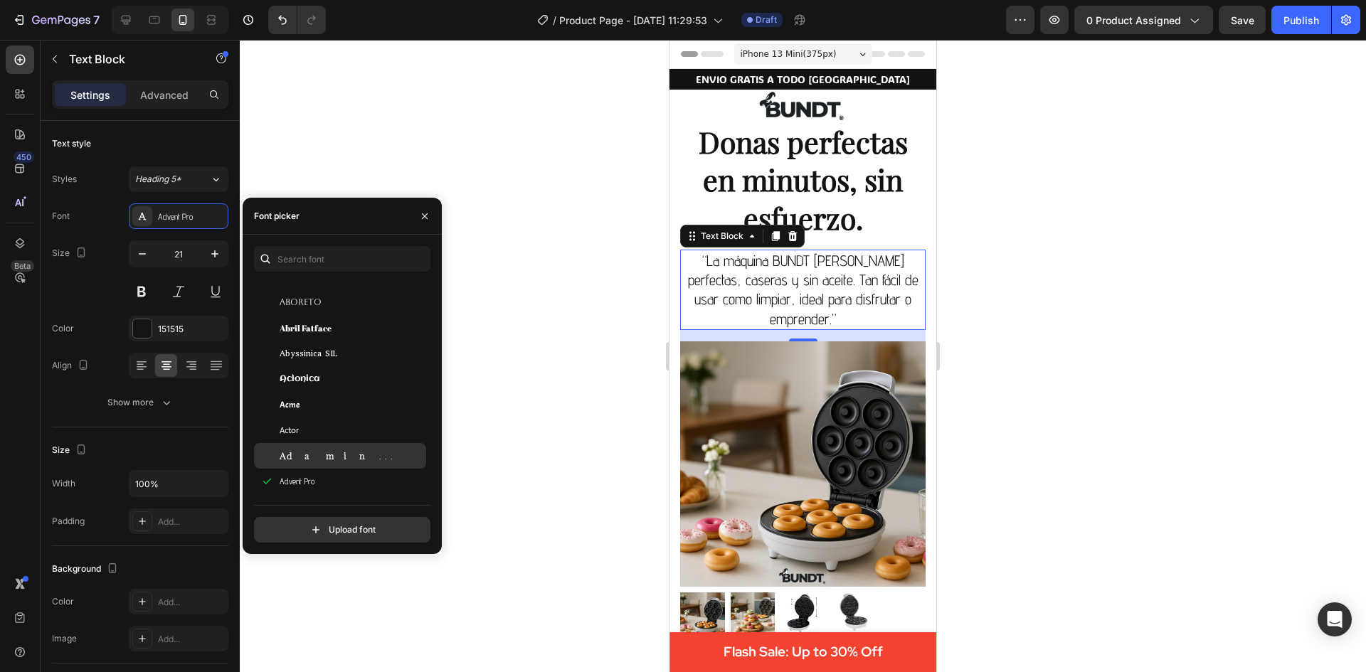
scroll to position [356, 0]
click at [348, 443] on div "Afacad" at bounding box center [340, 436] width 172 height 26
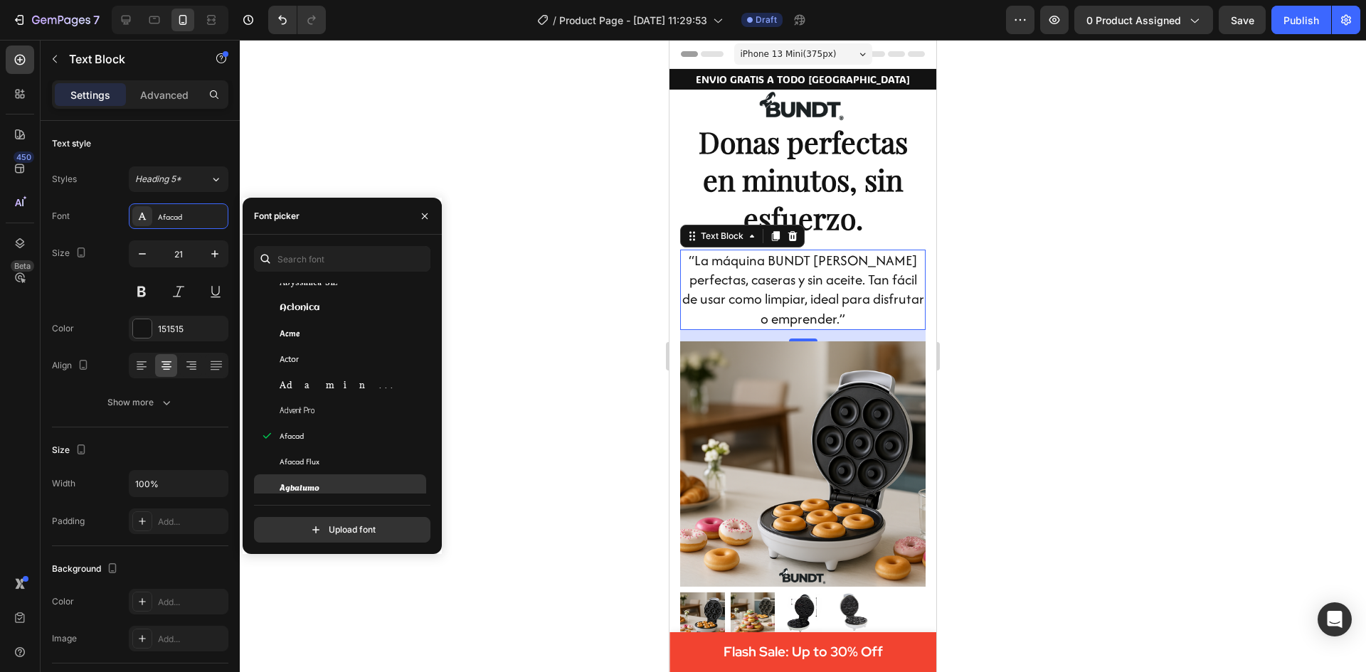
click at [354, 477] on div "Agbalumo" at bounding box center [340, 487] width 172 height 26
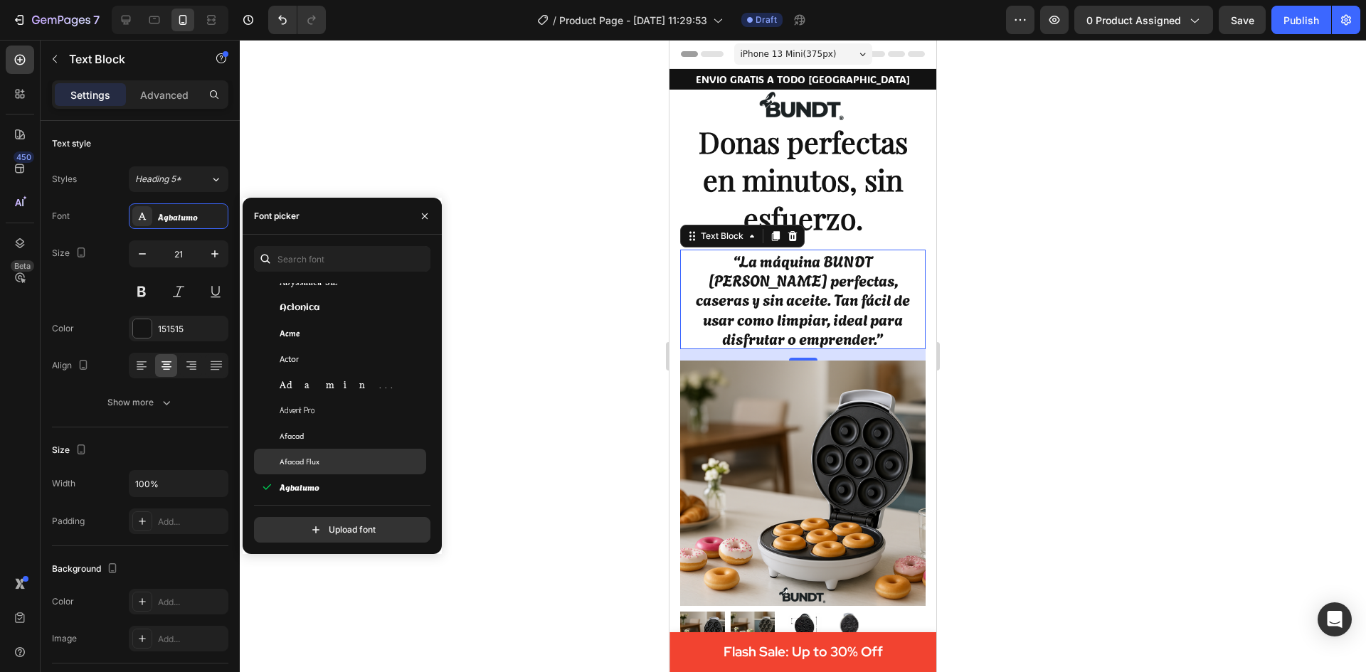
click at [354, 464] on div "Afacad Flux" at bounding box center [352, 461] width 144 height 13
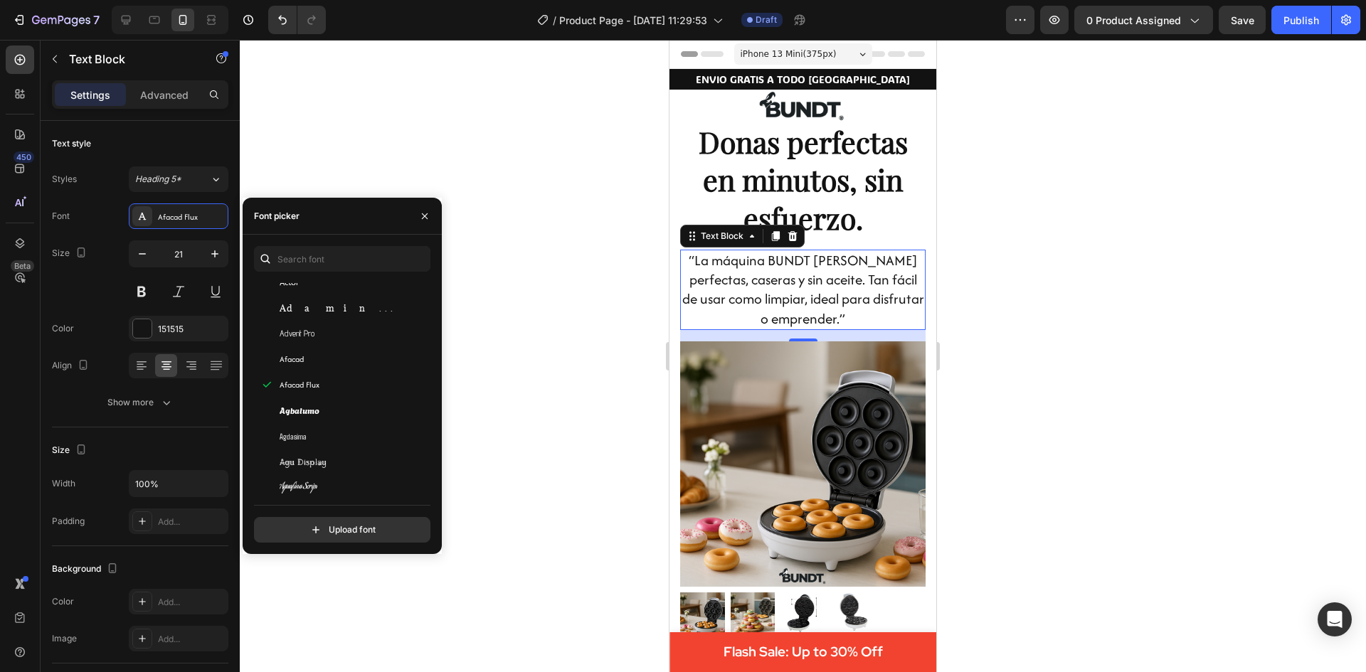
scroll to position [498, 0]
click at [327, 382] on div "Agu Display" at bounding box center [340, 391] width 172 height 26
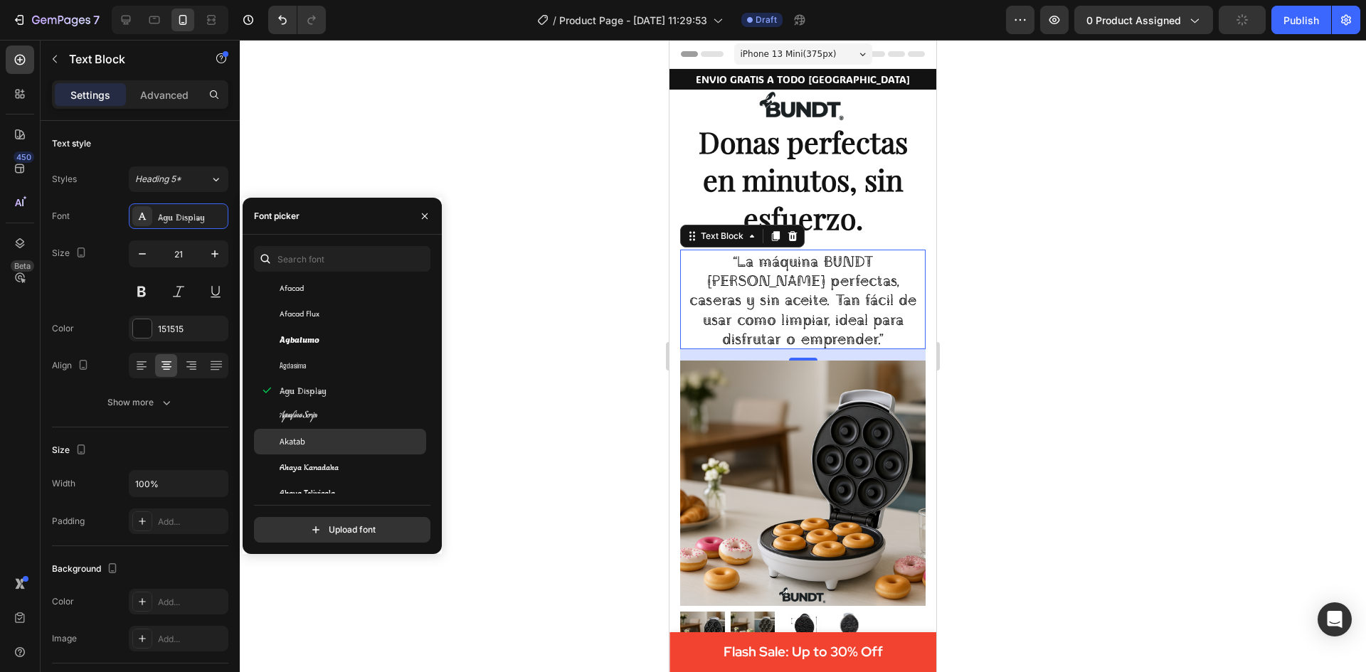
click at [340, 435] on div "Akatab" at bounding box center [340, 442] width 172 height 26
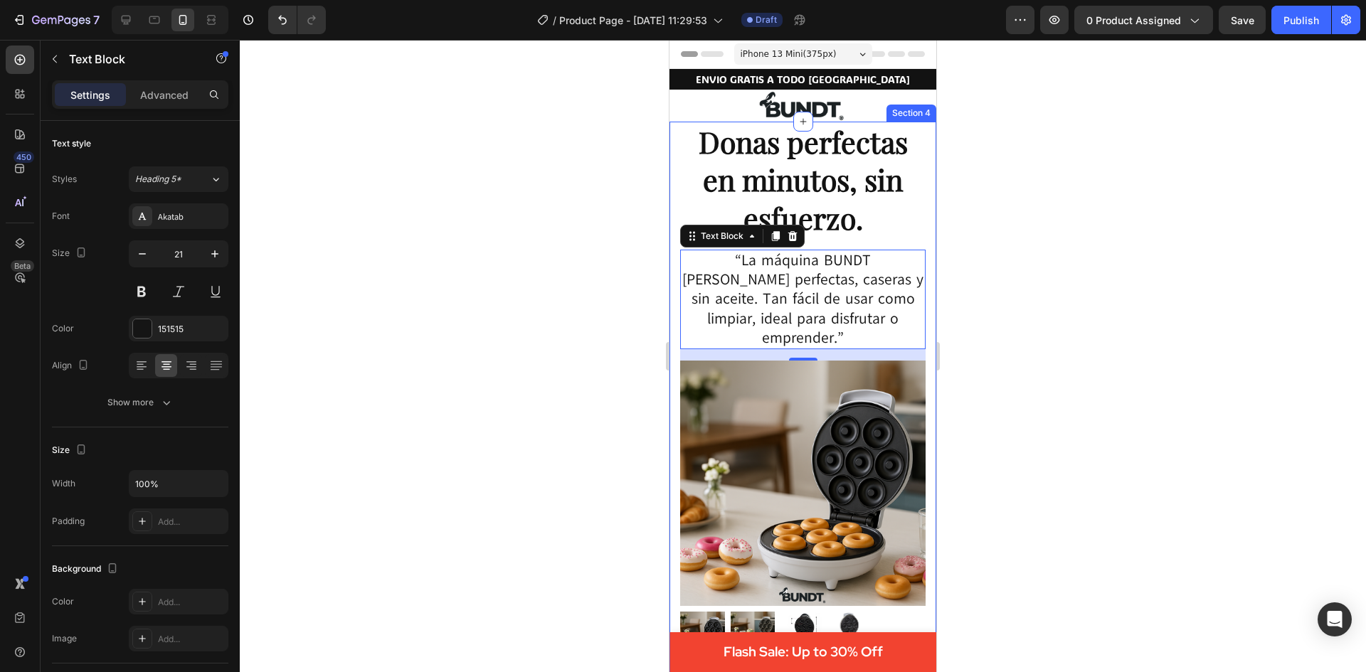
click at [1017, 418] on div at bounding box center [803, 356] width 1126 height 632
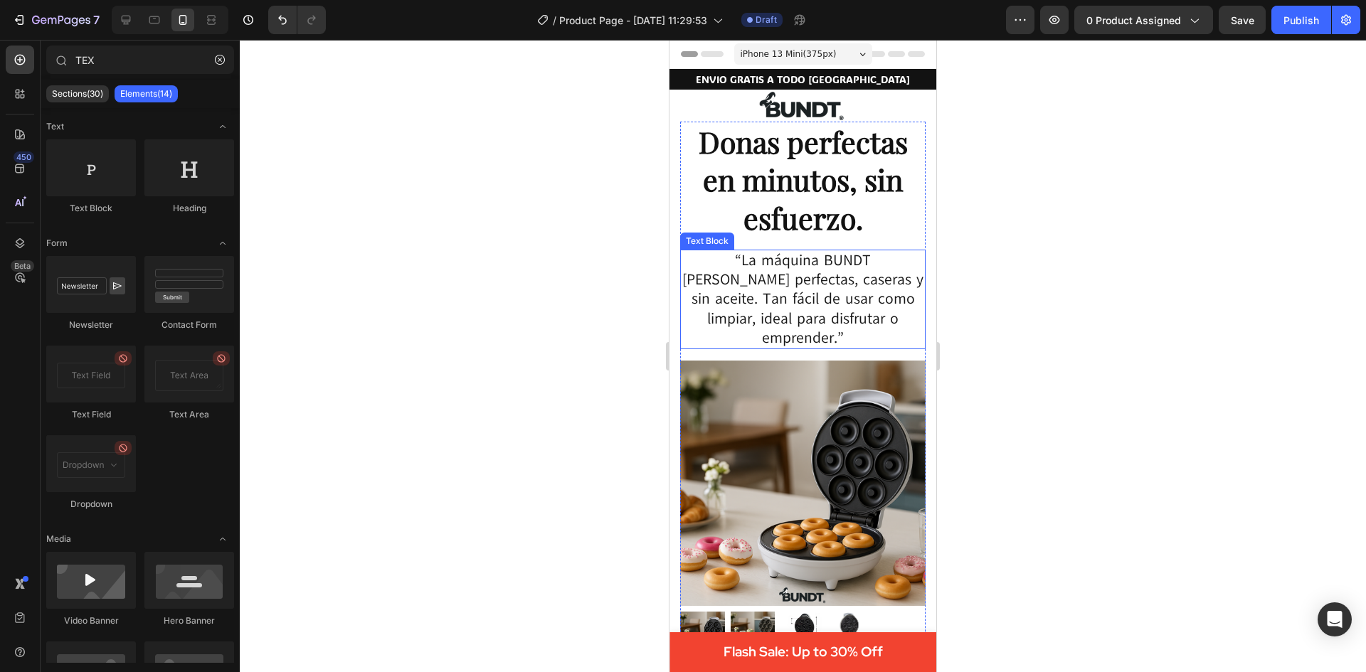
click at [790, 256] on p "“La máquina BUNDT hornea donas perfectas, caseras y sin aceite. Tan fácil de us…" at bounding box center [802, 299] width 243 height 97
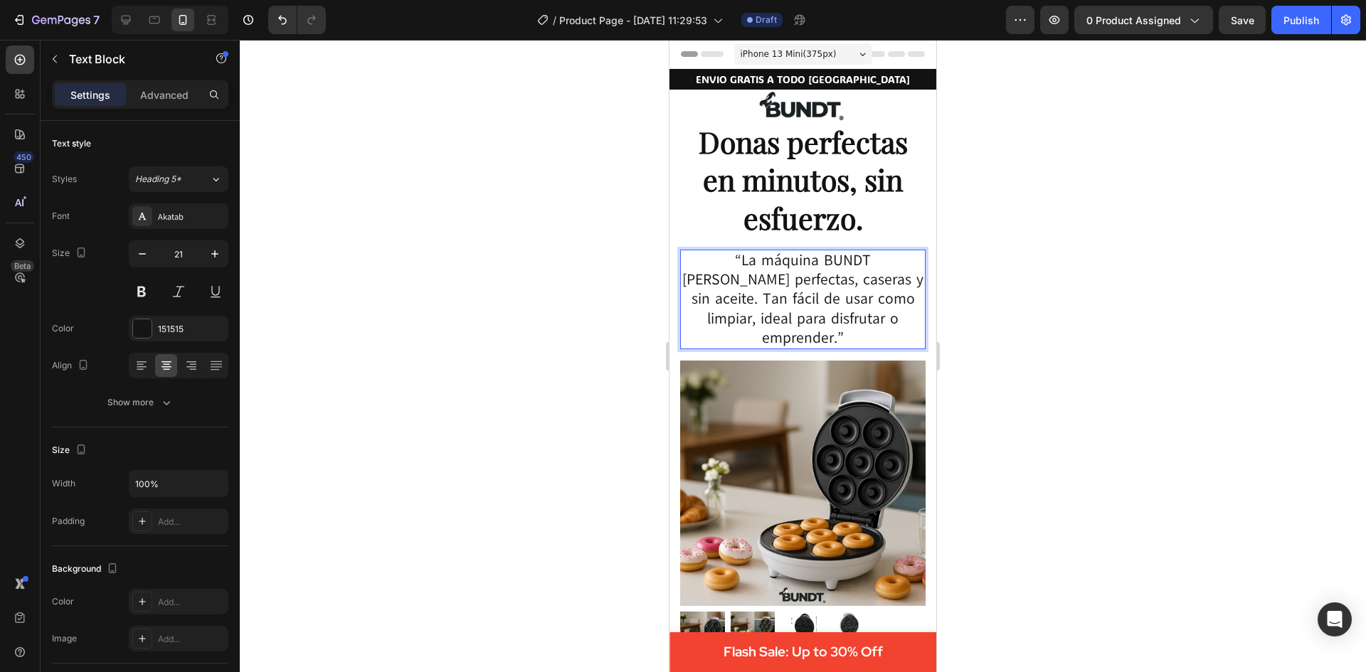
click at [816, 260] on p "“La máquina BUNDT hornea donas perfectas, caseras y sin aceite. Tan fácil de us…" at bounding box center [802, 299] width 243 height 97
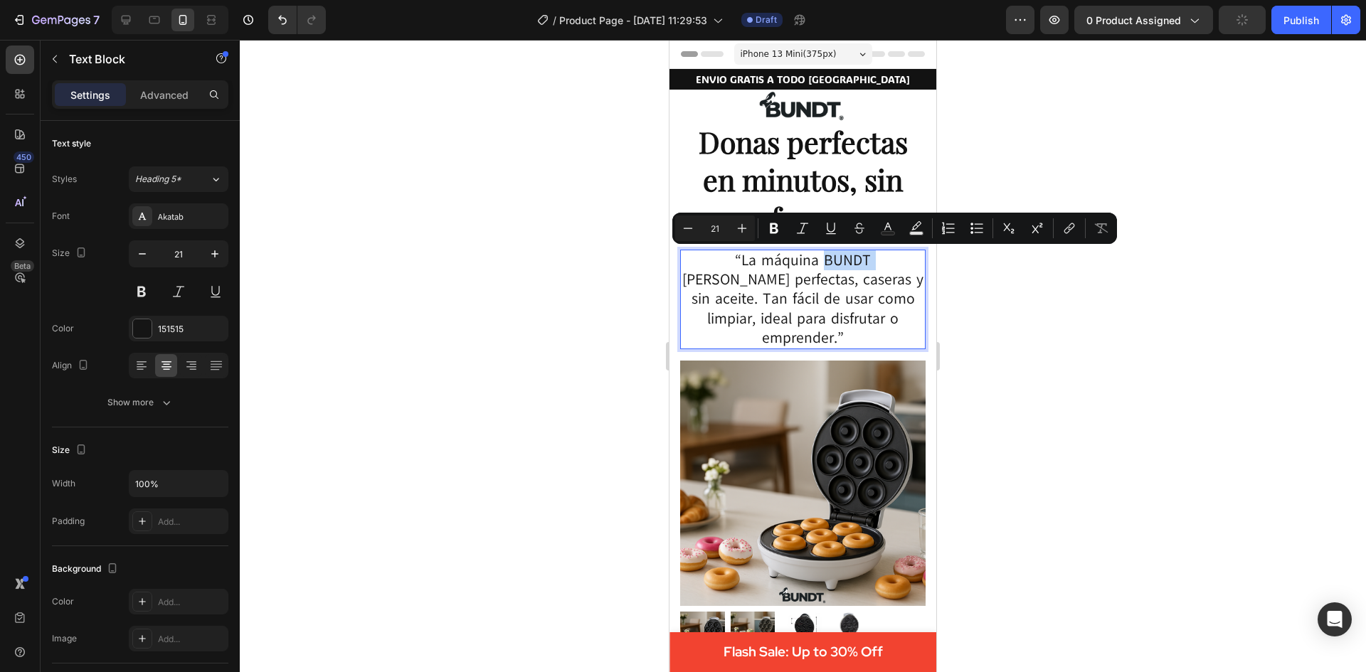
drag, startPoint x: 816, startPoint y: 260, endPoint x: 779, endPoint y: 260, distance: 37.0
click at [779, 260] on p "“La máquina BUNDT hornea donas perfectas, caseras y sin aceite. Tan fácil de us…" at bounding box center [802, 299] width 243 height 97
click at [775, 230] on icon "Editor contextual toolbar" at bounding box center [774, 228] width 14 height 14
click at [1066, 389] on div at bounding box center [803, 356] width 1126 height 632
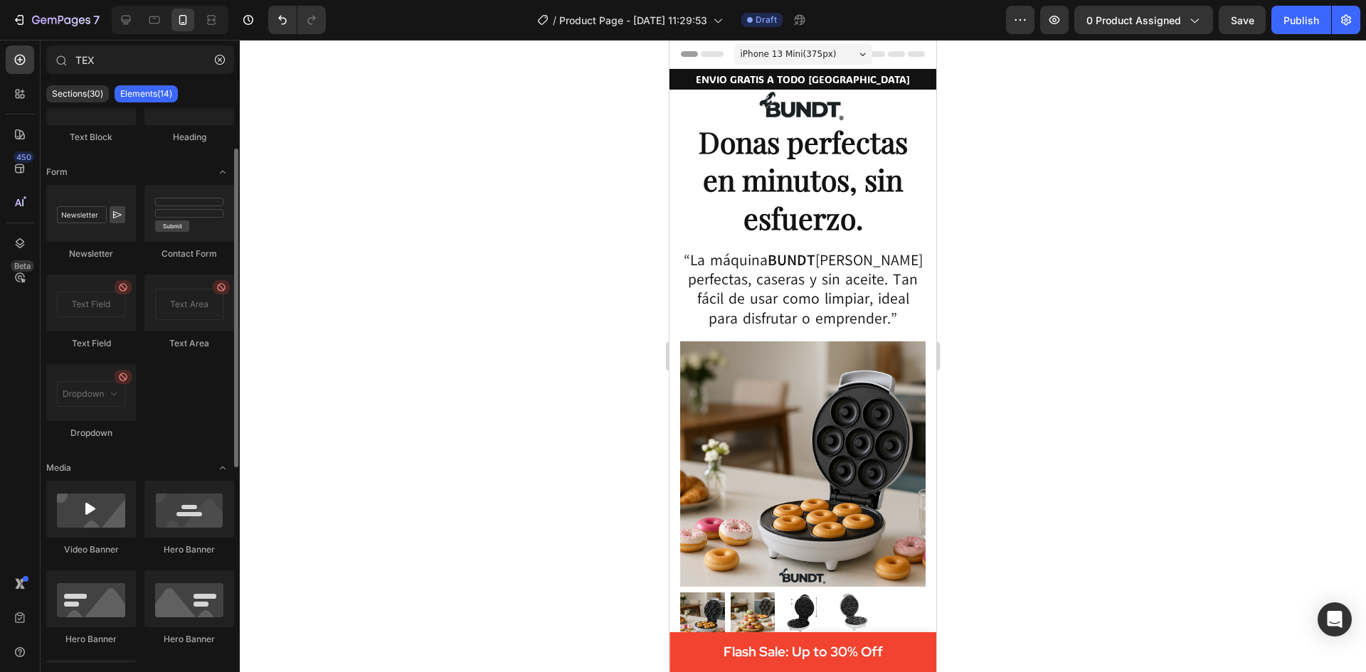
scroll to position [0, 0]
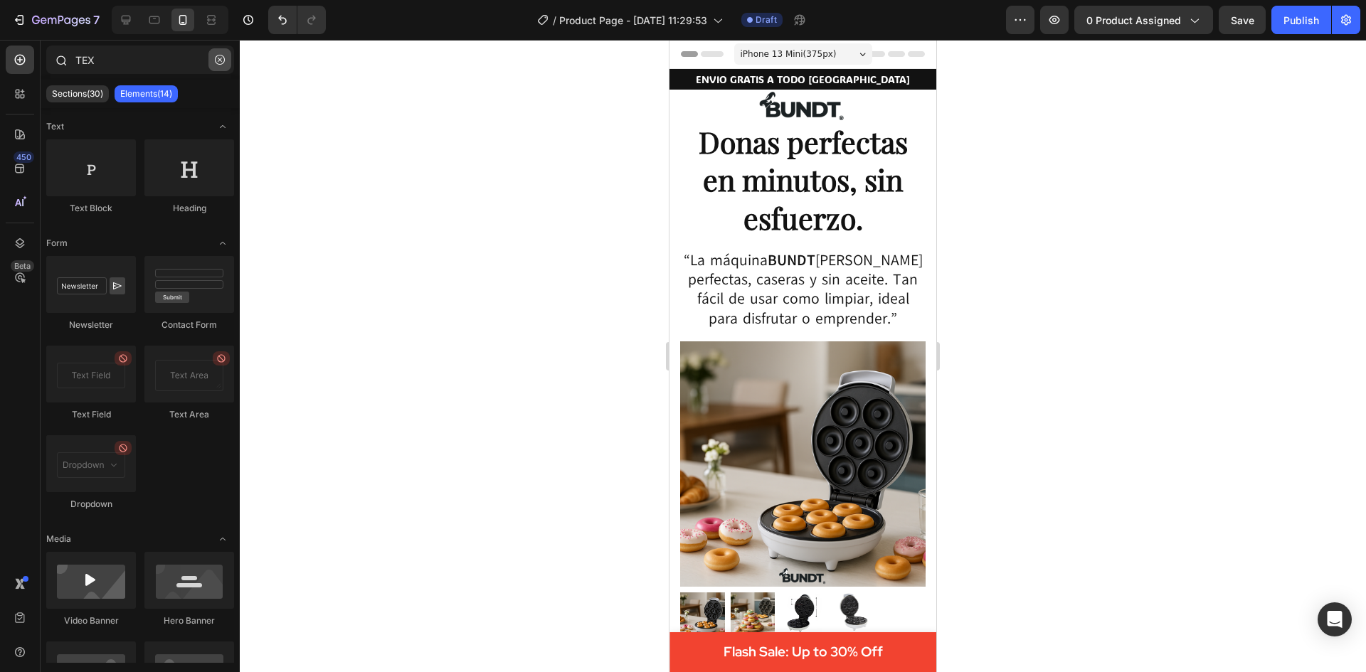
click at [218, 58] on icon "button" at bounding box center [220, 60] width 10 height 10
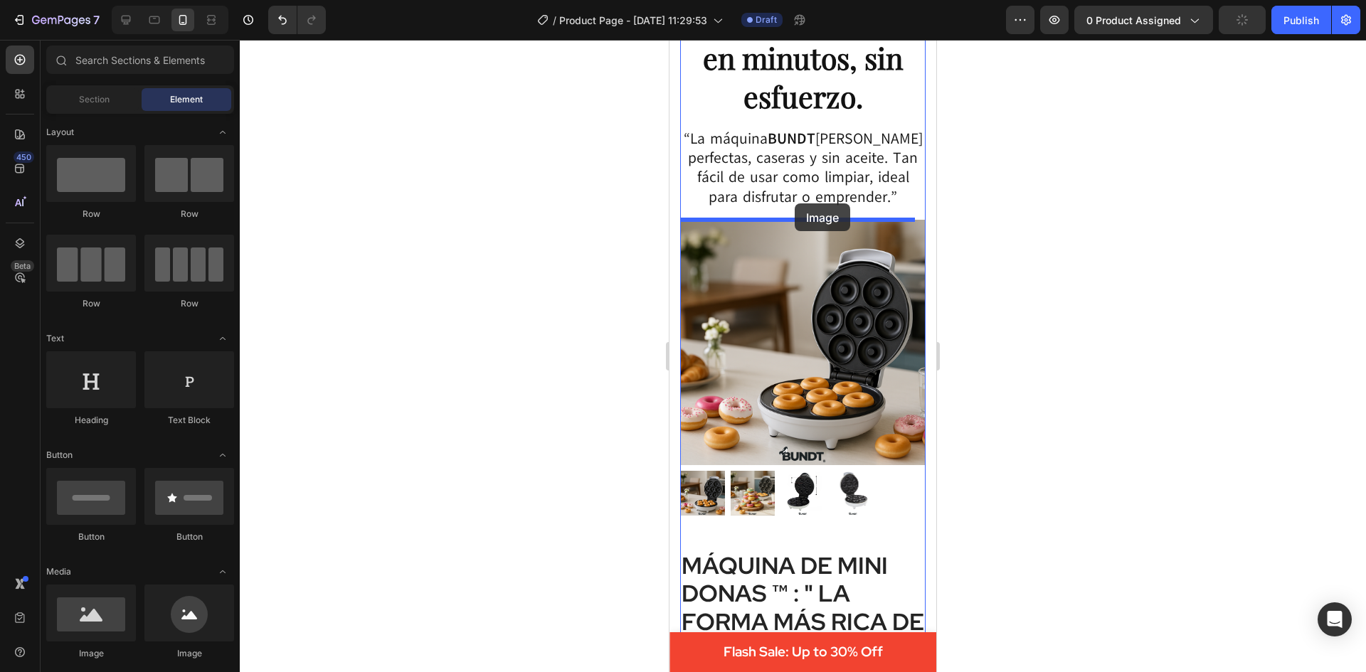
scroll to position [134, 0]
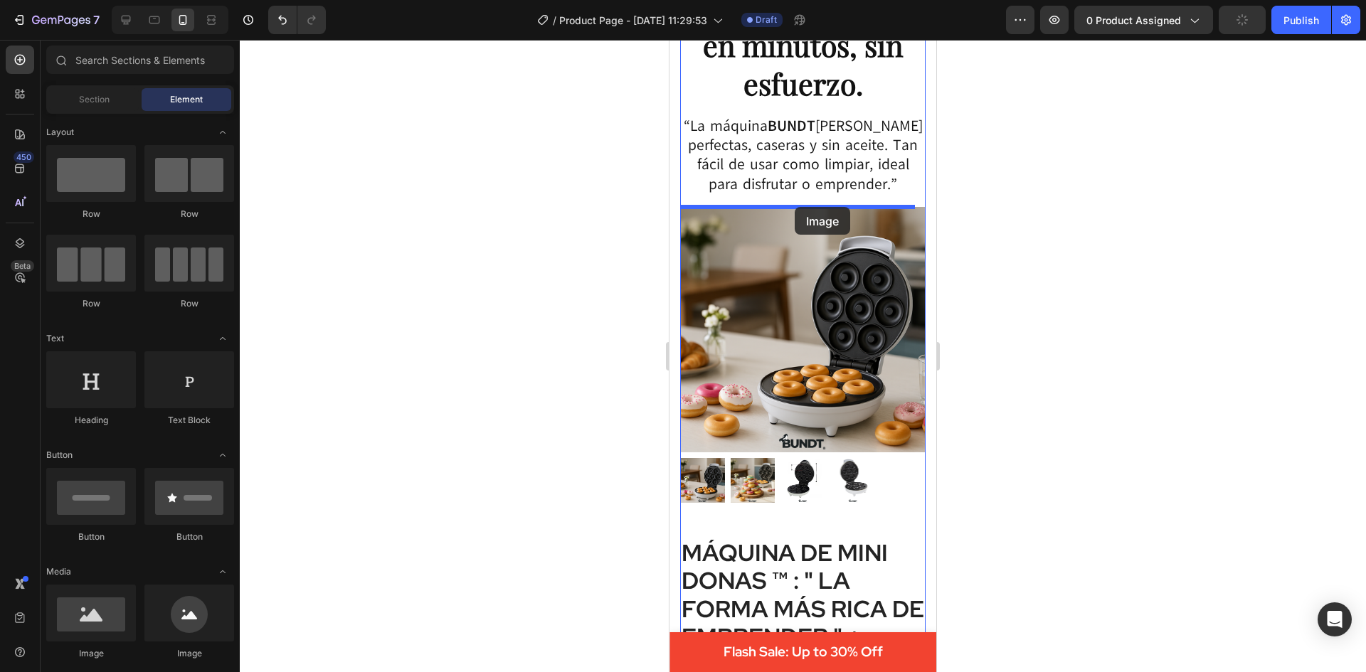
drag, startPoint x: 772, startPoint y: 650, endPoint x: 795, endPoint y: 207, distance: 443.8
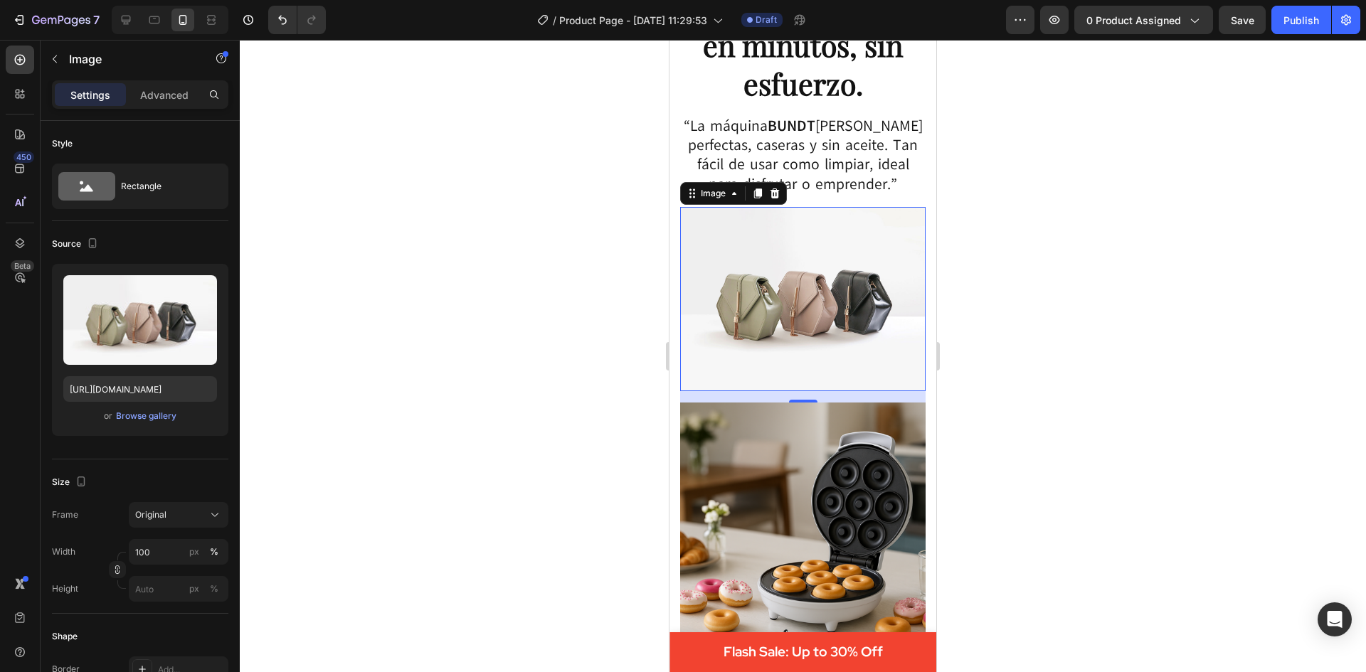
click at [809, 260] on img at bounding box center [802, 299] width 245 height 184
click at [92, 394] on input "https://cdn.shopify.com/s/files/1/2005/9307/files/image_demo.jpg" at bounding box center [140, 389] width 154 height 26
paste input "0695/1147/9475/files/gemppp.png?v=1756334395"
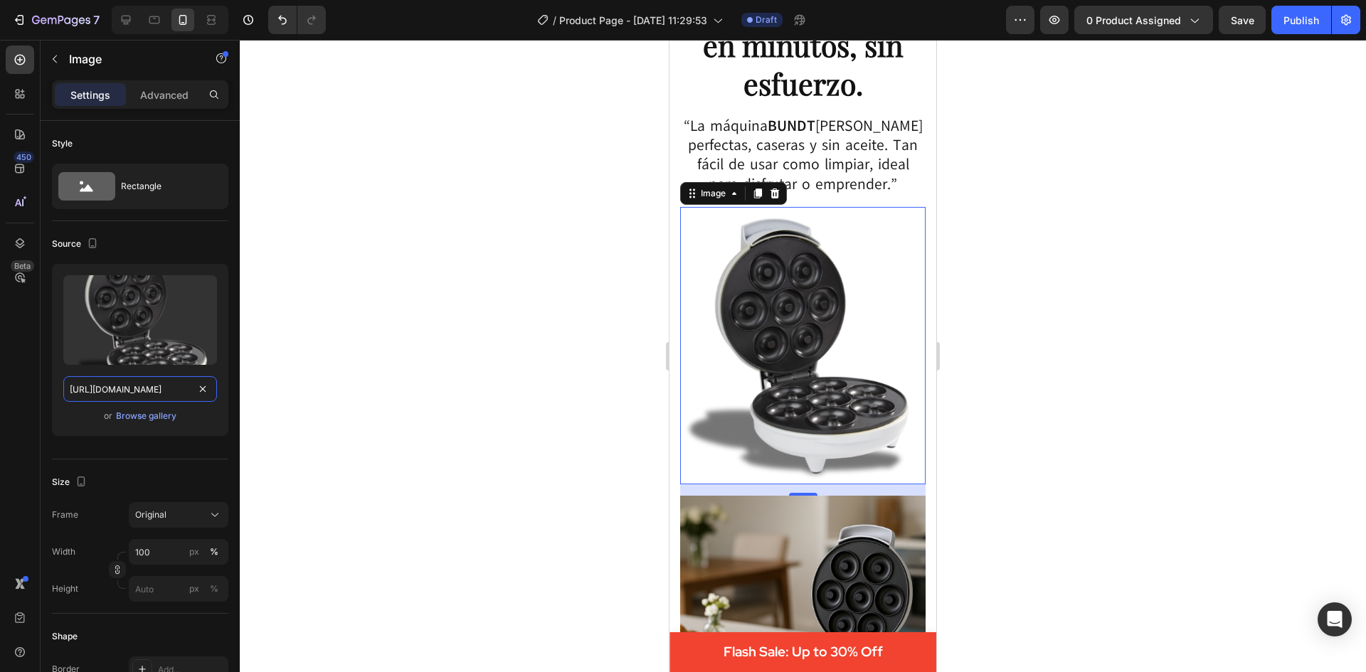
type input "https://cdn.shopify.com/s/files/1/0695/1147/9475/files/gemppp.png?v=1756334395"
click at [536, 450] on div at bounding box center [803, 356] width 1126 height 632
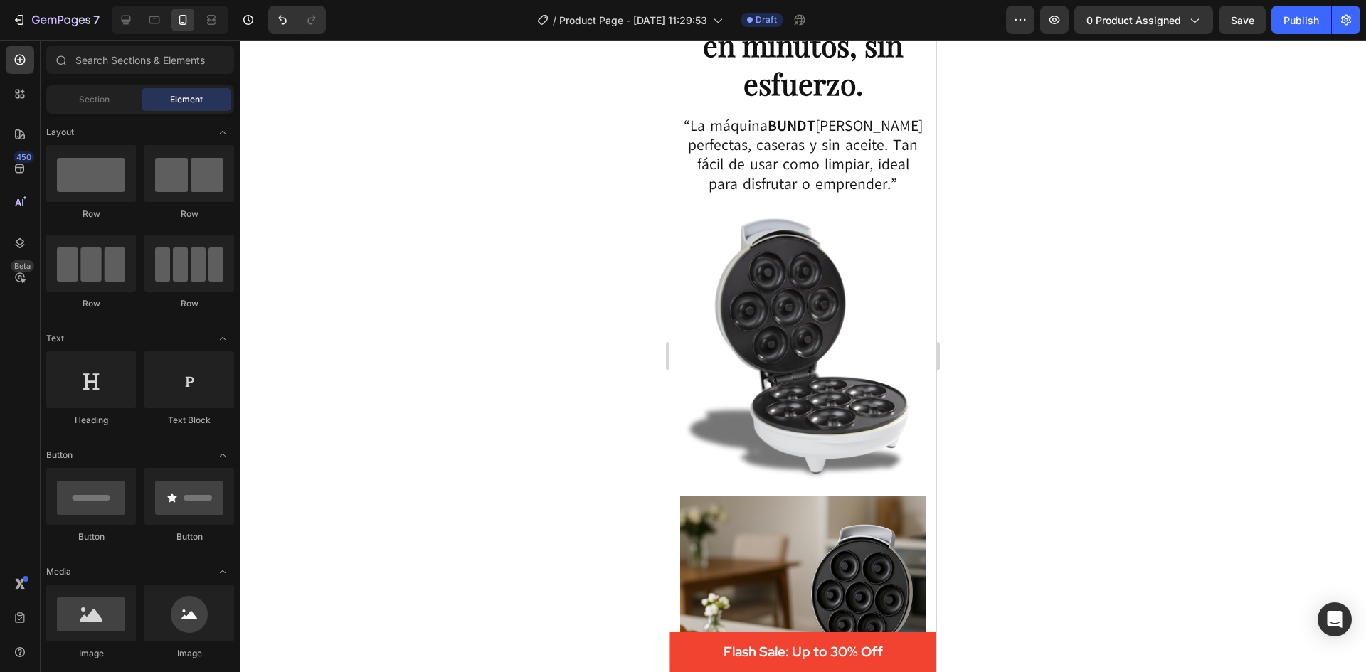
click at [795, 342] on img at bounding box center [802, 345] width 245 height 277
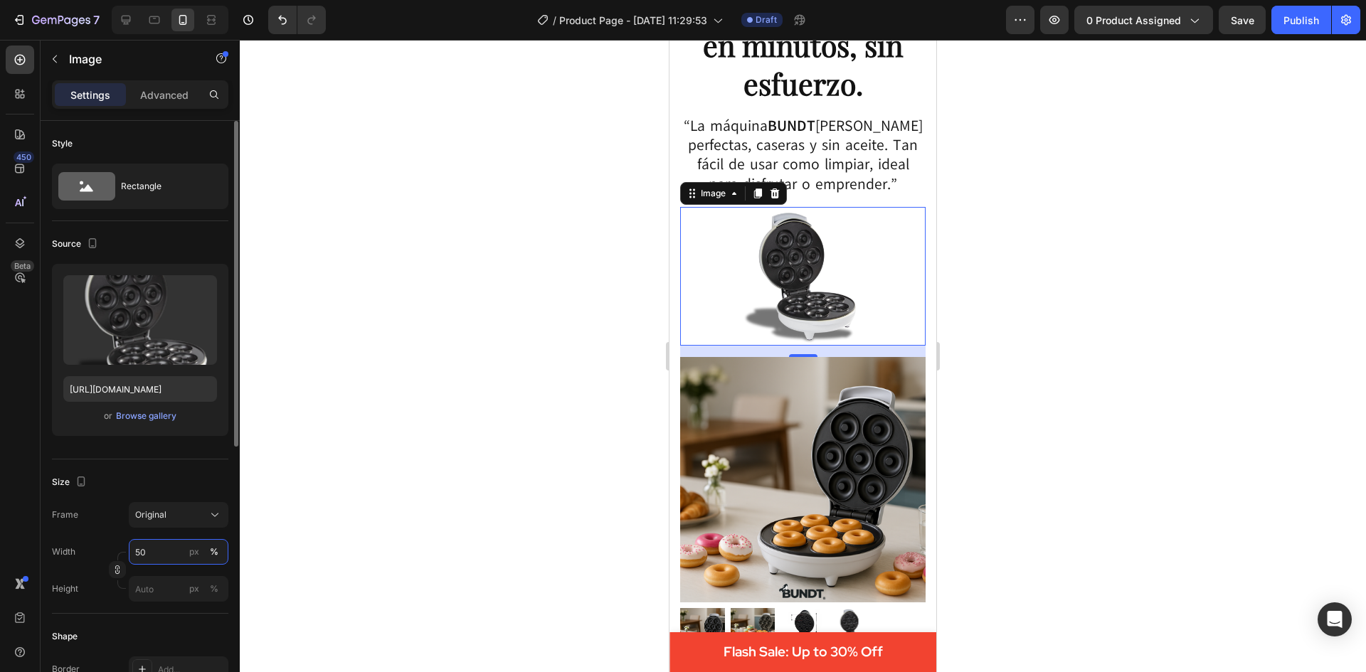
type input "5"
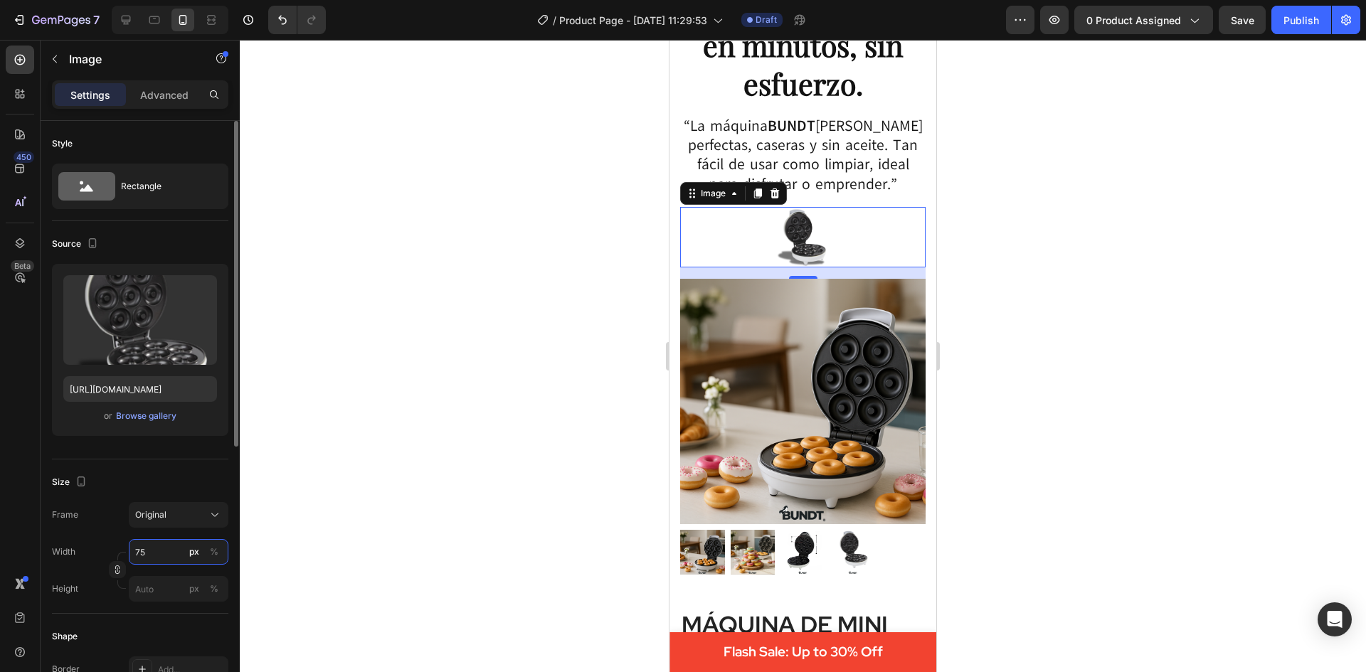
type input "7"
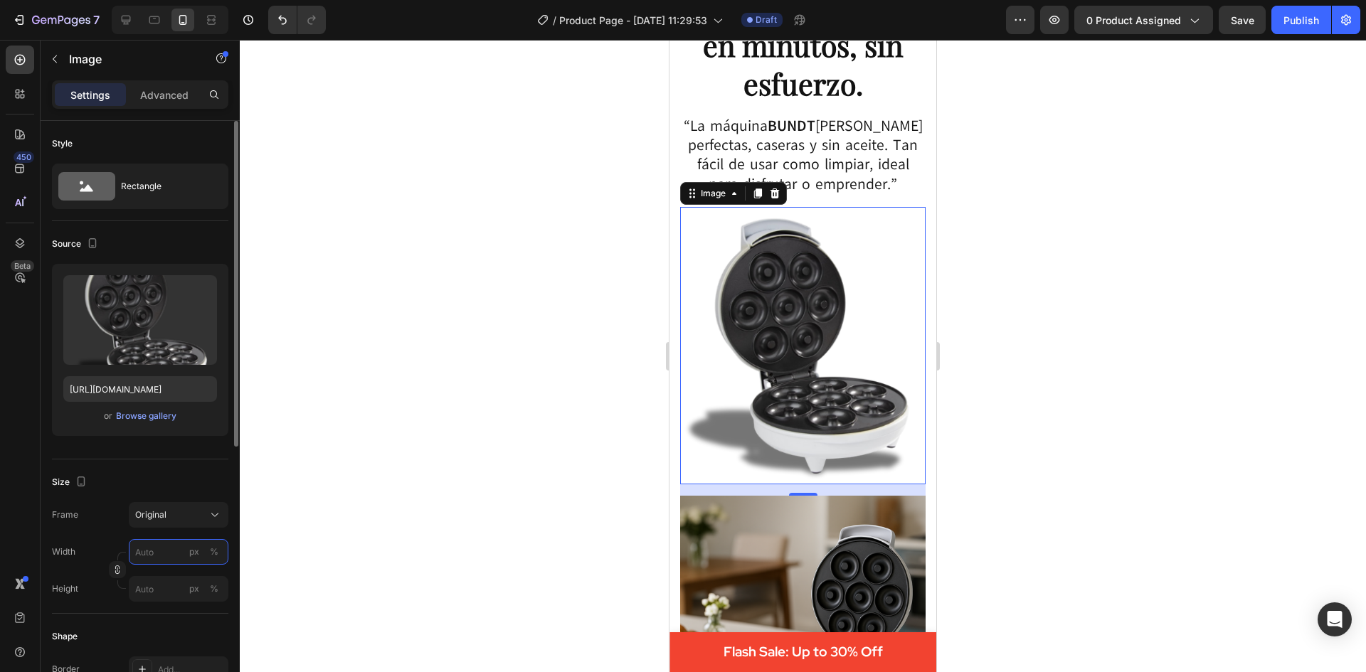
type input "7"
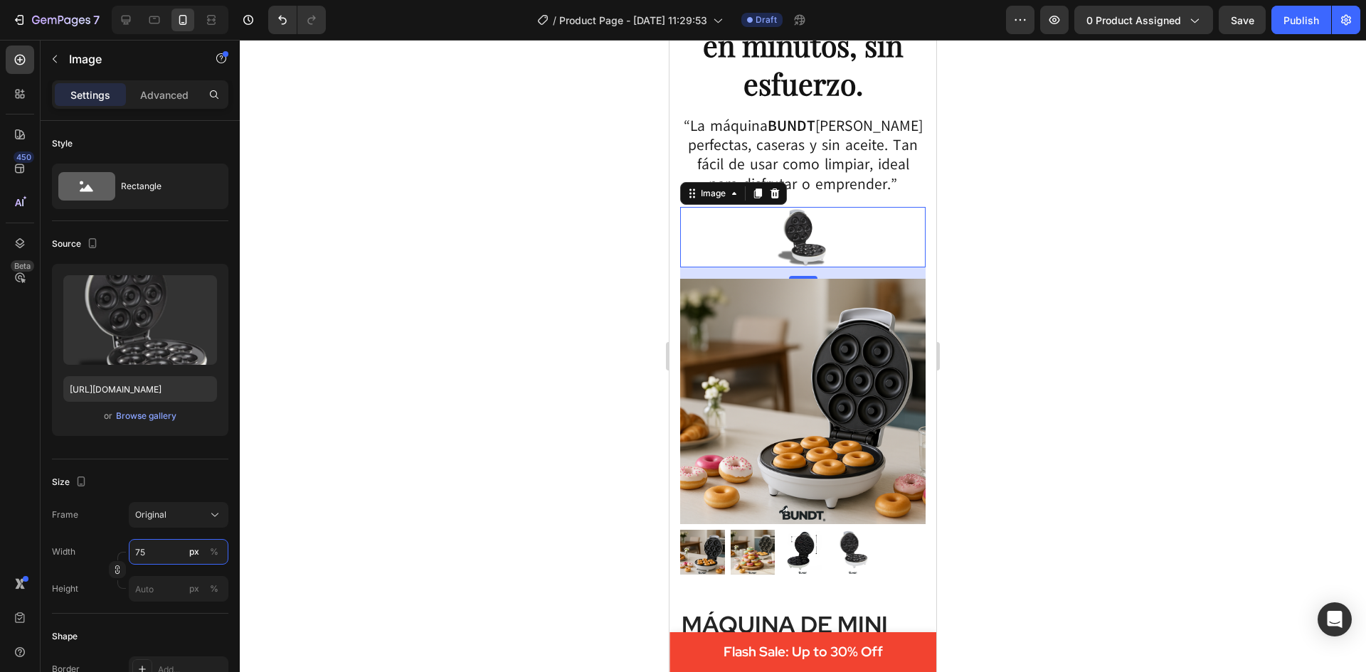
type input "7"
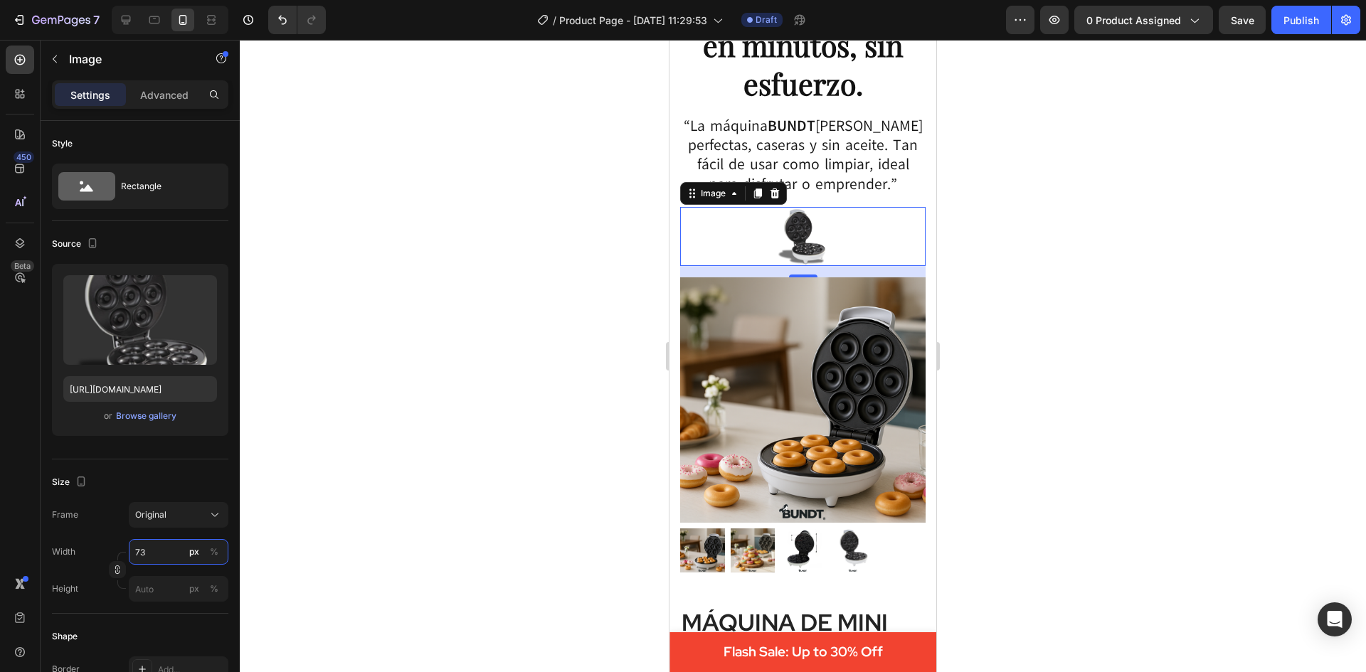
type input "7"
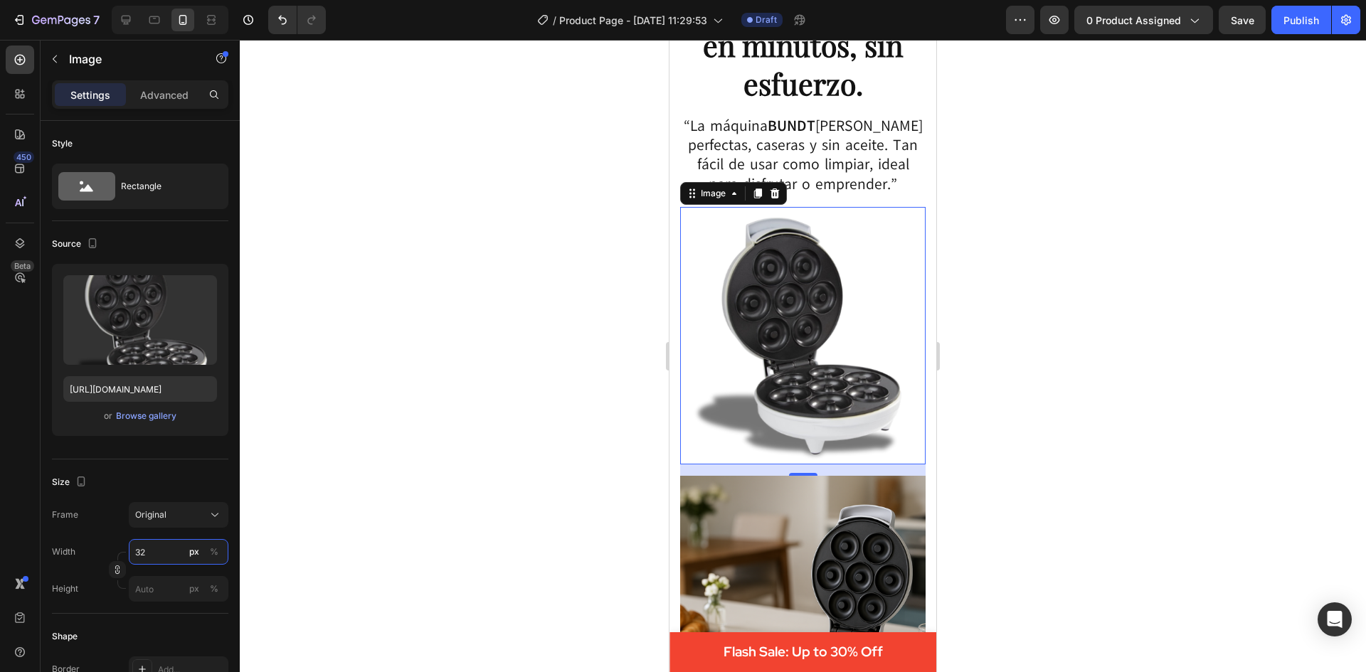
type input "3"
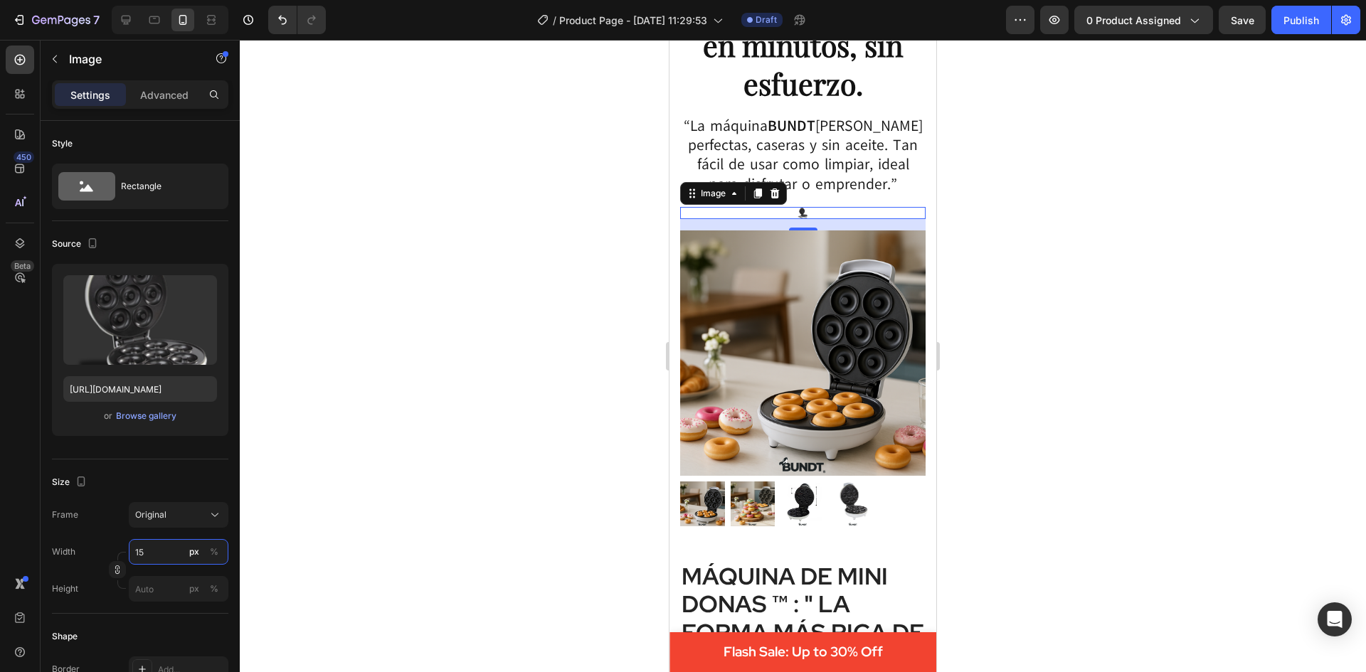
type input "1"
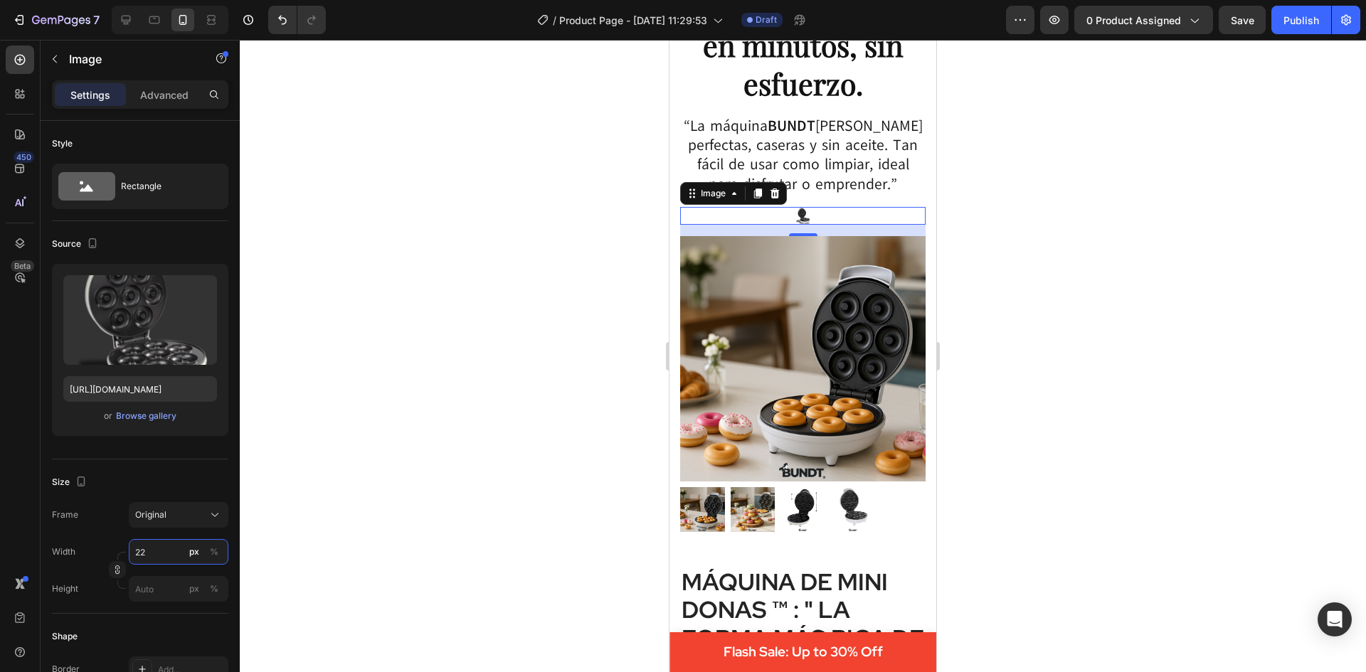
type input "220"
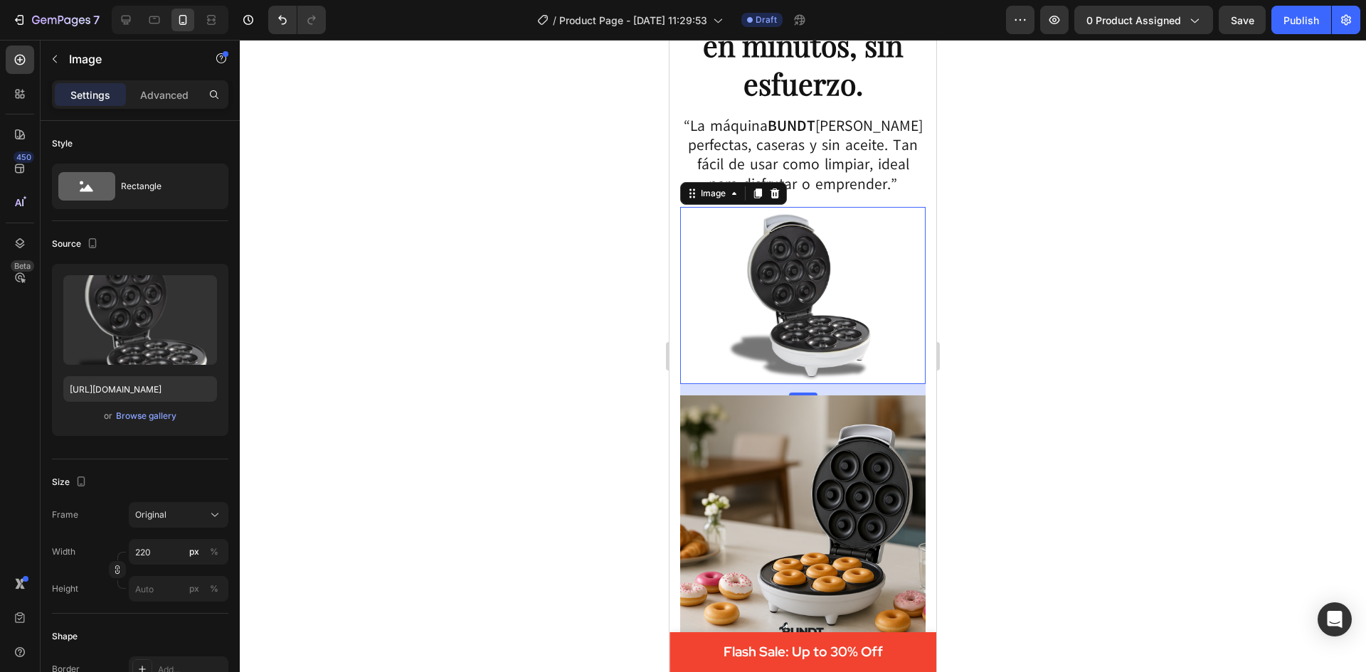
click at [1066, 378] on div at bounding box center [803, 356] width 1126 height 632
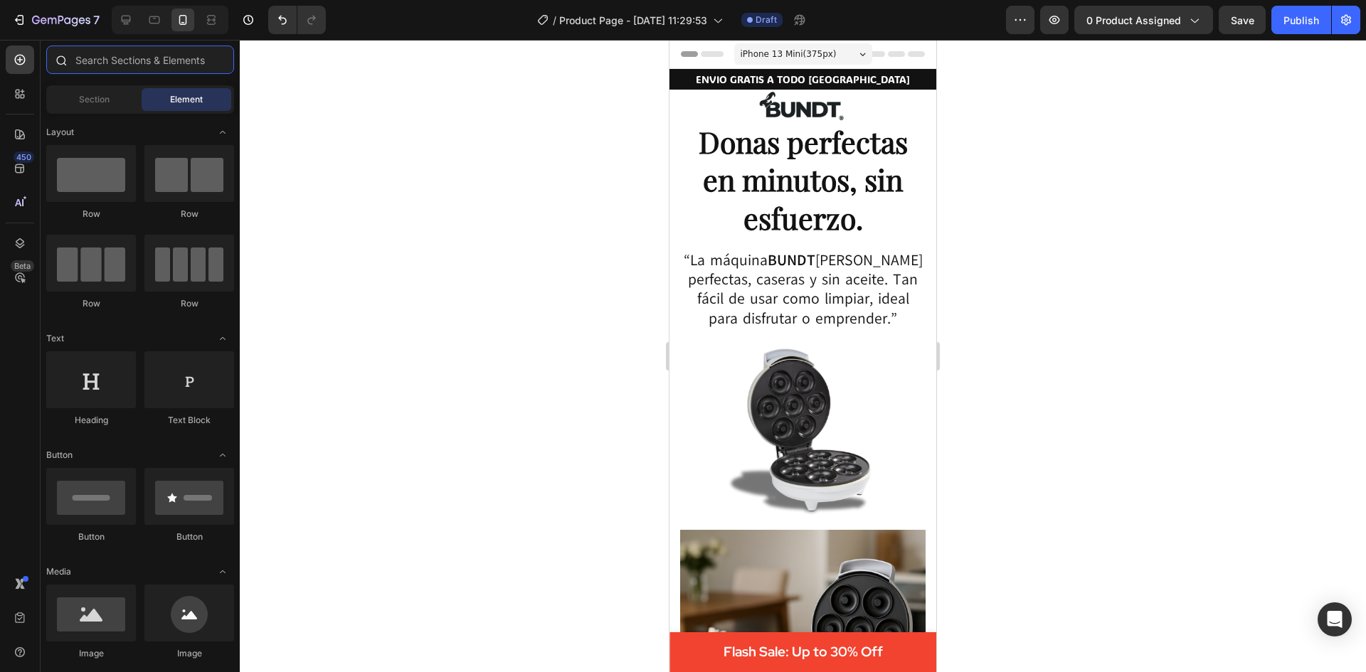
click at [147, 66] on input "text" at bounding box center [140, 60] width 188 height 28
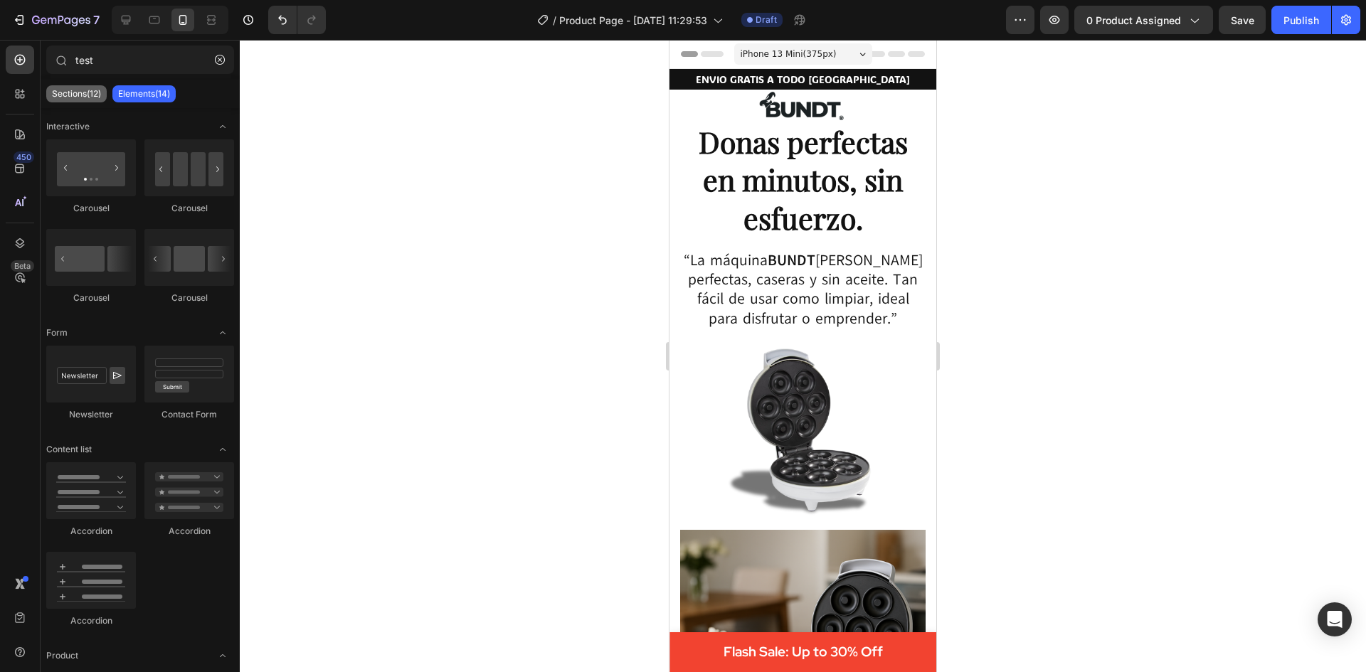
click at [90, 89] on p "Sections(12)" at bounding box center [76, 93] width 49 height 11
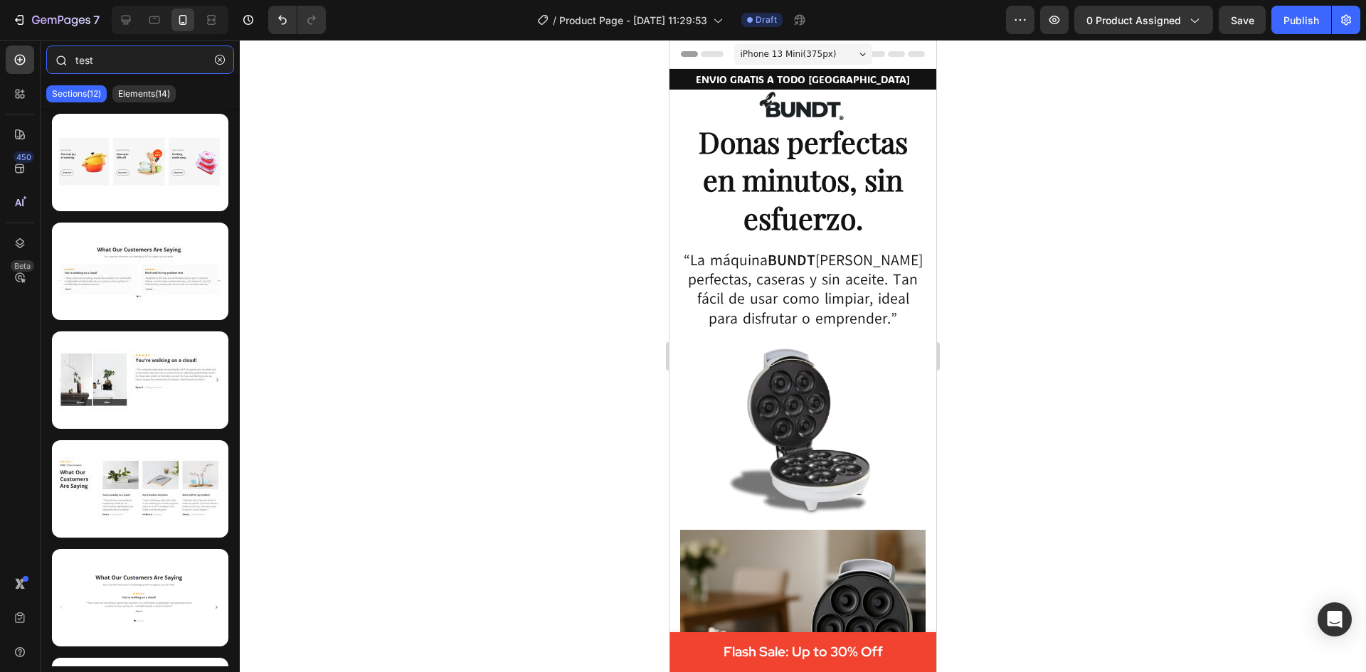
click at [103, 61] on input "test" at bounding box center [140, 60] width 188 height 28
drag, startPoint x: 103, startPoint y: 61, endPoint x: 43, endPoint y: 60, distance: 59.8
click at [43, 60] on div "test" at bounding box center [140, 63] width 199 height 34
type input "testimonial"
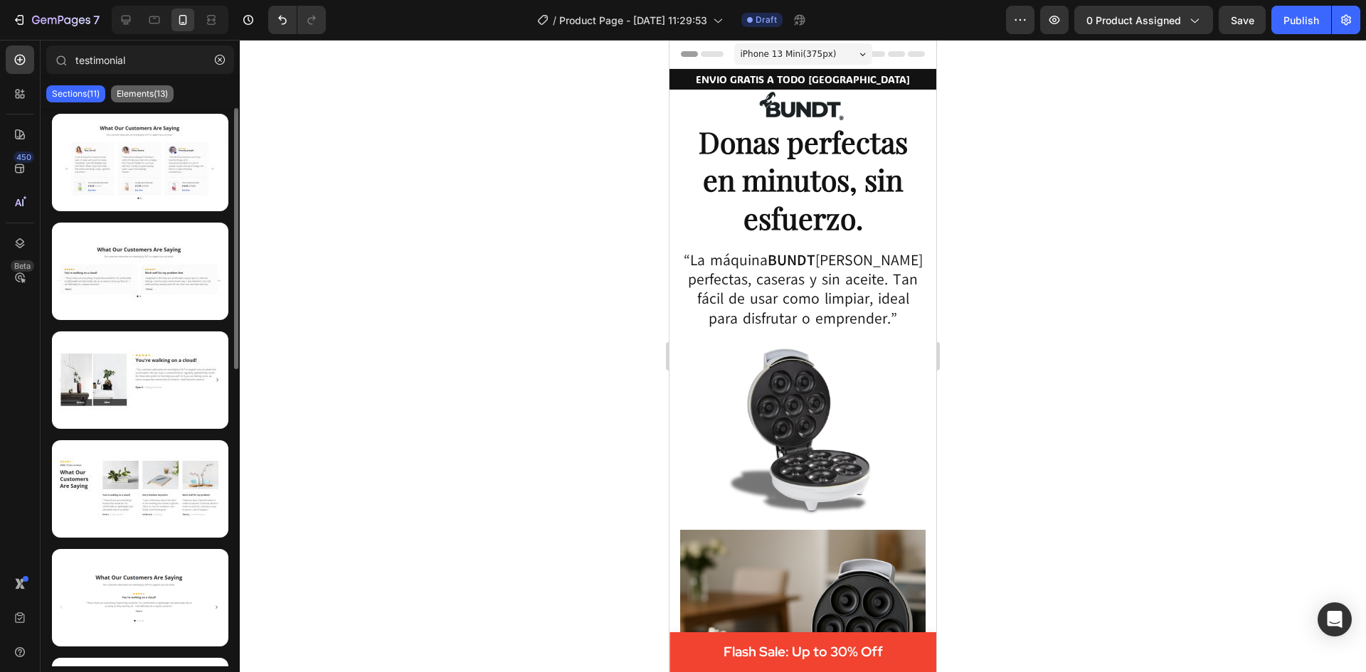
click at [147, 97] on p "Elements(13)" at bounding box center [142, 93] width 51 height 11
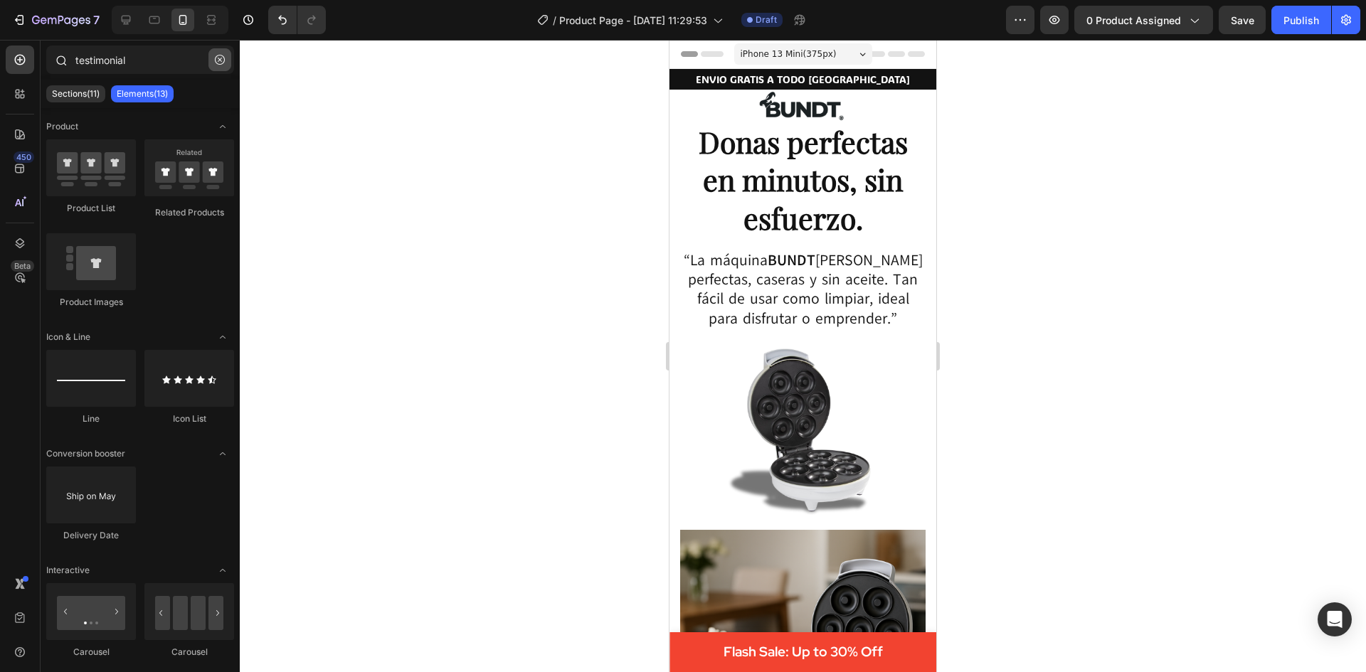
click at [223, 63] on icon "button" at bounding box center [220, 60] width 10 height 10
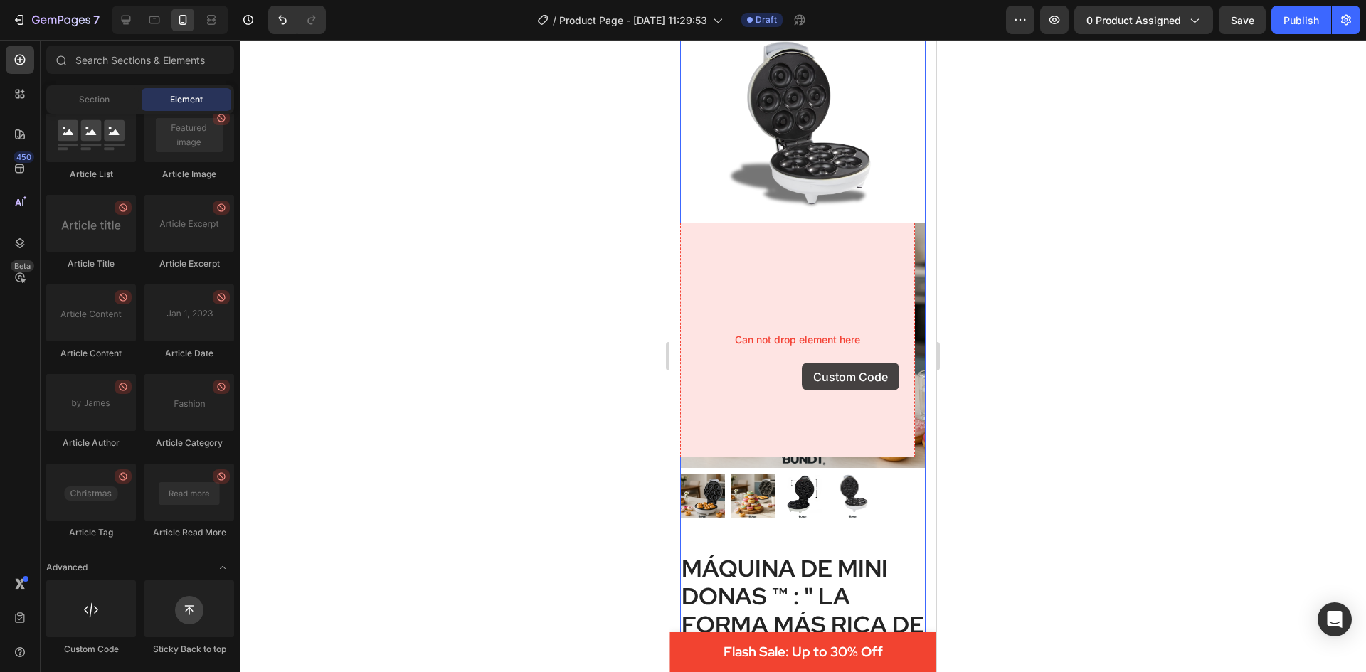
scroll to position [94, 0]
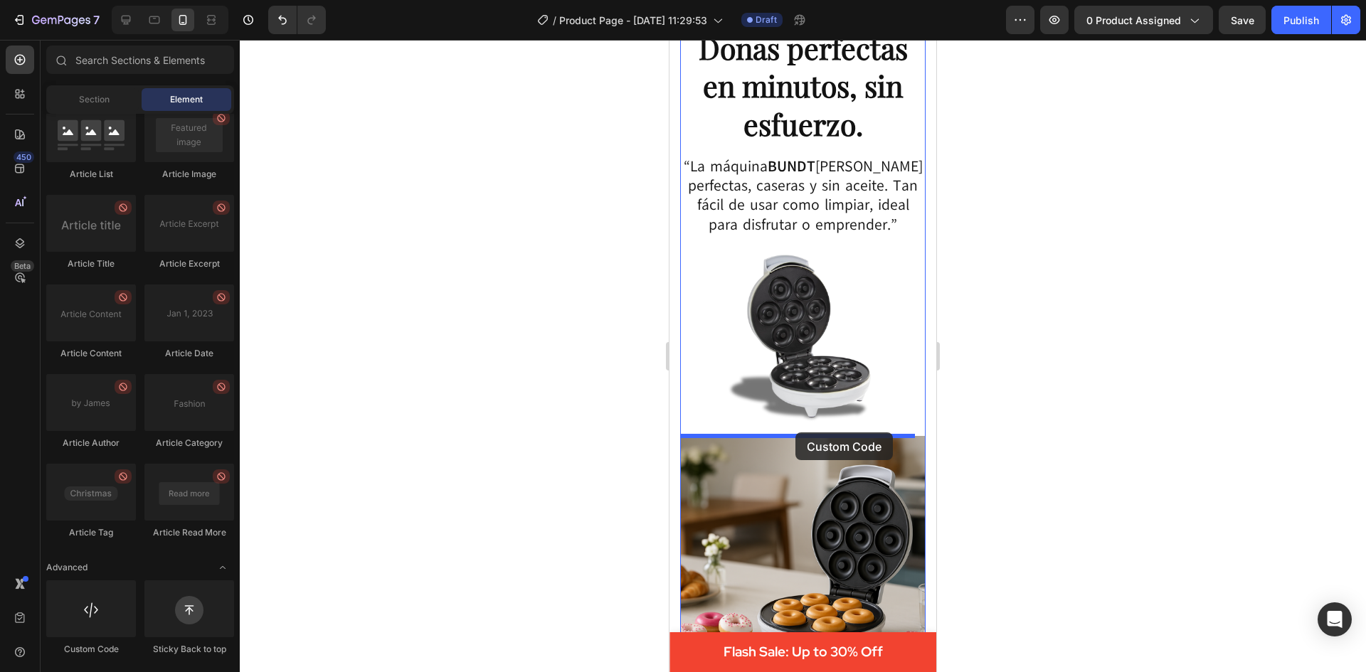
drag, startPoint x: 744, startPoint y: 659, endPoint x: 795, endPoint y: 432, distance: 232.6
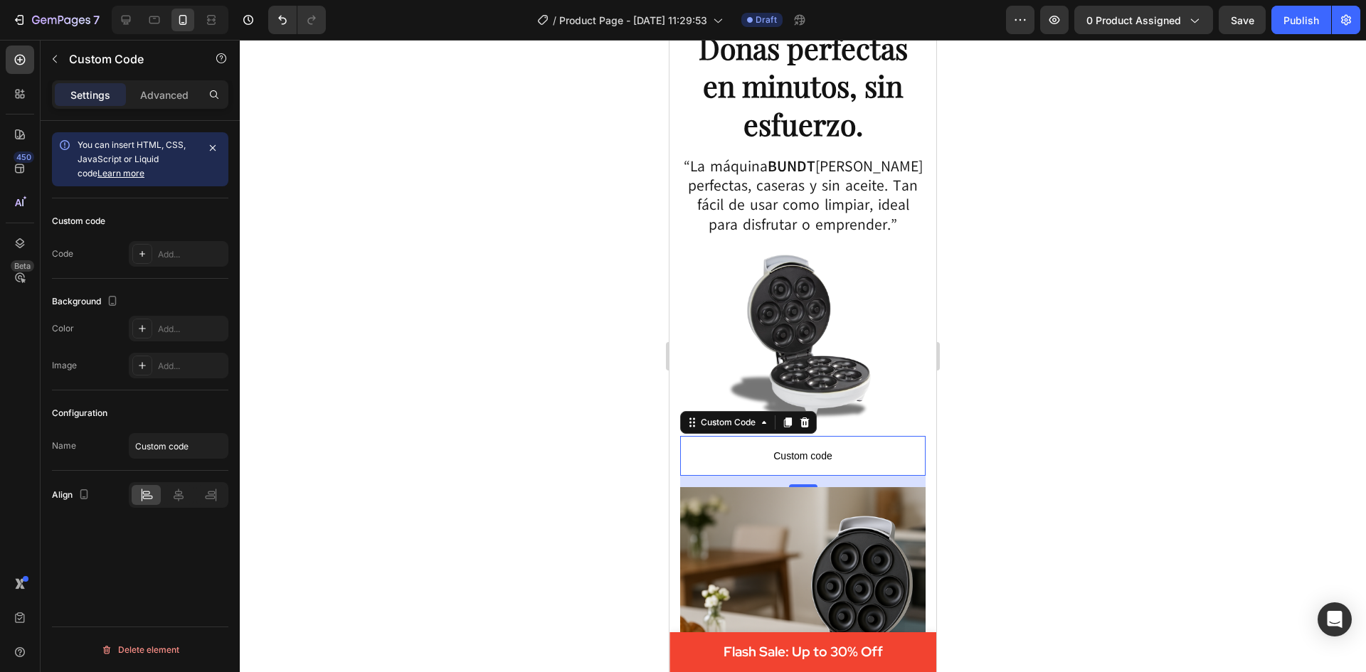
click at [812, 450] on span "Custom code" at bounding box center [802, 455] width 245 height 17
click at [142, 247] on div at bounding box center [142, 254] width 20 height 20
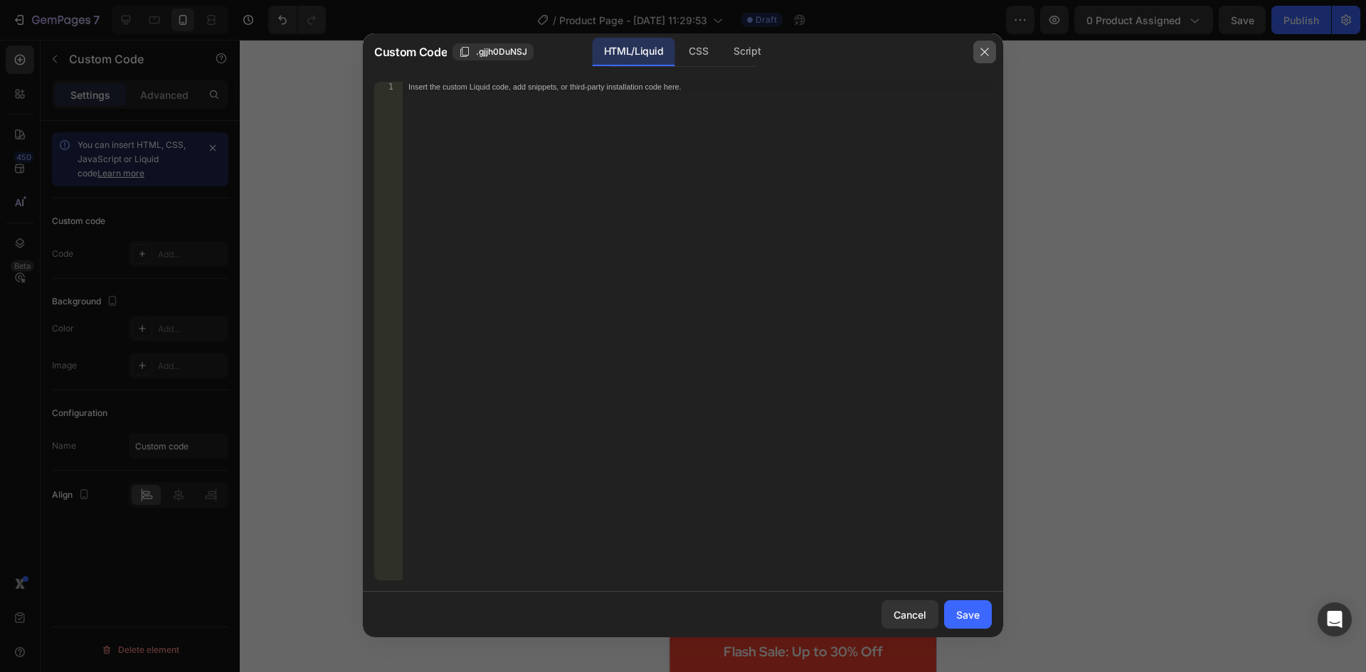
click at [985, 47] on icon "button" at bounding box center [984, 51] width 11 height 11
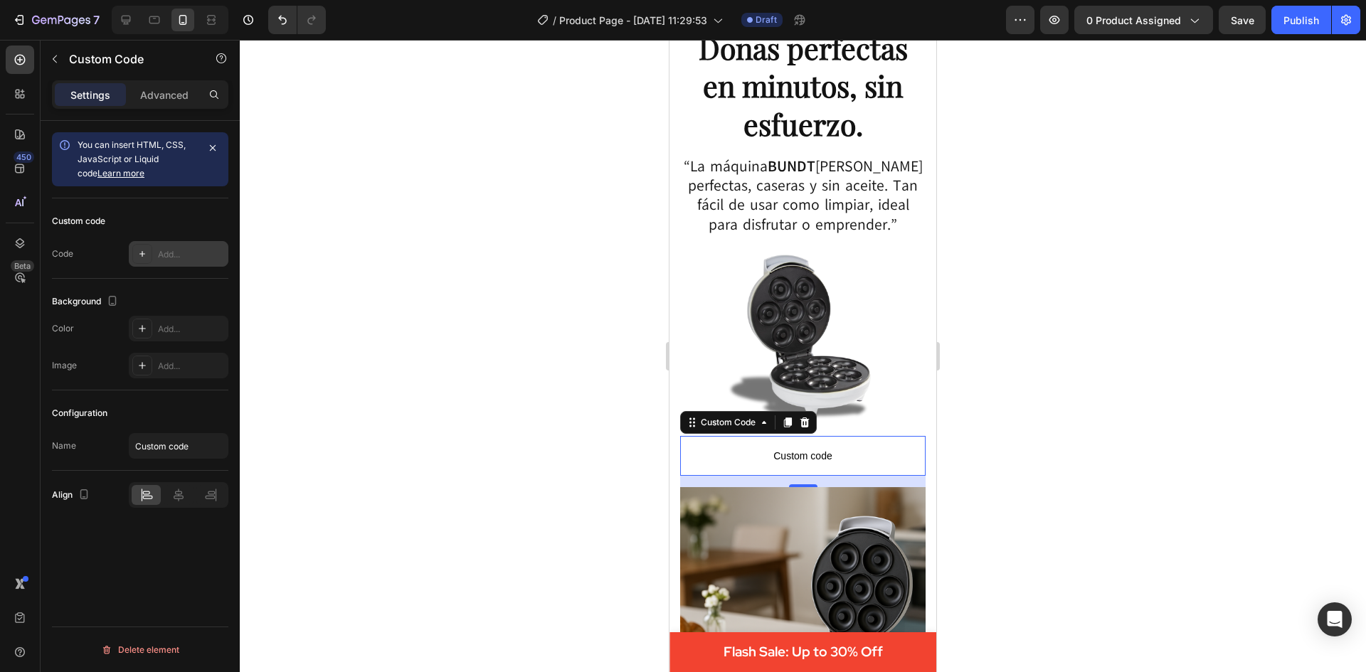
click at [161, 253] on div "Add..." at bounding box center [191, 254] width 67 height 13
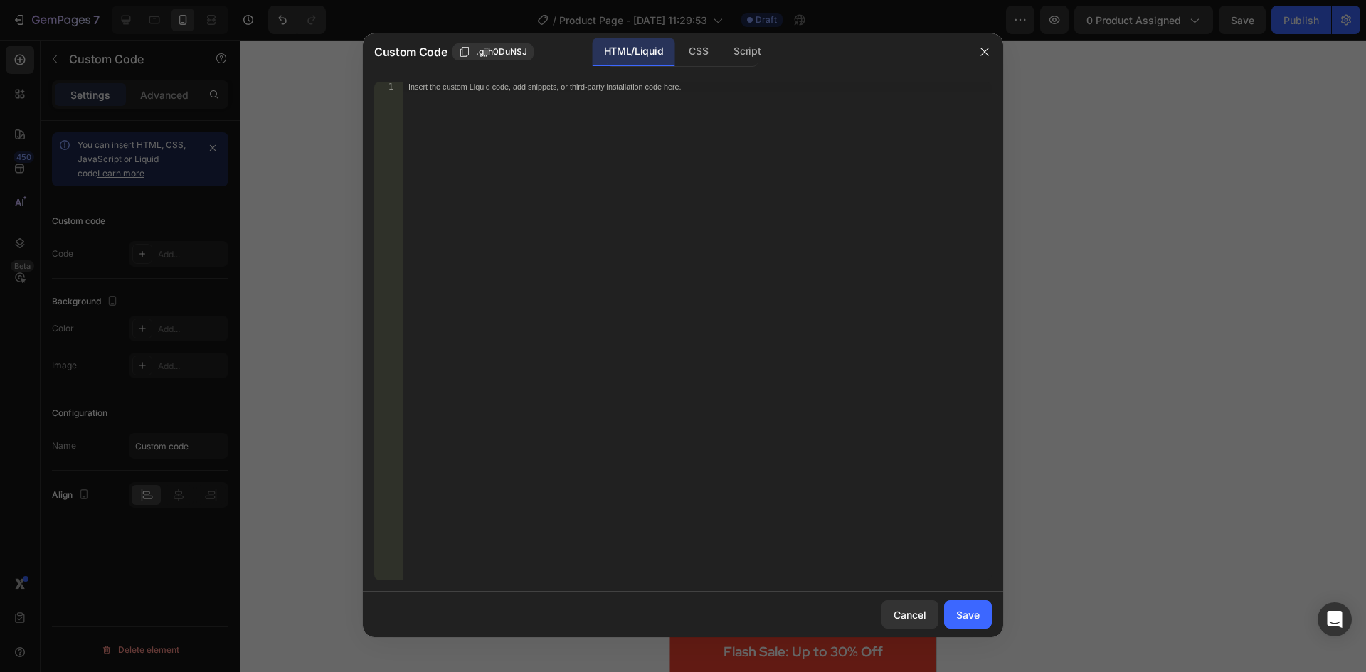
click at [600, 182] on div "Insert the custom Liquid code, add snippets, or third-party installation code h…" at bounding box center [697, 341] width 589 height 519
paste textarea "</html>"
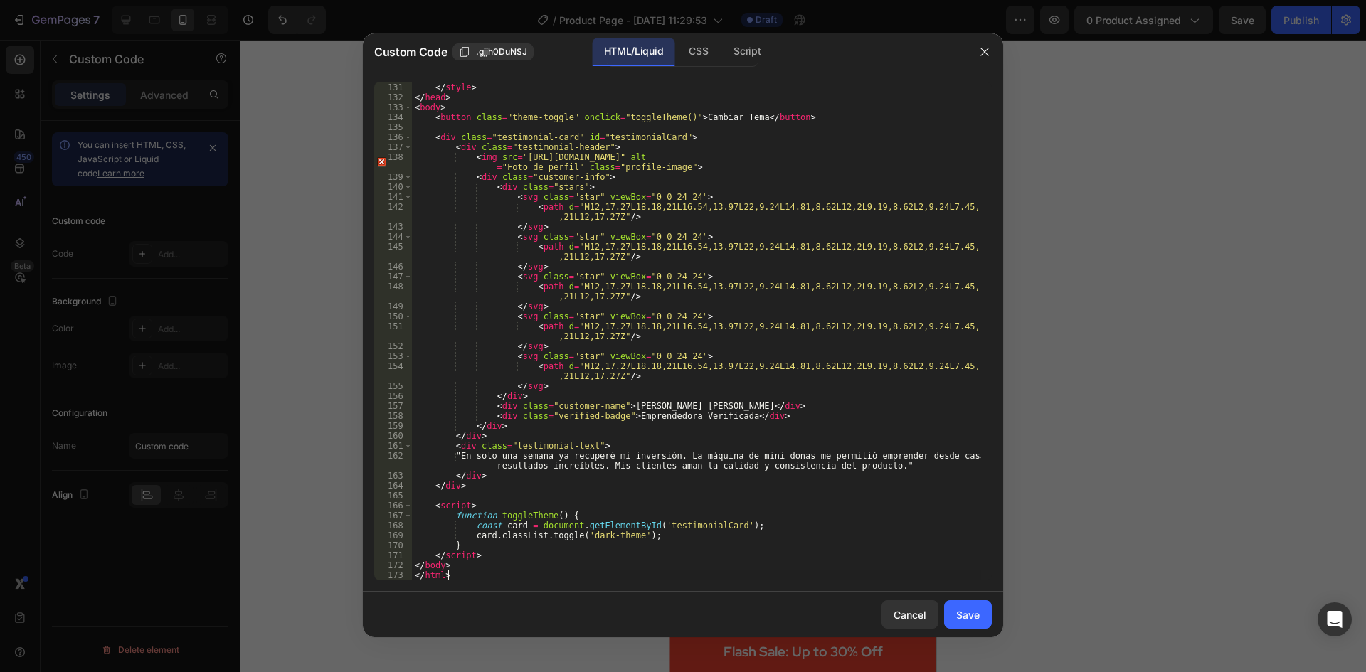
scroll to position [1251, 0]
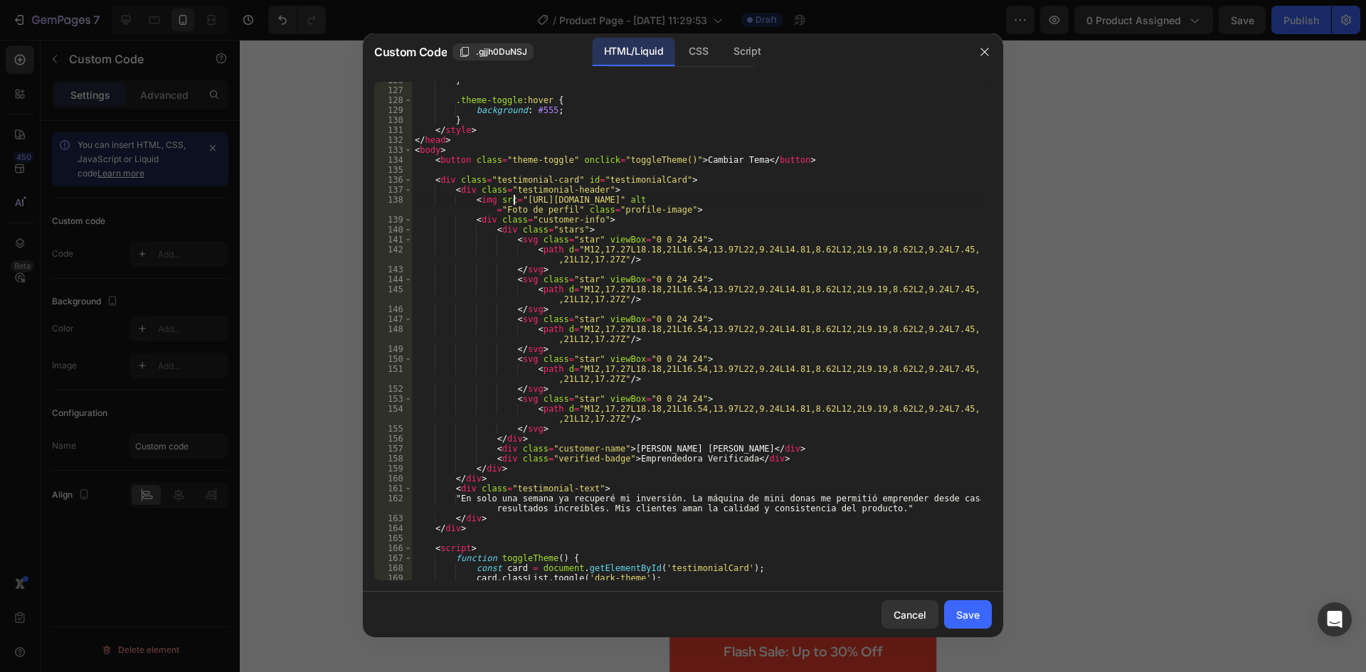
click at [514, 201] on div "} .theme-toggle :hover { background : #555 ; } </ style > </ head > < body > < …" at bounding box center [696, 334] width 569 height 519
type textarea "<img srch="ttps://images.unsplash.com/photo-1494790108755-2616b332c108?w=100&h=…"
click at [521, 203] on div "} .theme-toggle :hover { background : #555 ; } </ style > </ head > < body > < …" at bounding box center [696, 331] width 569 height 499
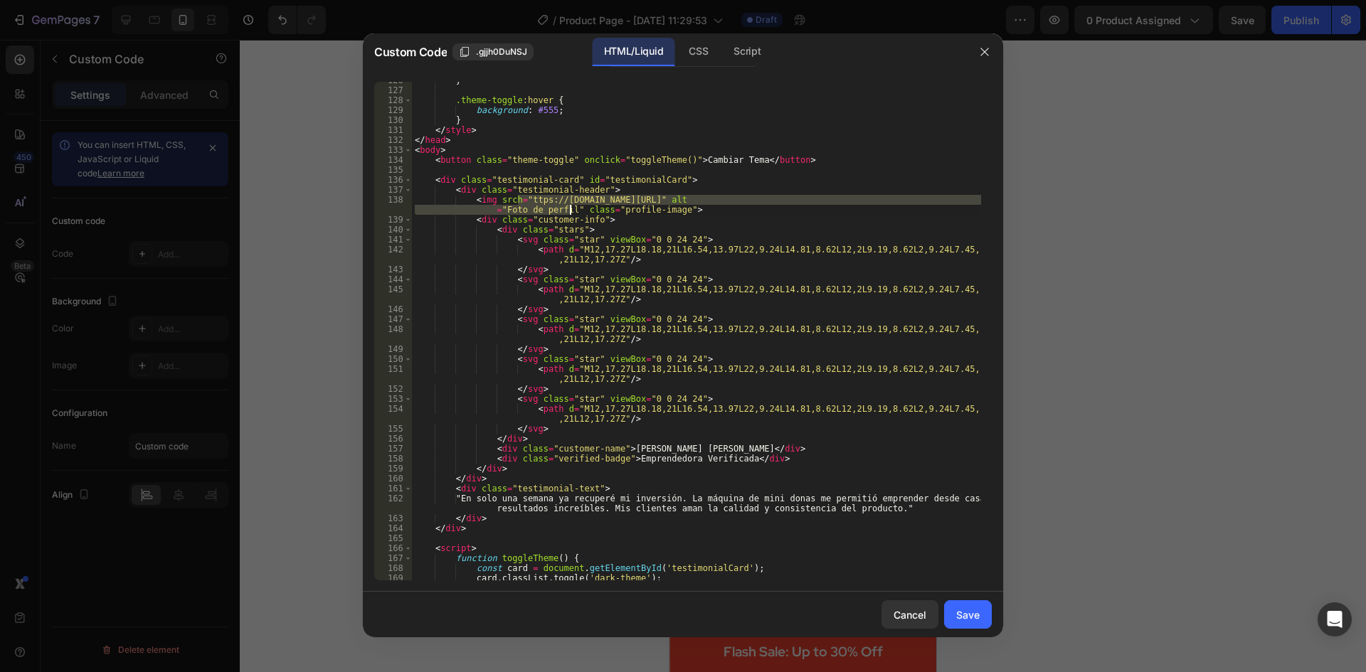
drag, startPoint x: 518, startPoint y: 201, endPoint x: 571, endPoint y: 210, distance: 53.4
click at [571, 210] on div "} .theme-toggle :hover { background : #555 ; } </ style > </ head > < body > < …" at bounding box center [696, 334] width 569 height 519
paste textarea
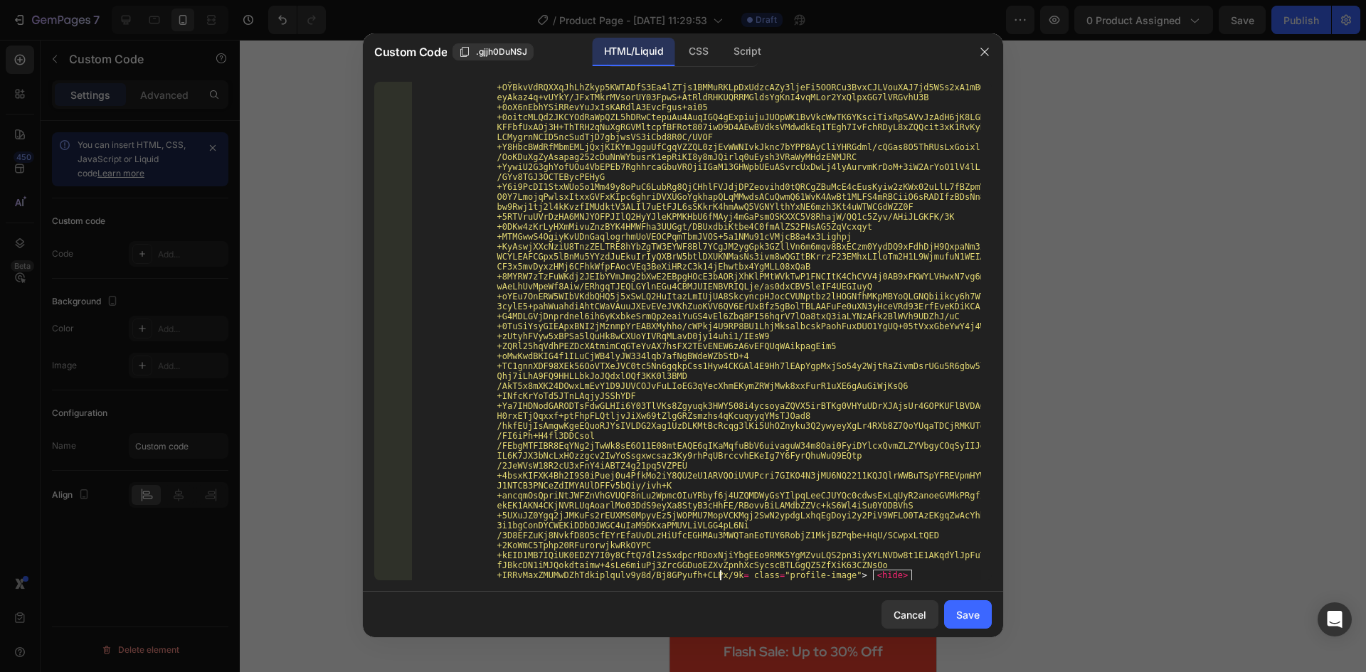
scroll to position [16900, 0]
click at [972, 610] on div "Save" at bounding box center [967, 614] width 23 height 15
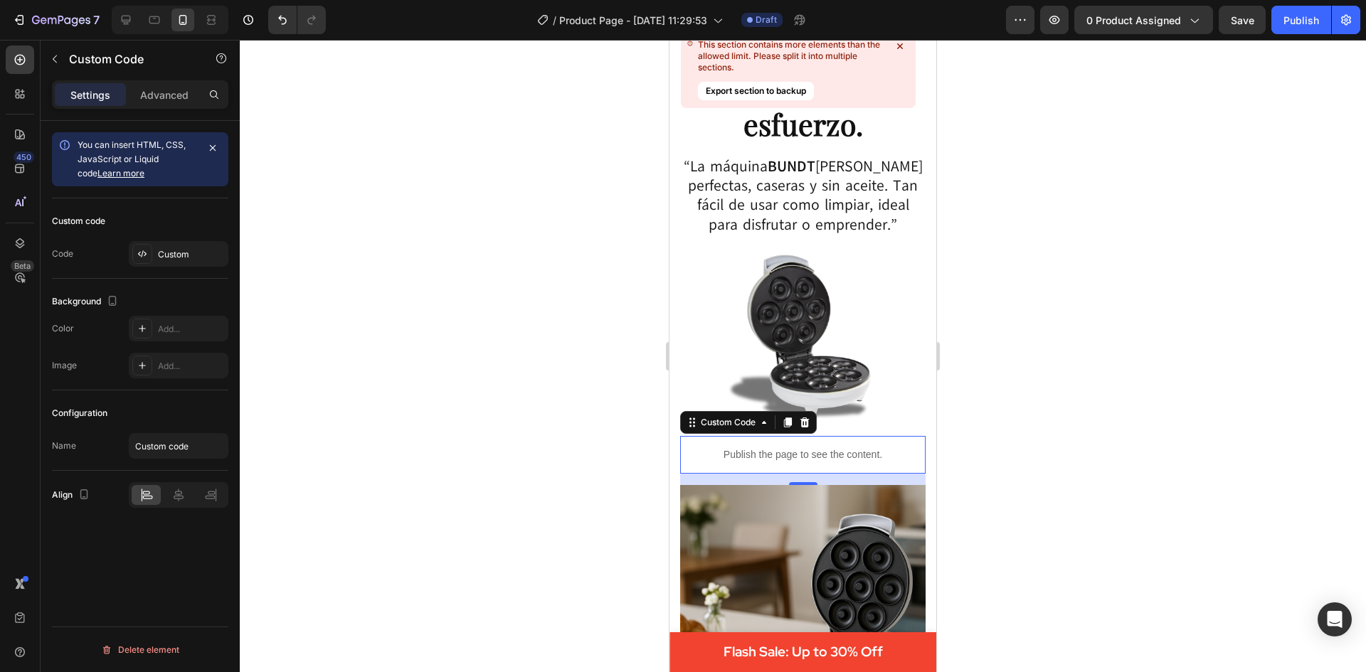
click at [810, 455] on p "Publish the page to see the content." at bounding box center [802, 454] width 245 height 15
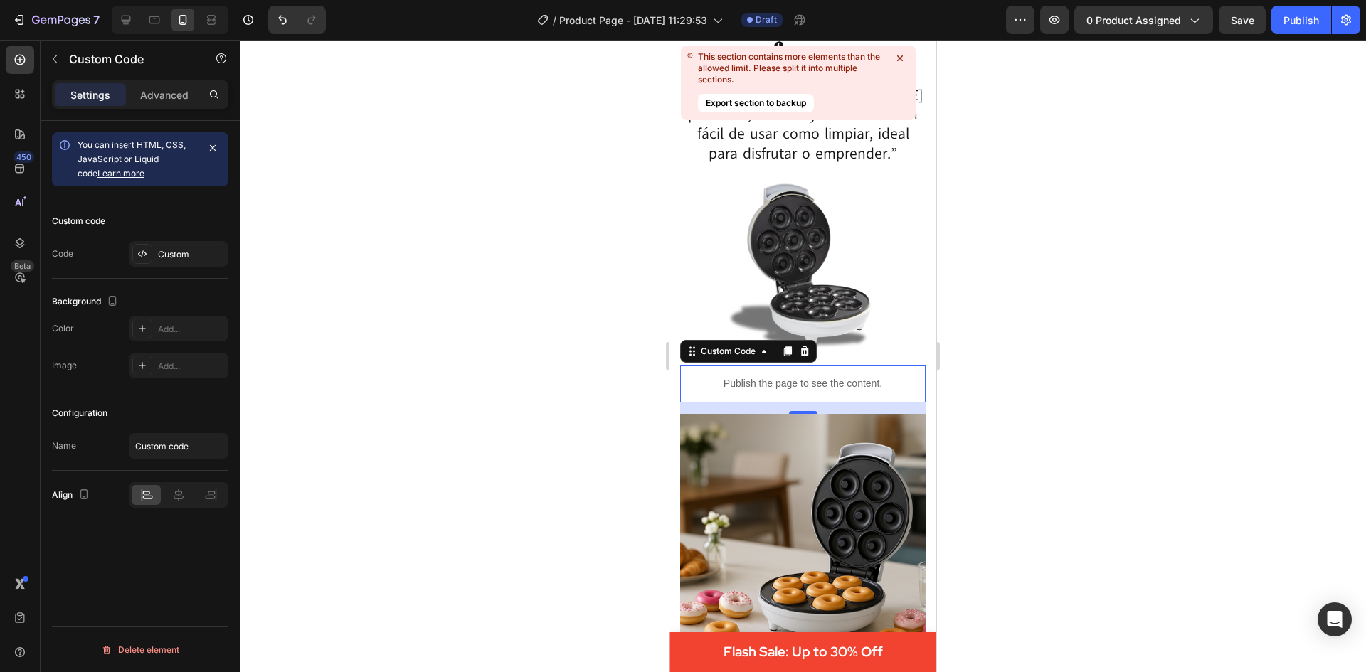
click at [1063, 376] on div at bounding box center [803, 356] width 1126 height 632
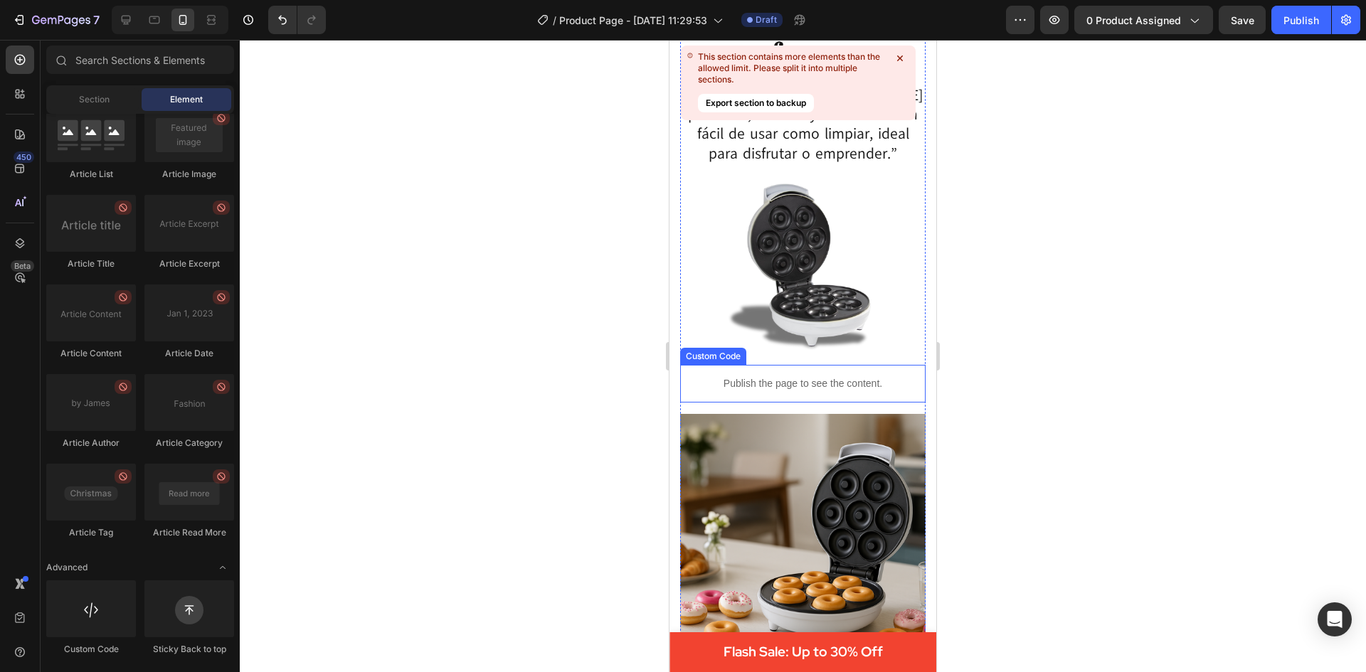
click at [829, 391] on p "Publish the page to see the content." at bounding box center [802, 383] width 245 height 15
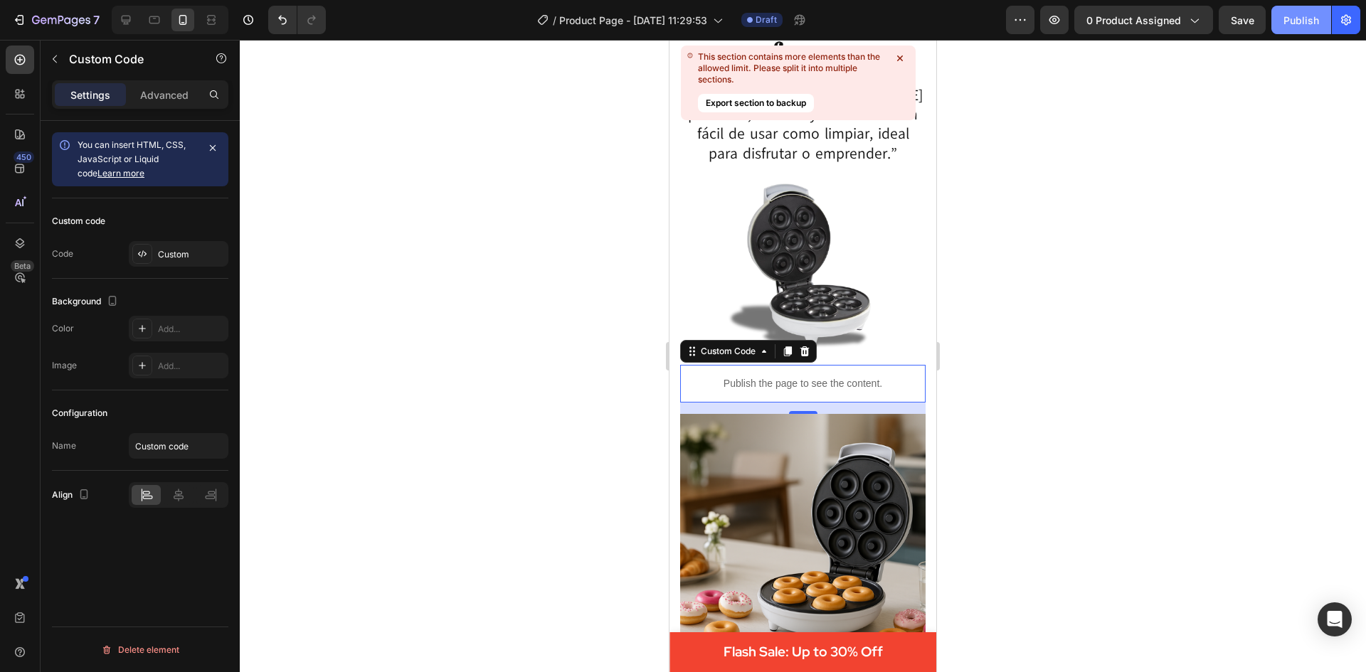
click at [1295, 18] on div "Publish" at bounding box center [1301, 20] width 36 height 15
click at [805, 350] on icon at bounding box center [804, 351] width 9 height 10
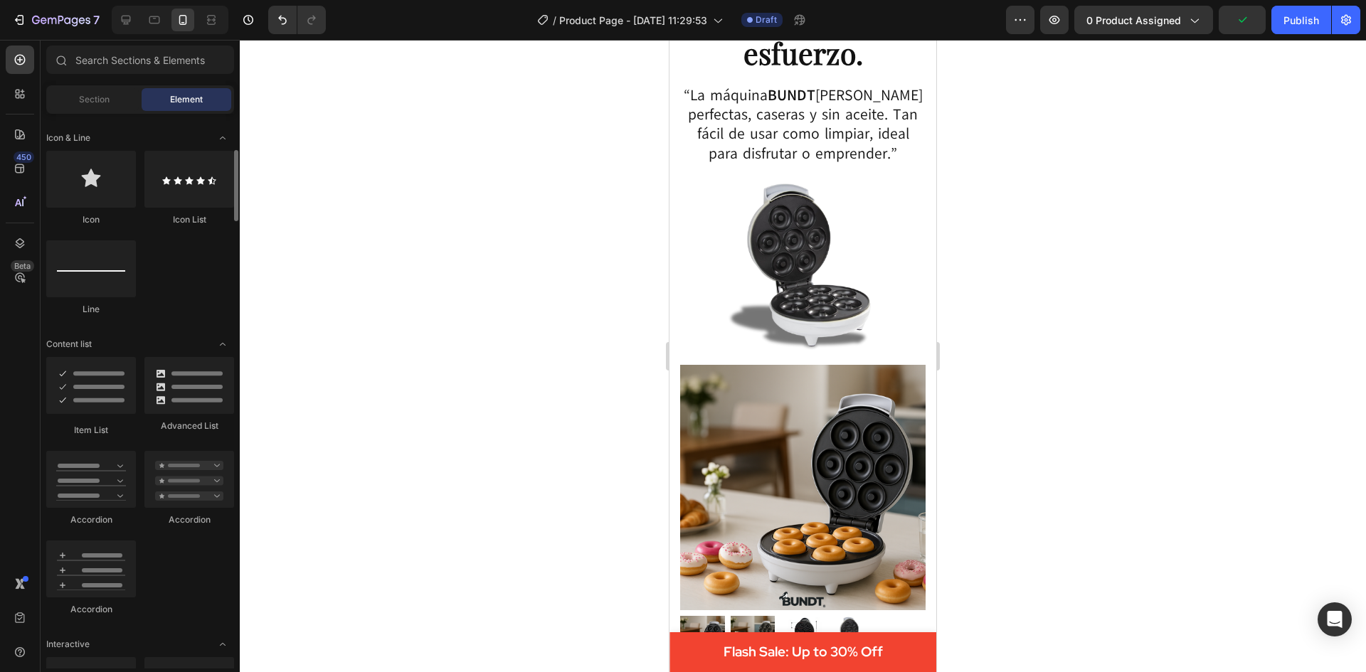
scroll to position [838, 0]
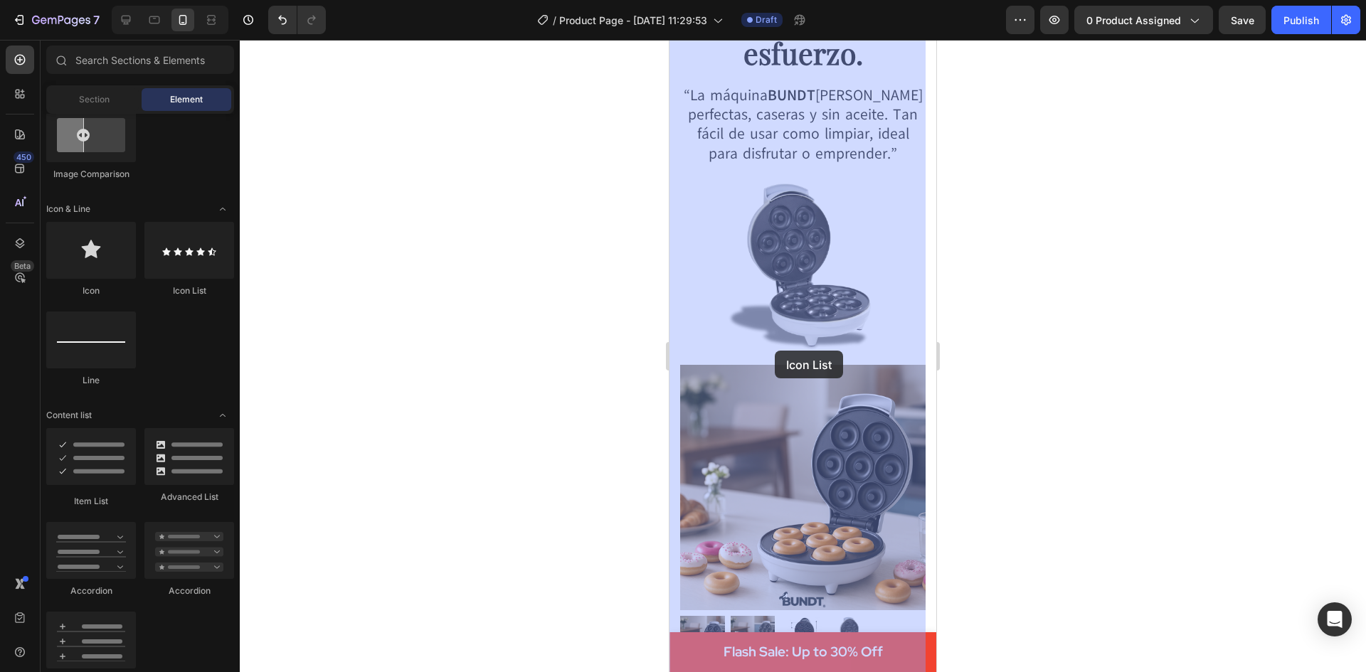
drag, startPoint x: 842, startPoint y: 299, endPoint x: 775, endPoint y: 351, distance: 84.2
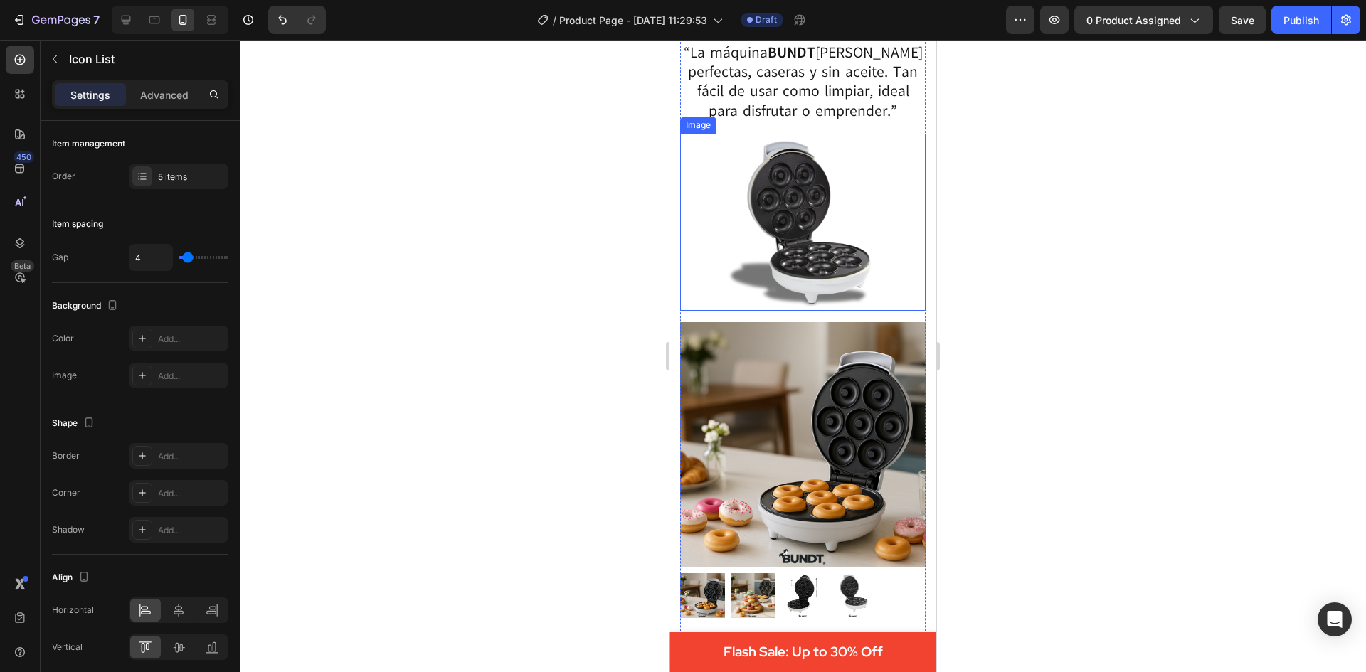
scroll to position [213, 0]
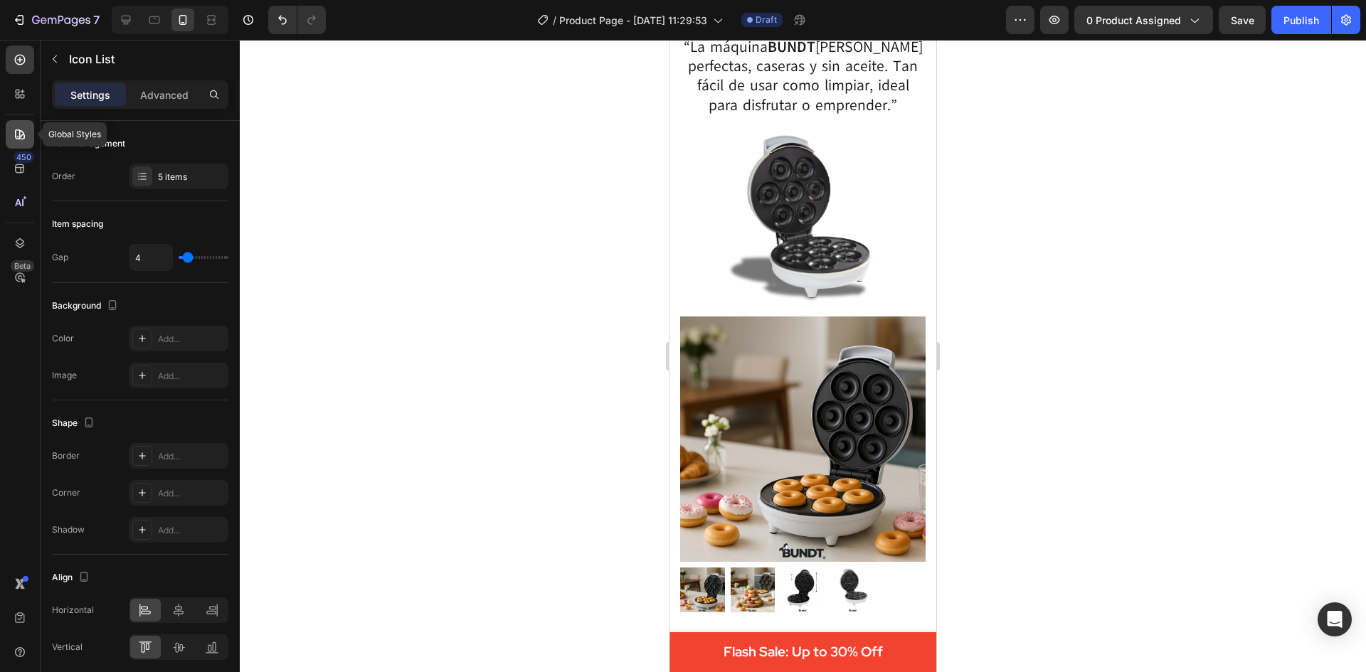
click at [24, 130] on icon at bounding box center [20, 134] width 14 height 14
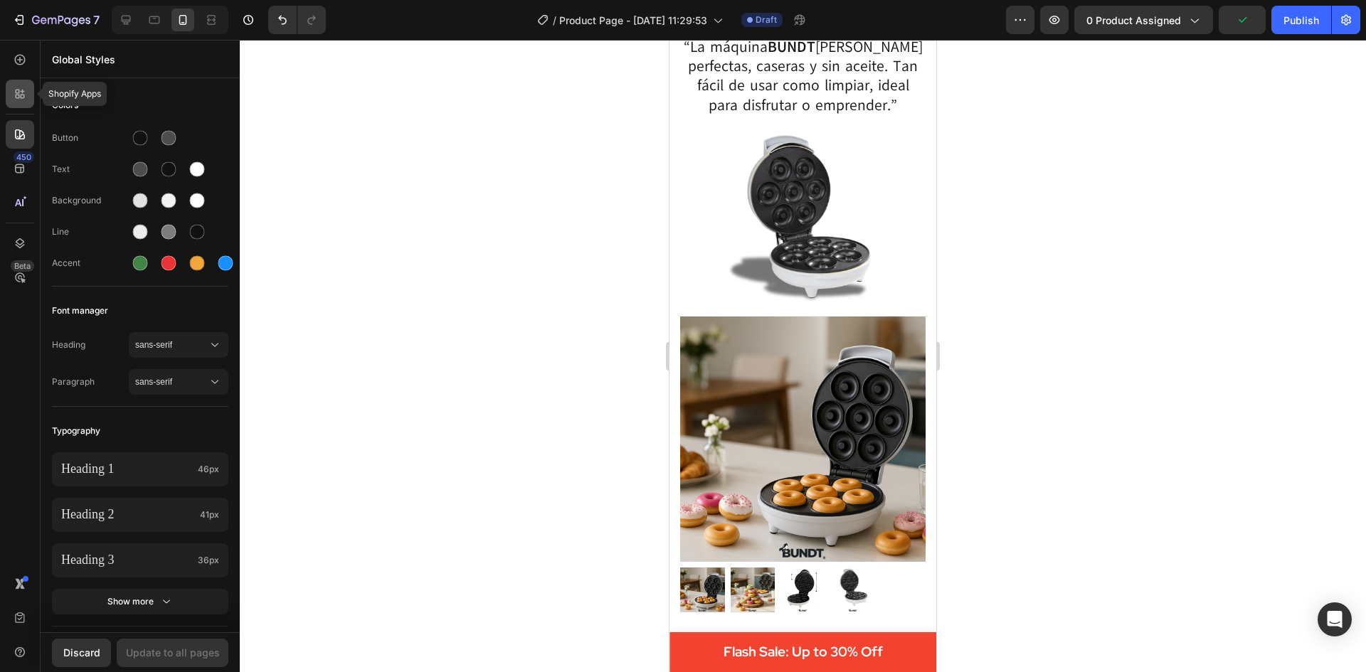
click at [18, 100] on icon at bounding box center [20, 94] width 14 height 14
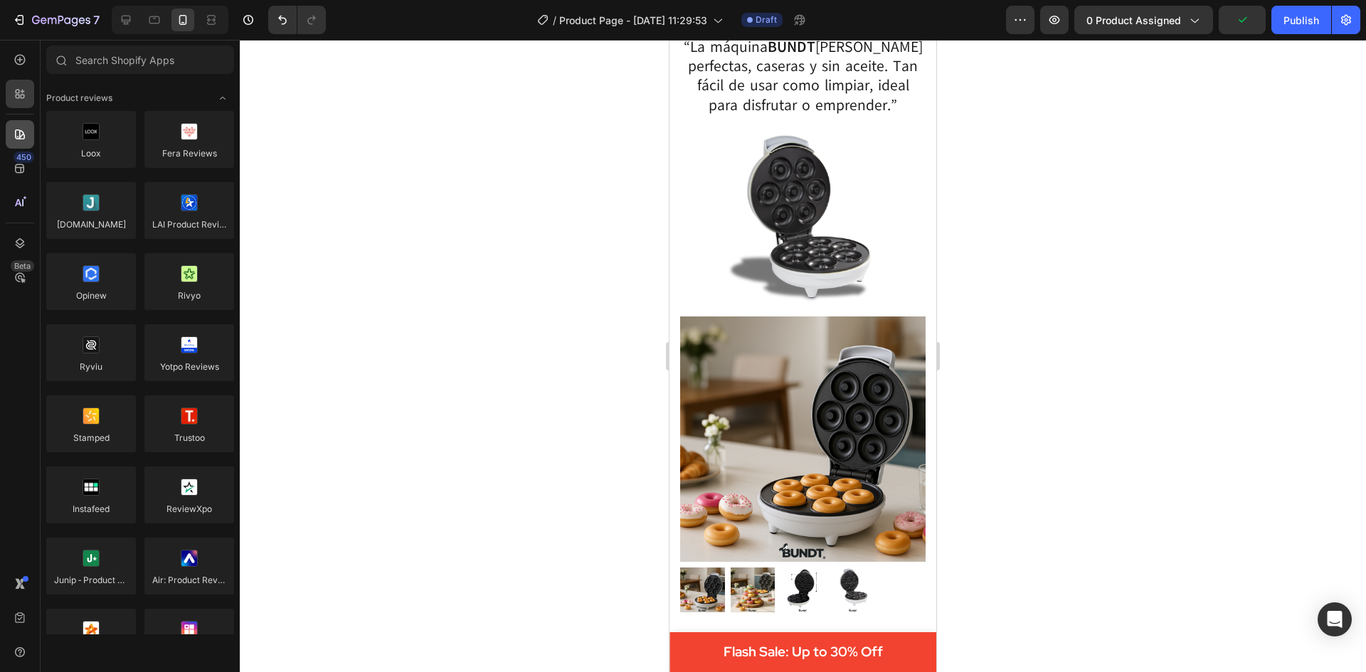
scroll to position [838, 0]
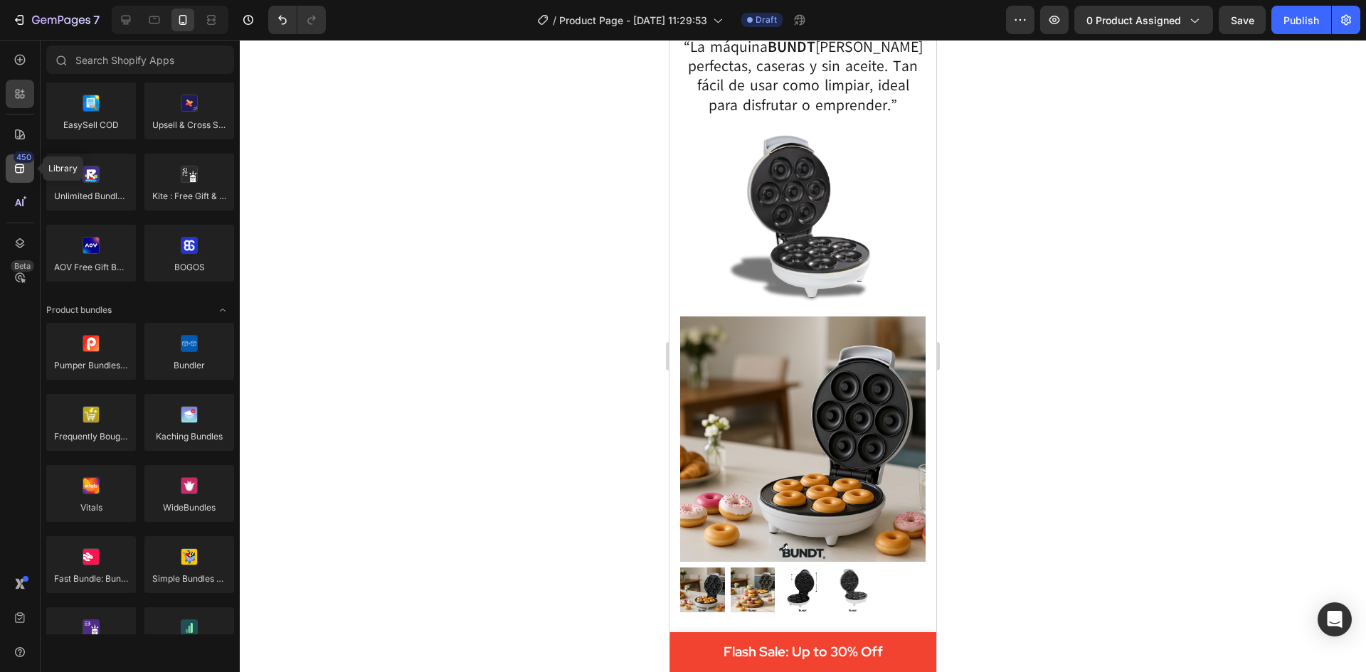
click at [18, 168] on icon at bounding box center [19, 168] width 9 height 9
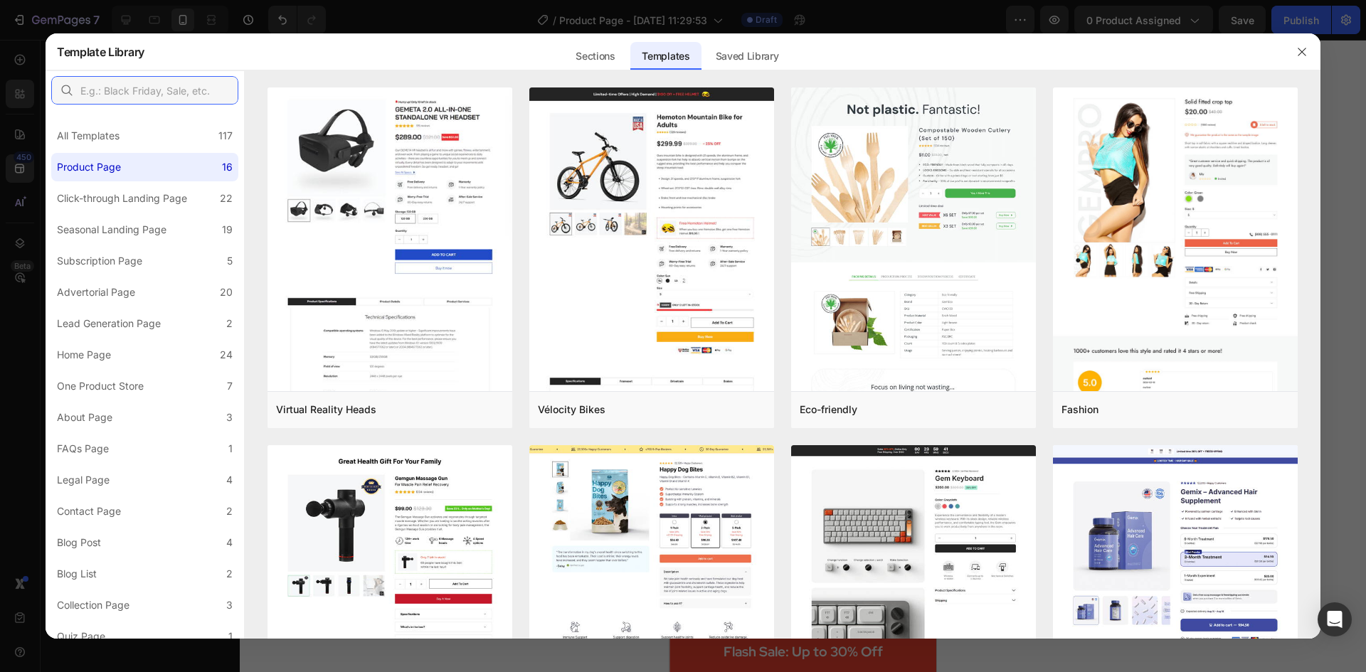
click at [83, 94] on input "text" at bounding box center [144, 90] width 187 height 28
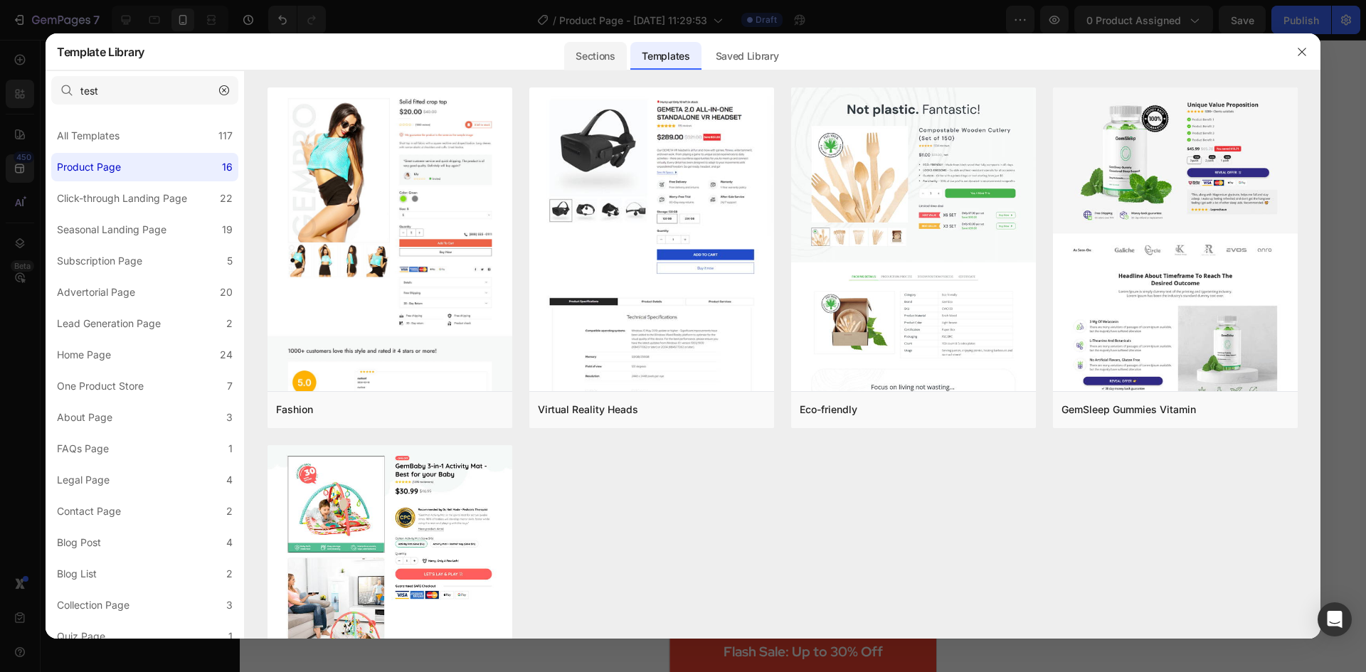
click at [600, 55] on div "Sections" at bounding box center [595, 56] width 62 height 28
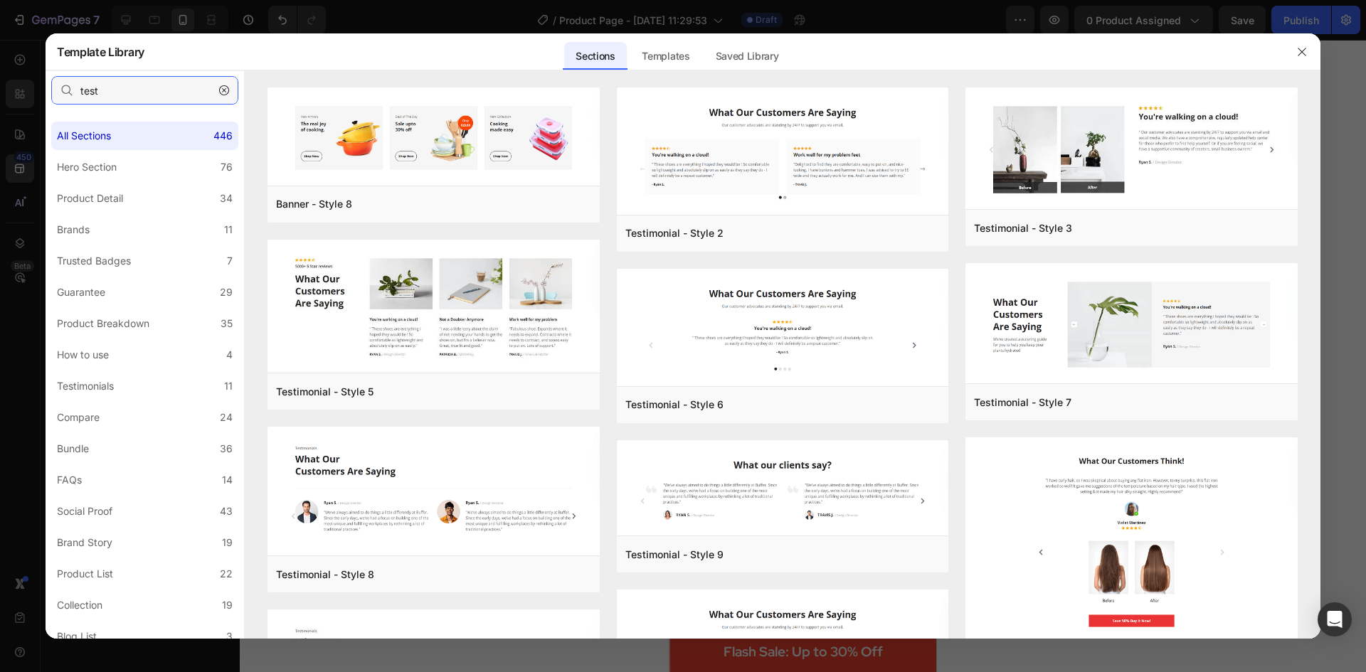
click at [129, 92] on input "test" at bounding box center [144, 90] width 187 height 28
type input "testi"
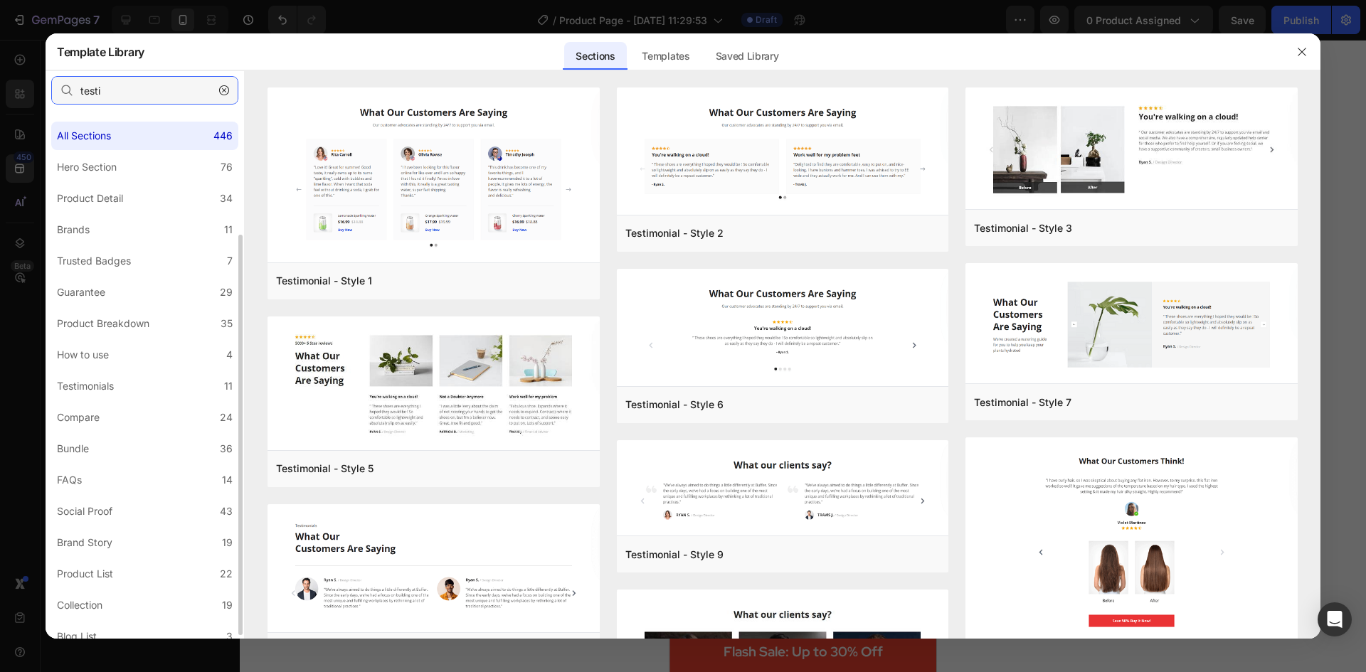
scroll to position [169, 0]
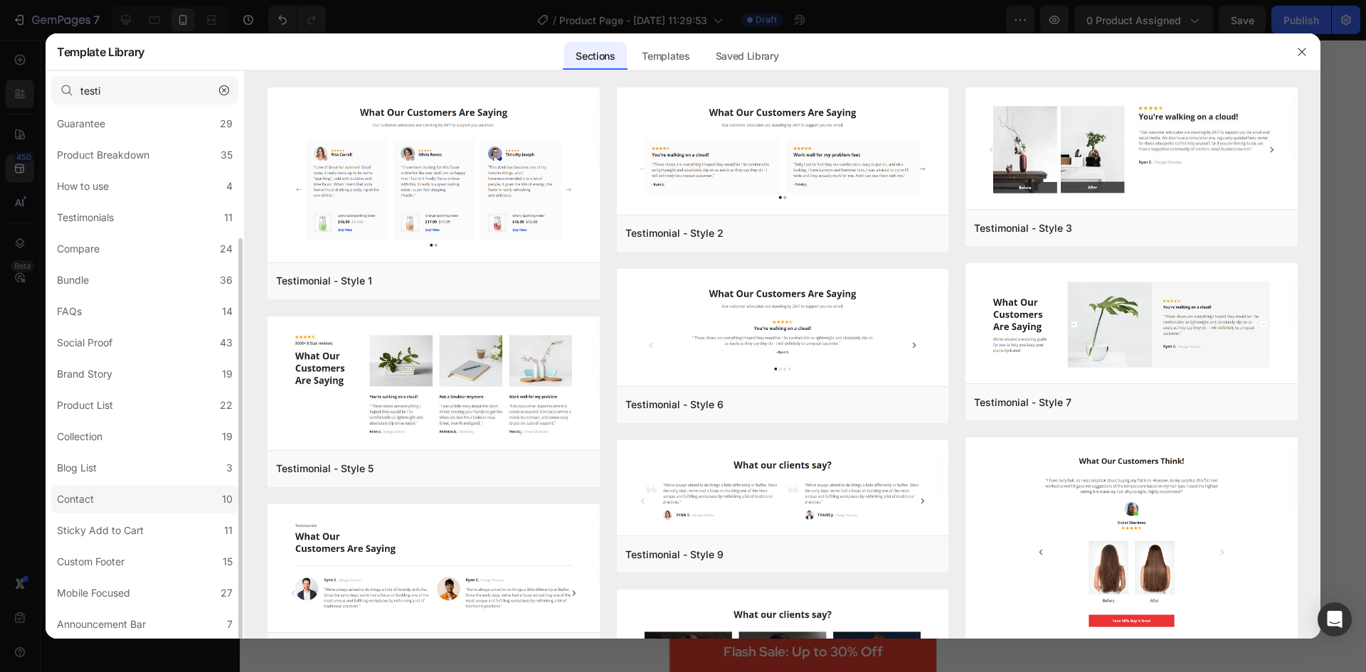
click at [150, 499] on label "Contact 10" at bounding box center [144, 499] width 187 height 28
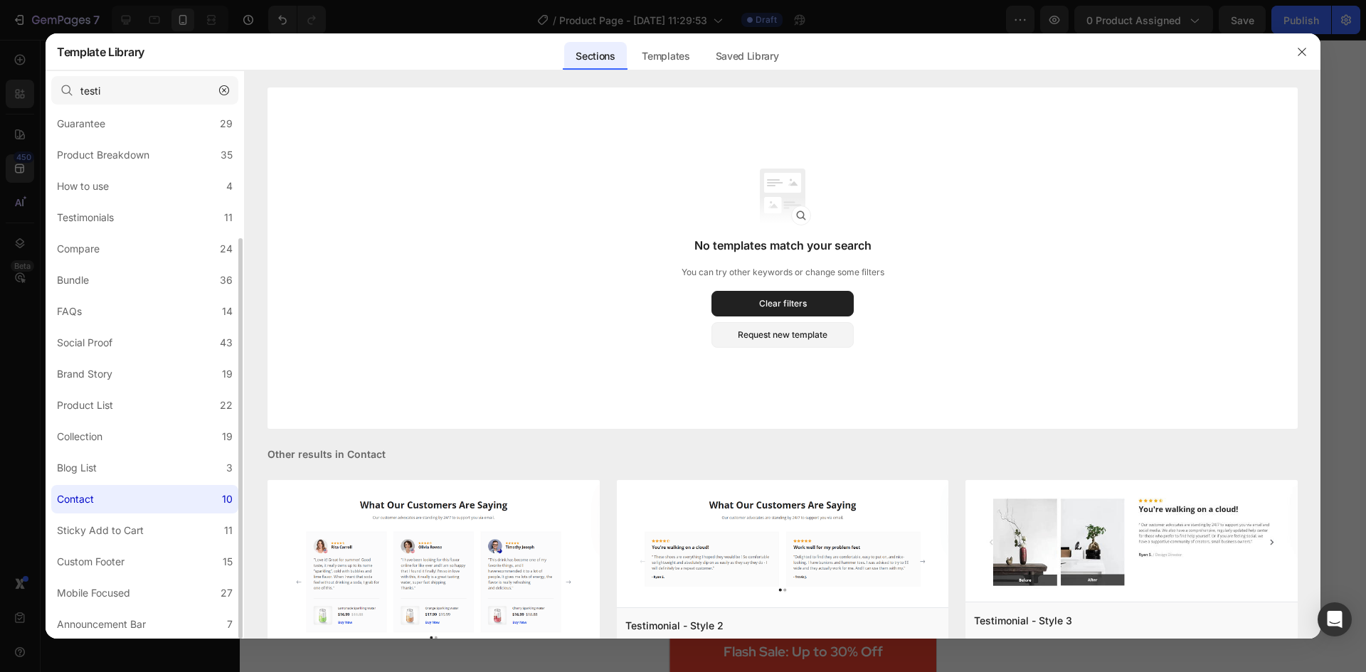
click at [100, 202] on div "All Sections 446 Hero Section 76 Product Detail 34 Brands 11 Trusted Badges 7 G…" at bounding box center [145, 290] width 198 height 697
drag, startPoint x: 102, startPoint y: 214, endPoint x: 95, endPoint y: 221, distance: 10.6
click at [107, 212] on div "Testimonials" at bounding box center [85, 217] width 57 height 17
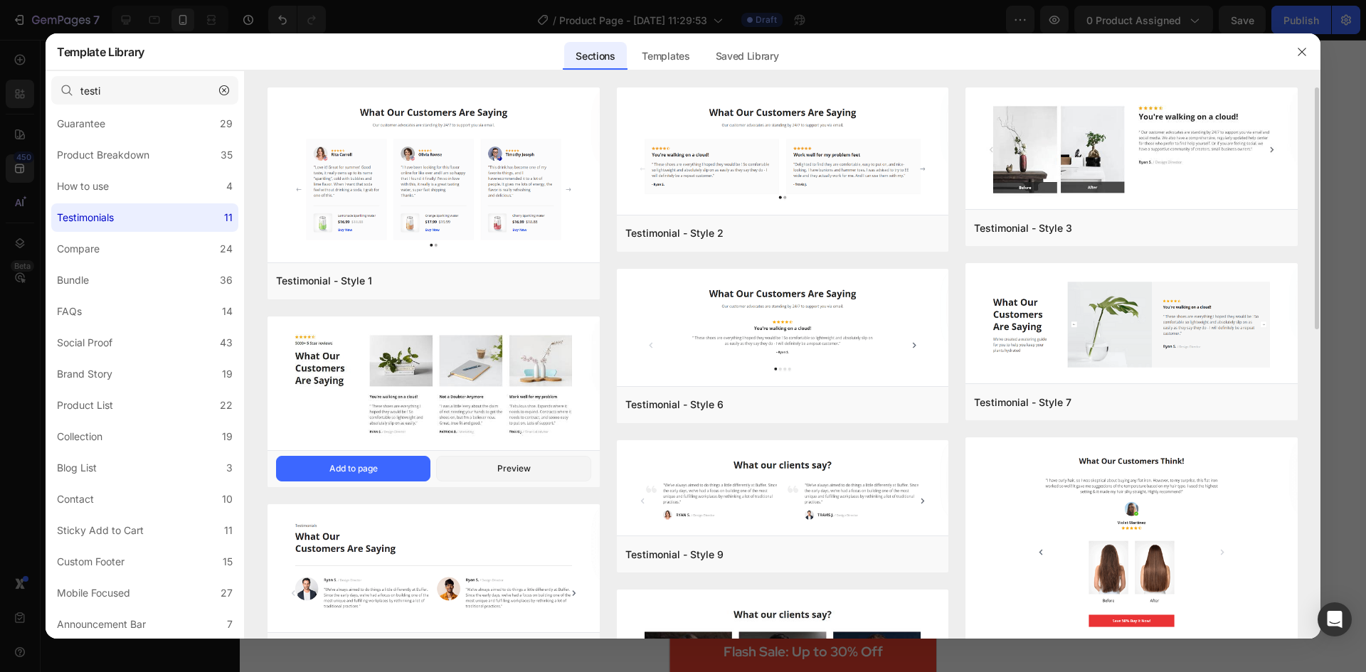
scroll to position [142, 0]
click at [657, 53] on div "Templates" at bounding box center [665, 56] width 70 height 28
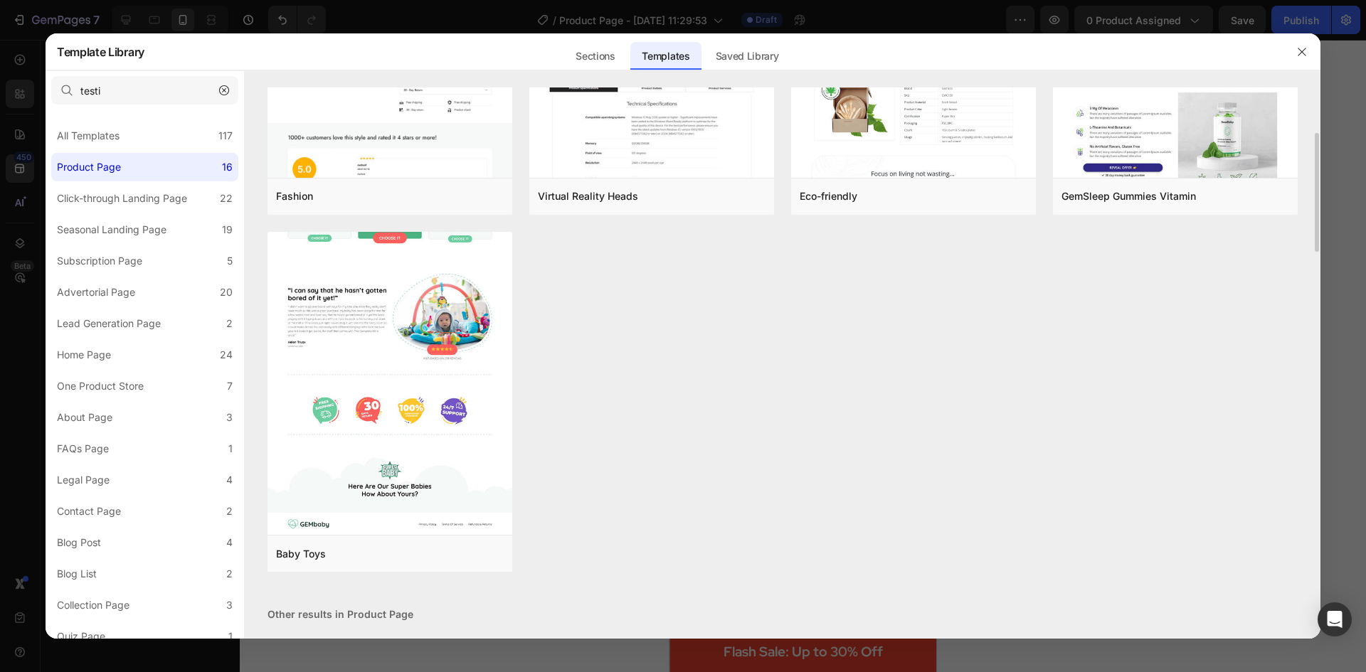
scroll to position [569, 0]
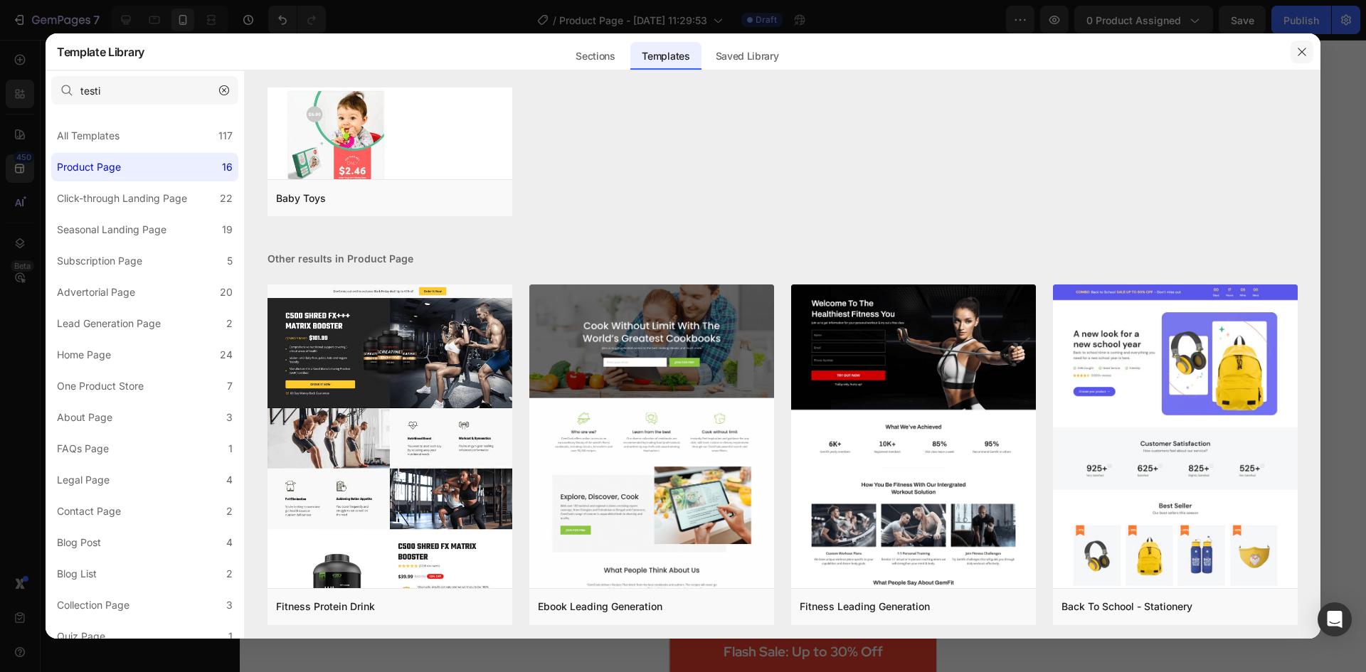
click at [1302, 56] on icon "button" at bounding box center [1301, 51] width 11 height 11
